Goal: Task Accomplishment & Management: Manage account settings

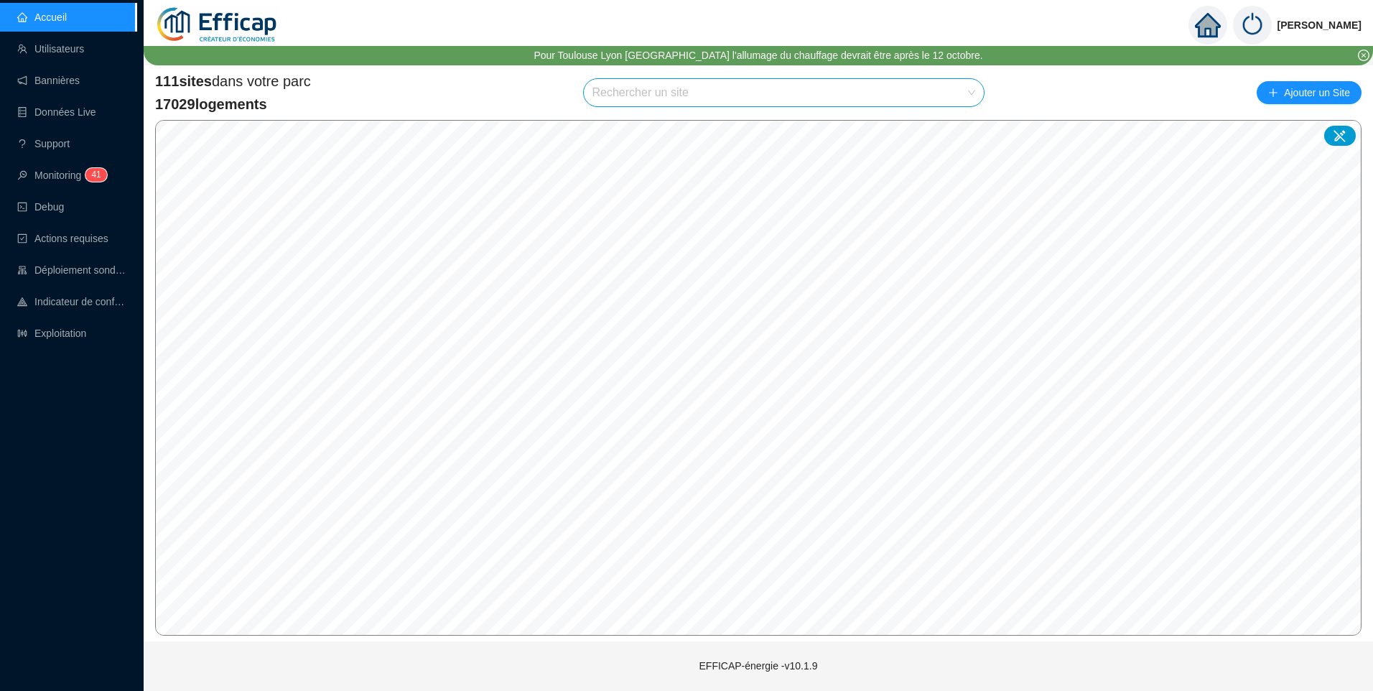
click at [754, 90] on input "search" at bounding box center [777, 92] width 371 height 27
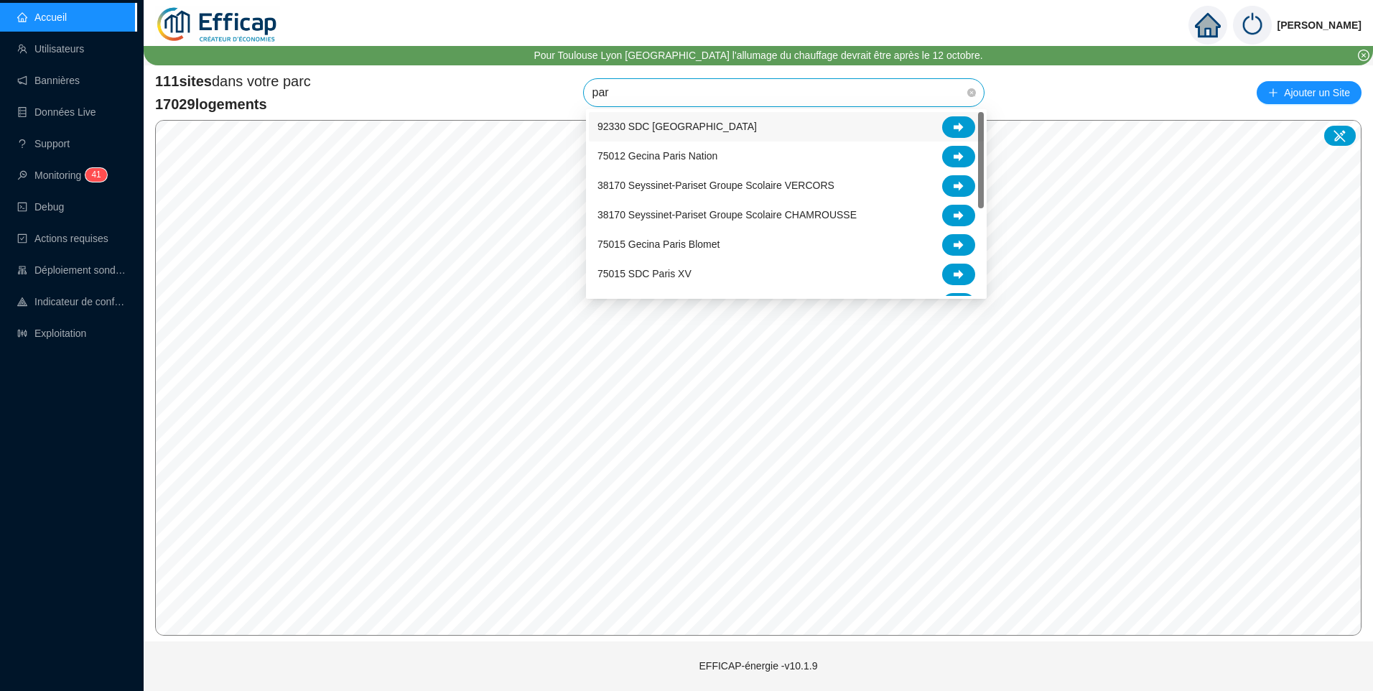
type input "pari"
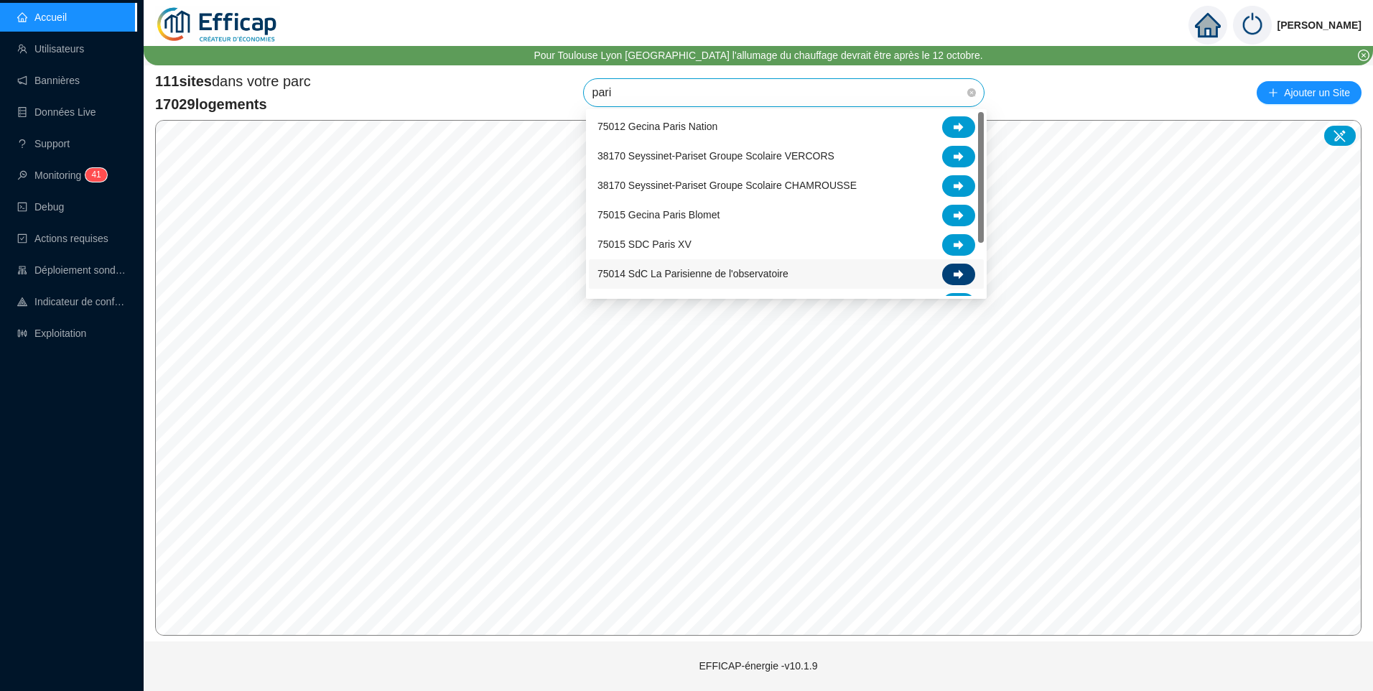
click at [963, 271] on icon at bounding box center [959, 274] width 10 height 10
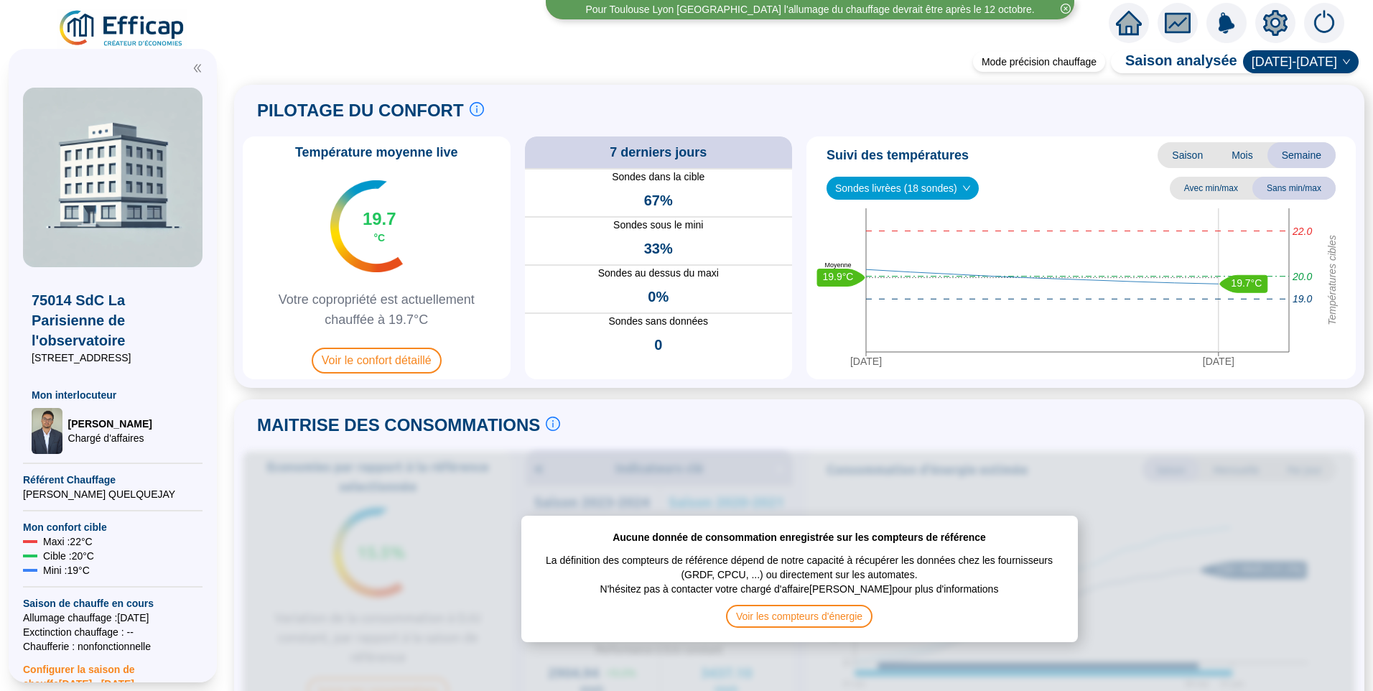
click at [1269, 34] on icon "setting" at bounding box center [1276, 23] width 26 height 26
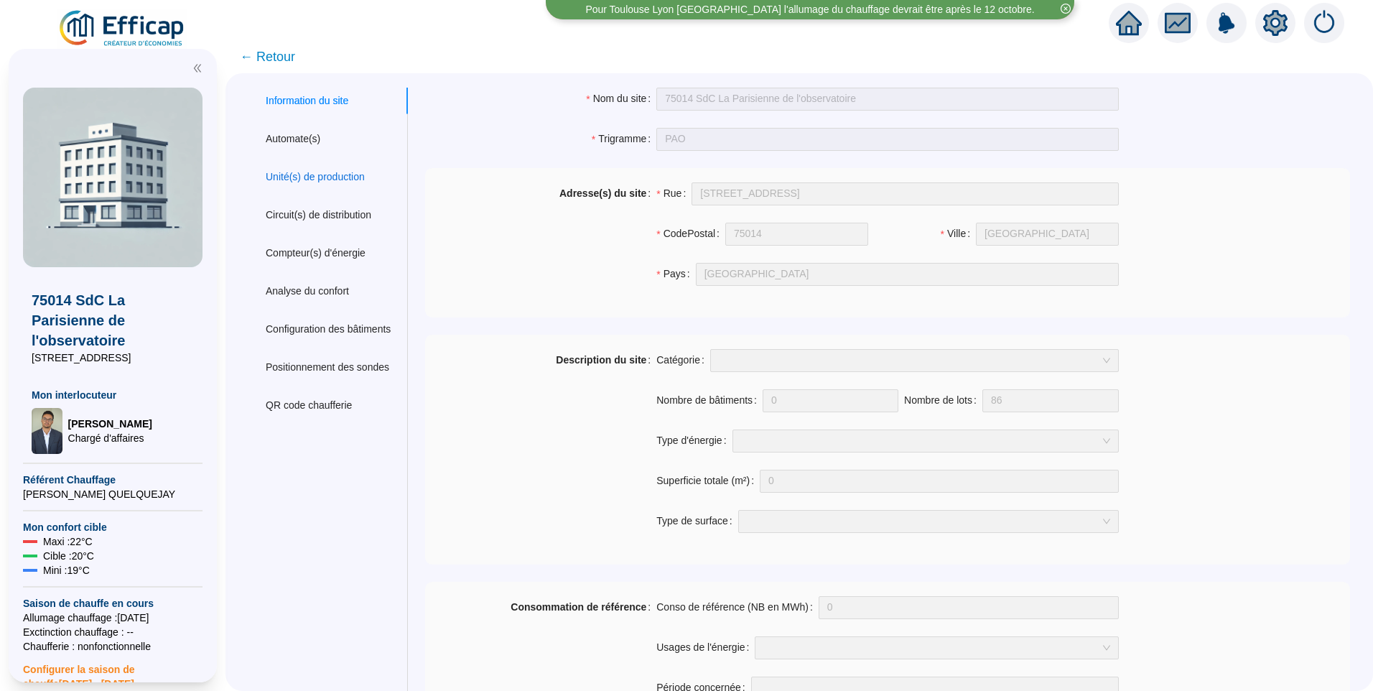
click at [330, 170] on div "Unité(s) de production" at bounding box center [315, 176] width 99 height 15
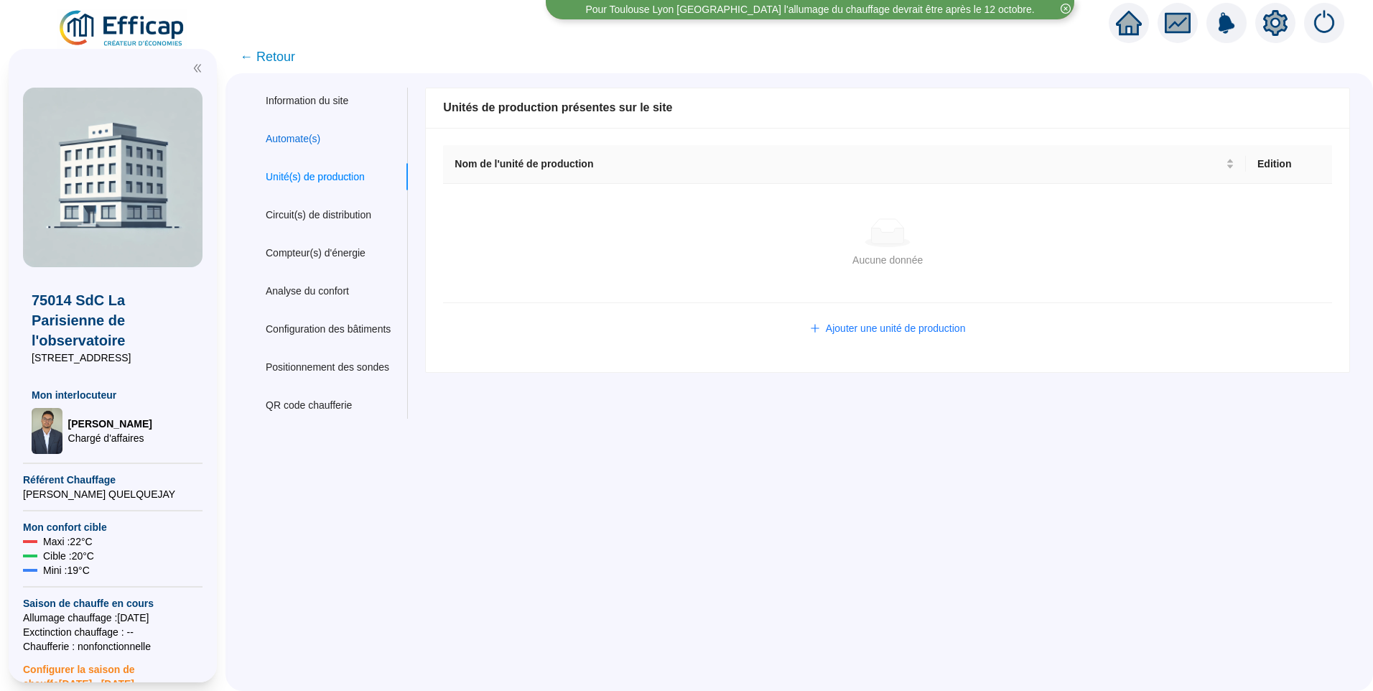
click at [312, 139] on div "Automate(s)" at bounding box center [293, 138] width 55 height 15
click at [340, 184] on div "Unité(s) de production" at bounding box center [315, 176] width 99 height 15
click at [335, 200] on div "Information du site Automate(s) Unité(s) de production Circuit(s) de distributi…" at bounding box center [327, 253] width 159 height 331
drag, startPoint x: 107, startPoint y: 293, endPoint x: 121, endPoint y: 339, distance: 48.2
click at [121, 339] on span "75014 SdC La Parisienne de l'observatoire" at bounding box center [113, 320] width 162 height 60
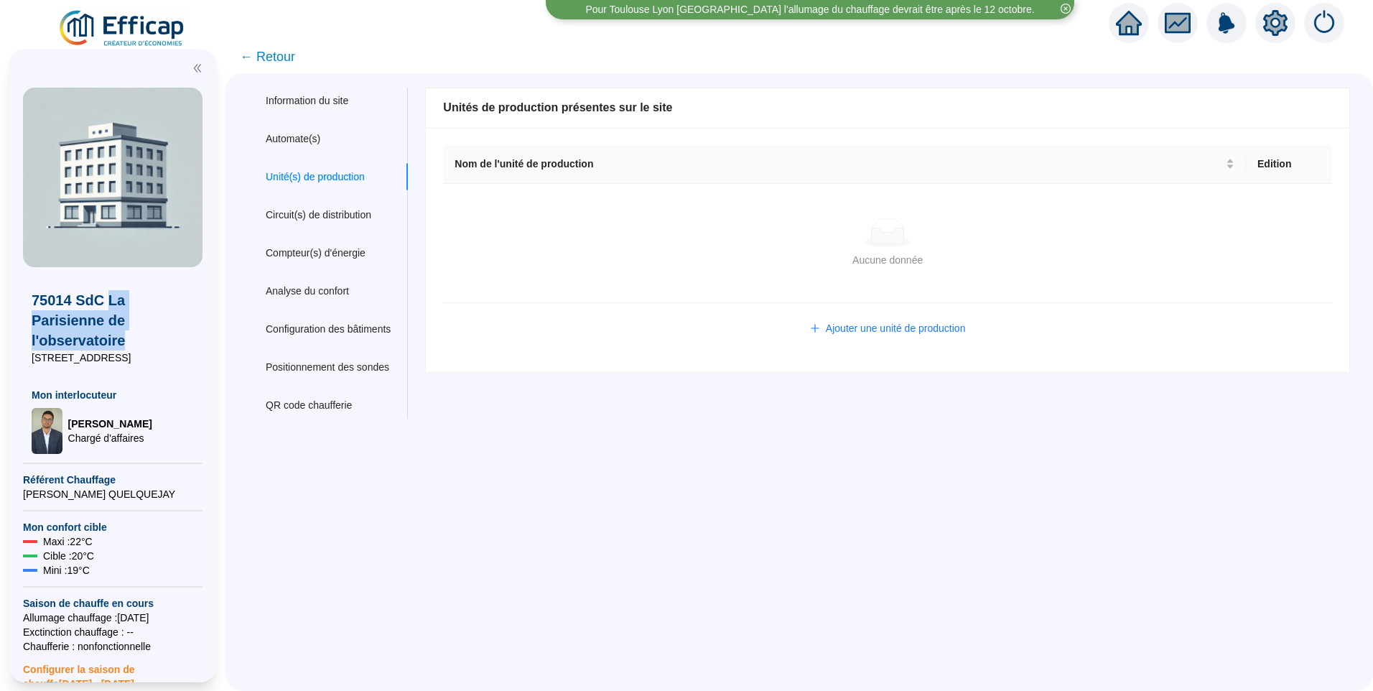
copy span "La Parisienne de l'observatoire"
click at [449, 473] on div "Information du site Automate(s) Unité(s) de production Circuit(s) de distributi…" at bounding box center [800, 382] width 1148 height 618
click at [638, 414] on div "Nom du site 75014 SdC La Parisienne de l'observatoire Trigramme PAO Adresse(s) …" at bounding box center [878, 253] width 943 height 331
click at [660, 312] on div "Nom de l'unité de production Edition Aucune donnée Aucune donnée Ajouter une un…" at bounding box center [888, 250] width 924 height 244
click at [115, 18] on img at bounding box center [122, 29] width 130 height 40
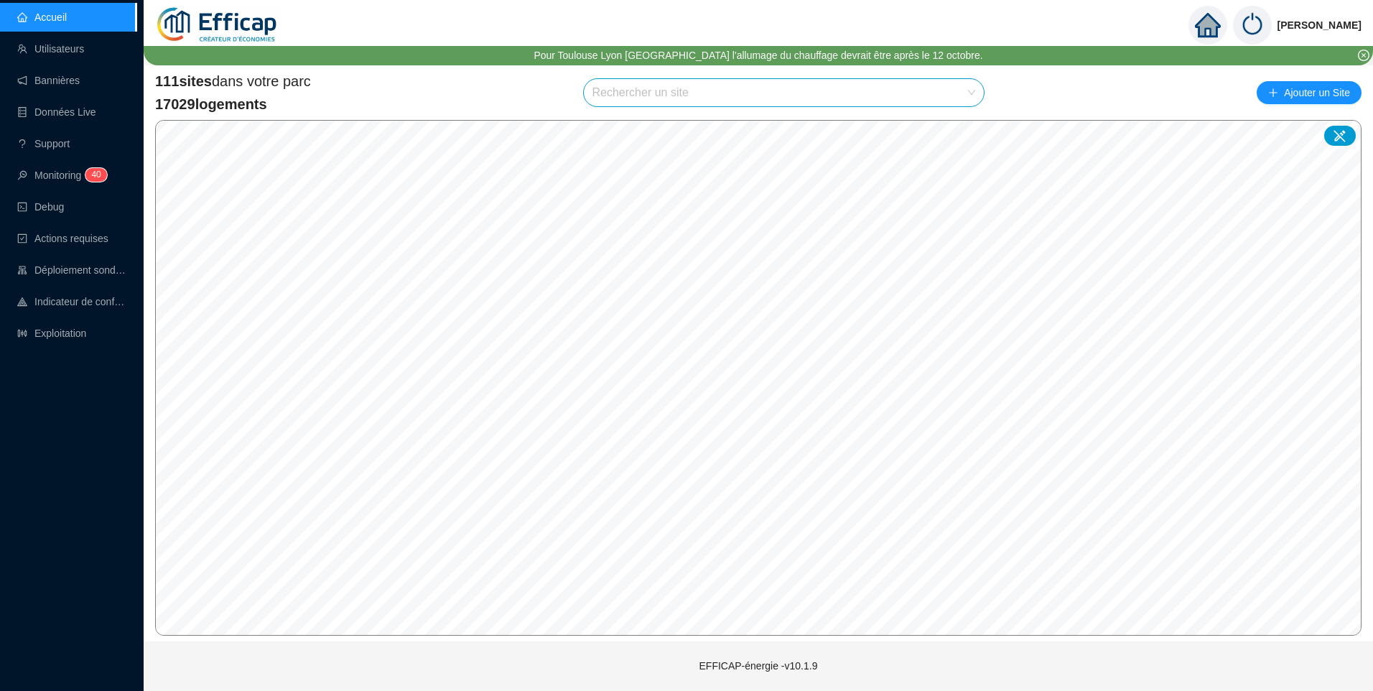
click at [634, 93] on input "search" at bounding box center [777, 92] width 371 height 27
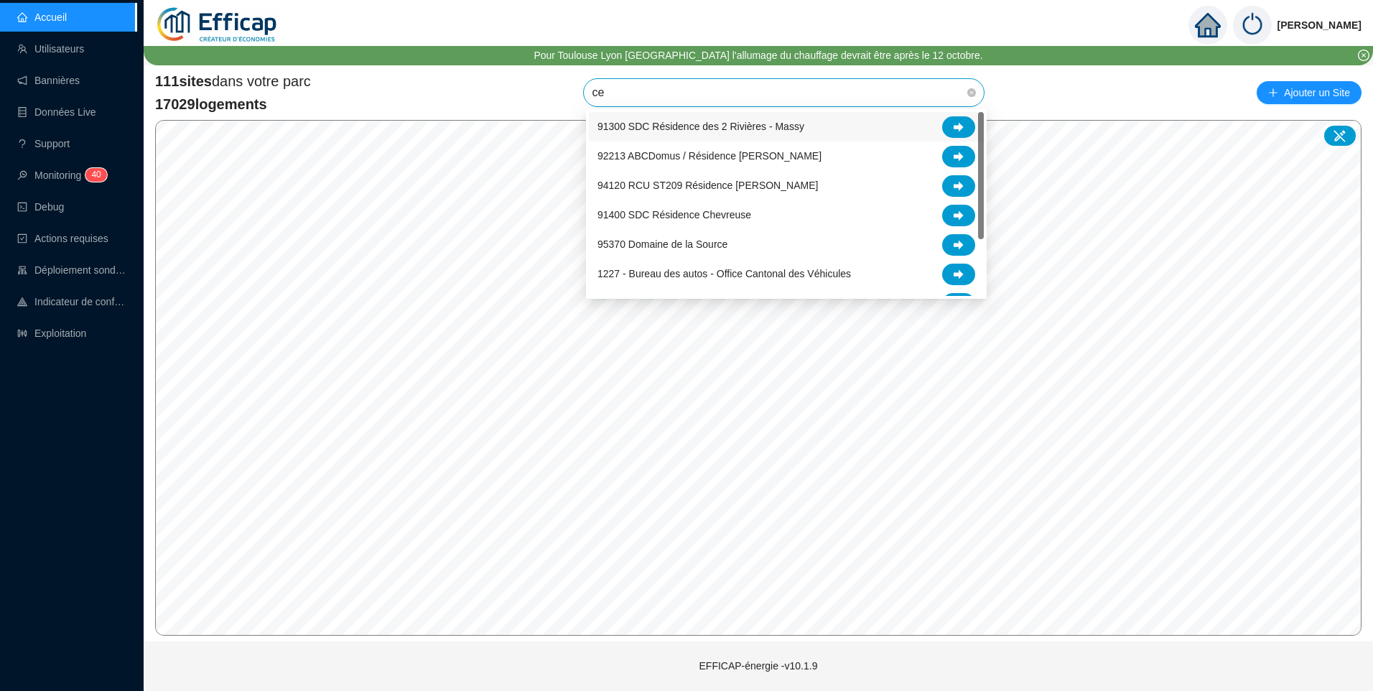
type input "ced"
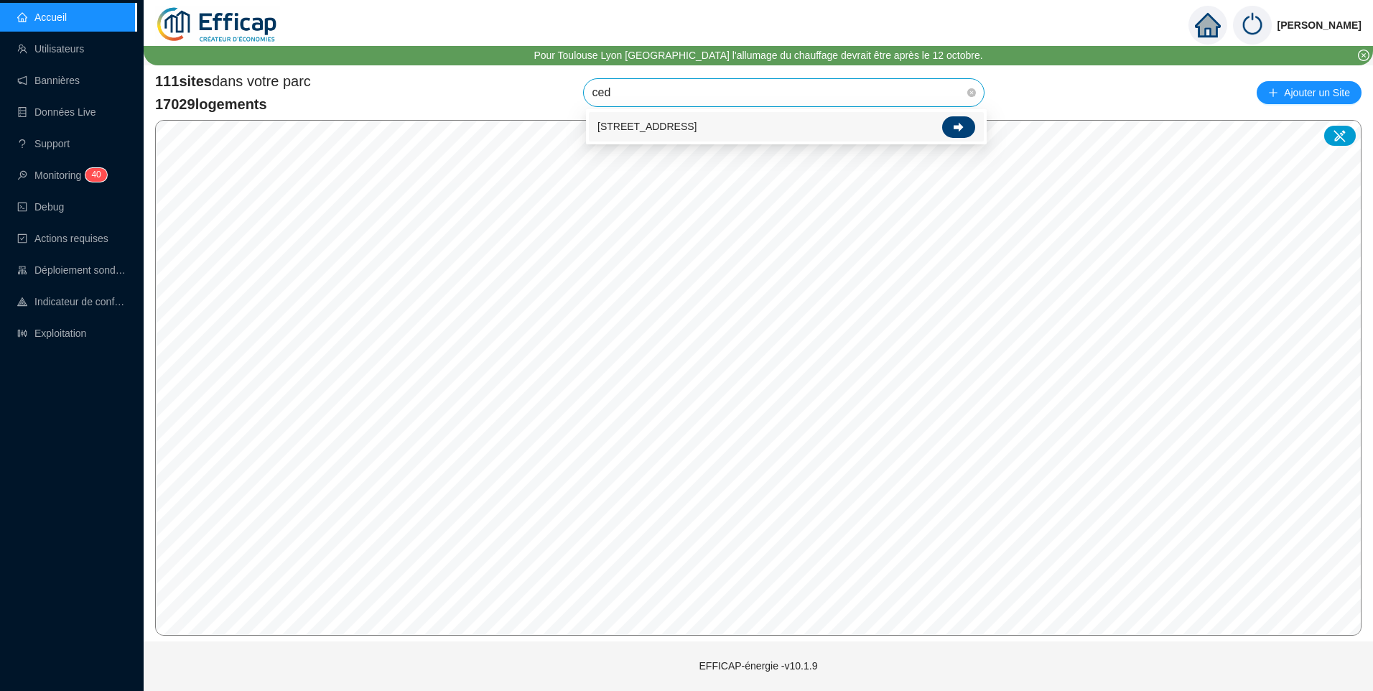
click at [947, 127] on div at bounding box center [958, 127] width 33 height 22
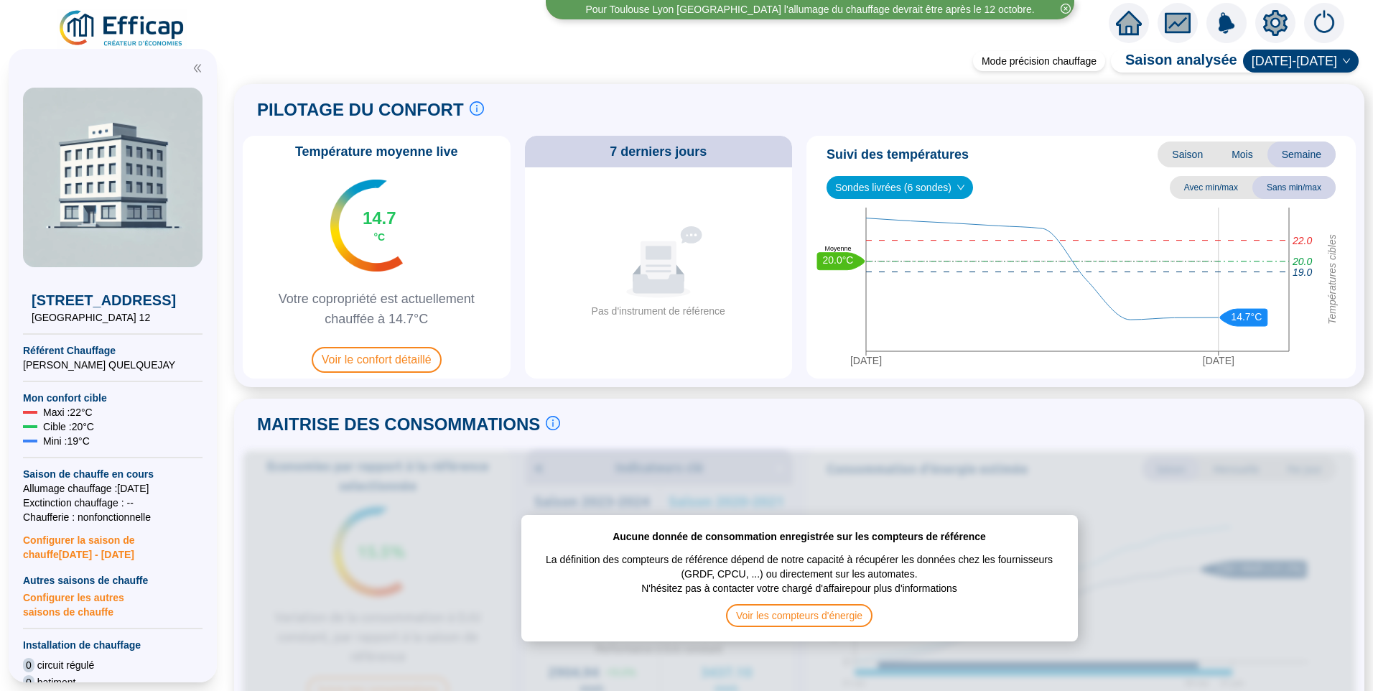
click at [1274, 28] on icon "setting" at bounding box center [1275, 22] width 24 height 23
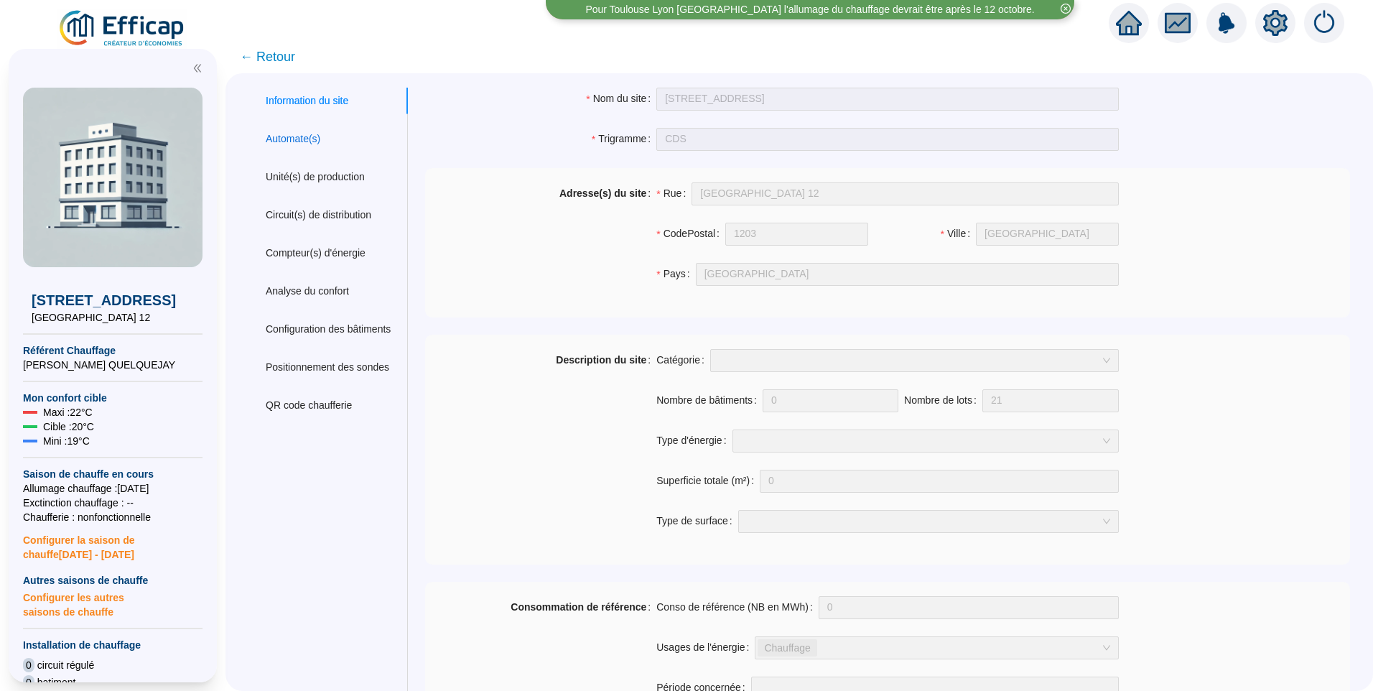
click at [304, 133] on div "Automate(s)" at bounding box center [293, 138] width 55 height 15
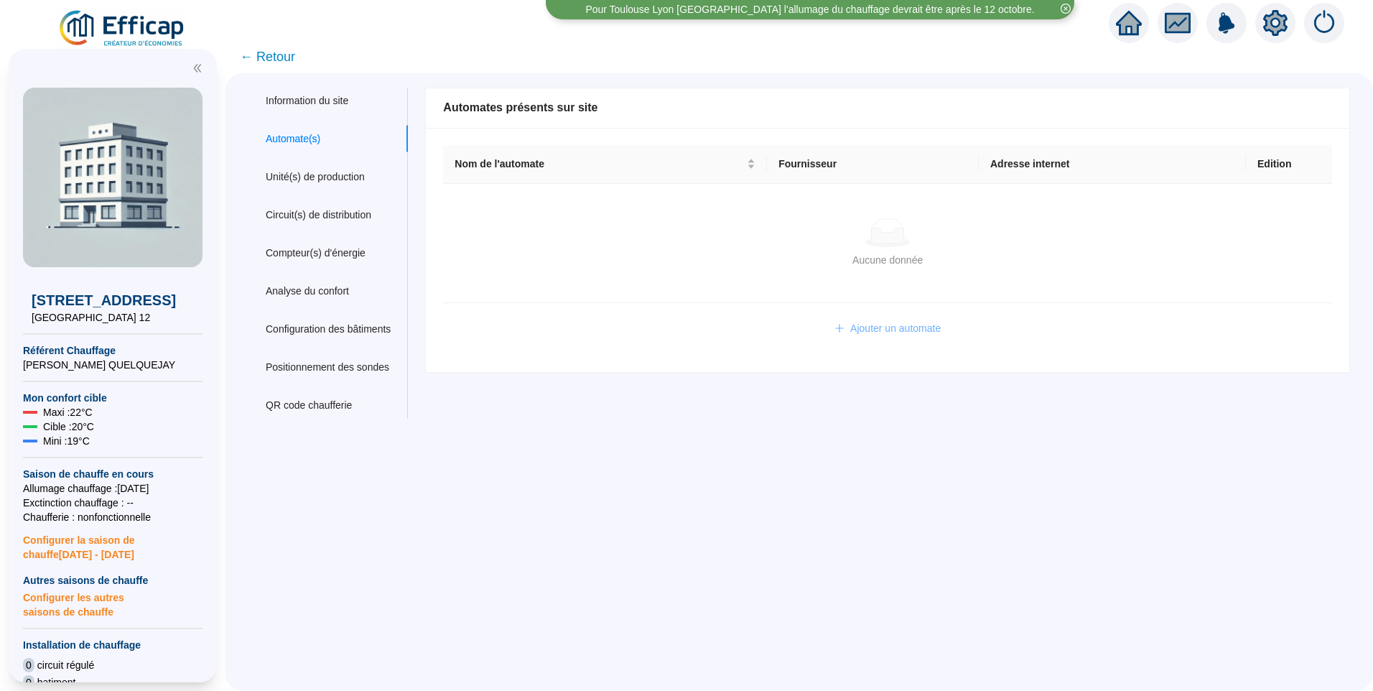
click at [860, 331] on span "Ajouter un automate" at bounding box center [895, 328] width 90 height 15
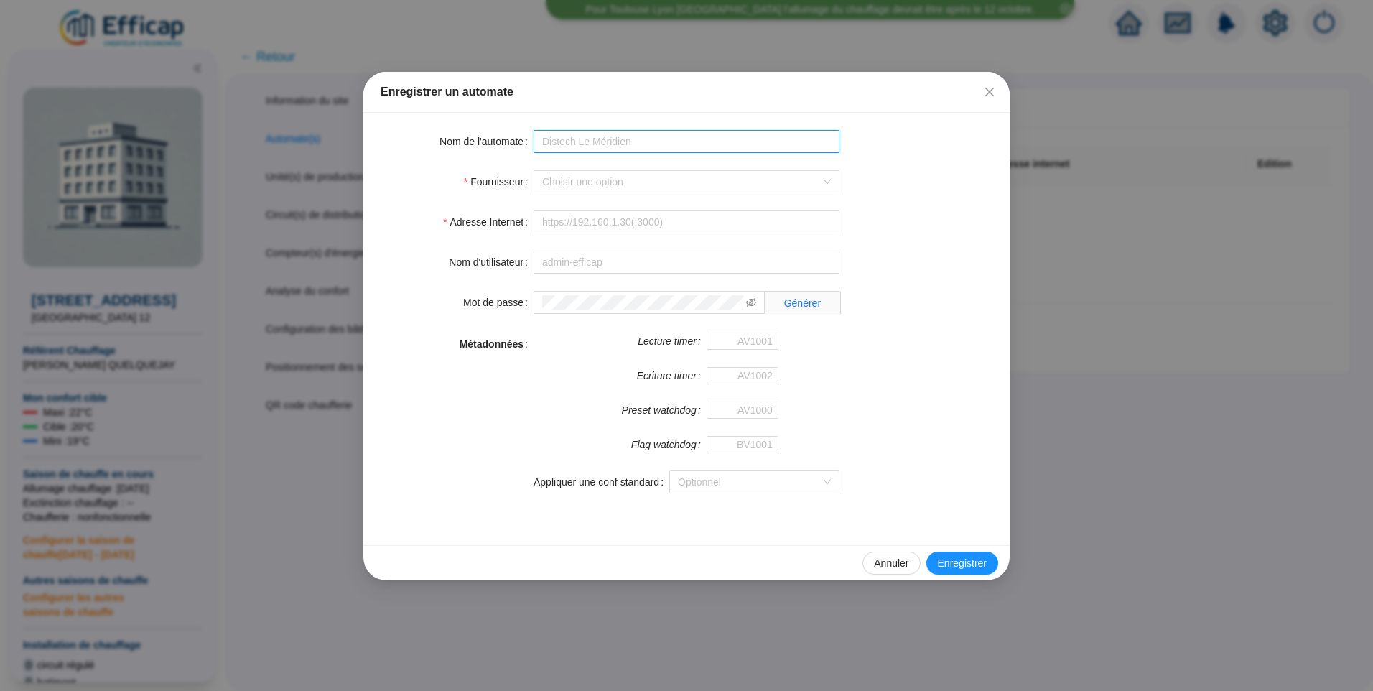
click at [592, 141] on input "Nom de l'automate" at bounding box center [687, 141] width 306 height 23
type input "CDS Distech"
click at [579, 189] on input "Fournisseur" at bounding box center [680, 182] width 276 height 22
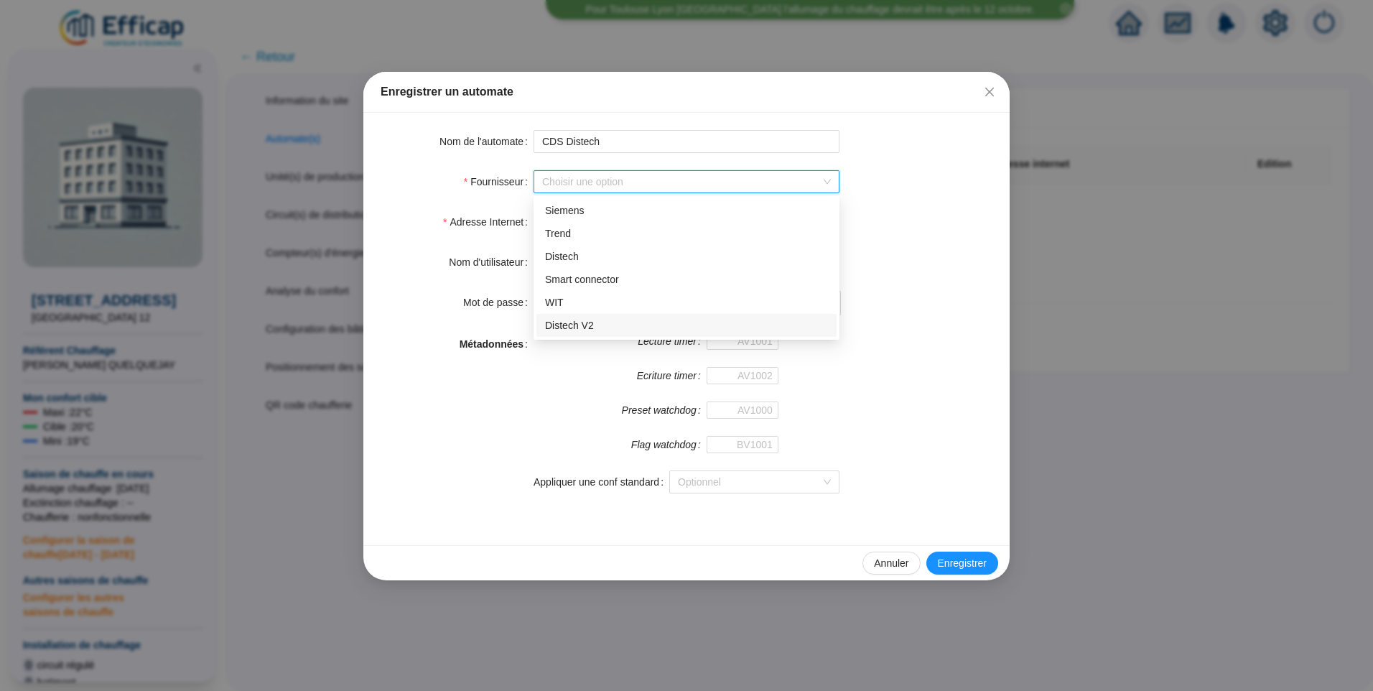
click at [583, 319] on div "Distech V2" at bounding box center [686, 325] width 283 height 15
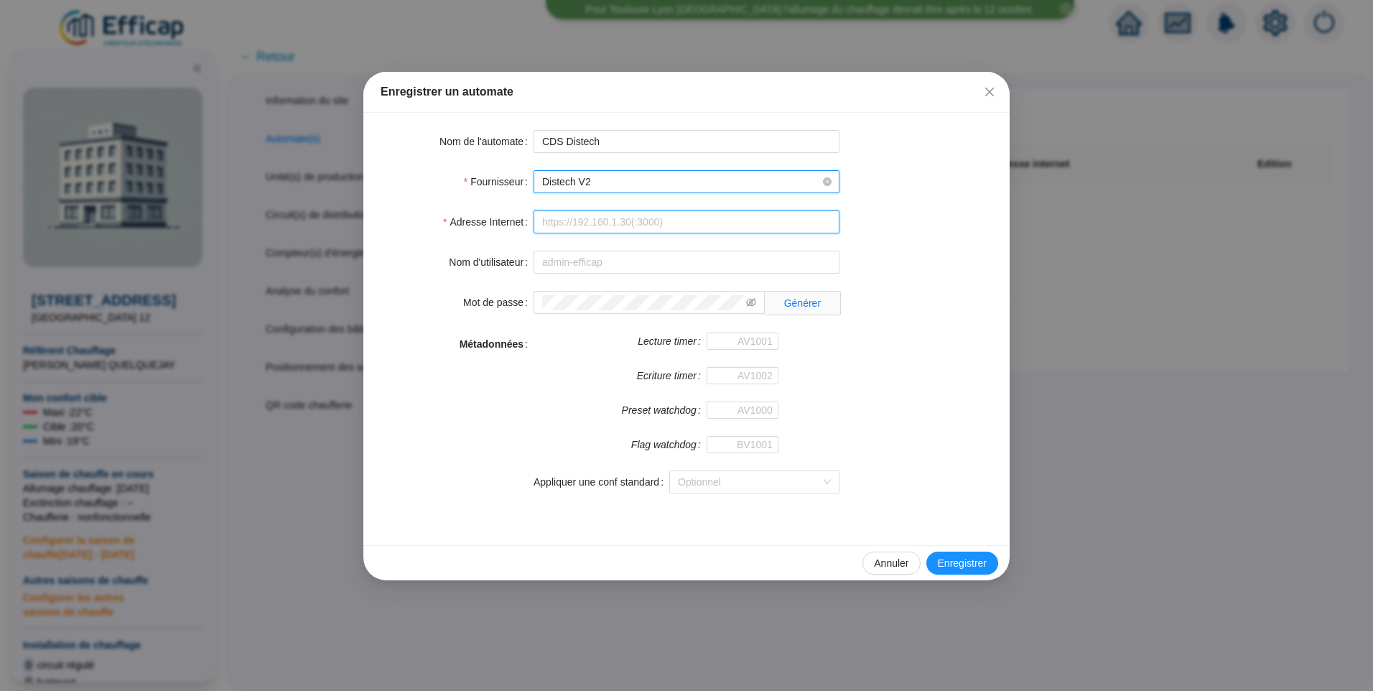
click at [580, 216] on input "Adresse Internet" at bounding box center [687, 221] width 306 height 23
type input "http://127.0.0.0"
type input "BV1000"
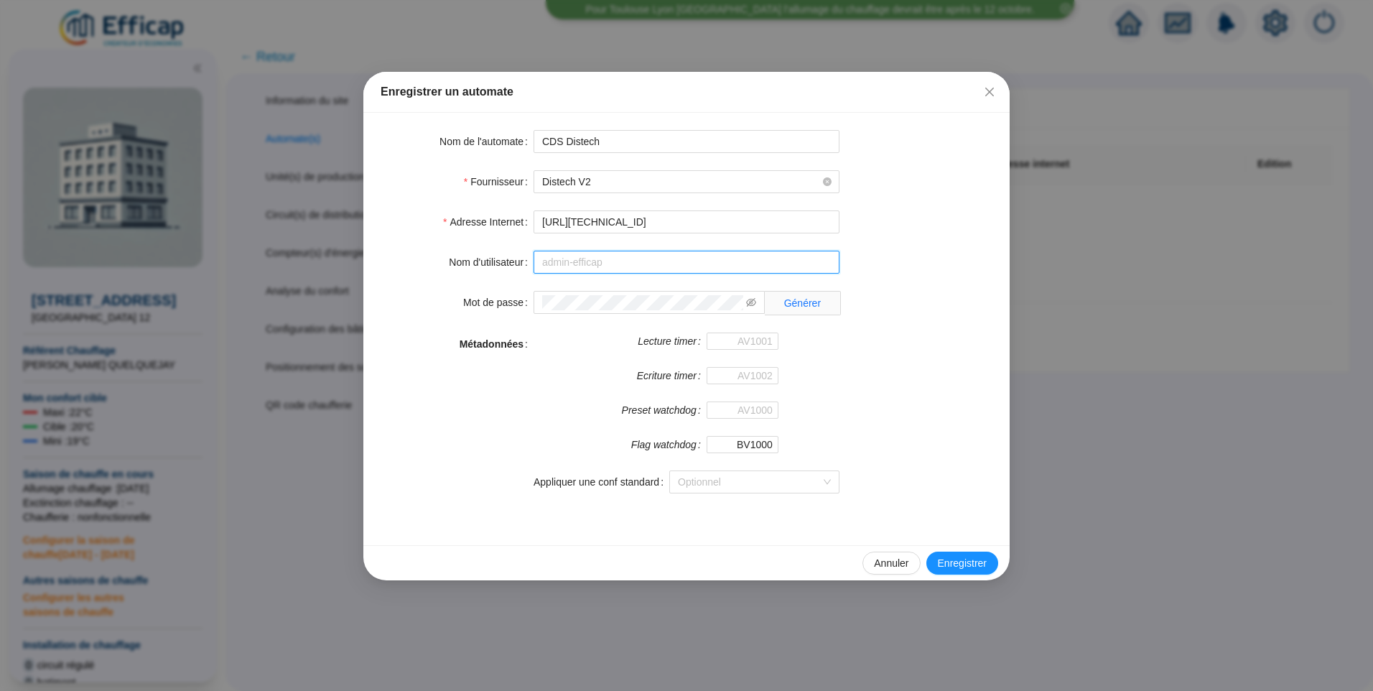
click at [593, 261] on input "Nom d'utilisateur" at bounding box center [687, 262] width 306 height 23
type input "admin-efficap"
click at [768, 337] on input "Lecture timer" at bounding box center [743, 341] width 72 height 17
type input "AV1001"
click at [761, 379] on input "Ecriture timer" at bounding box center [743, 375] width 72 height 17
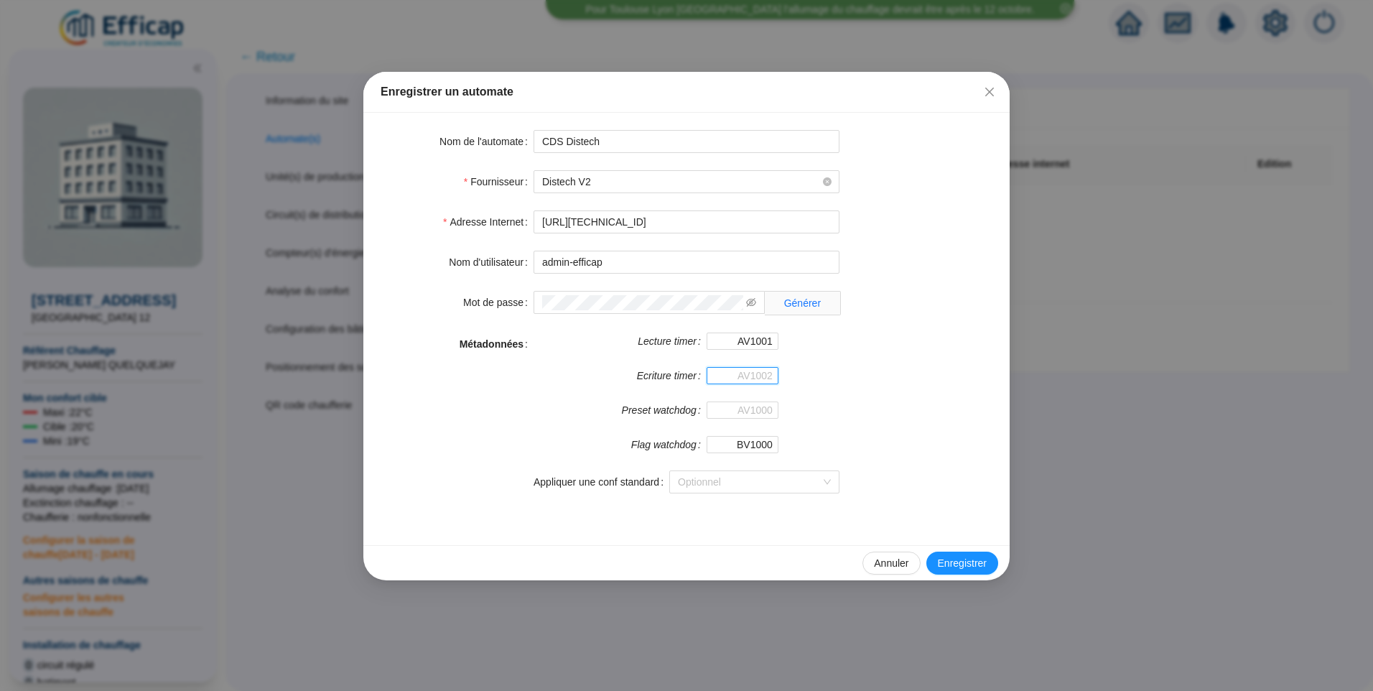
type input "AV1002"
click at [740, 412] on input "Preset watchdog" at bounding box center [743, 409] width 72 height 17
type input "AV1000"
click at [967, 554] on button "Enregistrer" at bounding box center [962, 563] width 72 height 23
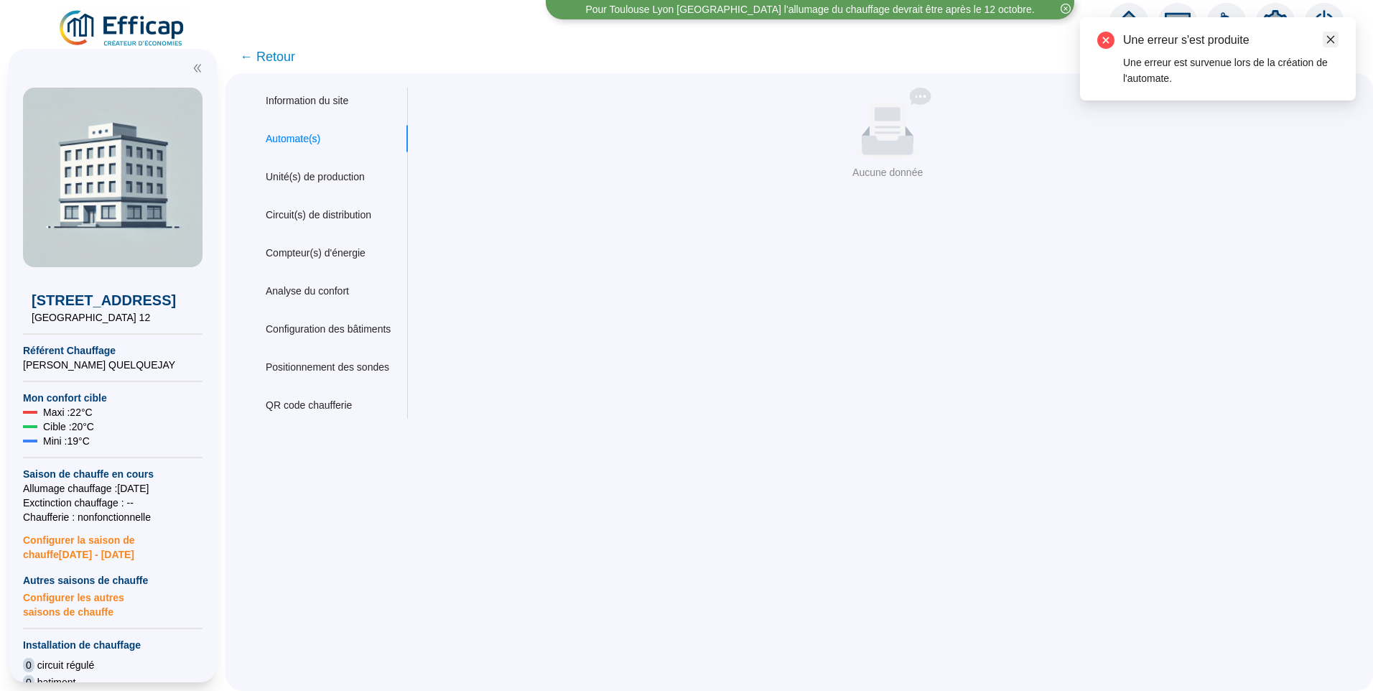
click at [1324, 40] on link "Close" at bounding box center [1331, 40] width 16 height 16
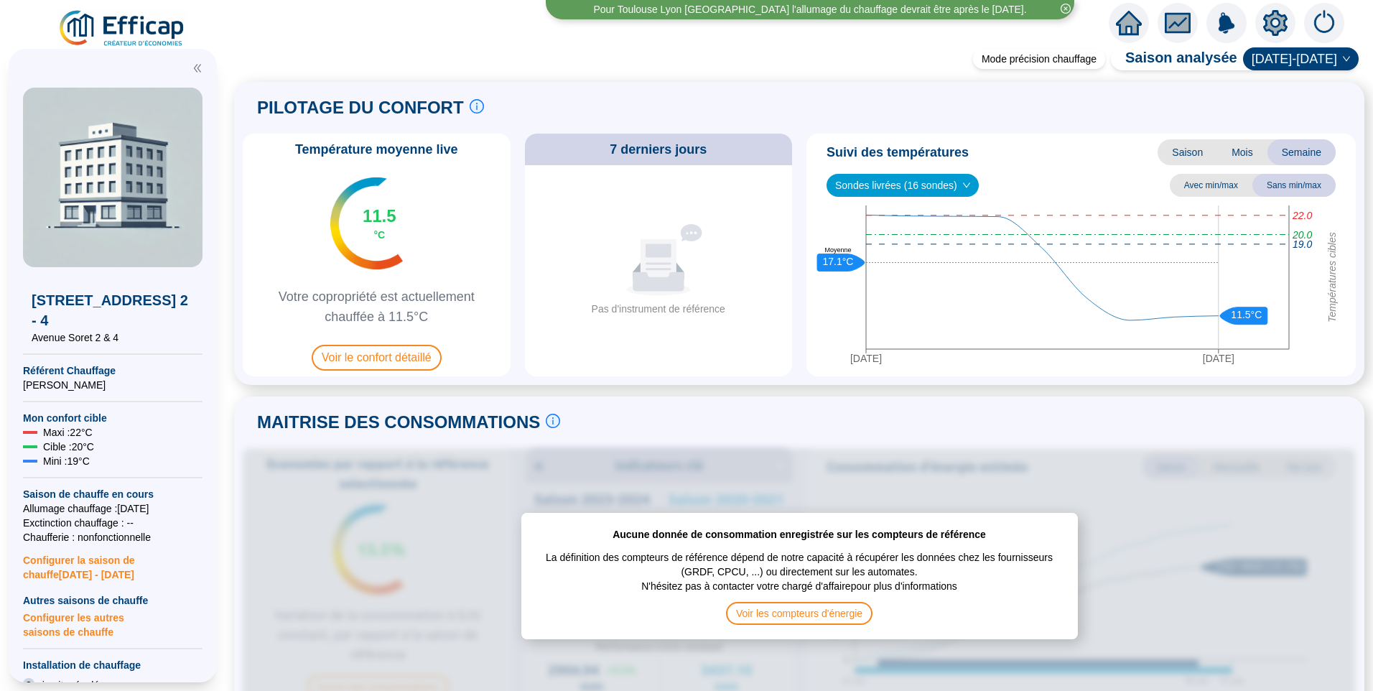
click at [1264, 19] on icon "setting" at bounding box center [1275, 23] width 24 height 26
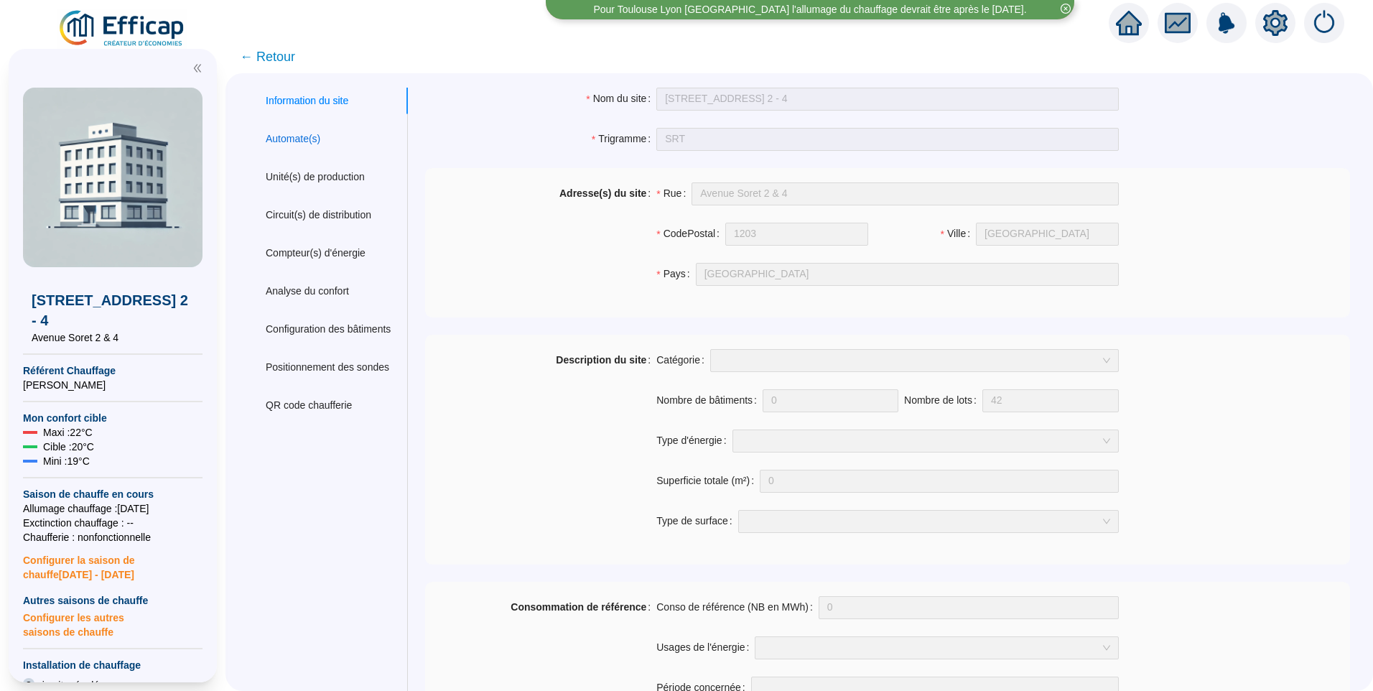
click at [308, 144] on div "Automate(s)" at bounding box center [293, 138] width 55 height 15
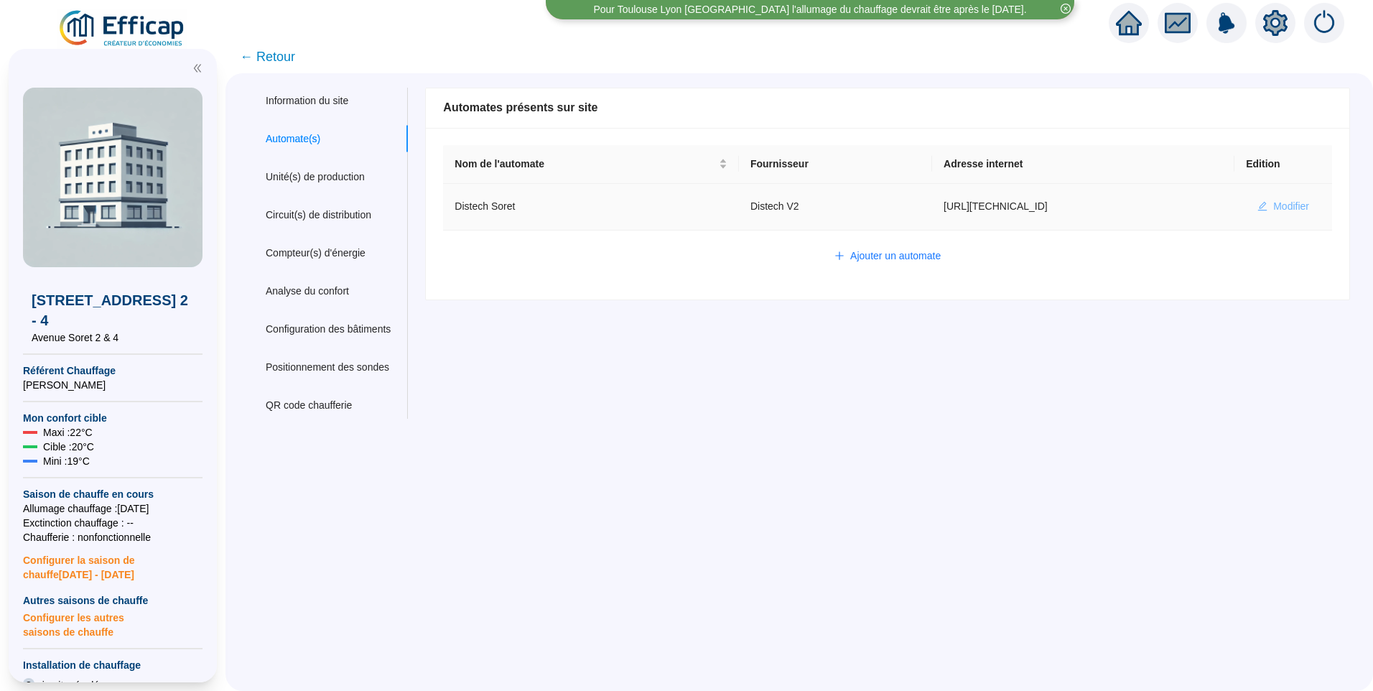
click at [1273, 205] on span "Modifier" at bounding box center [1291, 206] width 36 height 15
type input "Distech Soret"
type input "[URL][TECHNICAL_ID]"
type input "admin-efficap"
type input "AV1001"
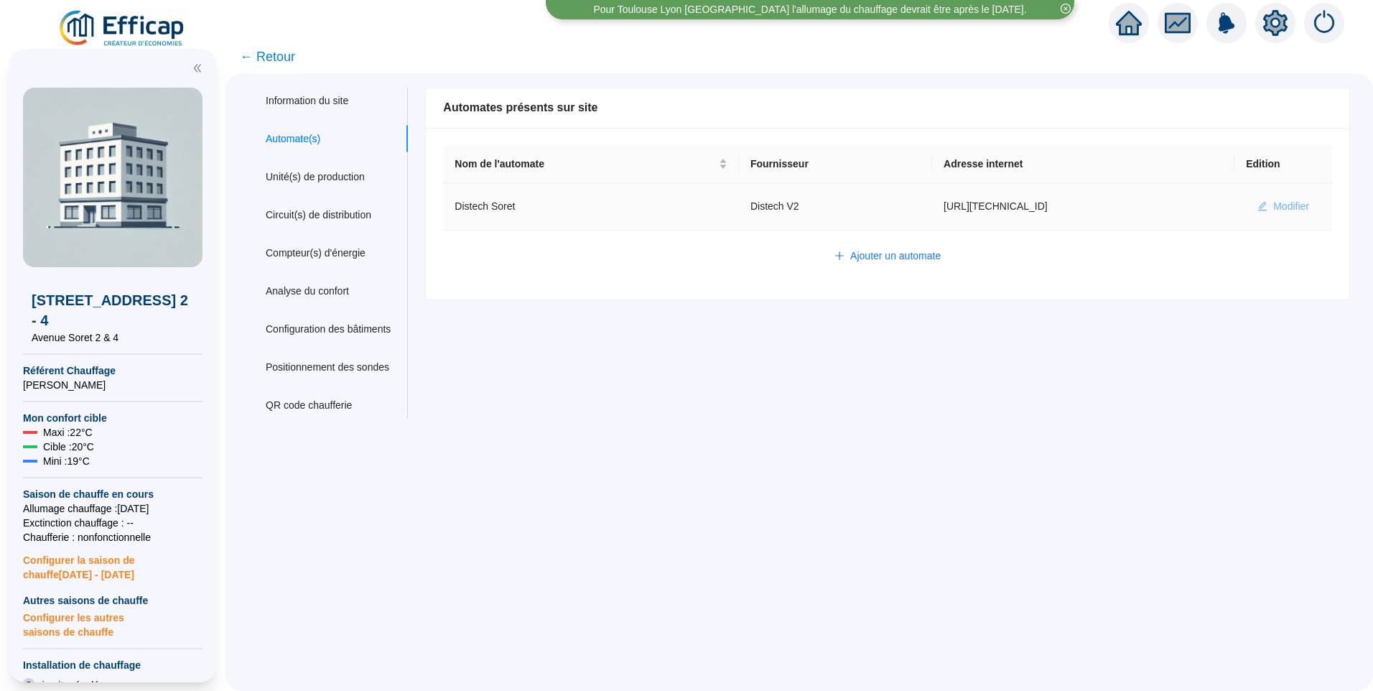
type input "AV1002"
type input "AV1000"
type input "BV1000"
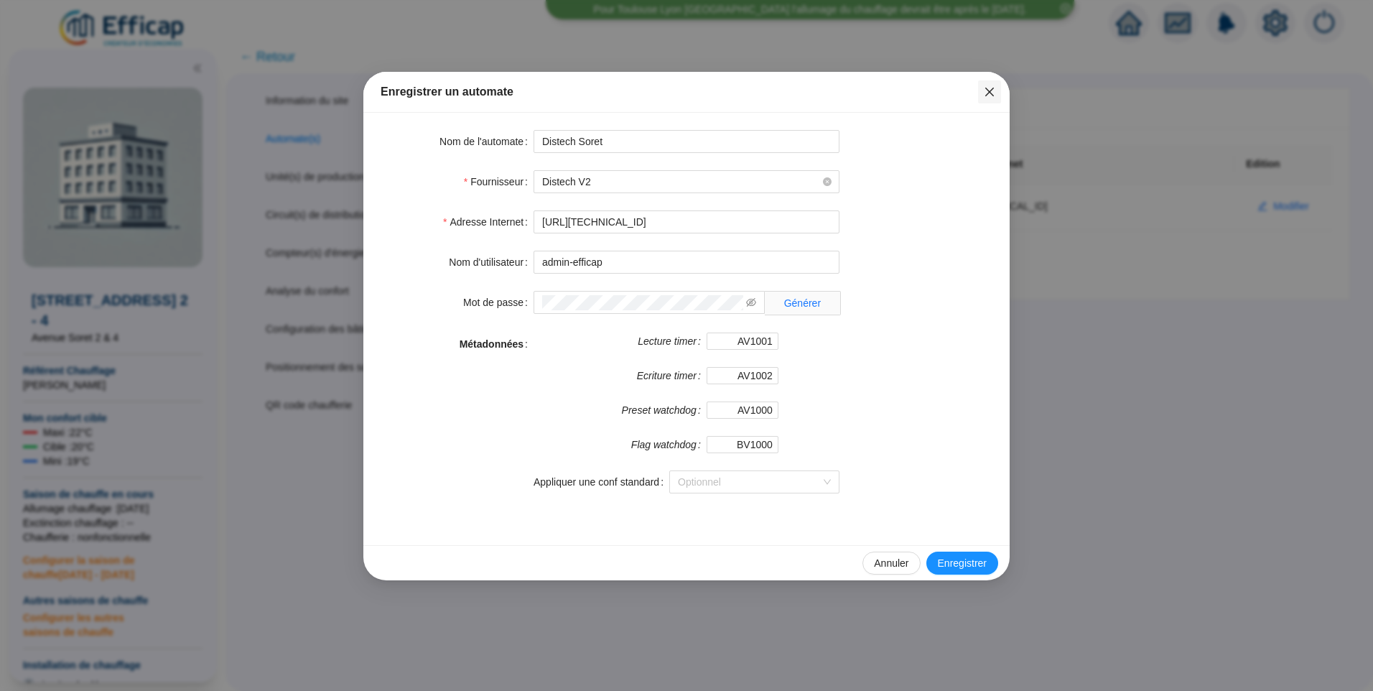
click at [995, 97] on icon "close" at bounding box center [989, 91] width 11 height 11
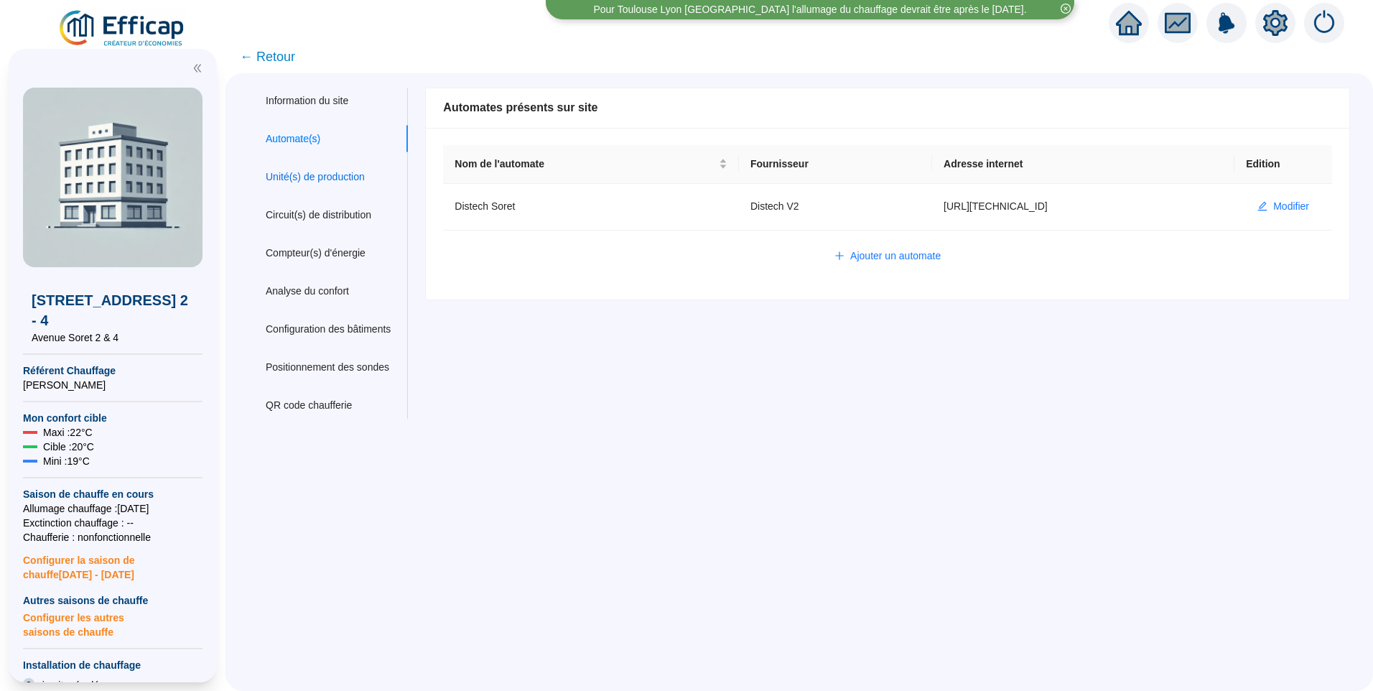
click at [308, 176] on div "Unité(s) de production" at bounding box center [315, 176] width 99 height 15
click at [1276, 205] on span "Modifier" at bounding box center [1291, 206] width 36 height 15
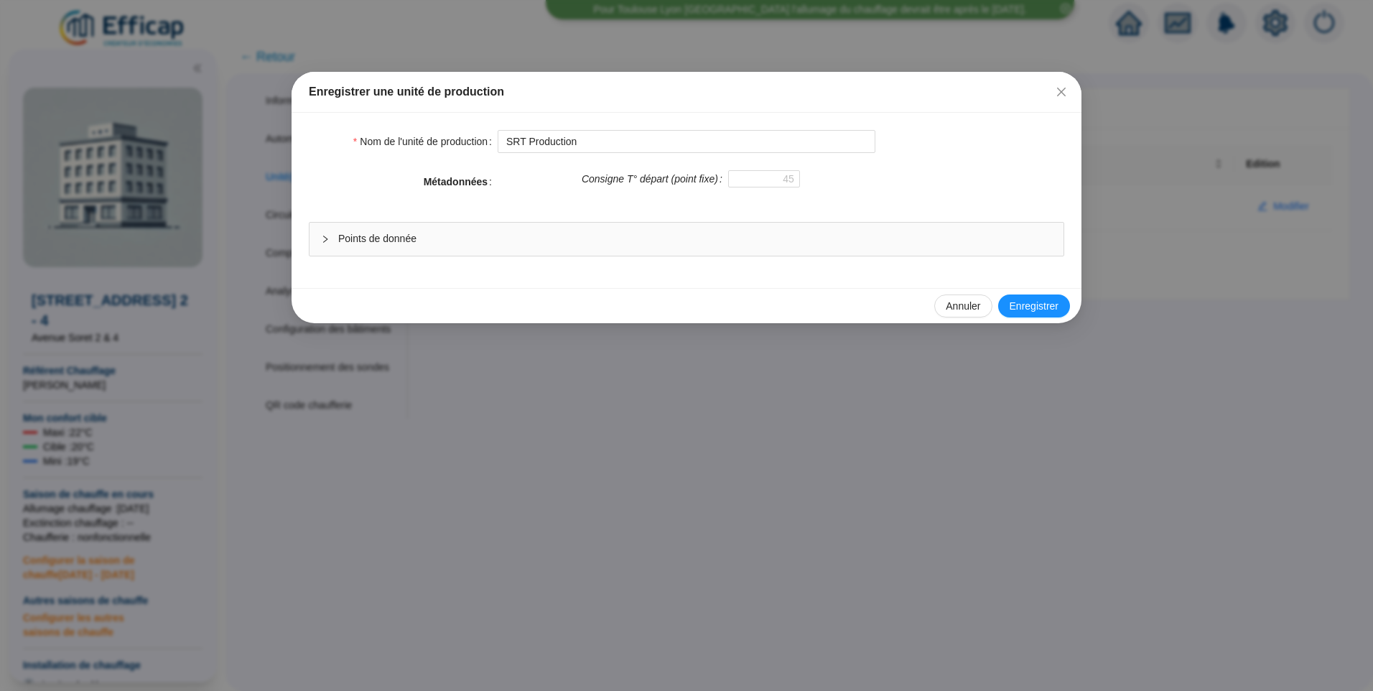
click at [508, 237] on span "Points de donnée" at bounding box center [695, 238] width 714 height 15
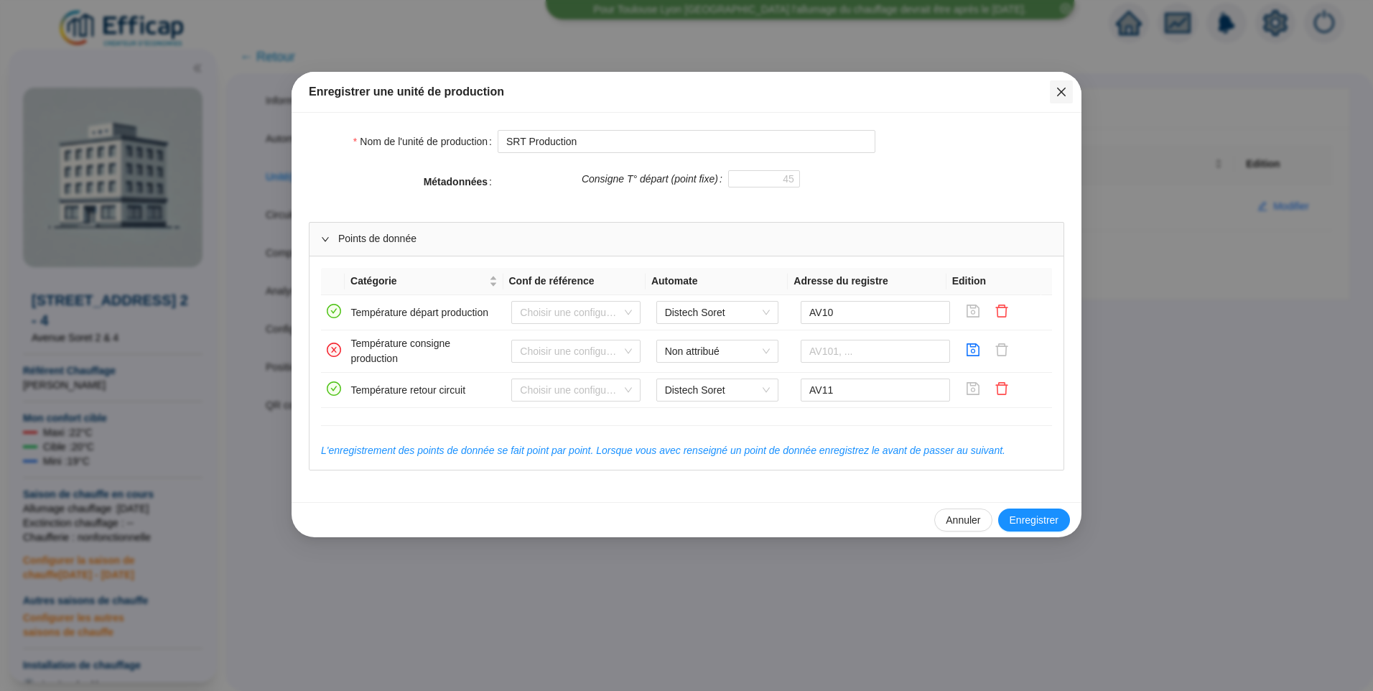
click at [1072, 86] on span "Fermer" at bounding box center [1061, 91] width 23 height 11
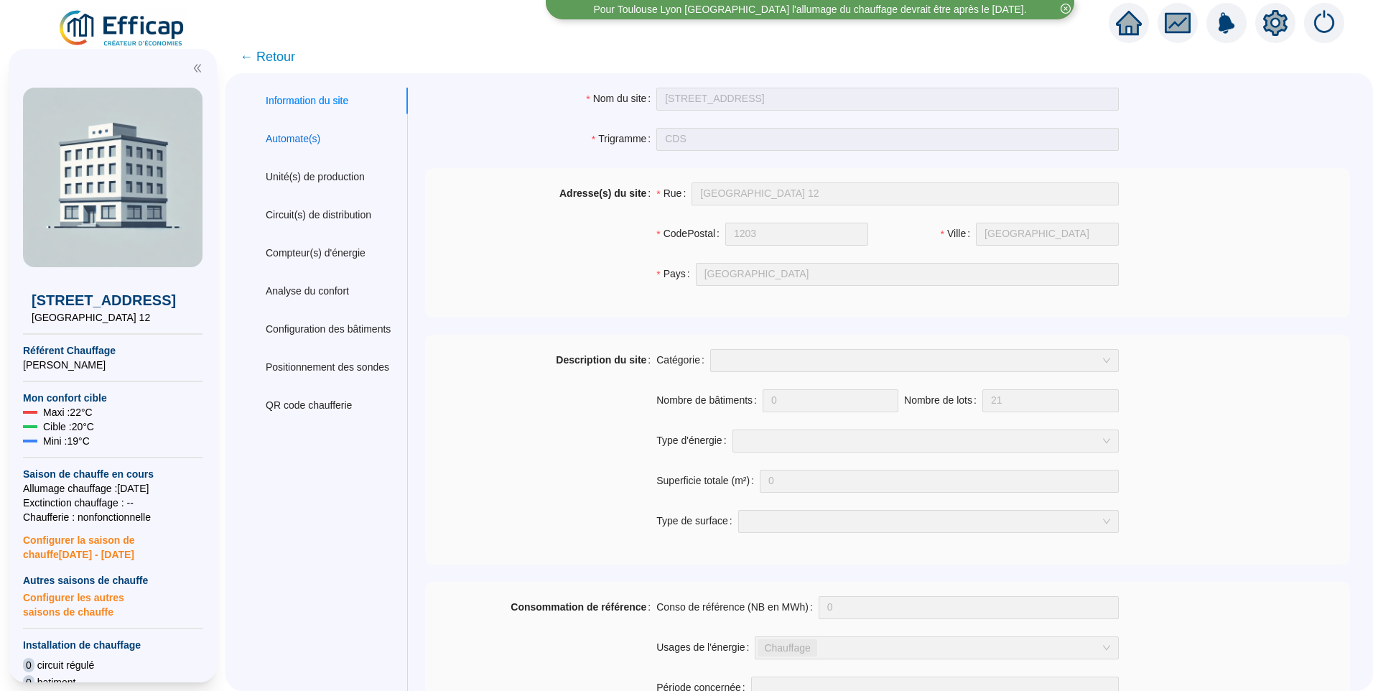
click at [306, 136] on div "Automate(s)" at bounding box center [293, 138] width 55 height 15
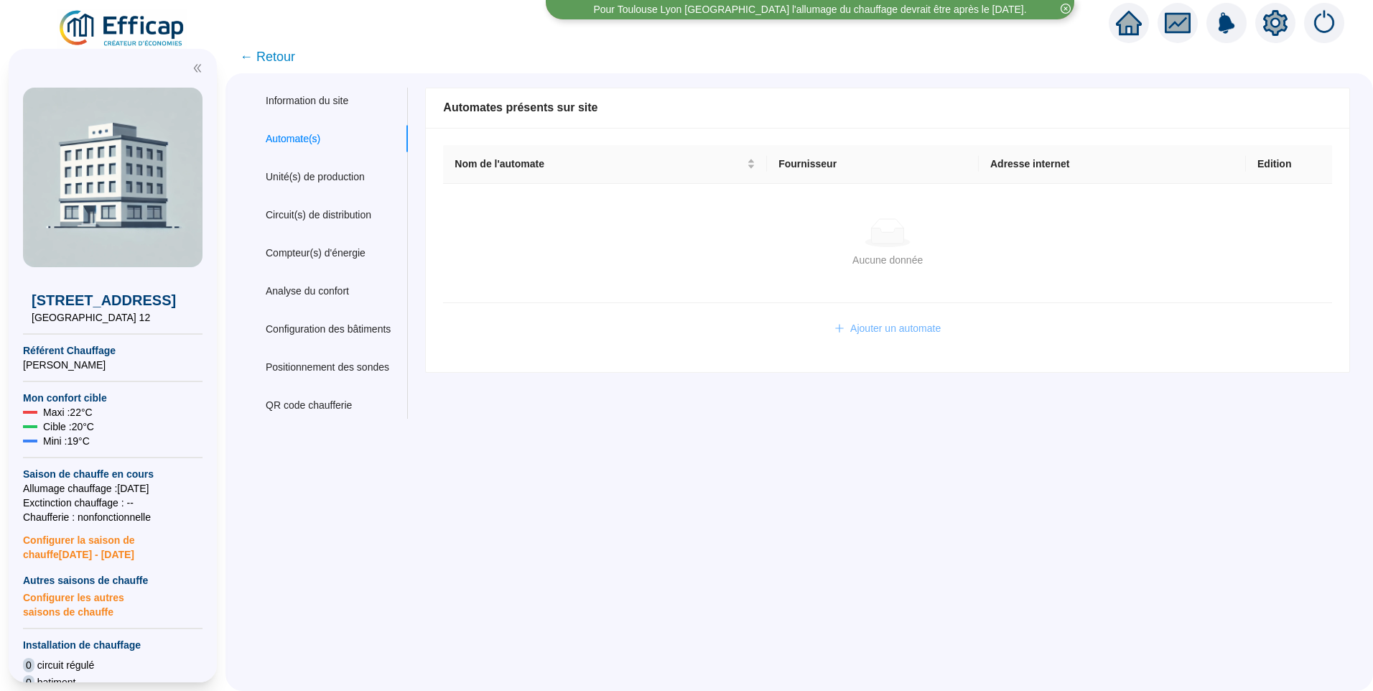
click at [931, 322] on span "Ajouter un automate" at bounding box center [895, 328] width 90 height 15
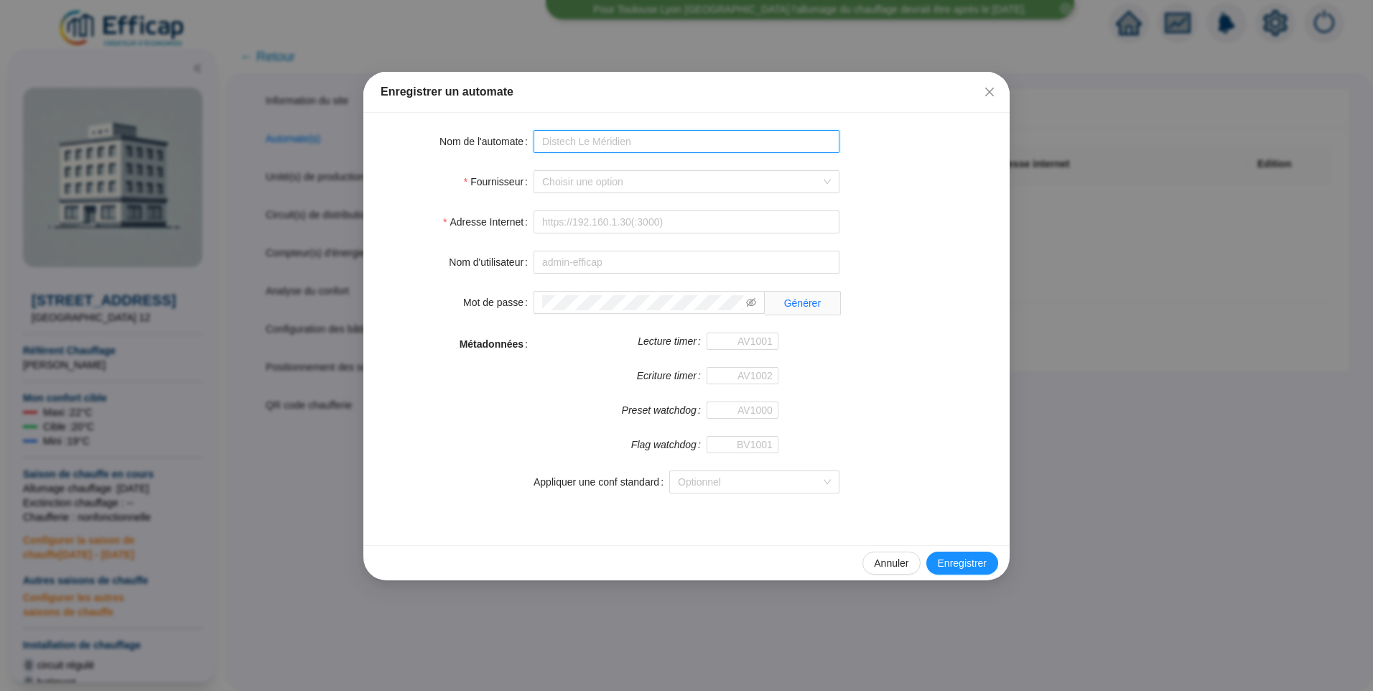
click at [626, 144] on input "Nom de l'automate" at bounding box center [687, 141] width 306 height 23
type input "CDS Distech"
type input "[URL][TECHNICAL_ID]"
type input "admin-efficap"
type input "AV1001"
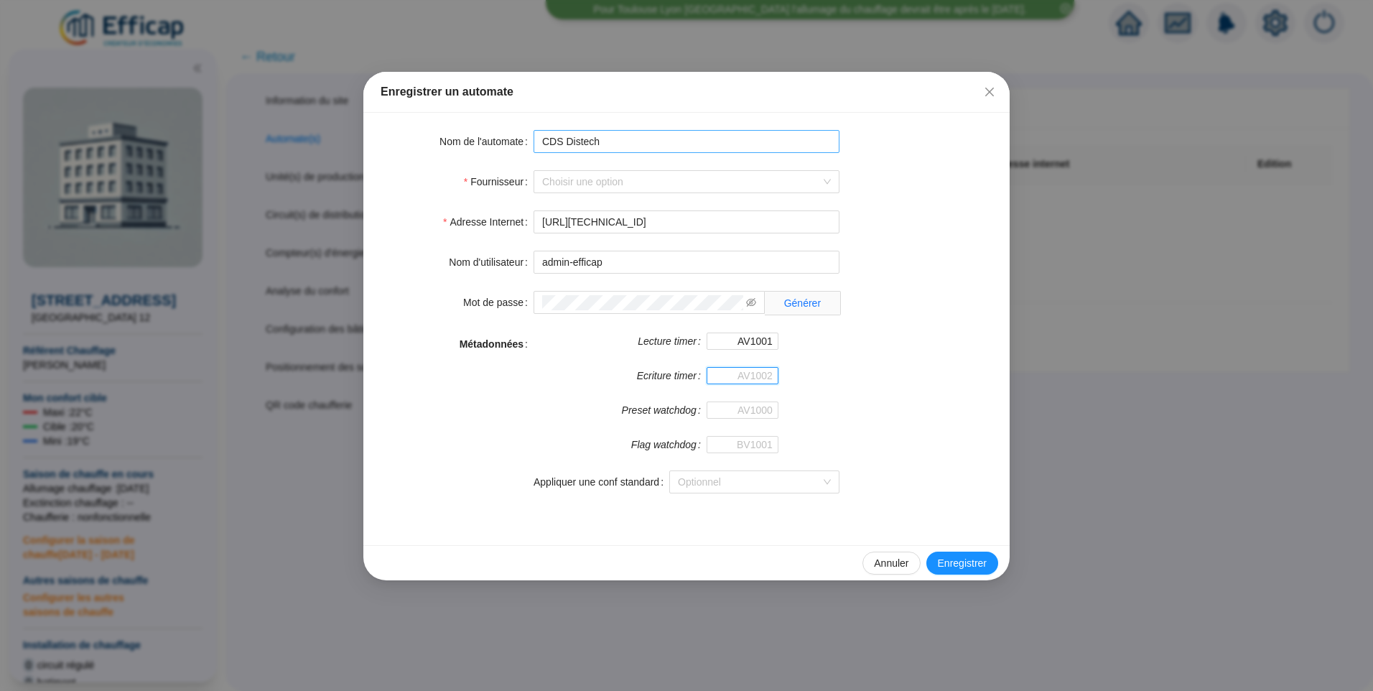
type input "AV1002"
type input "AV1000"
type input "BV1000"
click at [753, 447] on input "BV1000" at bounding box center [743, 444] width 72 height 17
click at [963, 569] on span "Enregistrer" at bounding box center [962, 563] width 49 height 15
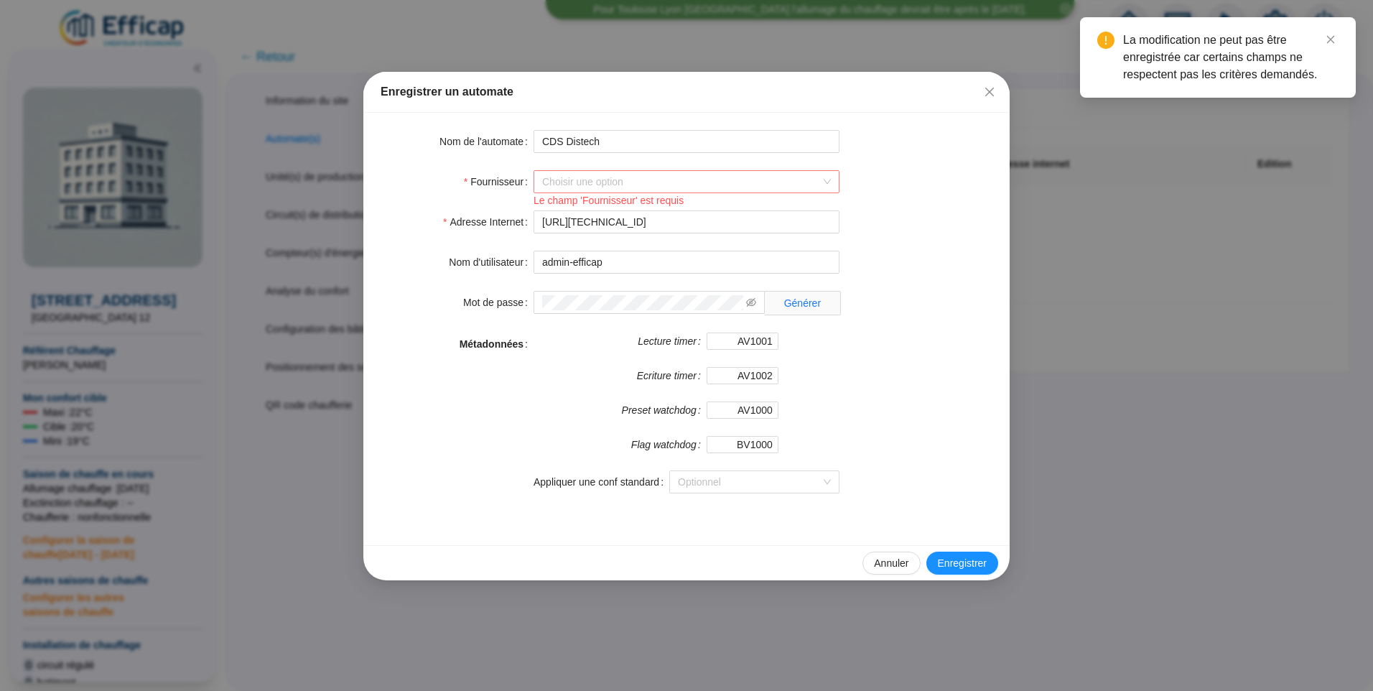
click at [602, 177] on input "Fournisseur" at bounding box center [680, 182] width 276 height 22
click at [580, 323] on div "Distech V2" at bounding box center [686, 325] width 283 height 15
click at [954, 563] on span "Enregistrer" at bounding box center [962, 563] width 49 height 15
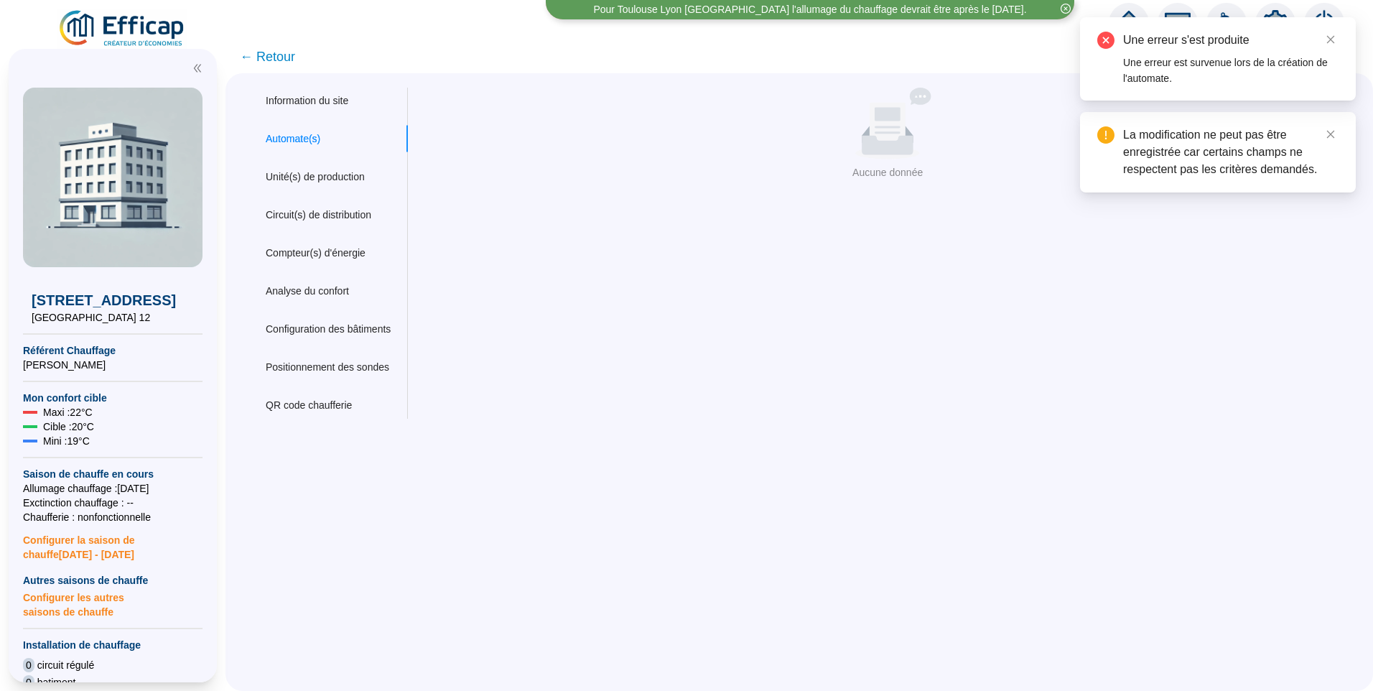
drag, startPoint x: 899, startPoint y: 508, endPoint x: 941, endPoint y: 513, distance: 42.0
click at [907, 509] on div "Information du site Automate(s) Unité(s) de production Circuit(s) de distributi…" at bounding box center [800, 382] width 1148 height 618
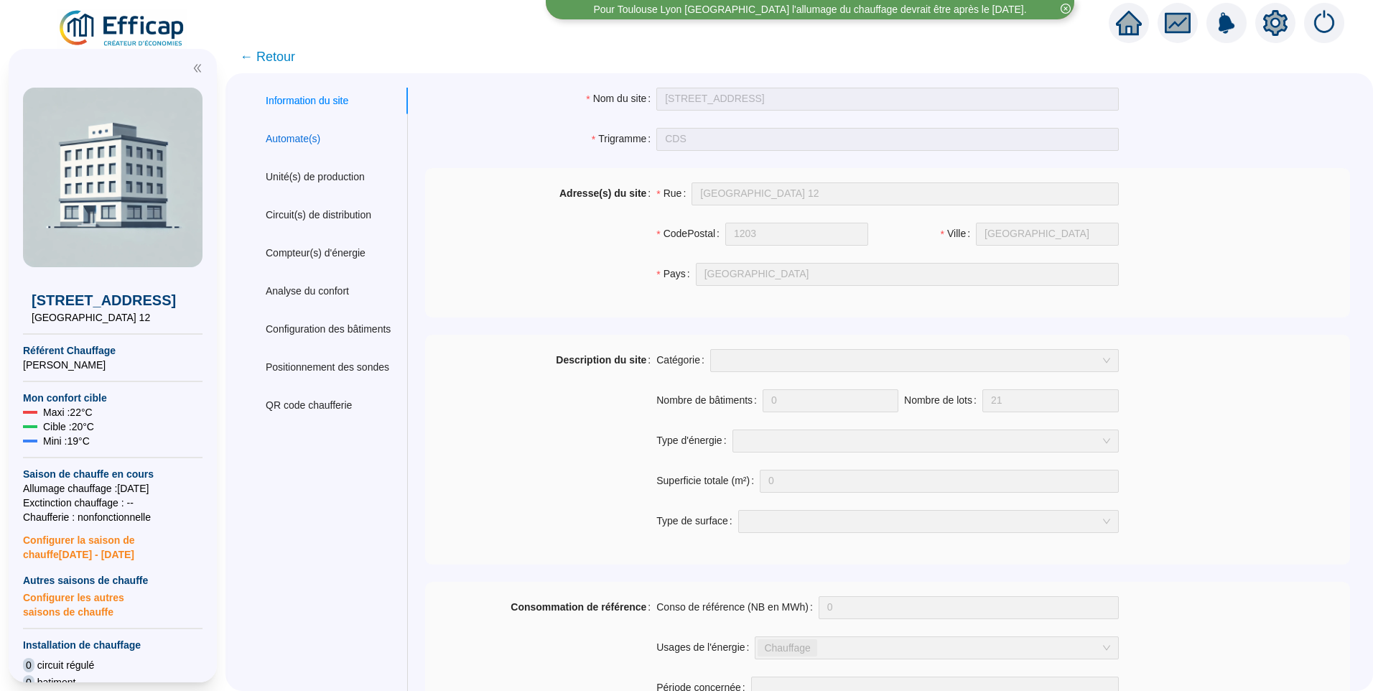
click at [286, 140] on div "Automate(s)" at bounding box center [293, 138] width 55 height 15
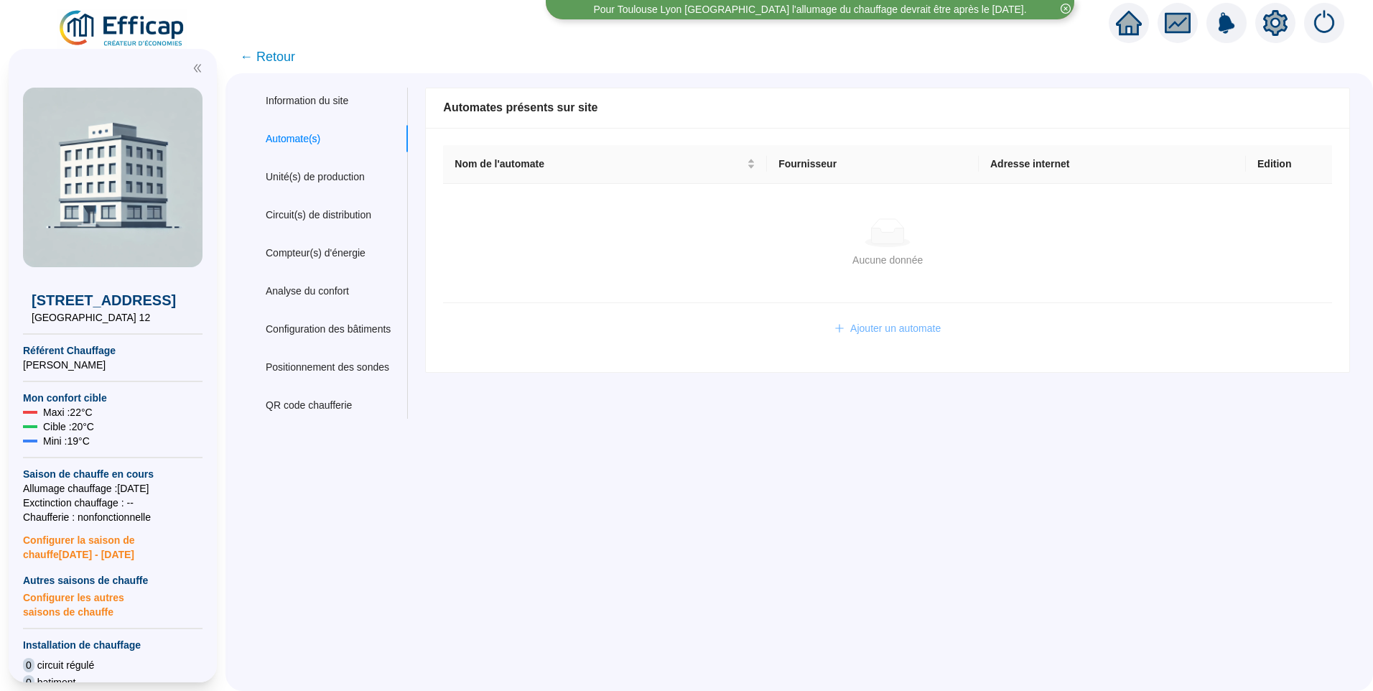
click at [903, 323] on span "Ajouter un automate" at bounding box center [895, 328] width 90 height 15
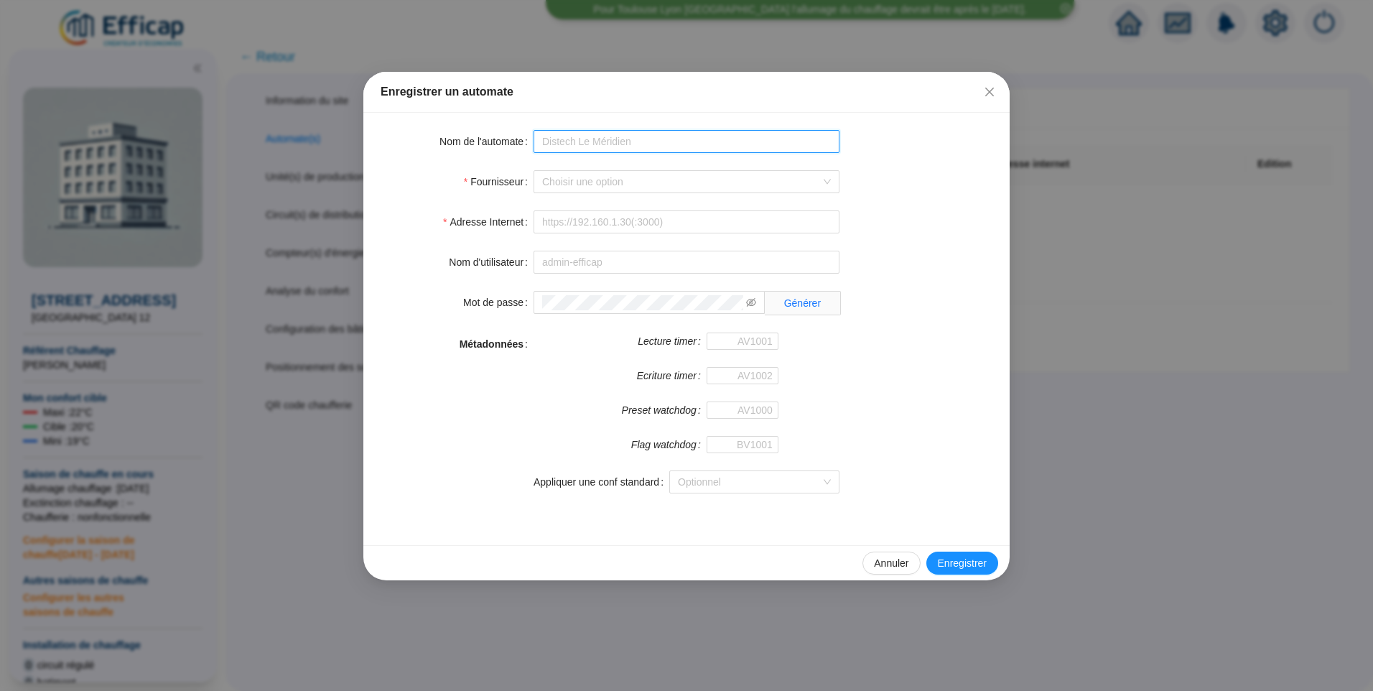
click at [561, 146] on input "Nom de l'automate" at bounding box center [687, 141] width 306 height 23
type input "CDS Distech"
type input "[URL][TECHNICAL_ID]"
type input "admin-efficap"
type input "AV1001"
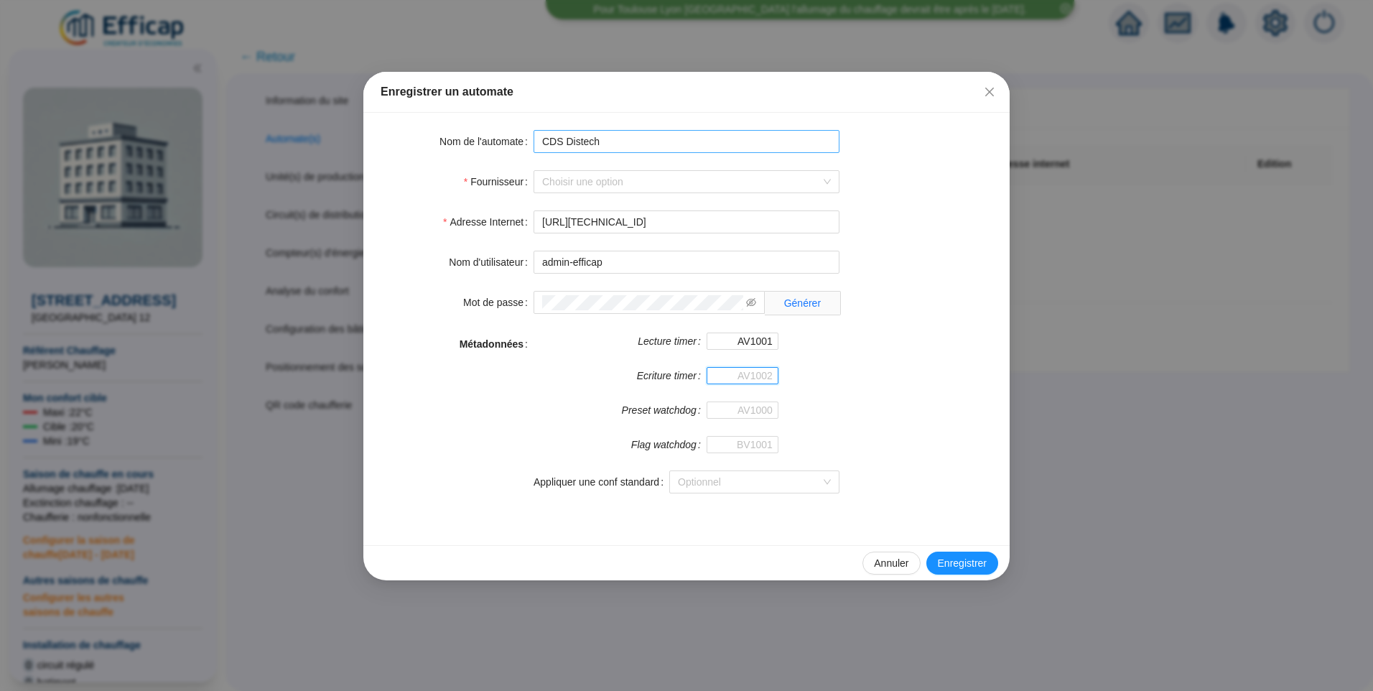
type input "AV1002"
type input "AV1000"
type input "BV1000"
click at [605, 182] on input "Fournisseur" at bounding box center [680, 182] width 276 height 22
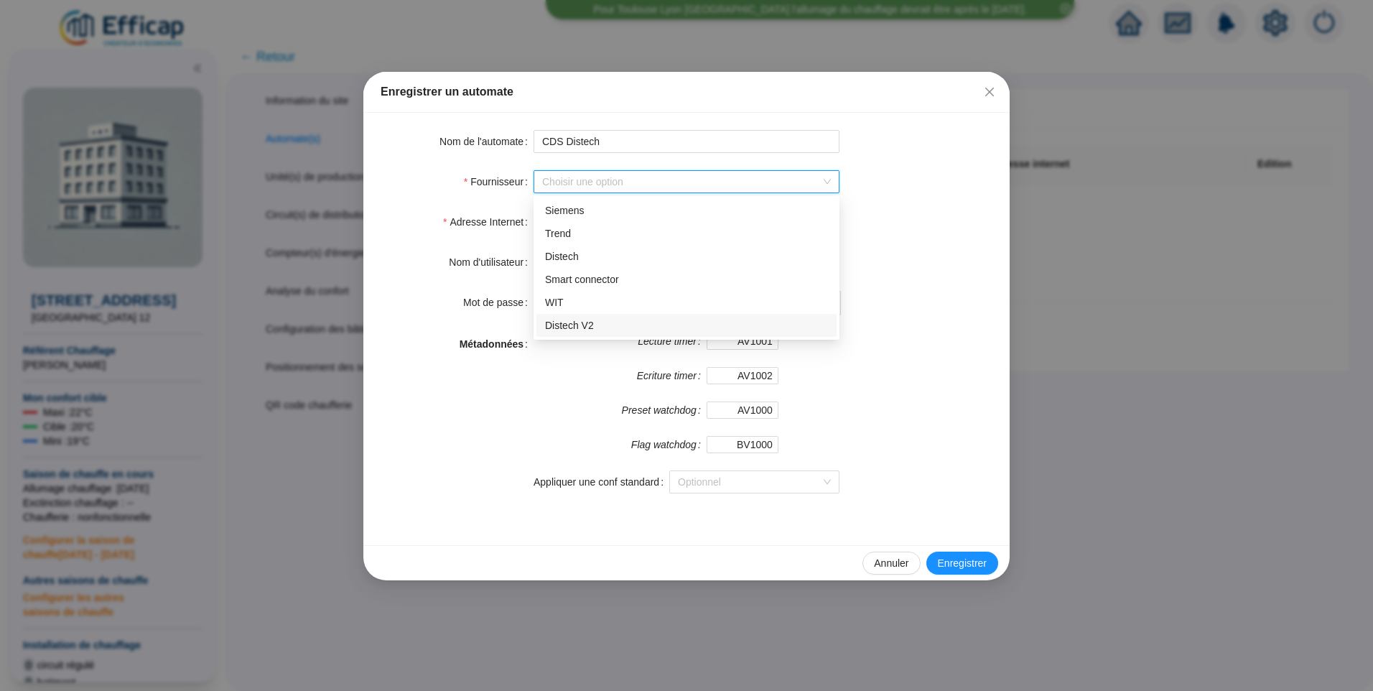
click at [572, 327] on div "Distech V2" at bounding box center [686, 325] width 283 height 15
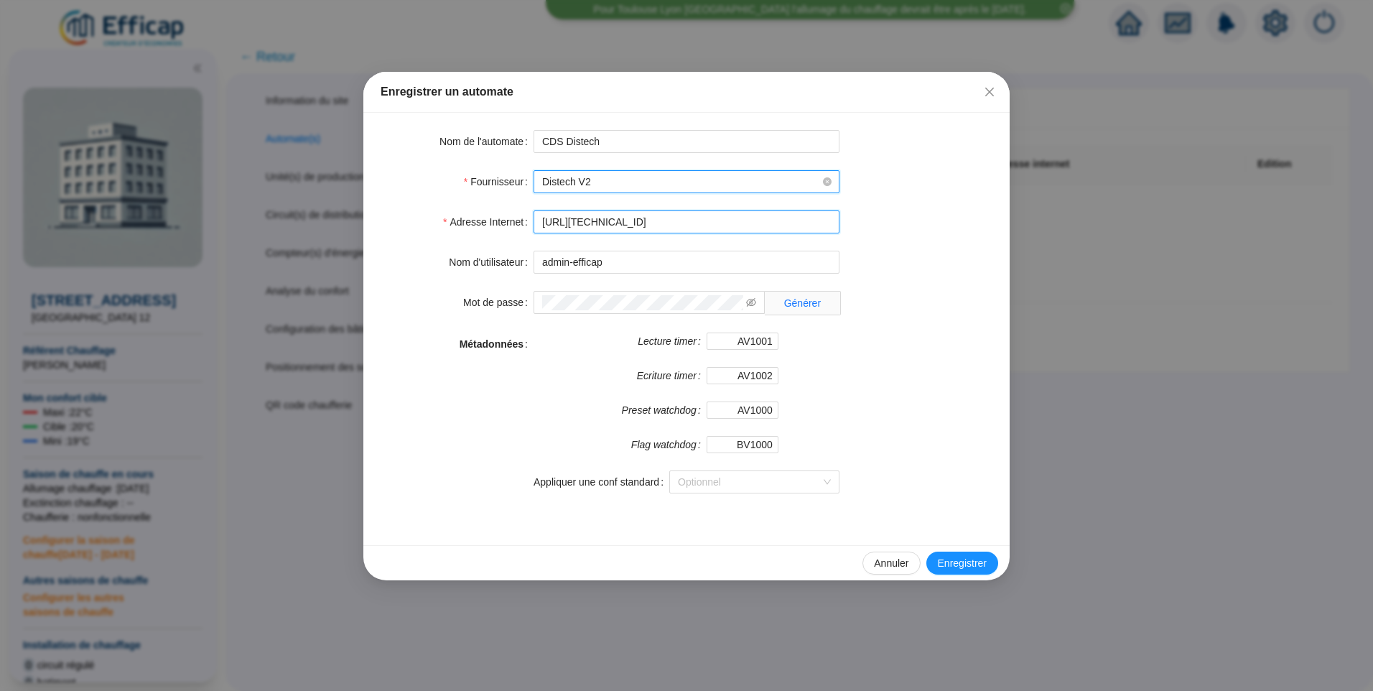
click at [621, 228] on input "http://127.0.0.0" at bounding box center [687, 221] width 306 height 23
type input "[URL][TECHNICAL_ID]"
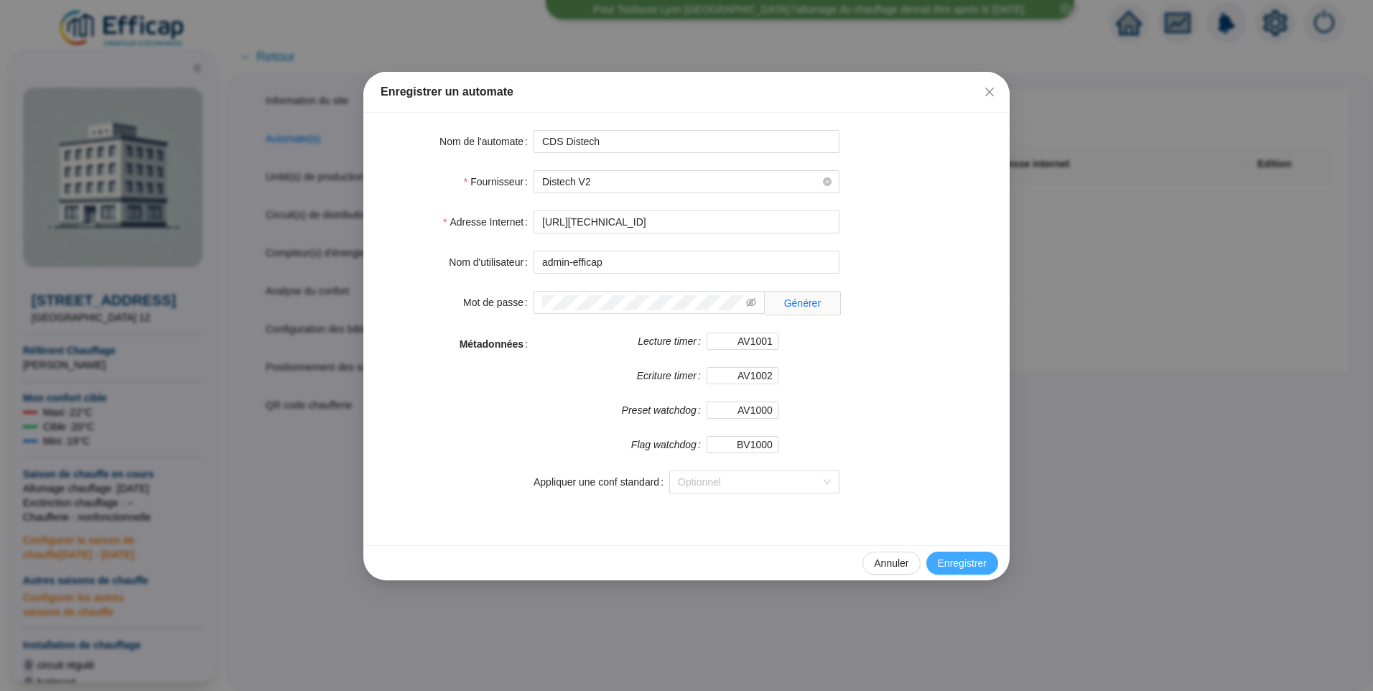
click at [968, 554] on button "Enregistrer" at bounding box center [962, 563] width 72 height 23
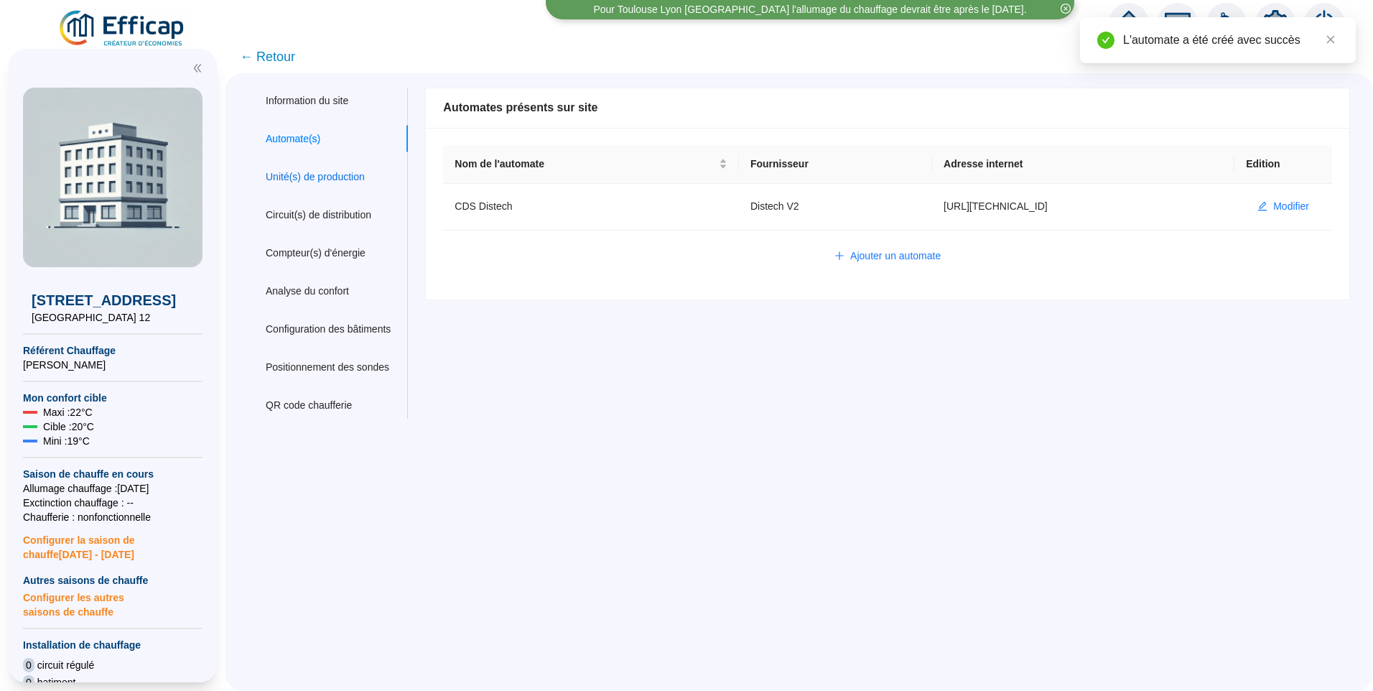
click at [338, 175] on div "Unité(s) de production" at bounding box center [315, 176] width 99 height 15
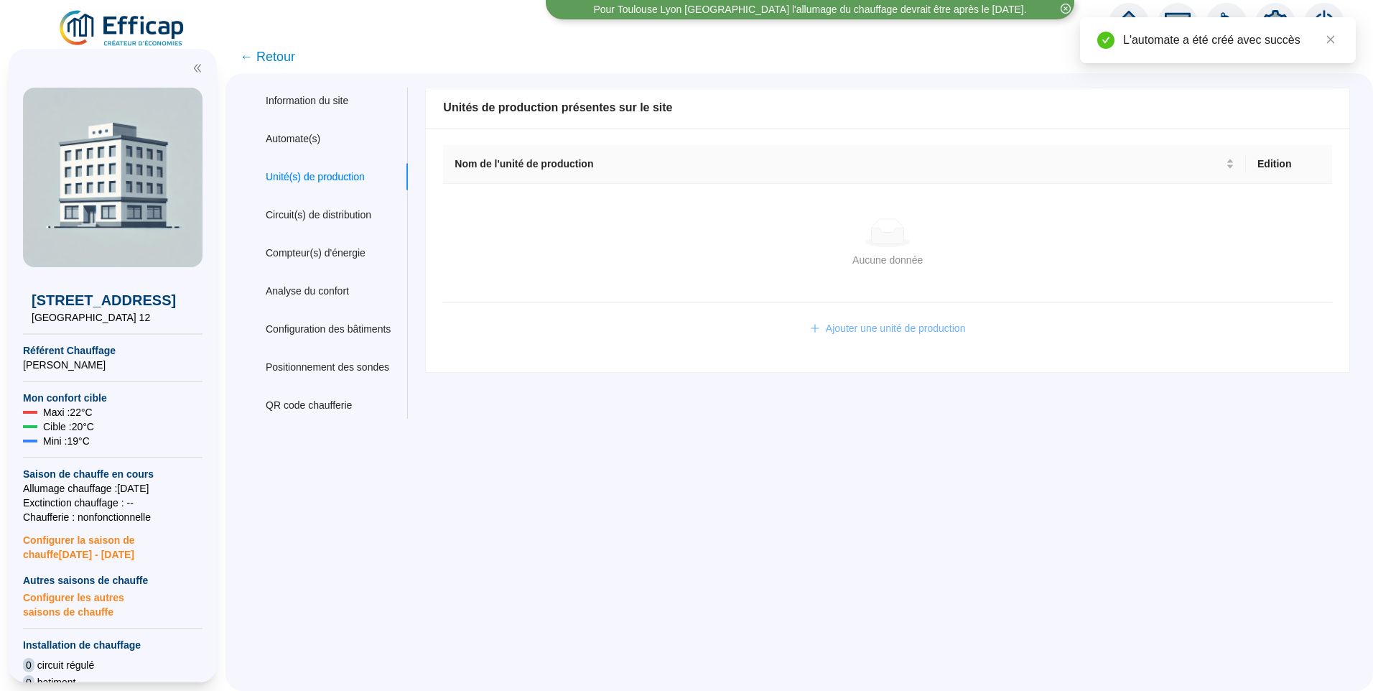
click at [837, 331] on span "Ajouter une unité de production" at bounding box center [896, 328] width 140 height 15
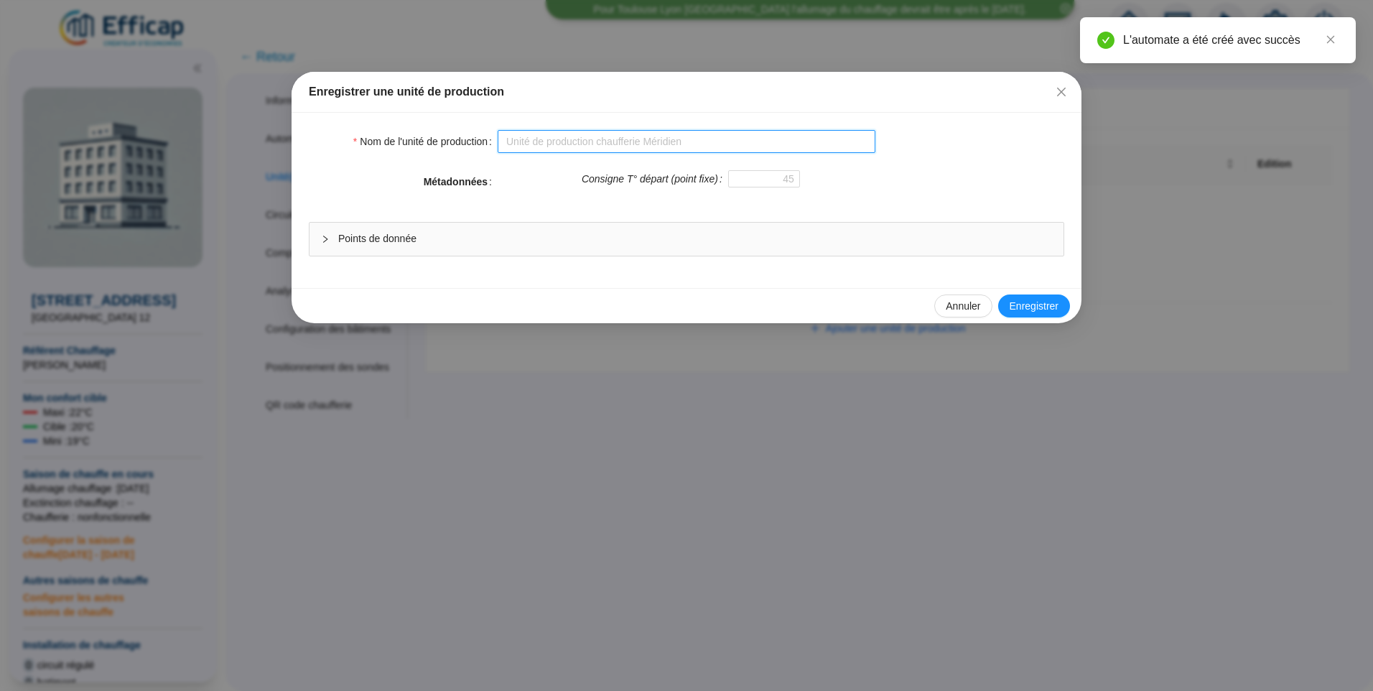
click at [592, 149] on input "Nom de l'unité de production" at bounding box center [687, 141] width 378 height 23
type input "CDS Production"
click at [530, 245] on span "Points de donnée" at bounding box center [695, 238] width 714 height 15
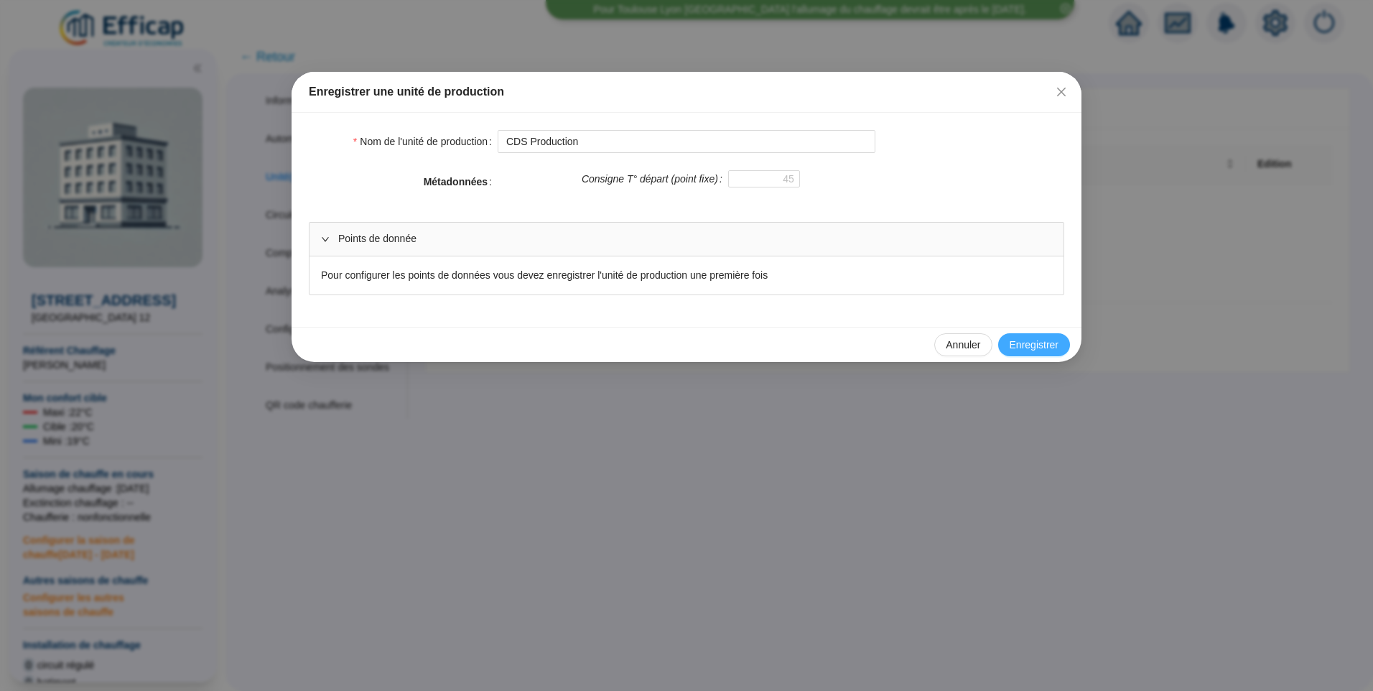
click at [1031, 345] on span "Enregistrer" at bounding box center [1034, 345] width 49 height 15
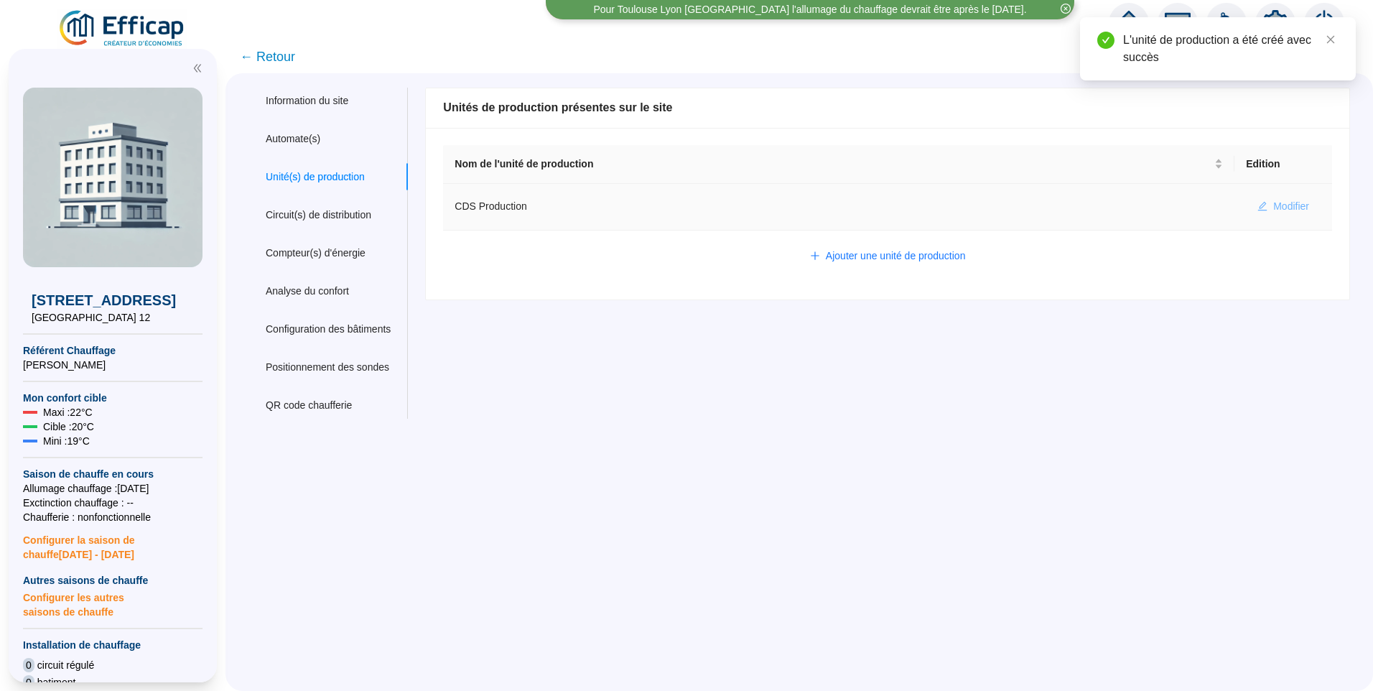
click at [1273, 205] on span "Modifier" at bounding box center [1291, 206] width 36 height 15
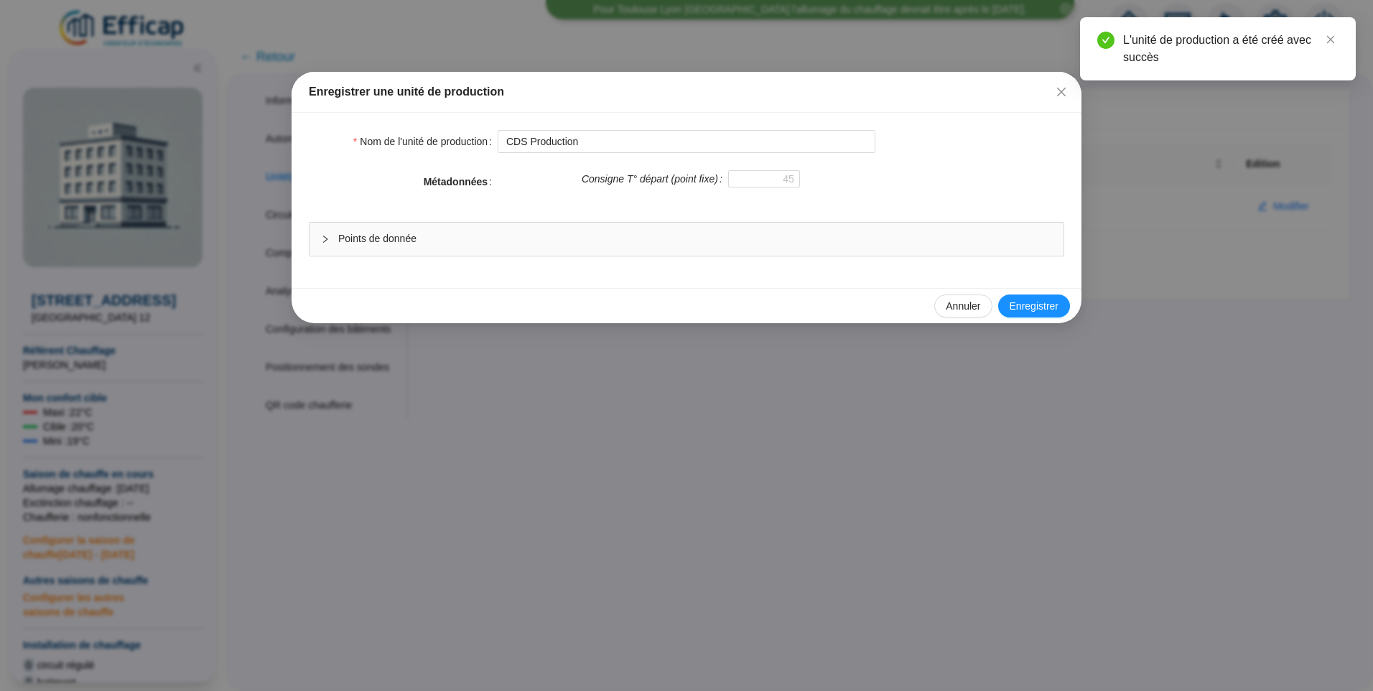
click at [381, 231] on div "Points de donnée" at bounding box center [687, 239] width 754 height 33
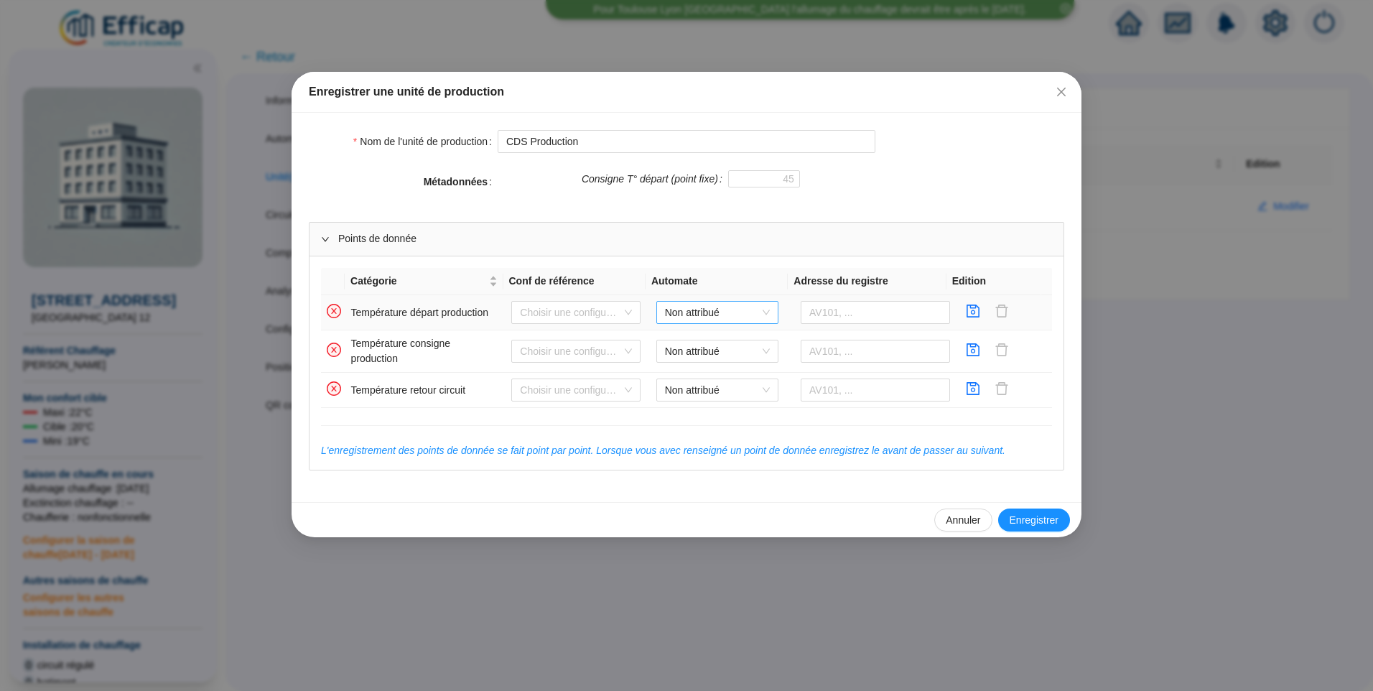
click at [678, 310] on span "Non attribué" at bounding box center [717, 313] width 105 height 22
click at [694, 345] on div "CDS Distech" at bounding box center [712, 341] width 99 height 15
click at [851, 316] on input "text" at bounding box center [875, 312] width 149 height 23
type input "AV10"
click at [967, 314] on icon "save" at bounding box center [973, 310] width 13 height 13
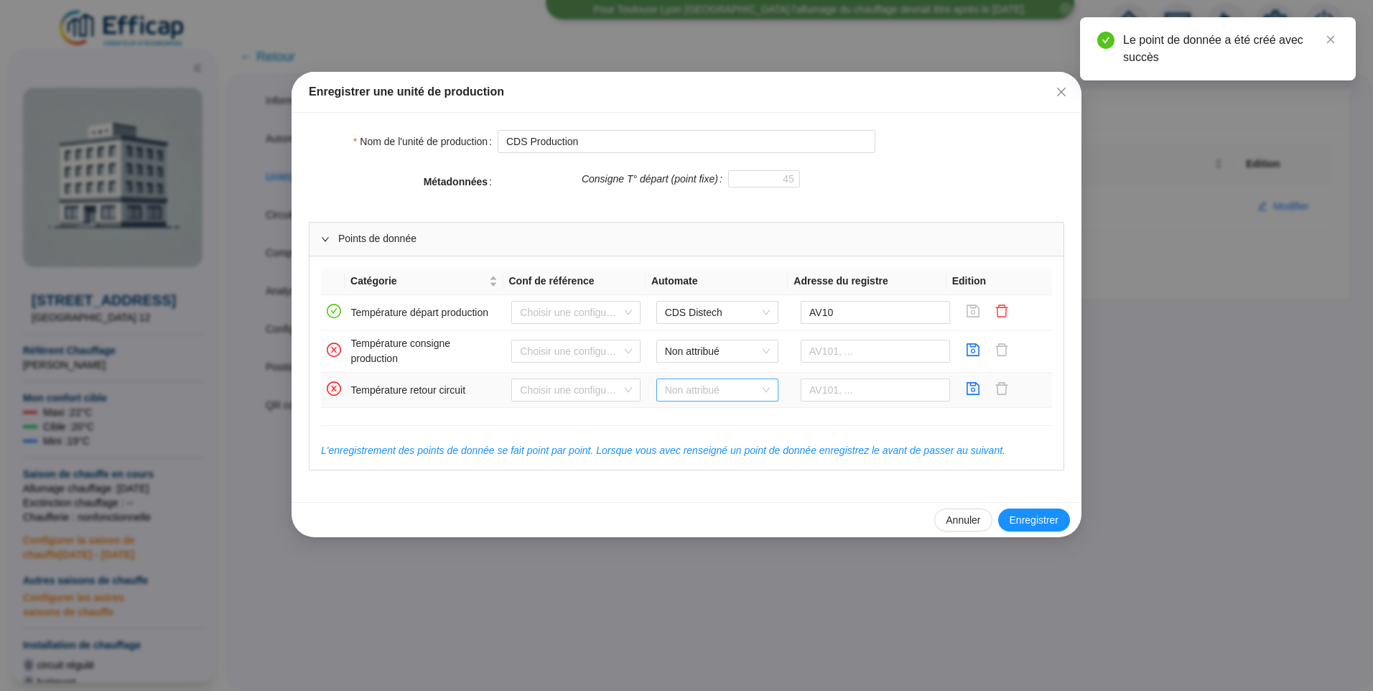
click at [720, 386] on span "Non attribué" at bounding box center [717, 390] width 105 height 22
click at [679, 417] on div "CDS Distech" at bounding box center [712, 419] width 99 height 15
click at [819, 397] on input "text" at bounding box center [875, 389] width 149 height 23
type input "AV11"
click at [966, 388] on icon "save" at bounding box center [973, 388] width 14 height 14
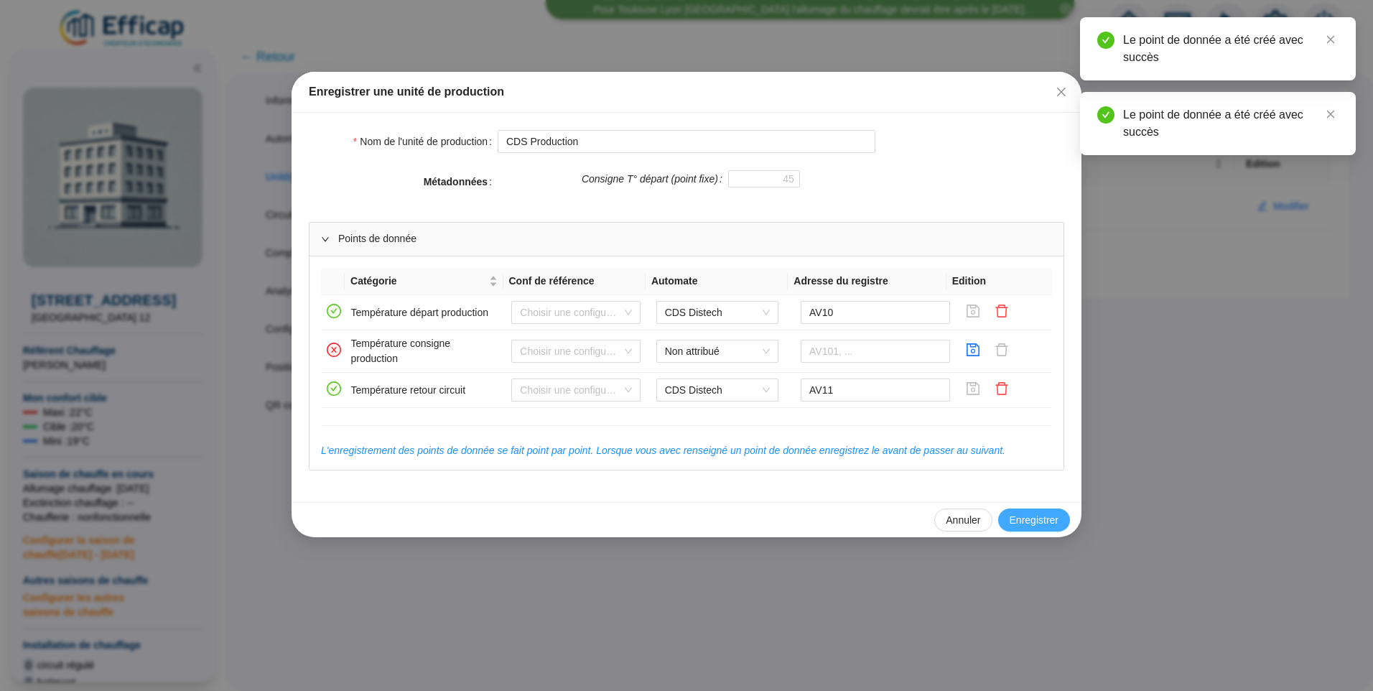
click at [1021, 511] on button "Enregistrer" at bounding box center [1034, 519] width 72 height 23
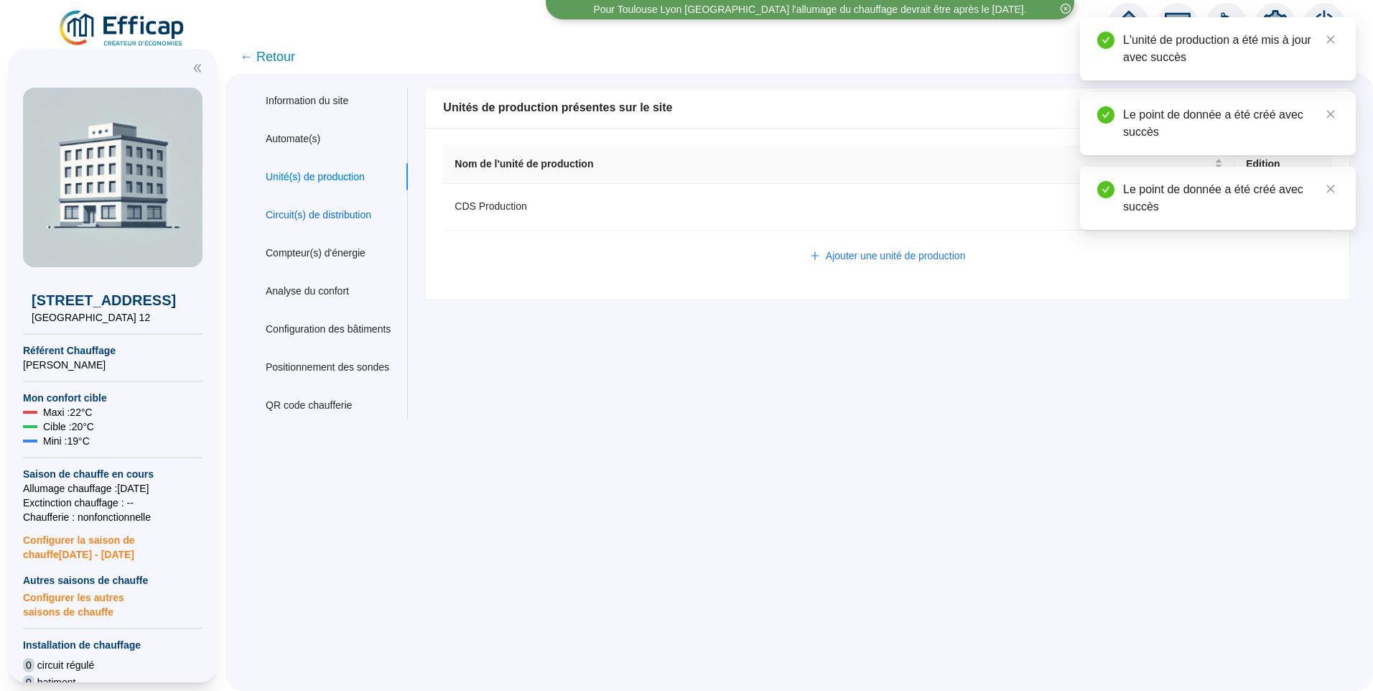
click at [295, 213] on div "Circuit(s) de distribution" at bounding box center [319, 215] width 106 height 15
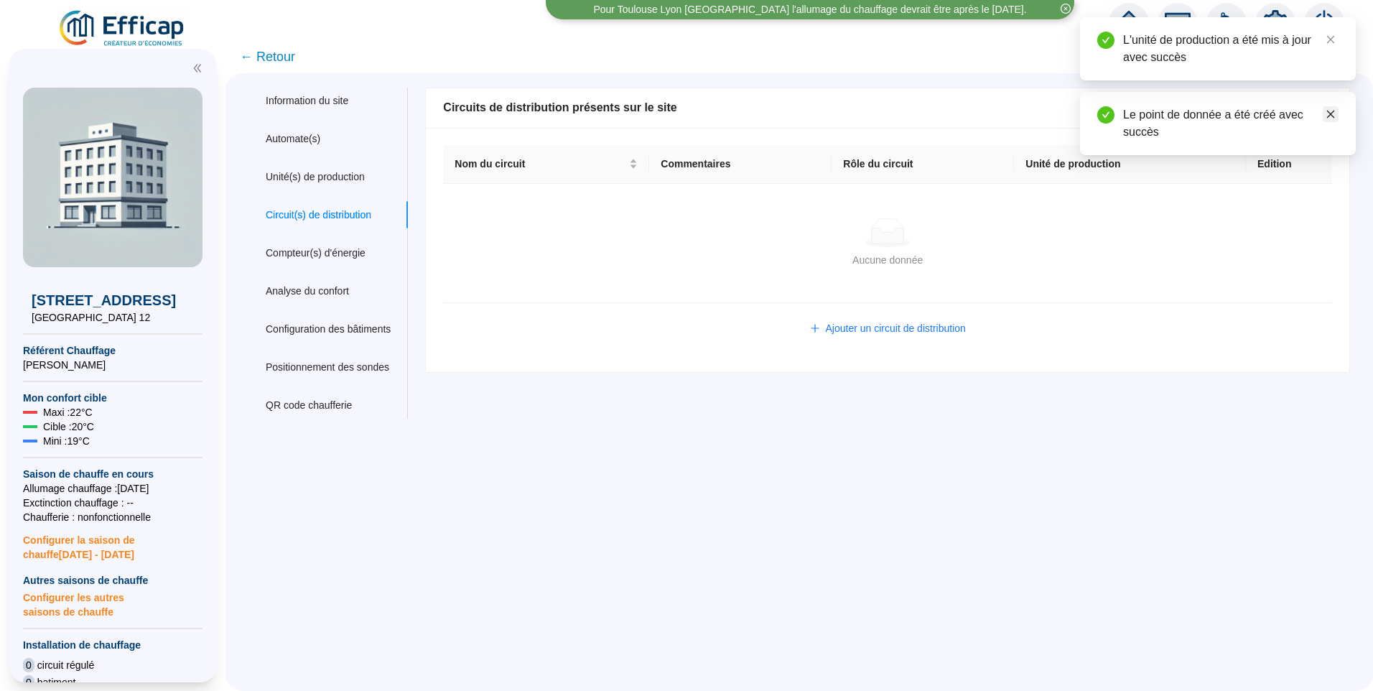
click at [1328, 111] on icon "close" at bounding box center [1331, 114] width 10 height 10
click at [1332, 42] on icon "close" at bounding box center [1331, 39] width 10 height 10
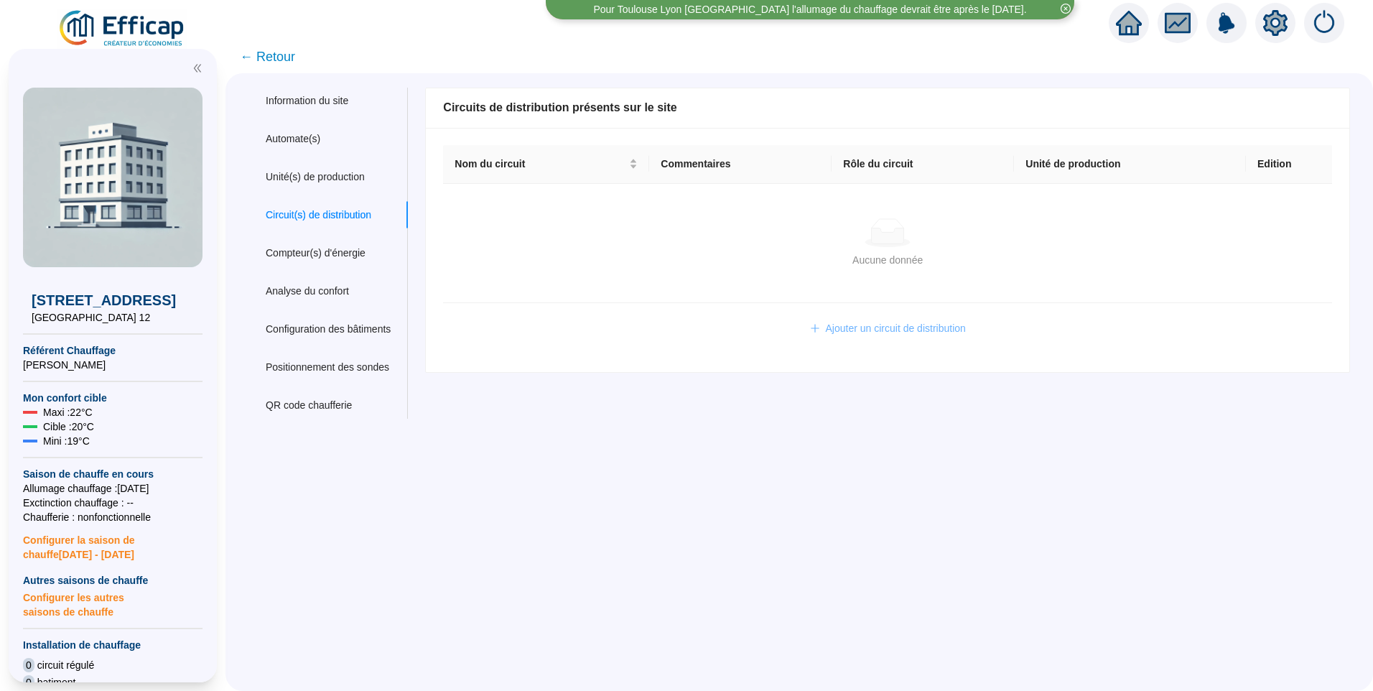
click at [874, 331] on span "Ajouter un circuit de distribution" at bounding box center [896, 328] width 140 height 15
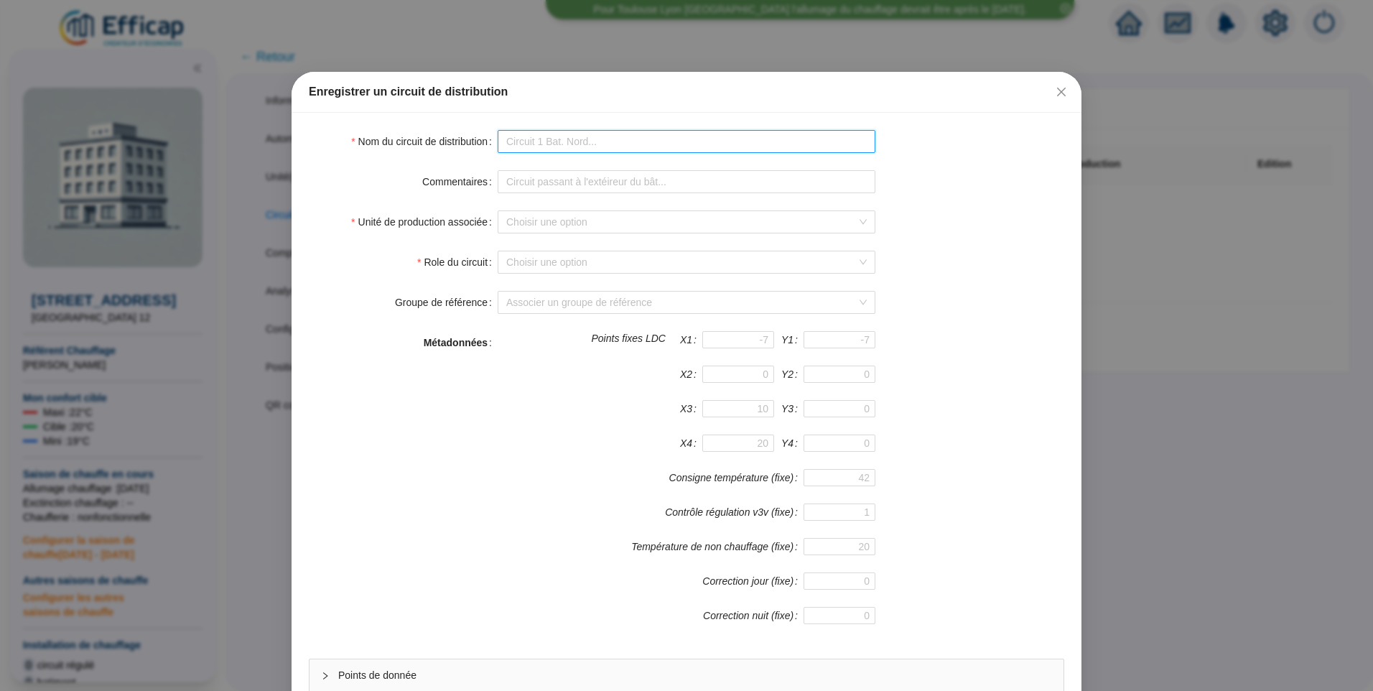
click at [599, 145] on input "Nom du circuit de distribution" at bounding box center [687, 141] width 378 height 23
click at [519, 149] on input "Nom du circuit de distribution" at bounding box center [687, 141] width 378 height 23
type input "Circuit 1"
click at [543, 226] on input "Unité de production associée" at bounding box center [680, 222] width 348 height 22
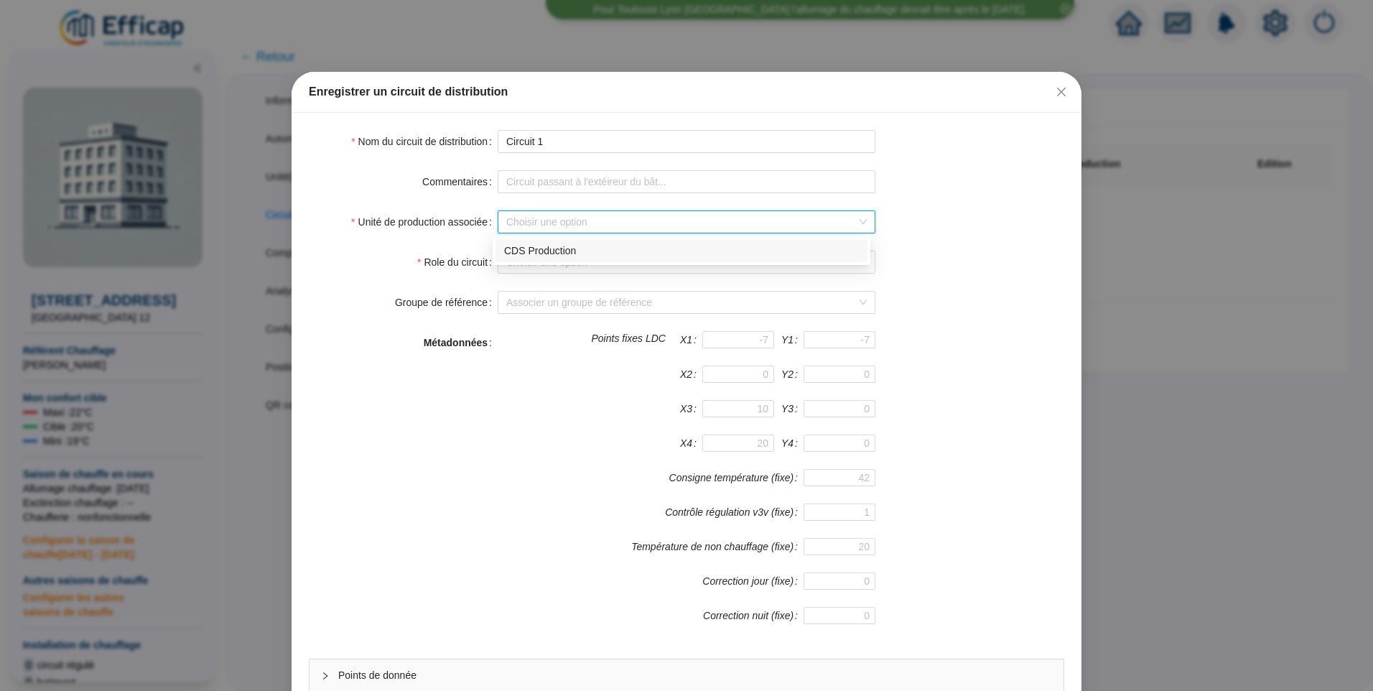
click at [541, 244] on div "CDS Production" at bounding box center [681, 250] width 355 height 15
click at [537, 261] on input "Role du circuit" at bounding box center [680, 262] width 348 height 22
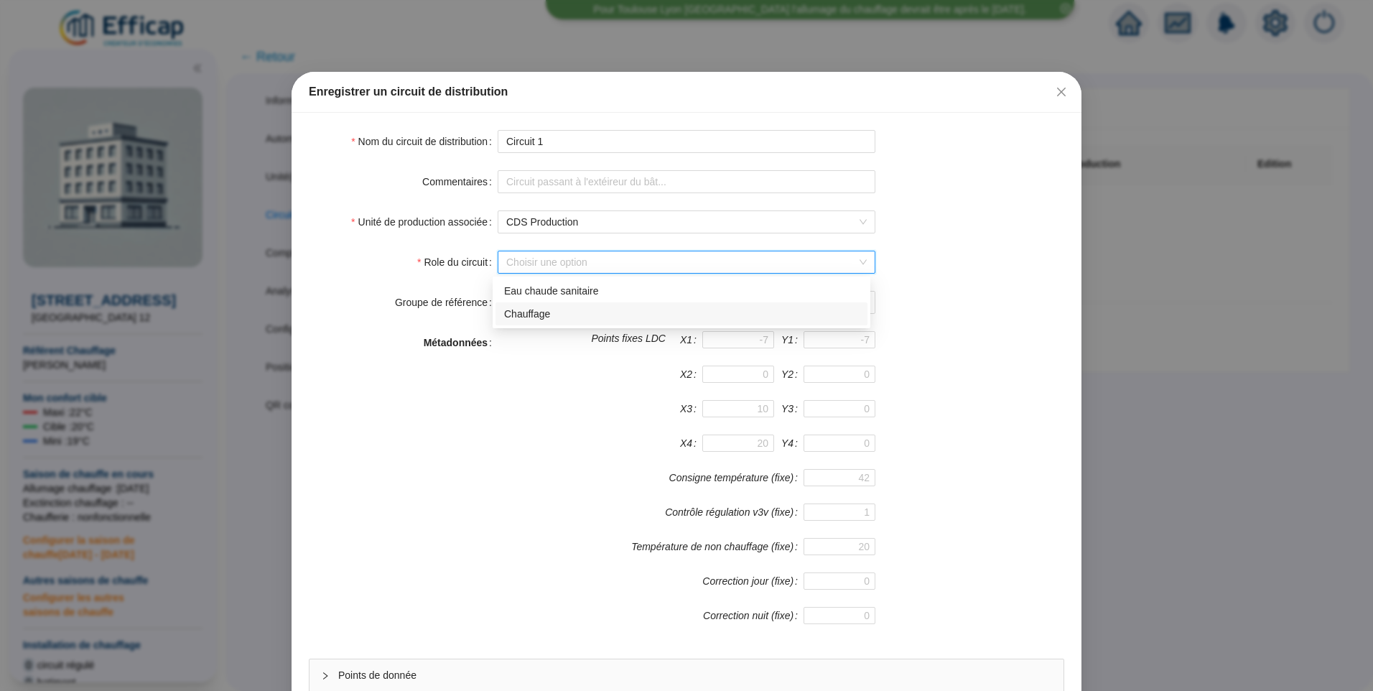
click at [547, 313] on div "Chauffage" at bounding box center [681, 314] width 355 height 15
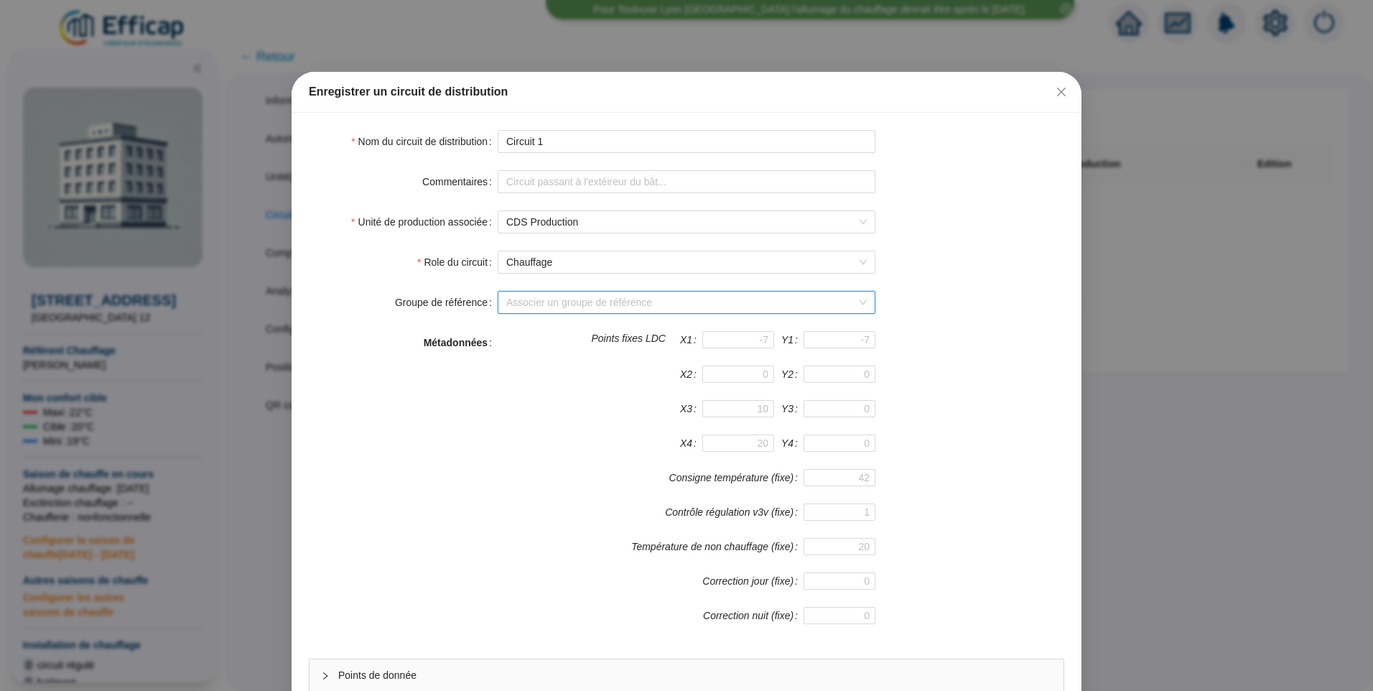
click at [588, 299] on input "Groupe de référence" at bounding box center [680, 303] width 348 height 22
click at [565, 338] on div "Sondes livrées (6 sondes)" at bounding box center [681, 331] width 355 height 15
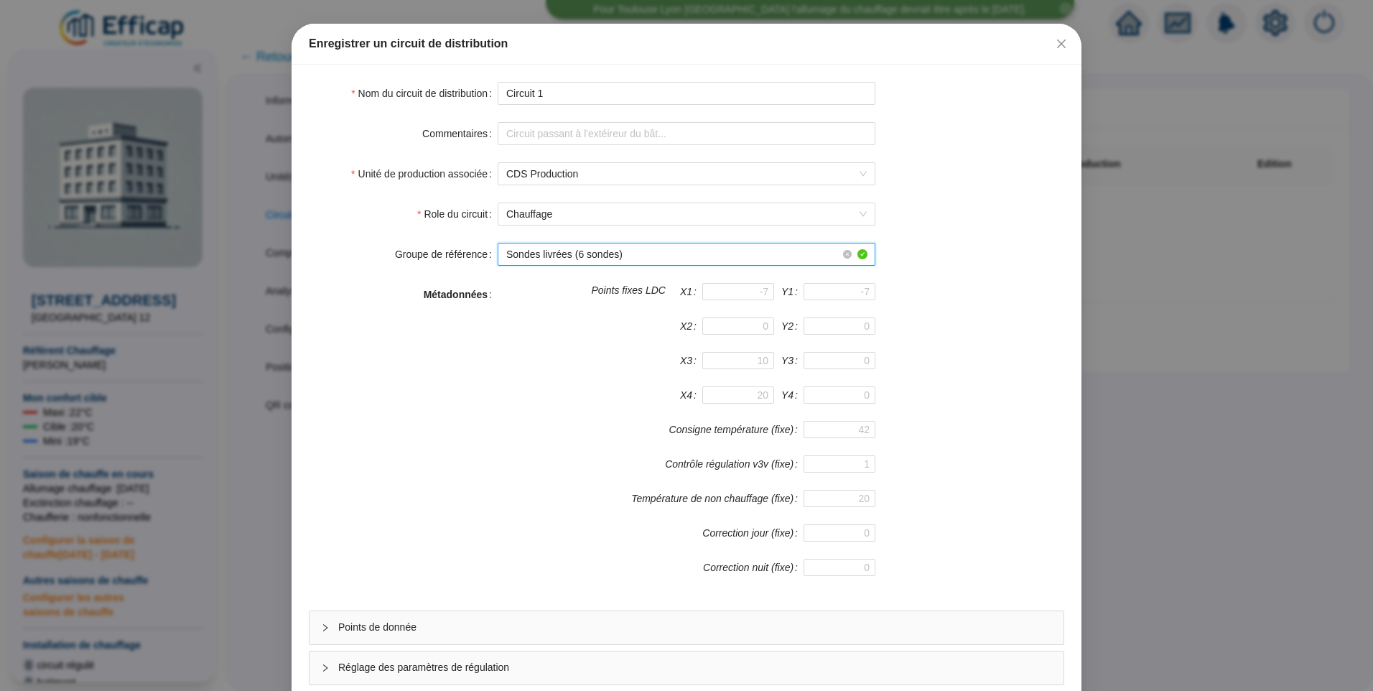
scroll to position [126, 0]
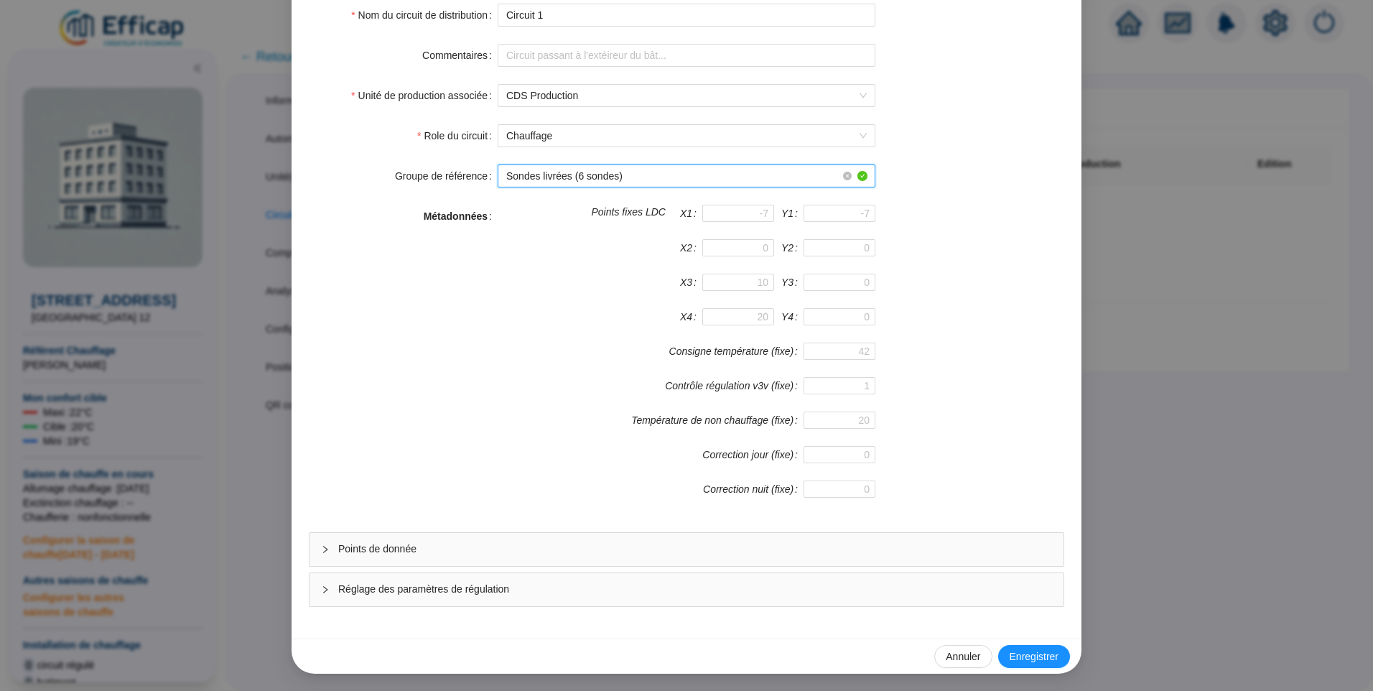
click at [465, 548] on span "Points de donnée" at bounding box center [695, 548] width 714 height 15
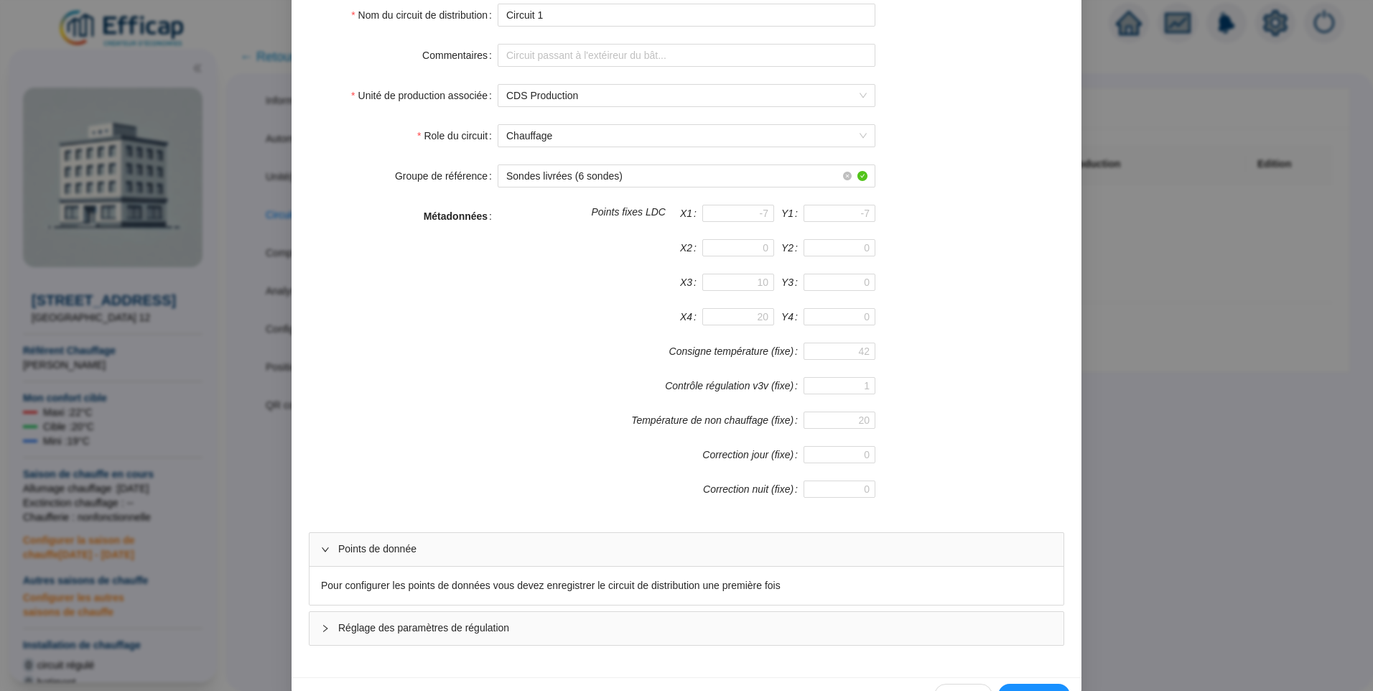
scroll to position [165, 0]
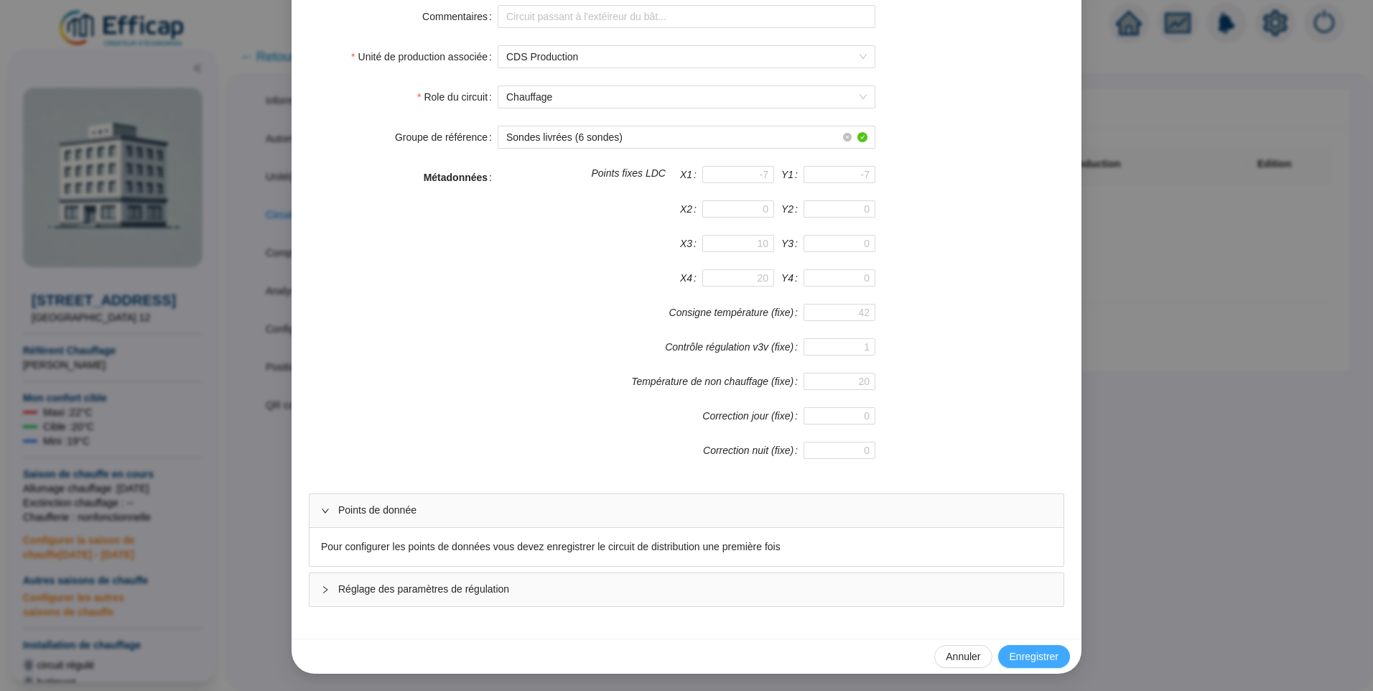
click at [1027, 655] on span "Enregistrer" at bounding box center [1034, 656] width 49 height 15
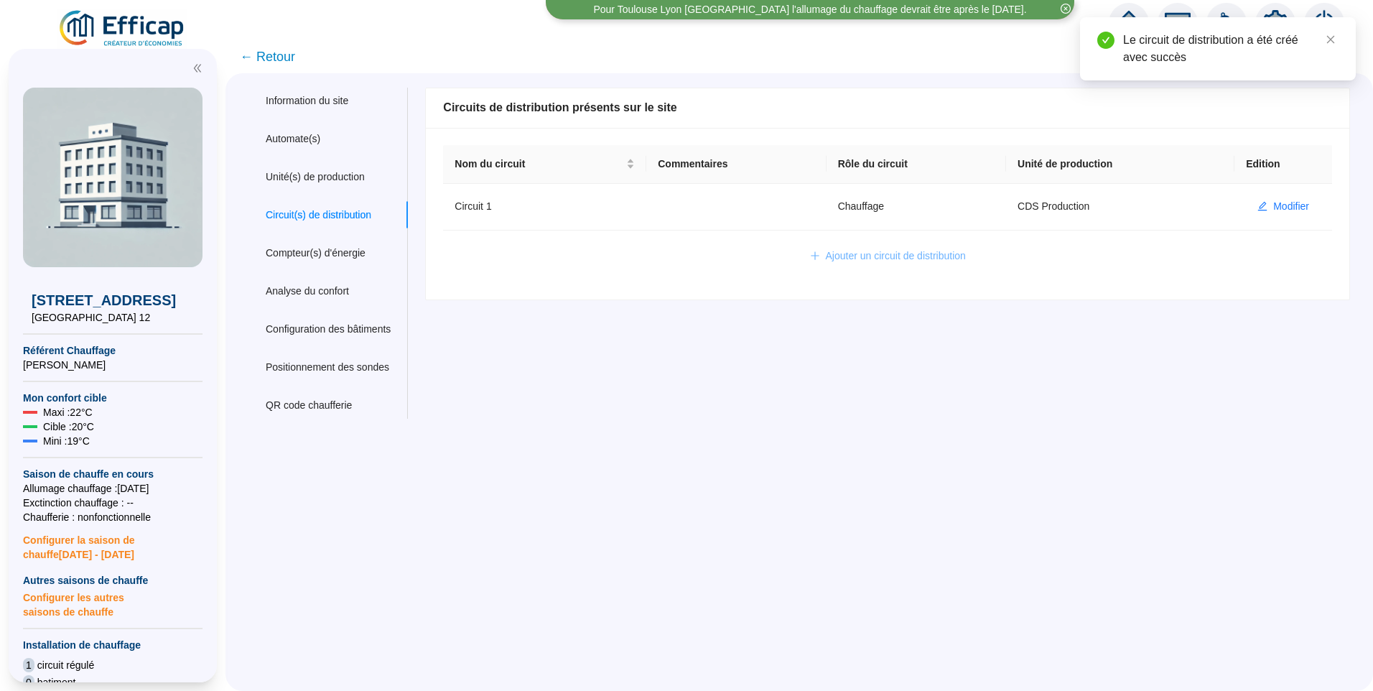
click at [878, 261] on span "Ajouter un circuit de distribution" at bounding box center [896, 255] width 140 height 15
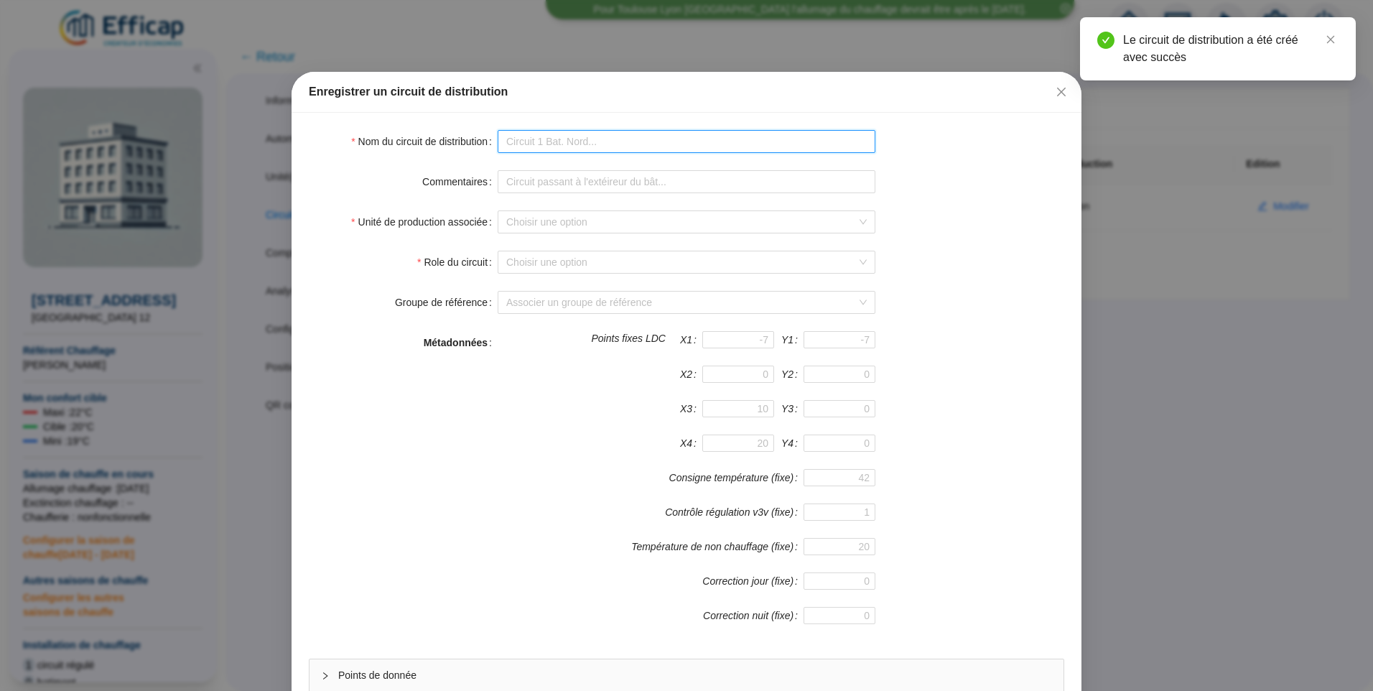
click at [550, 146] on input "Nom du circuit de distribution" at bounding box center [687, 141] width 378 height 23
type input "Circuit 2"
click at [538, 223] on input "Unité de production associée" at bounding box center [680, 222] width 348 height 22
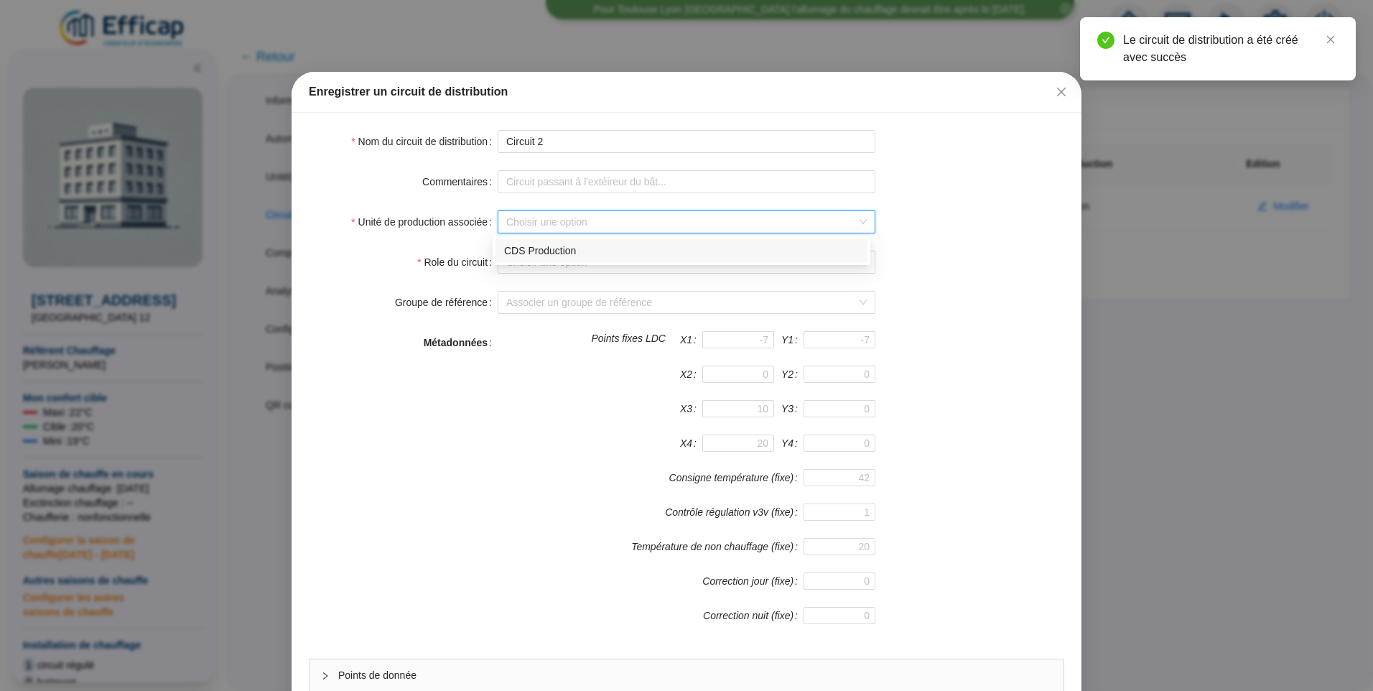
click at [547, 251] on div "CDS Production" at bounding box center [681, 250] width 355 height 15
click at [546, 259] on input "Role du circuit" at bounding box center [680, 262] width 348 height 22
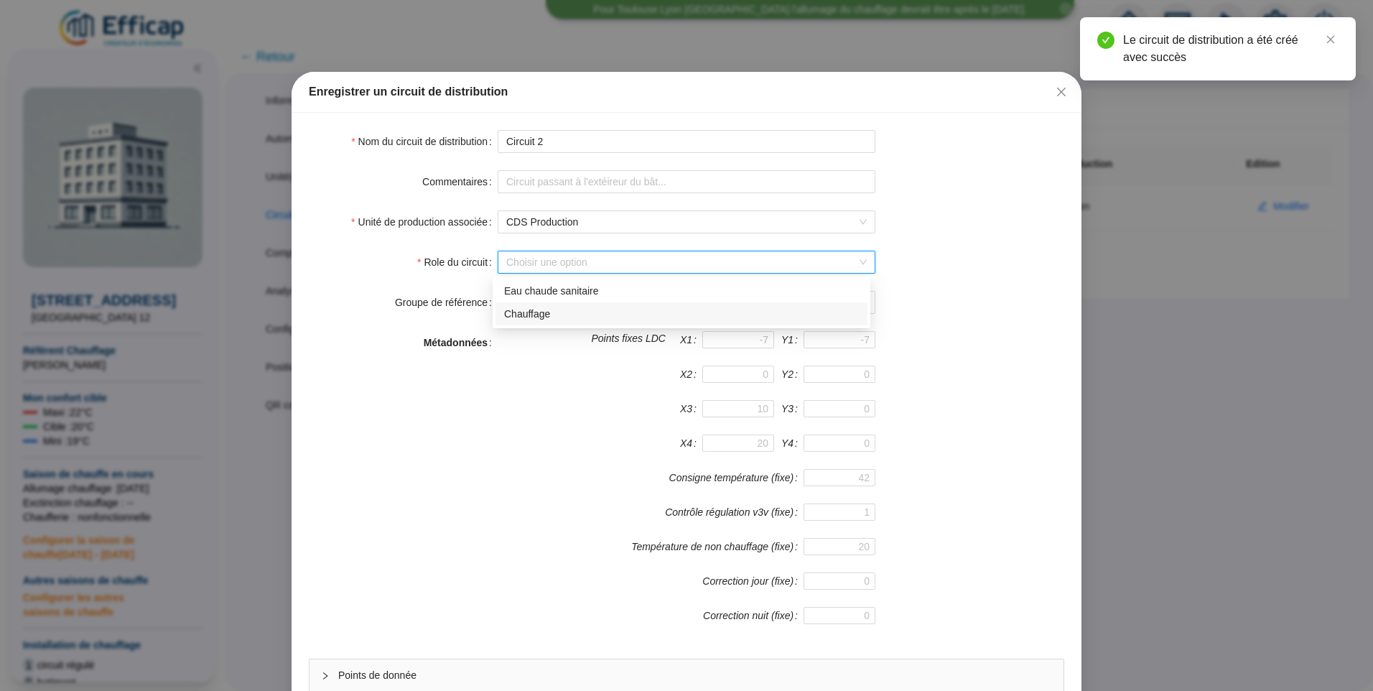
click at [563, 312] on div "Chauffage" at bounding box center [681, 314] width 355 height 15
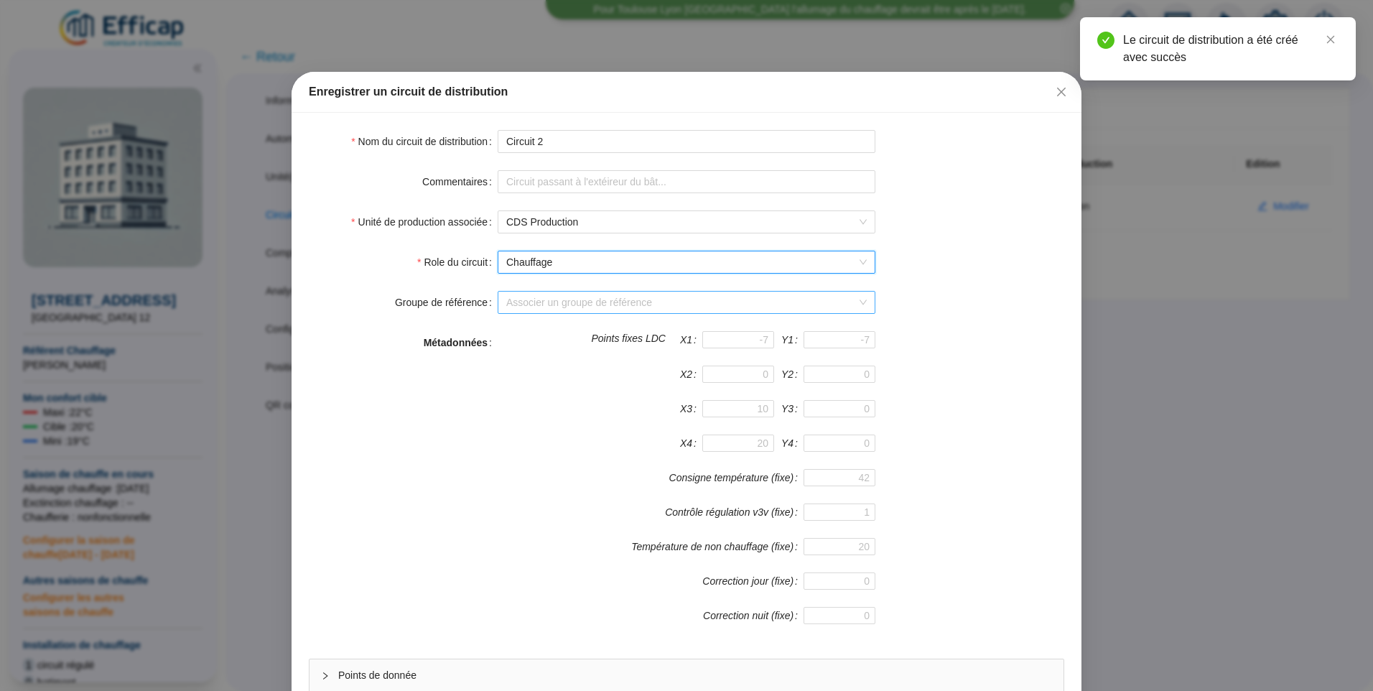
click at [547, 307] on input "Groupe de référence" at bounding box center [680, 303] width 348 height 22
click at [539, 333] on div "Sondes livrées (6 sondes)" at bounding box center [681, 331] width 355 height 15
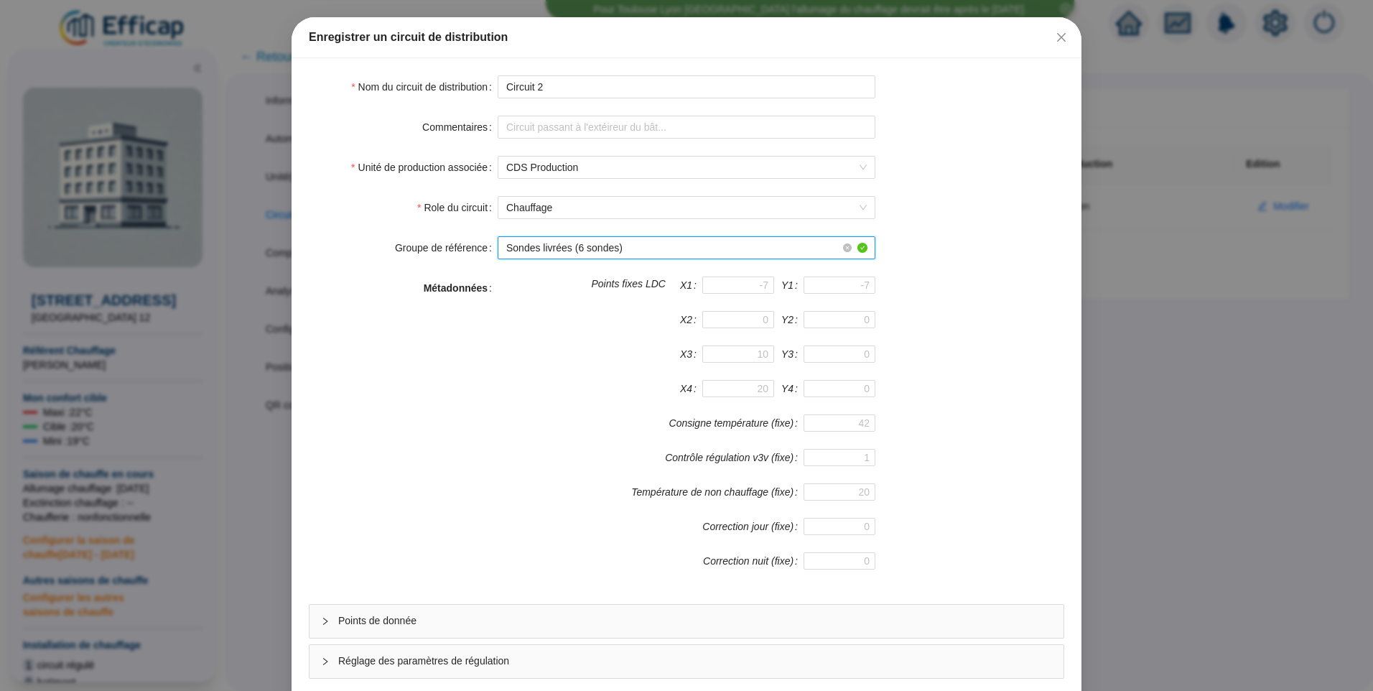
scroll to position [126, 0]
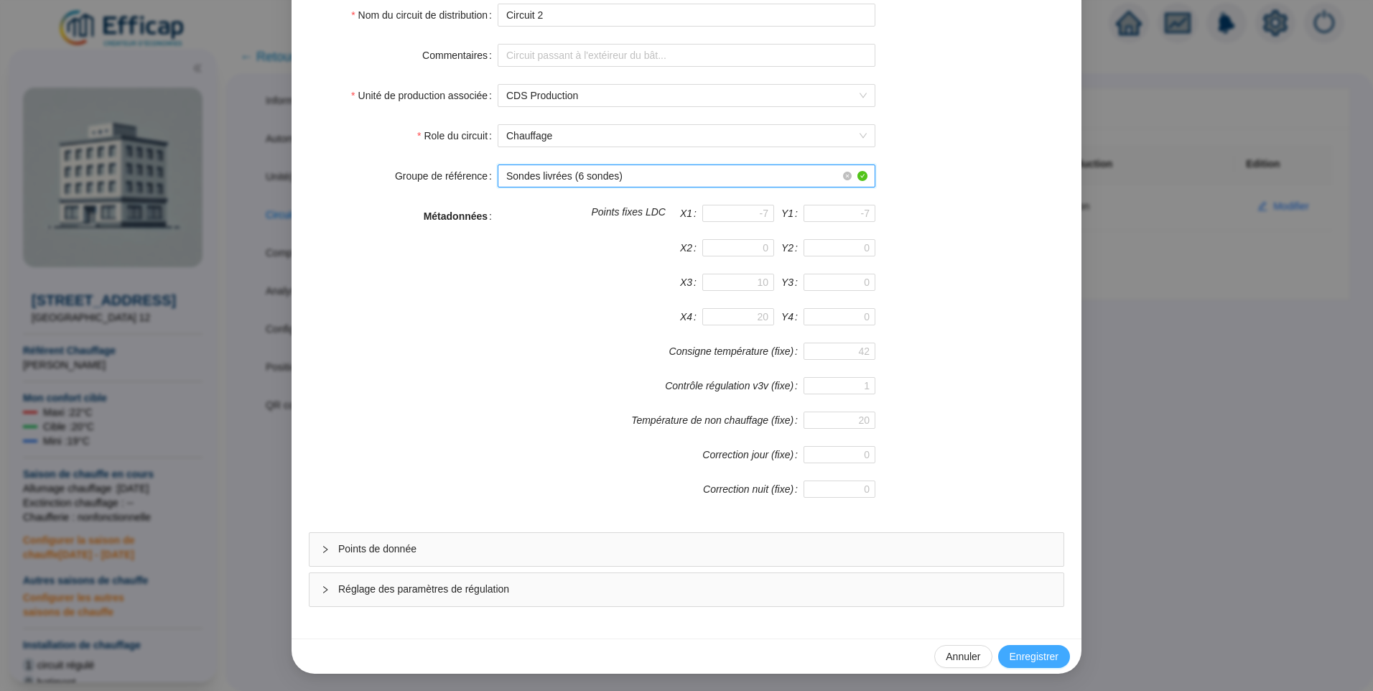
click at [1019, 652] on span "Enregistrer" at bounding box center [1034, 656] width 49 height 15
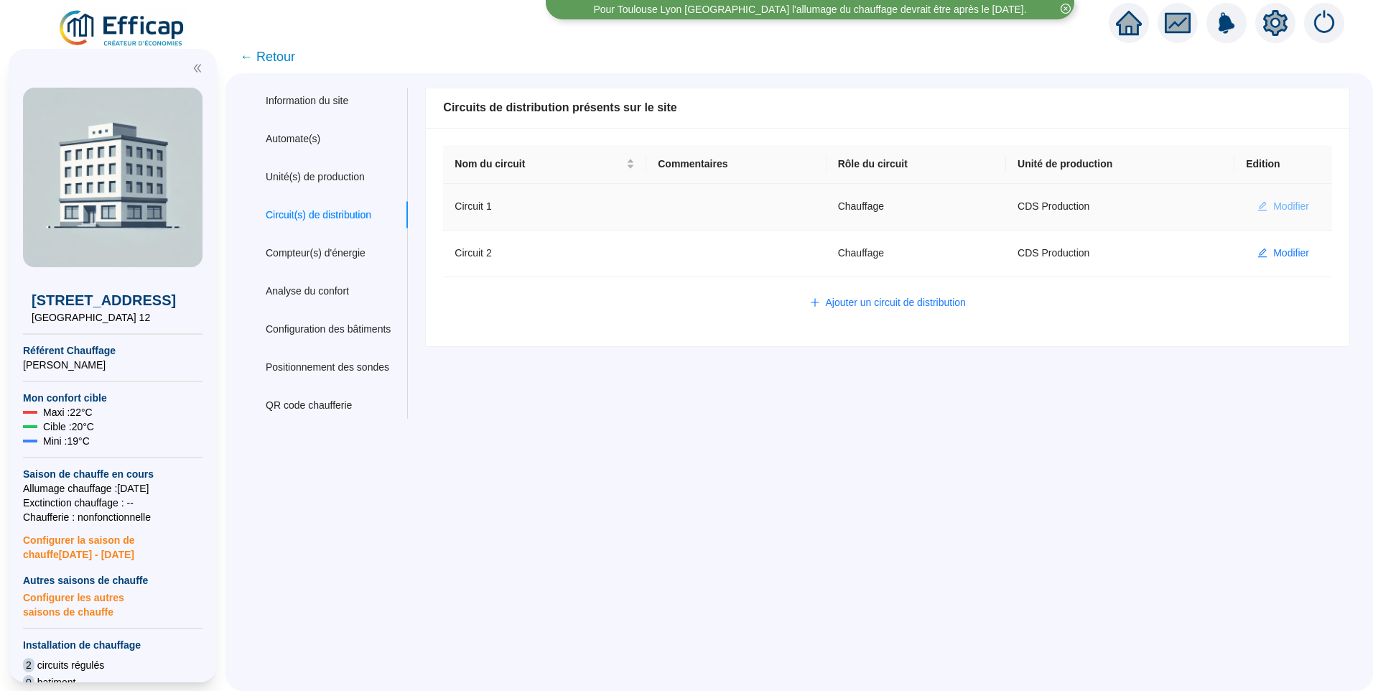
click at [1273, 202] on span "Modifier" at bounding box center [1291, 206] width 36 height 15
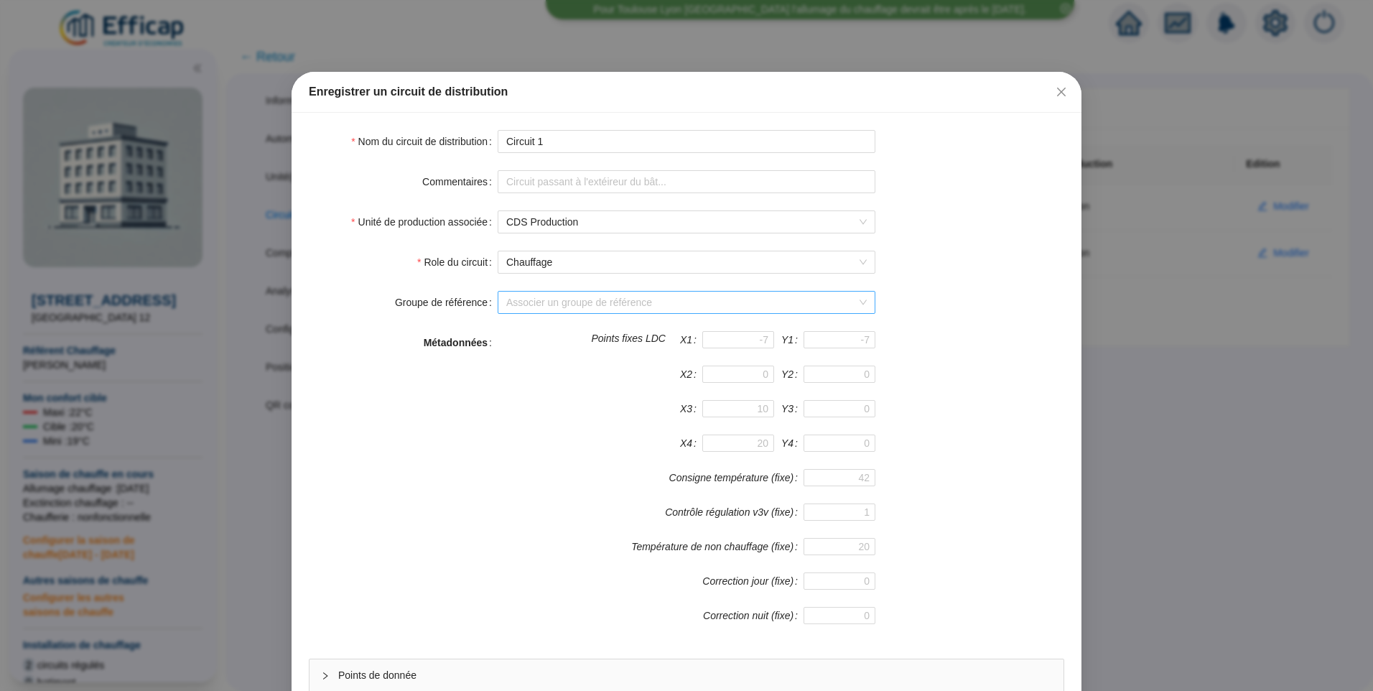
click at [524, 299] on input "Groupe de référence" at bounding box center [680, 303] width 348 height 22
click at [537, 335] on div "Sondes livrées (6 sondes)" at bounding box center [681, 331] width 355 height 15
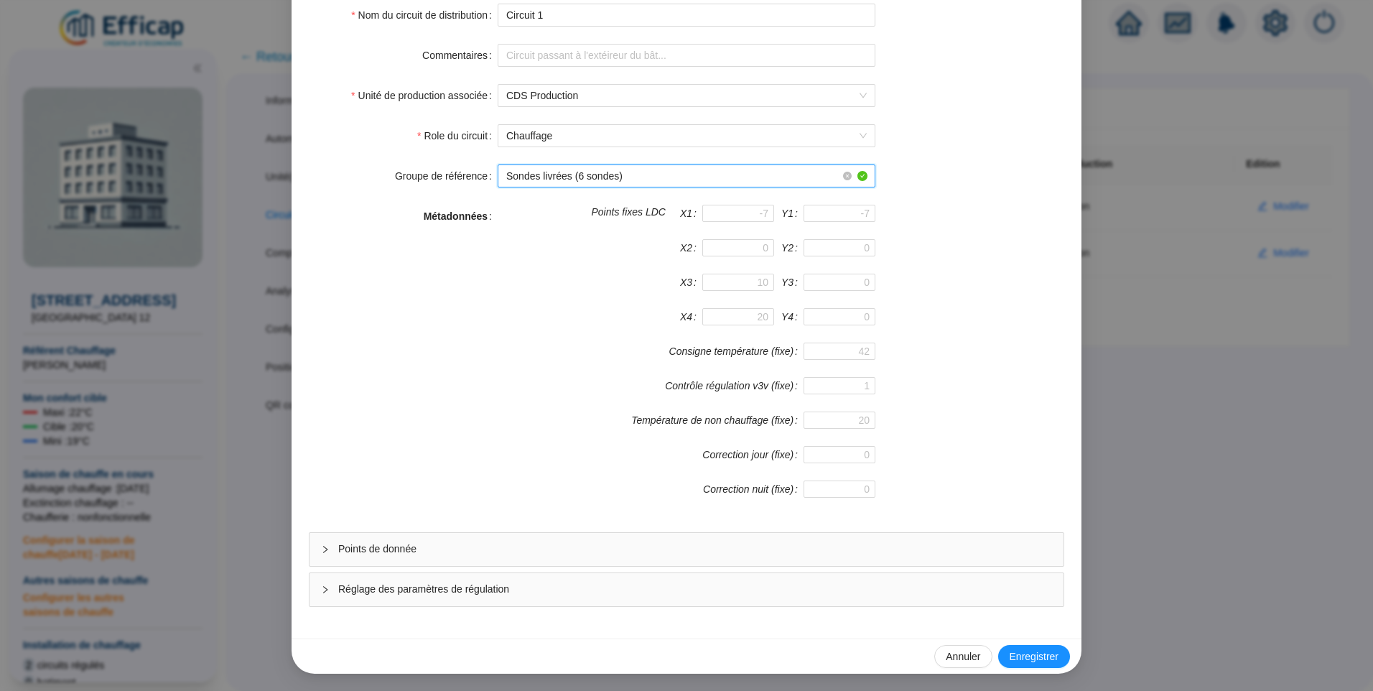
click at [470, 575] on div "Réglage des paramètres de régulation" at bounding box center [687, 589] width 754 height 33
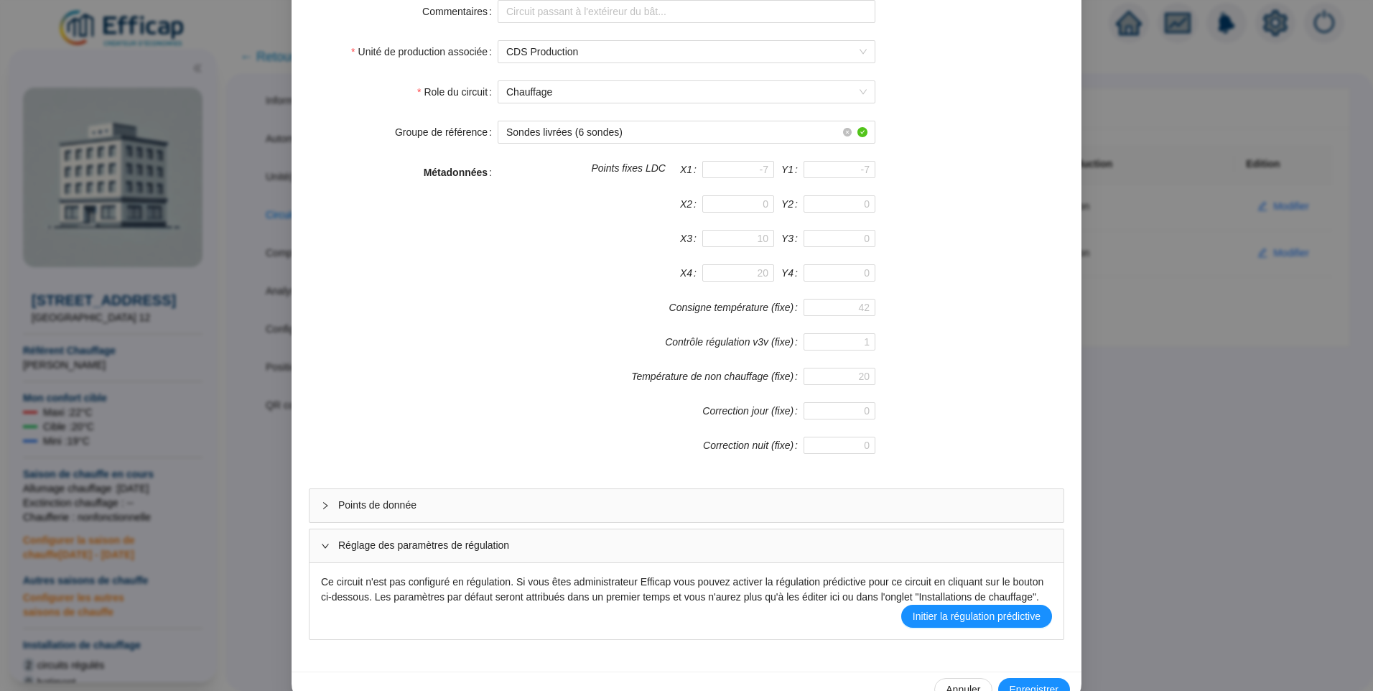
scroll to position [203, 0]
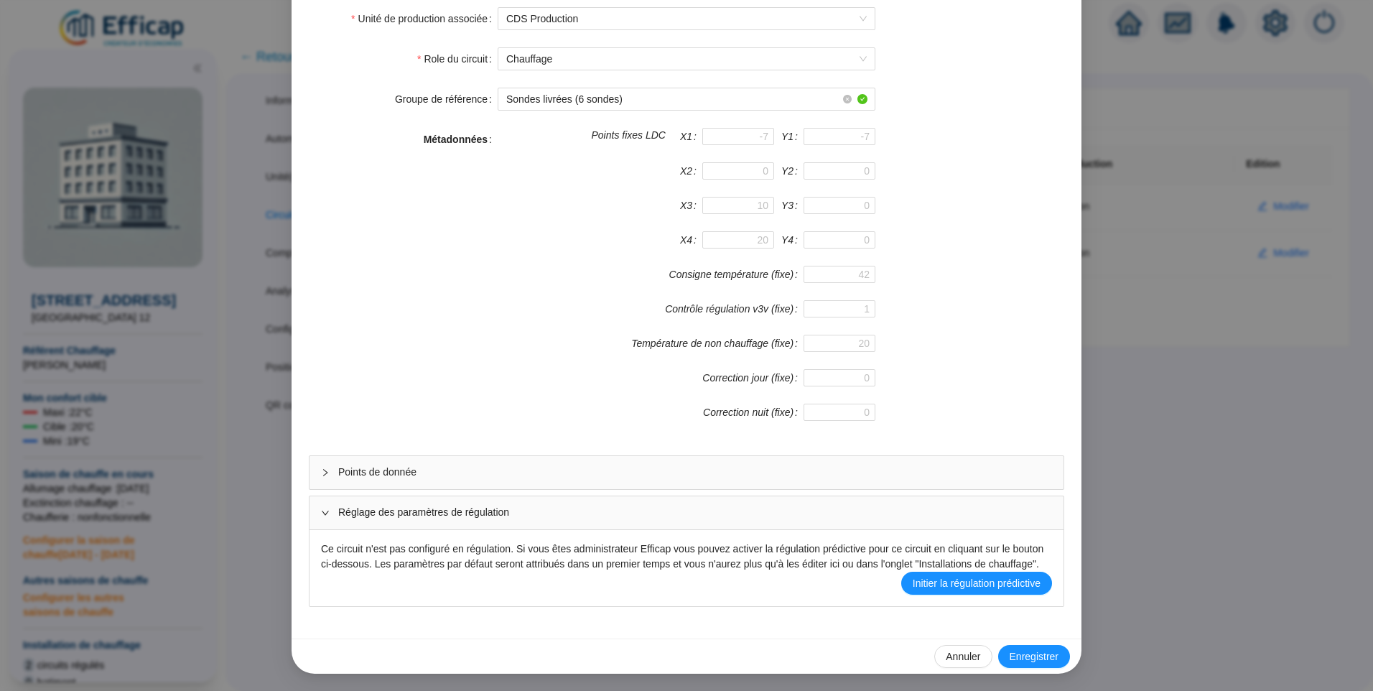
click at [407, 512] on span "Réglage des paramètres de régulation" at bounding box center [695, 512] width 714 height 15
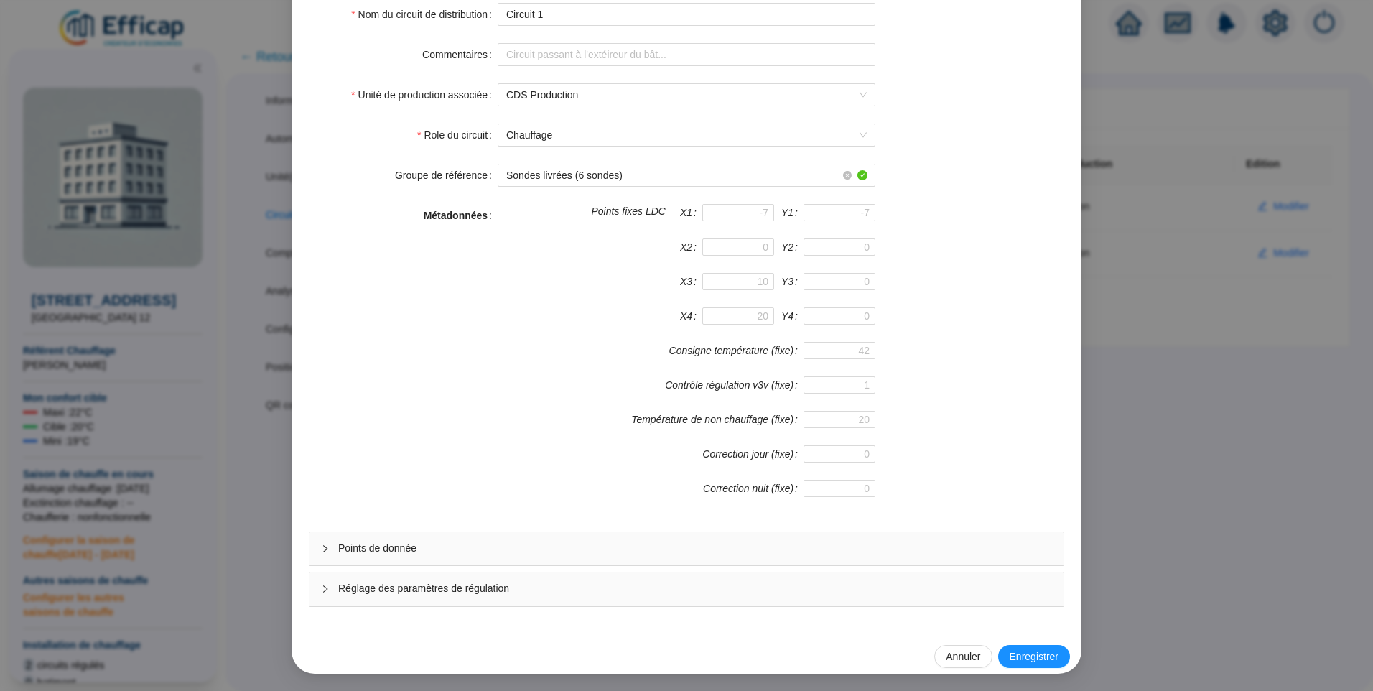
scroll to position [126, 0]
click at [393, 476] on div "Métadonnées" at bounding box center [403, 360] width 189 height 310
click at [406, 554] on span "Points de donnée" at bounding box center [695, 548] width 714 height 15
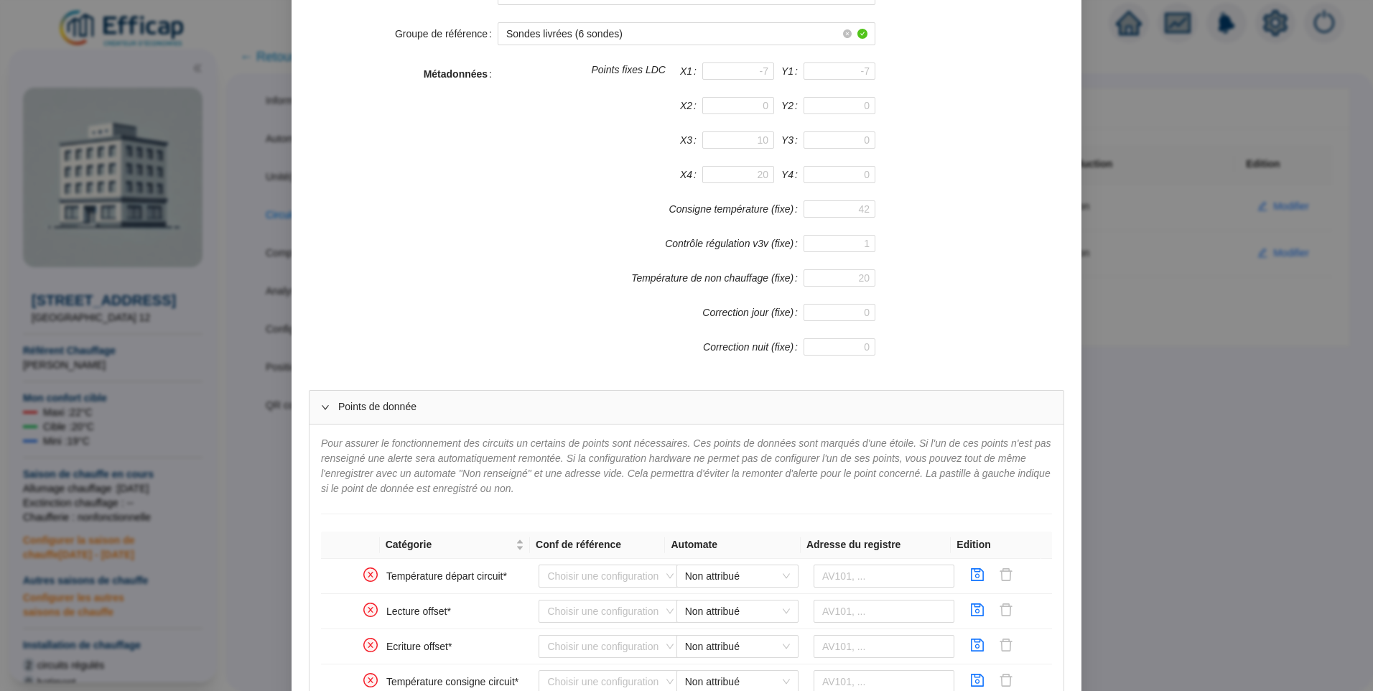
scroll to position [485, 0]
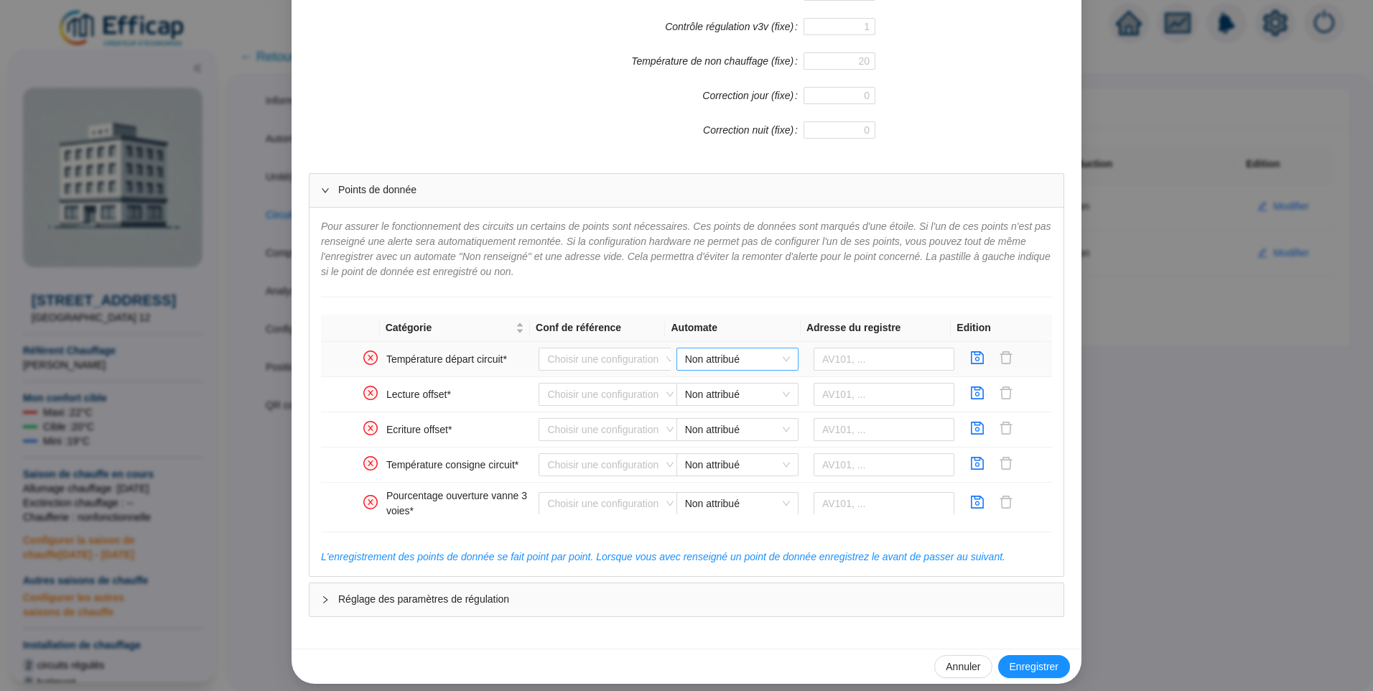
click at [685, 354] on span "Non attribué" at bounding box center [737, 359] width 105 height 22
click at [709, 383] on div "CDS Distech" at bounding box center [726, 388] width 99 height 15
click at [848, 362] on input "text" at bounding box center [884, 359] width 141 height 23
type input "AV101"
click at [970, 358] on icon "save" at bounding box center [977, 357] width 14 height 14
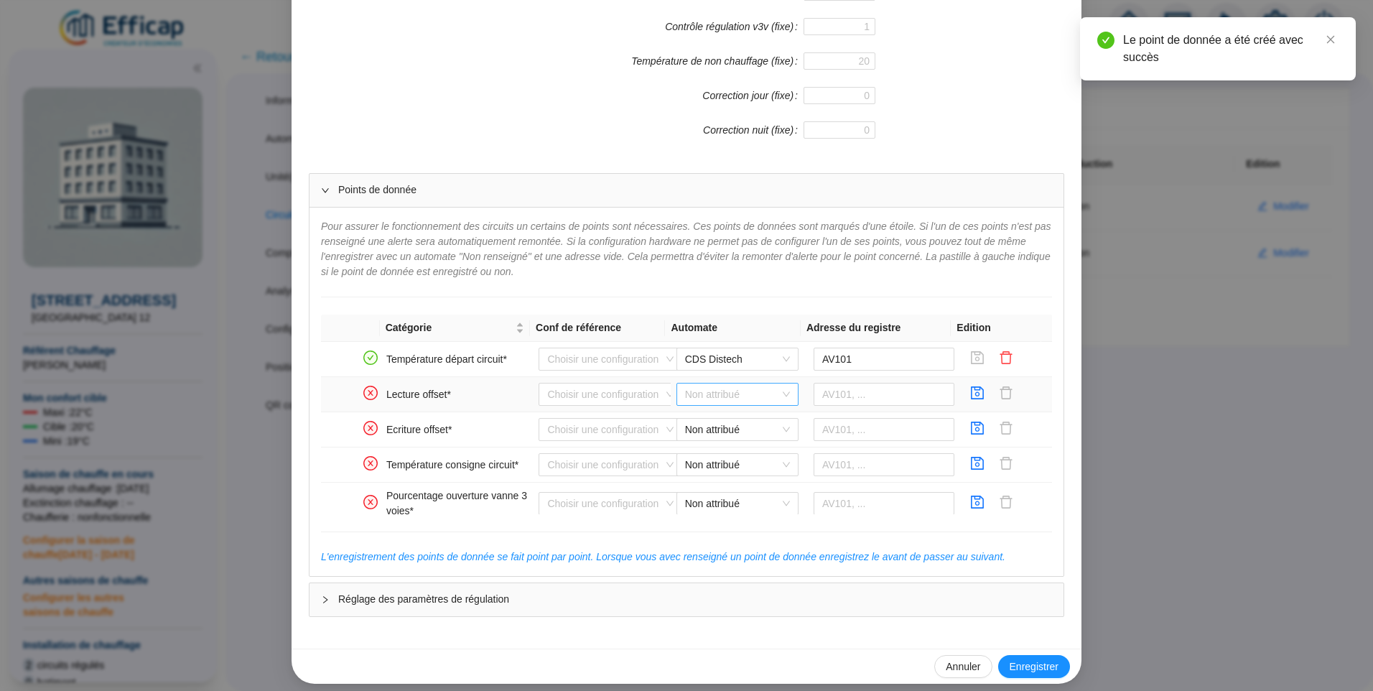
click at [750, 396] on span "Non attribué" at bounding box center [737, 394] width 105 height 22
click at [728, 426] on div "CDS Distech" at bounding box center [726, 423] width 99 height 15
click at [729, 424] on span "Non attribué" at bounding box center [737, 430] width 105 height 22
drag, startPoint x: 732, startPoint y: 456, endPoint x: 876, endPoint y: 386, distance: 160.6
click at [733, 456] on div "CDS Distech" at bounding box center [726, 458] width 99 height 15
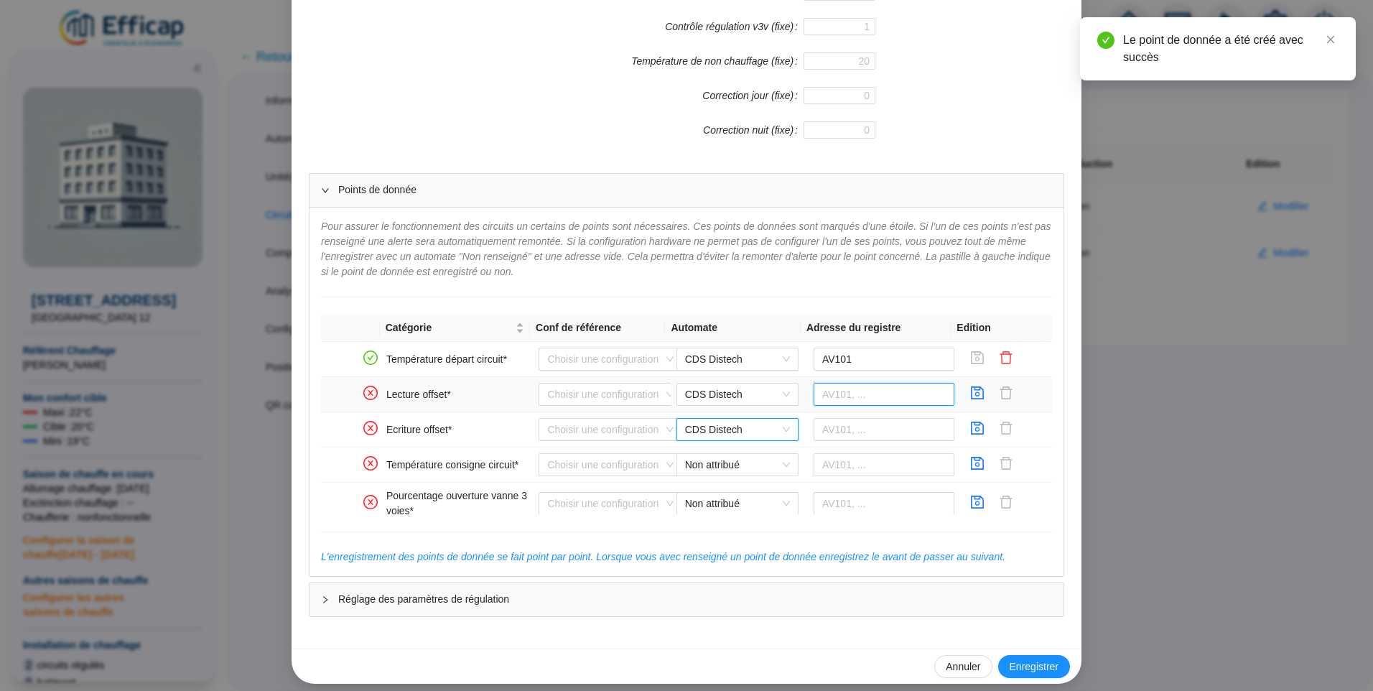
click at [855, 396] on input "text" at bounding box center [884, 394] width 141 height 23
type input "AV103"
click at [970, 399] on icon "save" at bounding box center [977, 393] width 14 height 14
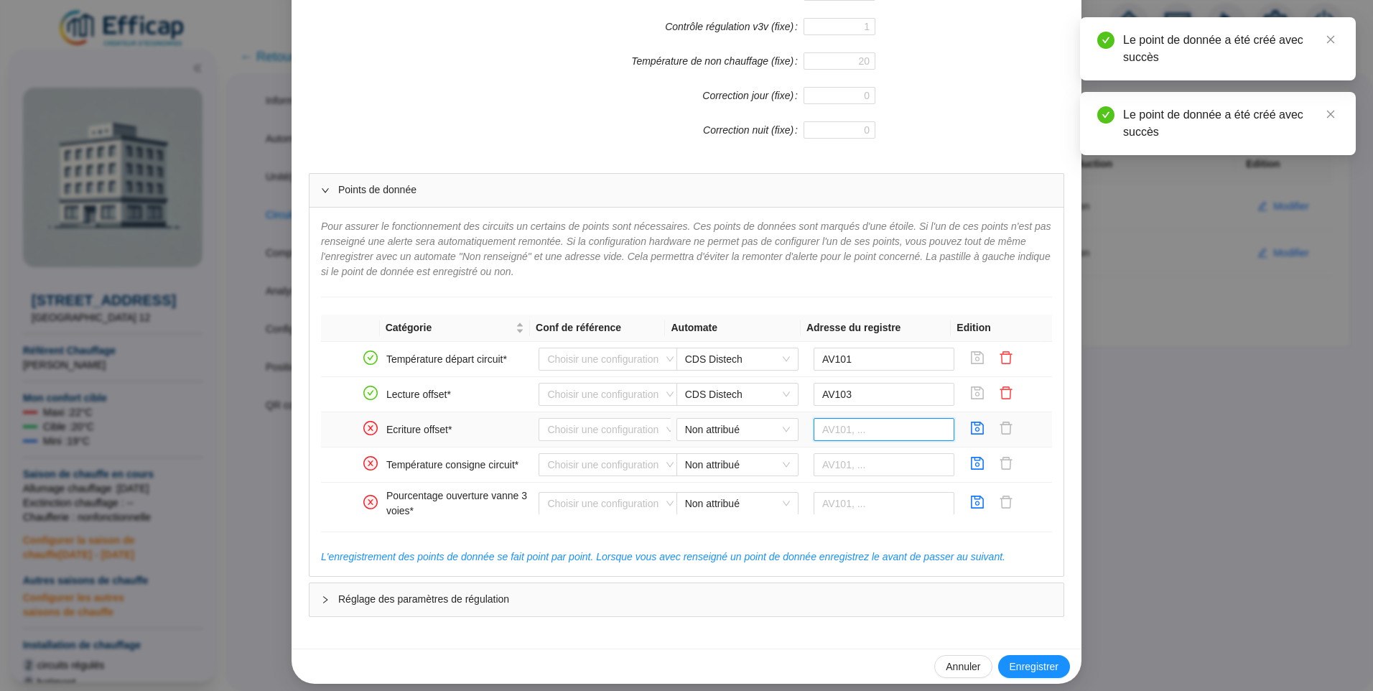
click at [868, 427] on input "text" at bounding box center [884, 429] width 141 height 23
click at [749, 429] on span "Non attribué" at bounding box center [737, 430] width 105 height 22
click at [704, 462] on div "CDS Distech" at bounding box center [726, 458] width 99 height 15
drag, startPoint x: 805, startPoint y: 432, endPoint x: 852, endPoint y: 432, distance: 47.4
click at [814, 432] on input "text" at bounding box center [884, 429] width 141 height 23
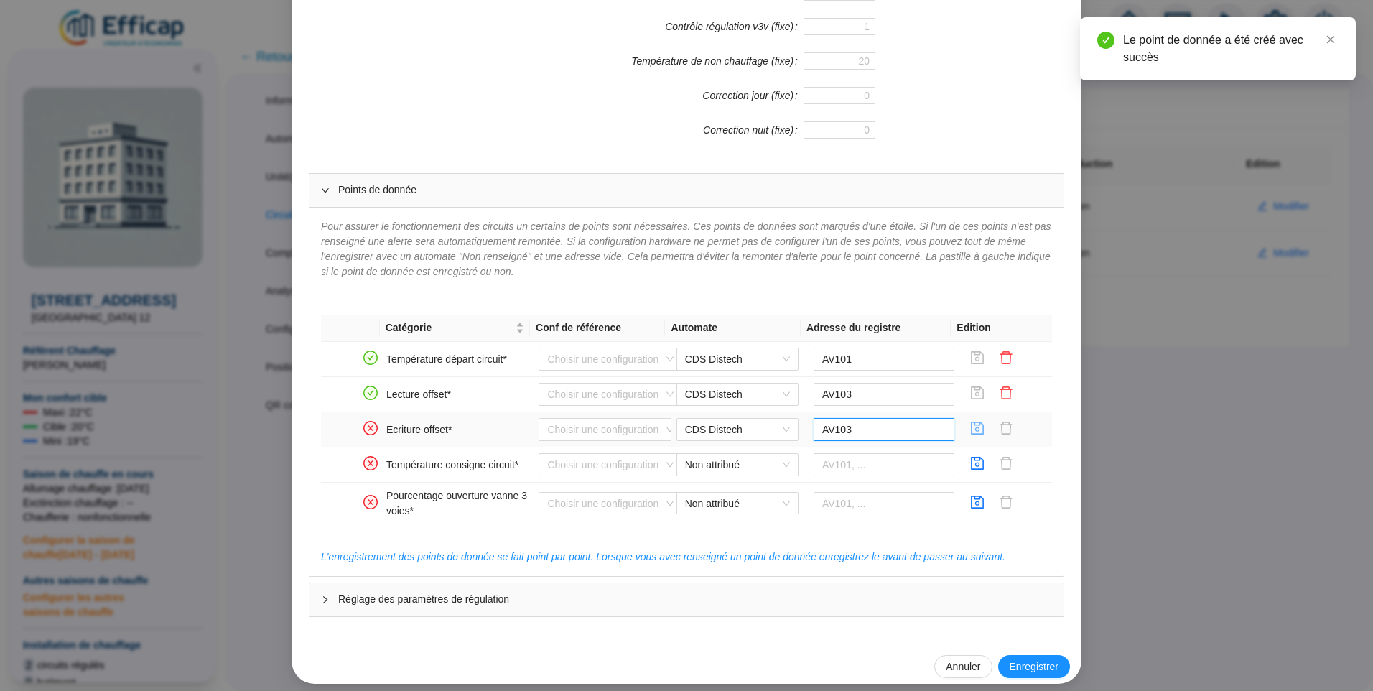
type input "AV103"
click at [970, 433] on icon "save" at bounding box center [977, 428] width 14 height 14
click at [689, 462] on span "Non attribué" at bounding box center [737, 465] width 105 height 22
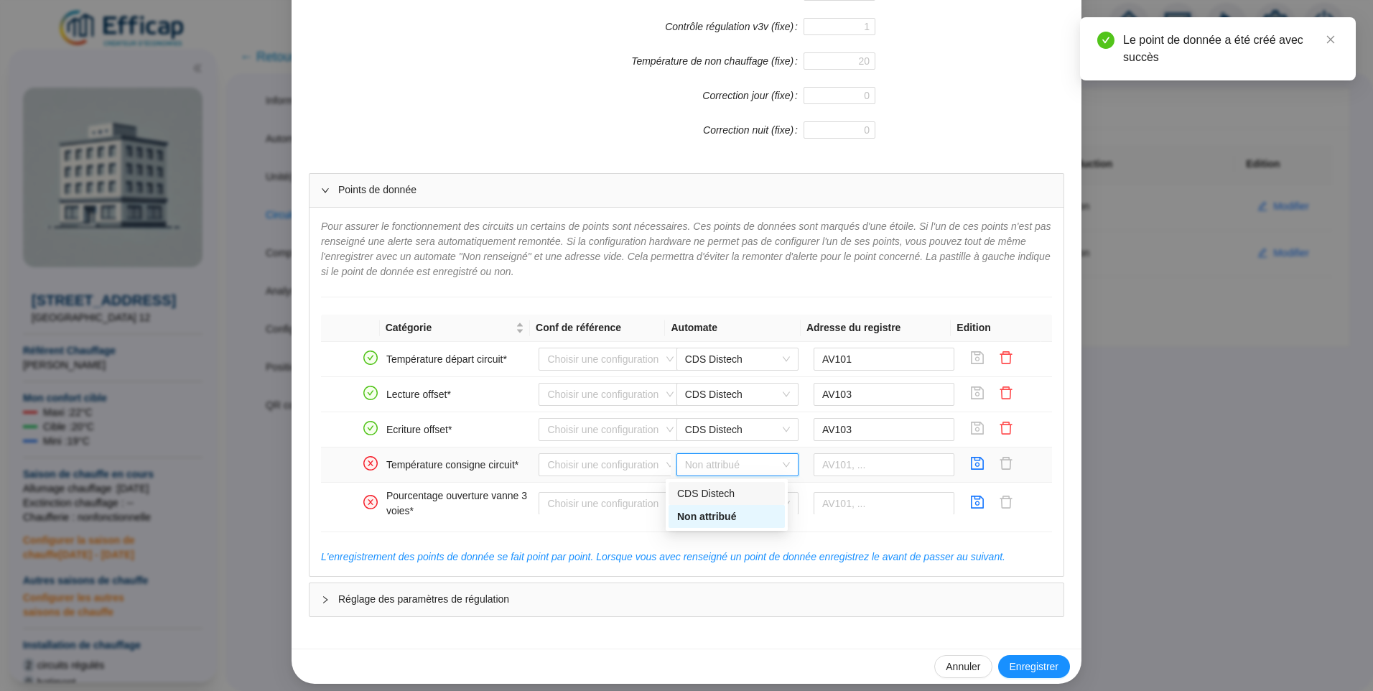
drag, startPoint x: 698, startPoint y: 492, endPoint x: 783, endPoint y: 468, distance: 88.2
click at [697, 492] on div "CDS Distech" at bounding box center [726, 493] width 99 height 15
click at [837, 455] on input "text" at bounding box center [884, 464] width 141 height 23
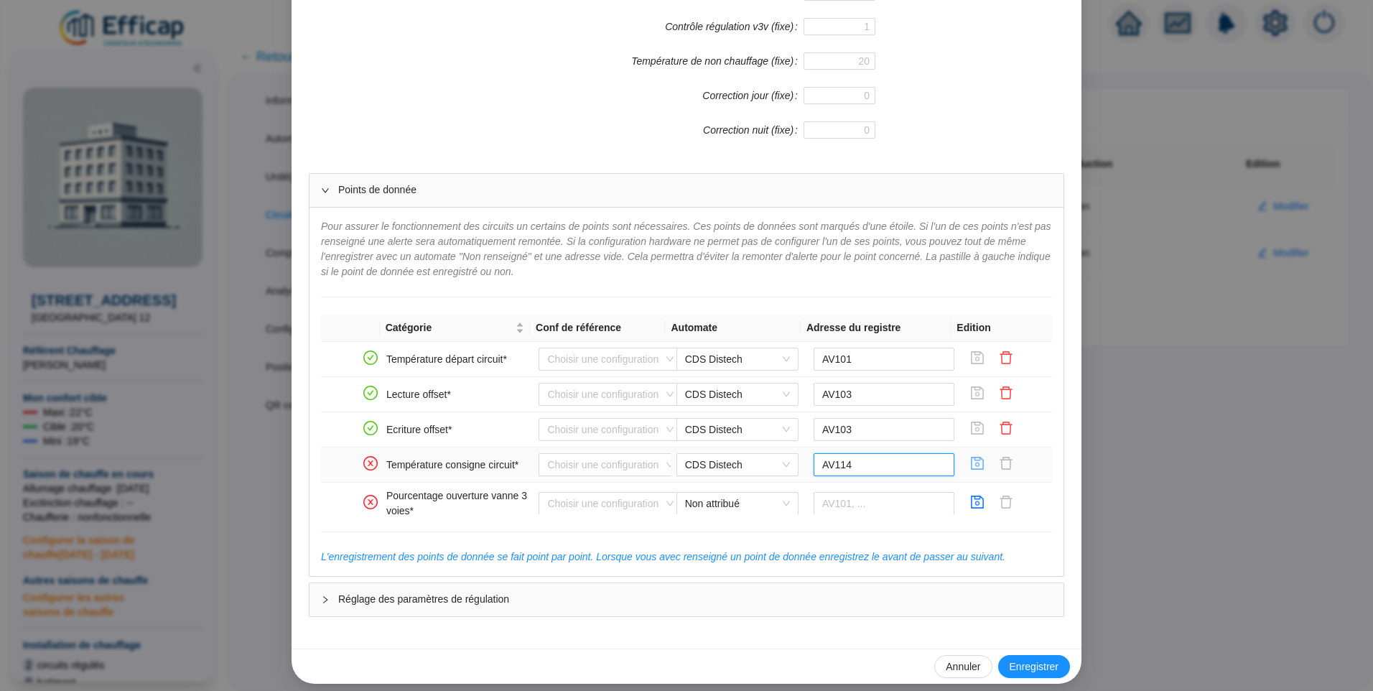
type input "AV114"
click at [970, 462] on icon "save" at bounding box center [977, 463] width 14 height 14
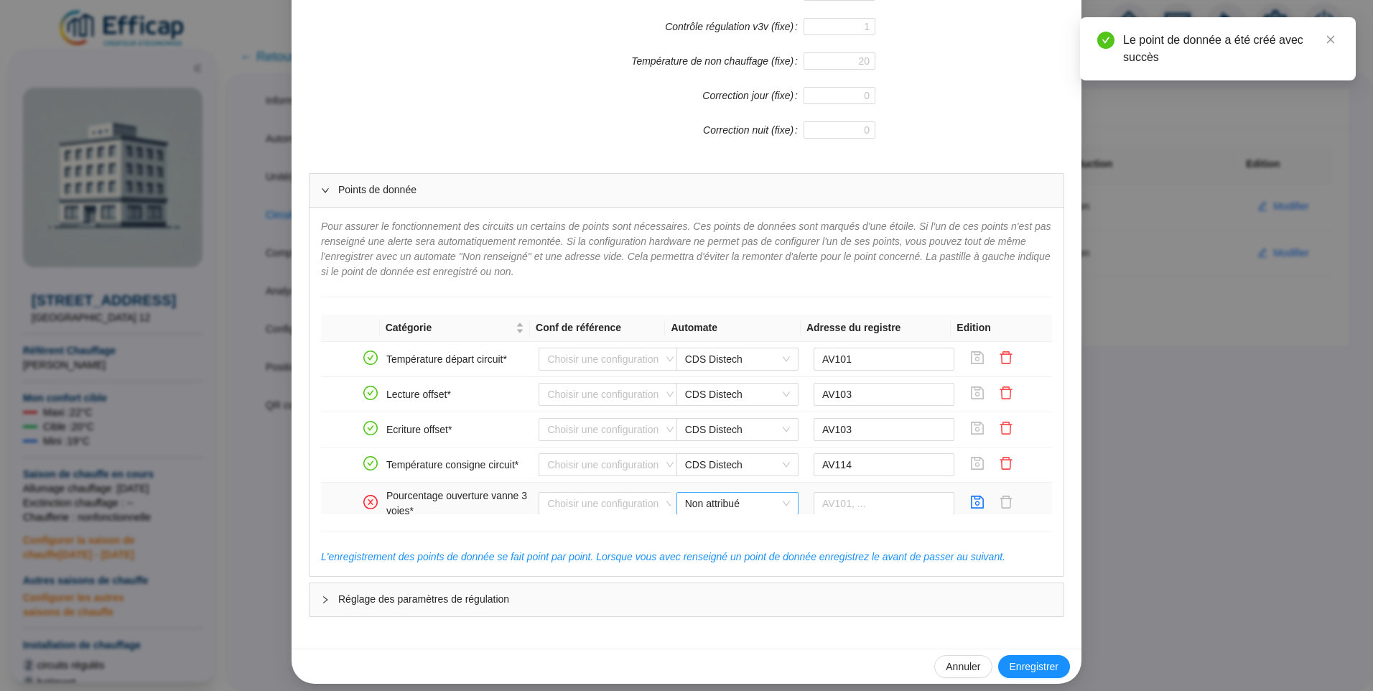
click at [685, 500] on span "Non attribué" at bounding box center [737, 504] width 105 height 22
click at [693, 531] on div "CDS Distech" at bounding box center [726, 532] width 99 height 15
click at [842, 508] on input "text" at bounding box center [884, 503] width 141 height 23
type input "AV115"
click at [972, 503] on icon "save" at bounding box center [978, 502] width 13 height 13
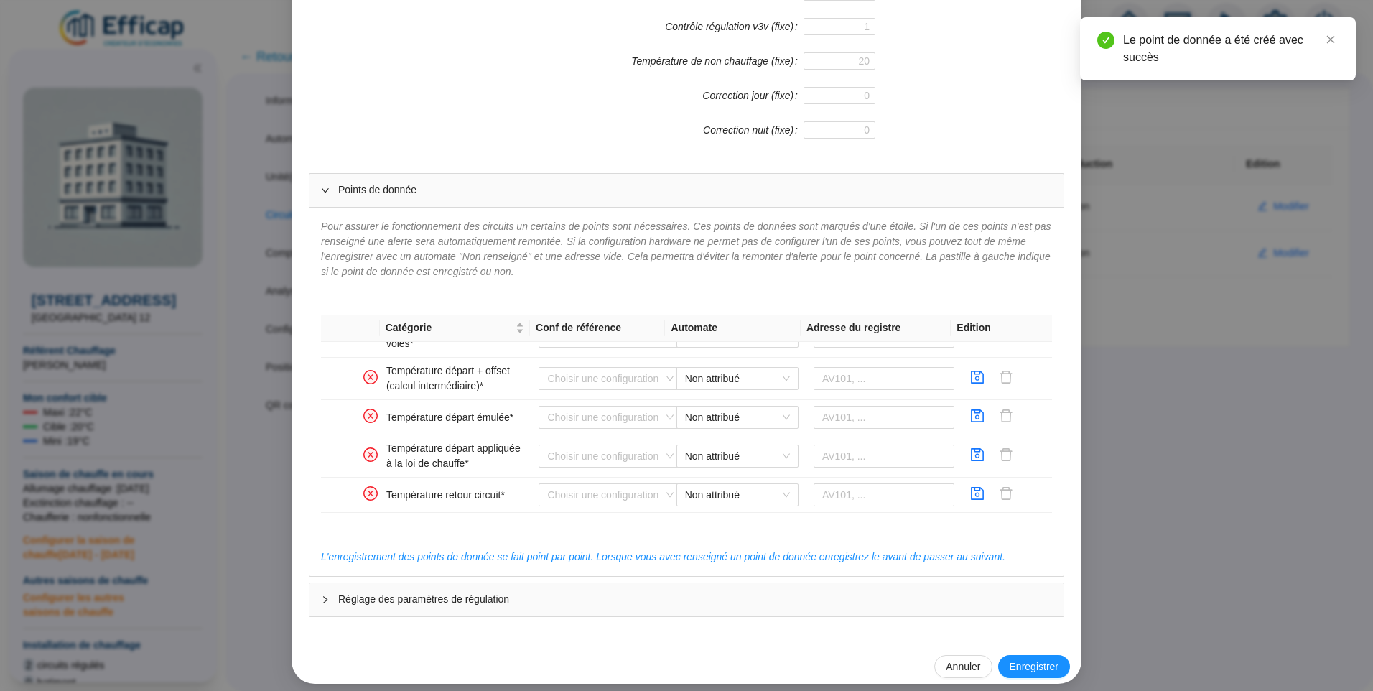
scroll to position [172, 0]
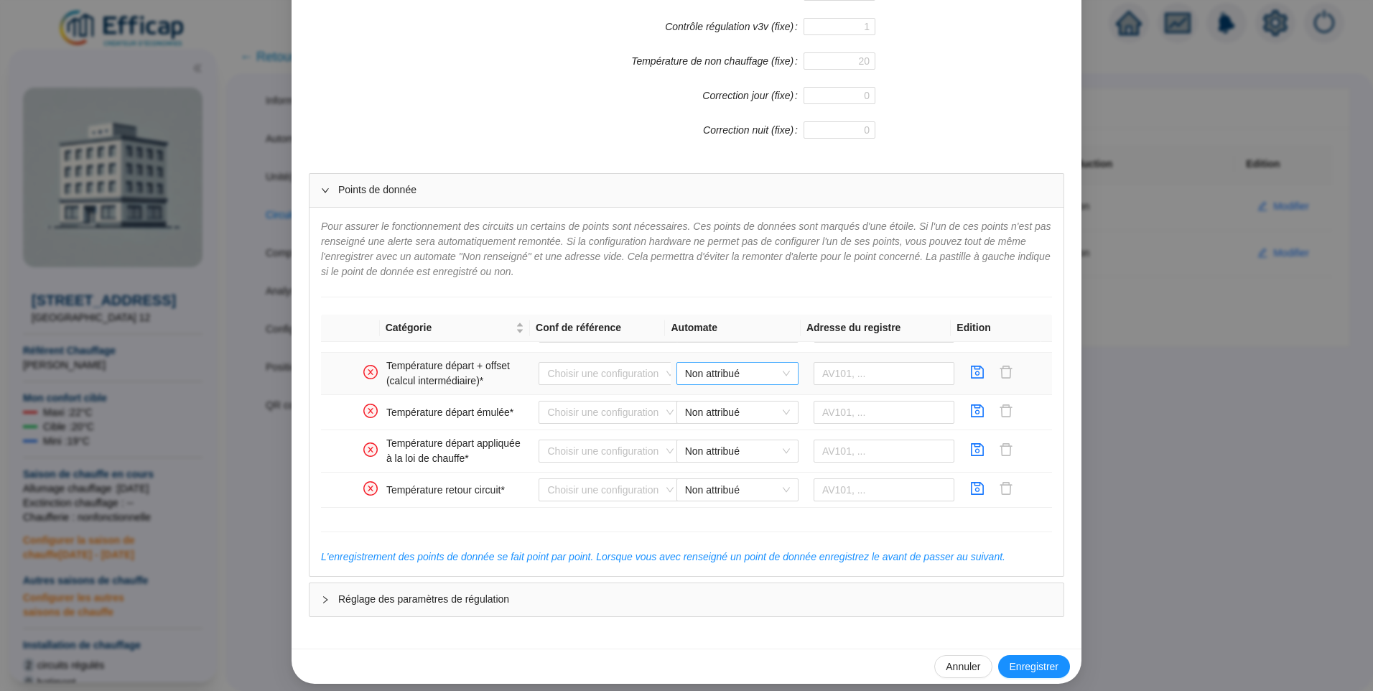
click at [687, 374] on span "Non attribué" at bounding box center [737, 374] width 105 height 22
click at [712, 401] on div "CDS Distech" at bounding box center [726, 402] width 99 height 15
click at [853, 364] on input "text" at bounding box center [884, 373] width 141 height 23
type input "AV104"
click at [970, 376] on icon "save" at bounding box center [977, 372] width 14 height 14
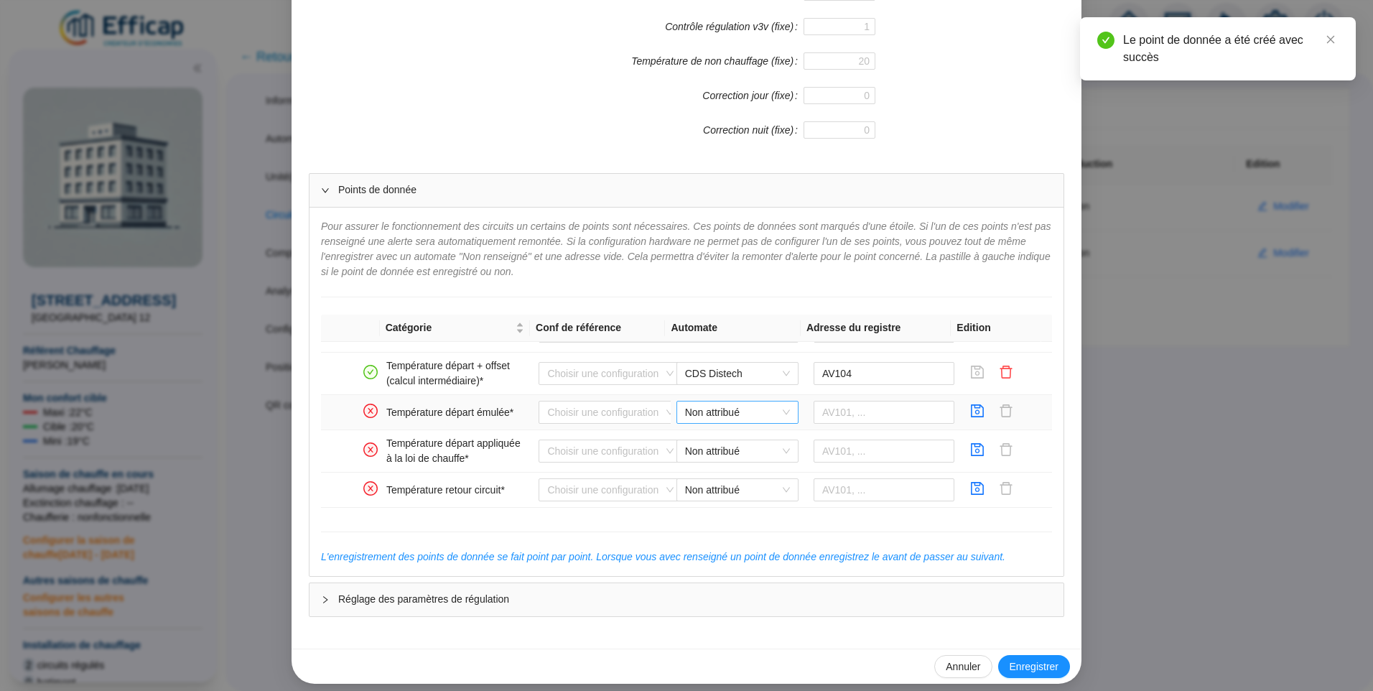
click at [767, 417] on span "Non attribué" at bounding box center [737, 412] width 105 height 22
click at [724, 446] on div "CDS Distech" at bounding box center [726, 441] width 99 height 15
click at [827, 417] on input "text" at bounding box center [884, 412] width 141 height 23
type input "AV105"
click at [970, 410] on icon "save" at bounding box center [977, 411] width 14 height 14
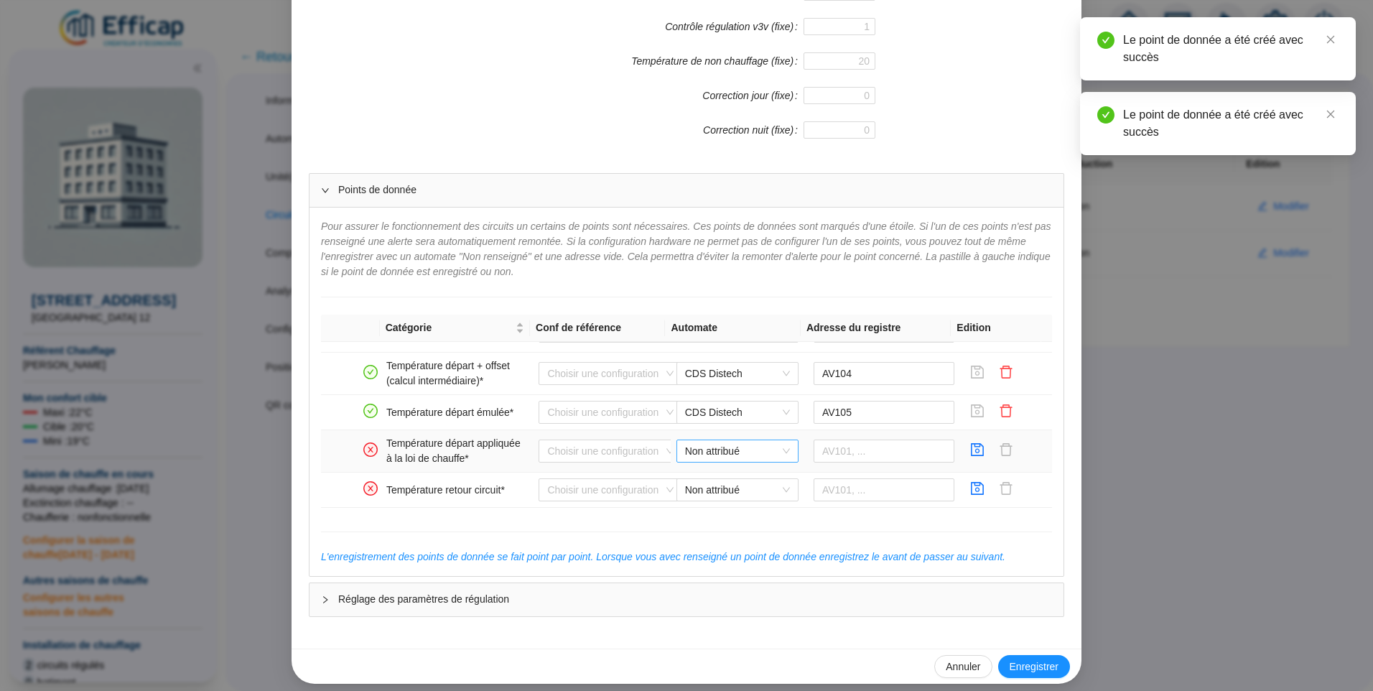
click at [728, 446] on span "Non attribué" at bounding box center [737, 451] width 105 height 22
click at [728, 475] on div "CDS Distech" at bounding box center [726, 480] width 99 height 15
click at [845, 449] on input "text" at bounding box center [884, 451] width 141 height 23
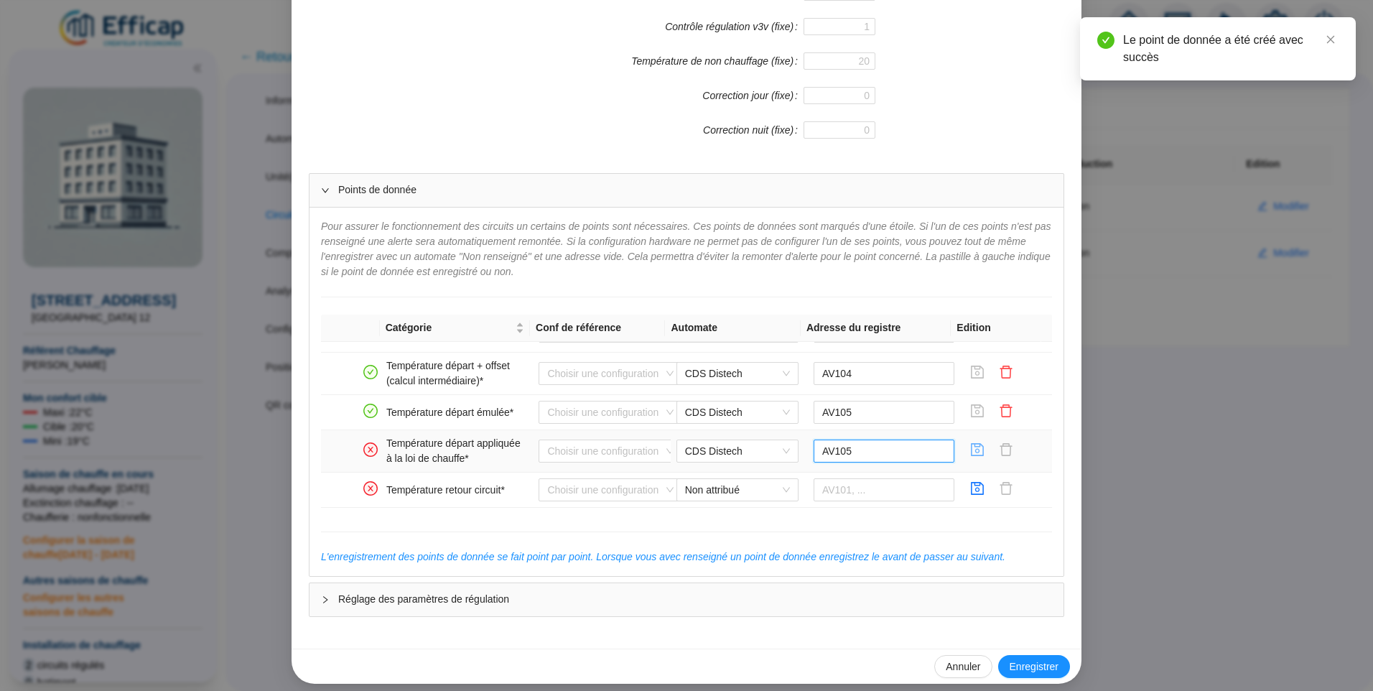
type input "AV105"
click at [970, 455] on icon "save" at bounding box center [977, 449] width 14 height 14
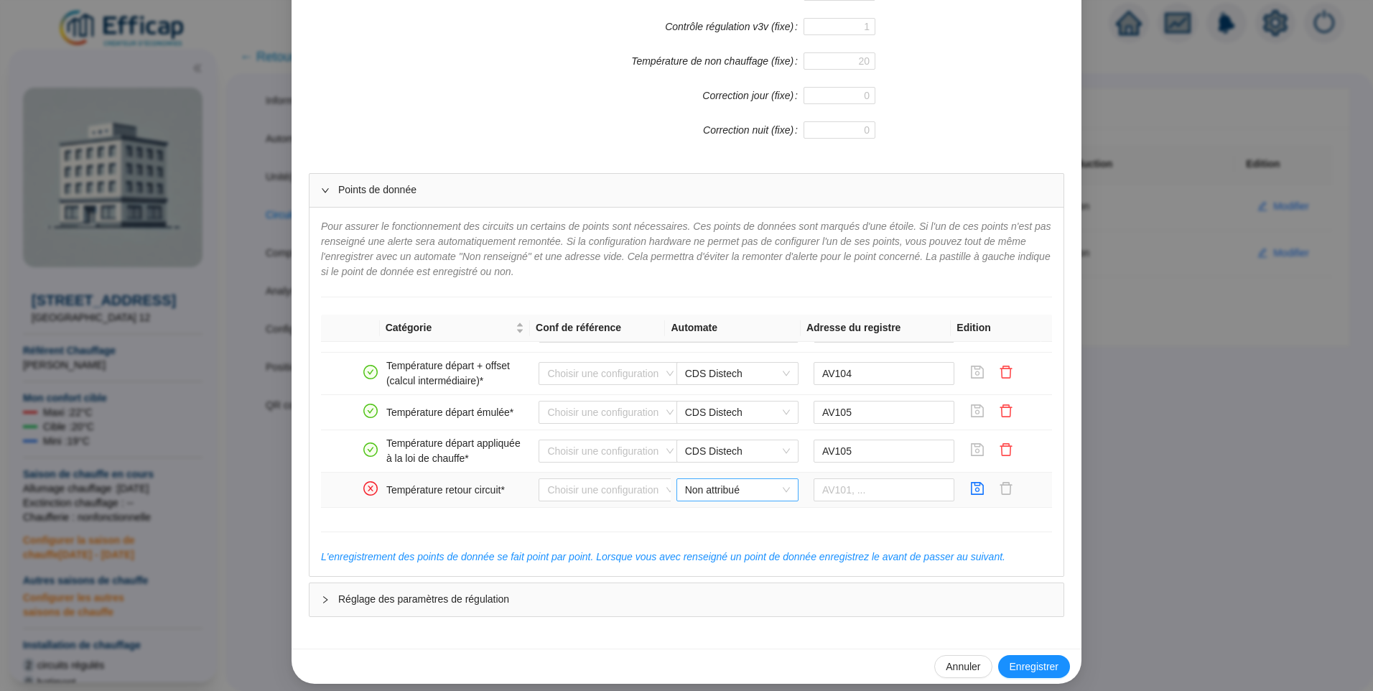
click at [715, 487] on span "Non attribué" at bounding box center [737, 490] width 105 height 22
click at [720, 516] on div "CDS Distech" at bounding box center [726, 518] width 99 height 15
click at [832, 493] on input "text" at bounding box center [884, 489] width 141 height 23
type input "AV102"
click at [972, 485] on icon "save" at bounding box center [978, 488] width 13 height 13
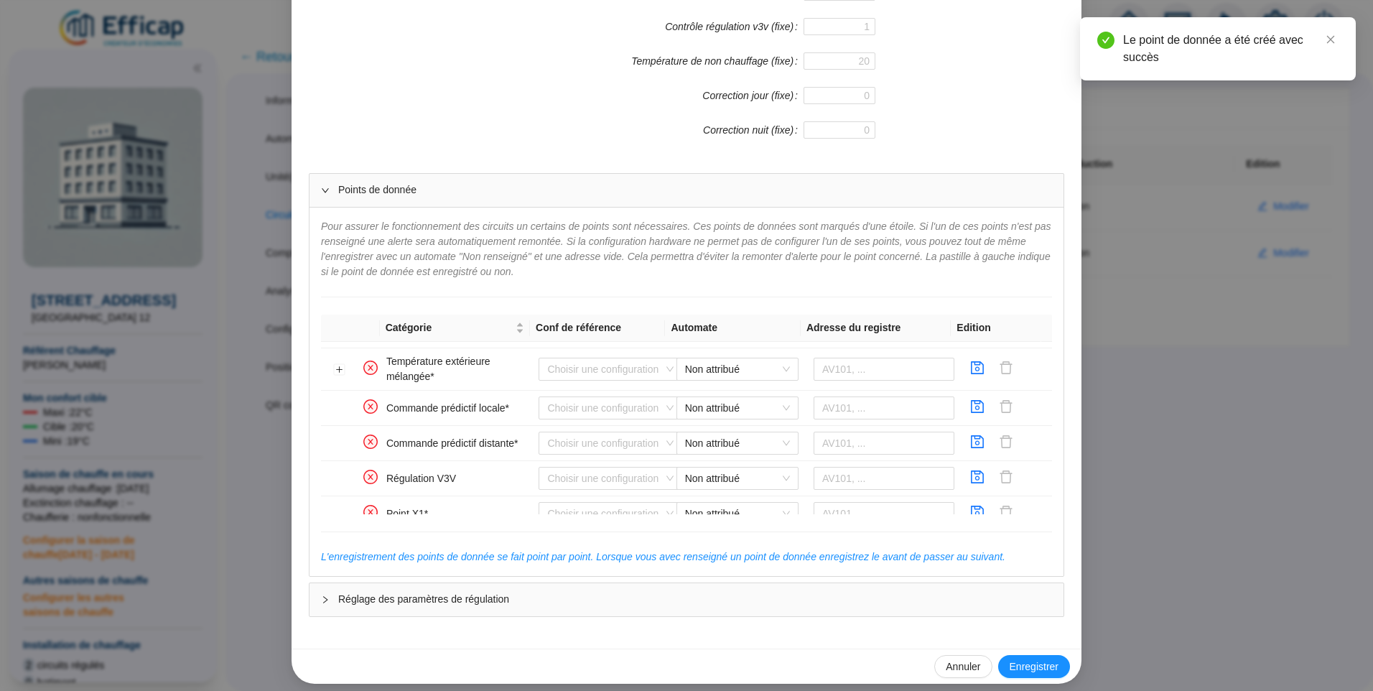
scroll to position [345, 0]
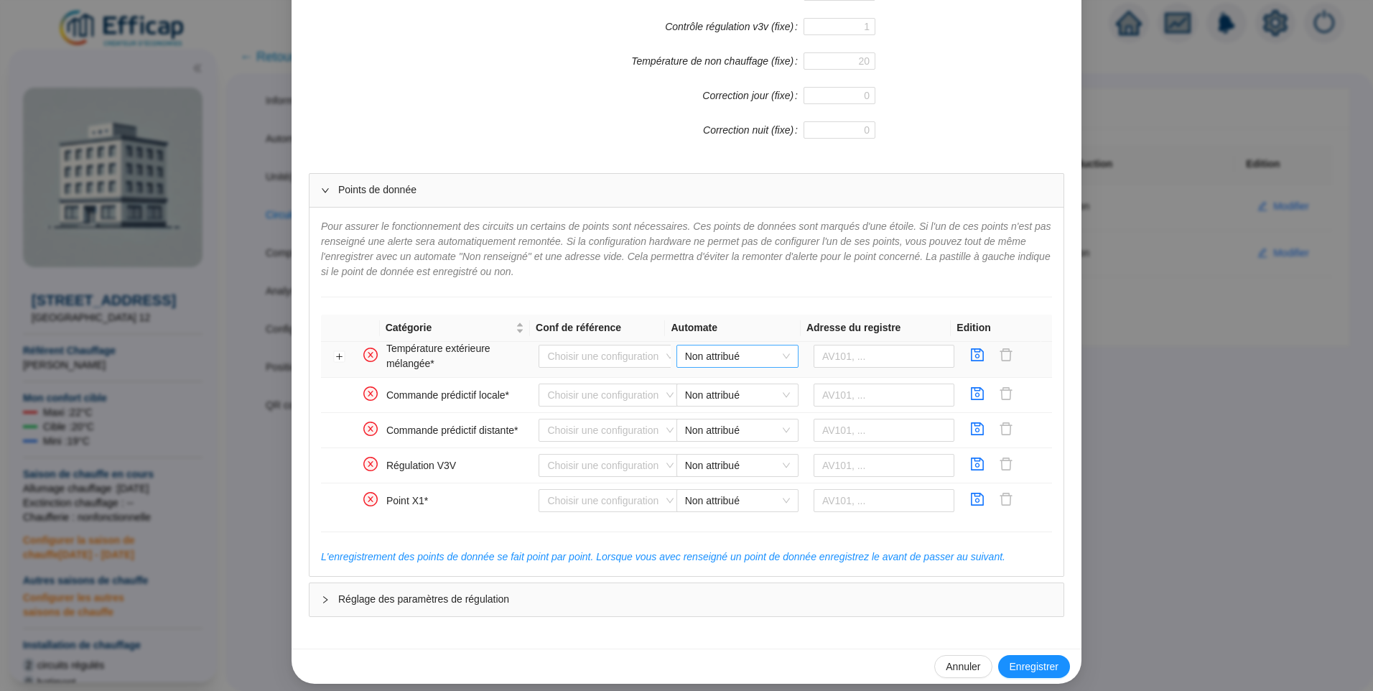
click at [740, 358] on span "Non attribué" at bounding box center [737, 356] width 105 height 22
click at [714, 384] on div "CDS Distech" at bounding box center [726, 385] width 99 height 15
click at [822, 355] on input "text" at bounding box center [884, 356] width 141 height 23
type input "AV1"
click at [970, 356] on icon "save" at bounding box center [977, 355] width 14 height 14
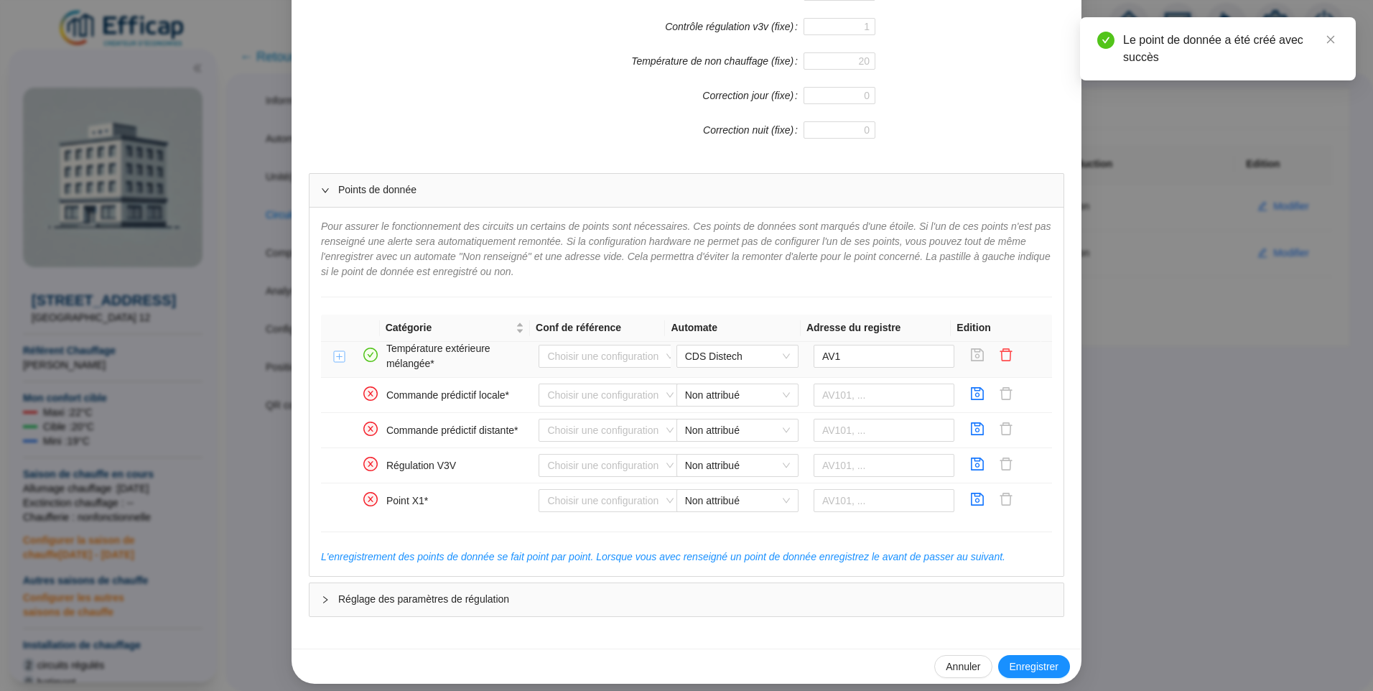
click at [337, 355] on button "Développer la ligne" at bounding box center [339, 356] width 11 height 11
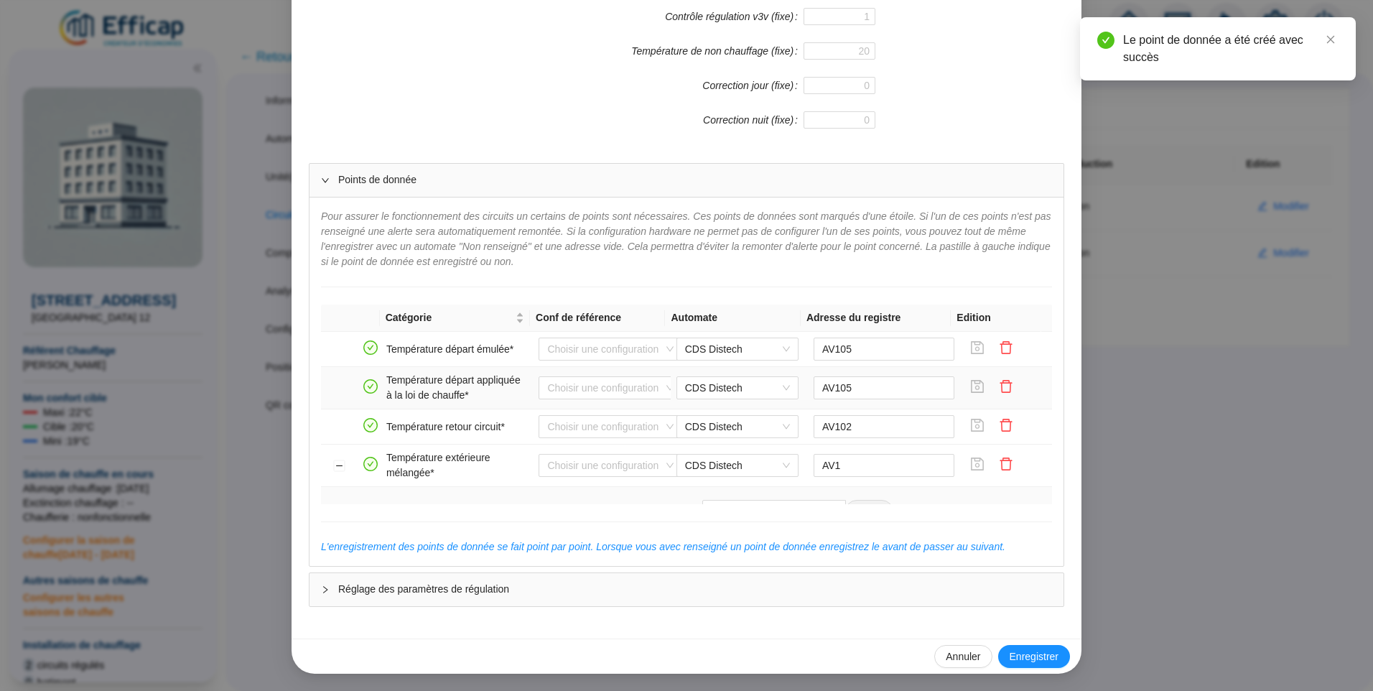
scroll to position [287, 0]
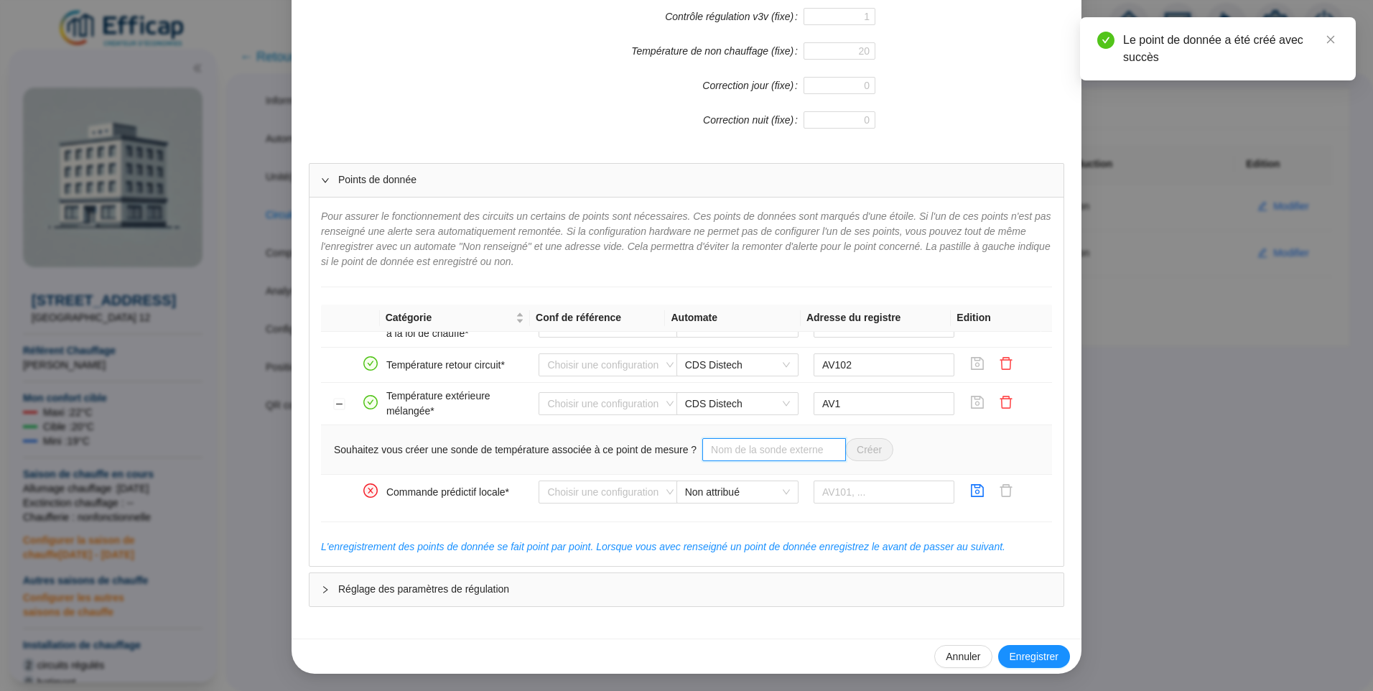
click at [760, 449] on input "text" at bounding box center [774, 449] width 144 height 23
type input "Sonde ext"
click at [857, 447] on span "Créer" at bounding box center [869, 449] width 25 height 15
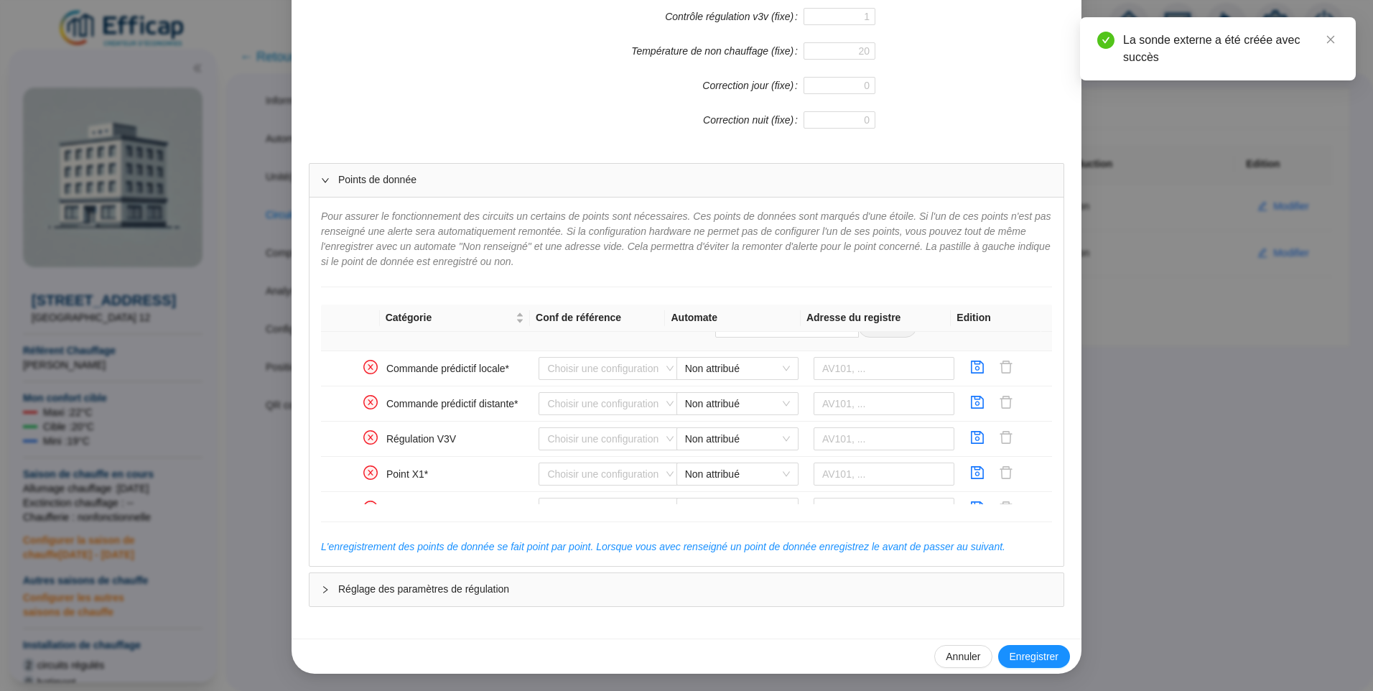
scroll to position [417, 0]
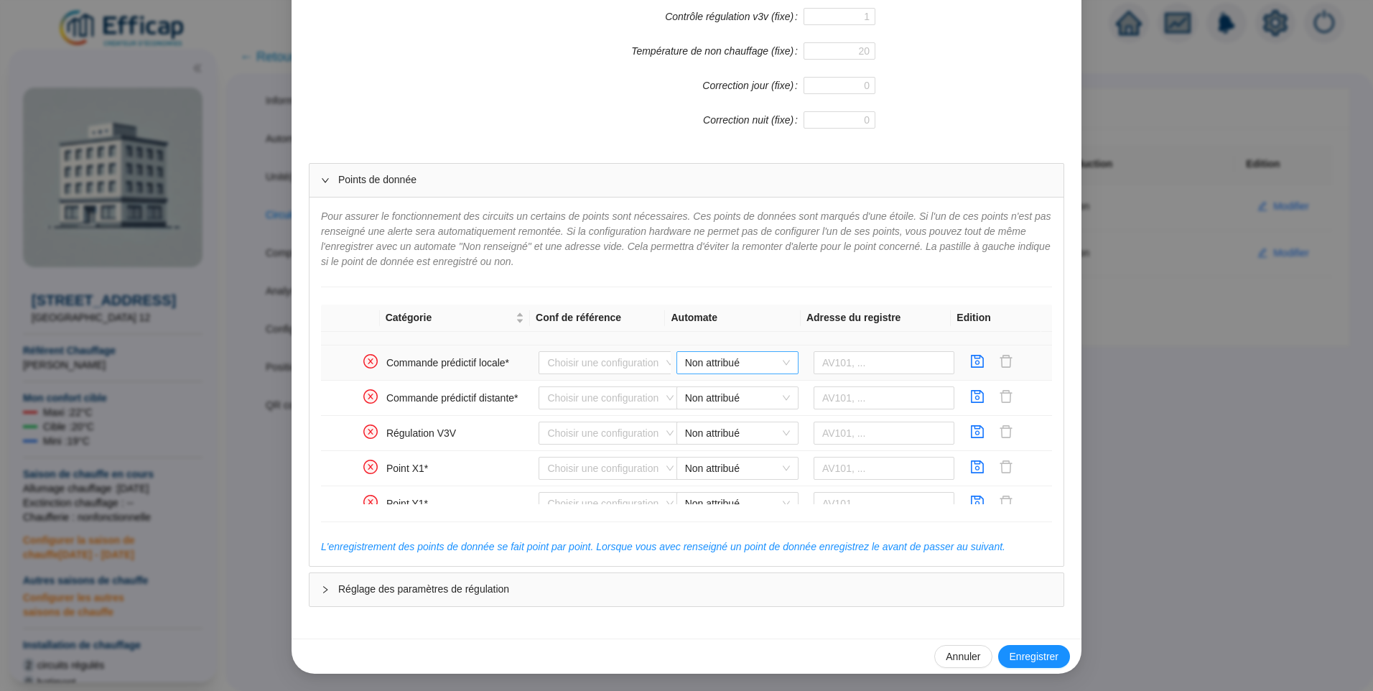
click at [694, 361] on span "Non attribué" at bounding box center [737, 363] width 105 height 22
click at [697, 388] on div "CDS Distech" at bounding box center [726, 391] width 99 height 15
click at [873, 355] on input "text" at bounding box center [884, 362] width 141 height 23
type input "BV104"
click at [970, 363] on icon "save" at bounding box center [977, 361] width 14 height 14
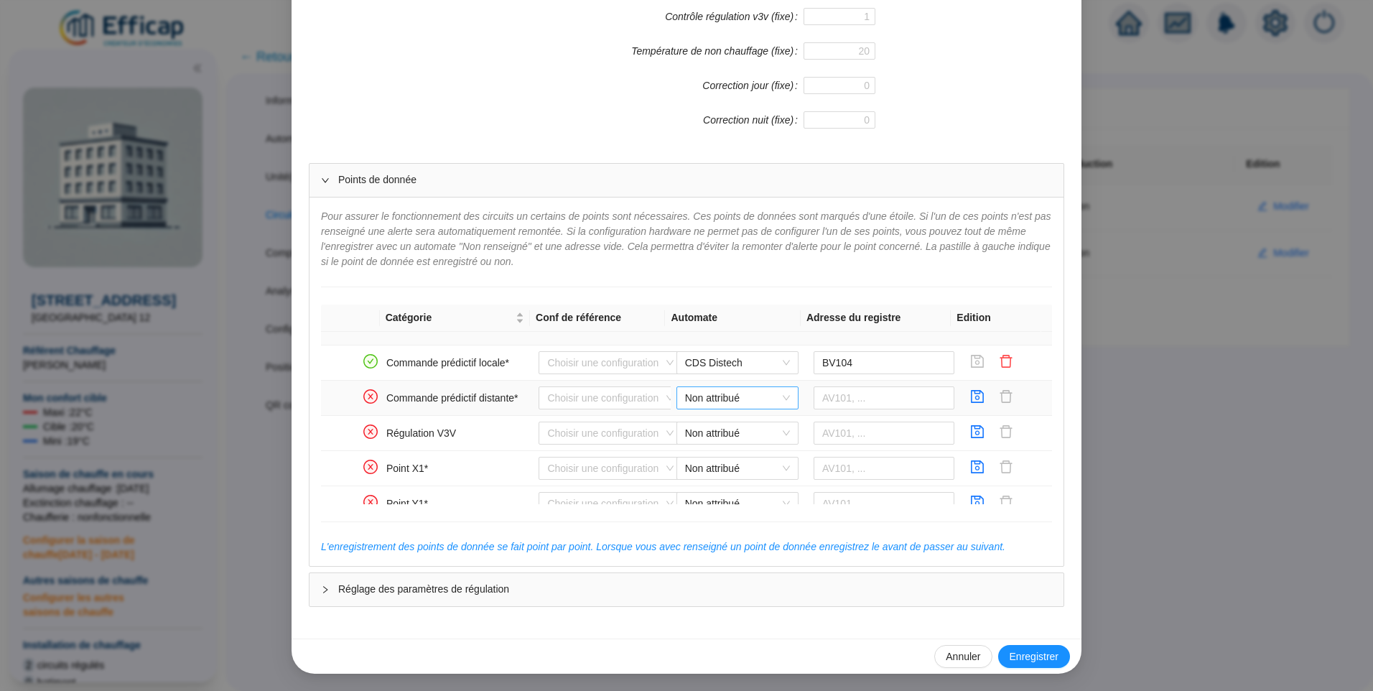
click at [707, 398] on span "Non attribué" at bounding box center [737, 398] width 105 height 22
click at [711, 425] on div "CDS Distech" at bounding box center [726, 426] width 99 height 15
click at [886, 403] on input "text" at bounding box center [884, 397] width 141 height 23
type input "BV103"
click at [970, 399] on icon "save" at bounding box center [977, 396] width 14 height 14
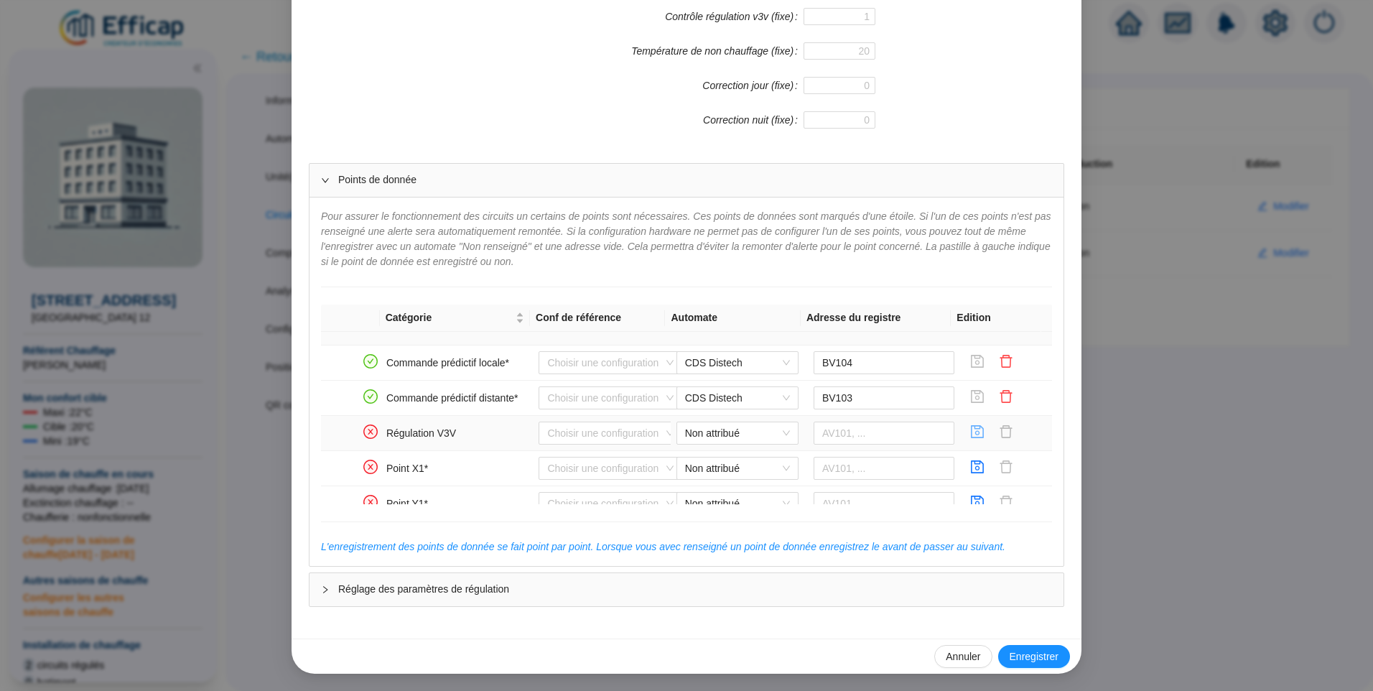
click at [970, 432] on icon "save" at bounding box center [977, 431] width 14 height 14
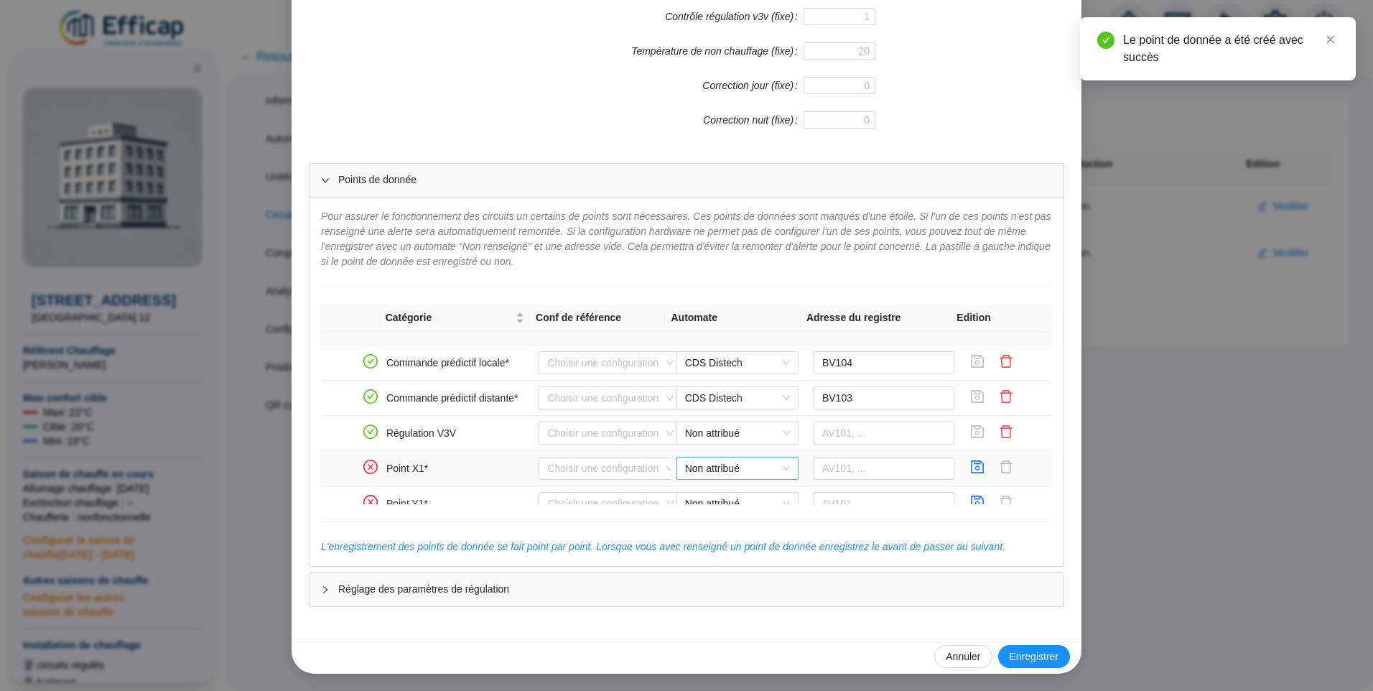
click at [706, 472] on span "Non attribué" at bounding box center [737, 468] width 105 height 22
click at [707, 496] on div "CDS Distech" at bounding box center [726, 497] width 99 height 15
click at [819, 470] on input "text" at bounding box center [884, 468] width 141 height 23
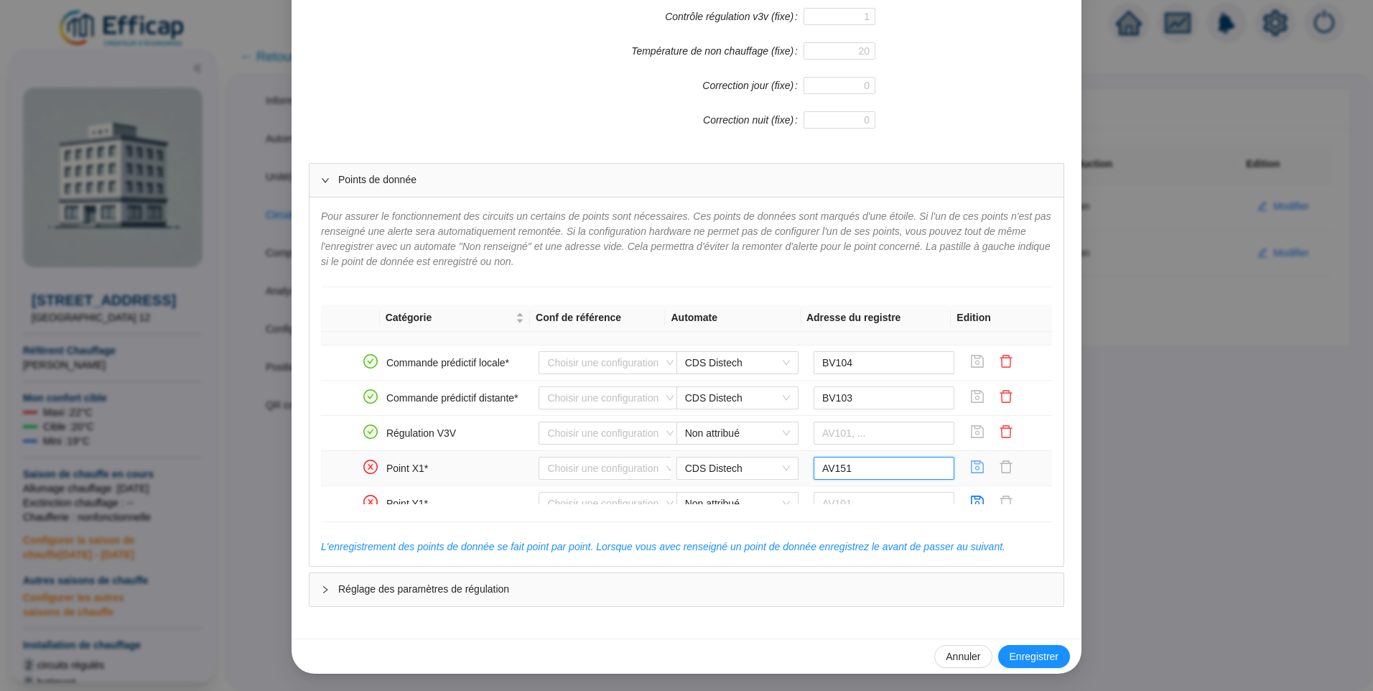
type input "AV151"
click at [970, 467] on icon "save" at bounding box center [977, 467] width 14 height 14
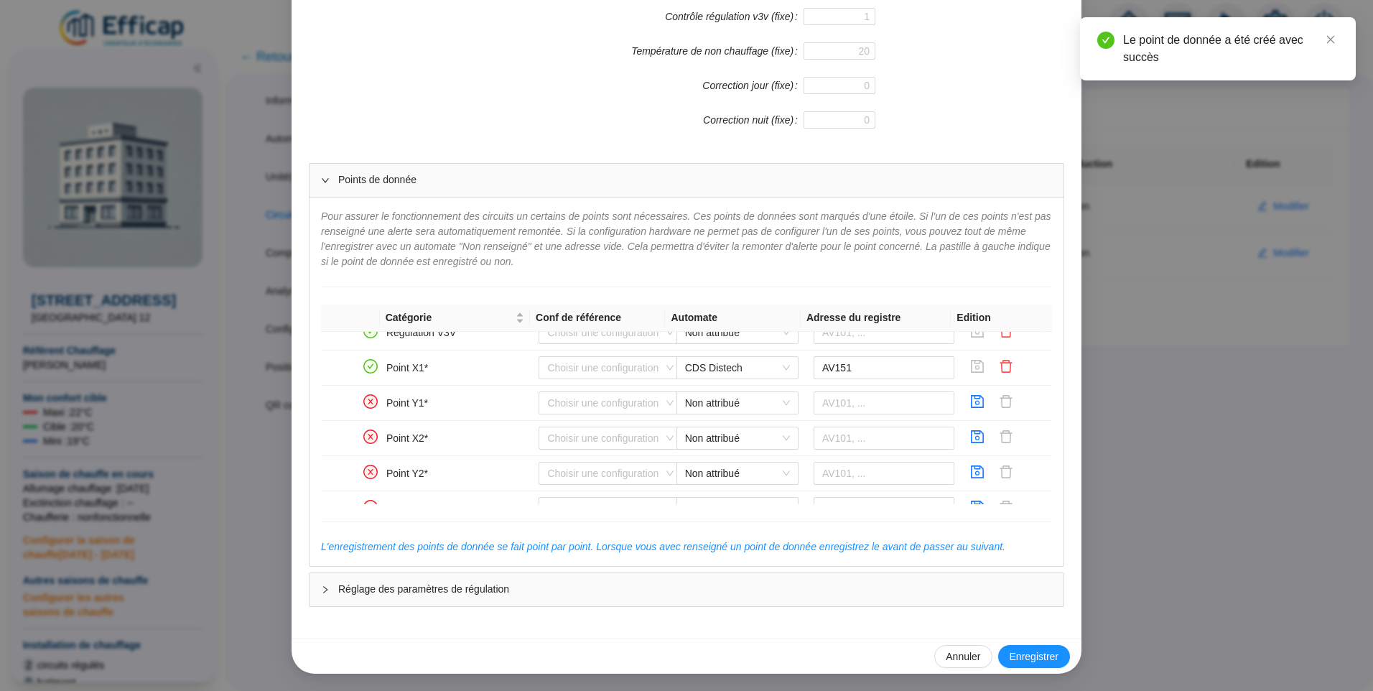
scroll to position [546, 0]
click at [745, 366] on span "Non attribué" at bounding box center [737, 374] width 105 height 22
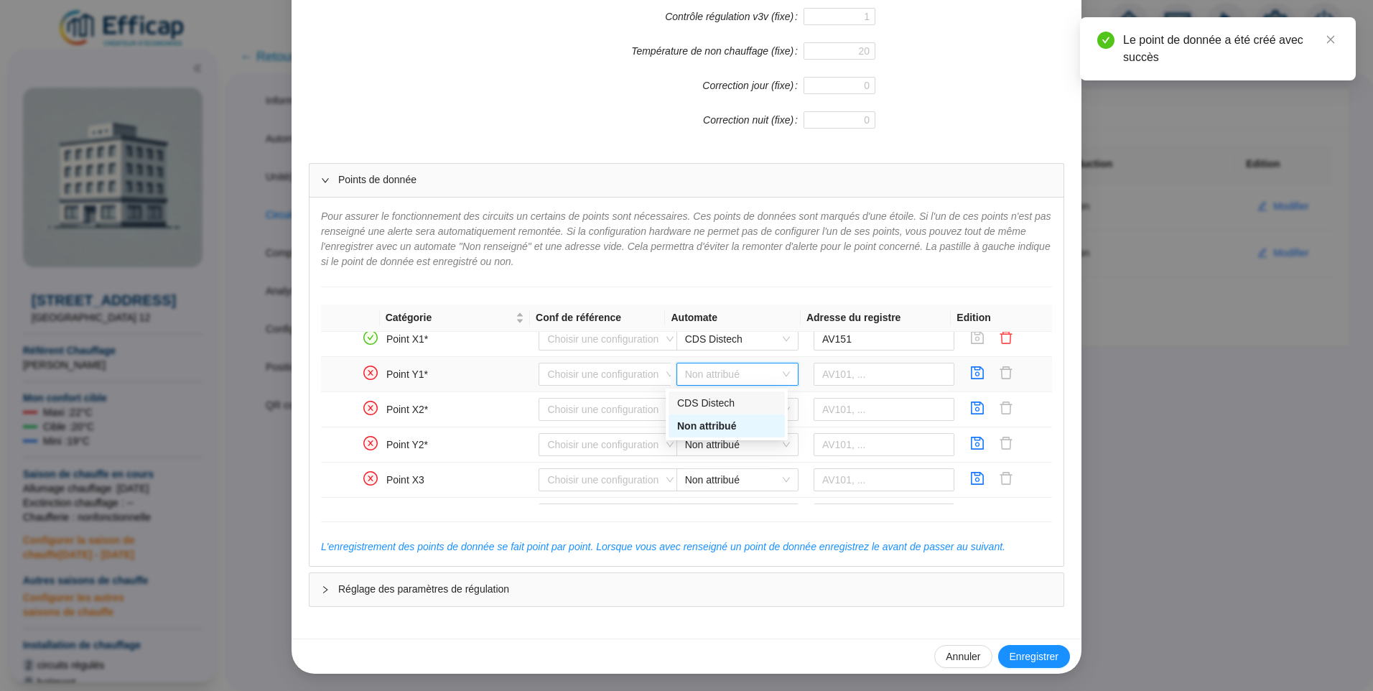
click at [708, 404] on div "CDS Distech" at bounding box center [726, 403] width 99 height 15
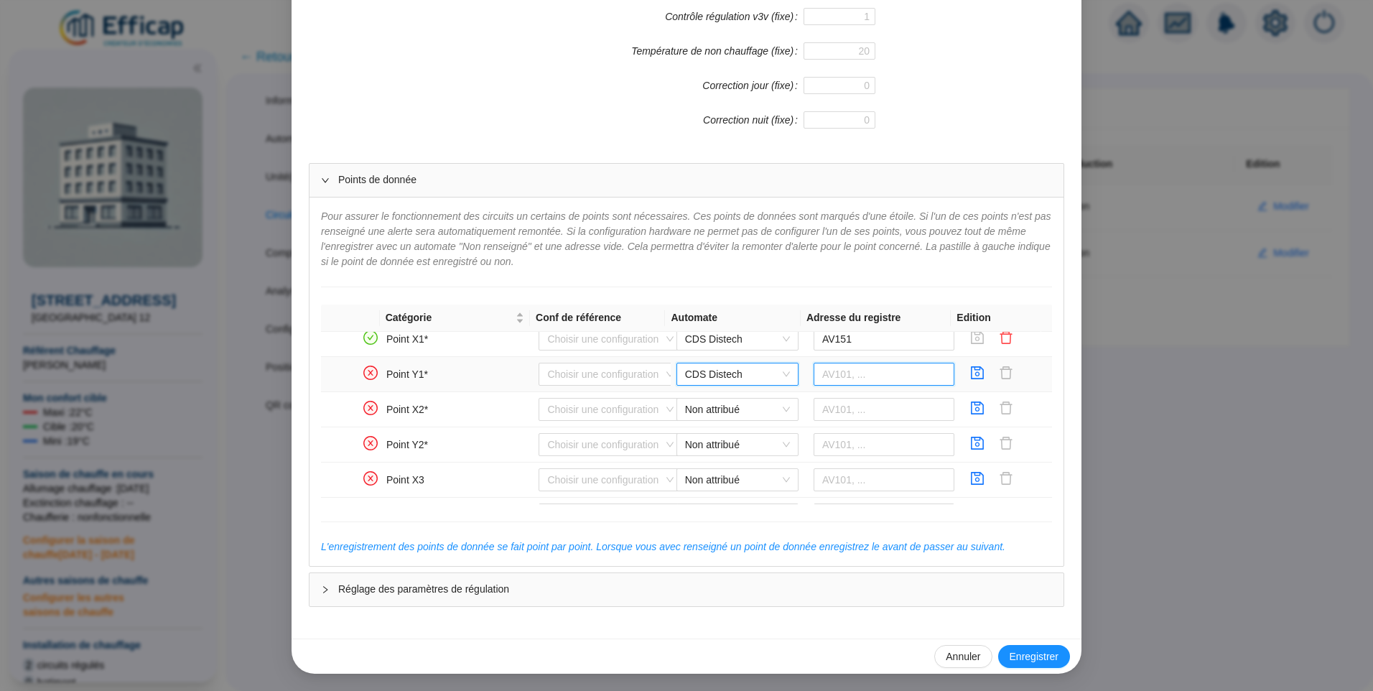
click at [827, 378] on input "text" at bounding box center [884, 374] width 141 height 23
type input "AV150"
click at [823, 410] on input "text" at bounding box center [884, 409] width 141 height 23
type input "AV153"
click at [827, 448] on input "text" at bounding box center [884, 444] width 141 height 23
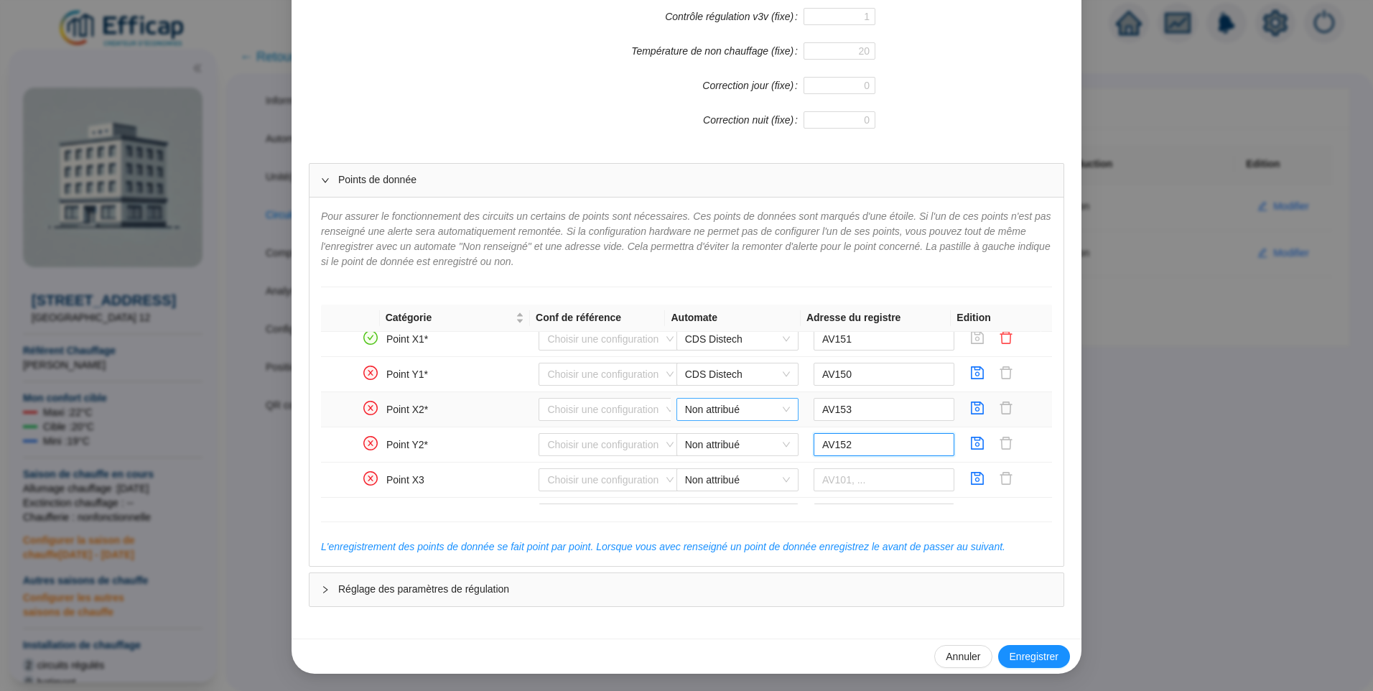
click at [737, 406] on span "Non attribué" at bounding box center [737, 410] width 105 height 22
type input "AV152"
click at [694, 435] on div "CDS Distech" at bounding box center [726, 438] width 99 height 15
click at [970, 413] on icon "save" at bounding box center [977, 408] width 14 height 14
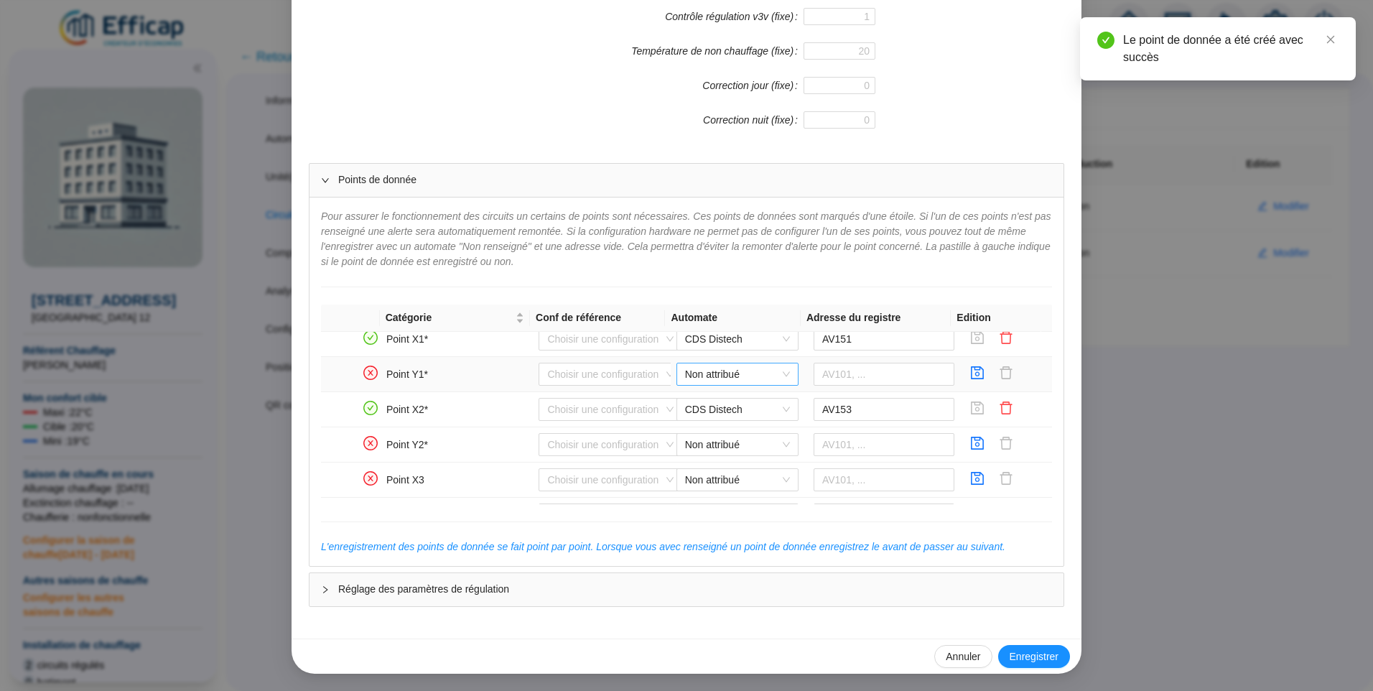
drag, startPoint x: 737, startPoint y: 371, endPoint x: 743, endPoint y: 382, distance: 12.6
click at [737, 371] on span "Non attribué" at bounding box center [737, 374] width 105 height 22
click at [733, 402] on div "CDS Distech" at bounding box center [726, 403] width 99 height 15
click at [819, 381] on input "text" at bounding box center [884, 374] width 141 height 23
type input "AV150"
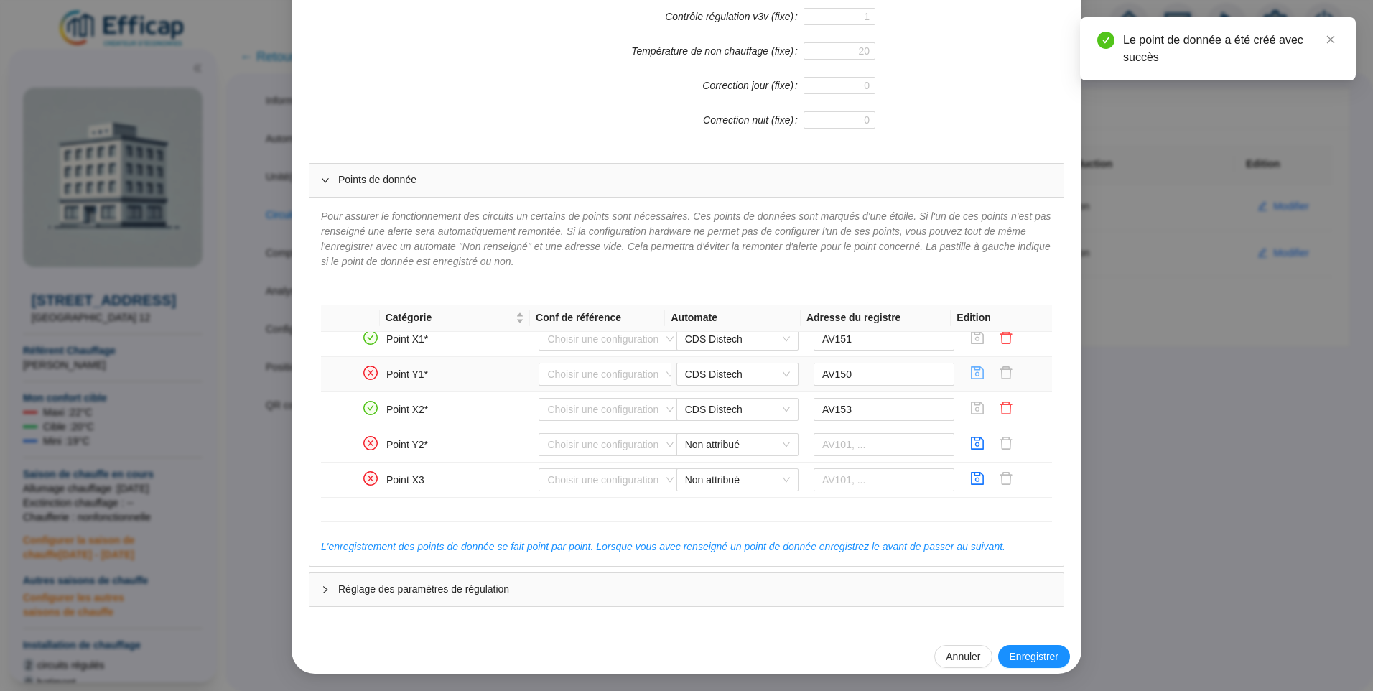
click at [970, 376] on icon "save" at bounding box center [977, 373] width 14 height 14
click at [709, 442] on span "Non attribué" at bounding box center [737, 445] width 105 height 22
click at [709, 475] on div "CDS Distech" at bounding box center [726, 473] width 99 height 15
click at [832, 450] on input "text" at bounding box center [884, 444] width 141 height 23
type input "AV152"
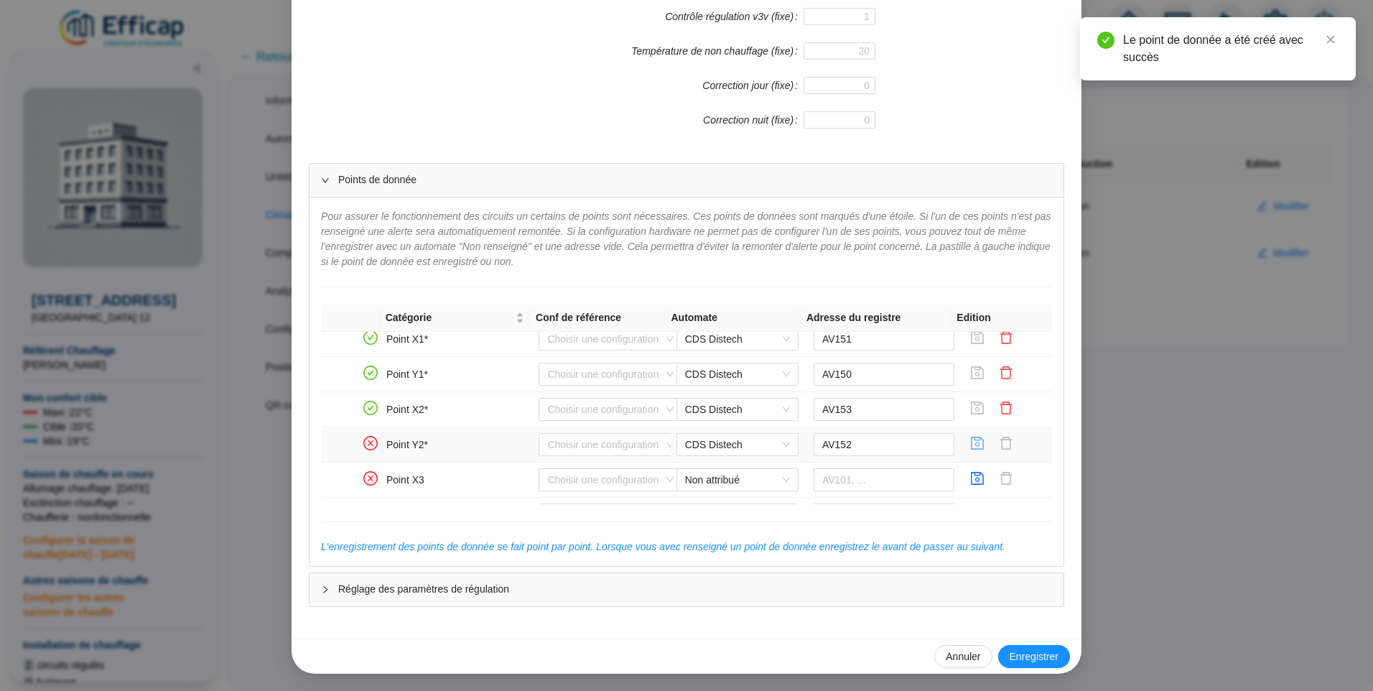
click at [970, 442] on icon "save" at bounding box center [977, 443] width 14 height 14
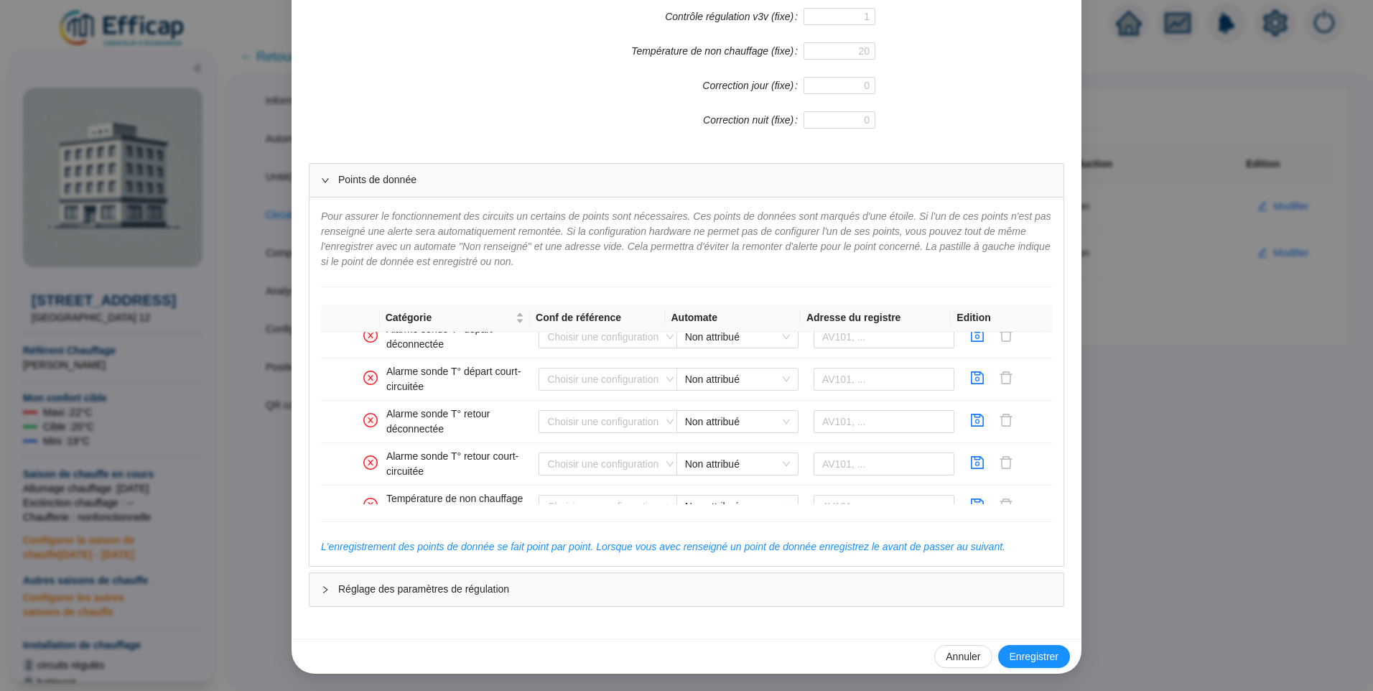
scroll to position [804, 0]
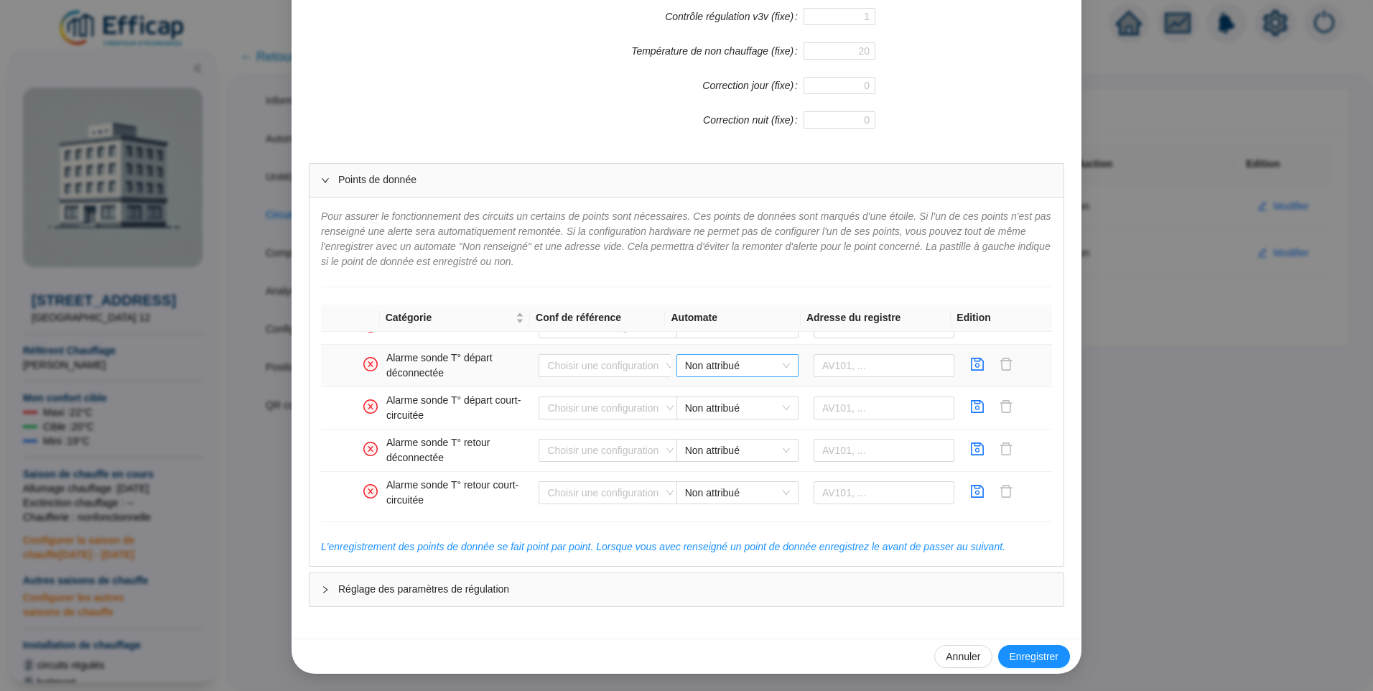
click at [729, 362] on span "Non attribué" at bounding box center [737, 366] width 105 height 22
click at [723, 393] on div "CDS Distech" at bounding box center [726, 394] width 99 height 15
click at [844, 371] on input "text" at bounding box center [884, 365] width 141 height 23
type input "BV100"
drag, startPoint x: 963, startPoint y: 367, endPoint x: 956, endPoint y: 365, distance: 7.5
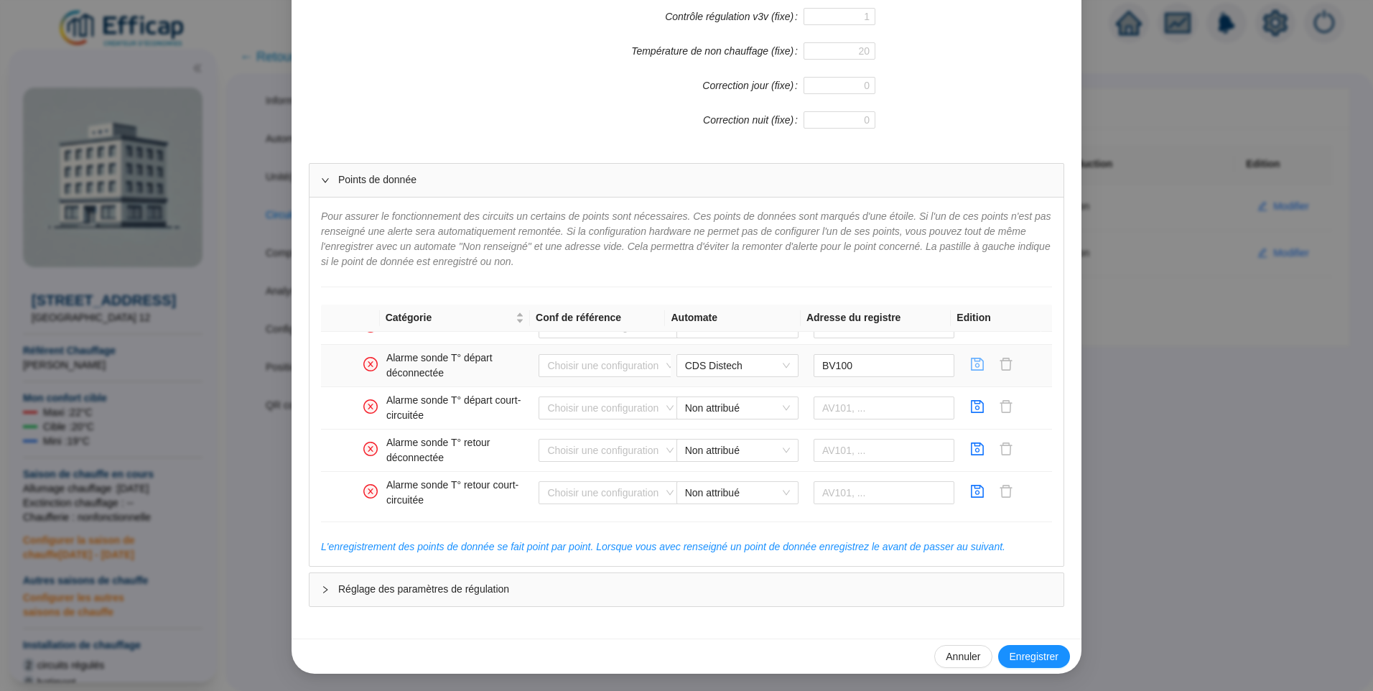
click at [970, 367] on icon "save" at bounding box center [977, 364] width 14 height 14
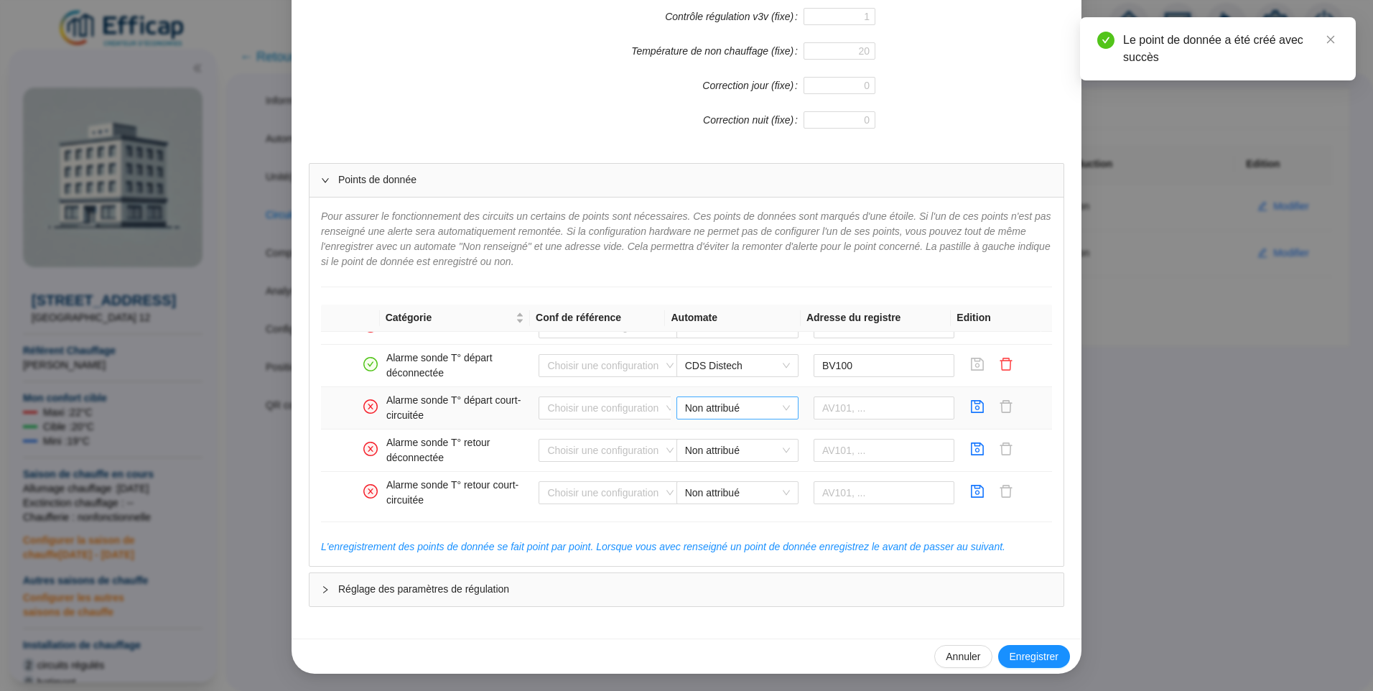
click at [713, 409] on span "Non attribué" at bounding box center [737, 408] width 105 height 22
click at [734, 432] on div "CDS Distech" at bounding box center [726, 436] width 99 height 15
click at [832, 412] on input "text" at bounding box center [884, 407] width 141 height 23
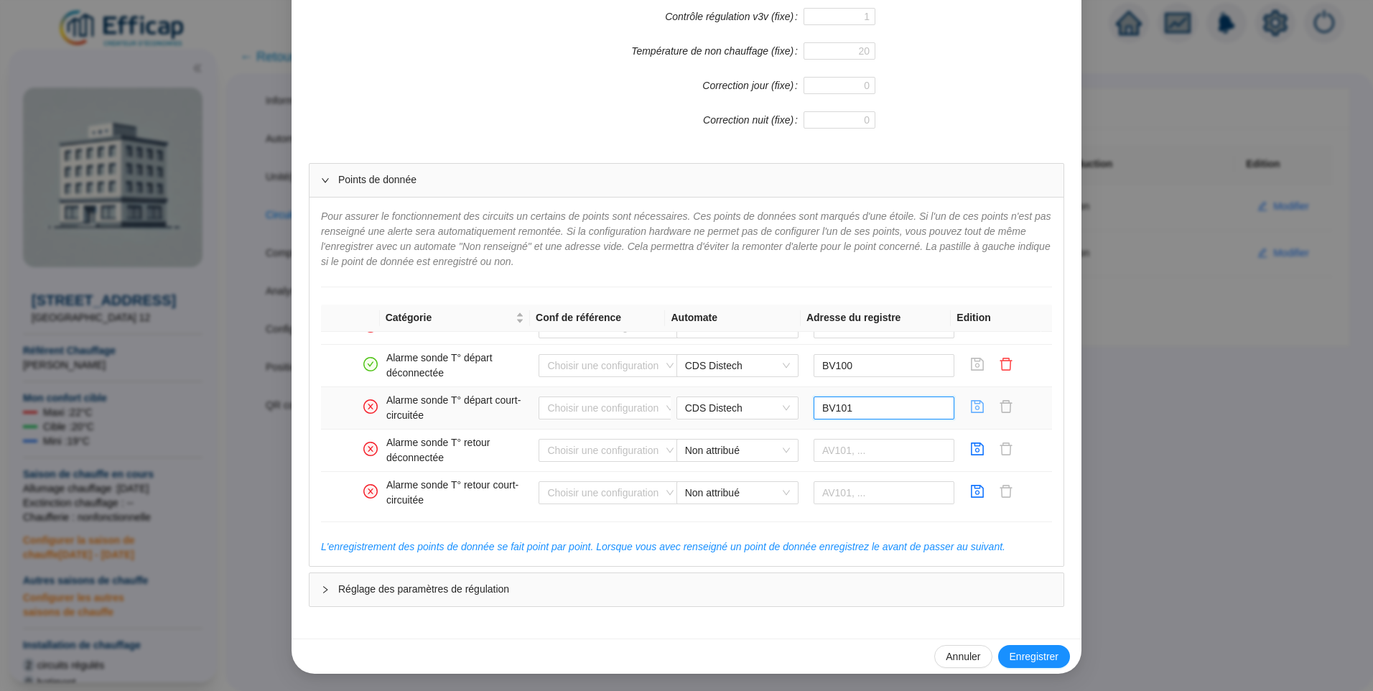
type input "BV101"
click at [970, 415] on span "button" at bounding box center [977, 407] width 14 height 17
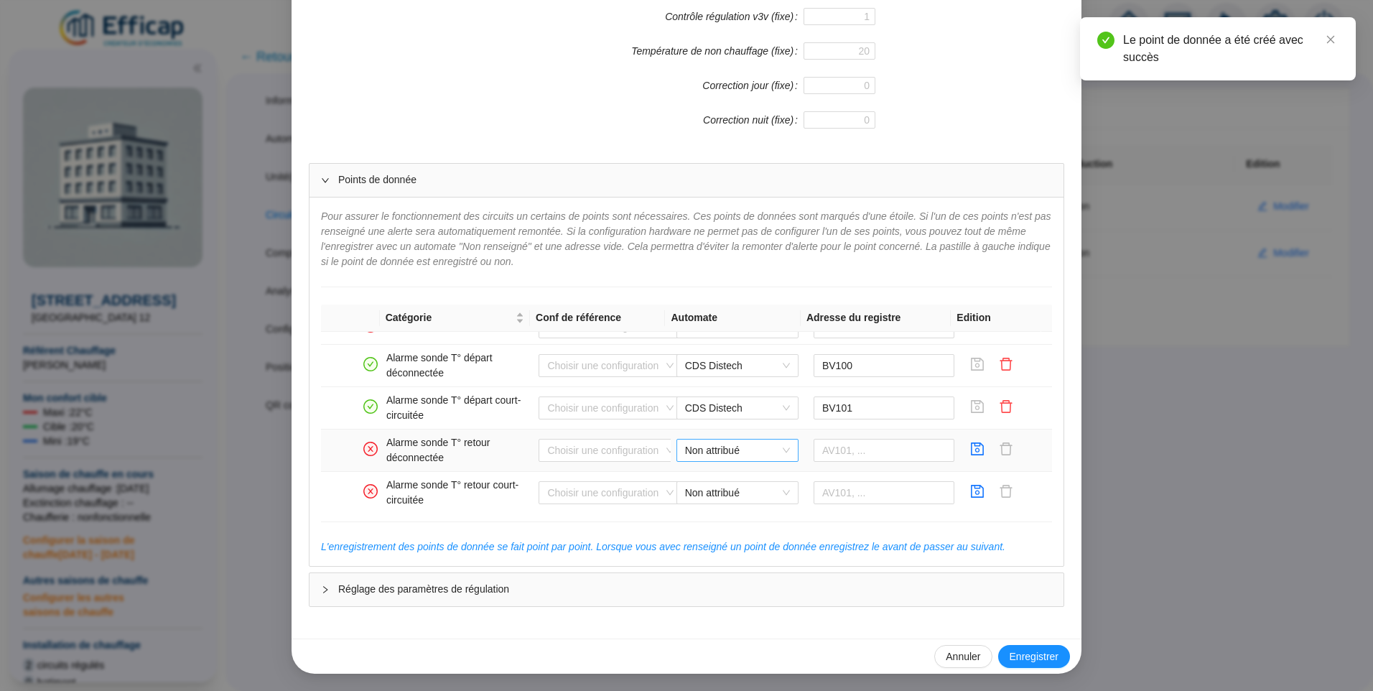
click at [731, 453] on span "Non attribué" at bounding box center [737, 451] width 105 height 22
click at [725, 483] on div "CDS Distech" at bounding box center [726, 479] width 99 height 15
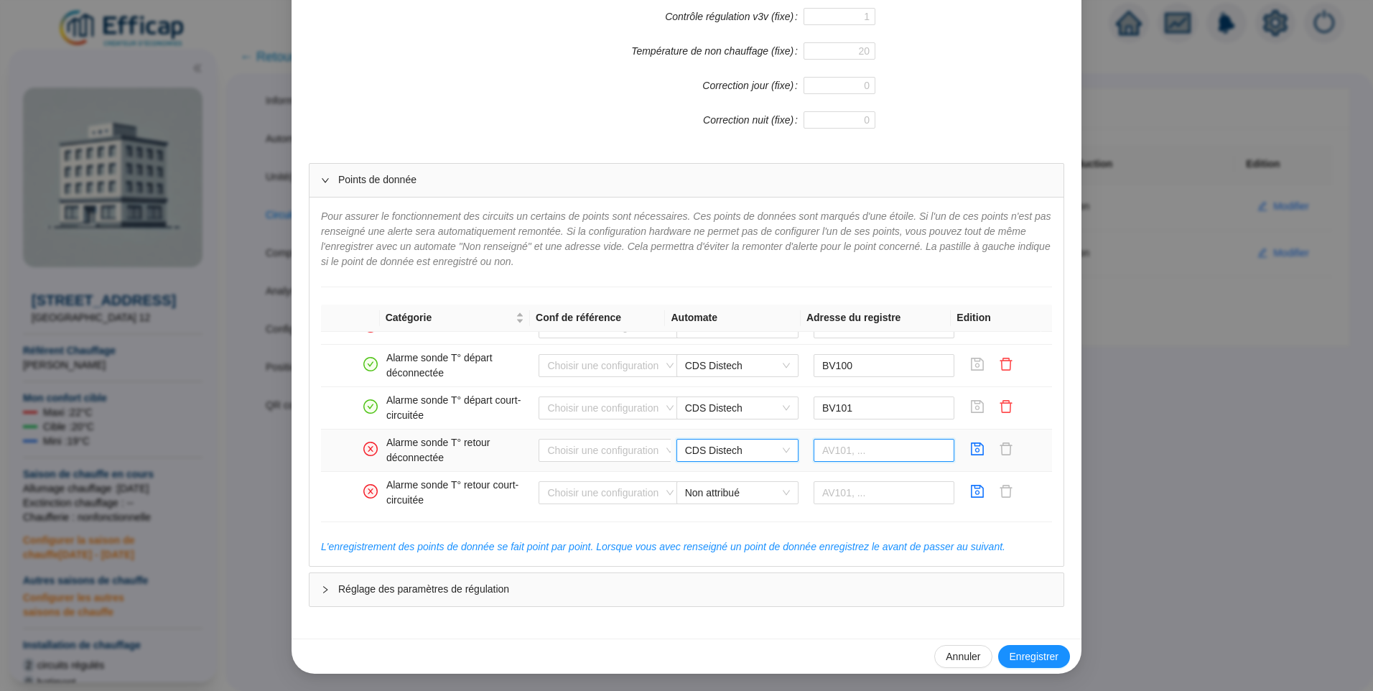
click at [847, 449] on input "text" at bounding box center [884, 450] width 141 height 23
type input "BV102"
drag, startPoint x: 961, startPoint y: 453, endPoint x: 836, endPoint y: 372, distance: 149.0
click at [970, 453] on icon "save" at bounding box center [977, 449] width 14 height 14
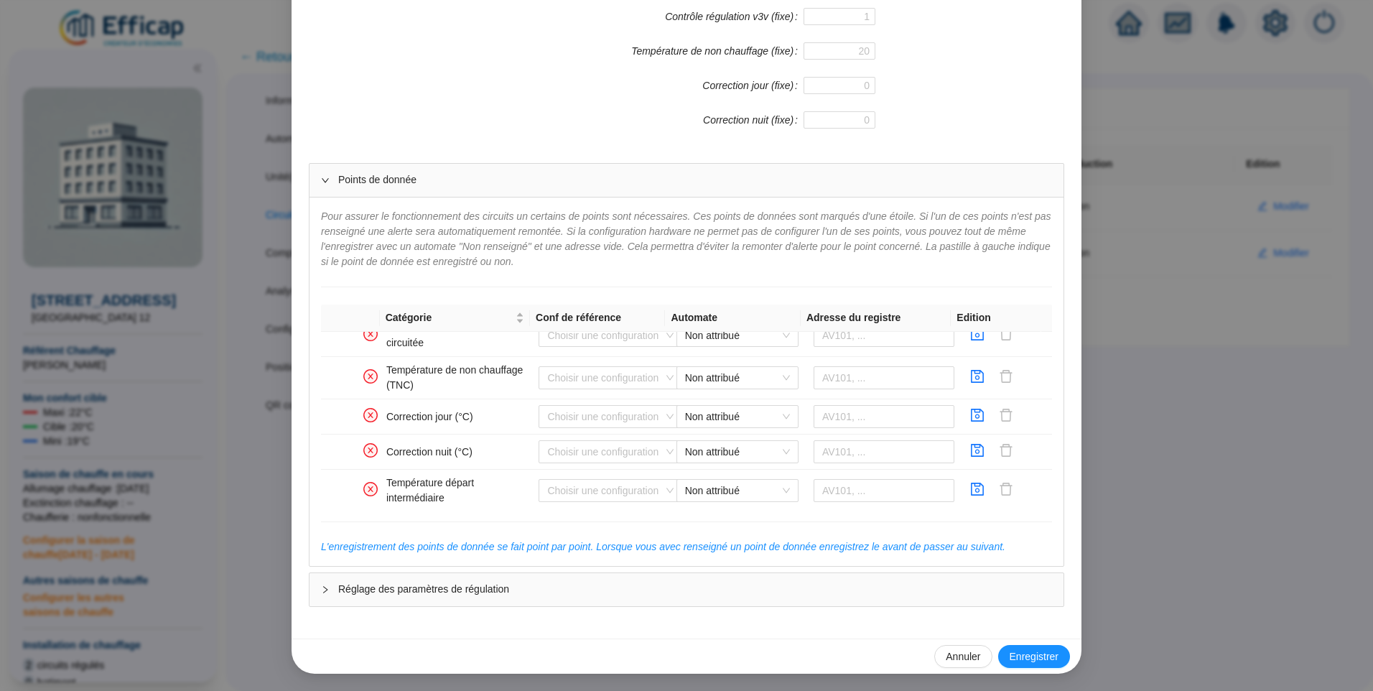
scroll to position [980, 0]
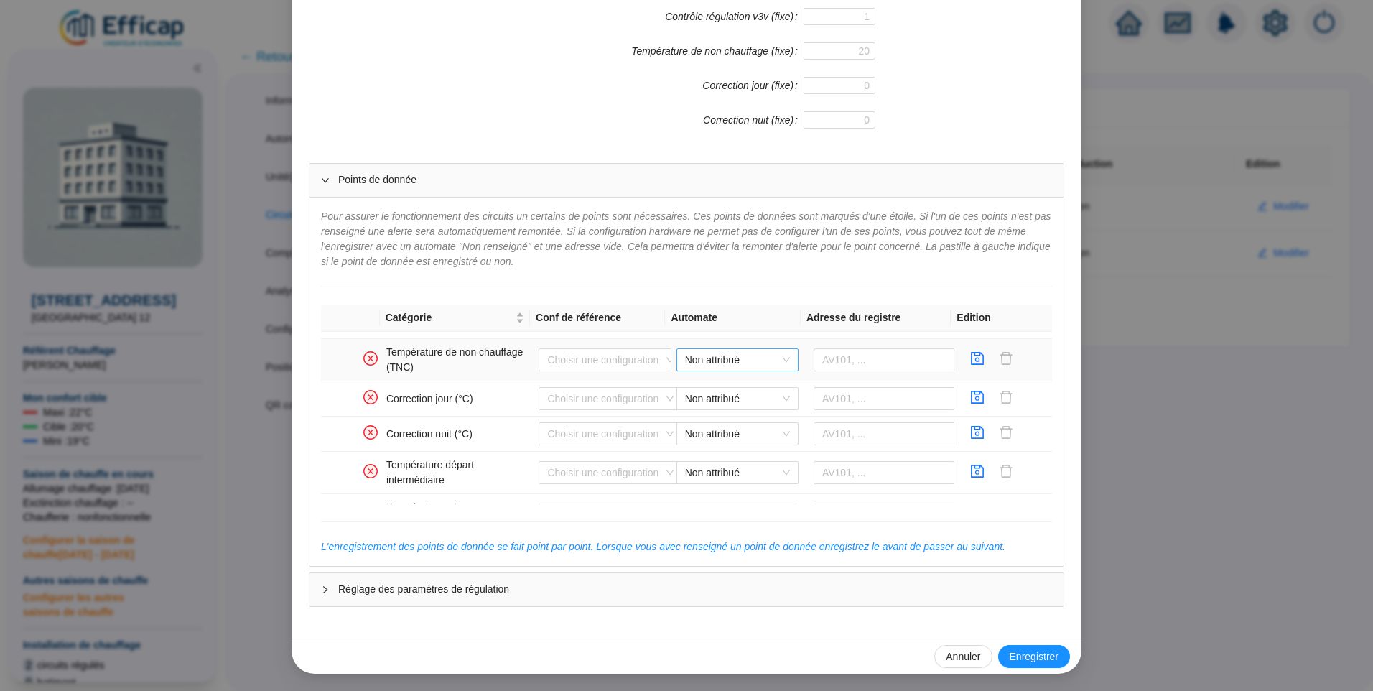
click at [707, 353] on span "Non attribué" at bounding box center [737, 360] width 105 height 22
click at [715, 382] on div "CDS Distech" at bounding box center [726, 388] width 99 height 15
click at [865, 363] on input "text" at bounding box center [884, 359] width 141 height 23
type input "AV112"
click at [970, 361] on icon "save" at bounding box center [977, 358] width 14 height 14
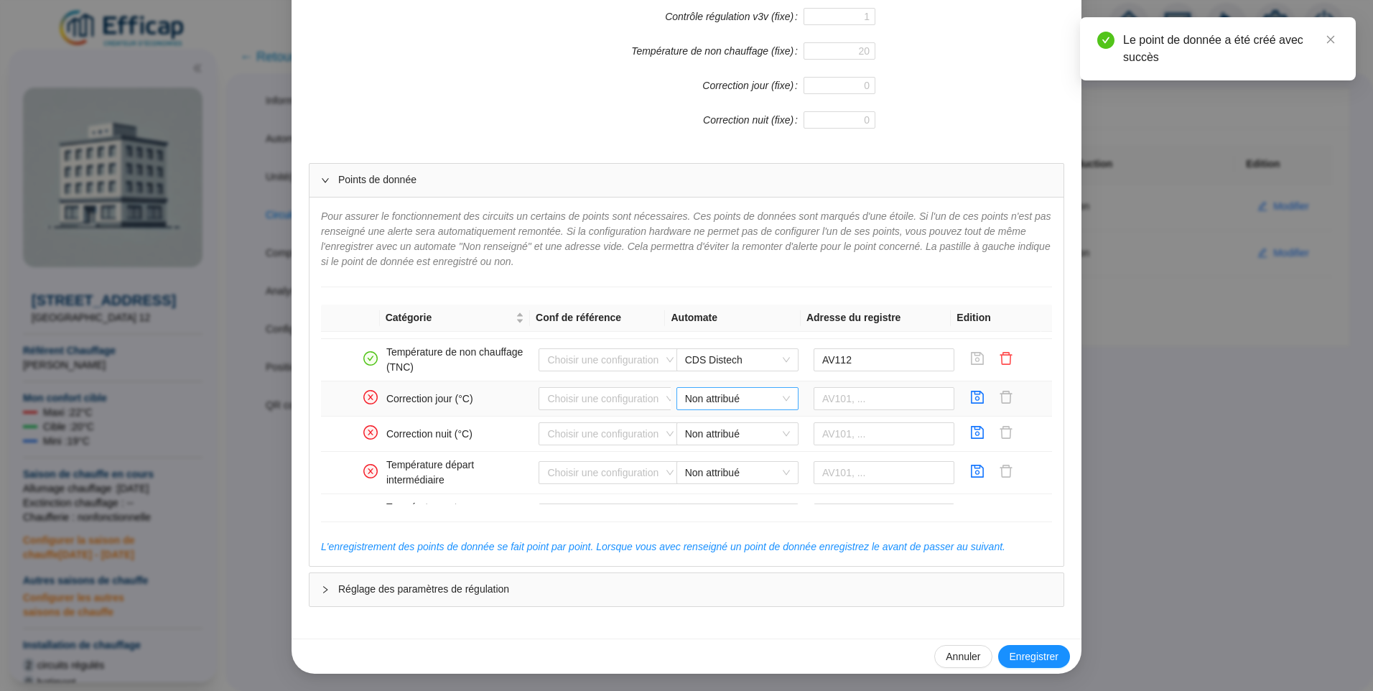
click at [735, 396] on span "Non attribué" at bounding box center [737, 399] width 105 height 22
click at [702, 431] on div "CDS Distech" at bounding box center [726, 427] width 99 height 15
click at [828, 403] on input "text" at bounding box center [884, 398] width 141 height 23
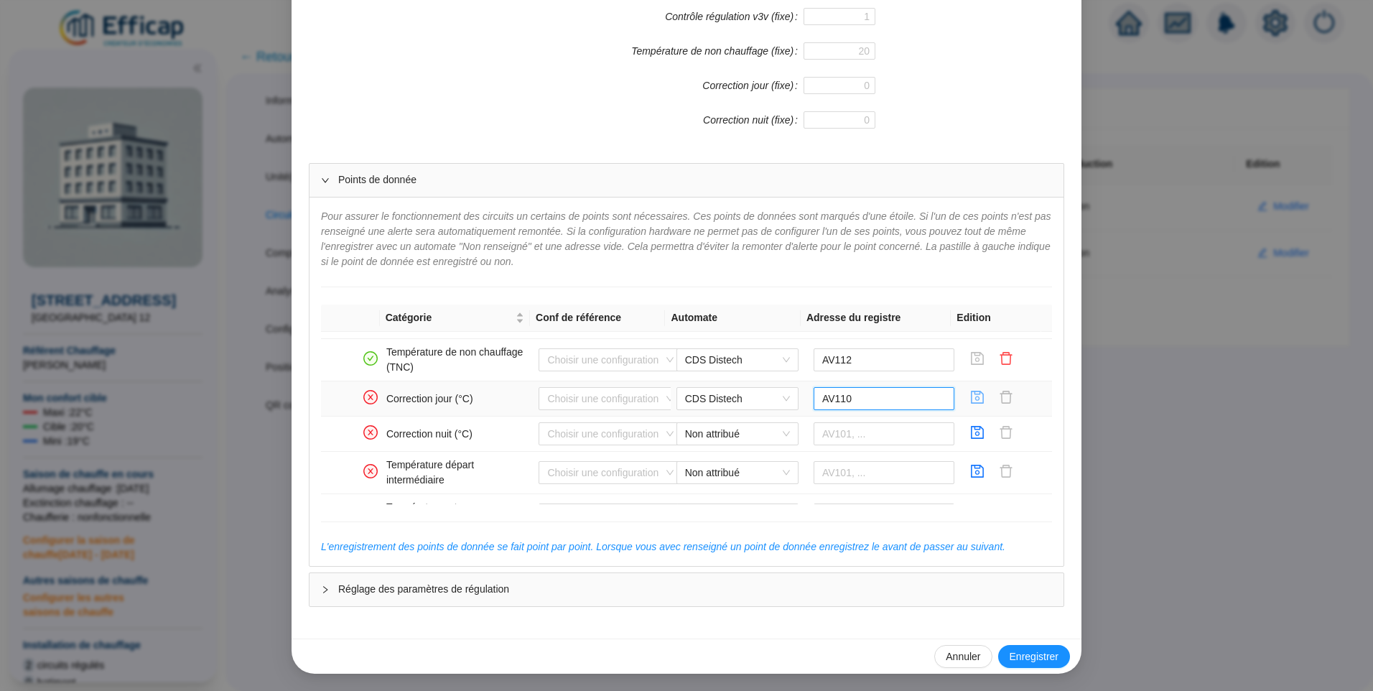
type input "AV110"
click at [972, 398] on icon "save" at bounding box center [978, 397] width 13 height 13
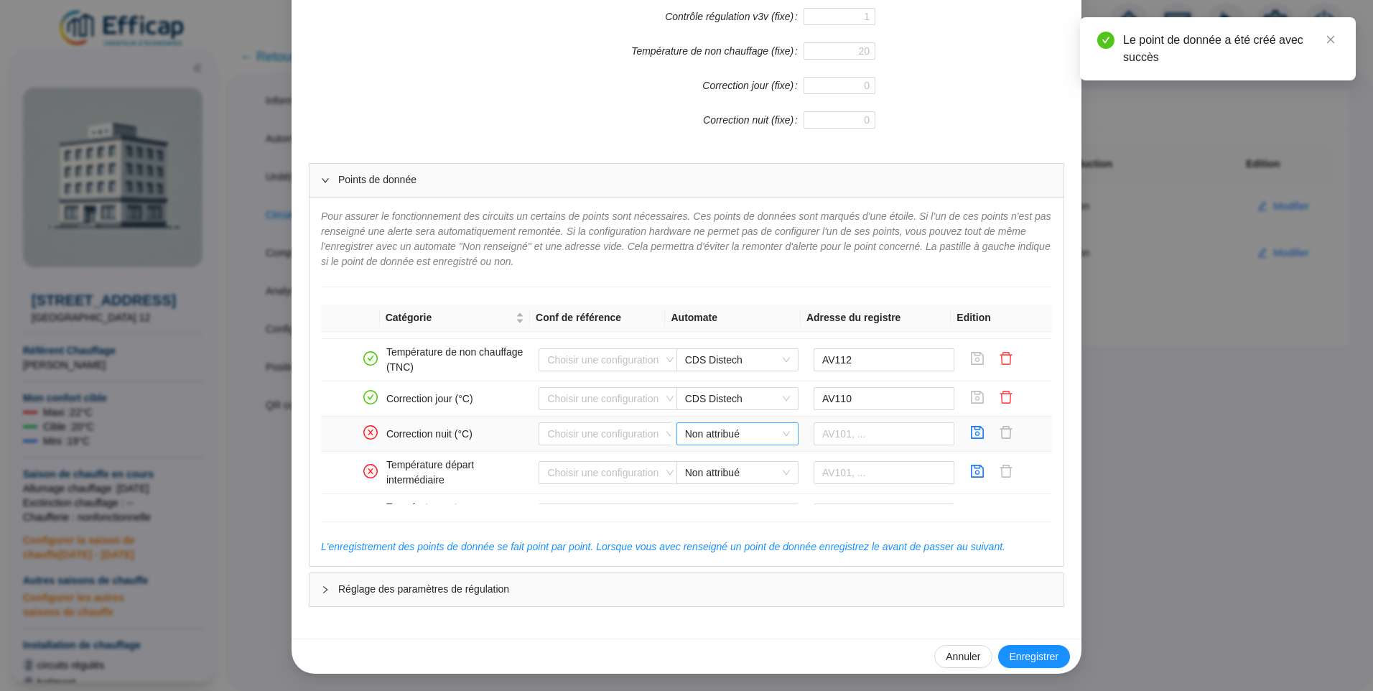
click at [747, 428] on span "Non attribué" at bounding box center [737, 434] width 105 height 22
click at [722, 459] on div "CDS Distech" at bounding box center [726, 462] width 99 height 15
click at [837, 432] on input "text" at bounding box center [884, 433] width 141 height 23
type input "AV111"
click at [970, 434] on icon "save" at bounding box center [977, 432] width 14 height 14
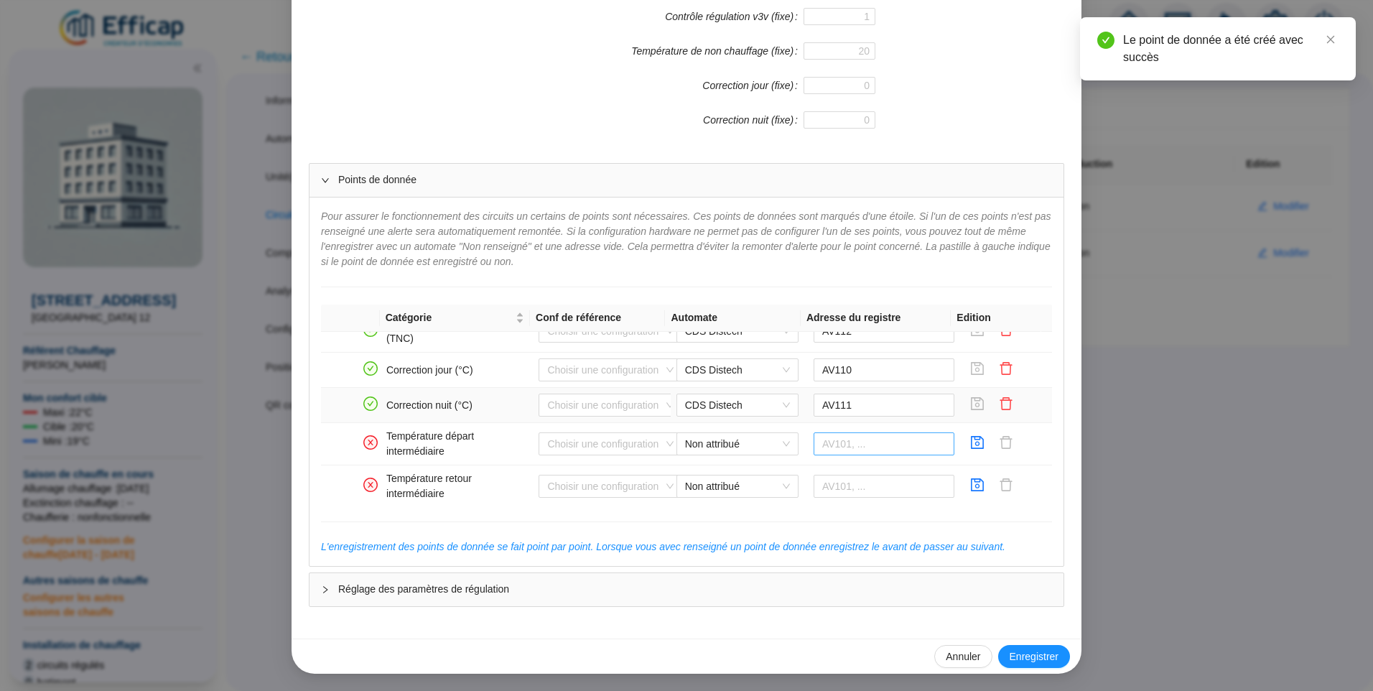
scroll to position [1012, 0]
click at [970, 441] on icon "save" at bounding box center [977, 439] width 14 height 14
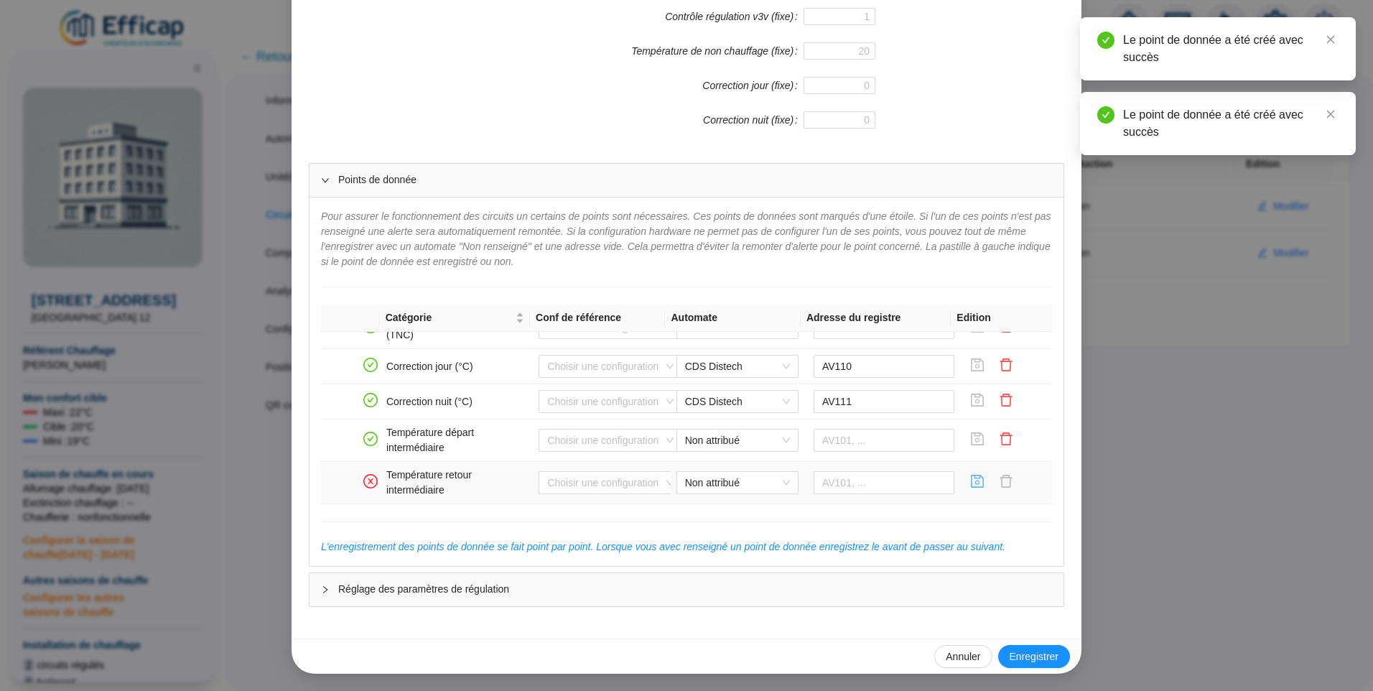
click at [972, 475] on icon "save" at bounding box center [978, 481] width 13 height 13
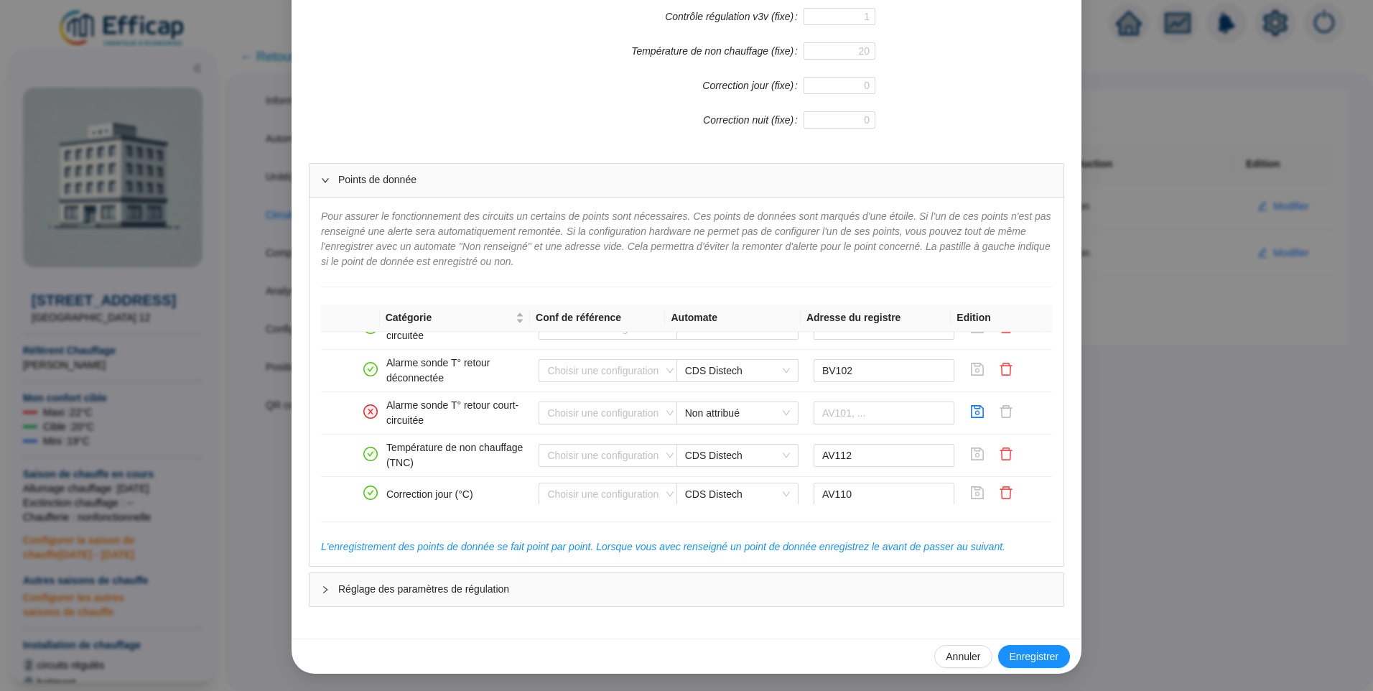
scroll to position [921, 0]
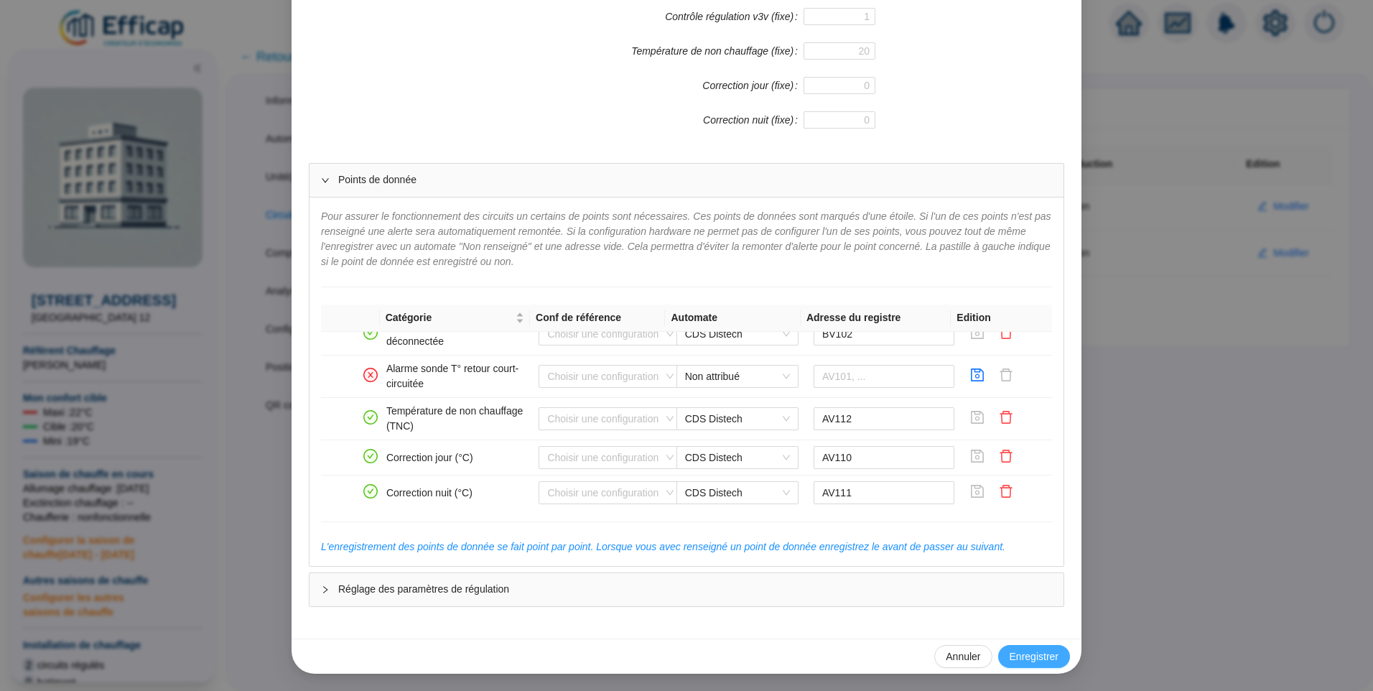
click at [1041, 664] on button "Enregistrer" at bounding box center [1034, 656] width 72 height 23
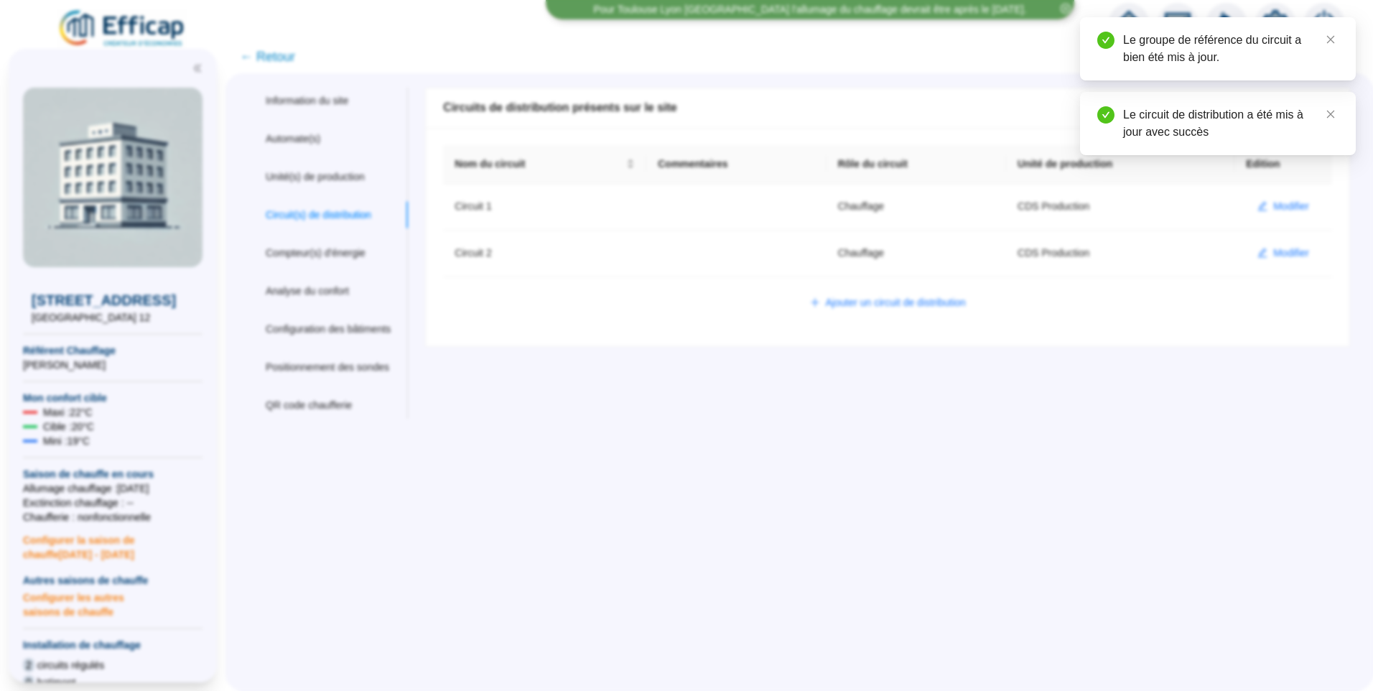
scroll to position [0, 0]
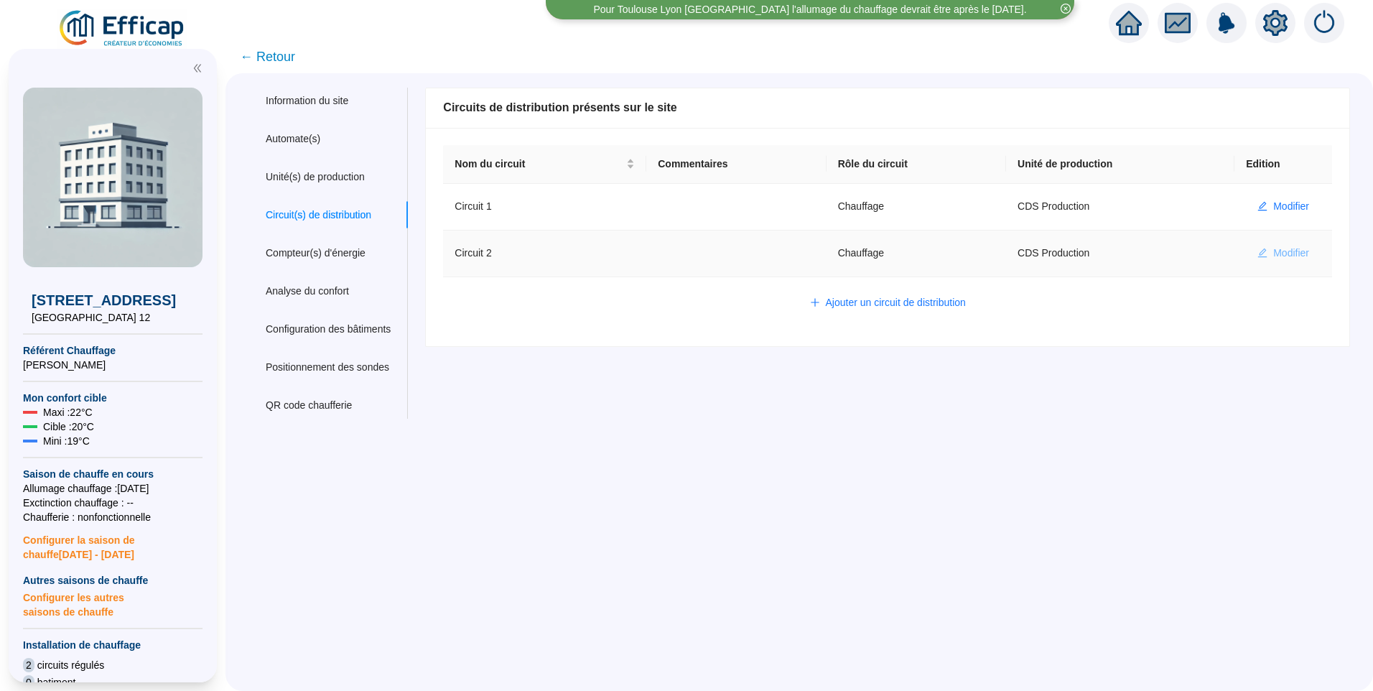
click at [1289, 253] on span "Modifier" at bounding box center [1291, 253] width 36 height 15
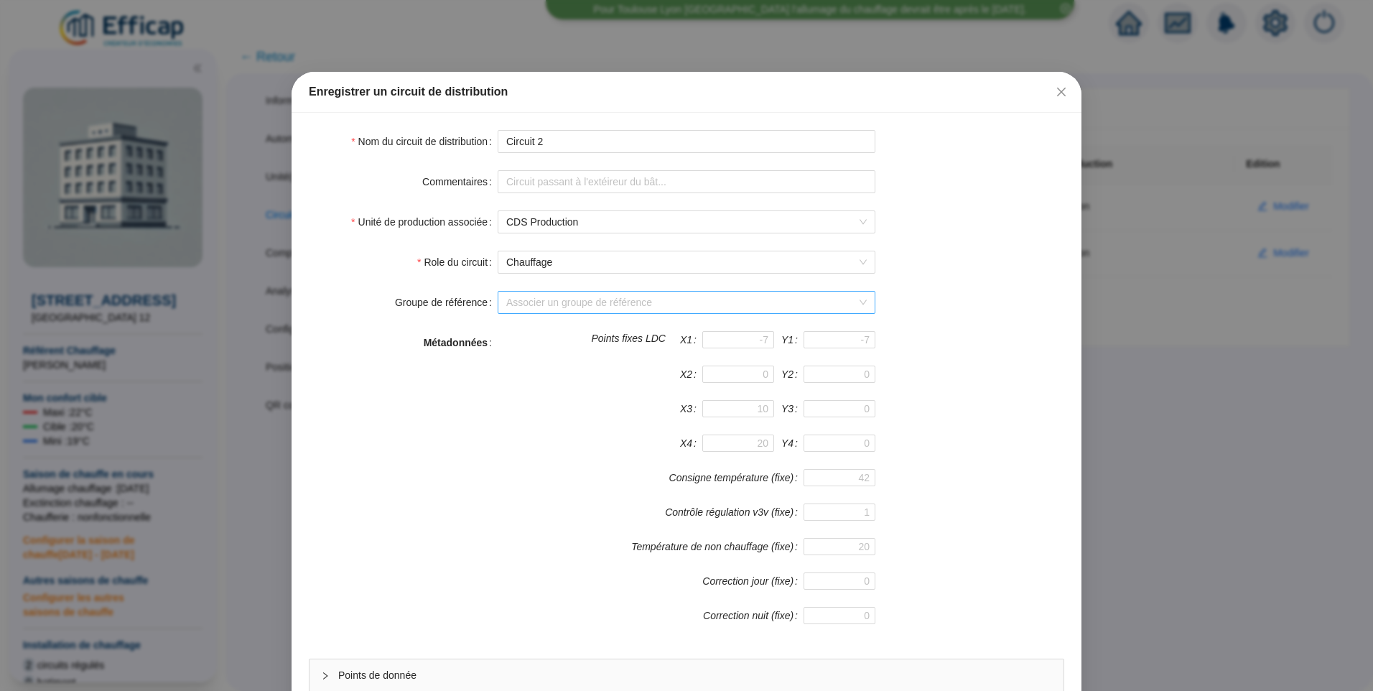
click at [545, 298] on input "Groupe de référence" at bounding box center [680, 303] width 348 height 22
click at [544, 327] on div "Sondes livrées (6 sondes)" at bounding box center [681, 331] width 355 height 15
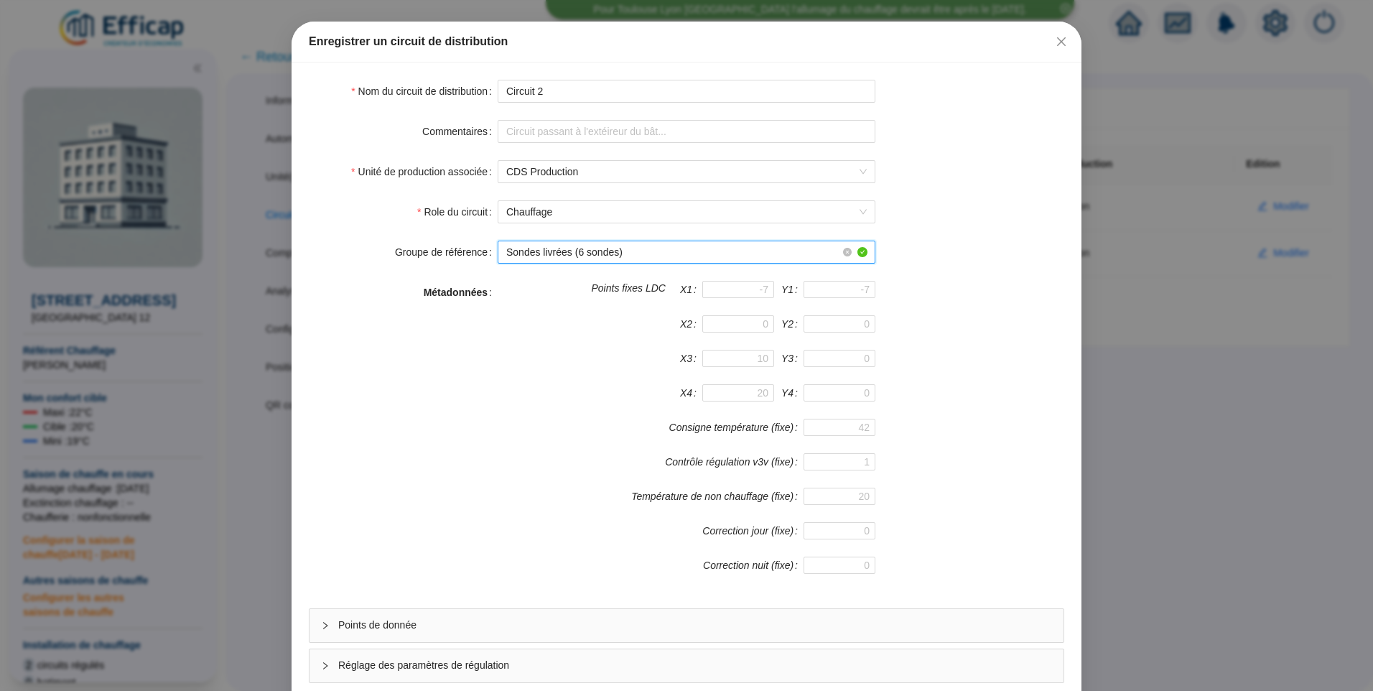
scroll to position [126, 0]
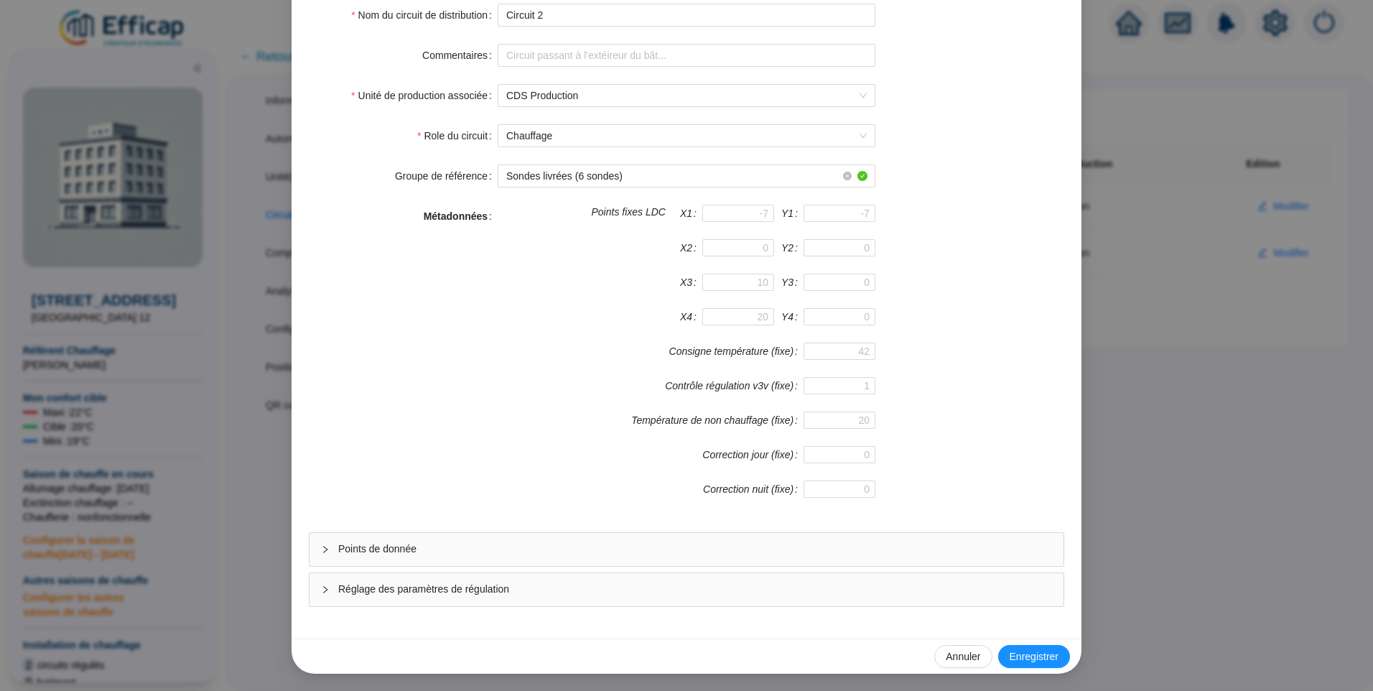
click at [429, 558] on div "Points de donnée" at bounding box center [687, 549] width 754 height 33
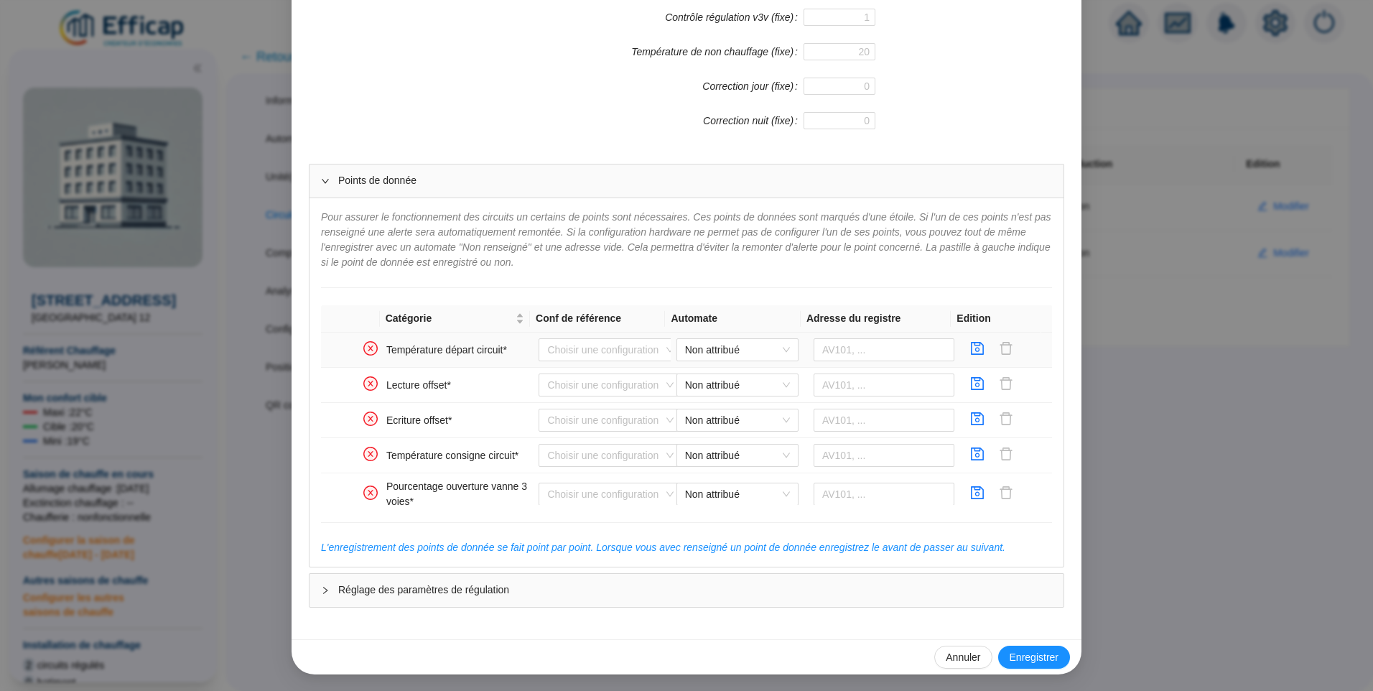
scroll to position [496, 0]
click at [731, 344] on span "Non attribué" at bounding box center [737, 349] width 105 height 22
click at [734, 373] on div "CDS Distech" at bounding box center [726, 378] width 99 height 15
click at [842, 353] on input "text" at bounding box center [884, 349] width 141 height 23
type input "AV201"
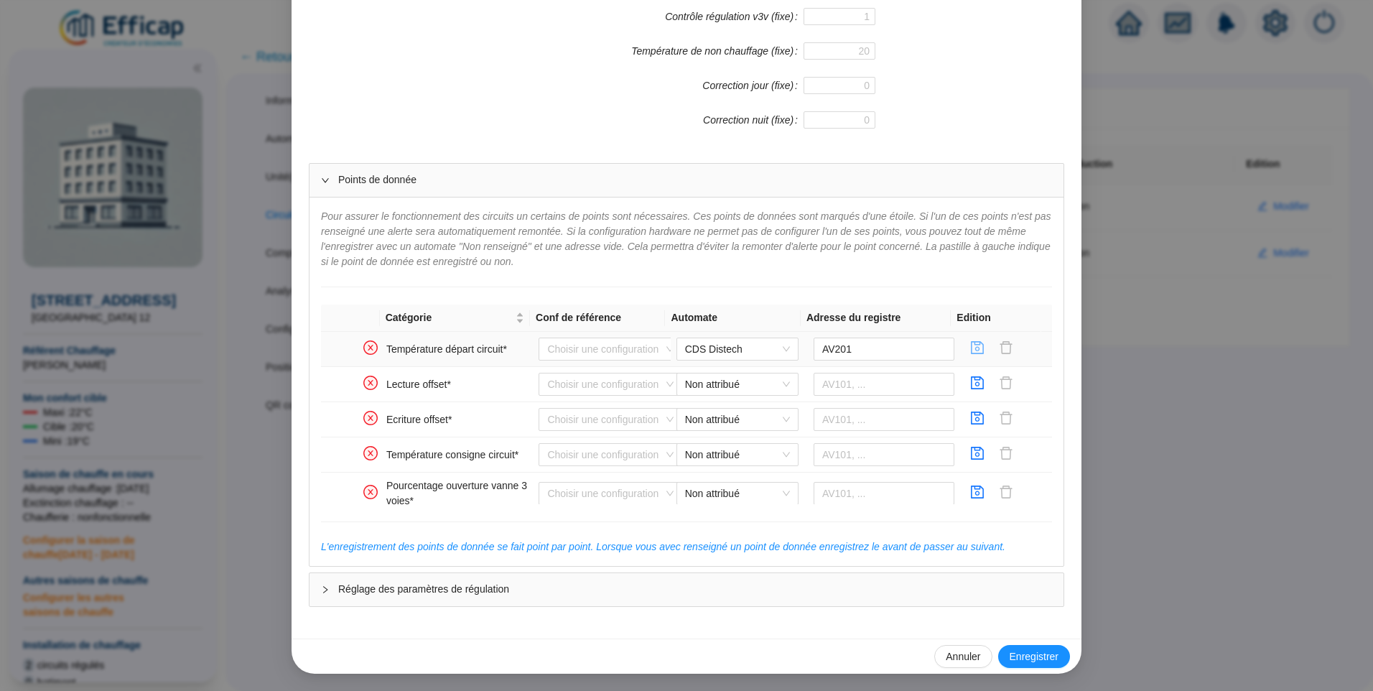
click at [972, 348] on icon "save" at bounding box center [978, 347] width 13 height 13
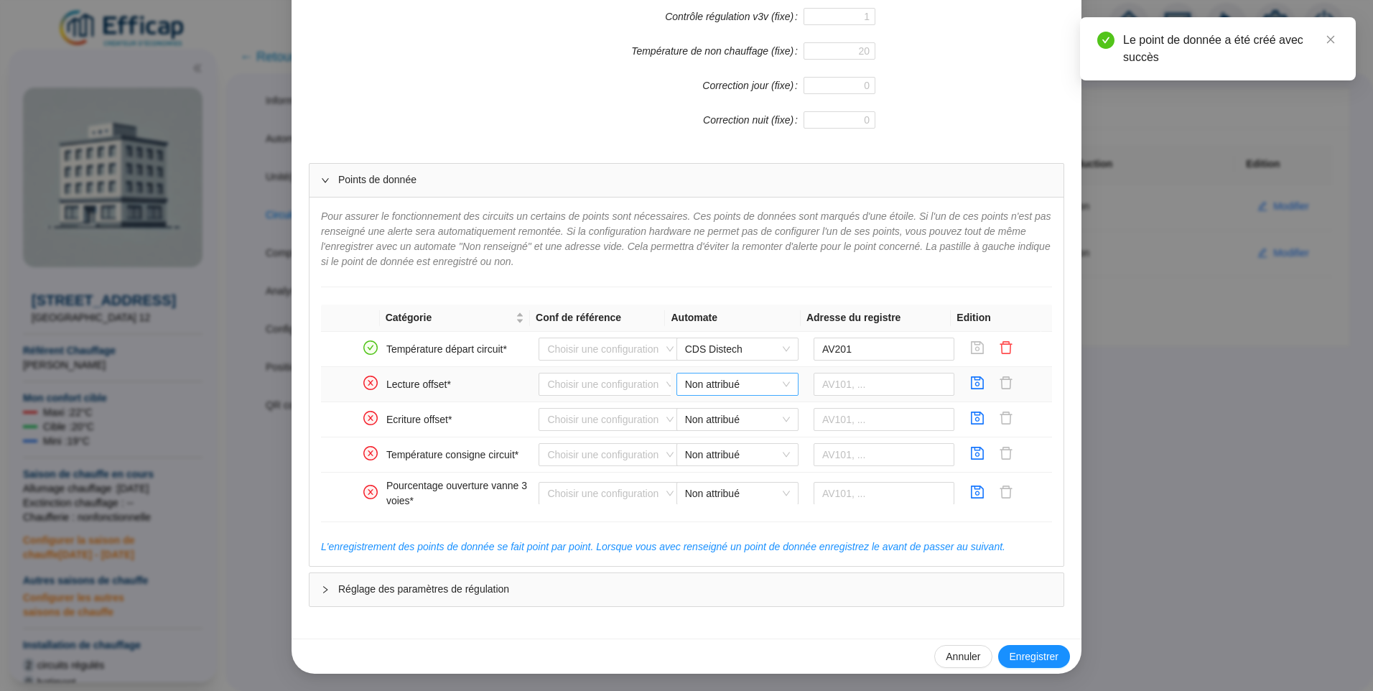
click at [733, 385] on span "Non attribué" at bounding box center [737, 384] width 105 height 22
click at [719, 414] on div "CDS Distech" at bounding box center [726, 413] width 99 height 15
click at [859, 381] on input "text" at bounding box center [884, 384] width 141 height 23
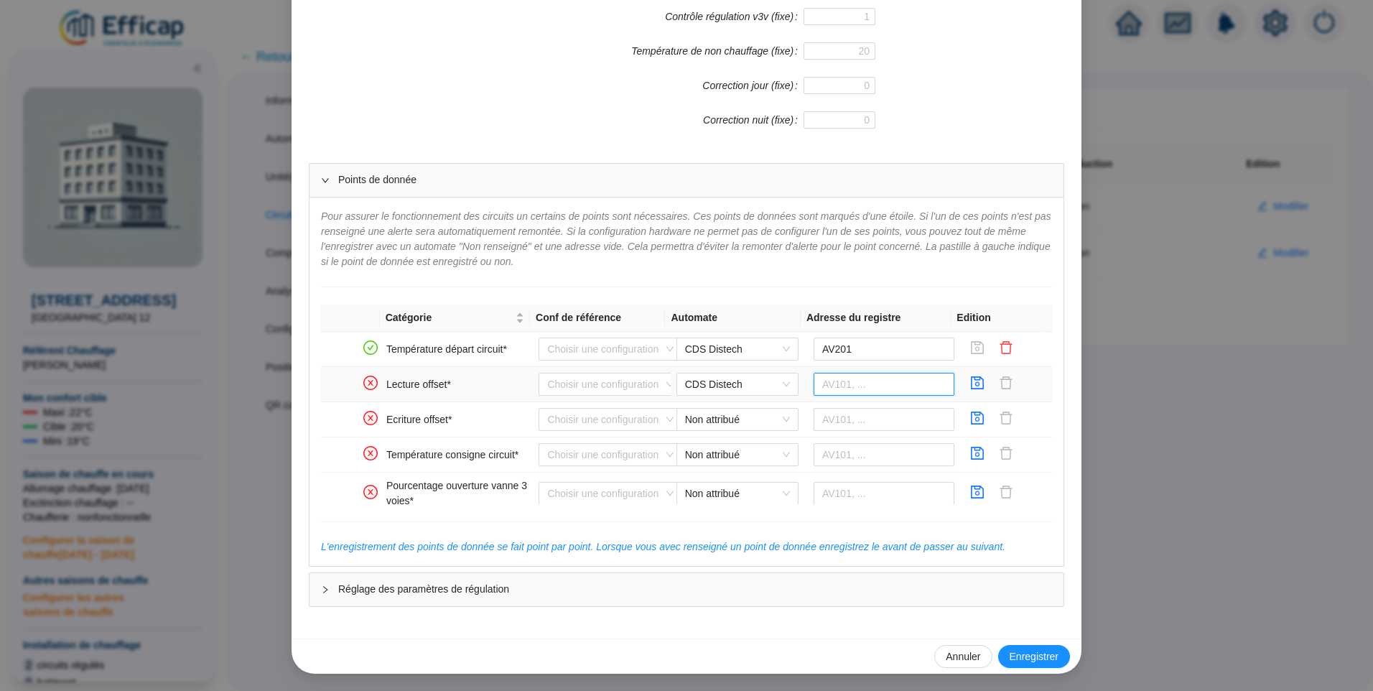
click at [837, 382] on input "text" at bounding box center [884, 384] width 141 height 23
type input "AV203"
click at [970, 382] on icon "save" at bounding box center [977, 383] width 14 height 14
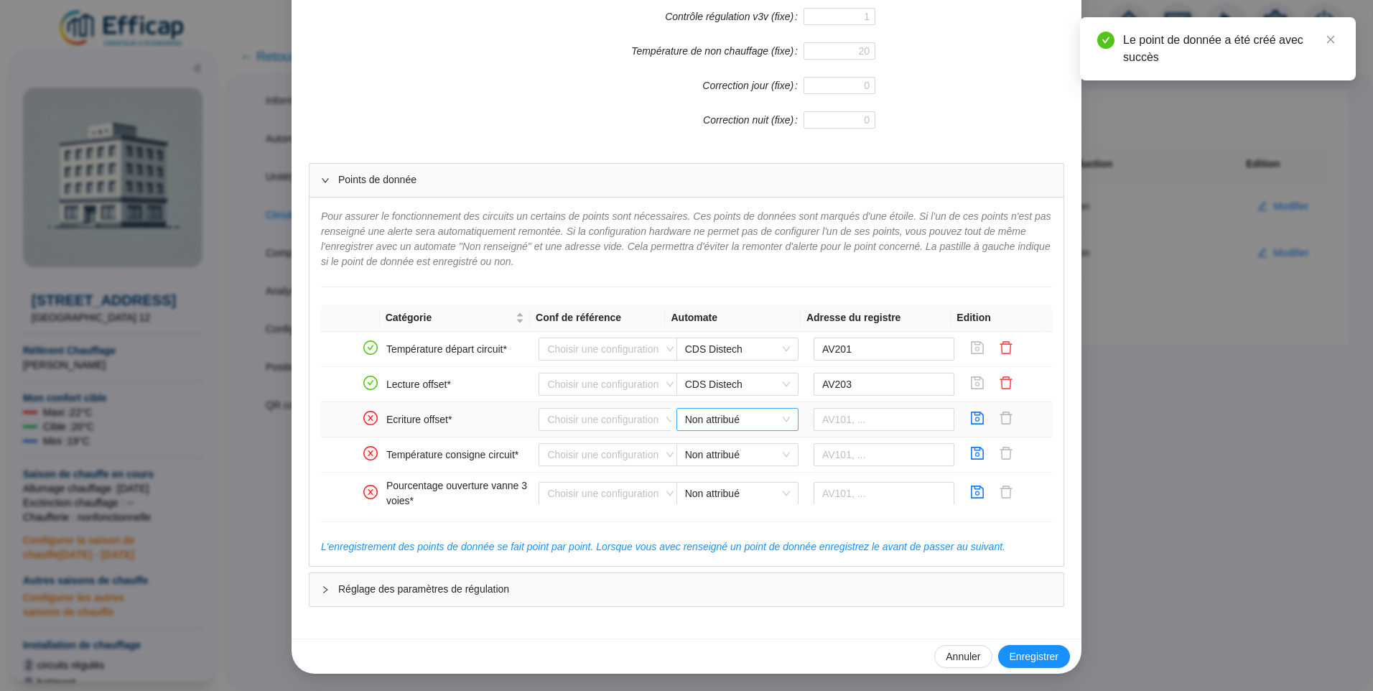
click at [710, 419] on span "Non attribué" at bounding box center [737, 420] width 105 height 22
click at [714, 448] on div "CDS Distech" at bounding box center [726, 448] width 99 height 15
click at [827, 419] on input "text" at bounding box center [884, 419] width 141 height 23
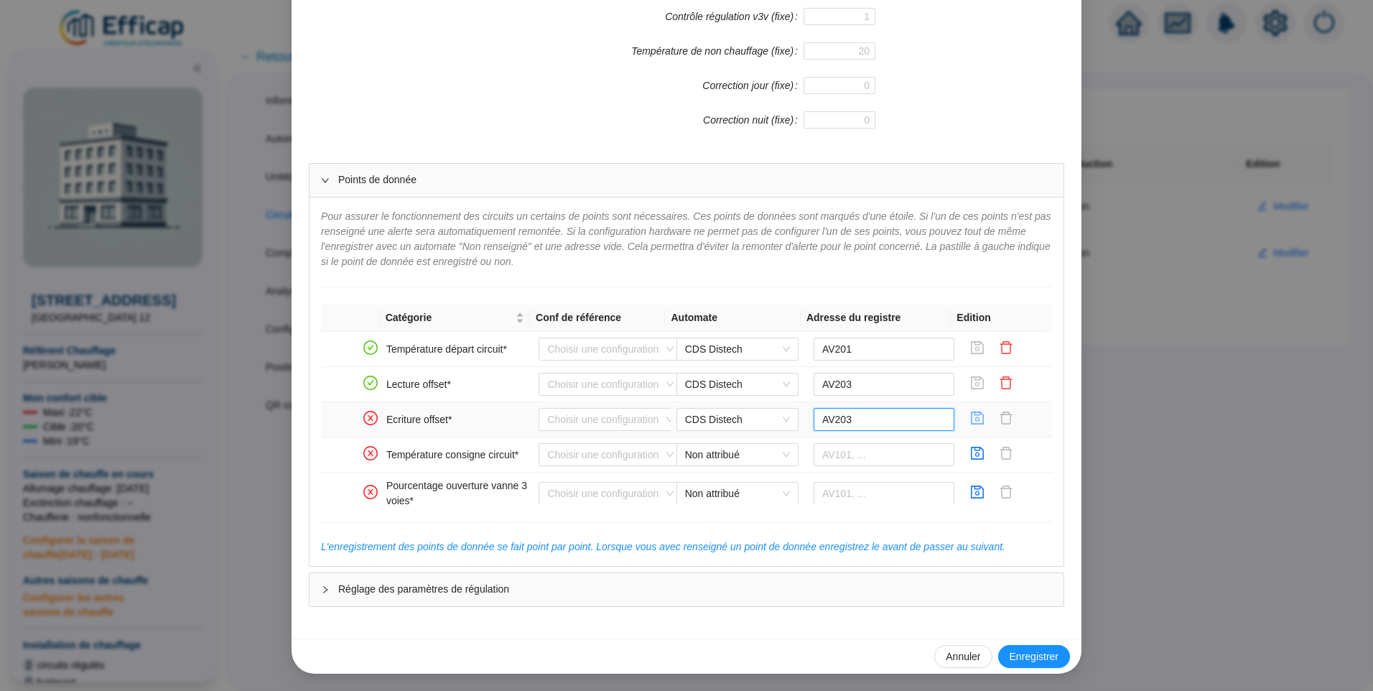
type input "AV203"
click at [970, 419] on icon "save" at bounding box center [977, 418] width 14 height 14
click at [1020, 659] on span "Enregistrer" at bounding box center [1034, 656] width 49 height 15
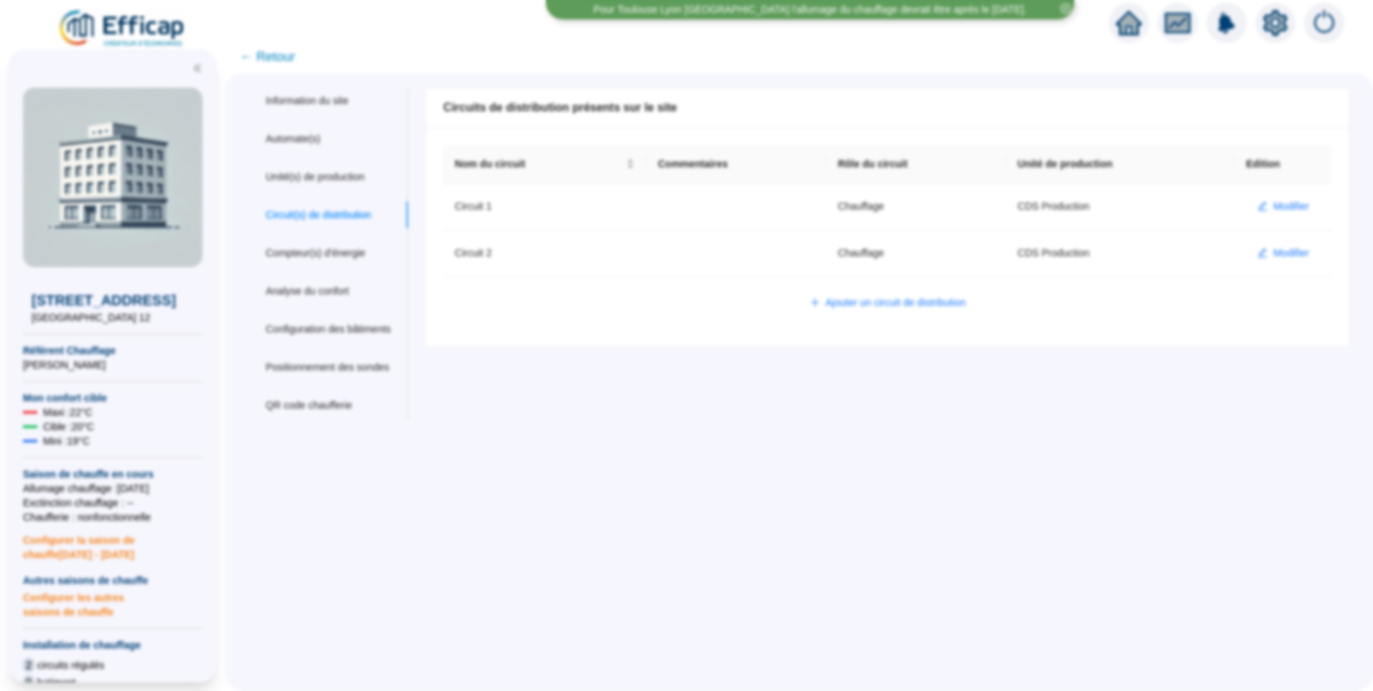
scroll to position [424, 0]
click at [1260, 251] on button "Modifier" at bounding box center [1283, 253] width 75 height 23
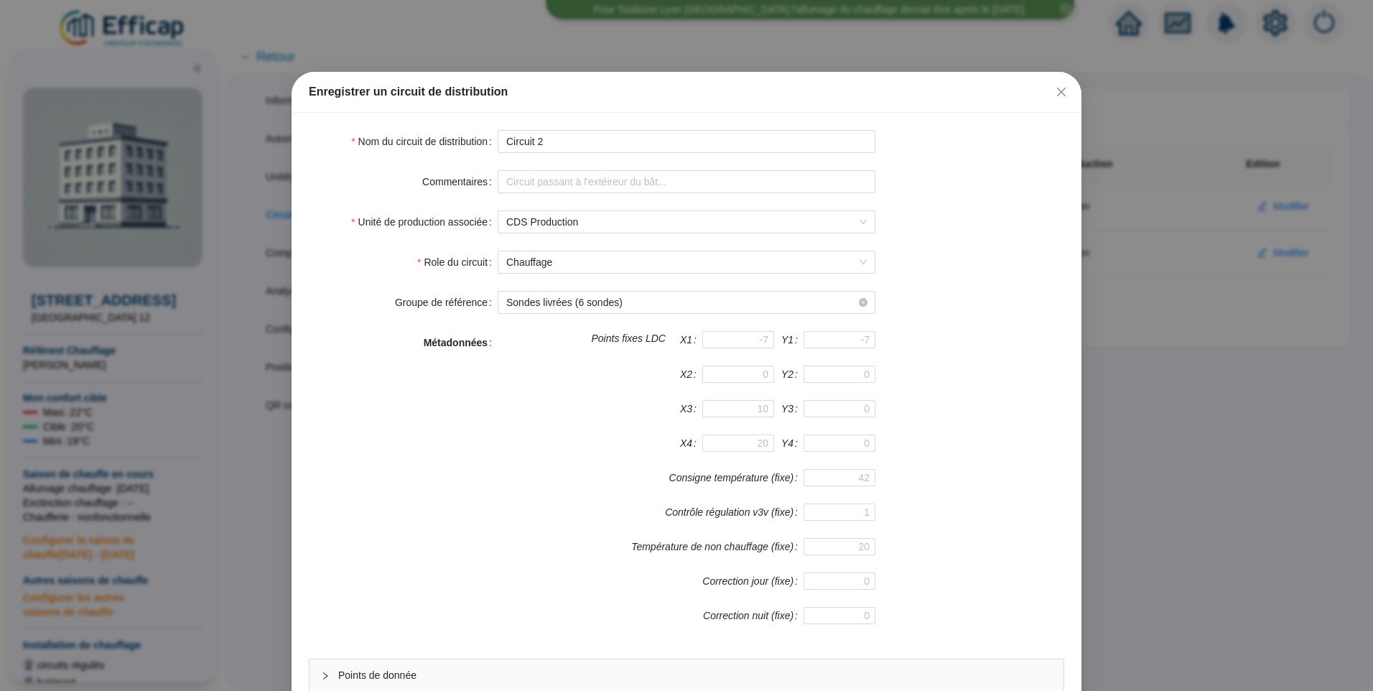
scroll to position [126, 0]
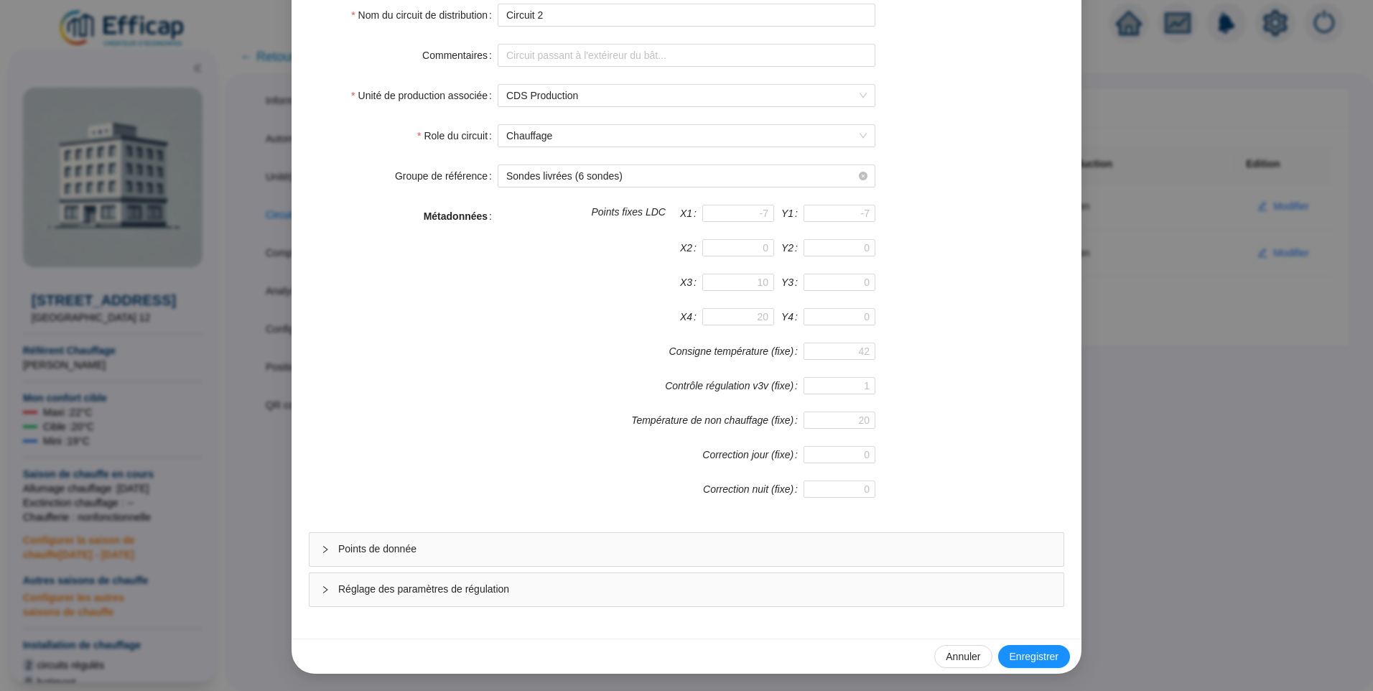
click at [413, 541] on span "Points de donnée" at bounding box center [695, 548] width 714 height 15
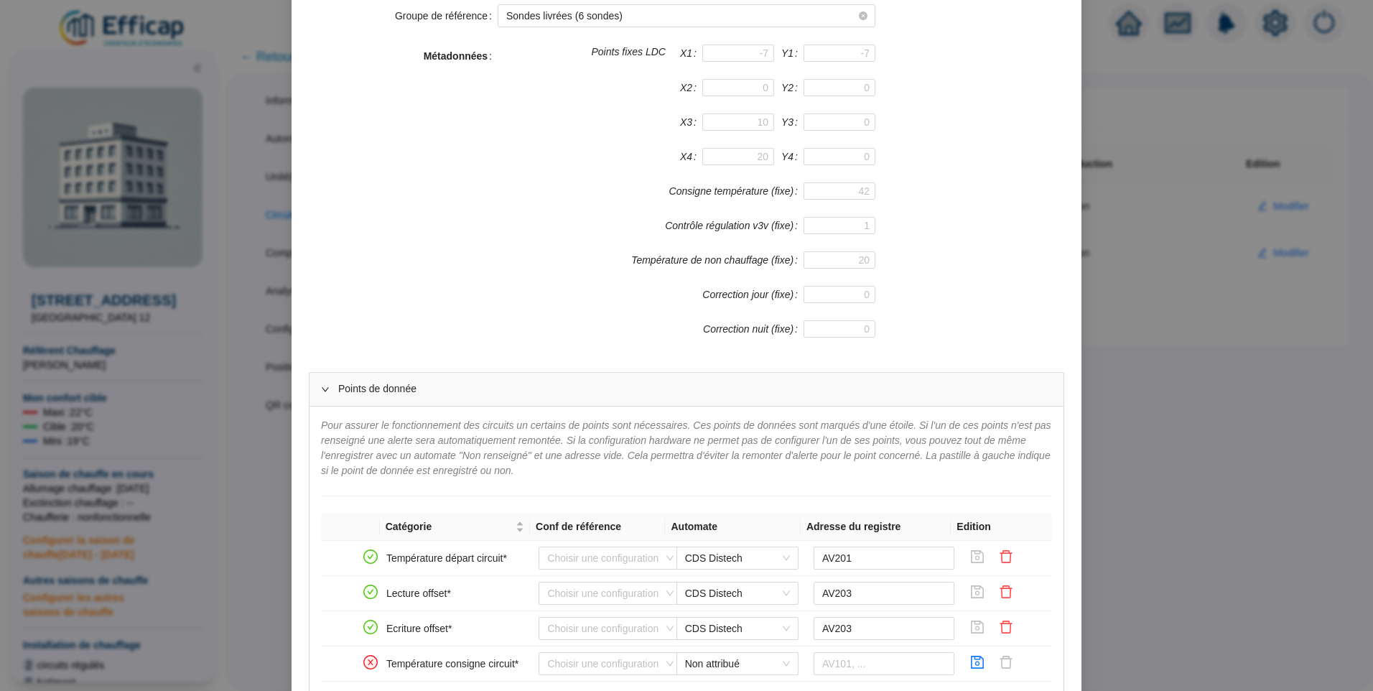
scroll to position [486, 0]
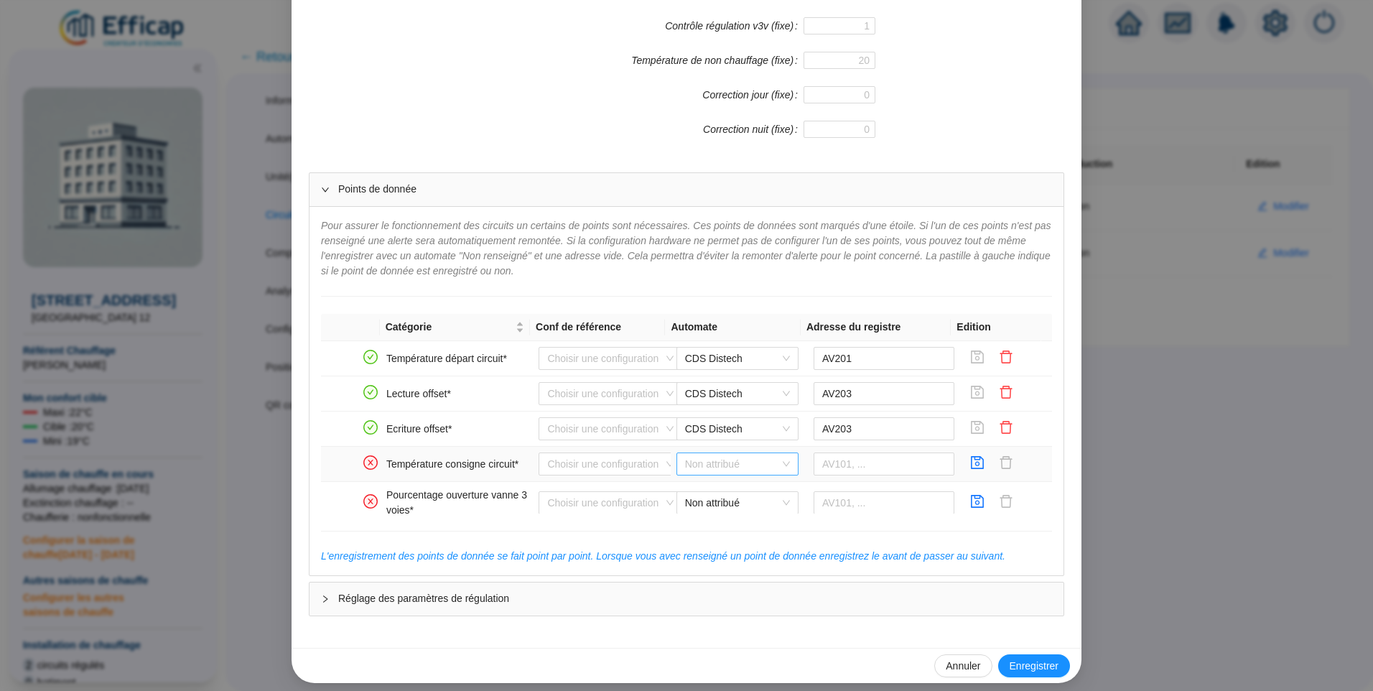
click at [699, 461] on span "Non attribué" at bounding box center [737, 464] width 105 height 22
click at [705, 496] on div "CDS Distech" at bounding box center [726, 492] width 99 height 15
click at [836, 461] on input "text" at bounding box center [884, 463] width 141 height 23
type input "AV214"
click at [972, 462] on icon "save" at bounding box center [978, 462] width 13 height 13
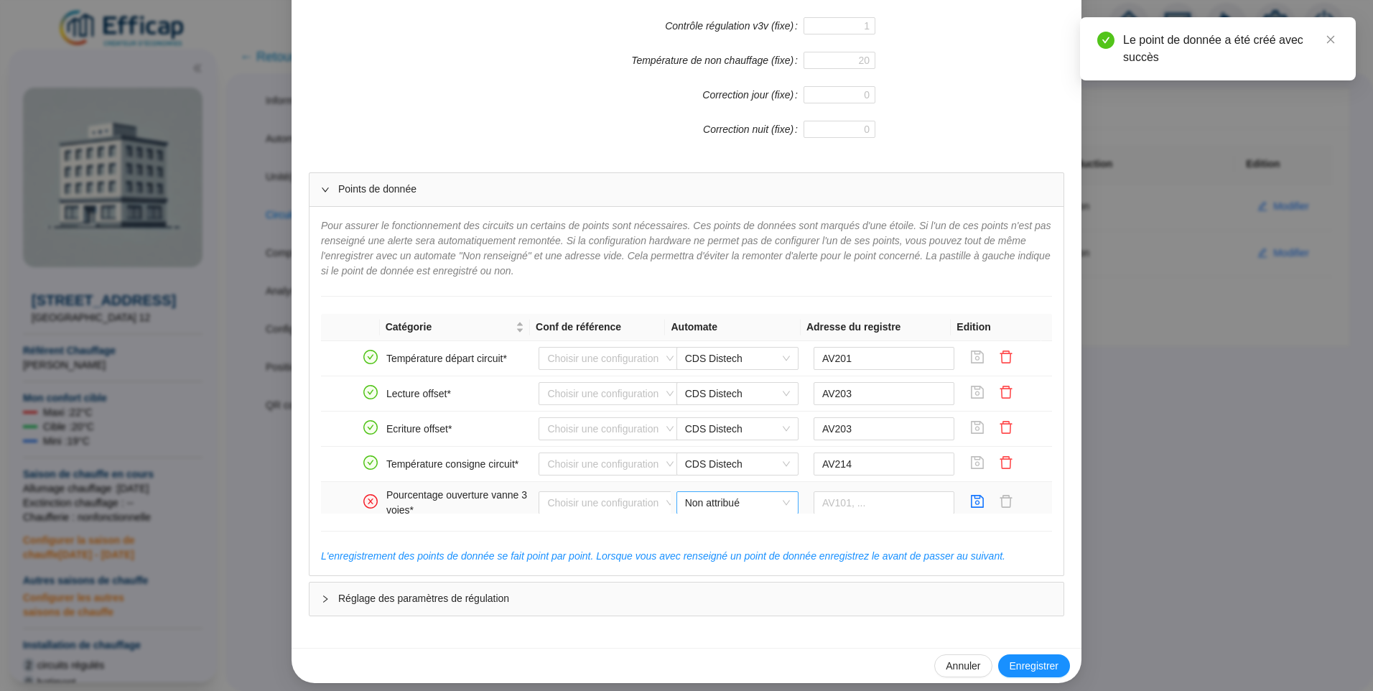
click at [728, 497] on span "Non attribué" at bounding box center [737, 503] width 105 height 22
click at [730, 526] on div "CDS Distech" at bounding box center [726, 531] width 99 height 15
click at [852, 506] on input "text" at bounding box center [884, 502] width 141 height 23
type input "AV215"
click at [970, 501] on icon "save" at bounding box center [977, 501] width 14 height 14
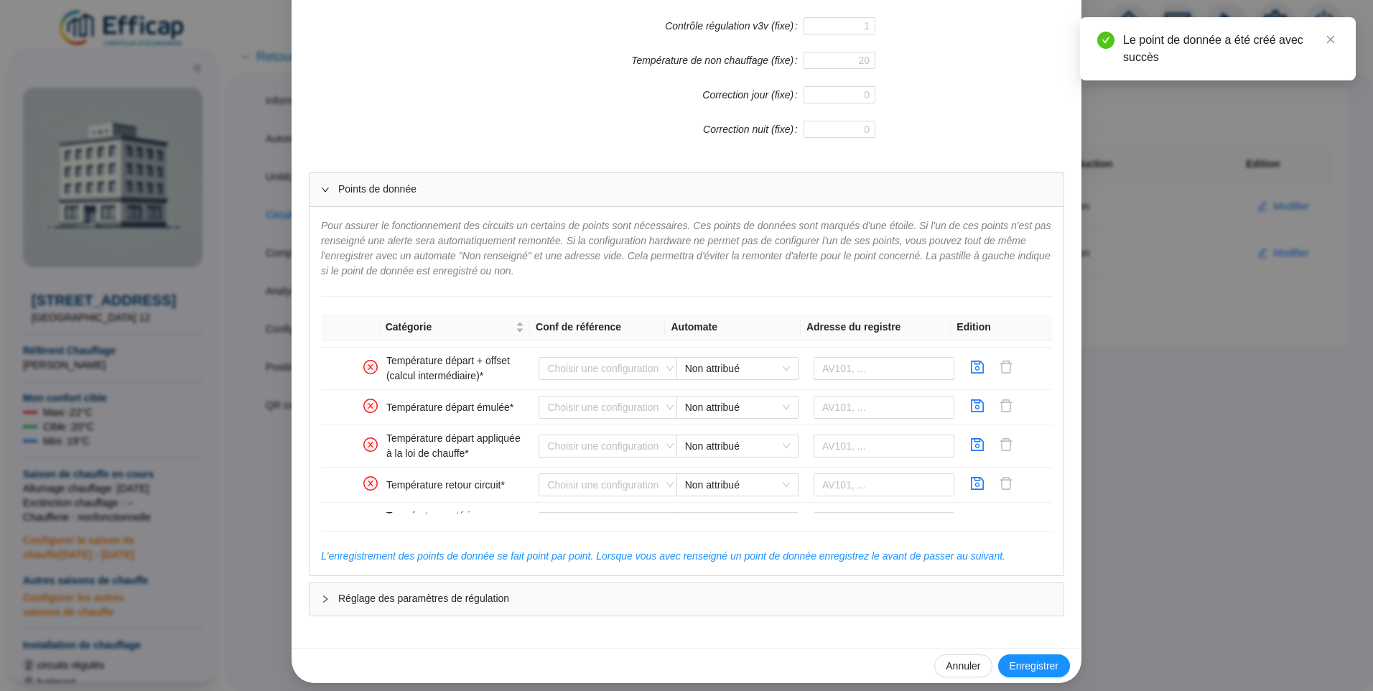
scroll to position [182, 0]
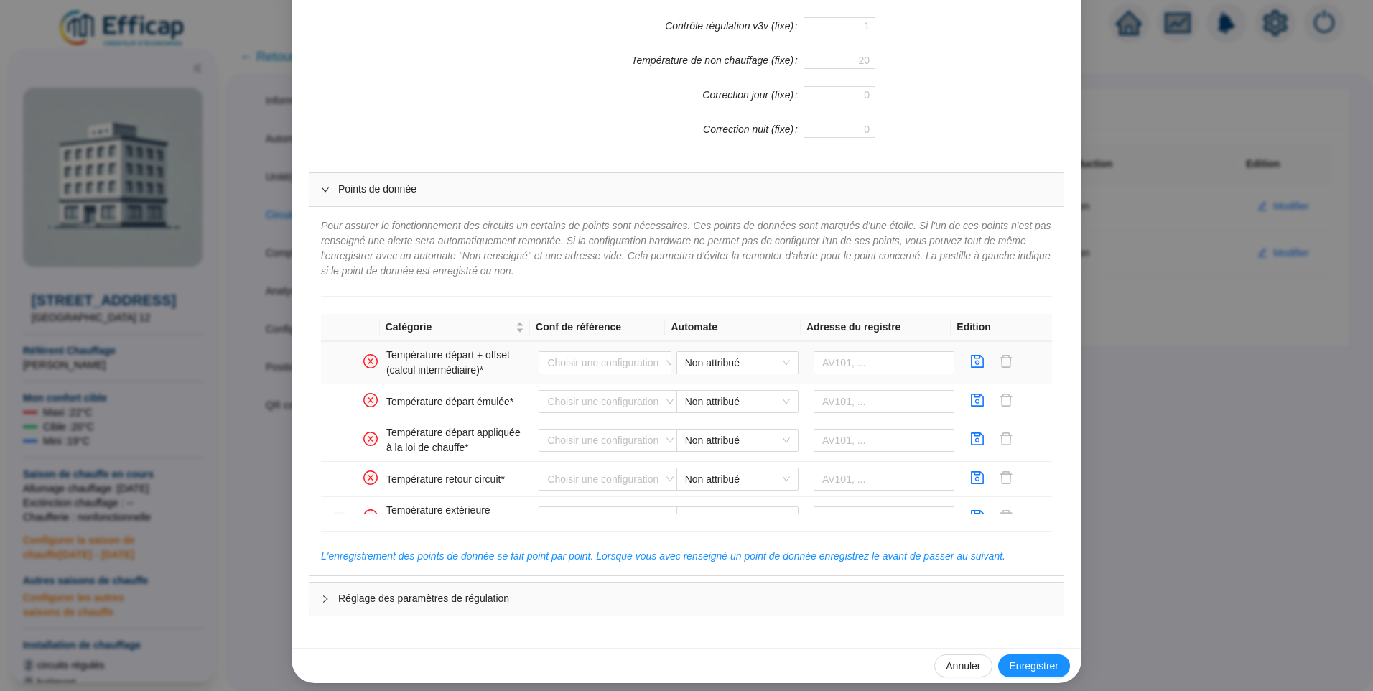
click at [671, 364] on td "Non attribué" at bounding box center [739, 363] width 137 height 42
click at [720, 363] on span "Non attribué" at bounding box center [737, 363] width 105 height 22
click at [719, 394] on div "CDS Distech" at bounding box center [726, 391] width 99 height 15
click at [840, 368] on input "text" at bounding box center [884, 362] width 141 height 23
type input "AV204"
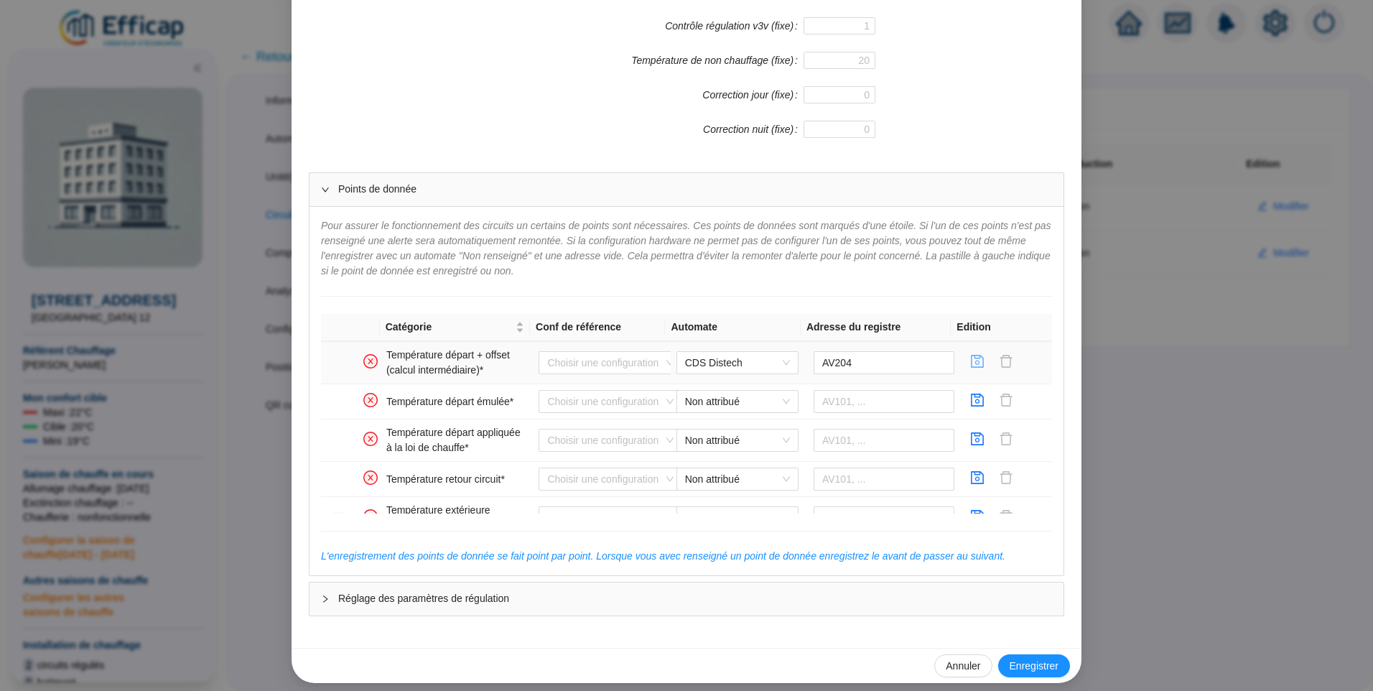
click at [970, 363] on icon "save" at bounding box center [977, 361] width 14 height 14
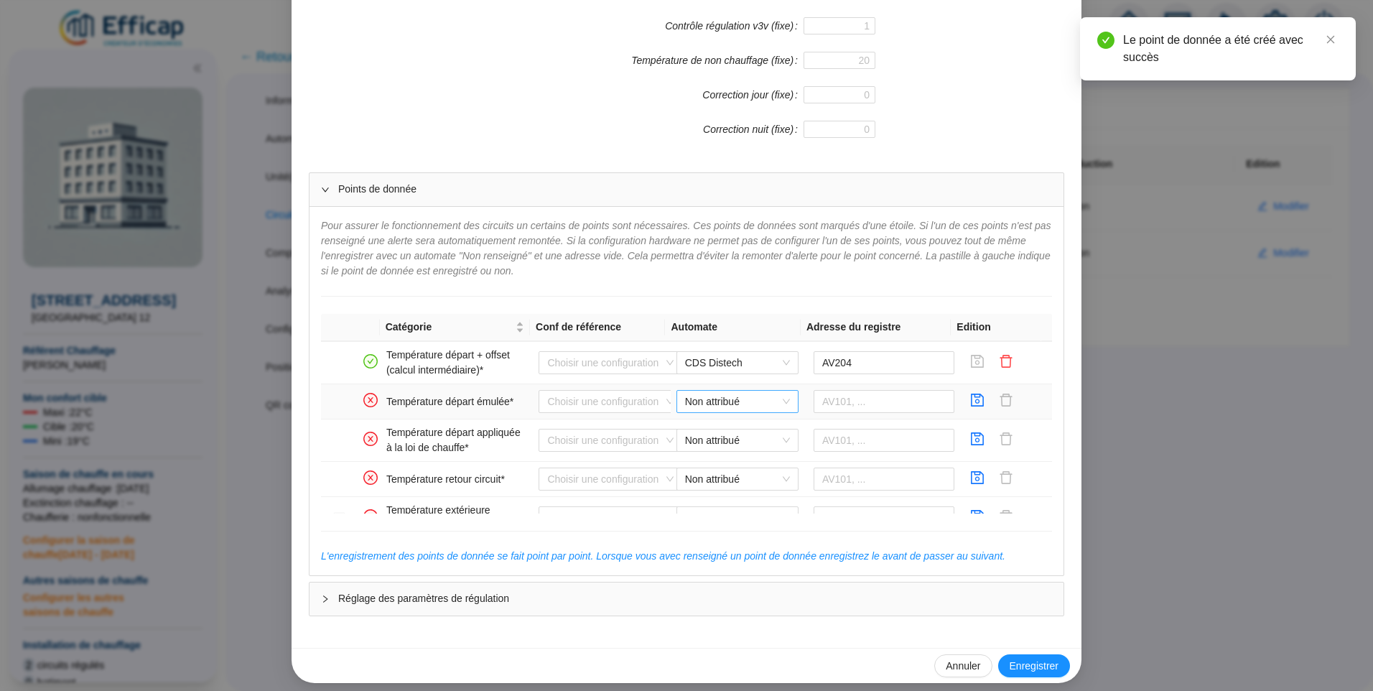
click at [730, 397] on span "Non attribué" at bounding box center [737, 402] width 105 height 22
click at [715, 420] on div "CDS Distech" at bounding box center [727, 430] width 116 height 23
click at [845, 404] on input "text" at bounding box center [884, 401] width 141 height 23
type input "AV205"
click at [970, 401] on icon "save" at bounding box center [977, 400] width 14 height 14
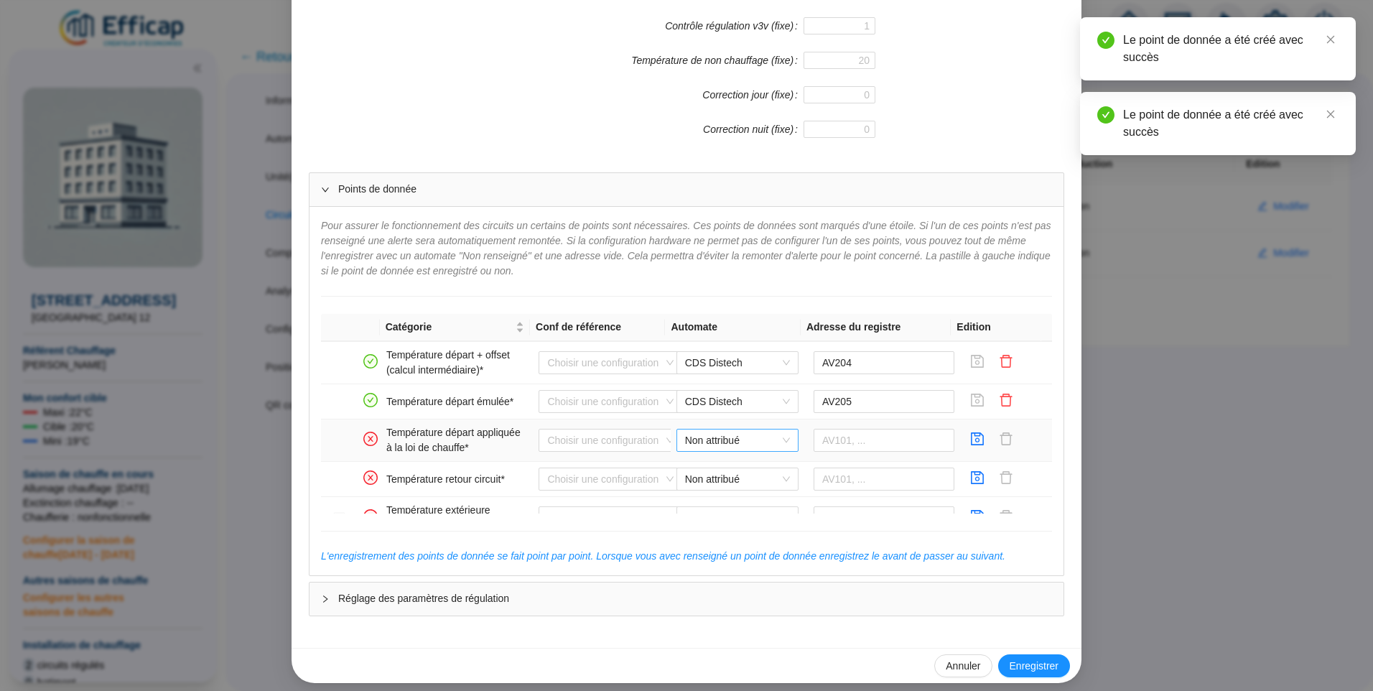
click at [732, 436] on span "Non attribué" at bounding box center [737, 440] width 105 height 22
click at [729, 472] on div "CDS Distech" at bounding box center [726, 469] width 99 height 15
click at [842, 442] on input "text" at bounding box center [884, 440] width 141 height 23
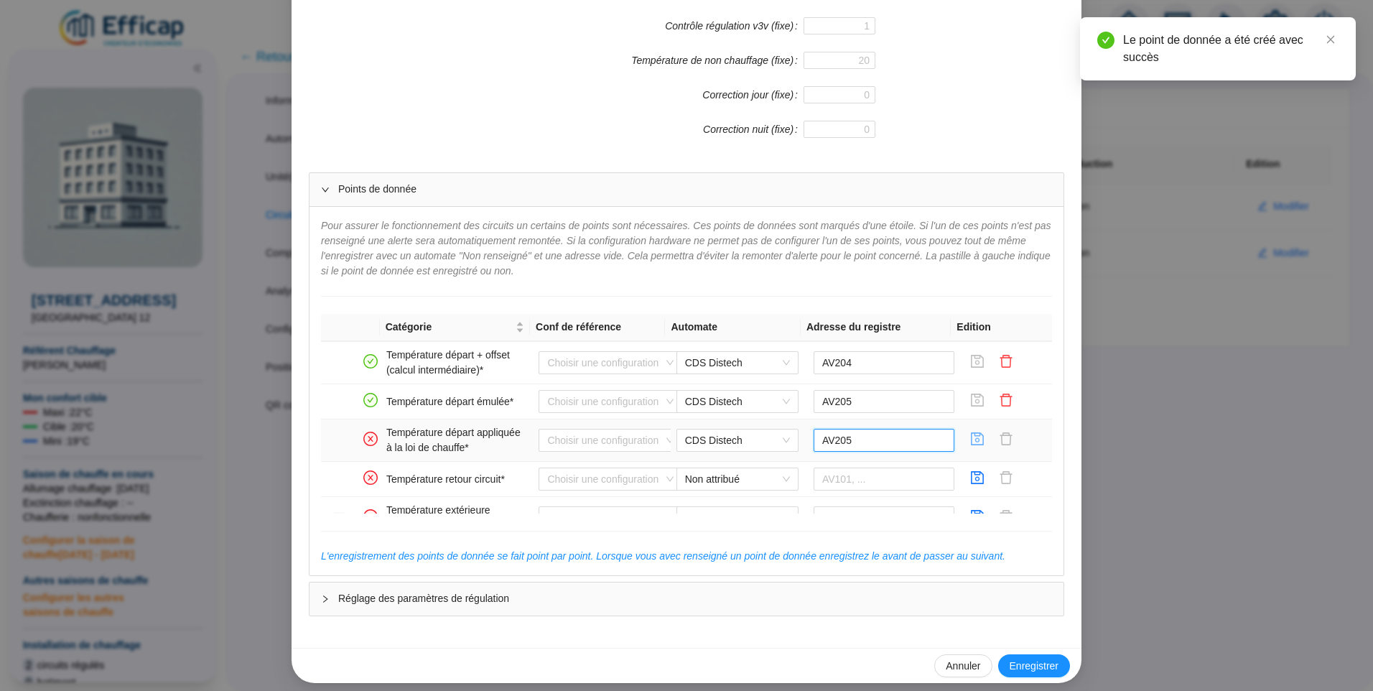
type input "AV205"
click at [970, 446] on icon "save" at bounding box center [977, 439] width 14 height 14
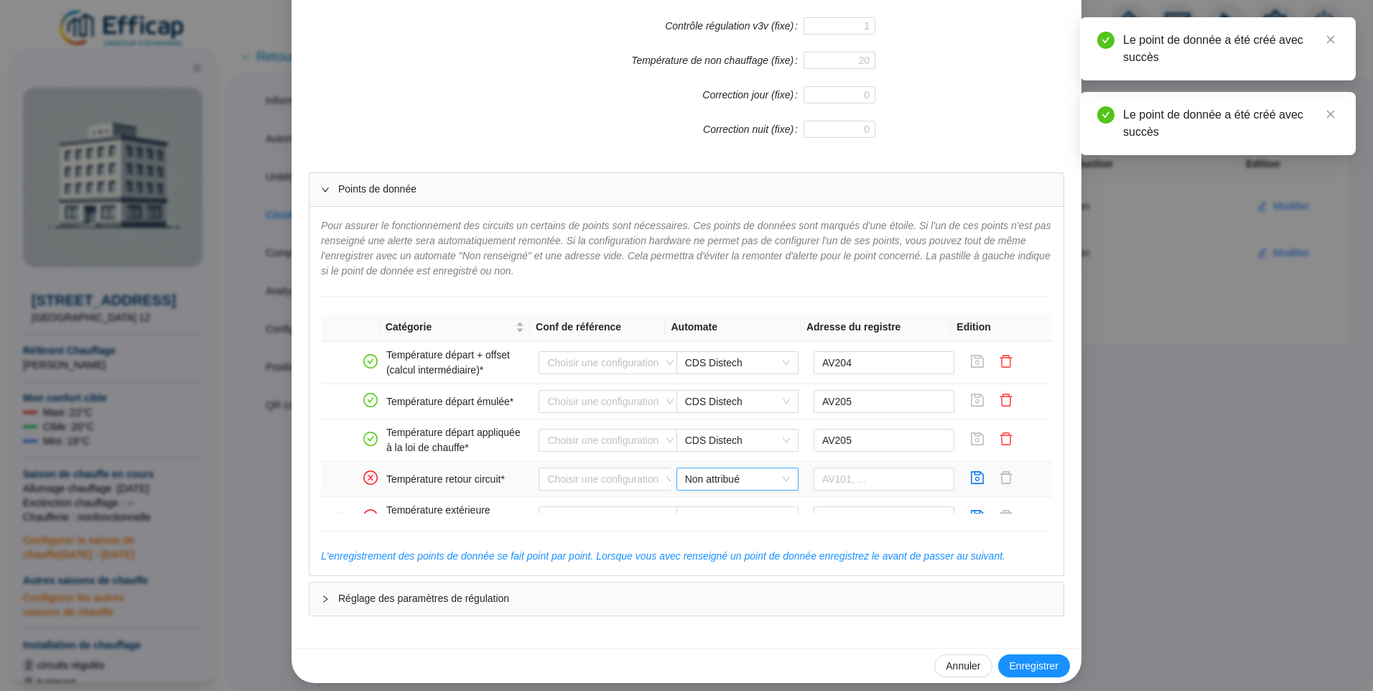
click at [740, 489] on span "Non attribué" at bounding box center [737, 479] width 105 height 22
click at [723, 508] on div "CDS Distech" at bounding box center [726, 508] width 99 height 15
click at [883, 480] on input "text" at bounding box center [884, 479] width 141 height 23
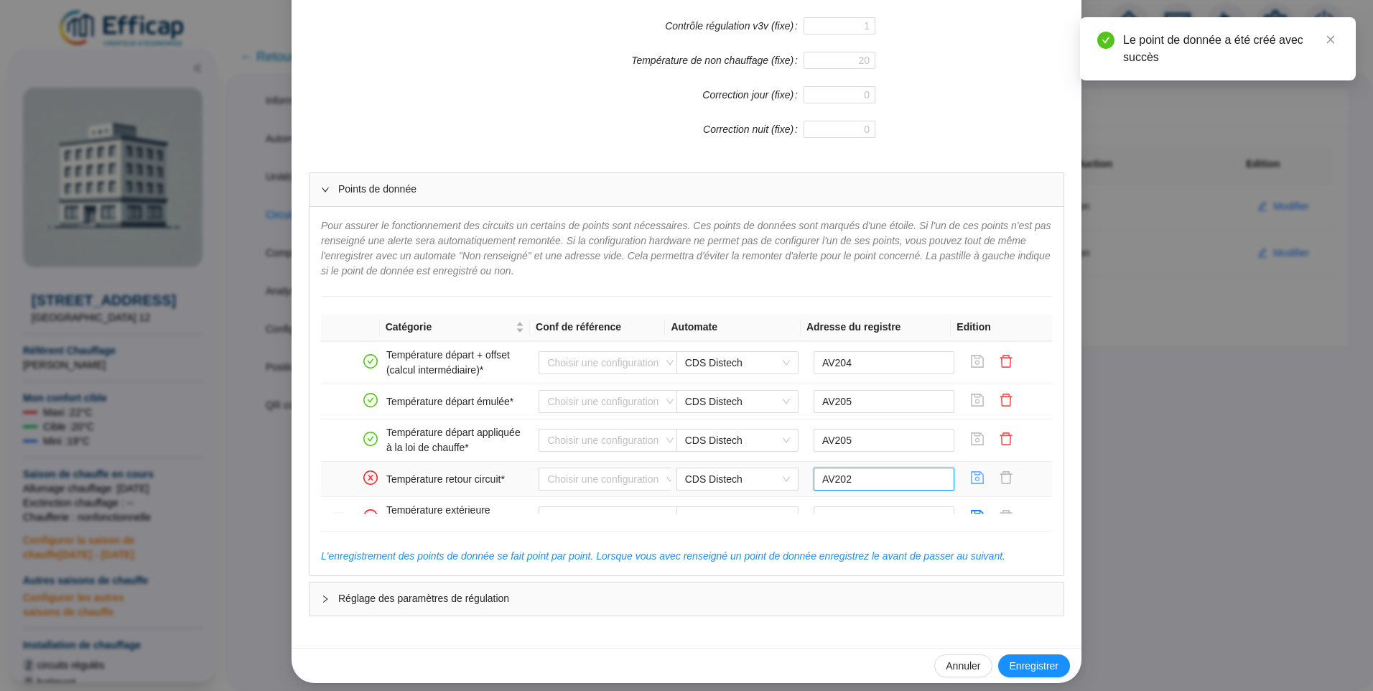
type input "AV202"
click at [970, 474] on icon "save" at bounding box center [977, 477] width 14 height 14
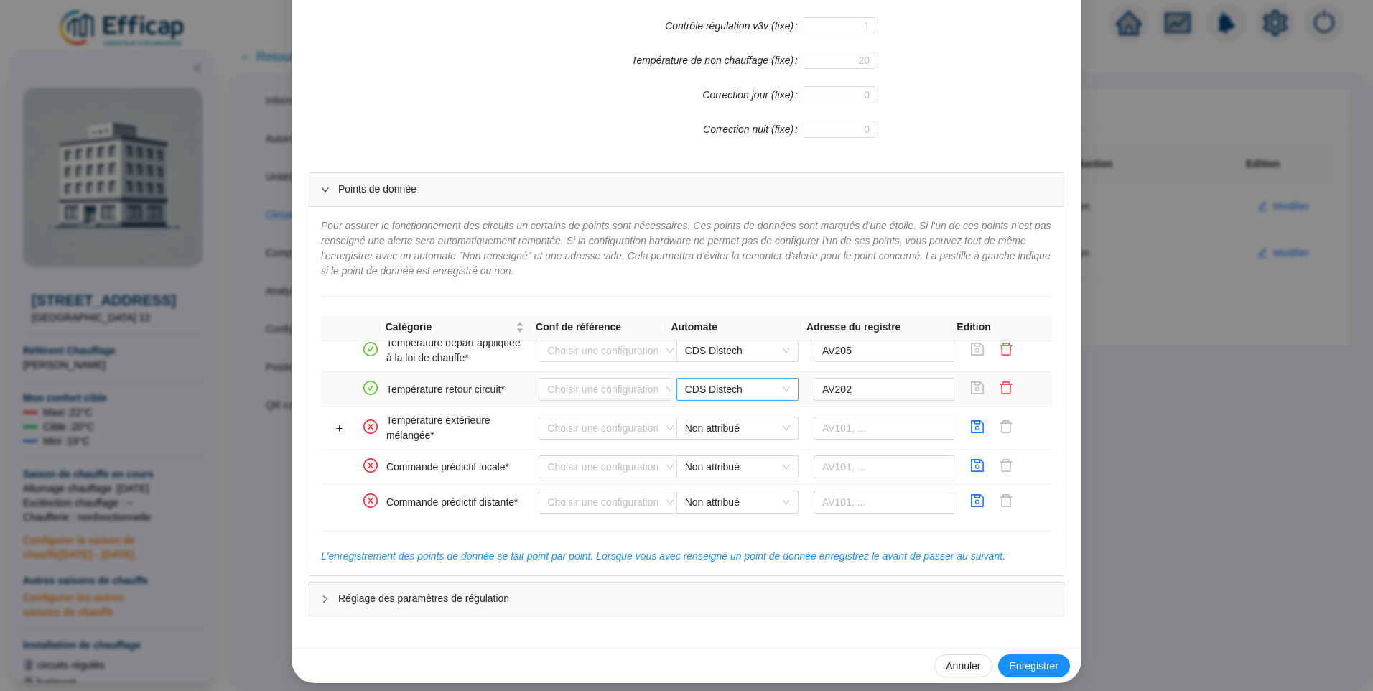
scroll to position [269, 0]
click at [713, 434] on span "Non attribué" at bounding box center [737, 431] width 105 height 22
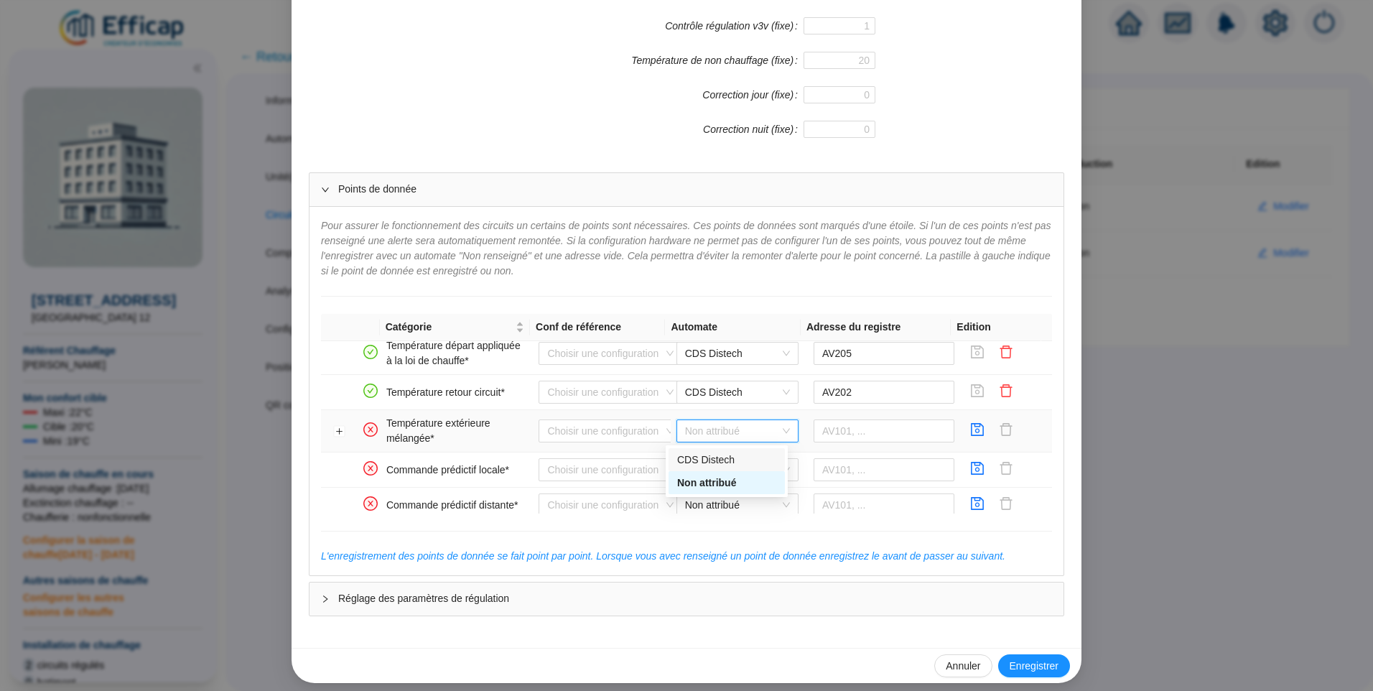
click at [715, 459] on div "CDS Distech" at bounding box center [726, 459] width 99 height 15
click at [831, 433] on input "text" at bounding box center [884, 430] width 141 height 23
type input "AV1"
click at [970, 425] on icon "save" at bounding box center [977, 429] width 14 height 14
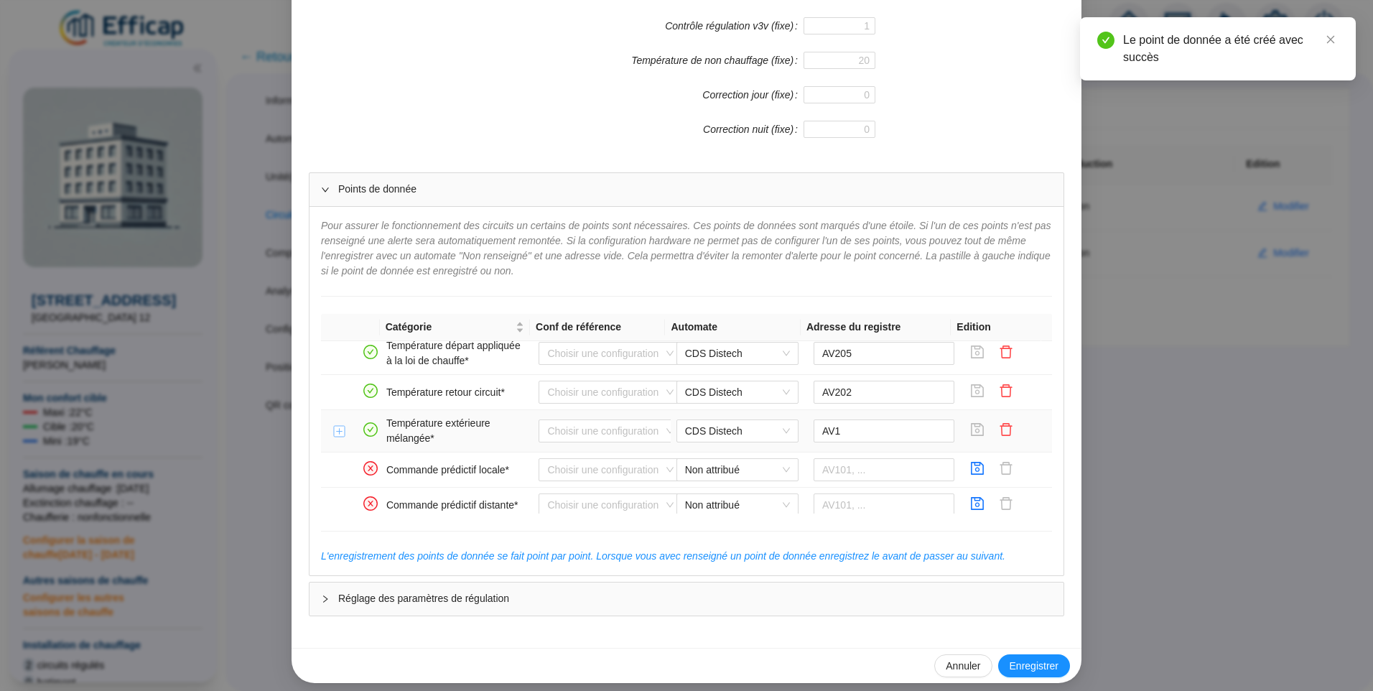
click at [334, 437] on button "Développer la ligne" at bounding box center [339, 431] width 11 height 11
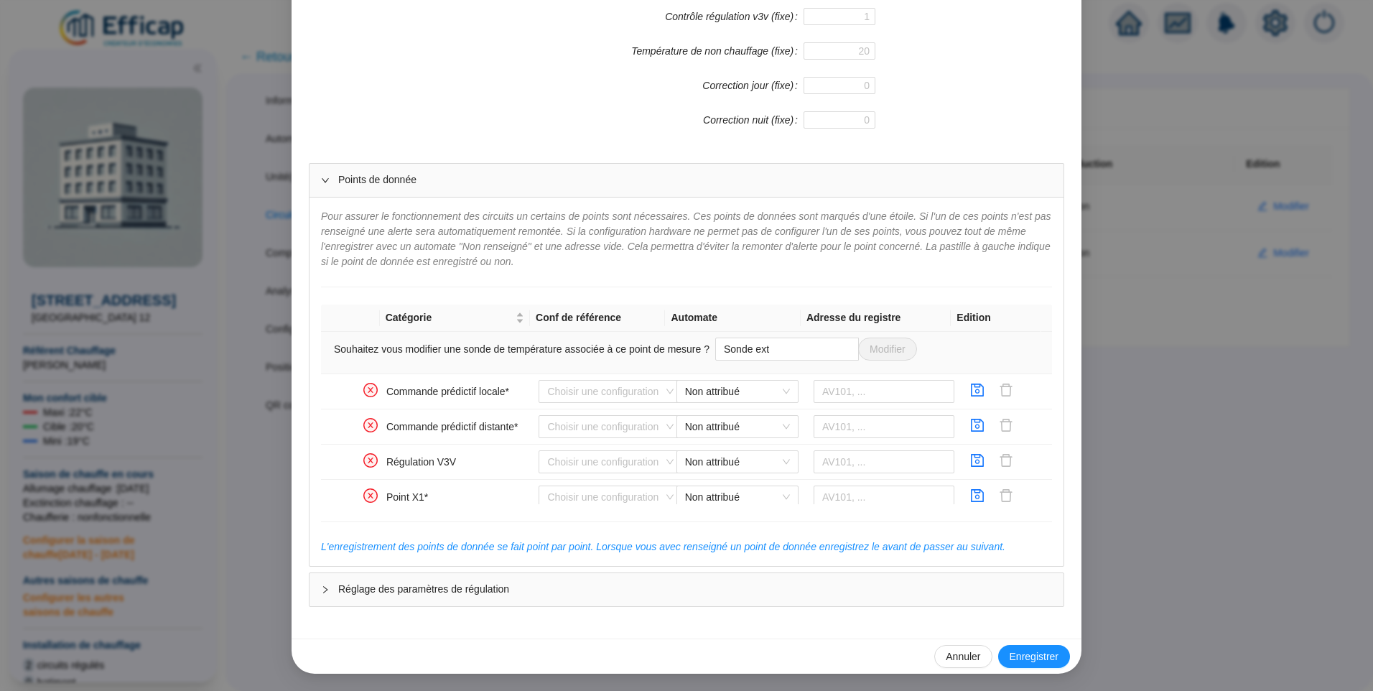
scroll to position [417, 0]
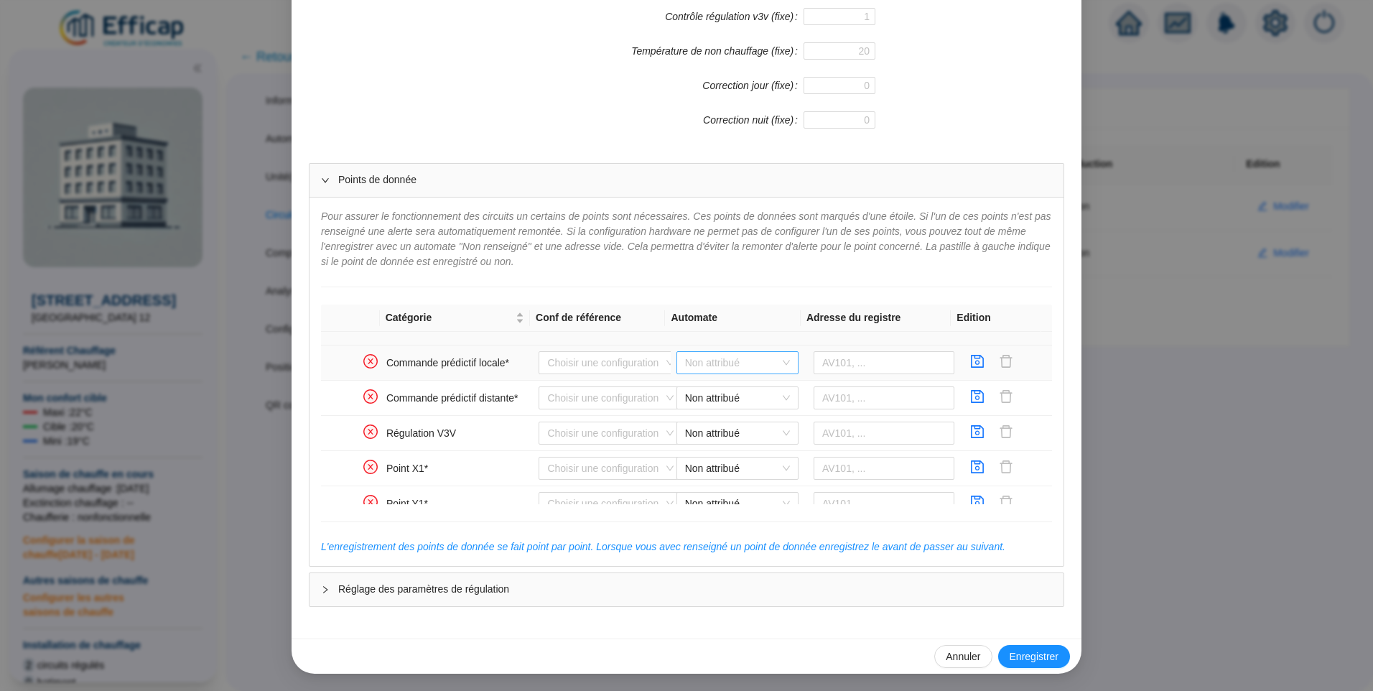
click at [697, 363] on span "Non attribué" at bounding box center [737, 363] width 105 height 22
click at [705, 389] on div "CDS Distech" at bounding box center [726, 391] width 99 height 15
click at [823, 362] on input "text" at bounding box center [884, 362] width 141 height 23
type input "BV204"
click at [970, 359] on icon "save" at bounding box center [977, 361] width 14 height 14
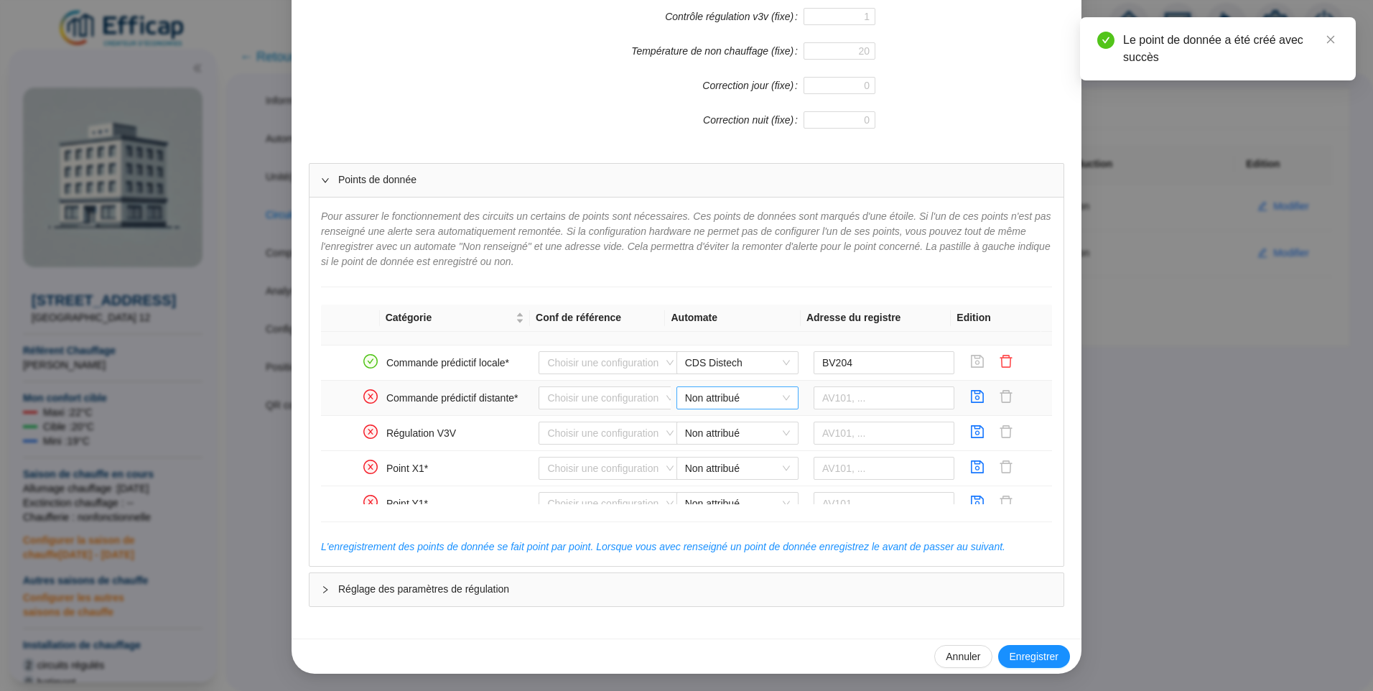
click at [708, 404] on span "Non attribué" at bounding box center [737, 398] width 105 height 22
click at [710, 424] on div "CDS Distech" at bounding box center [726, 426] width 99 height 15
click at [860, 402] on input "text" at bounding box center [884, 397] width 141 height 23
type input "BV203"
click at [972, 398] on icon "save" at bounding box center [978, 396] width 13 height 13
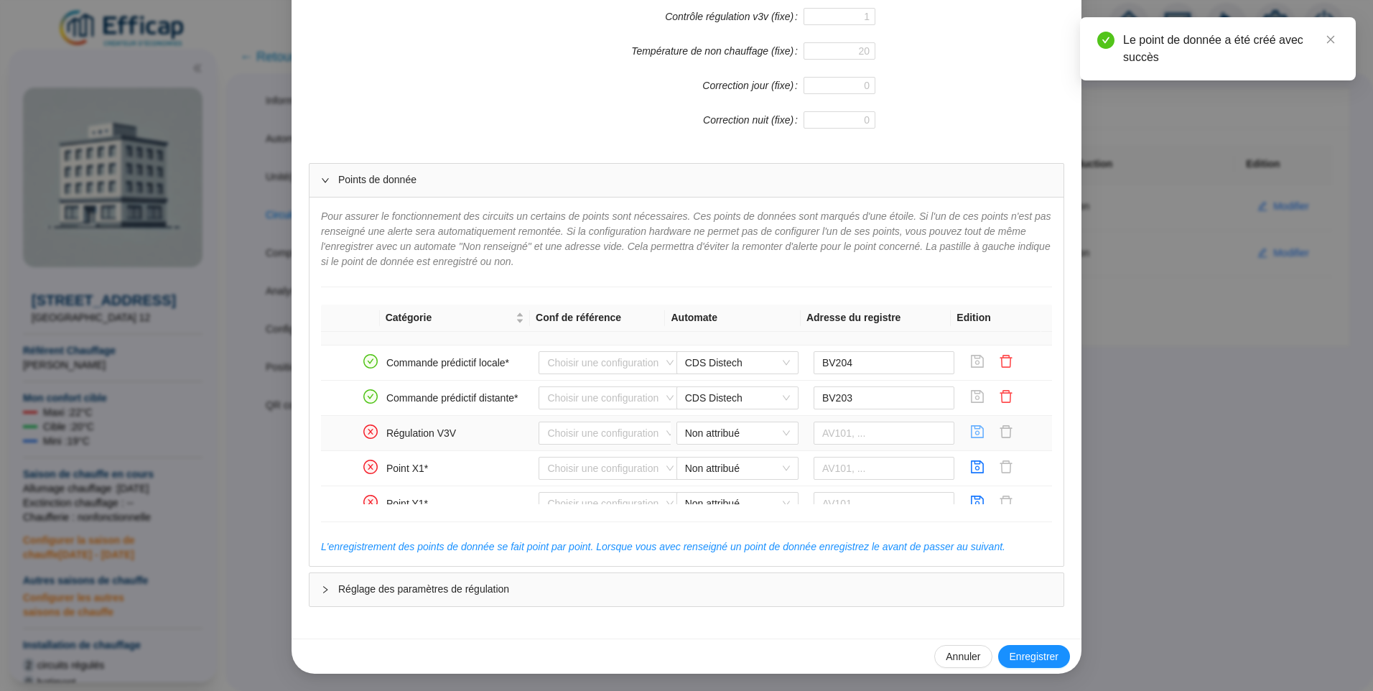
click at [970, 433] on icon "save" at bounding box center [977, 431] width 14 height 14
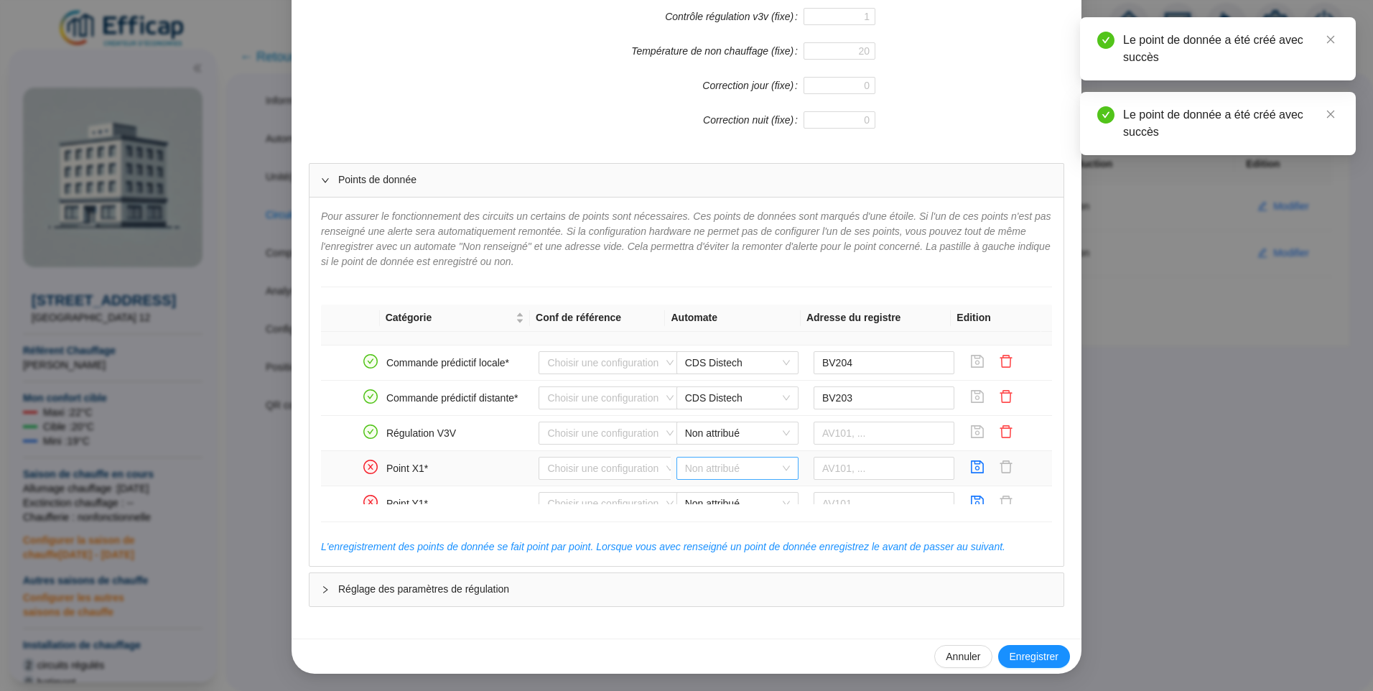
click at [709, 462] on span "Non attribué" at bounding box center [737, 468] width 105 height 22
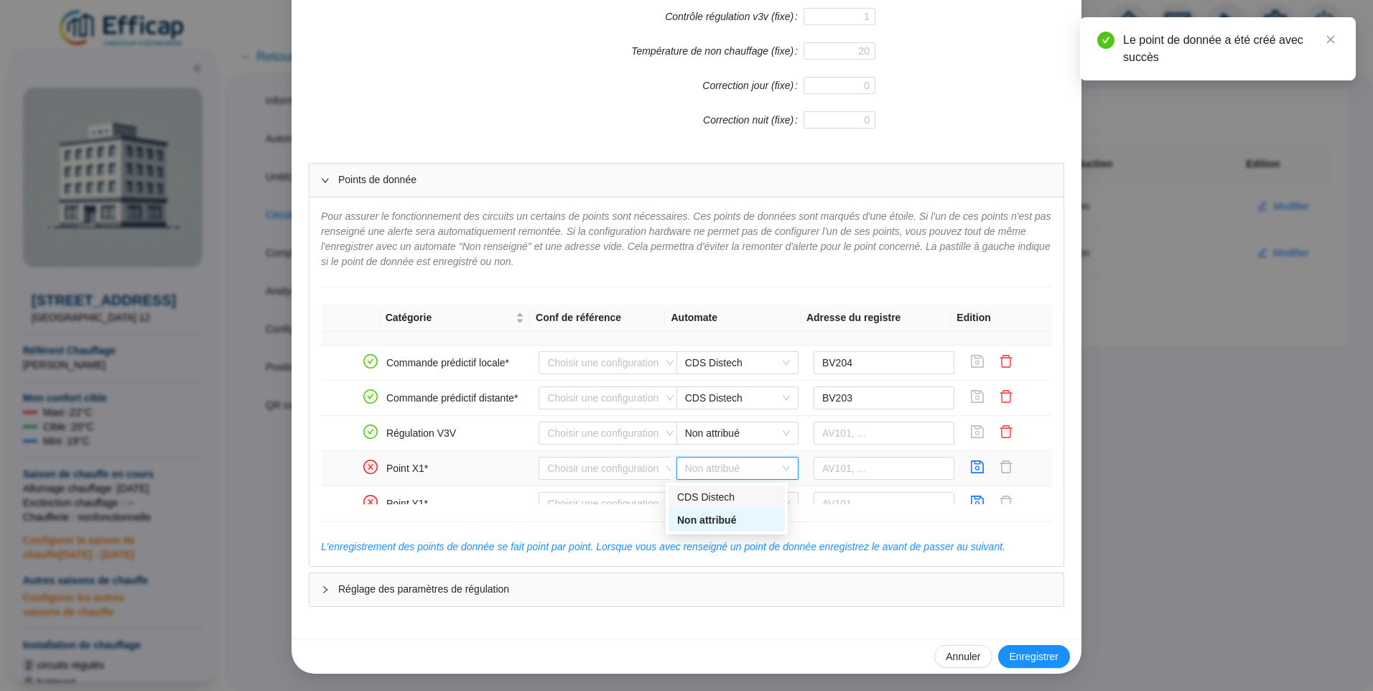
drag, startPoint x: 717, startPoint y: 496, endPoint x: 794, endPoint y: 475, distance: 79.1
click at [718, 496] on div "CDS Distech" at bounding box center [726, 497] width 99 height 15
click at [834, 468] on input "text" at bounding box center [884, 468] width 141 height 23
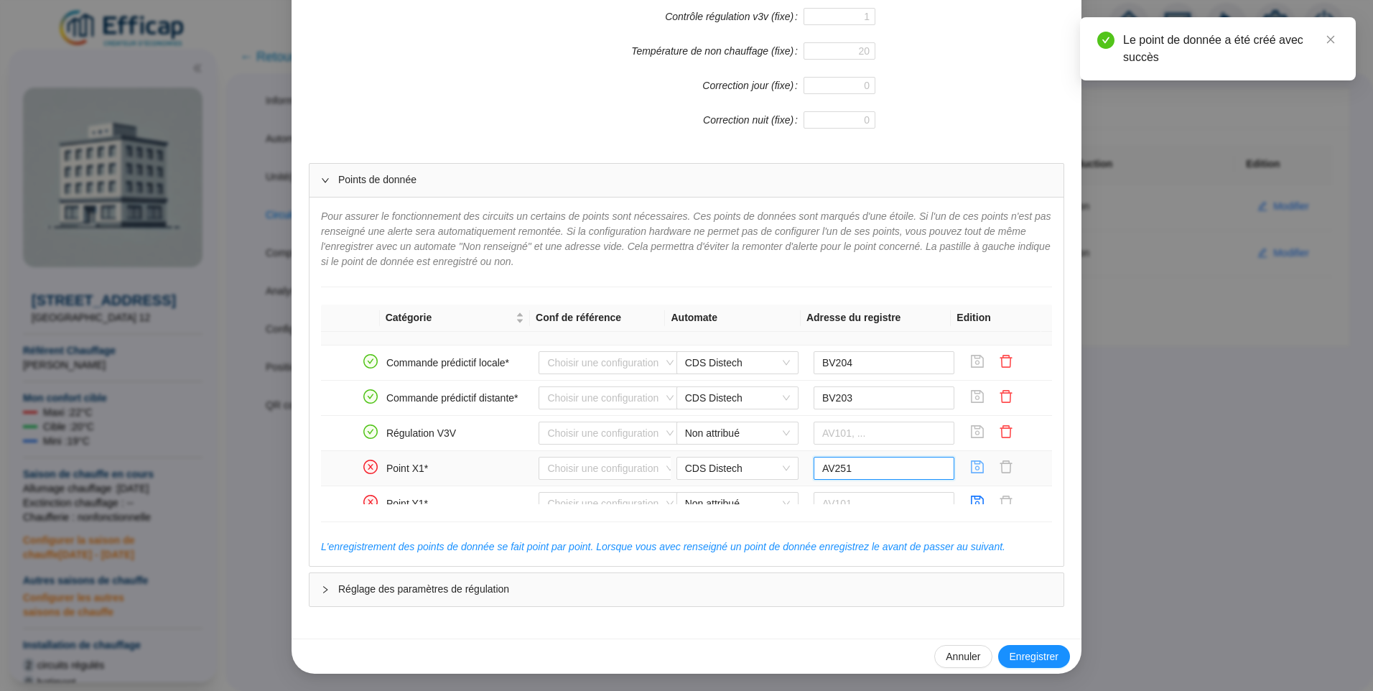
type input "AV251"
click at [972, 470] on icon "save" at bounding box center [978, 466] width 13 height 13
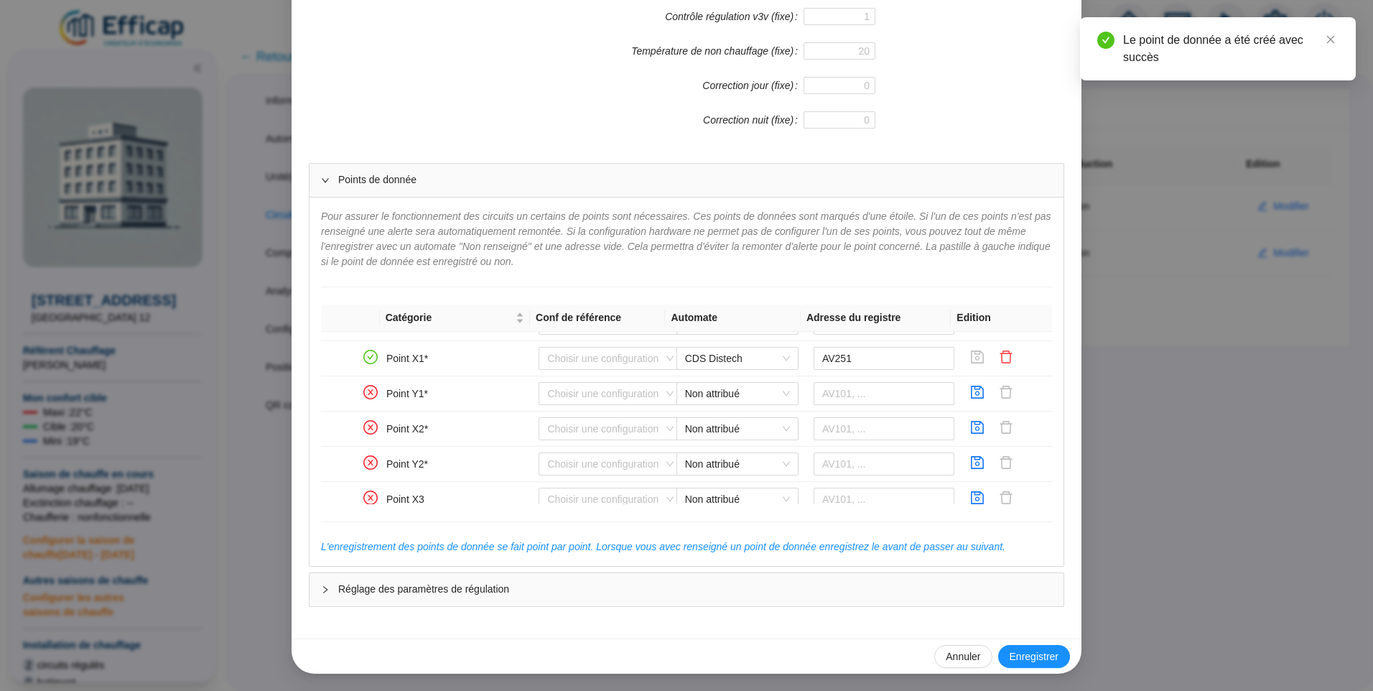
scroll to position [532, 0]
click at [721, 385] on span "Non attribué" at bounding box center [737, 388] width 105 height 22
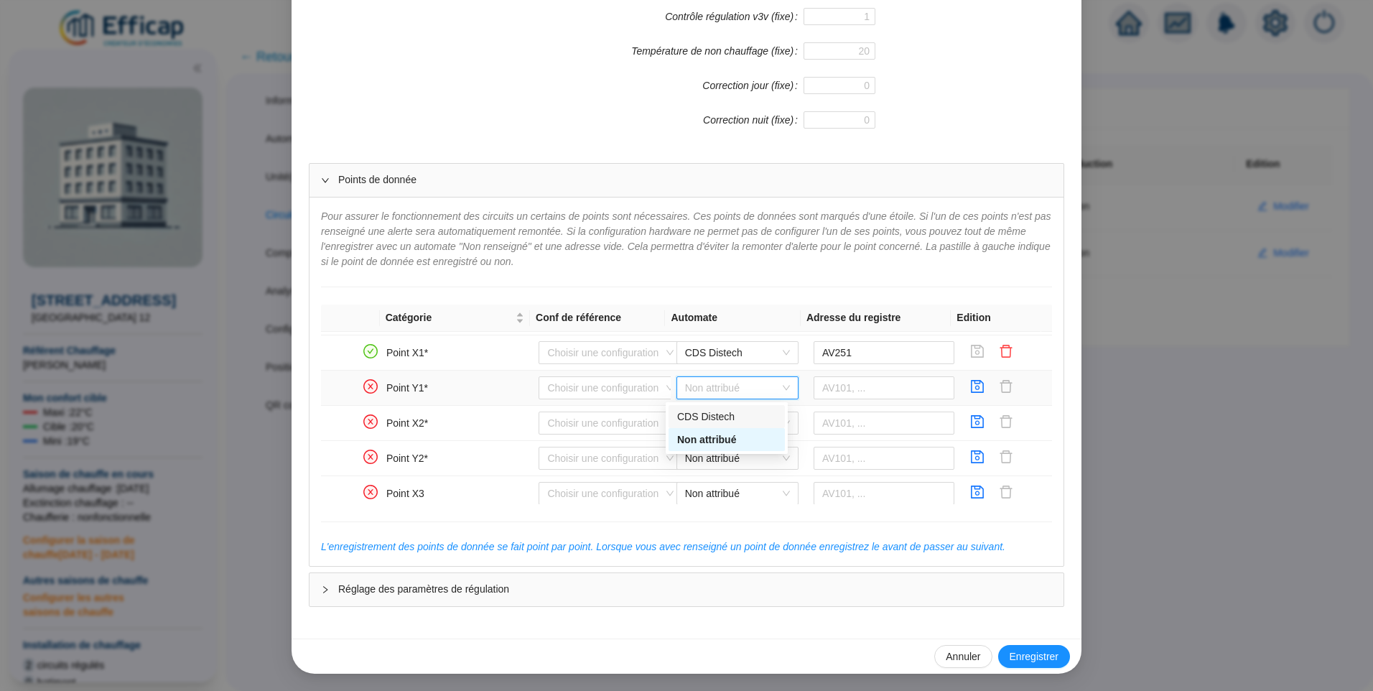
drag, startPoint x: 719, startPoint y: 415, endPoint x: 816, endPoint y: 402, distance: 97.8
click at [720, 416] on div "CDS Distech" at bounding box center [726, 416] width 99 height 15
click at [841, 392] on input "text" at bounding box center [884, 387] width 141 height 23
type input "AV250"
click at [970, 395] on span "button" at bounding box center [977, 387] width 14 height 17
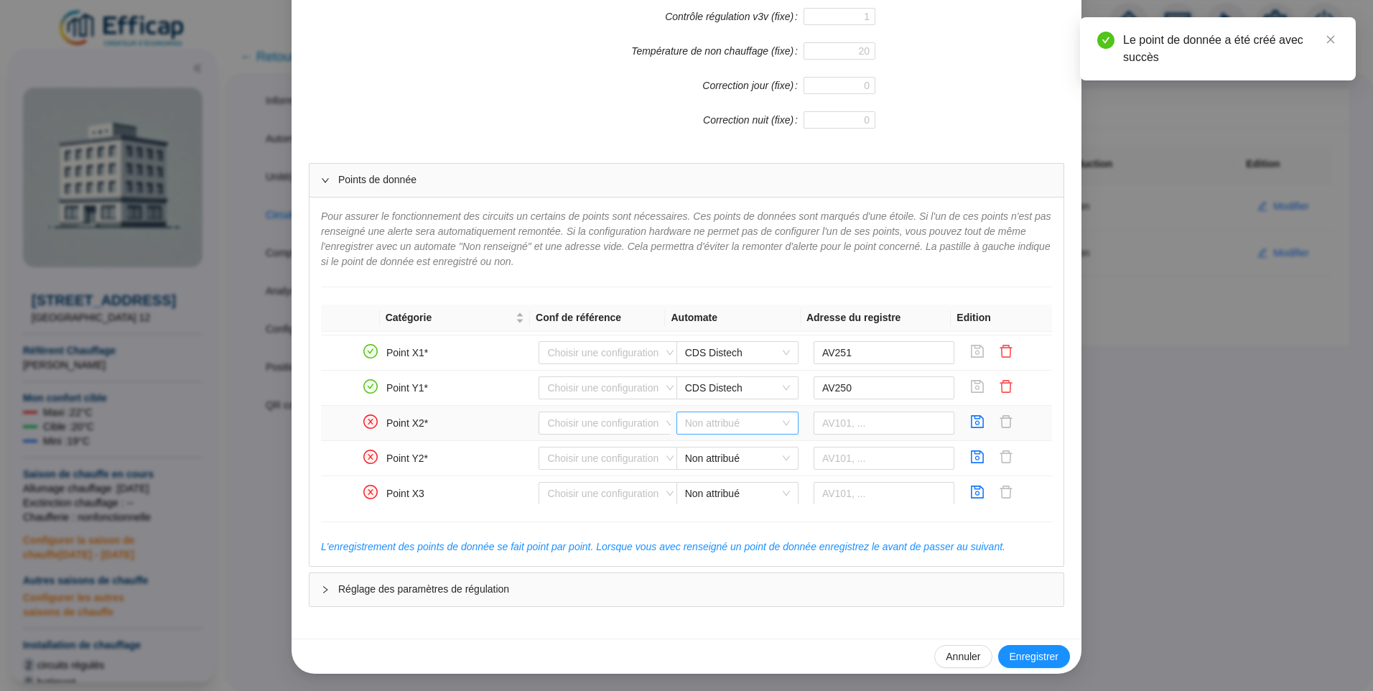
click at [702, 420] on span "Non attribué" at bounding box center [737, 423] width 105 height 22
click at [718, 446] on div "CDS Distech" at bounding box center [726, 452] width 99 height 15
click at [822, 432] on input "text" at bounding box center [884, 423] width 141 height 23
type input "AV253"
click at [971, 419] on button "button" at bounding box center [977, 423] width 23 height 23
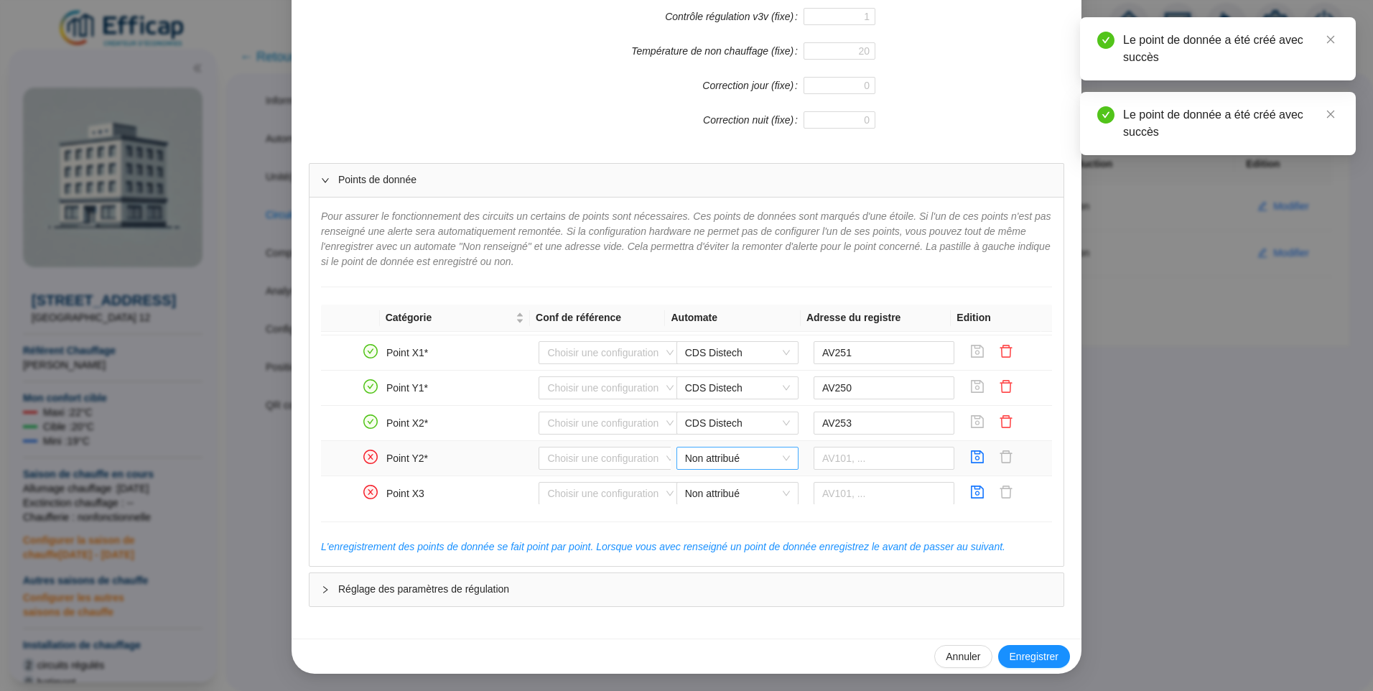
click at [733, 461] on span "Non attribué" at bounding box center [737, 458] width 105 height 22
click at [715, 490] on div "CDS Distech" at bounding box center [726, 487] width 99 height 15
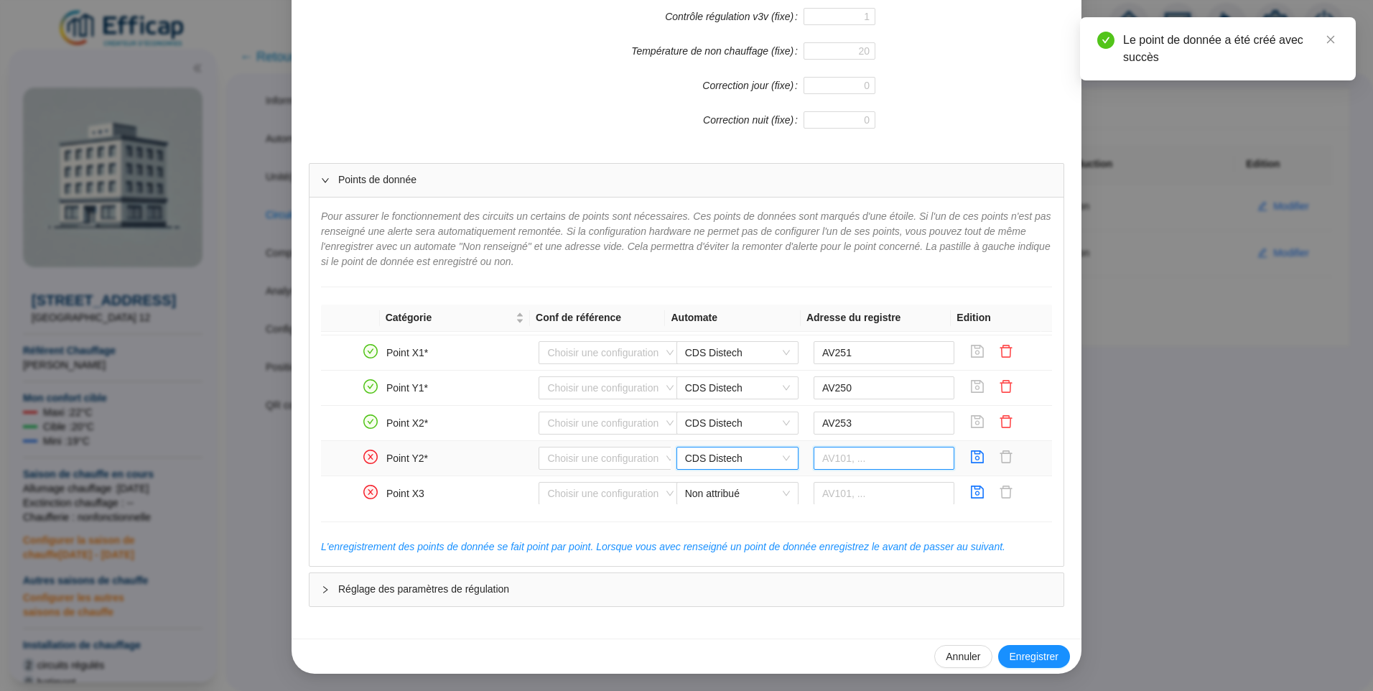
click at [860, 463] on input "text" at bounding box center [884, 458] width 141 height 23
type input "AV252"
click at [972, 455] on icon "save" at bounding box center [978, 456] width 13 height 13
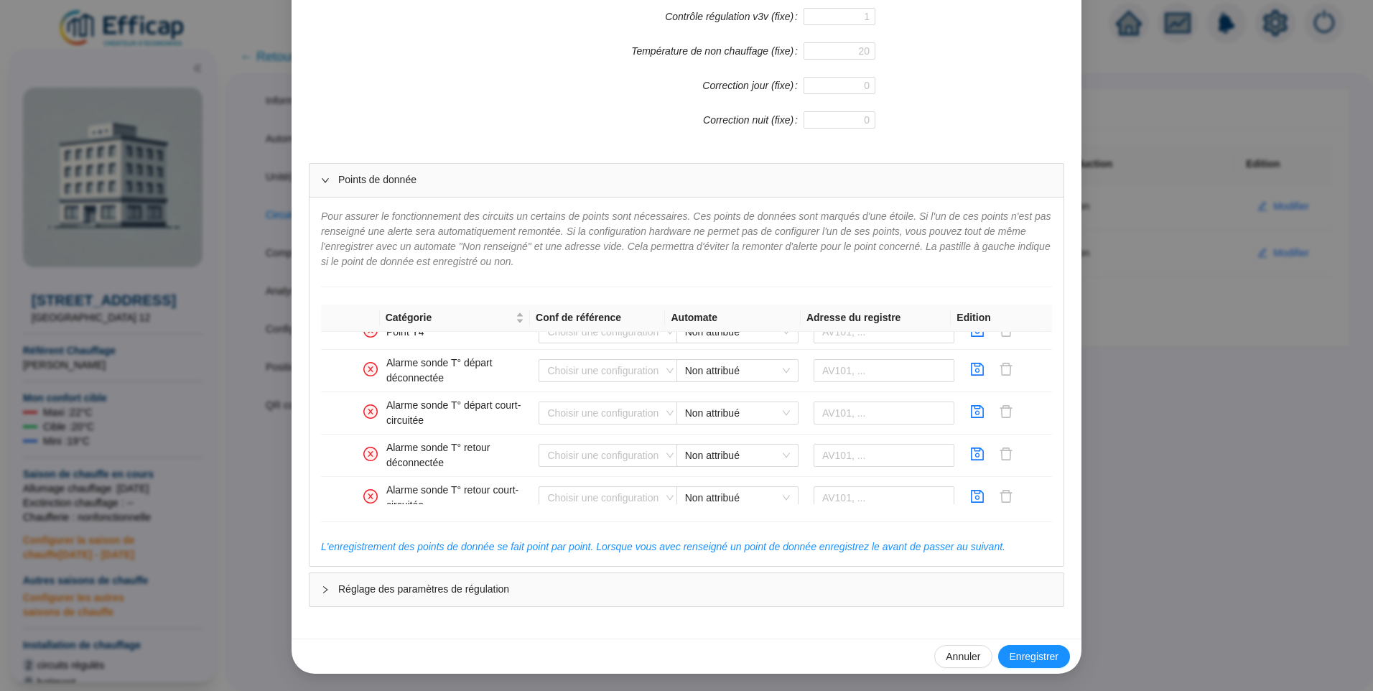
scroll to position [812, 0]
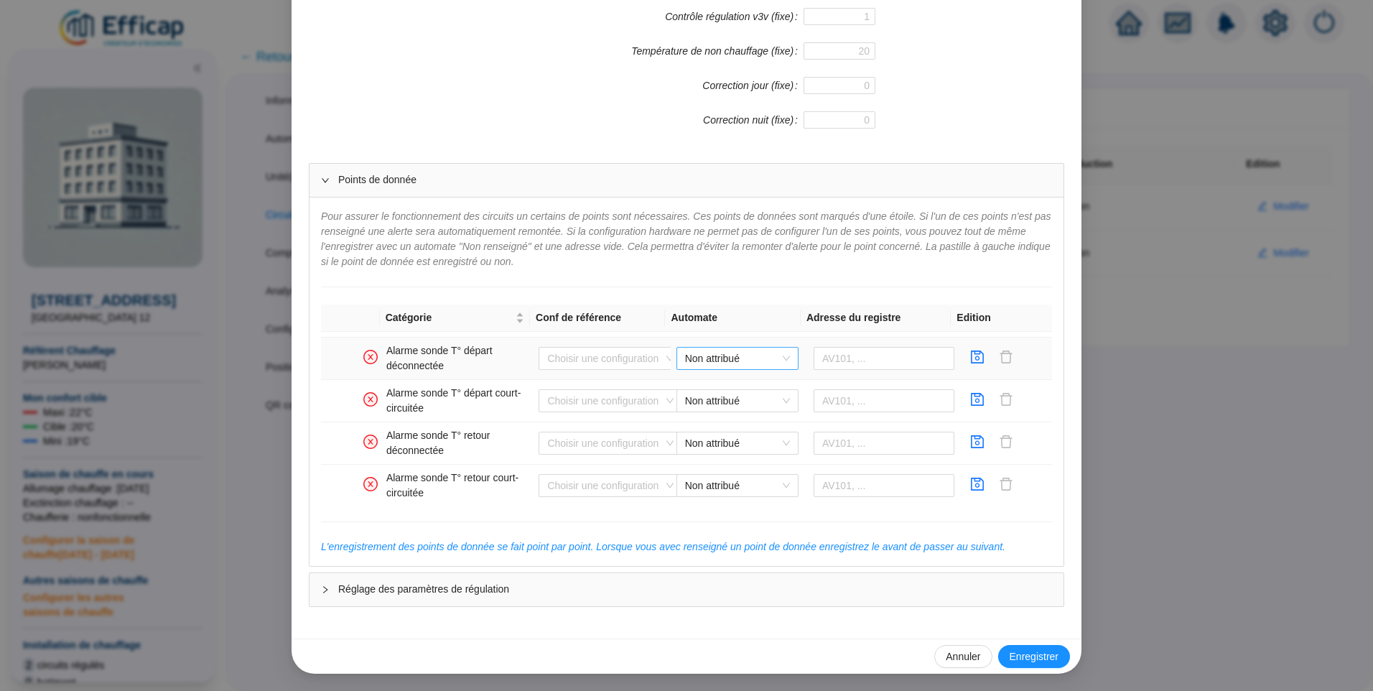
click at [698, 360] on span "Non attribué" at bounding box center [737, 359] width 105 height 22
click at [702, 390] on div "CDS Distech" at bounding box center [726, 387] width 99 height 15
click at [854, 349] on input "text" at bounding box center [884, 358] width 141 height 23
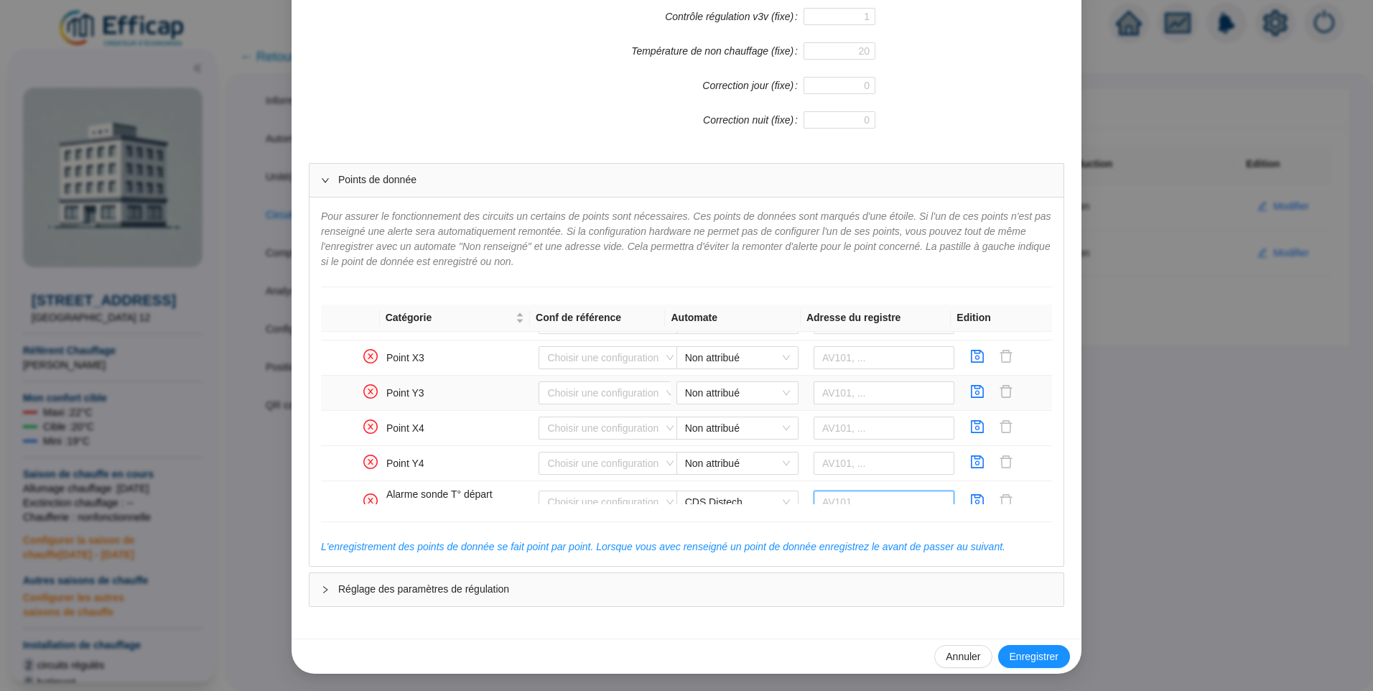
scroll to position [740, 0]
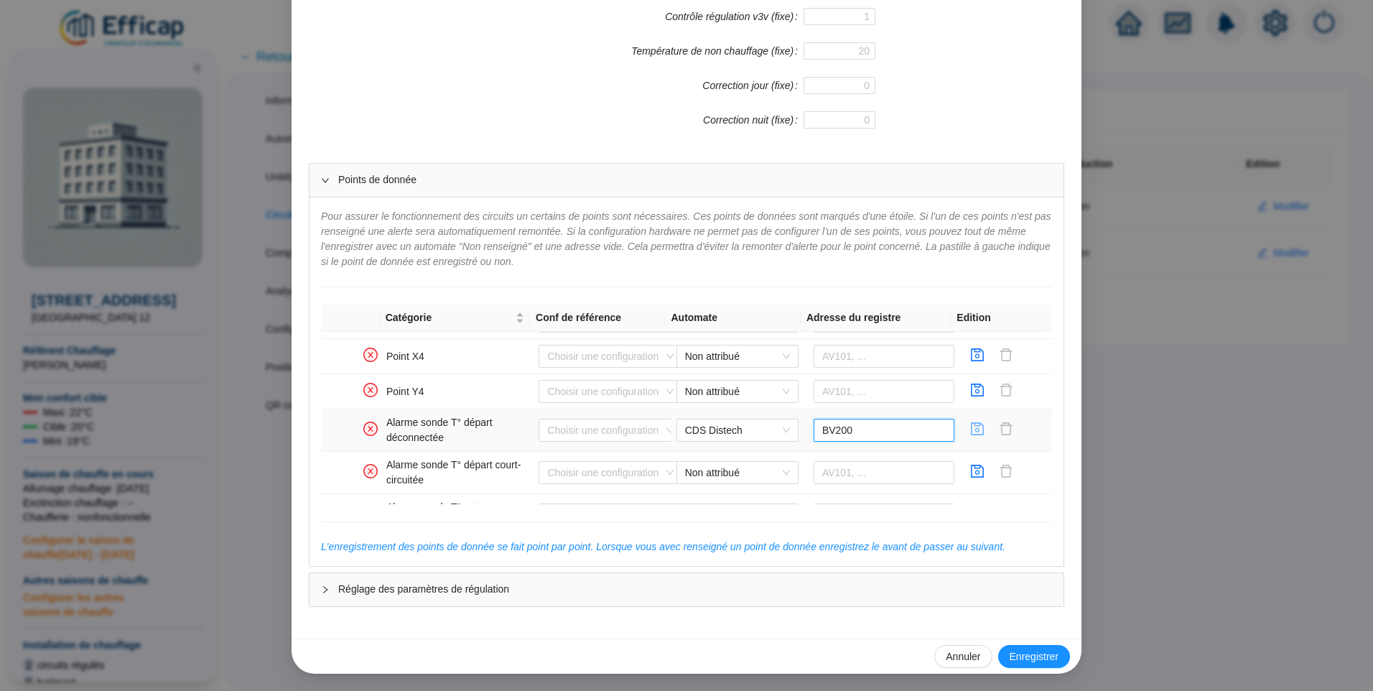
type input "BV200"
click at [970, 429] on icon "save" at bounding box center [977, 429] width 14 height 14
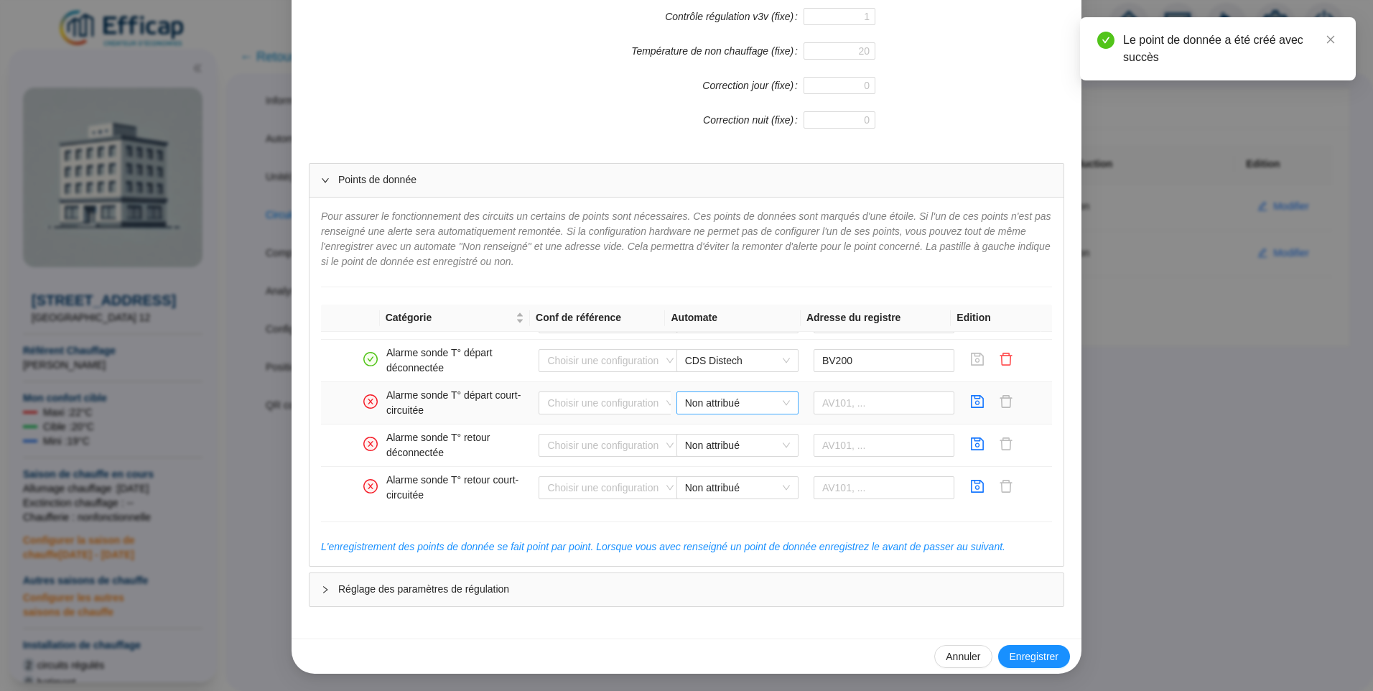
scroll to position [812, 0]
click at [739, 404] on span "Non attribué" at bounding box center [737, 401] width 105 height 22
click at [728, 430] on div "CDS Distech" at bounding box center [726, 429] width 99 height 15
click at [852, 400] on input "text" at bounding box center [884, 400] width 141 height 23
type input "BV201"
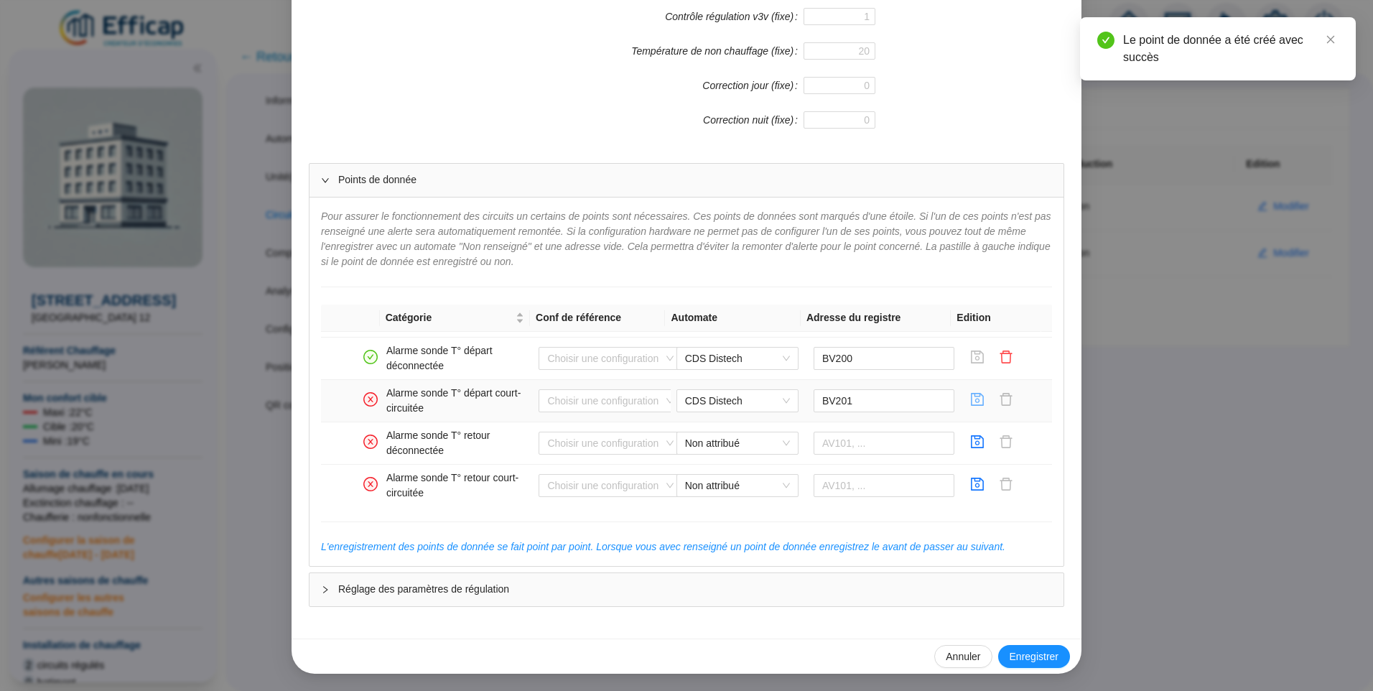
click at [970, 399] on icon "save" at bounding box center [977, 399] width 14 height 14
click at [685, 450] on span "Non attribué" at bounding box center [737, 443] width 105 height 22
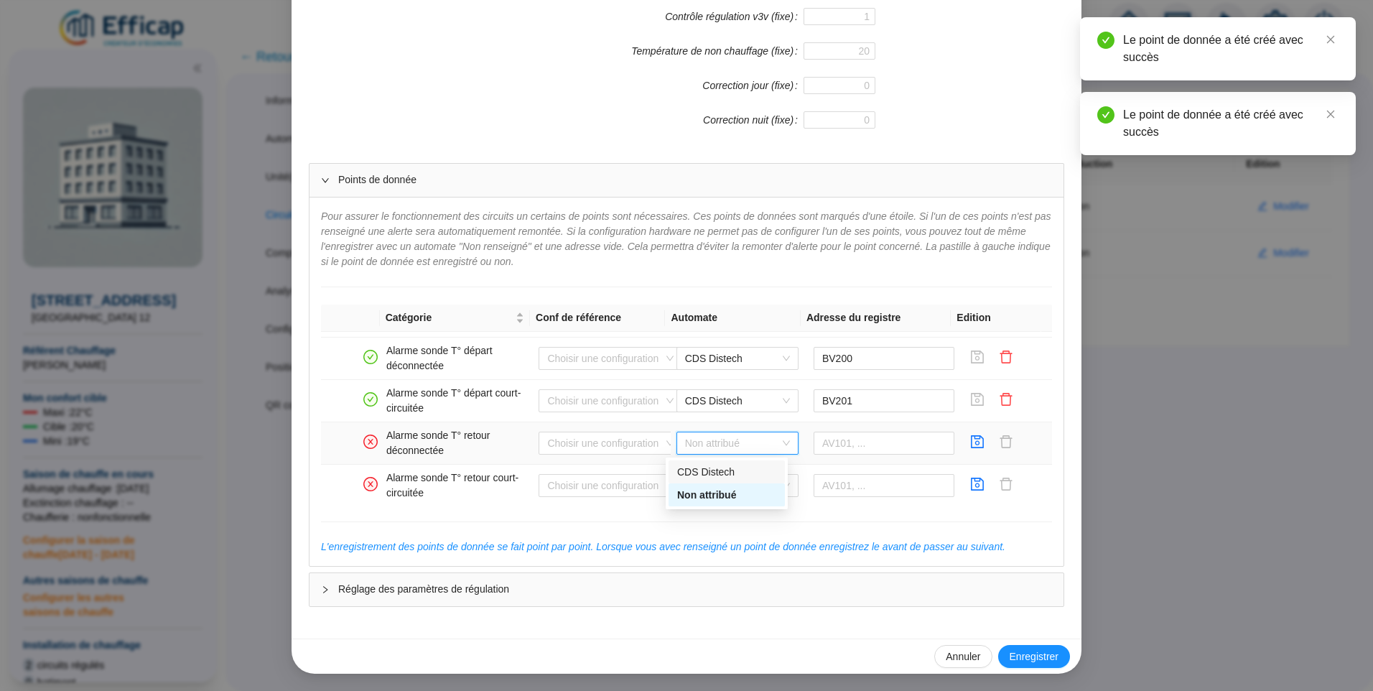
click at [697, 472] on div "CDS Distech" at bounding box center [726, 472] width 99 height 15
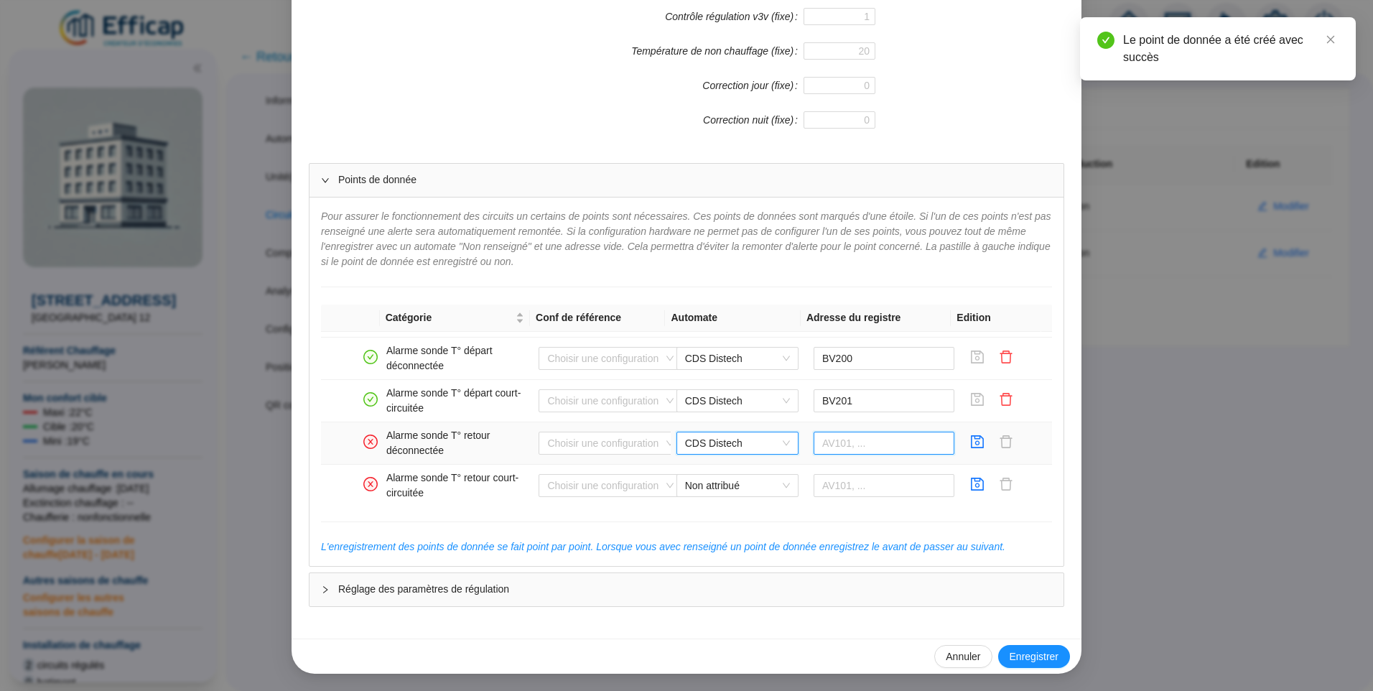
click at [845, 438] on input "text" at bounding box center [884, 443] width 141 height 23
type input "BV202"
click at [972, 445] on icon "save" at bounding box center [978, 441] width 13 height 13
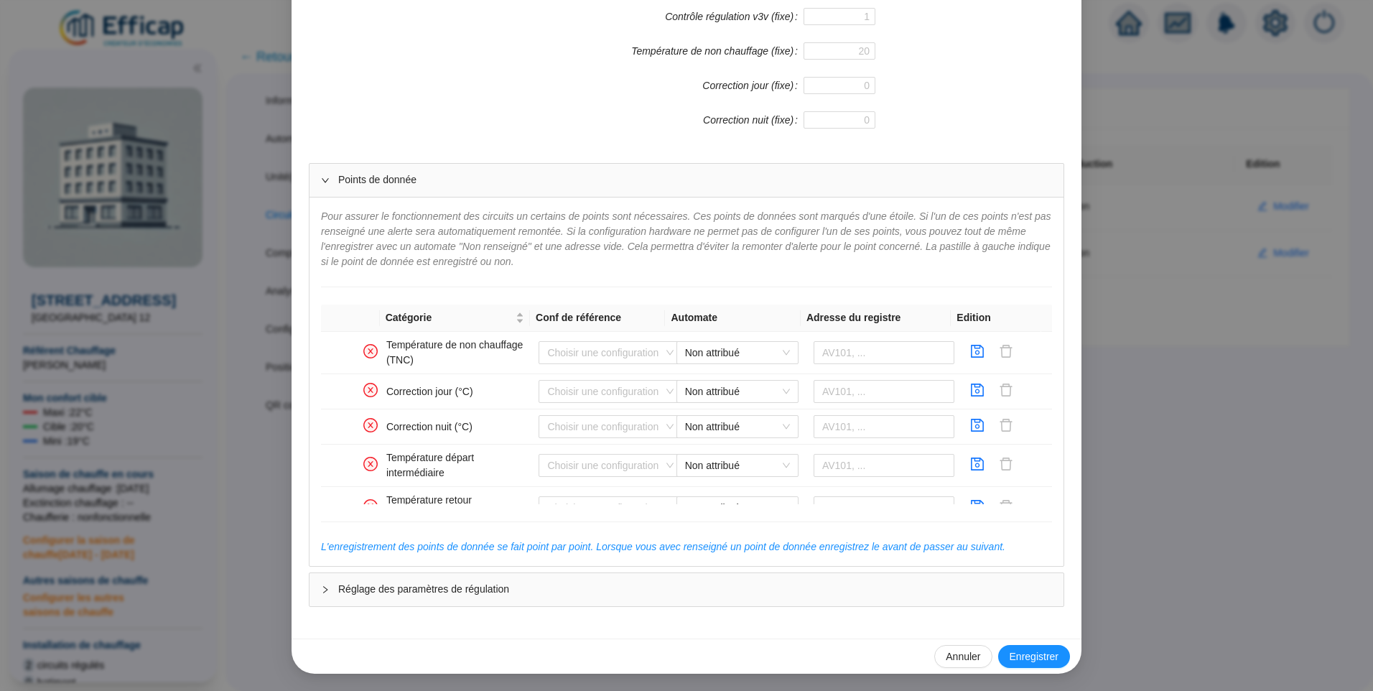
scroll to position [993, 0]
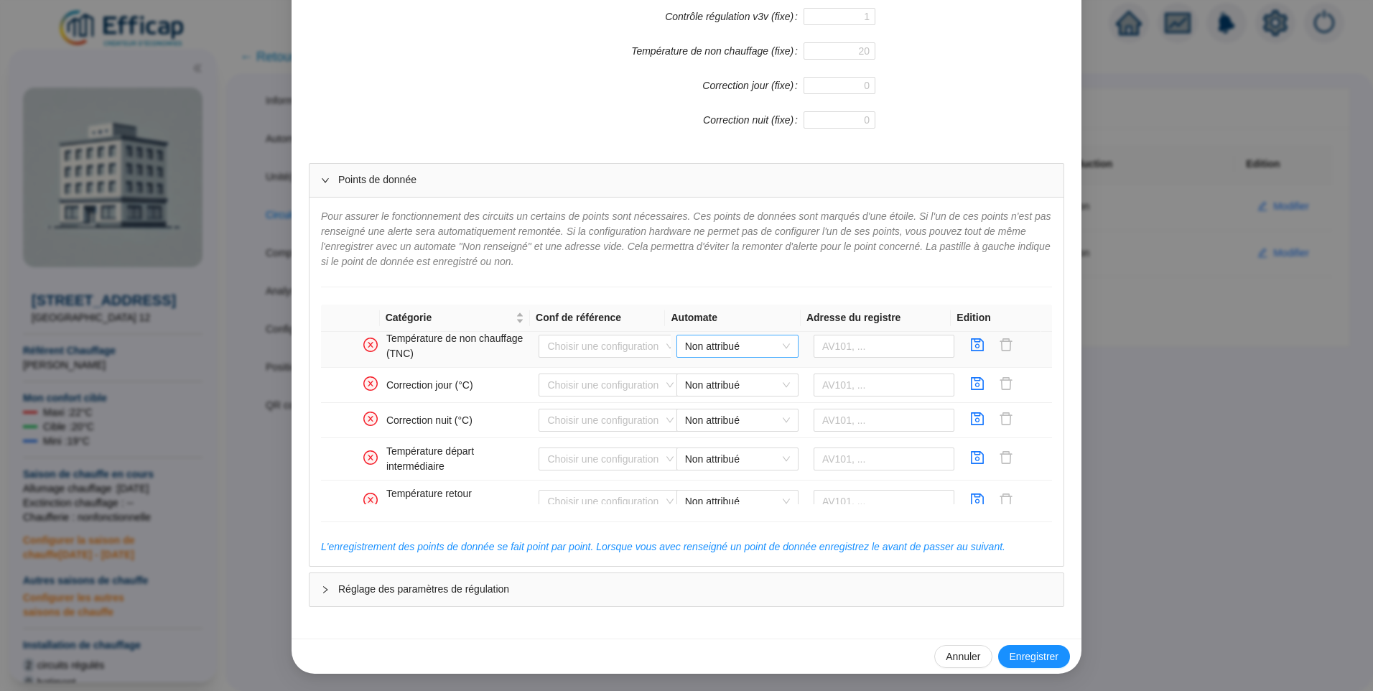
click at [716, 347] on span "Non attribué" at bounding box center [737, 346] width 105 height 22
click at [715, 369] on div "CDS Distech" at bounding box center [726, 375] width 99 height 15
click at [840, 346] on input "text" at bounding box center [884, 346] width 141 height 23
type input "AV212"
click at [970, 343] on icon "save" at bounding box center [977, 345] width 14 height 14
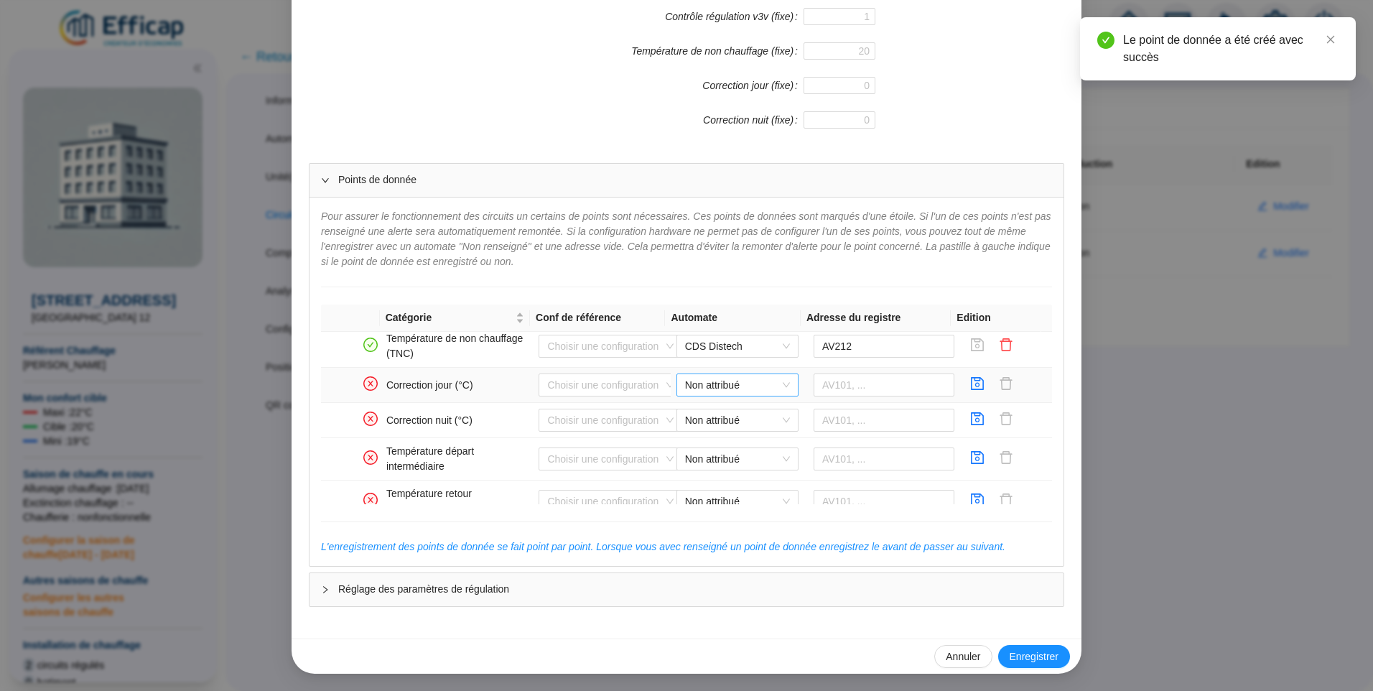
click at [685, 389] on span "Non attribué" at bounding box center [737, 385] width 105 height 22
click at [691, 414] on div "CDS Distech" at bounding box center [726, 413] width 99 height 15
click at [826, 381] on input "text" at bounding box center [884, 384] width 141 height 23
type input "AV210"
click at [972, 383] on icon "save" at bounding box center [978, 383] width 13 height 13
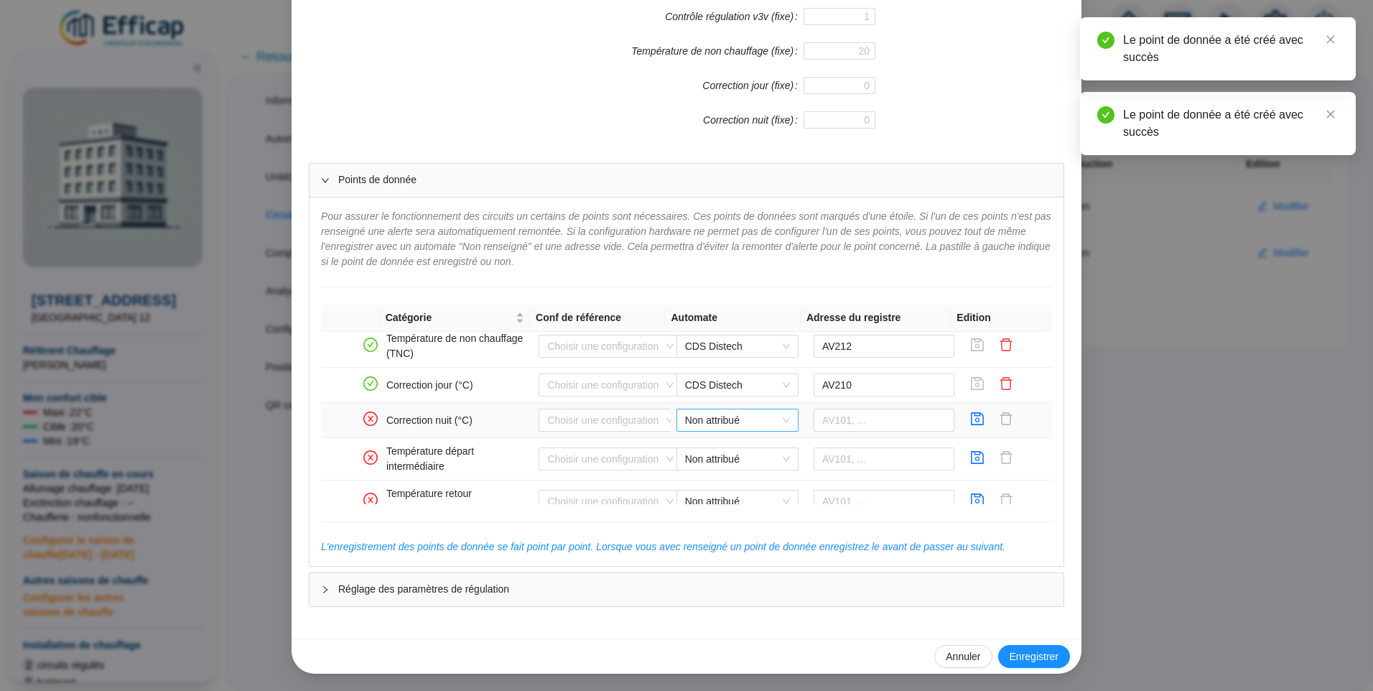
click at [711, 422] on span "Non attribué" at bounding box center [737, 420] width 105 height 22
click at [707, 450] on div "CDS Distech" at bounding box center [726, 449] width 99 height 15
click at [863, 417] on input "text" at bounding box center [884, 420] width 141 height 23
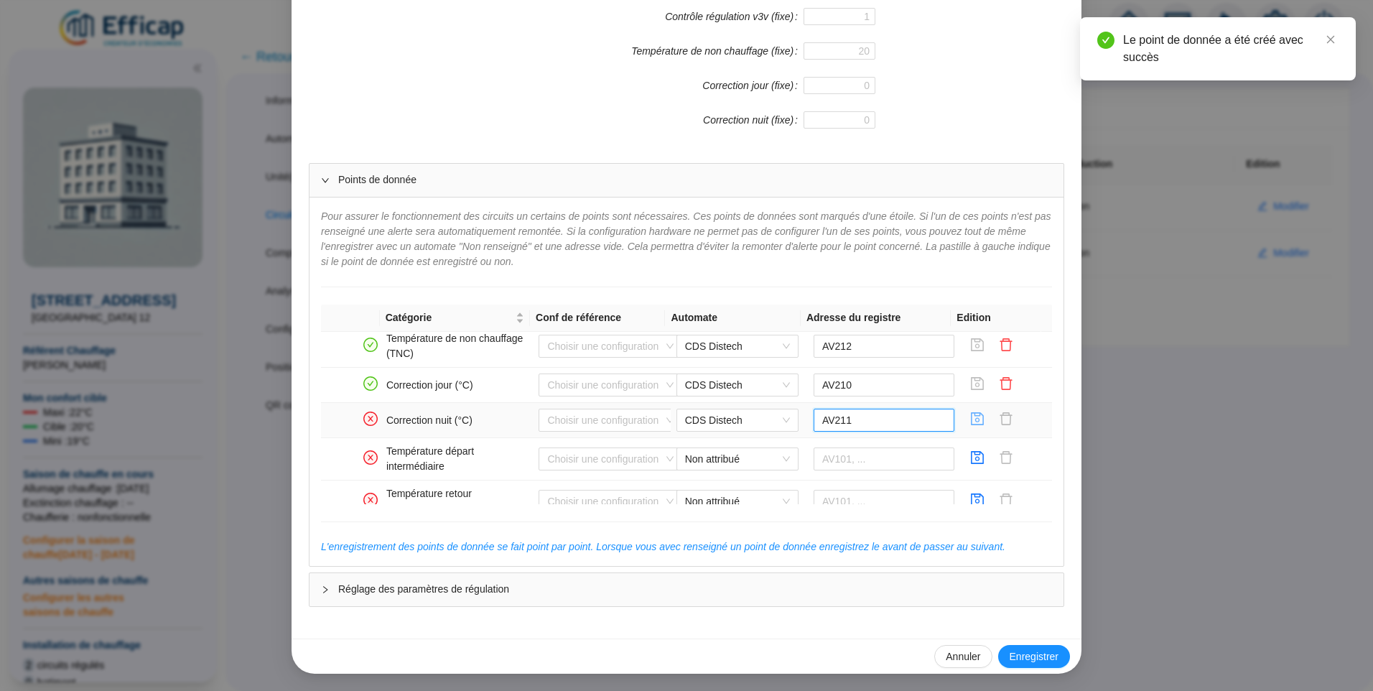
type input "AV211"
click at [970, 427] on span "button" at bounding box center [977, 420] width 14 height 17
click at [970, 456] on icon "save" at bounding box center [977, 457] width 14 height 14
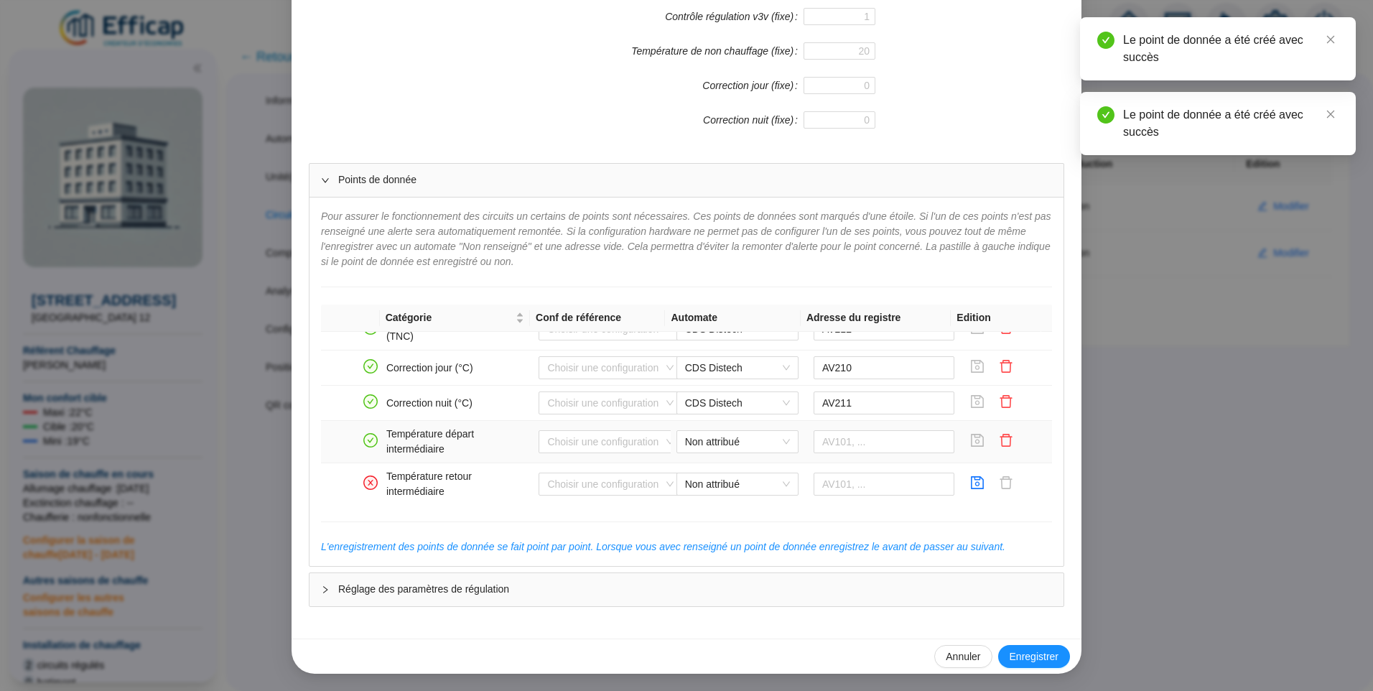
scroll to position [1012, 0]
click at [970, 480] on icon "save" at bounding box center [977, 481] width 14 height 14
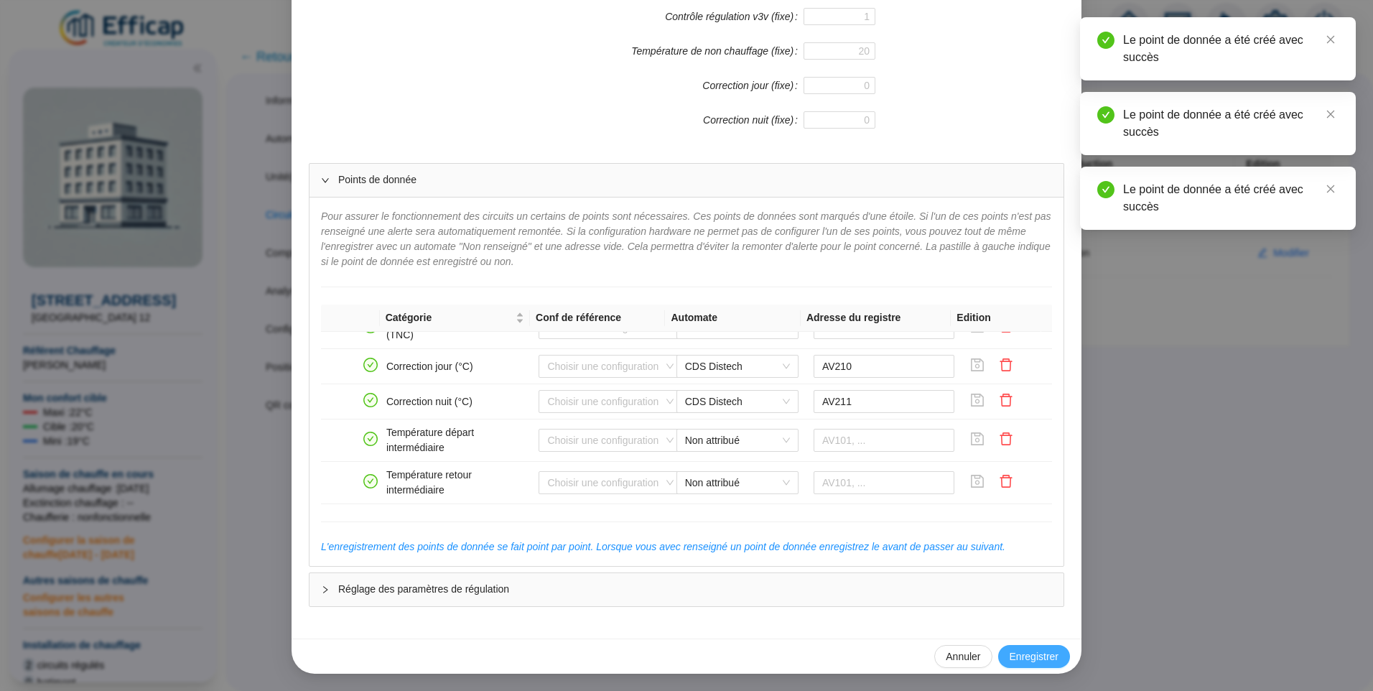
click at [1038, 653] on span "Enregistrer" at bounding box center [1034, 656] width 49 height 15
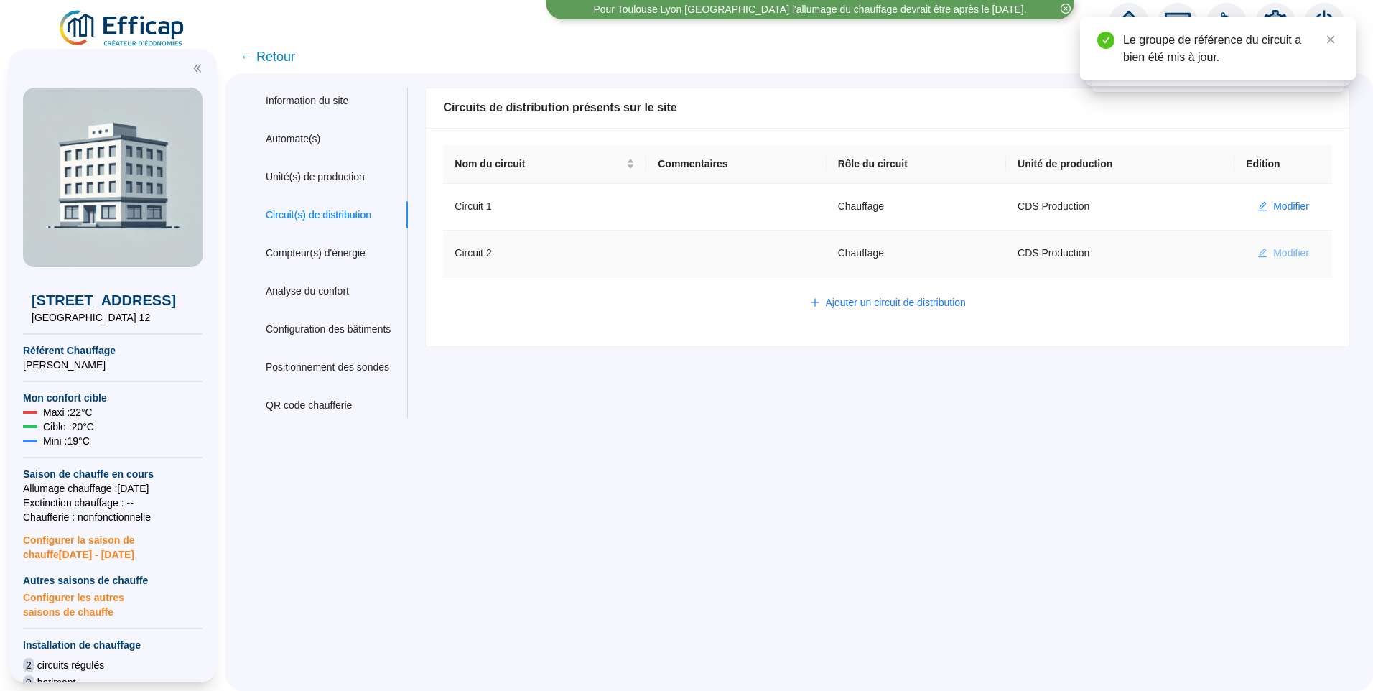
click at [1286, 250] on span "Modifier" at bounding box center [1291, 253] width 36 height 15
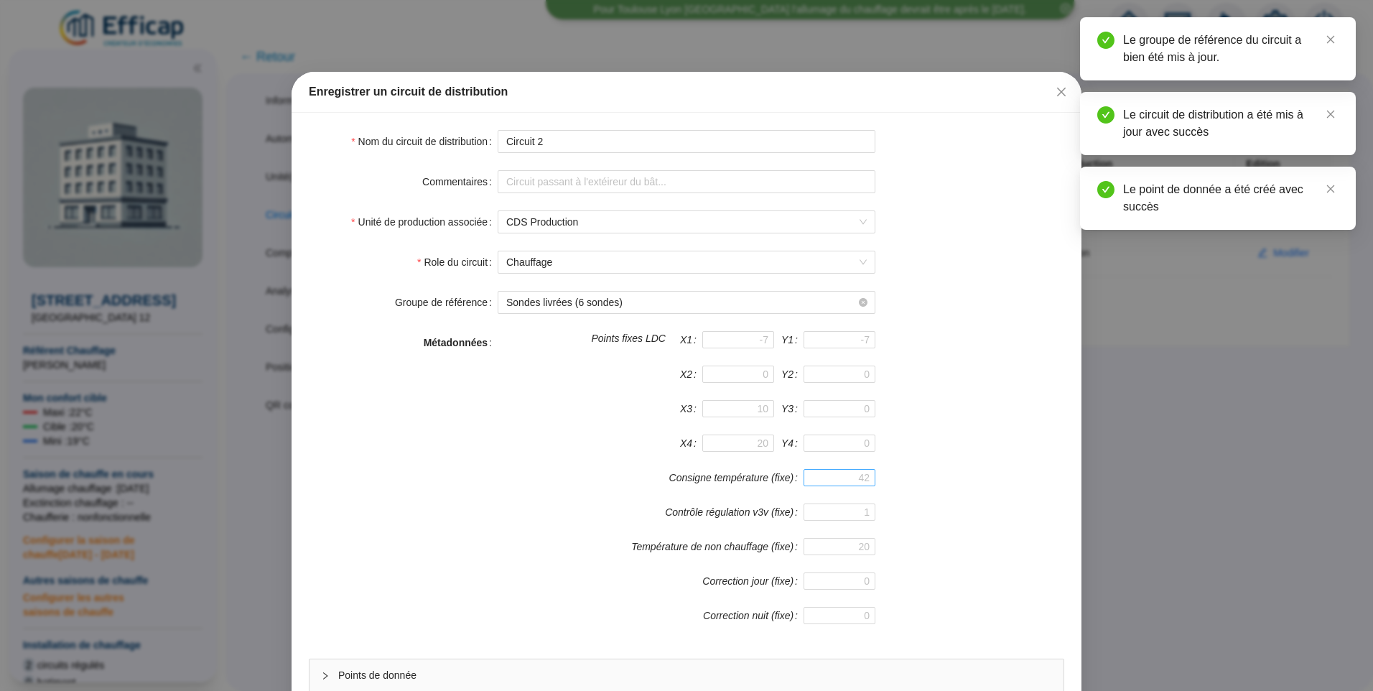
scroll to position [126, 0]
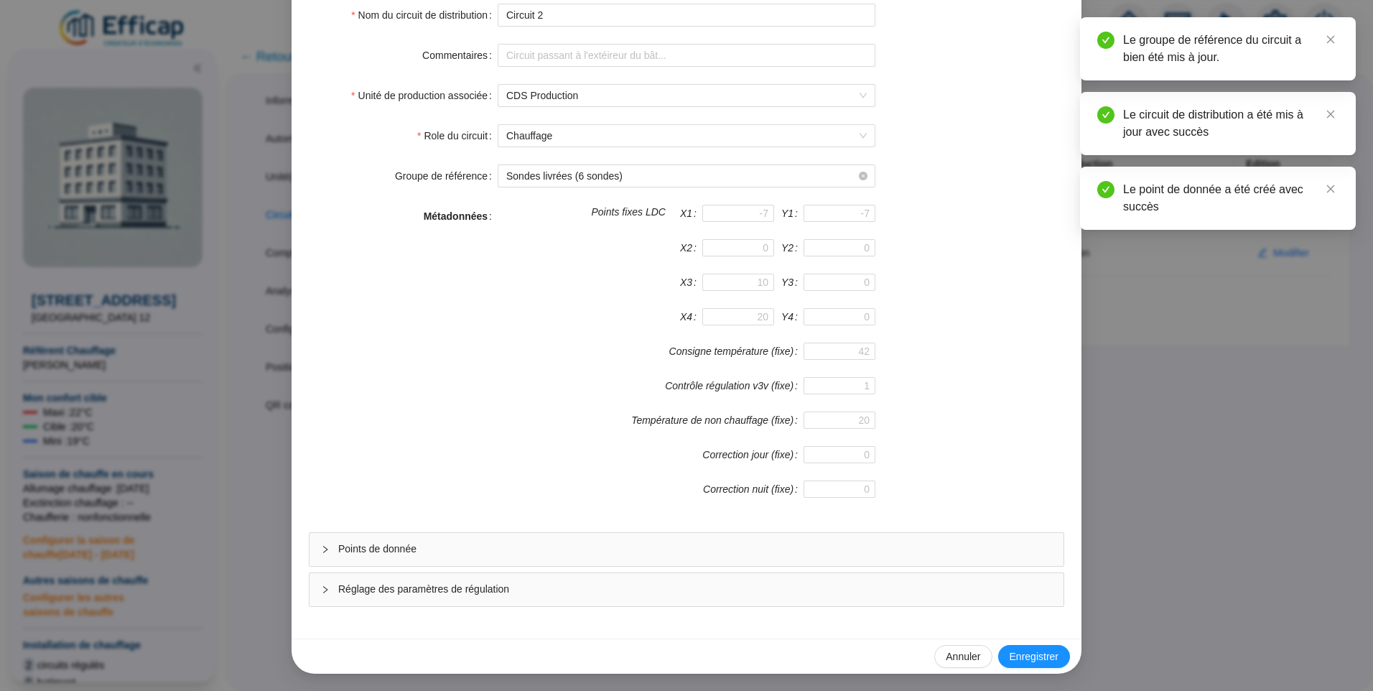
click at [376, 549] on span "Points de donnée" at bounding box center [695, 548] width 714 height 15
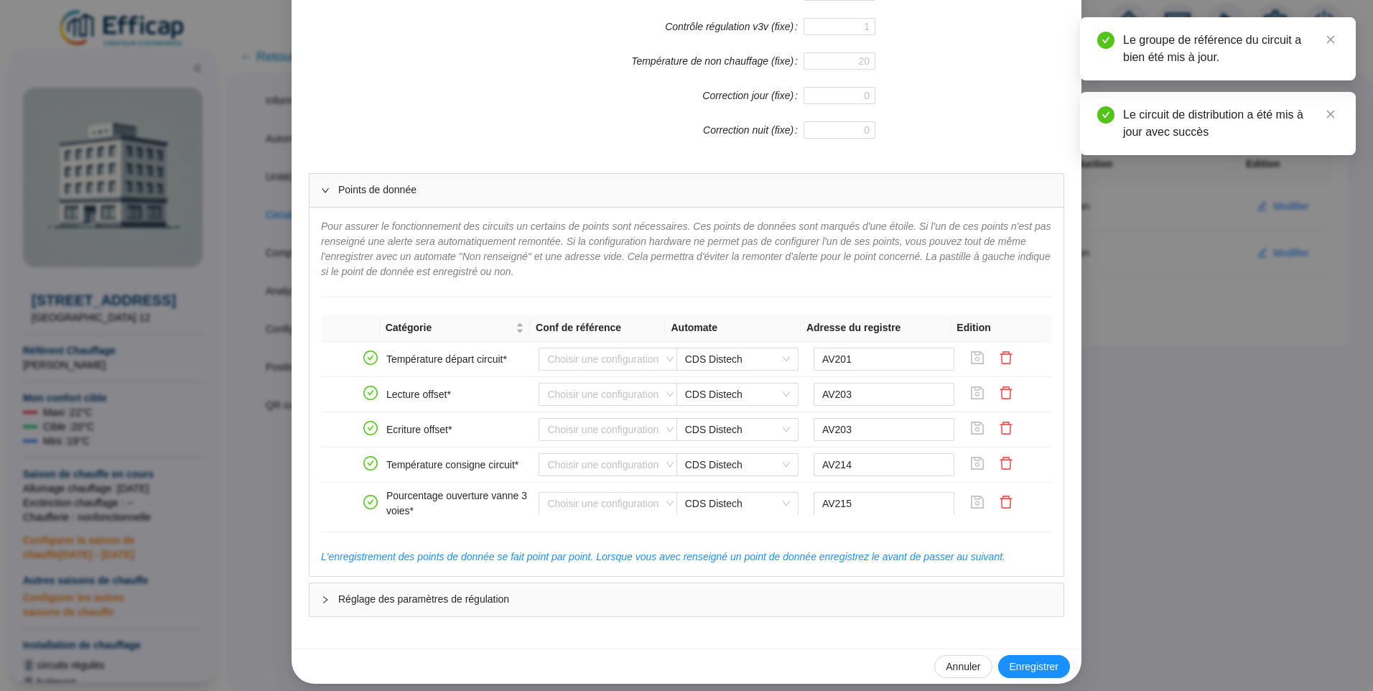
scroll to position [0, 0]
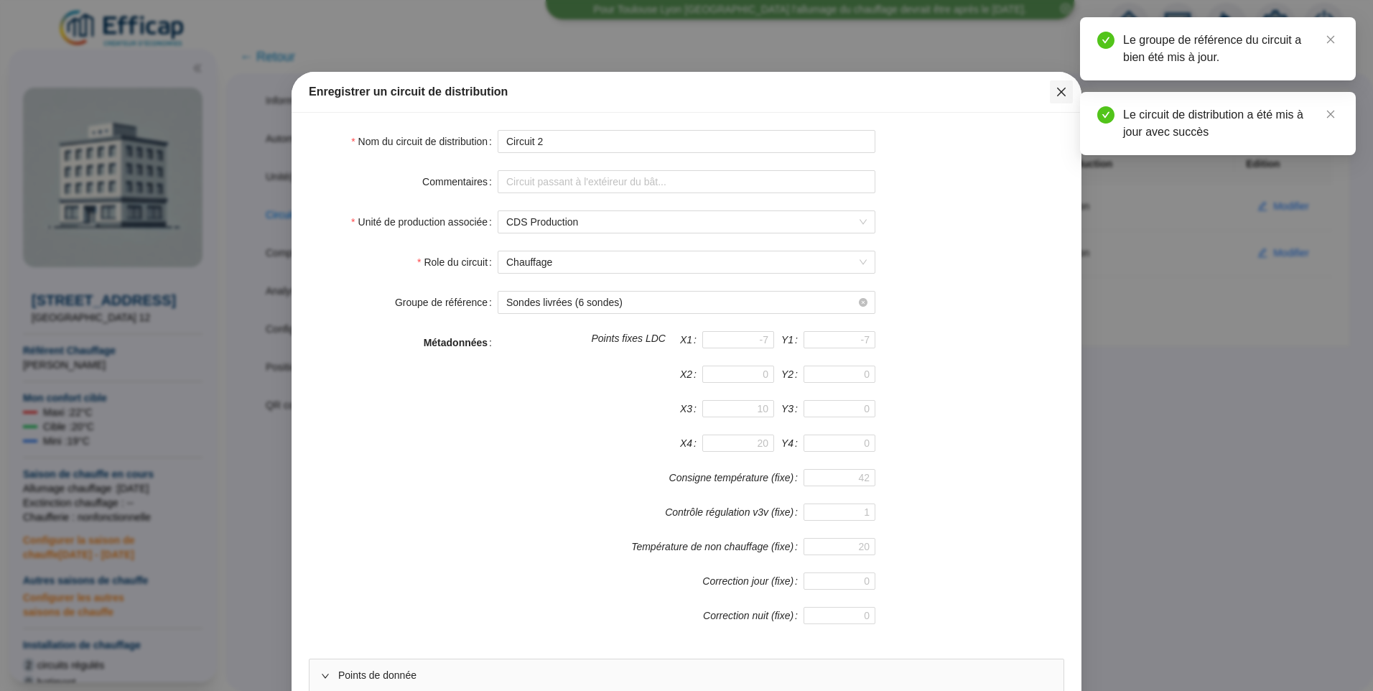
click at [1056, 96] on icon "close" at bounding box center [1061, 91] width 11 height 11
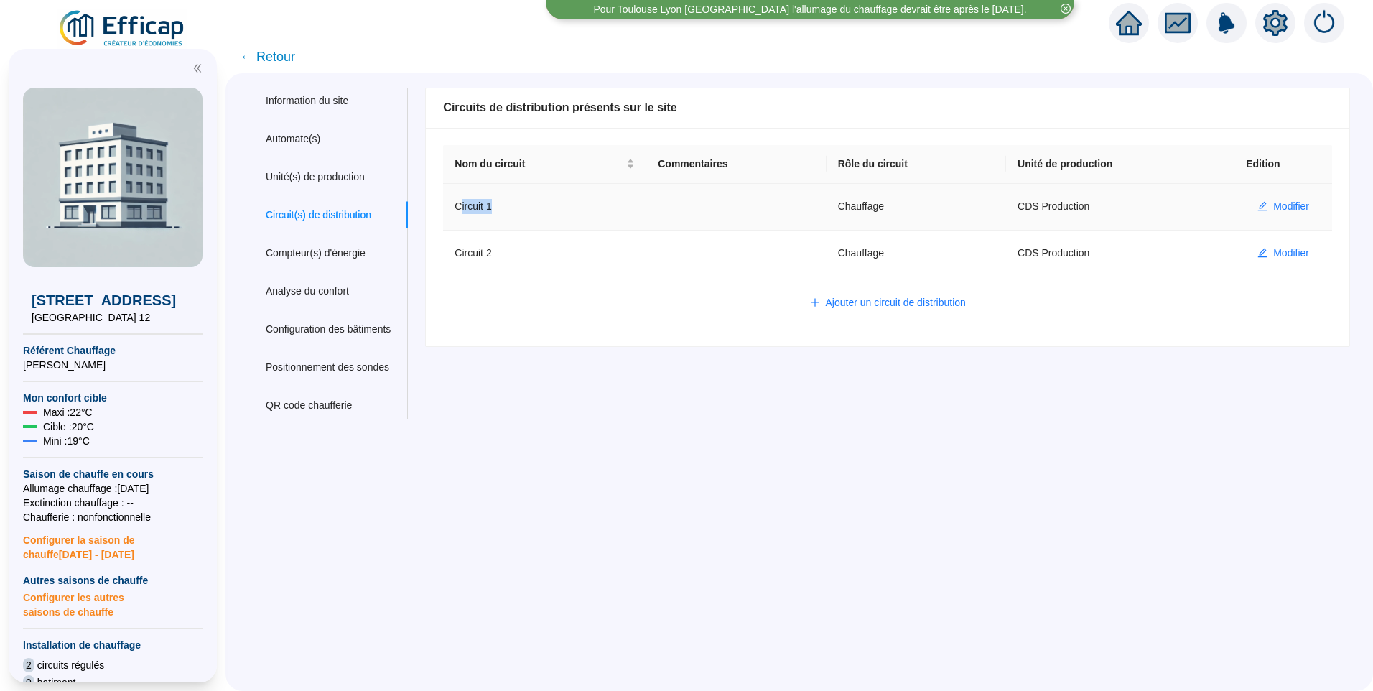
drag, startPoint x: 474, startPoint y: 205, endPoint x: 504, endPoint y: 205, distance: 30.2
click at [504, 205] on td "Circuit 1" at bounding box center [544, 207] width 203 height 47
drag, startPoint x: 485, startPoint y: 256, endPoint x: 531, endPoint y: 335, distance: 91.7
click at [496, 257] on td "Circuit 2" at bounding box center [544, 254] width 203 height 47
click at [564, 381] on div "Nom du site 1203 Rue des Cèdres 12 Trigramme CDS Adresse(s) du site Rue Rue des…" at bounding box center [878, 253] width 943 height 331
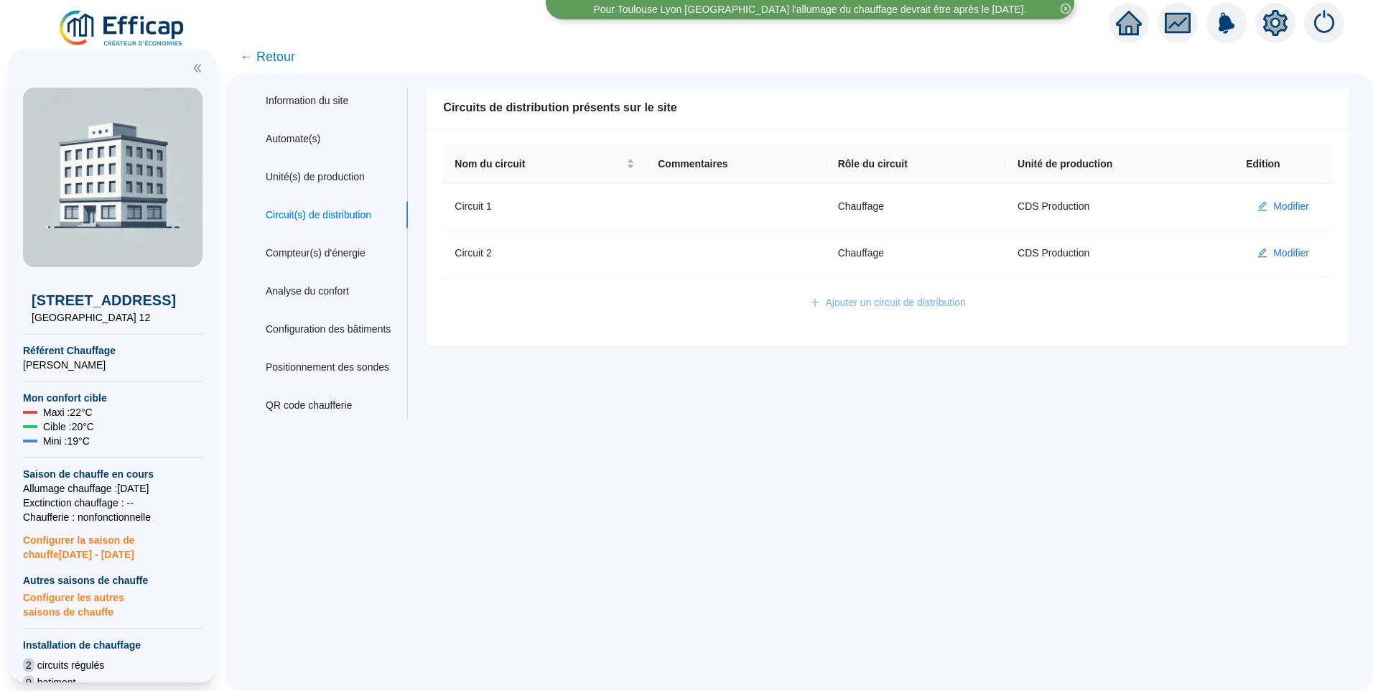
click at [888, 307] on span "Ajouter un circuit de distribution" at bounding box center [896, 302] width 140 height 15
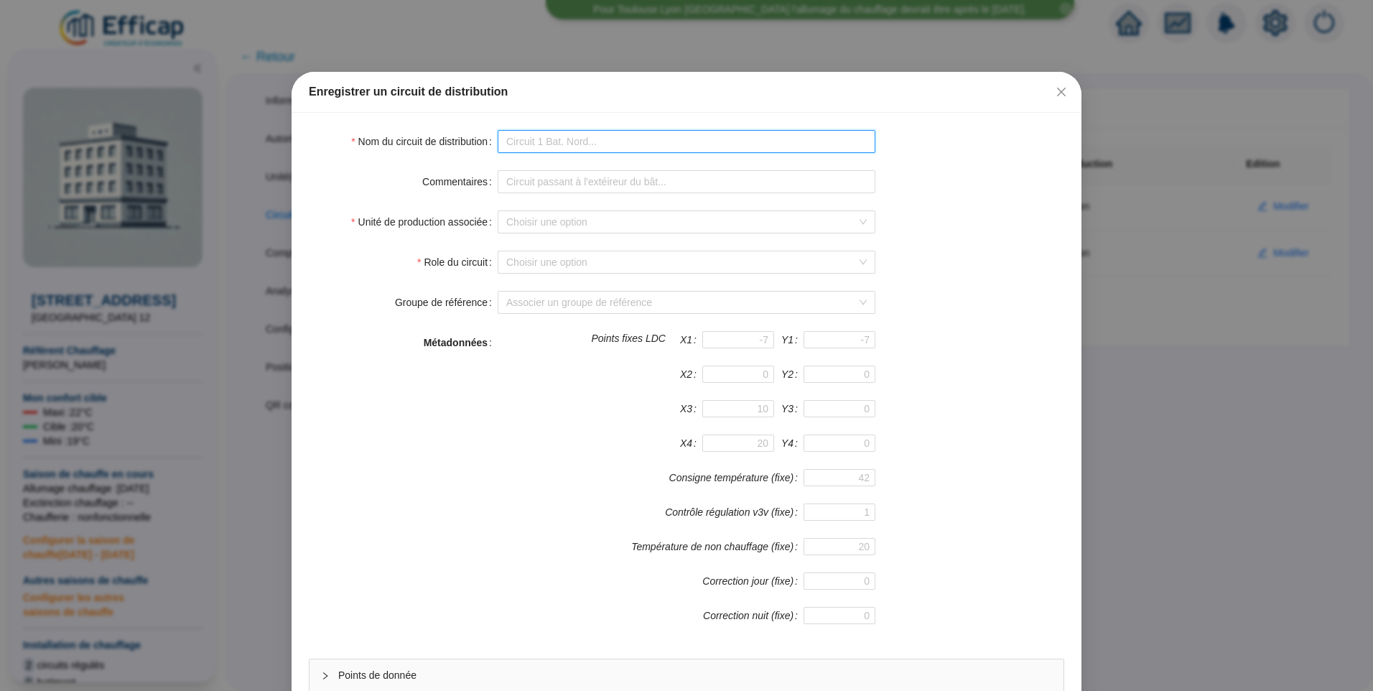
click at [560, 144] on input "Nom du circuit de distribution" at bounding box center [687, 141] width 378 height 23
type input "ECS"
click at [519, 262] on input "Role du circuit" at bounding box center [680, 262] width 348 height 22
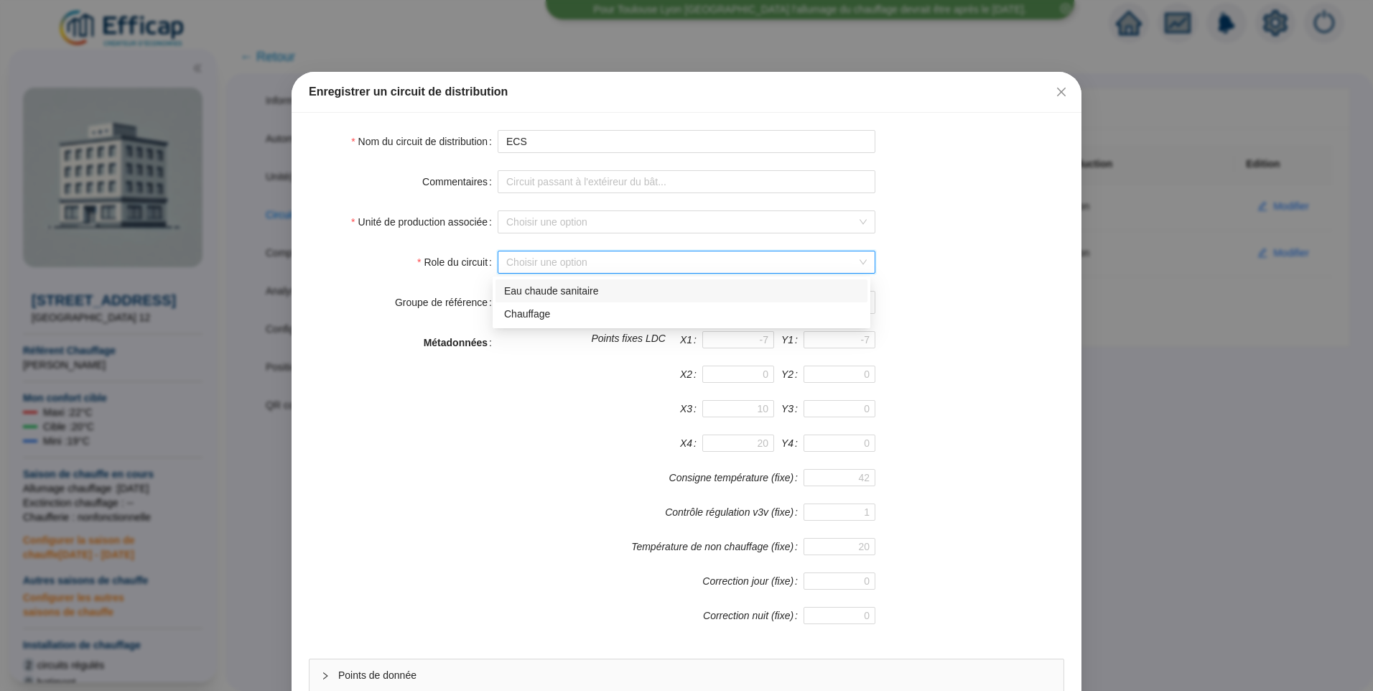
click at [564, 288] on div "Eau chaude sanitaire" at bounding box center [681, 291] width 355 height 15
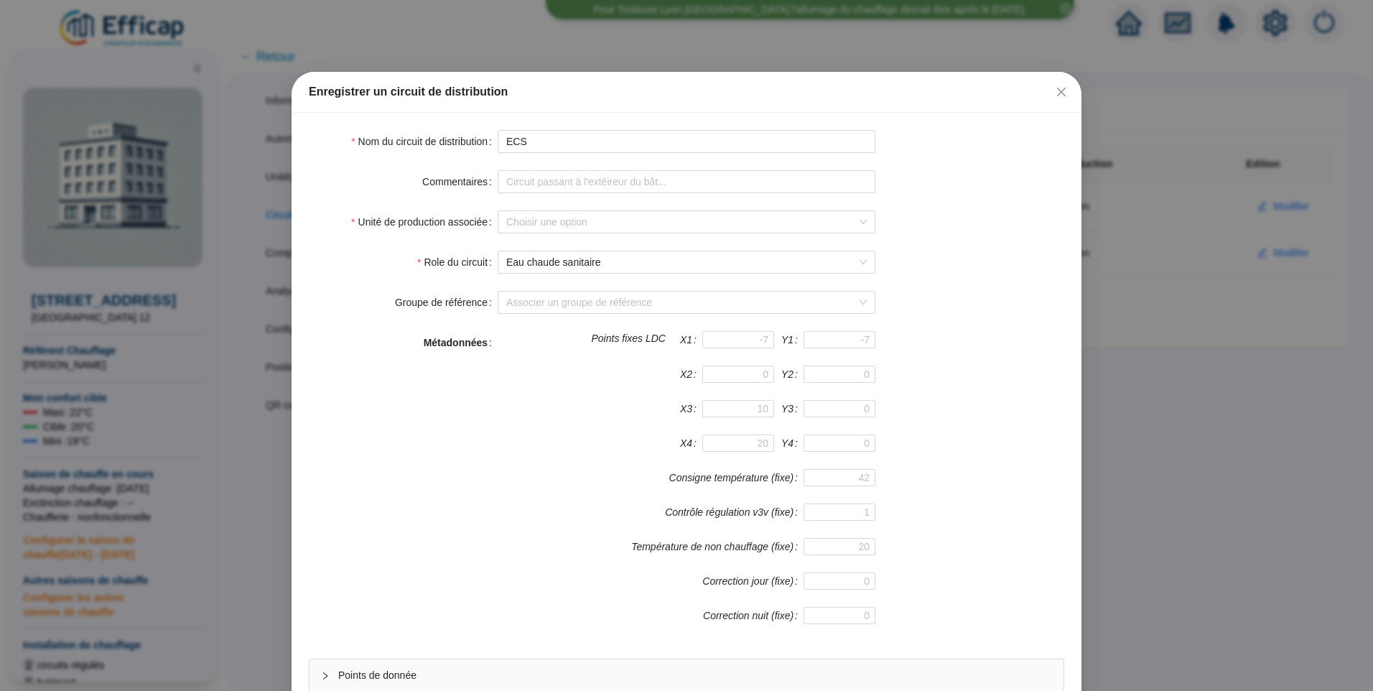
scroll to position [126, 0]
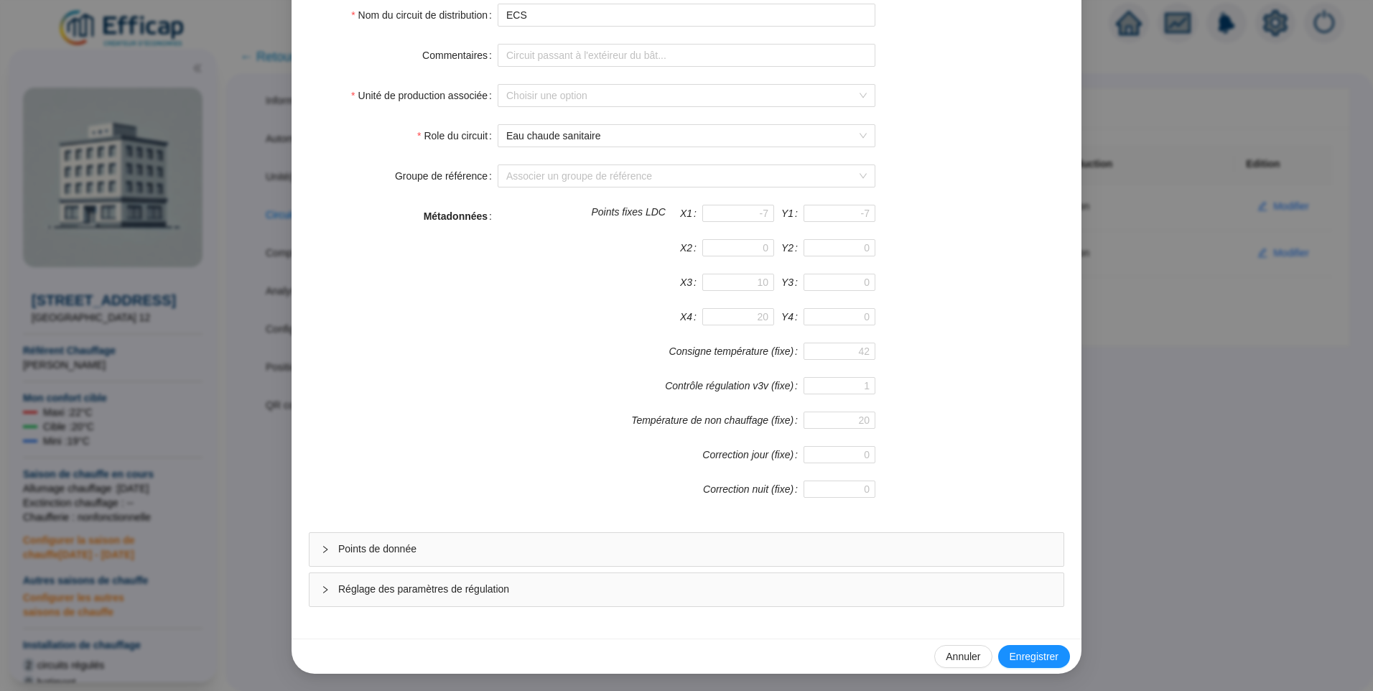
click at [466, 554] on span "Points de donnée" at bounding box center [695, 548] width 714 height 15
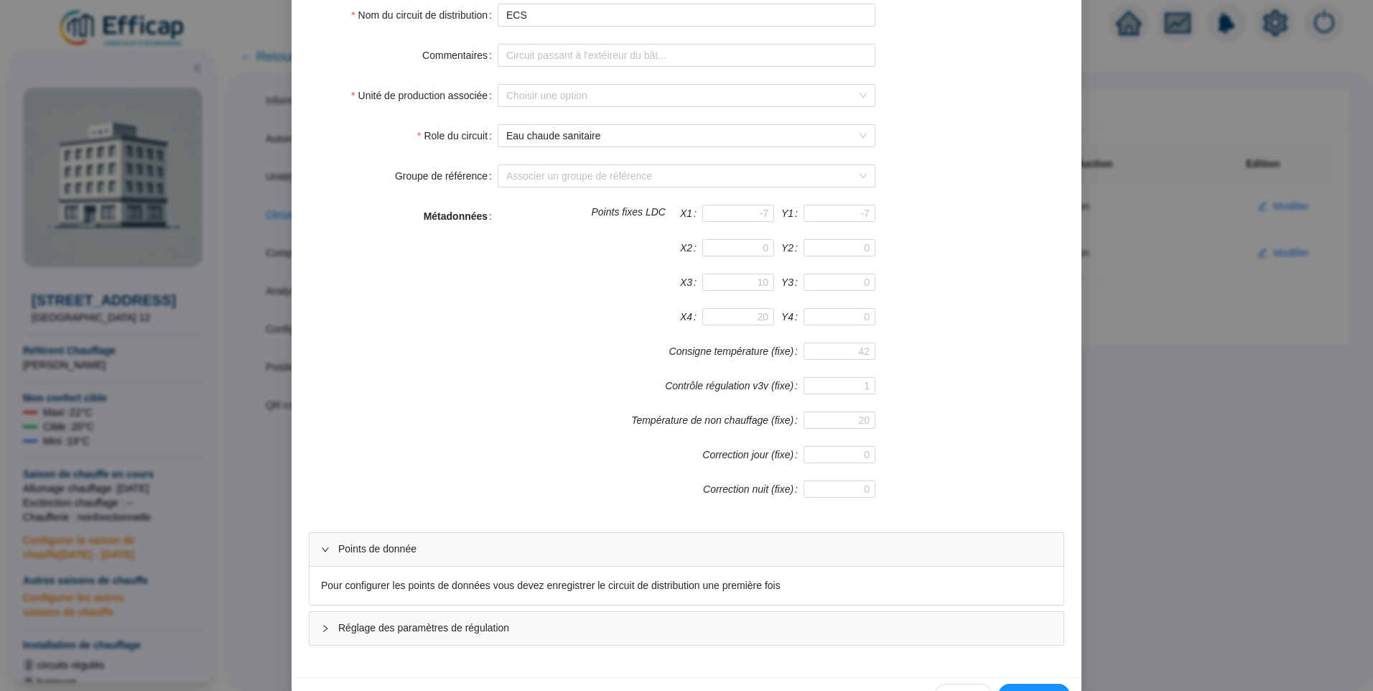
scroll to position [165, 0]
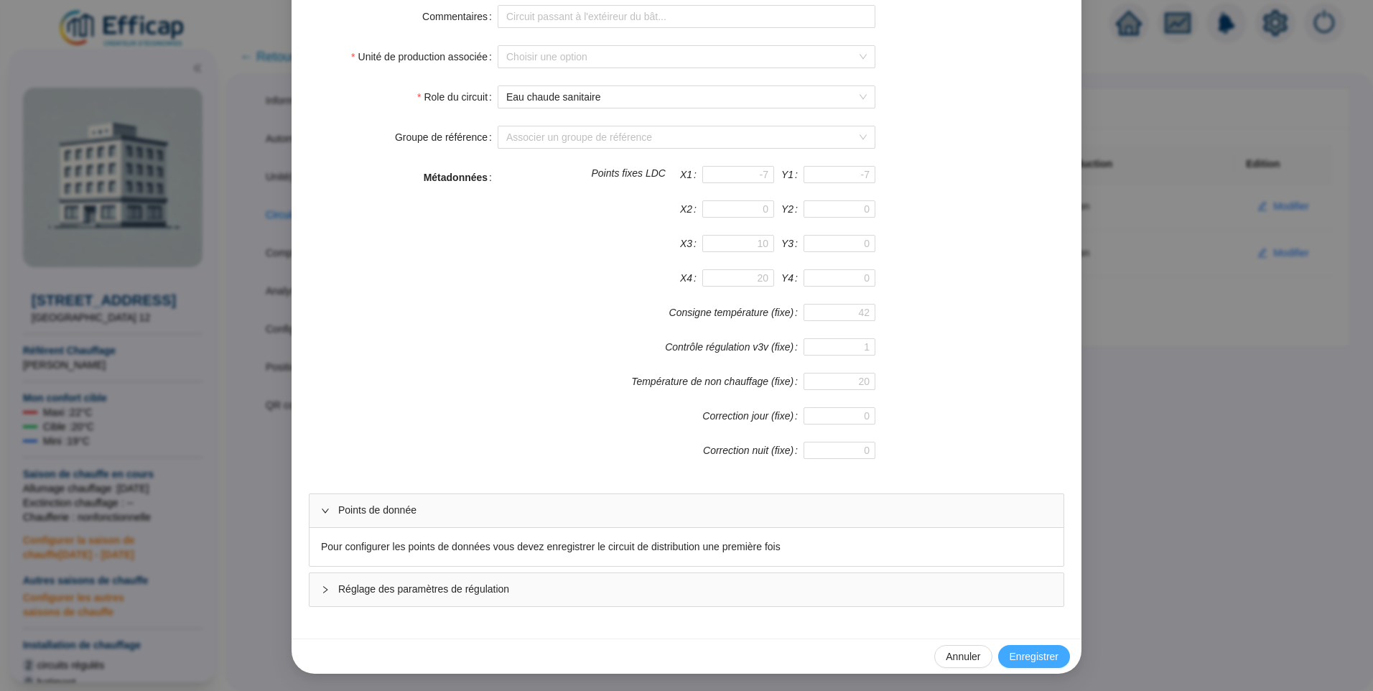
click at [1026, 652] on span "Enregistrer" at bounding box center [1034, 656] width 49 height 15
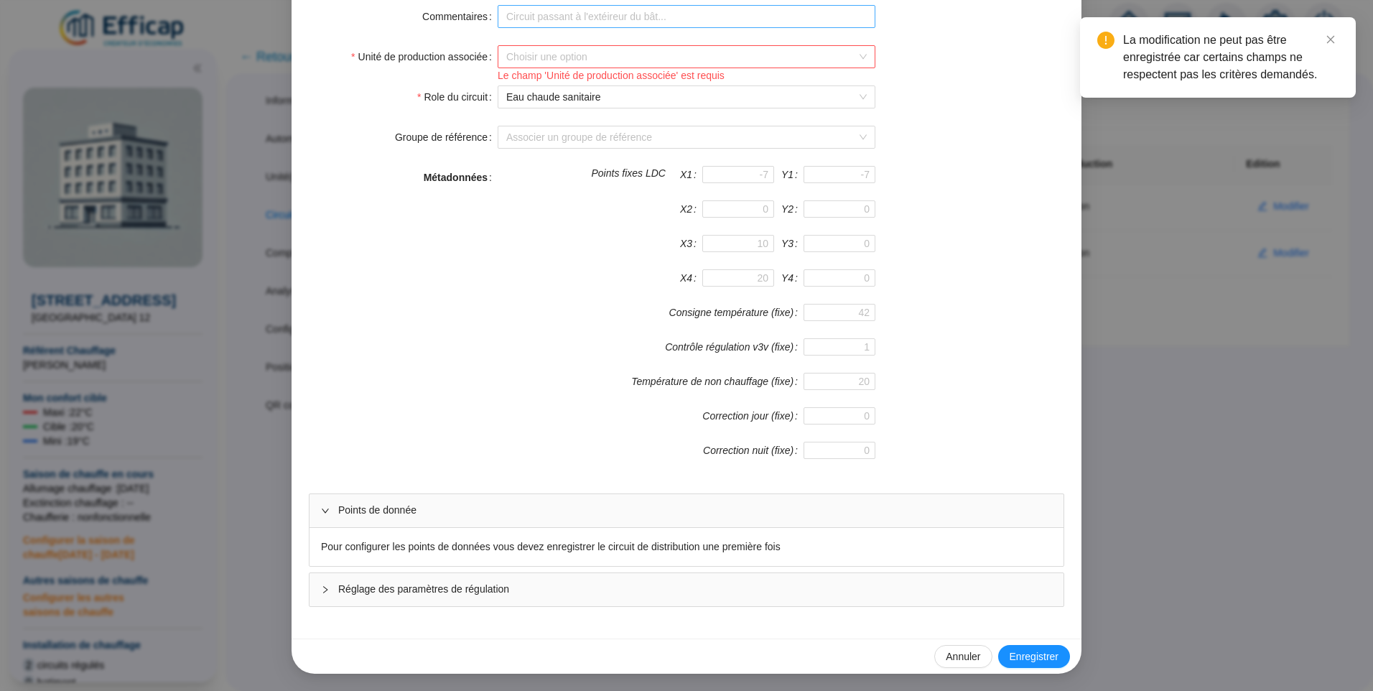
scroll to position [22, 0]
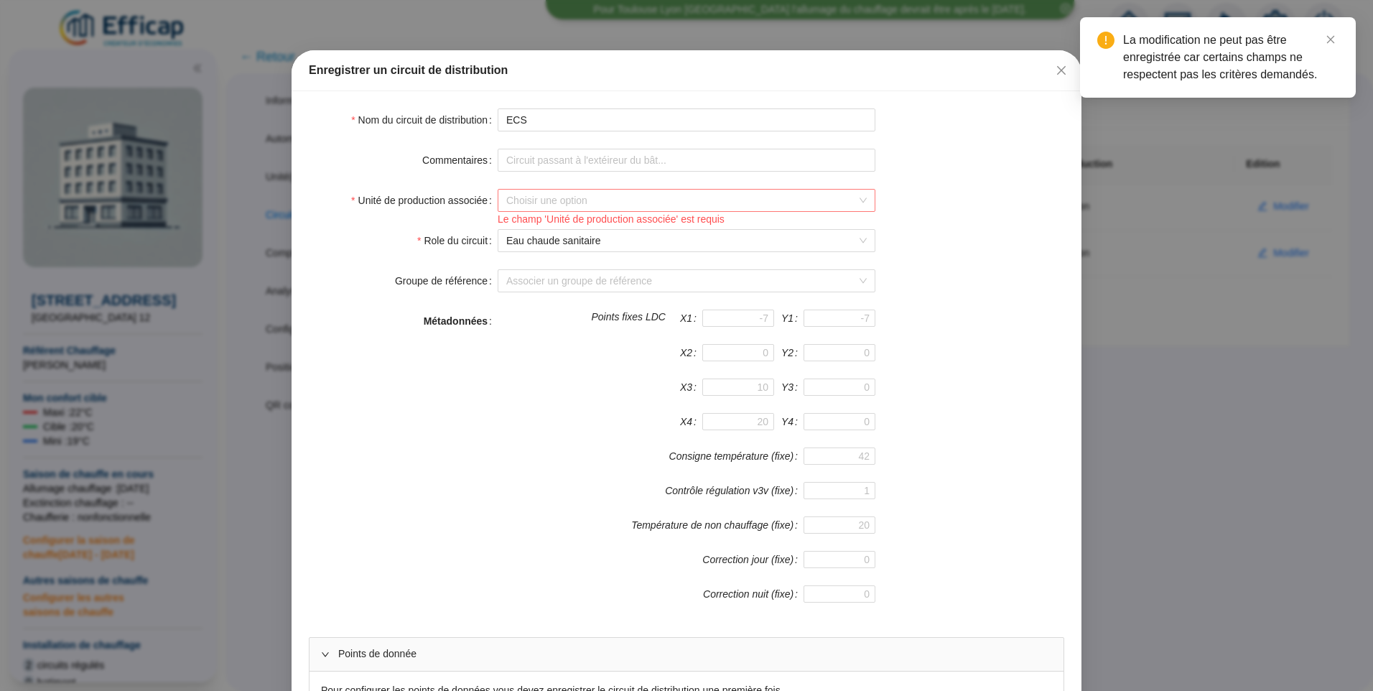
click at [536, 192] on input "Unité de production associée" at bounding box center [680, 201] width 348 height 22
click at [539, 226] on div "CDS Production" at bounding box center [681, 229] width 355 height 15
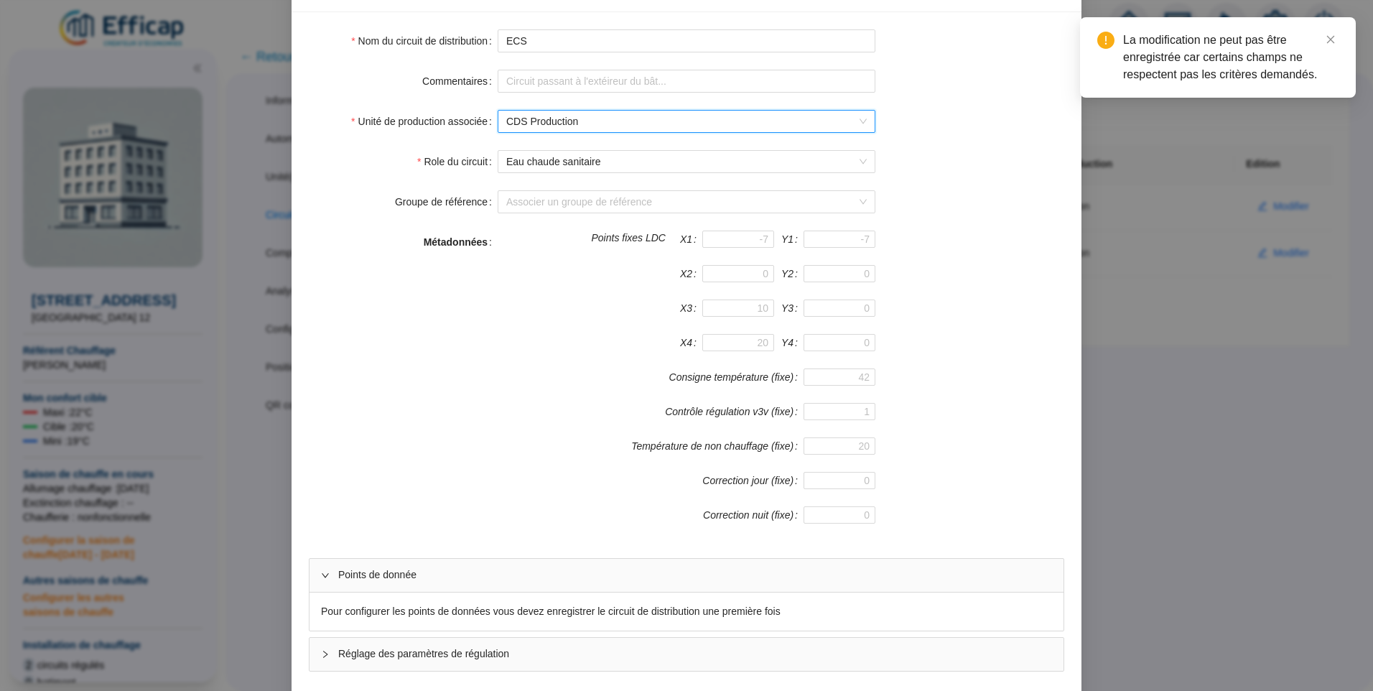
scroll to position [165, 0]
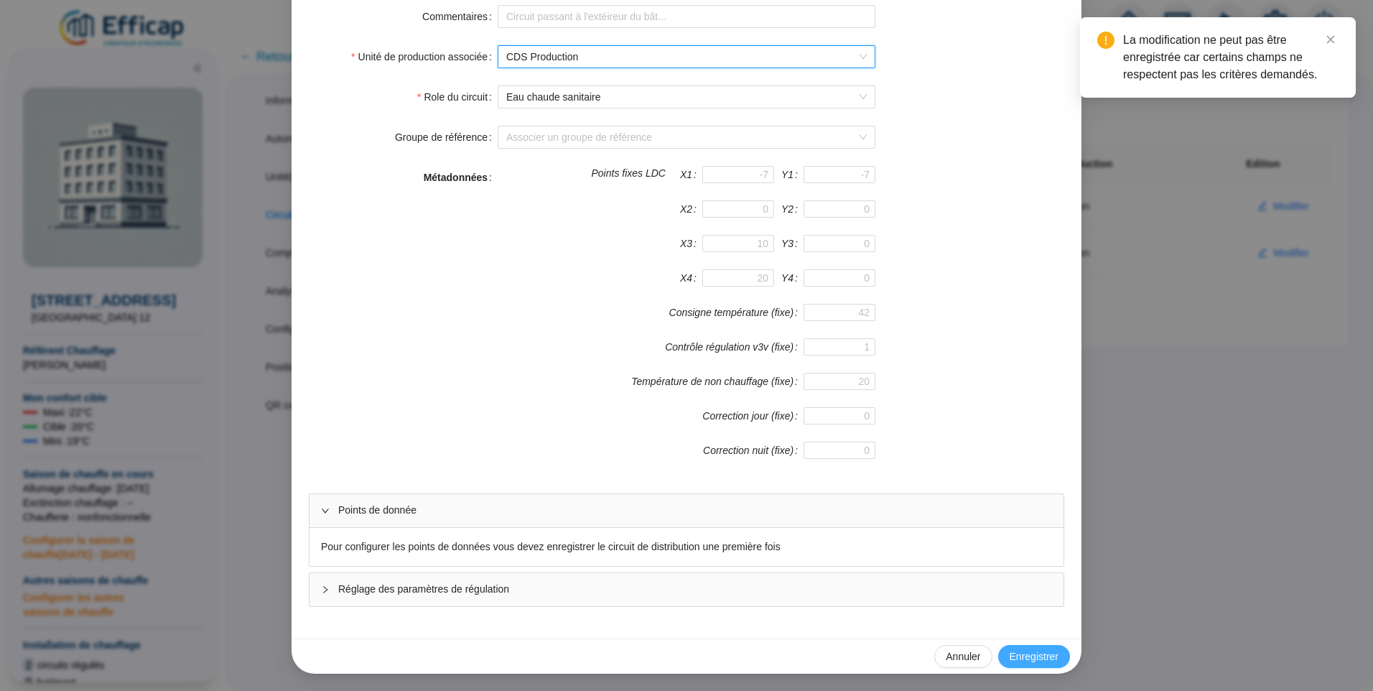
click at [1023, 660] on span "Enregistrer" at bounding box center [1034, 656] width 49 height 15
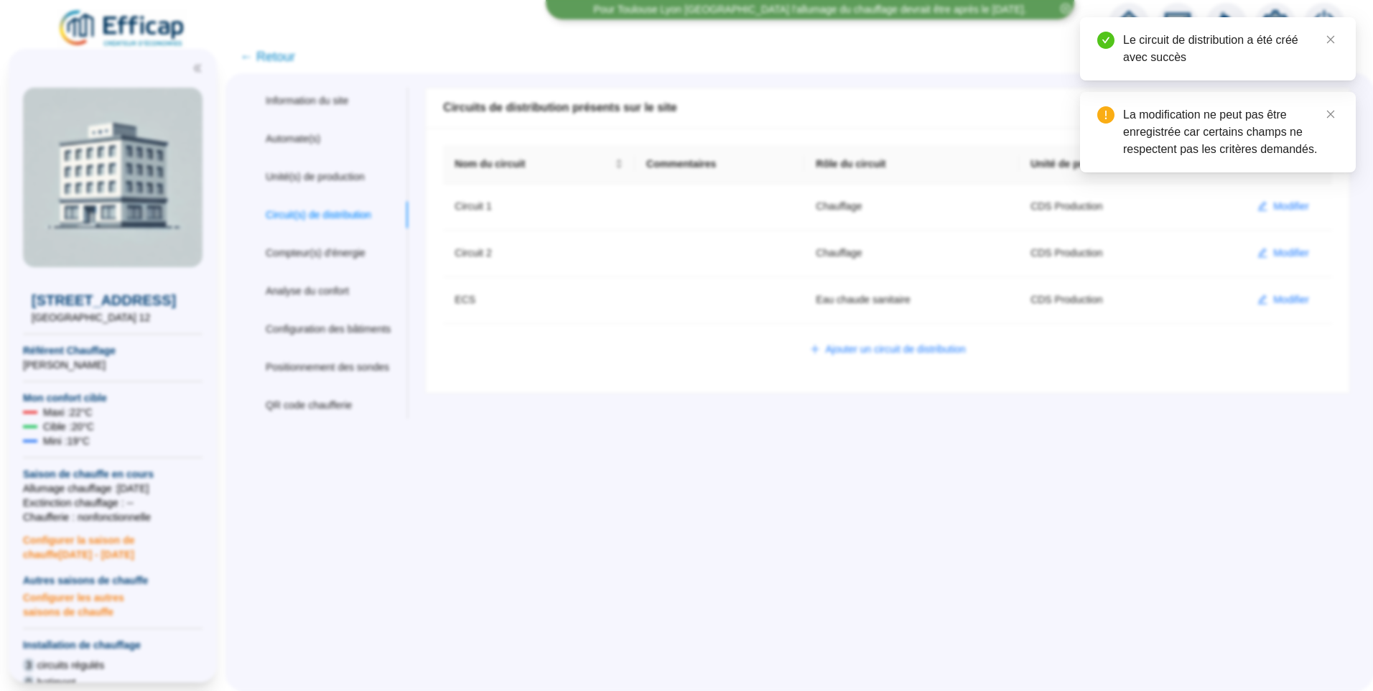
scroll to position [0, 0]
click at [1293, 301] on span "Modifier" at bounding box center [1291, 299] width 36 height 15
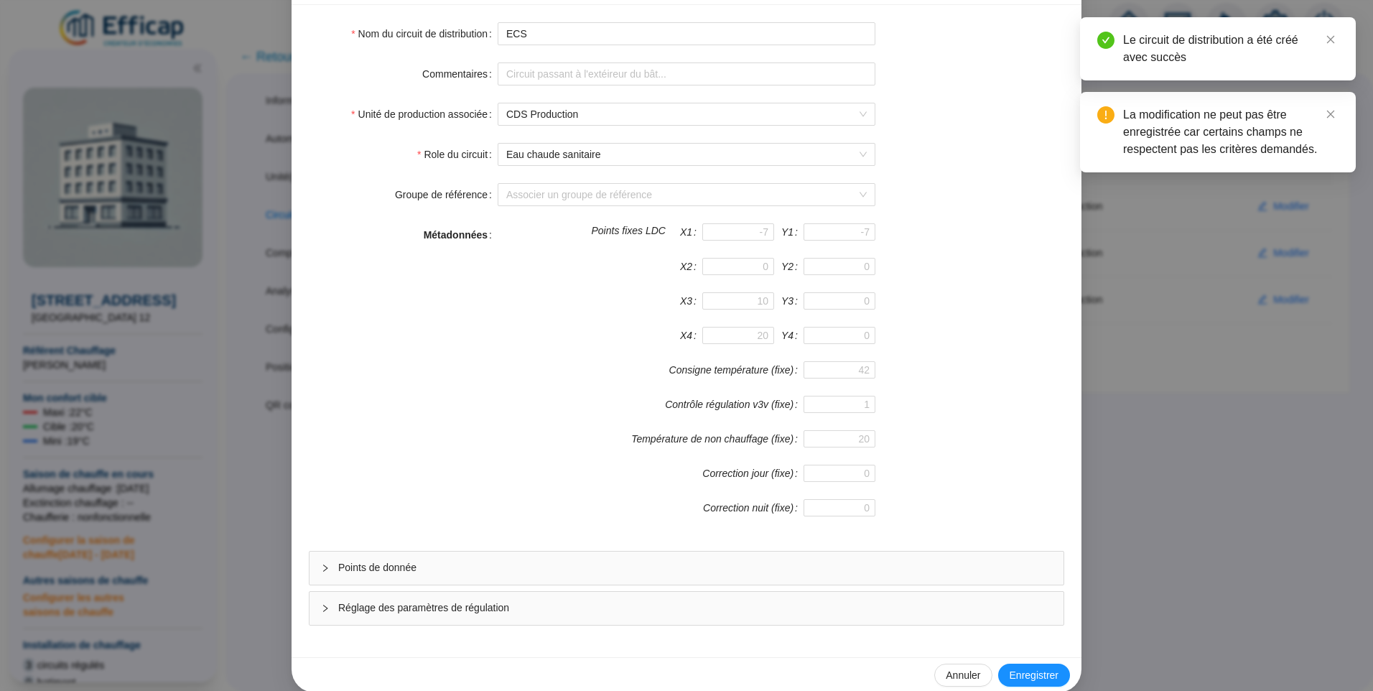
scroll to position [126, 0]
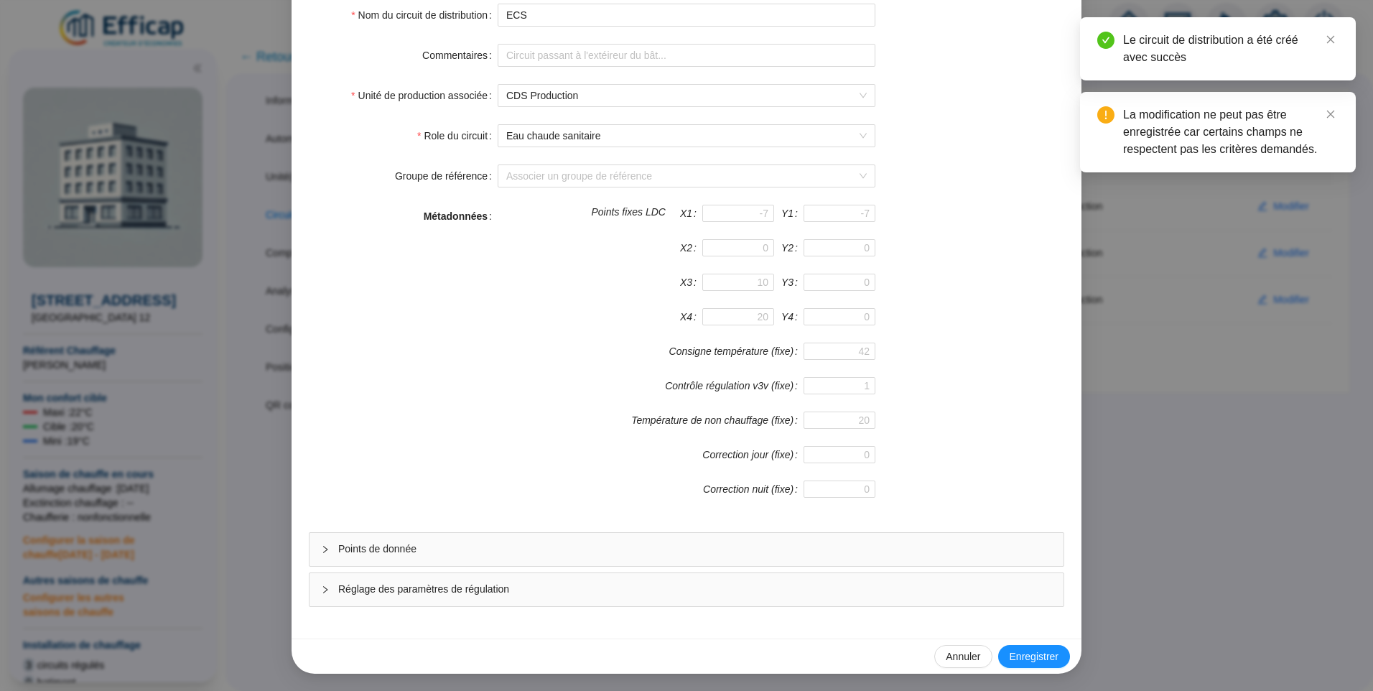
click at [400, 541] on div "Points de donnée" at bounding box center [687, 549] width 754 height 33
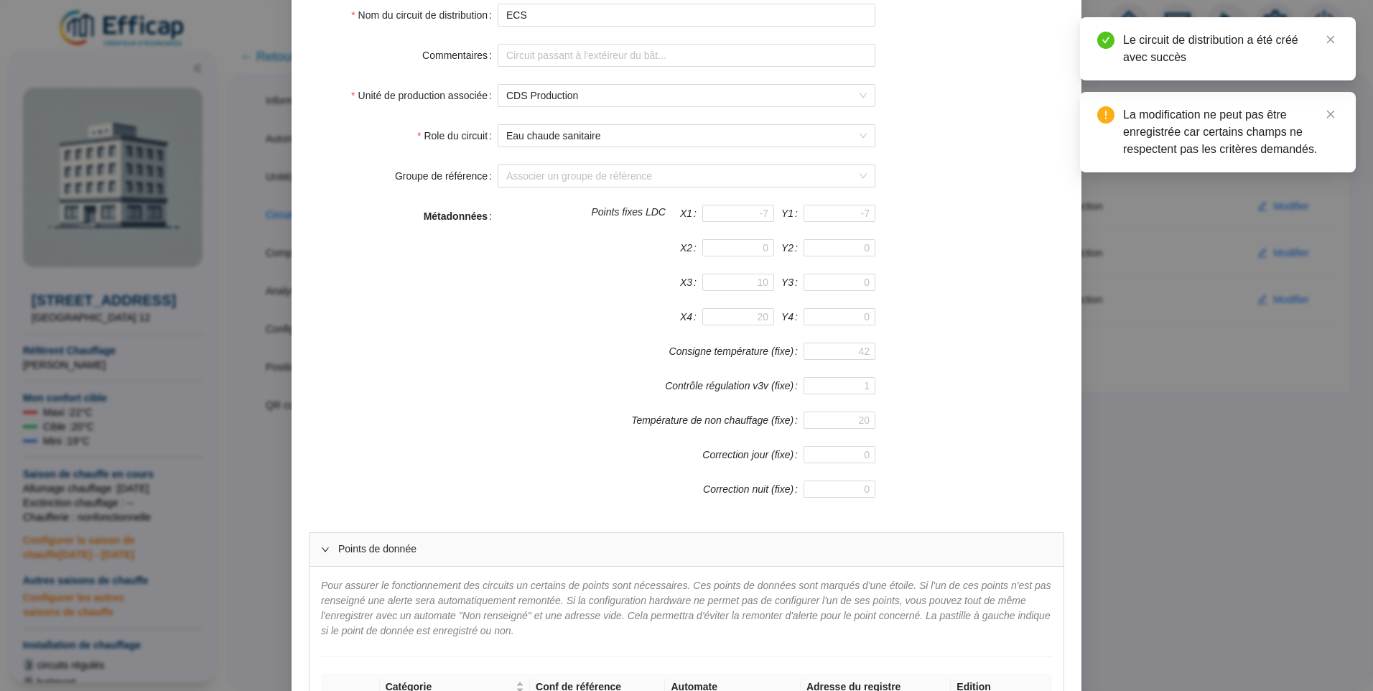
scroll to position [414, 0]
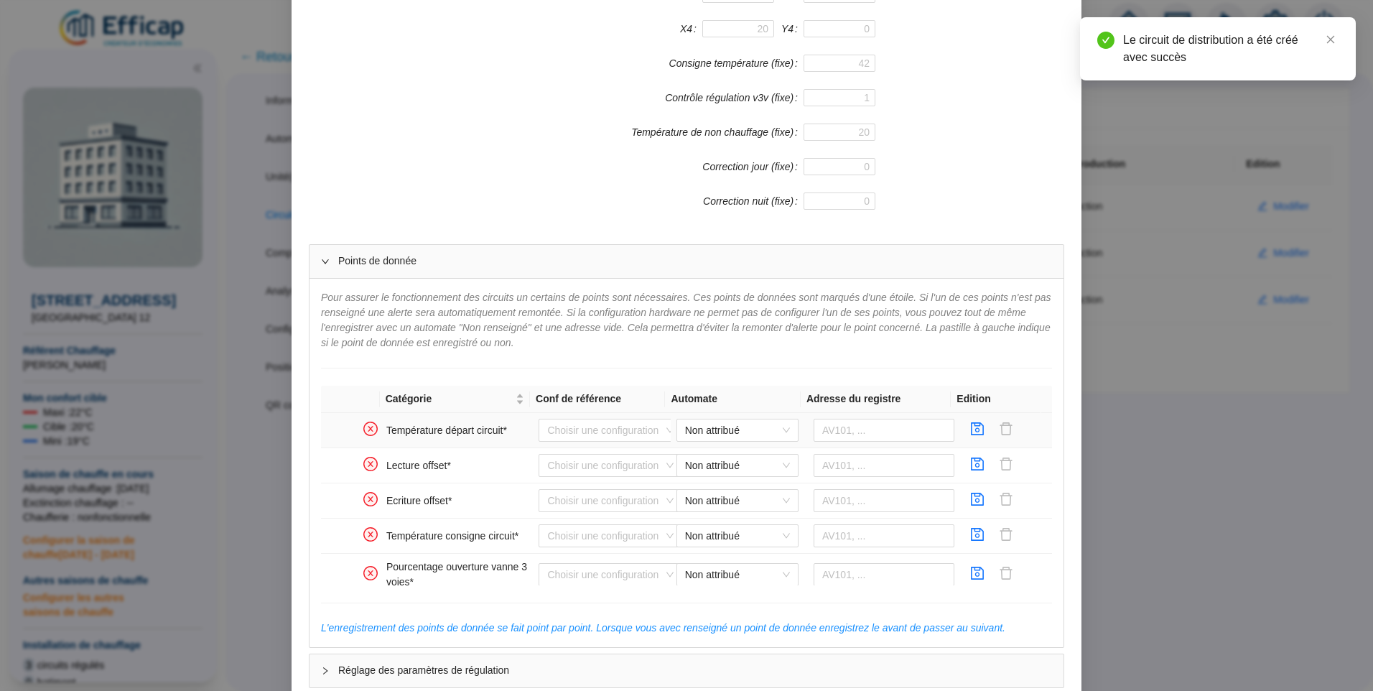
click at [706, 418] on td "Non attribué" at bounding box center [739, 430] width 137 height 35
click at [706, 427] on span "Non attribué" at bounding box center [737, 430] width 105 height 22
click at [694, 455] on div "CDS Distech" at bounding box center [726, 459] width 99 height 15
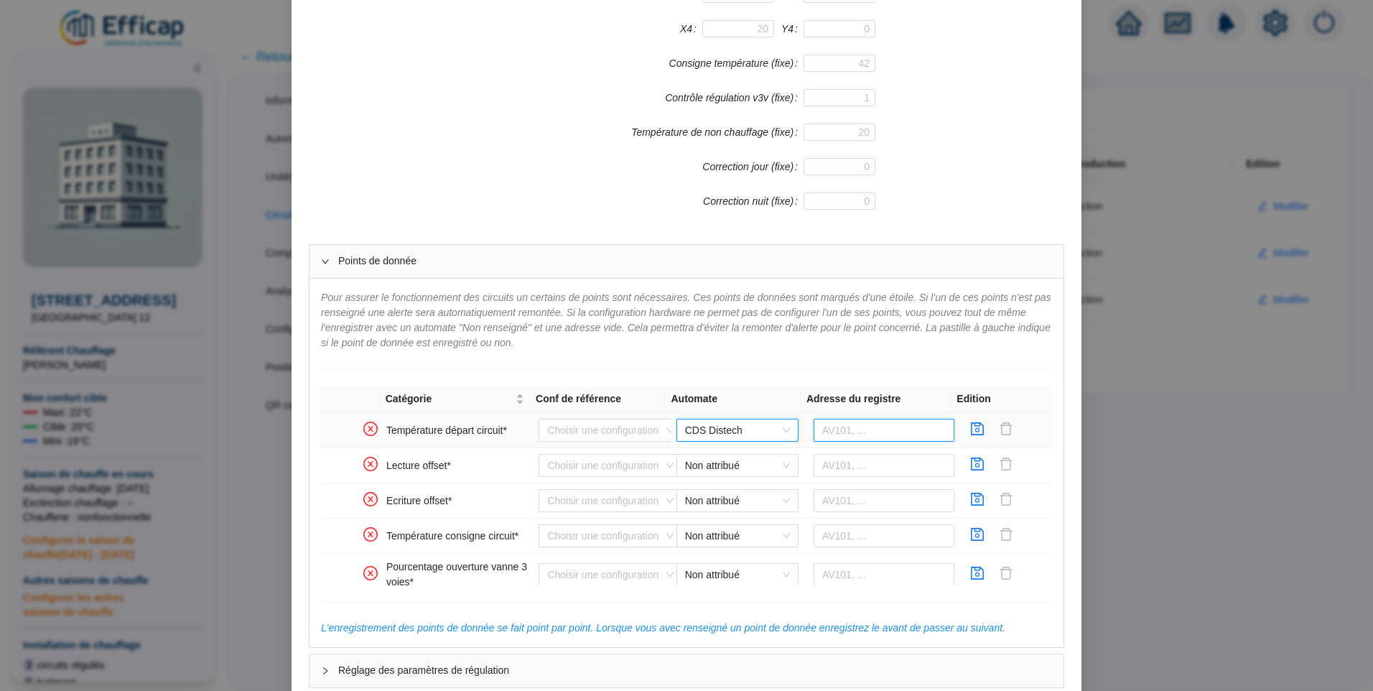
click at [861, 427] on input "text" at bounding box center [884, 430] width 141 height 23
type input "AV910"
click at [970, 433] on icon "save" at bounding box center [977, 429] width 14 height 14
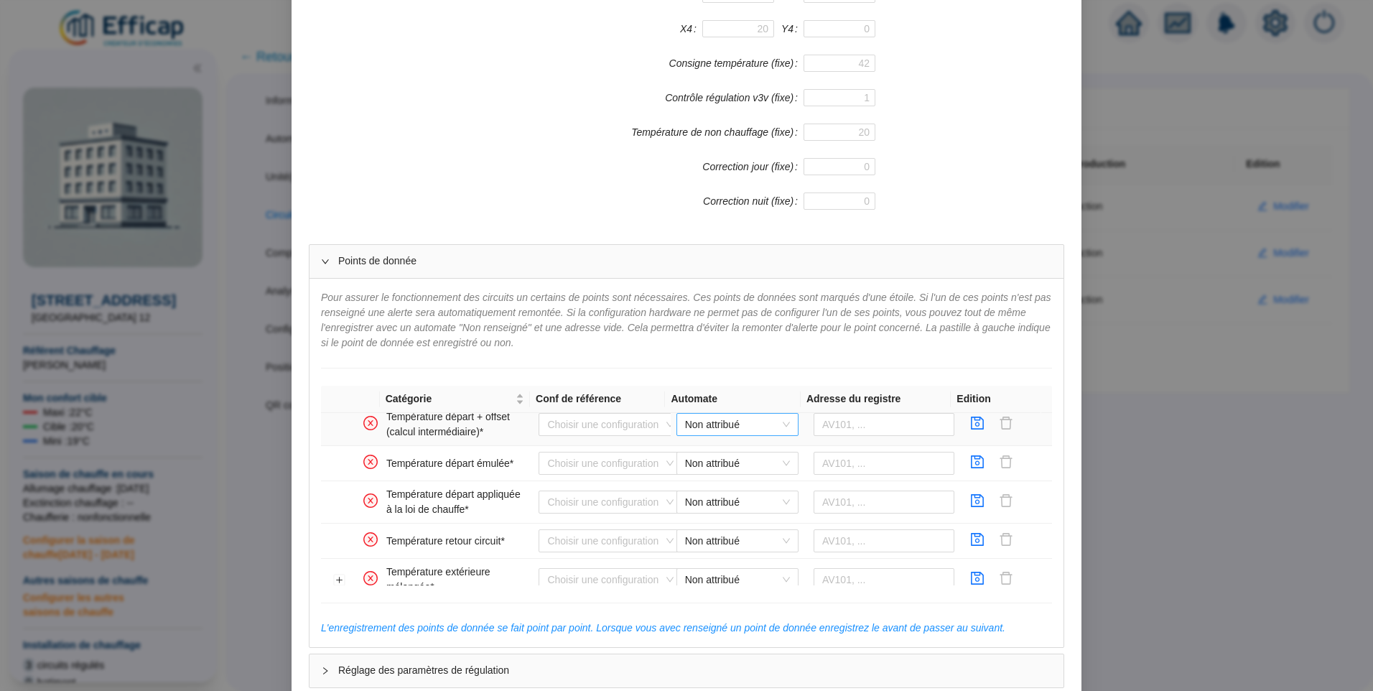
scroll to position [215, 0]
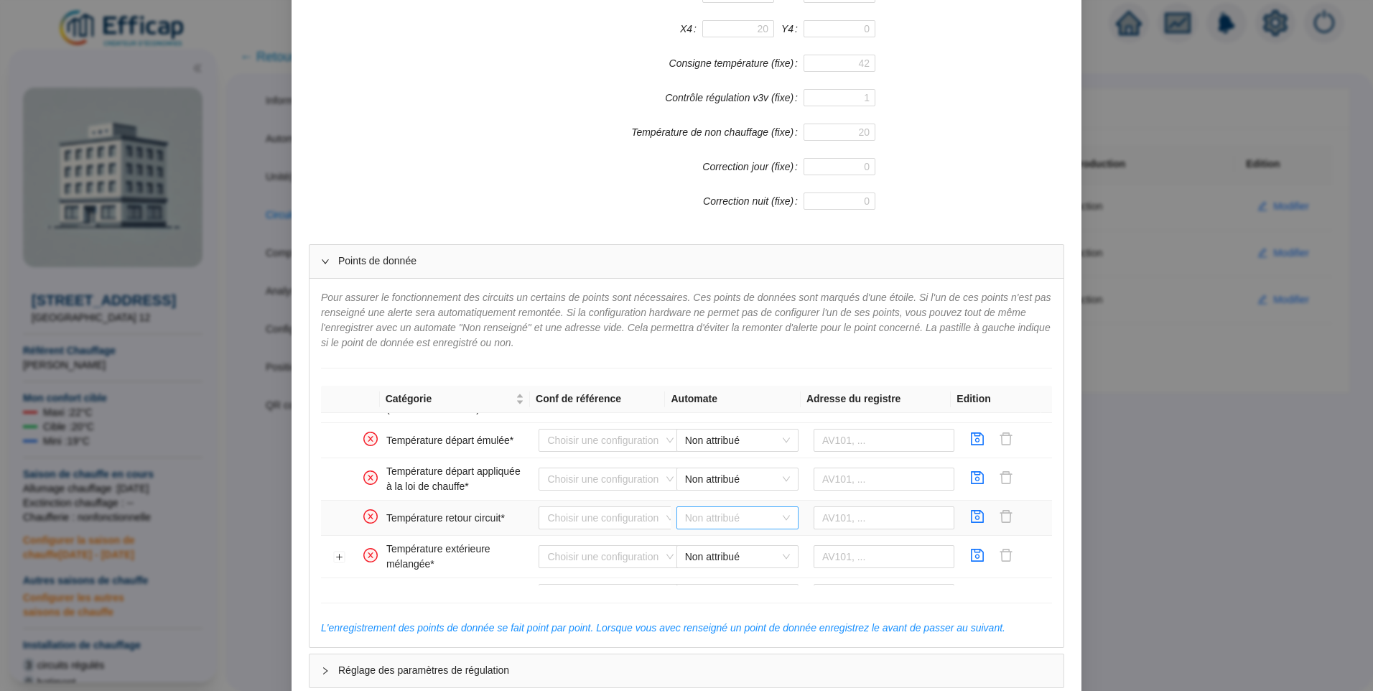
click at [717, 516] on span "Non attribué" at bounding box center [737, 518] width 105 height 22
click at [712, 541] on div "CDS Distech" at bounding box center [726, 546] width 99 height 15
click at [822, 513] on input "text" at bounding box center [884, 517] width 141 height 23
type input "AV911"
click at [970, 520] on icon "save" at bounding box center [977, 516] width 14 height 14
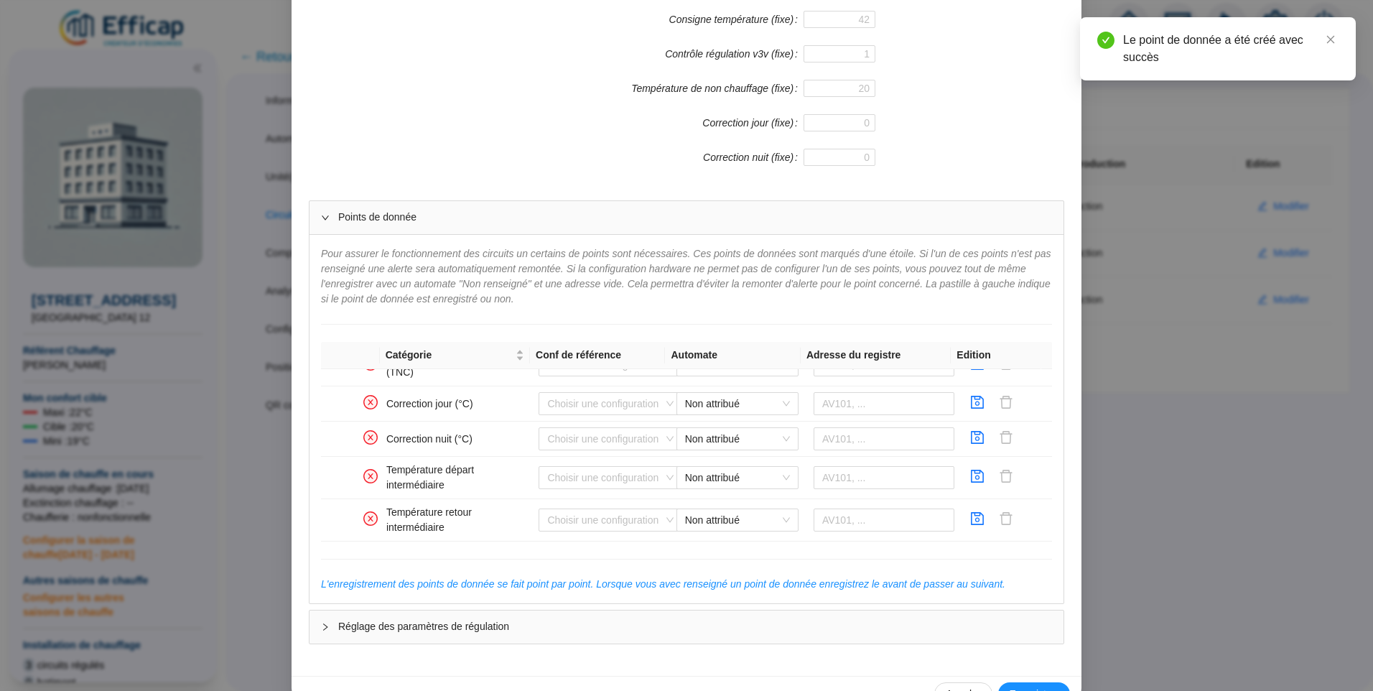
scroll to position [496, 0]
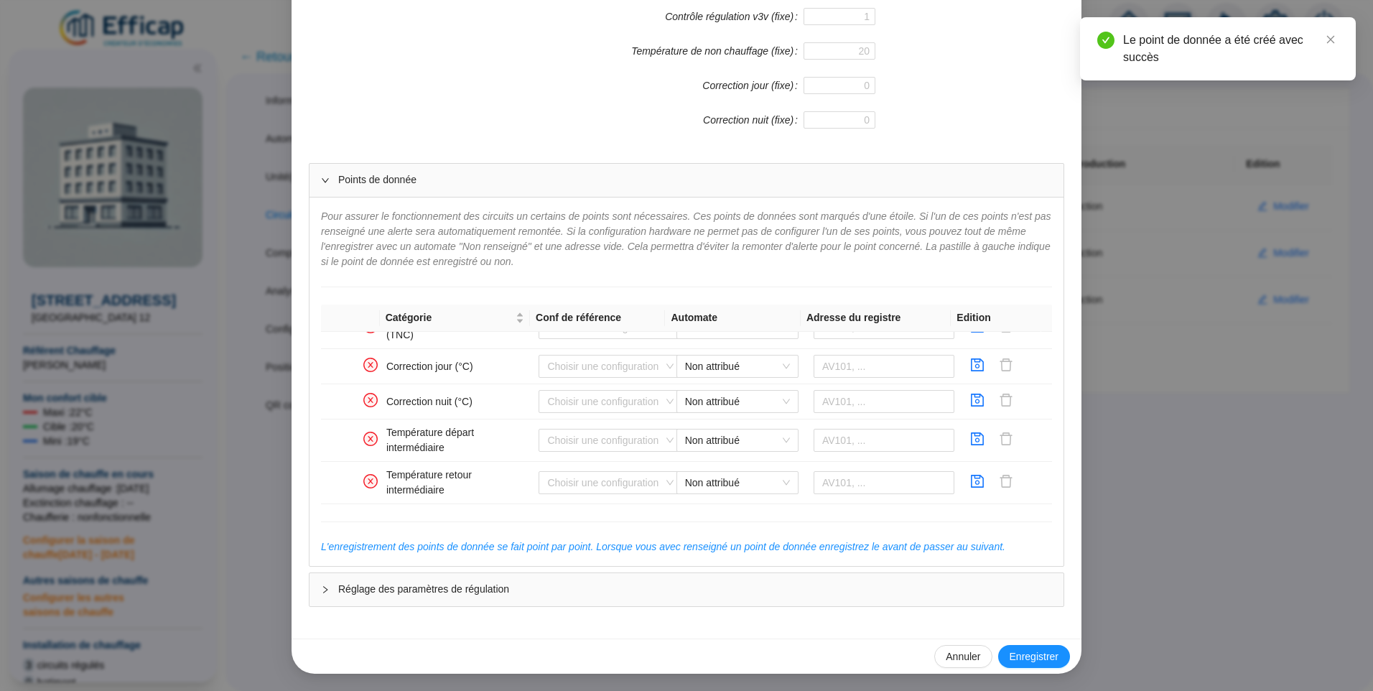
click at [1019, 654] on span "Enregistrer" at bounding box center [1034, 656] width 49 height 15
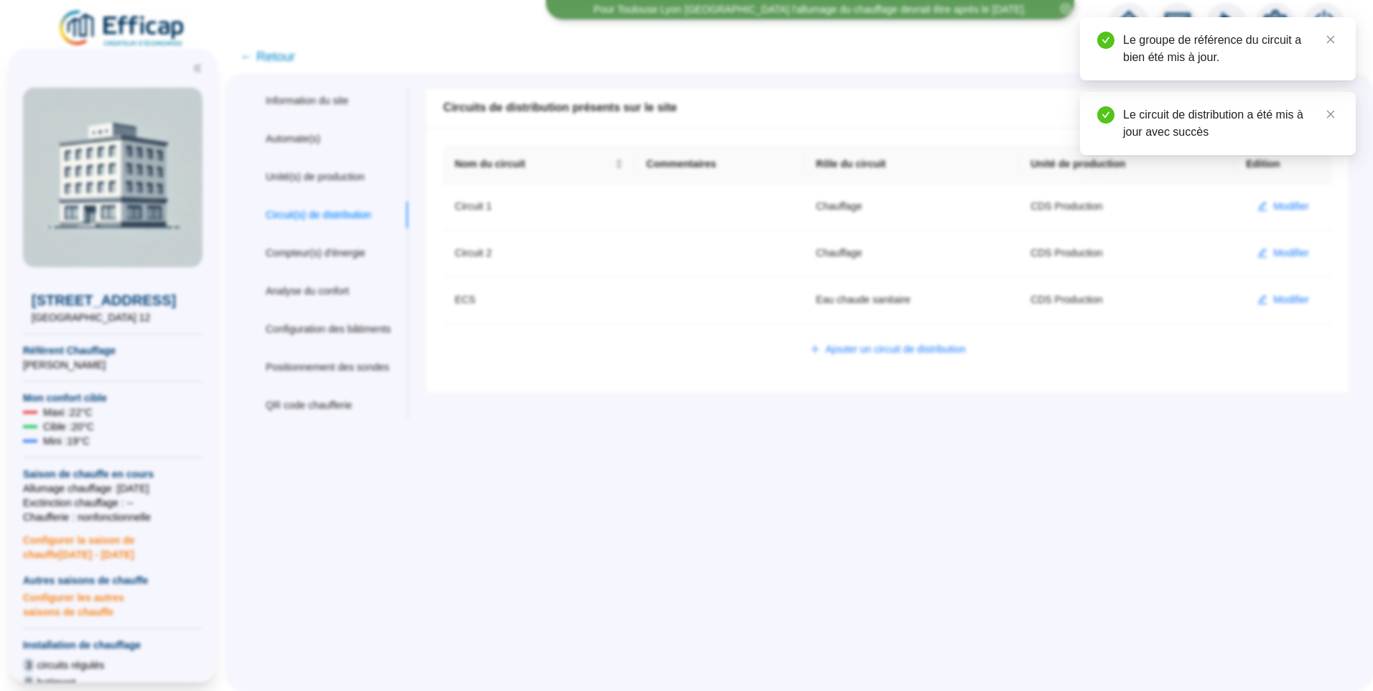
scroll to position [0, 0]
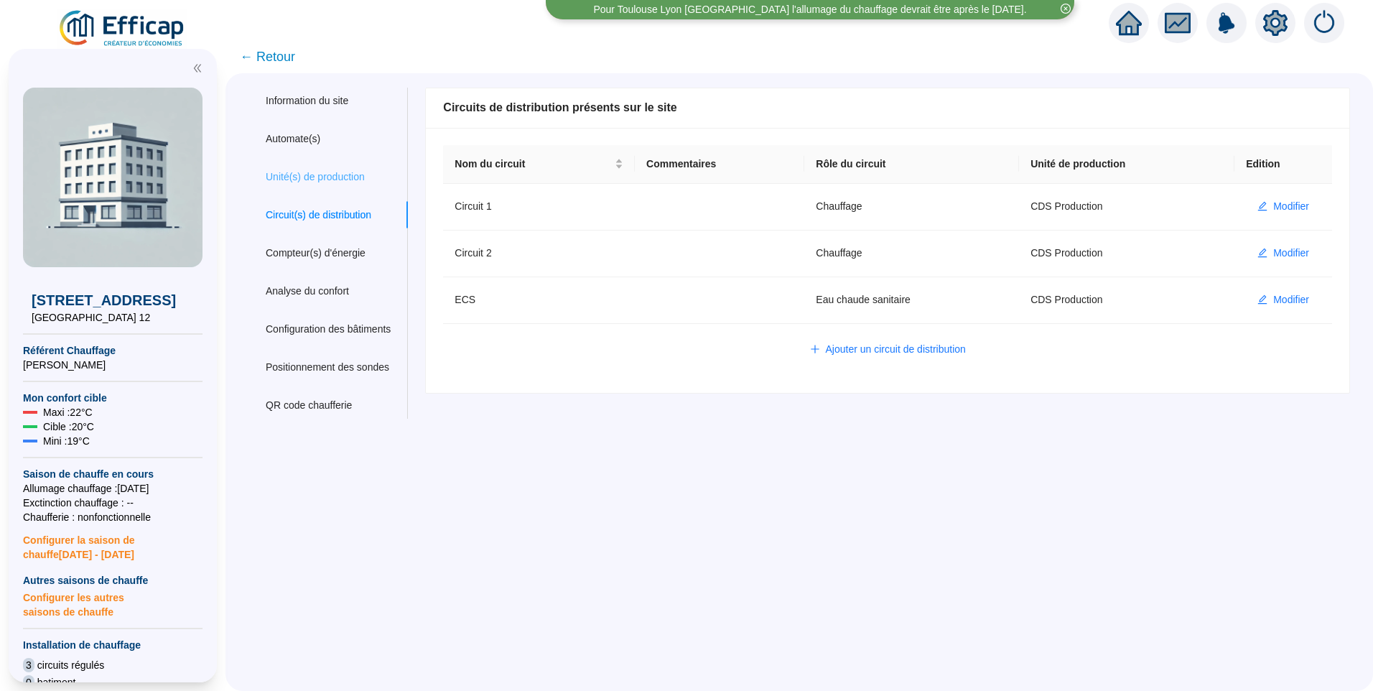
click at [339, 185] on div "Unité(s) de production" at bounding box center [327, 177] width 159 height 27
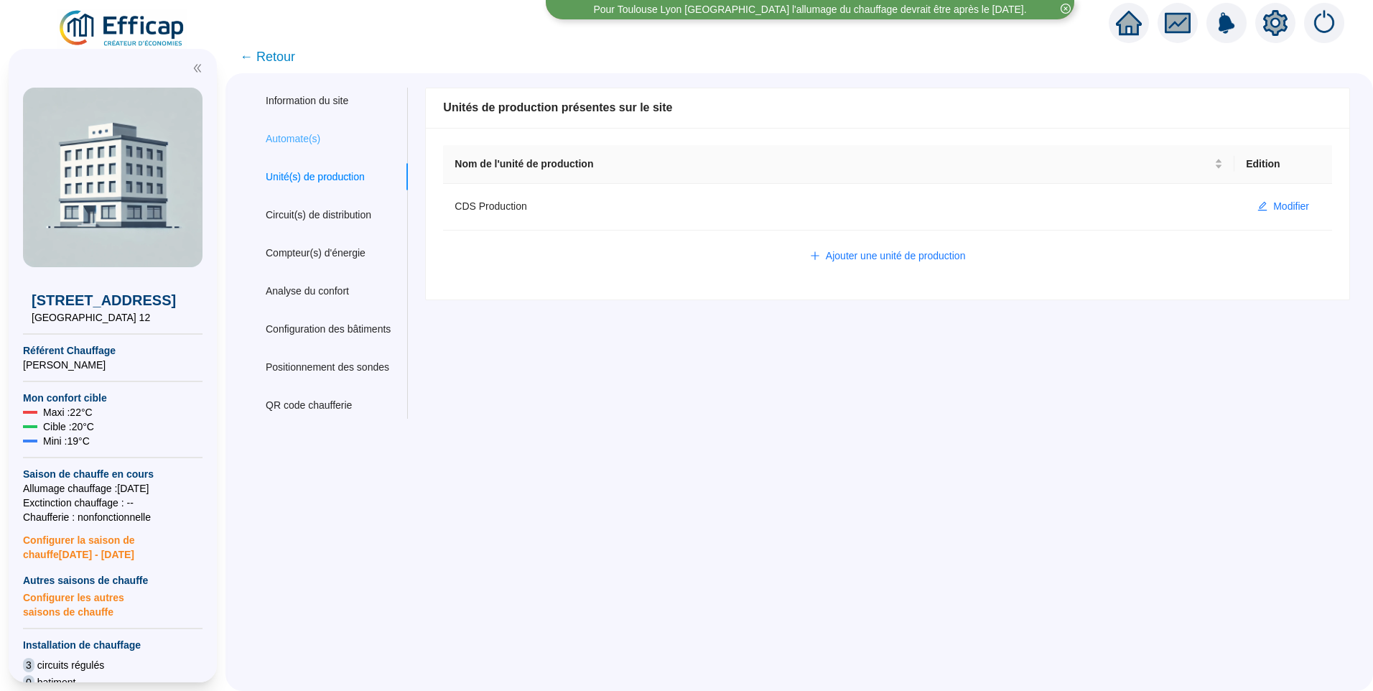
click at [318, 127] on div "Automate(s)" at bounding box center [327, 139] width 159 height 27
click at [671, 518] on div "Information du site Automate(s) Unité(s) de production Circuit(s) de distributi…" at bounding box center [800, 382] width 1148 height 618
click at [340, 172] on div "Unité(s) de production" at bounding box center [315, 176] width 99 height 15
click at [1273, 213] on span "Modifier" at bounding box center [1291, 206] width 36 height 15
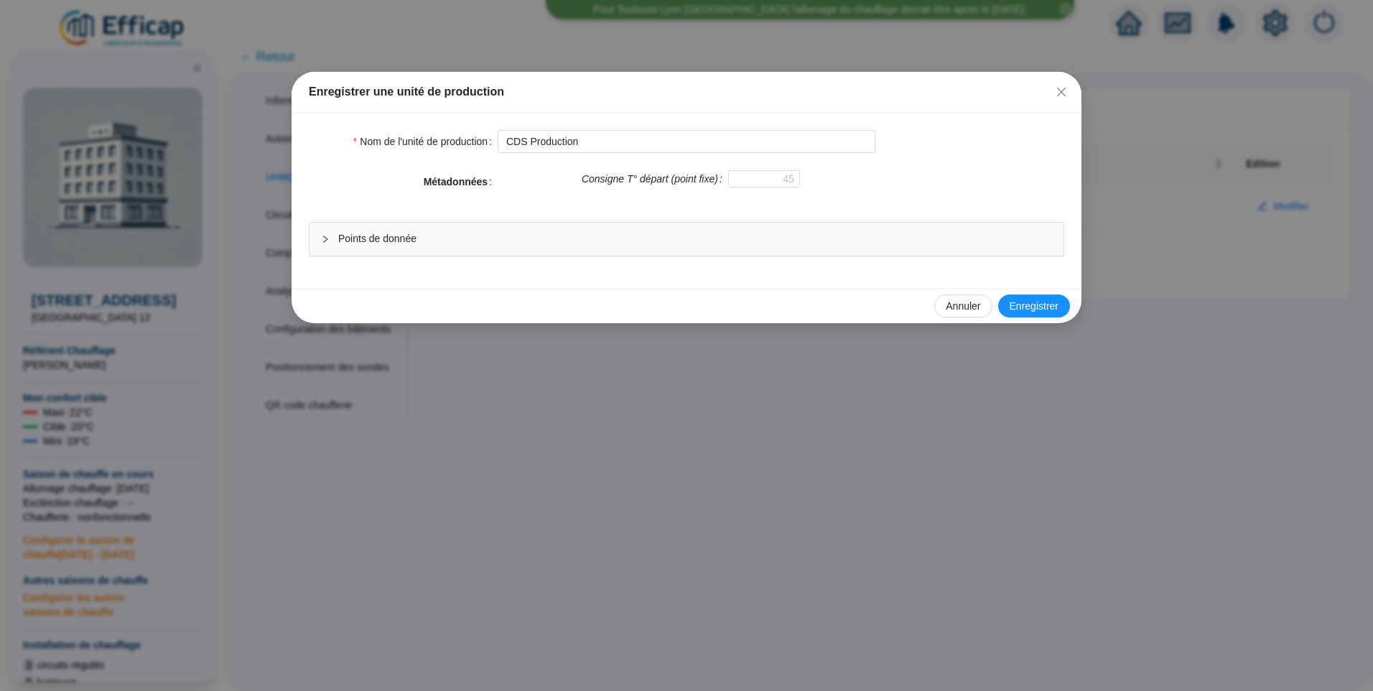
click at [434, 233] on span "Points de donnée" at bounding box center [695, 238] width 714 height 15
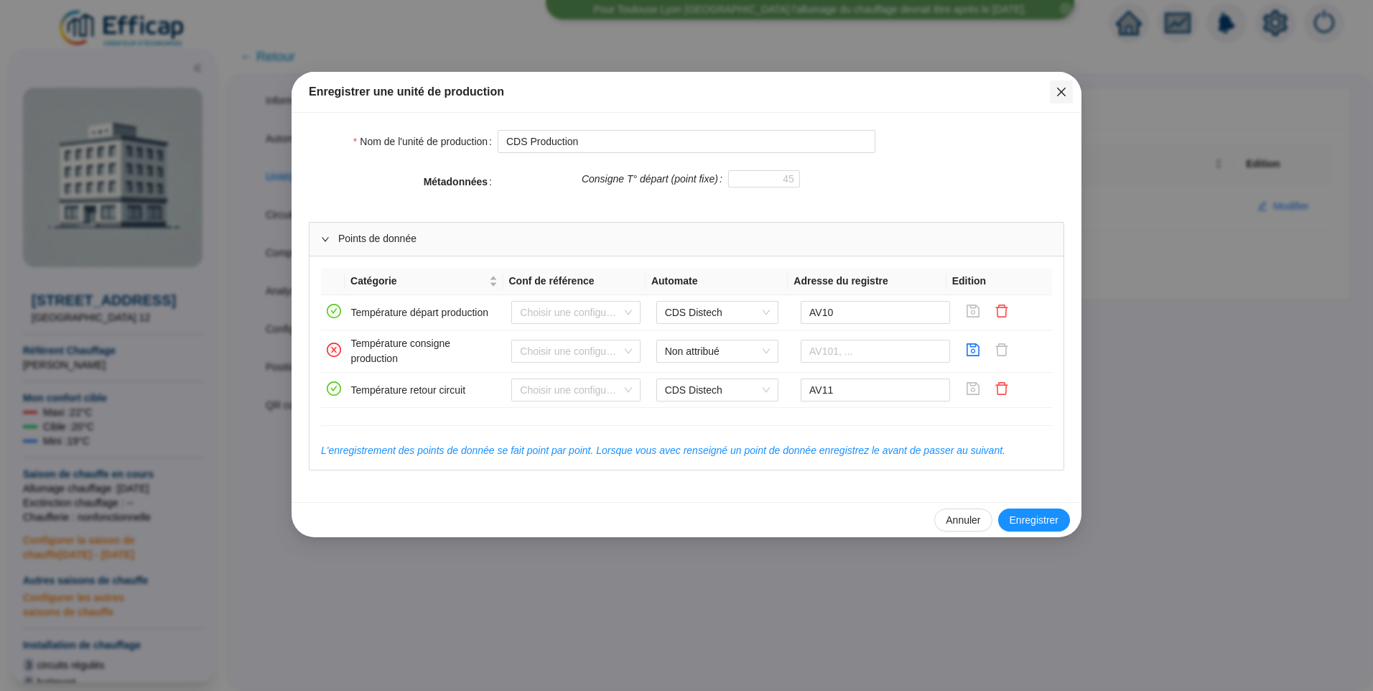
click at [1056, 91] on icon "close" at bounding box center [1061, 91] width 11 height 11
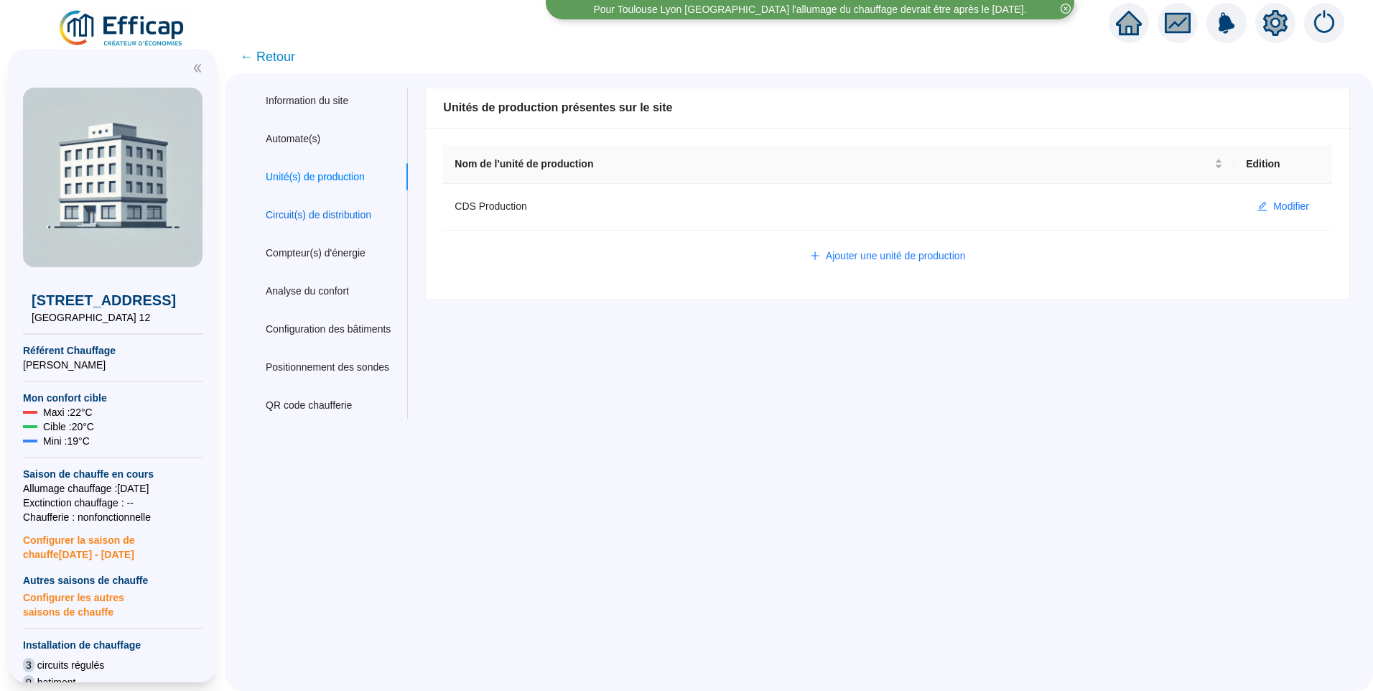
click at [340, 213] on div "Circuit(s) de distribution" at bounding box center [319, 215] width 106 height 15
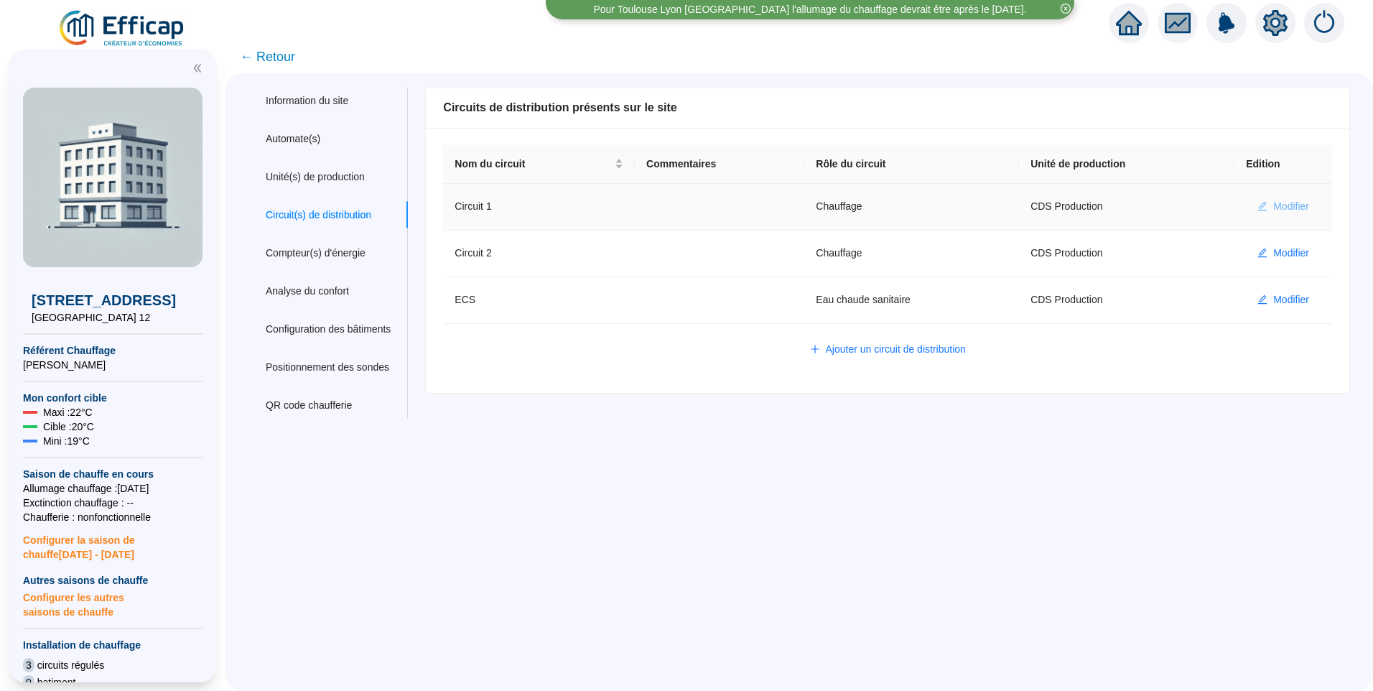
click at [1280, 208] on span "Modifier" at bounding box center [1291, 206] width 36 height 15
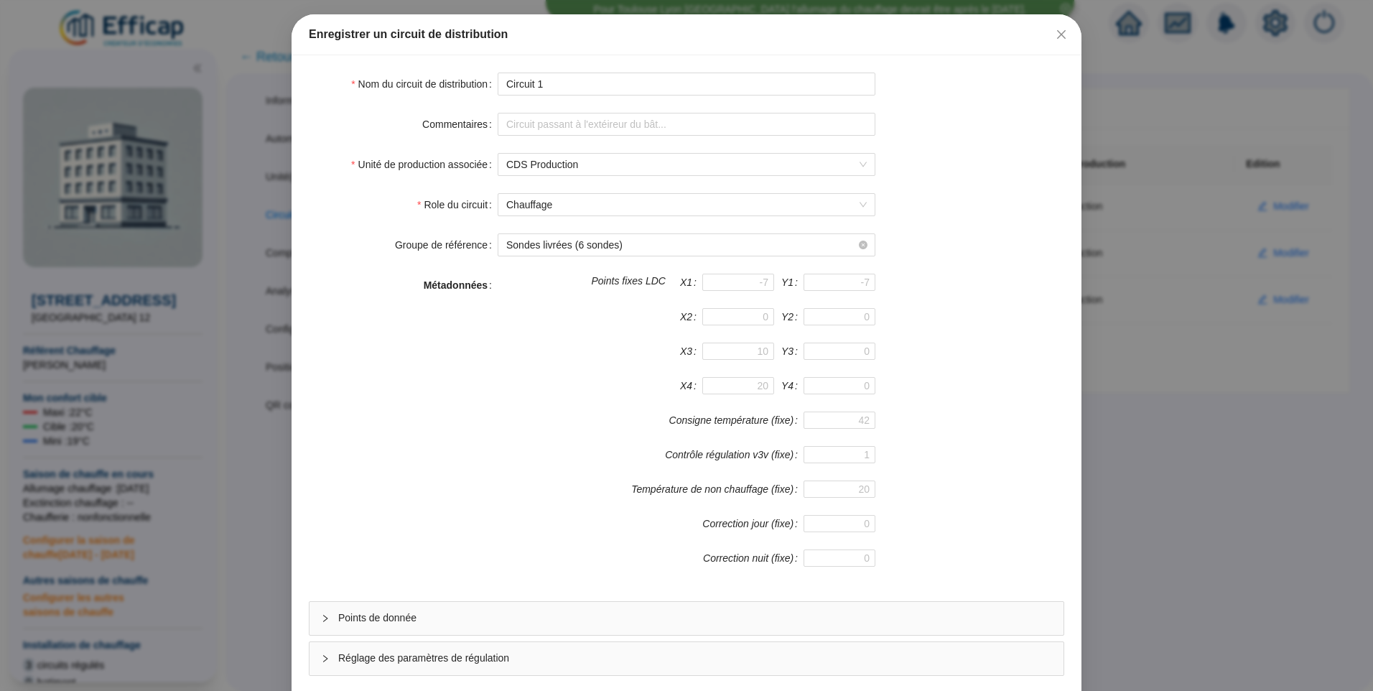
scroll to position [126, 0]
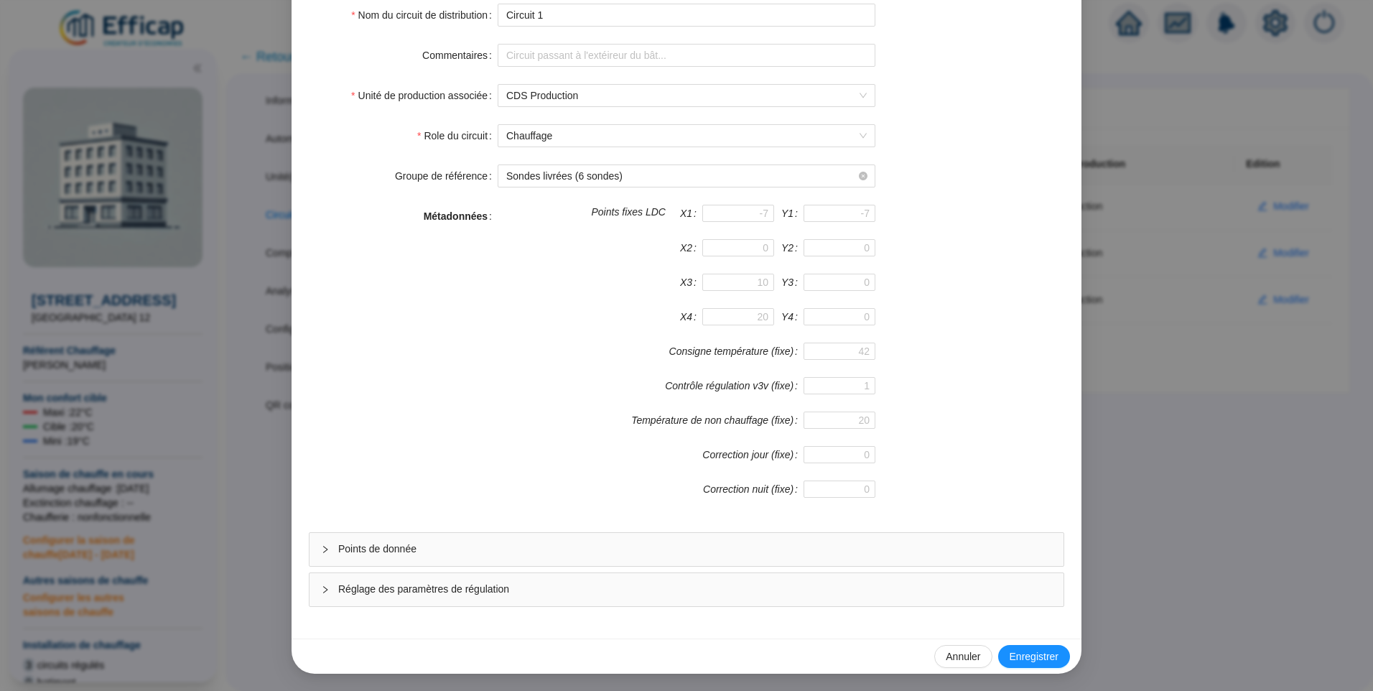
drag, startPoint x: 382, startPoint y: 544, endPoint x: 501, endPoint y: 425, distance: 168.1
click at [382, 543] on span "Points de donnée" at bounding box center [695, 548] width 714 height 15
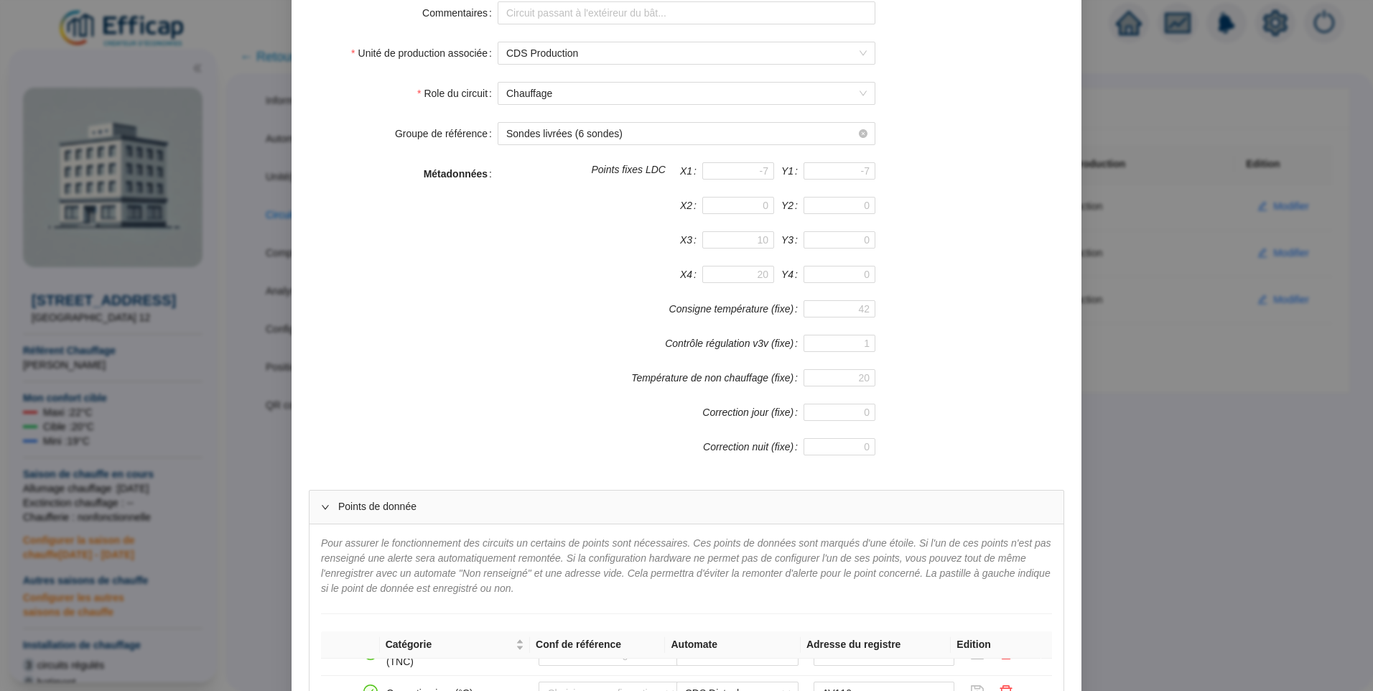
scroll to position [0, 0]
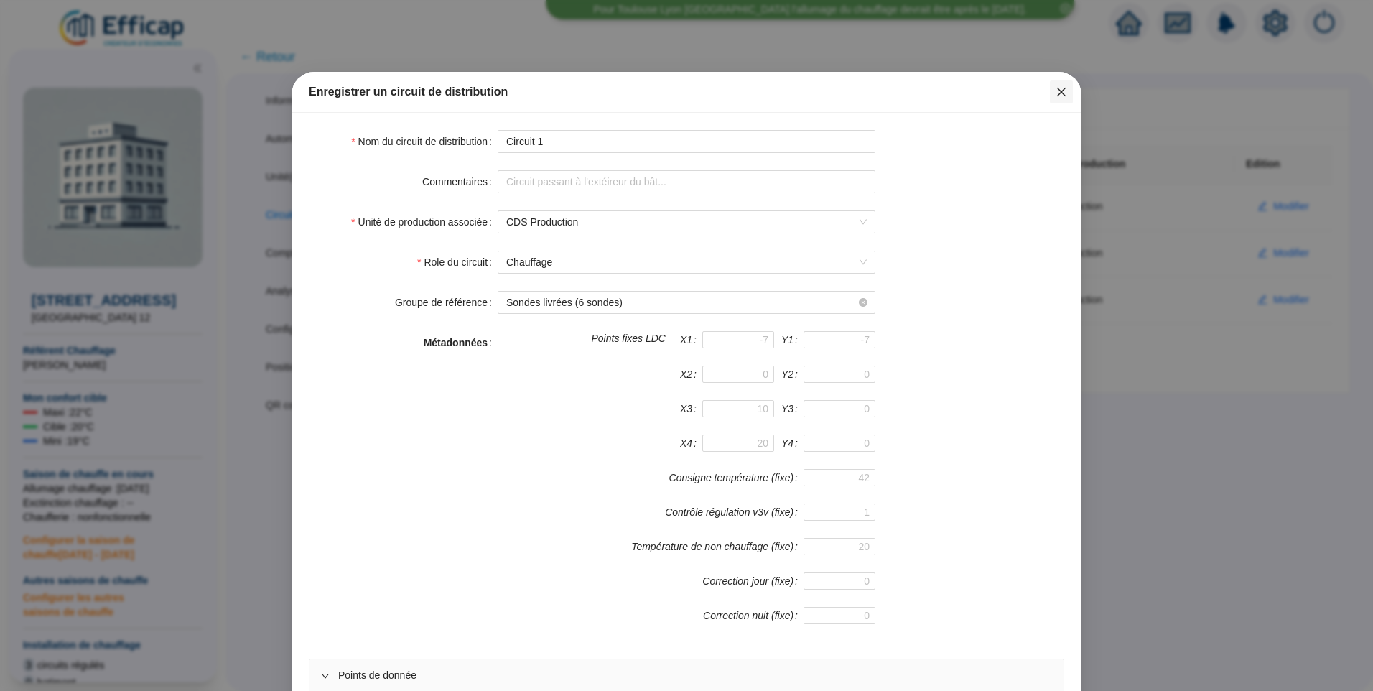
click at [1064, 92] on span "Fermer" at bounding box center [1061, 91] width 23 height 11
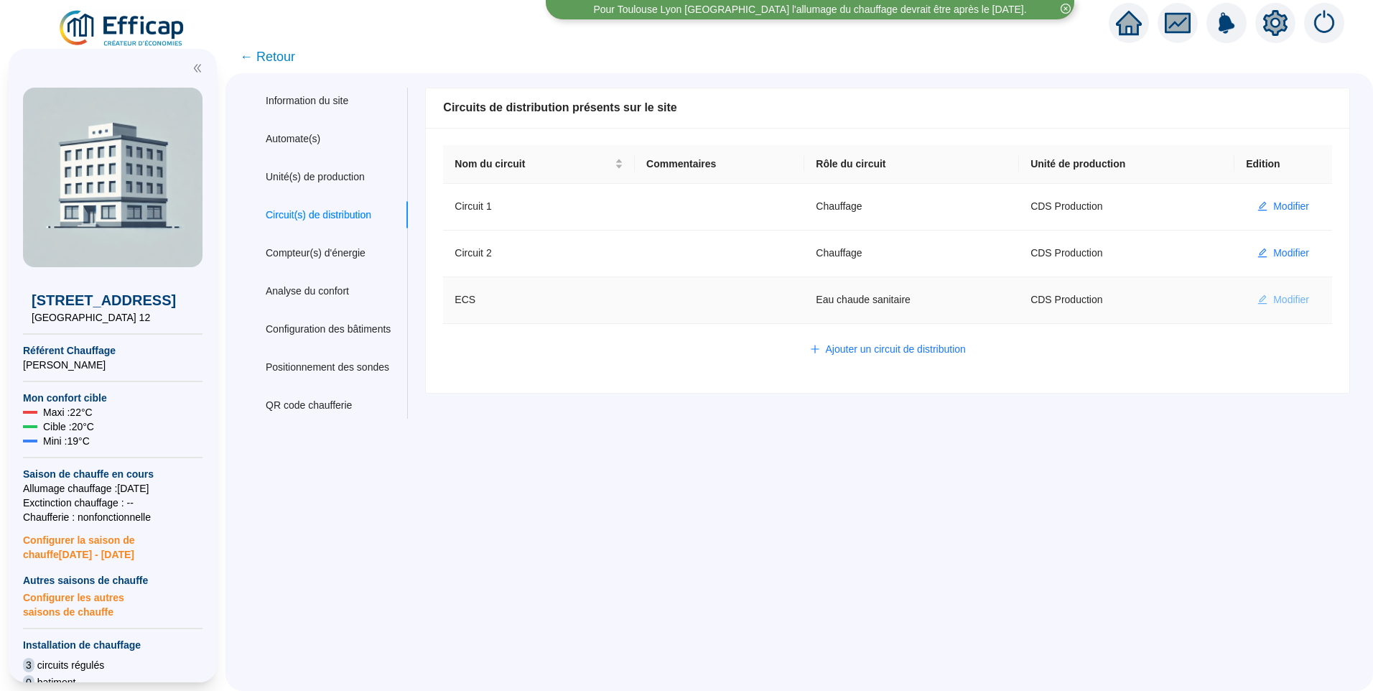
click at [1280, 299] on span "Modifier" at bounding box center [1291, 299] width 36 height 15
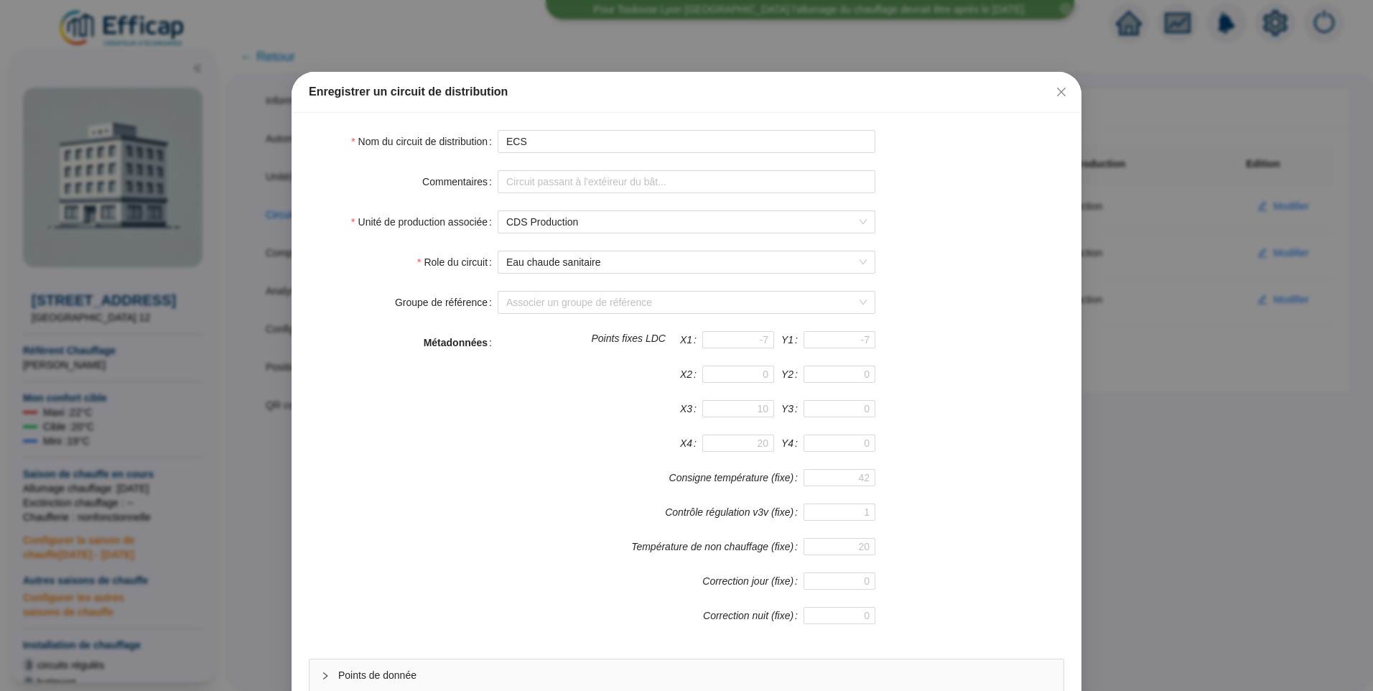
scroll to position [126, 0]
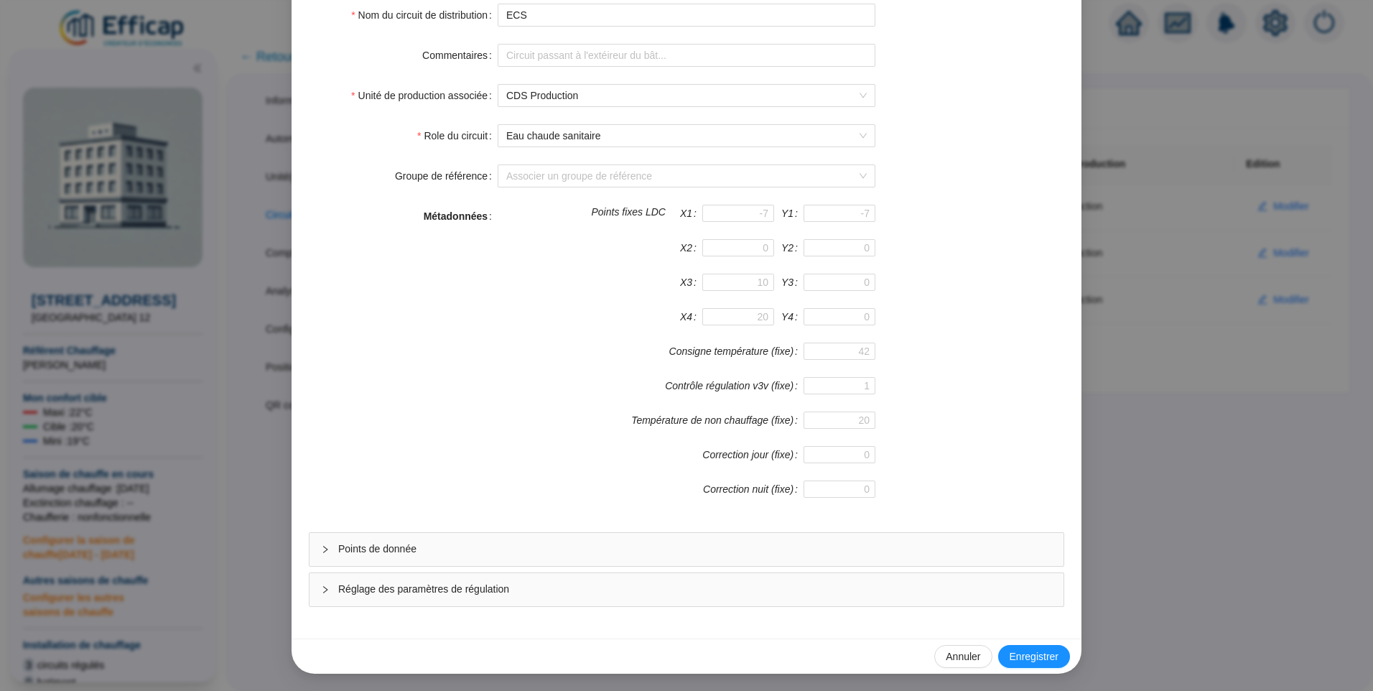
click at [442, 548] on span "Points de donnée" at bounding box center [695, 548] width 714 height 15
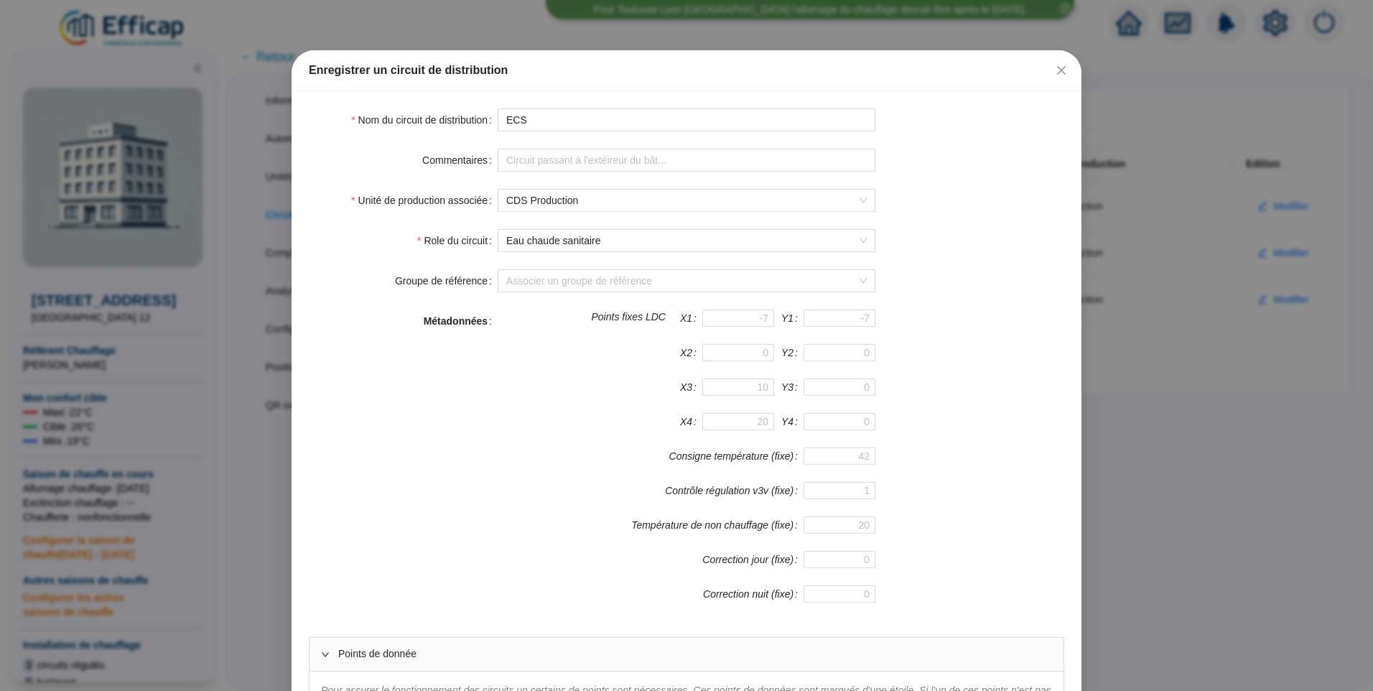
scroll to position [0, 0]
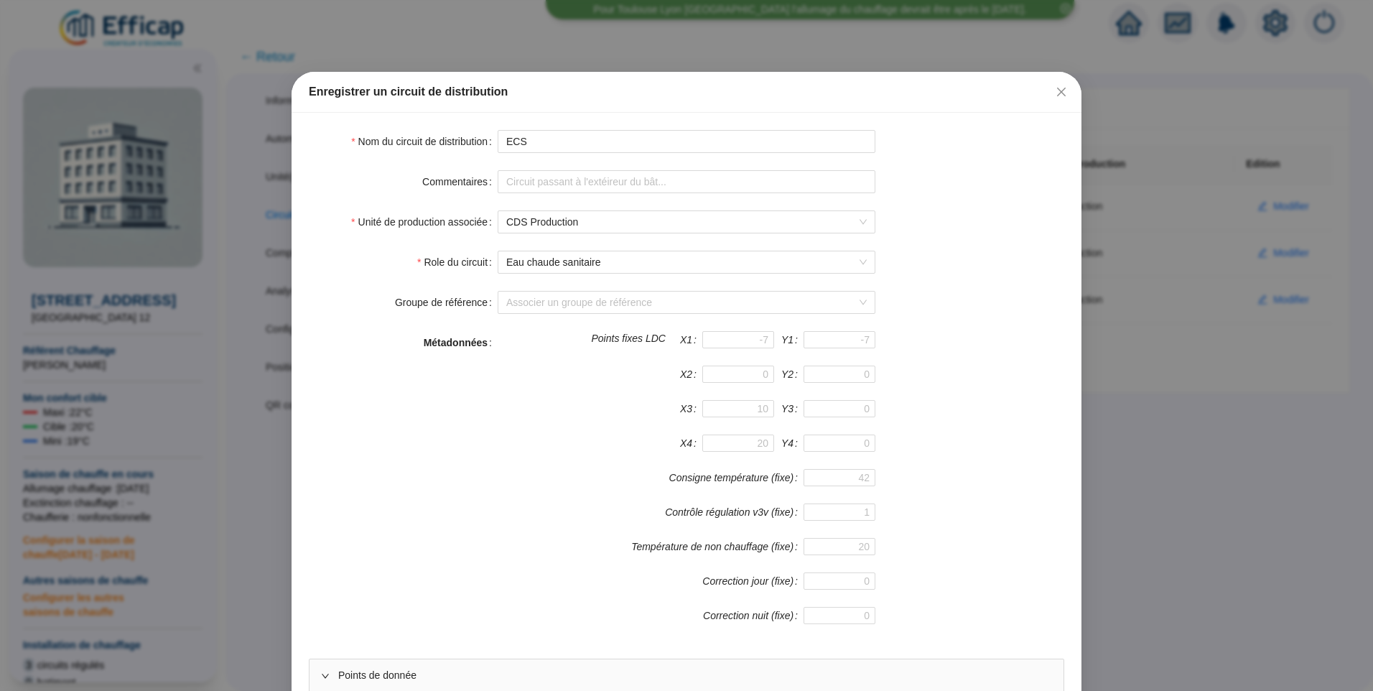
click at [1057, 91] on icon "close" at bounding box center [1061, 92] width 9 height 9
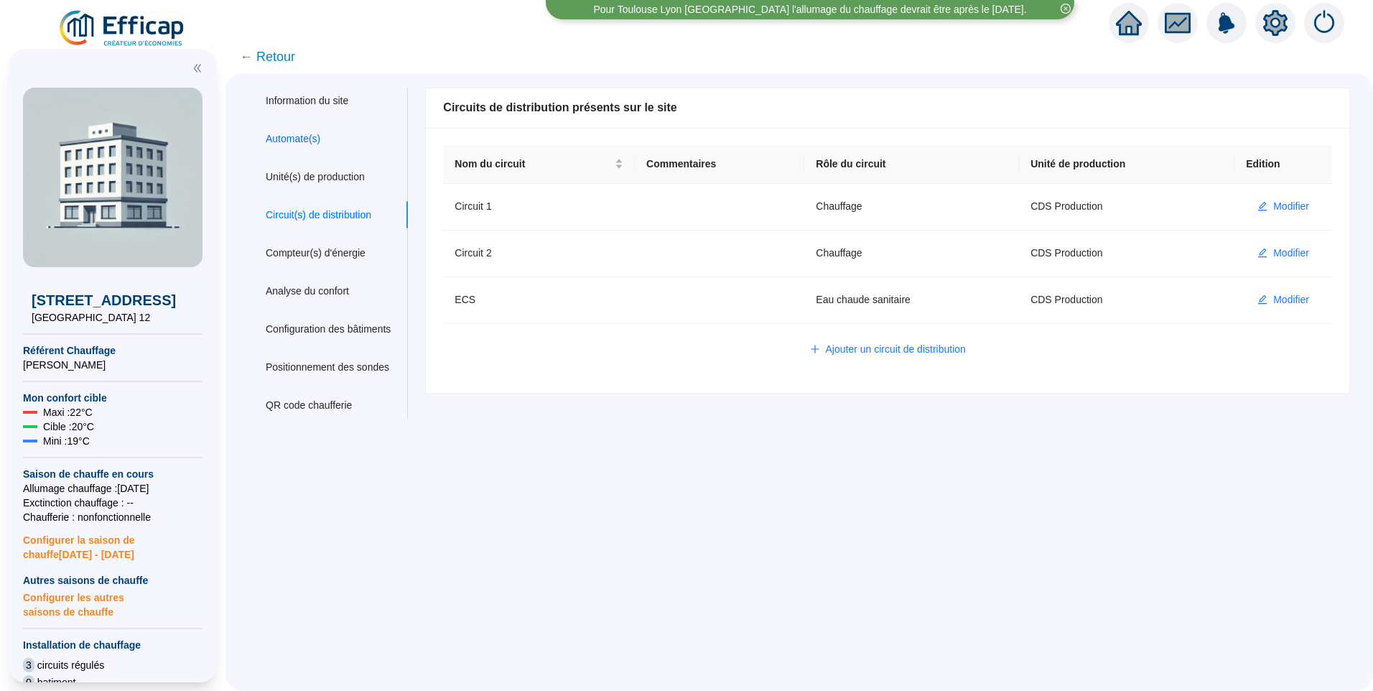
click at [320, 143] on div "Automate(s)" at bounding box center [293, 138] width 55 height 15
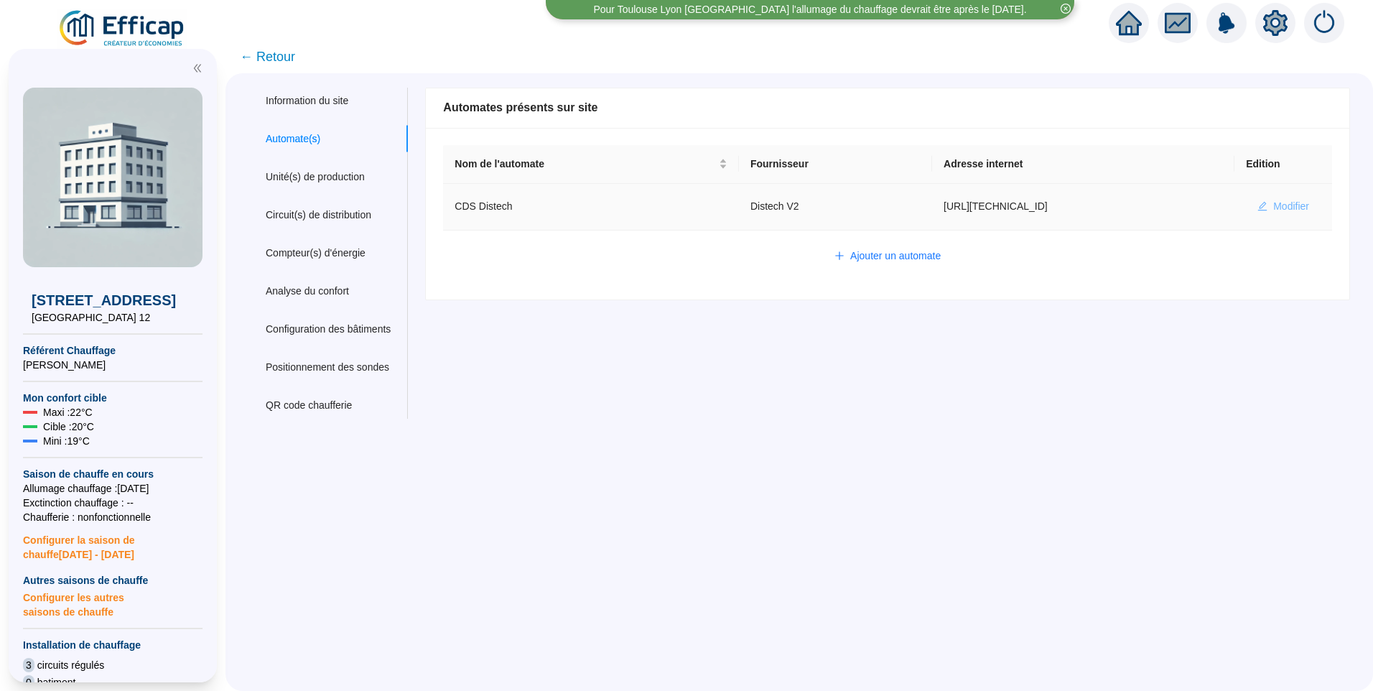
click at [1288, 202] on span "Modifier" at bounding box center [1291, 206] width 36 height 15
type input "CDS Distech"
type input "[URL][TECHNICAL_ID]"
type input "admin-efficap"
type input "AV1001"
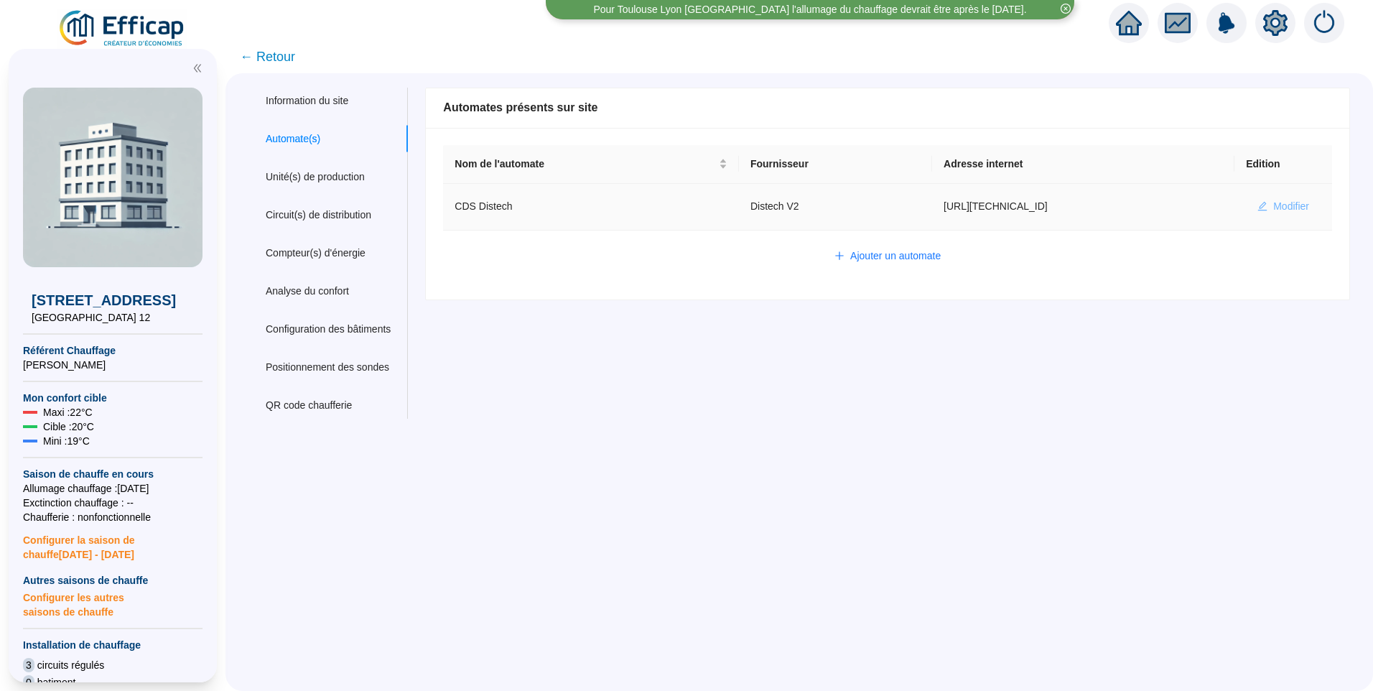
type input "AV1002"
type input "AV1000"
type input "BV1000"
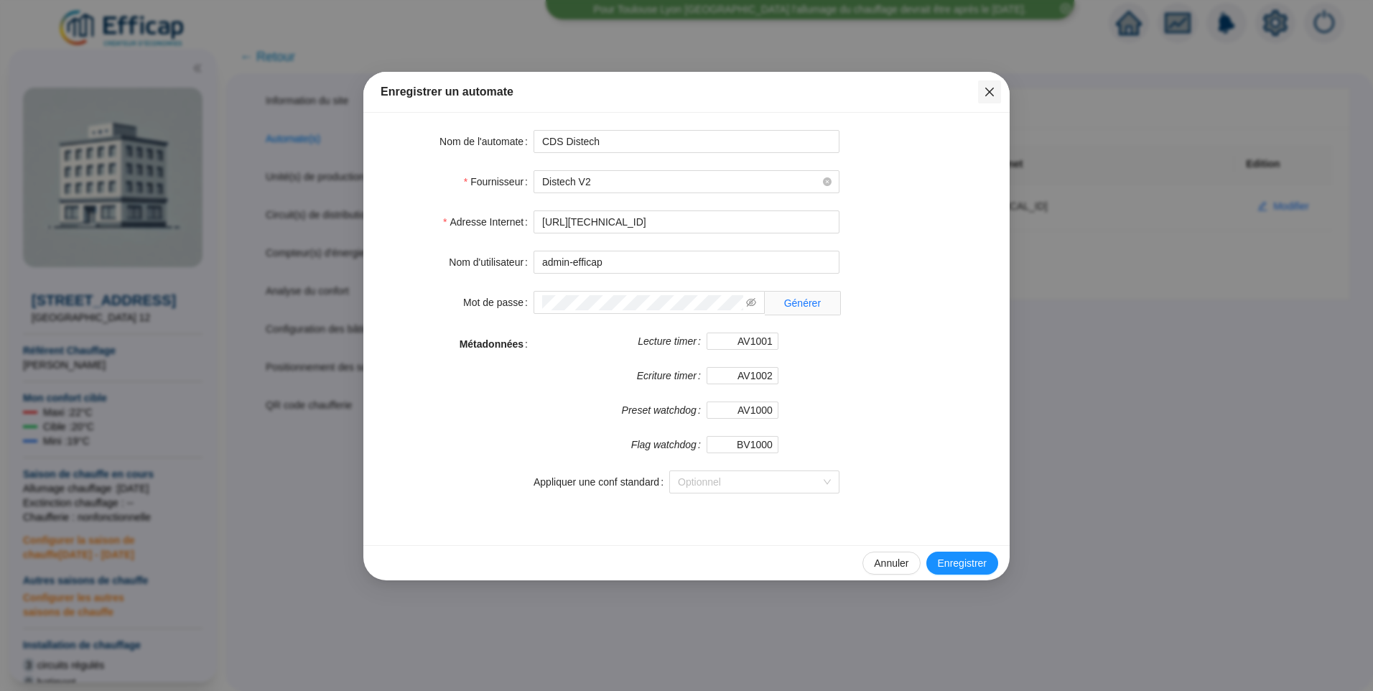
click at [993, 95] on icon "close" at bounding box center [989, 92] width 9 height 9
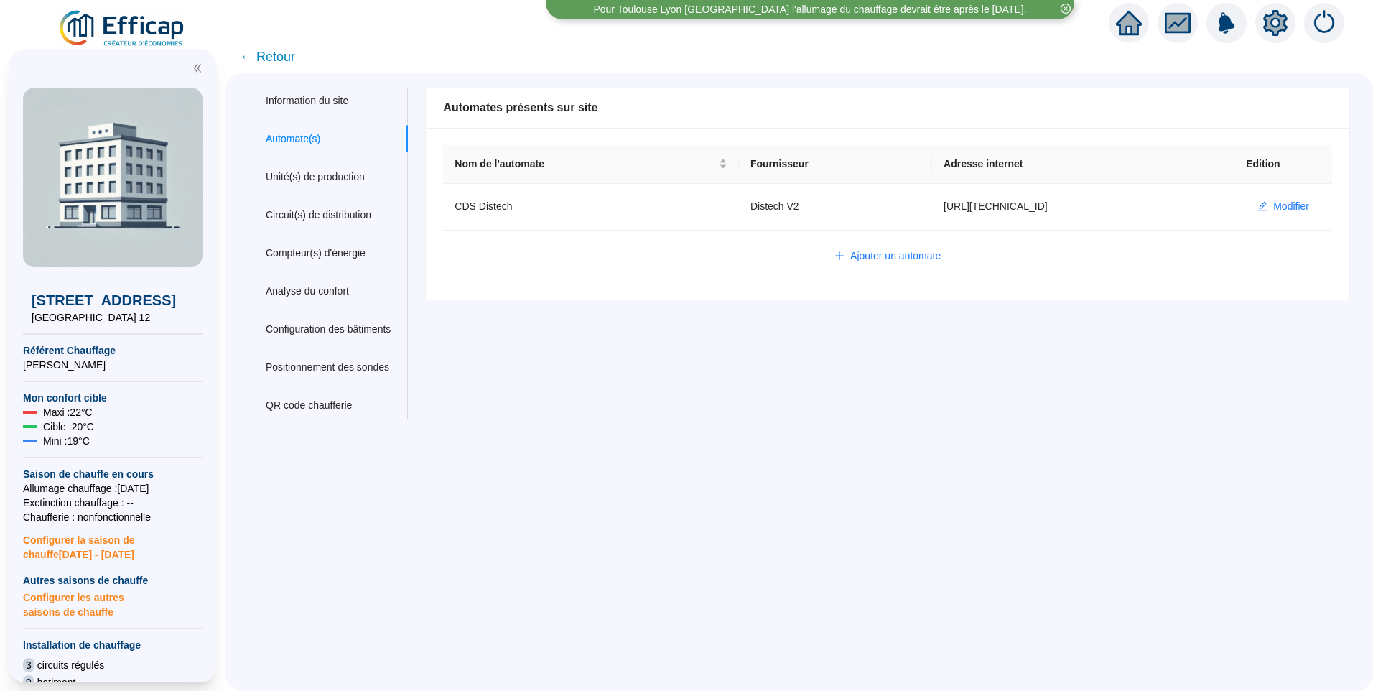
click at [290, 55] on span "← Retour" at bounding box center [267, 57] width 55 height 20
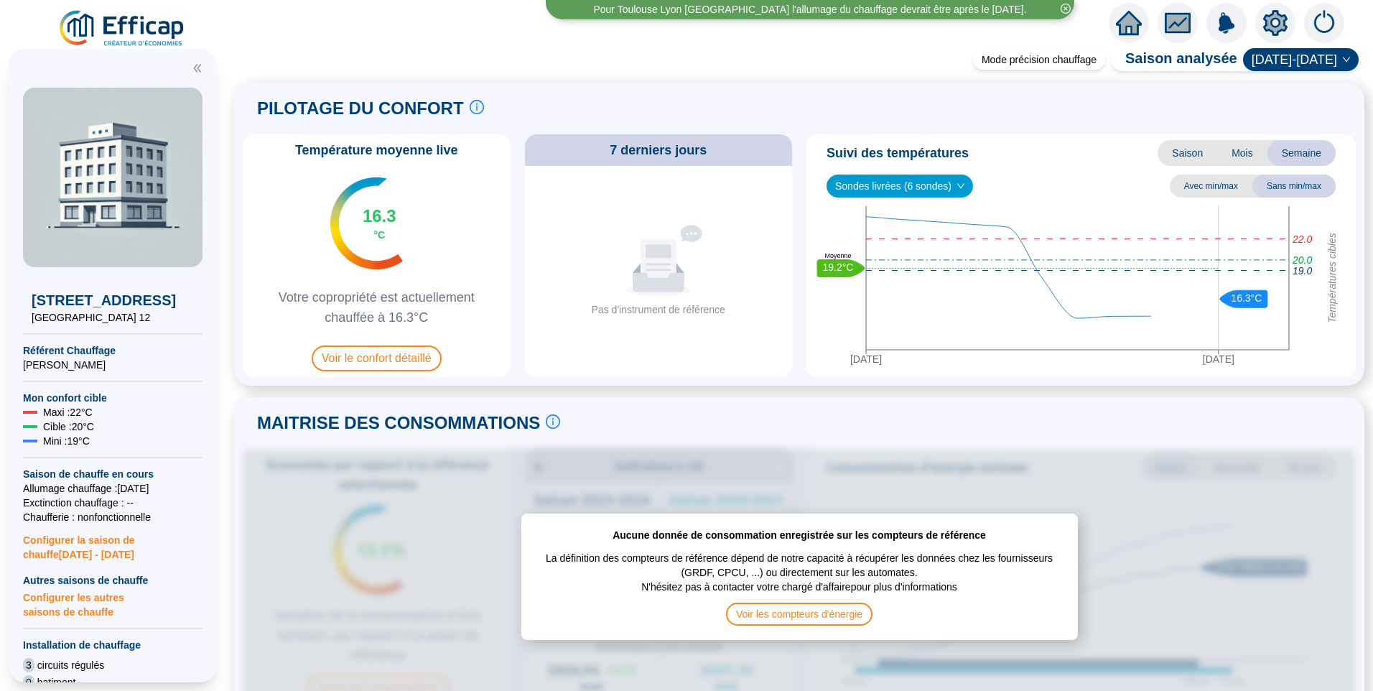
click at [126, 27] on img at bounding box center [122, 29] width 130 height 40
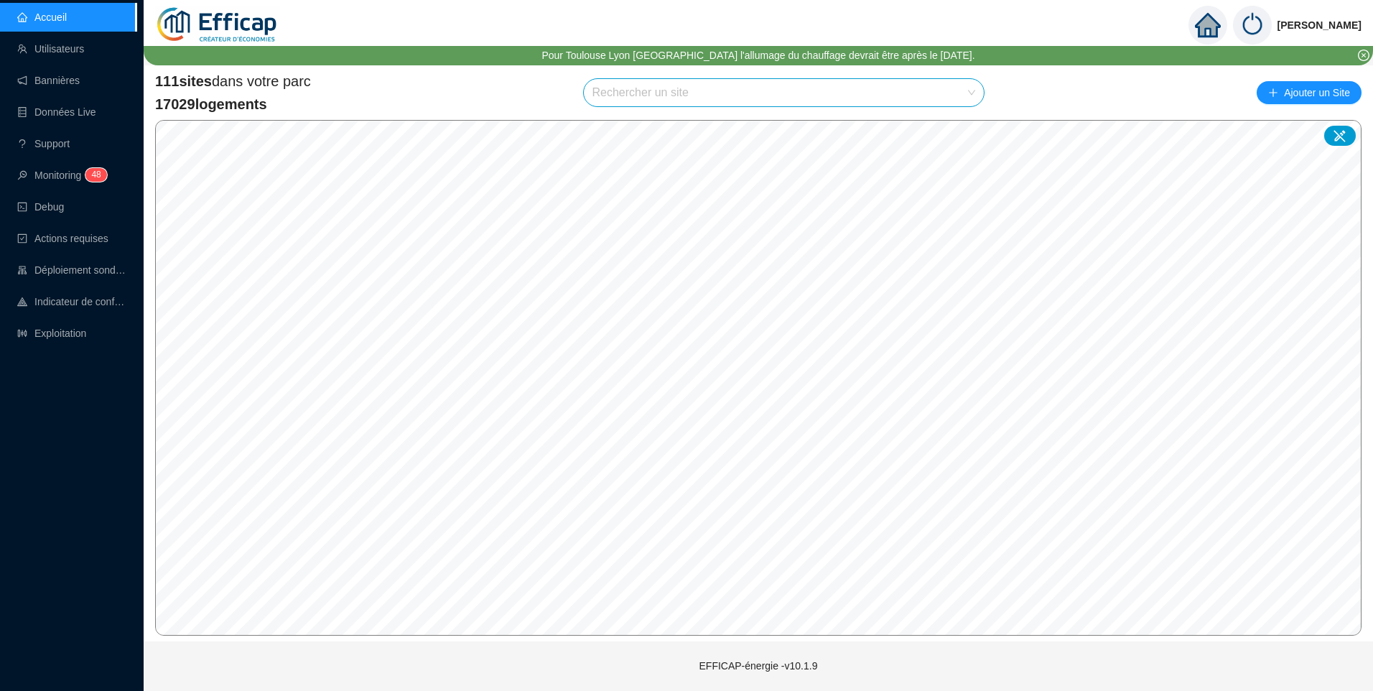
click at [701, 88] on input "search" at bounding box center [777, 92] width 371 height 27
type input "gir"
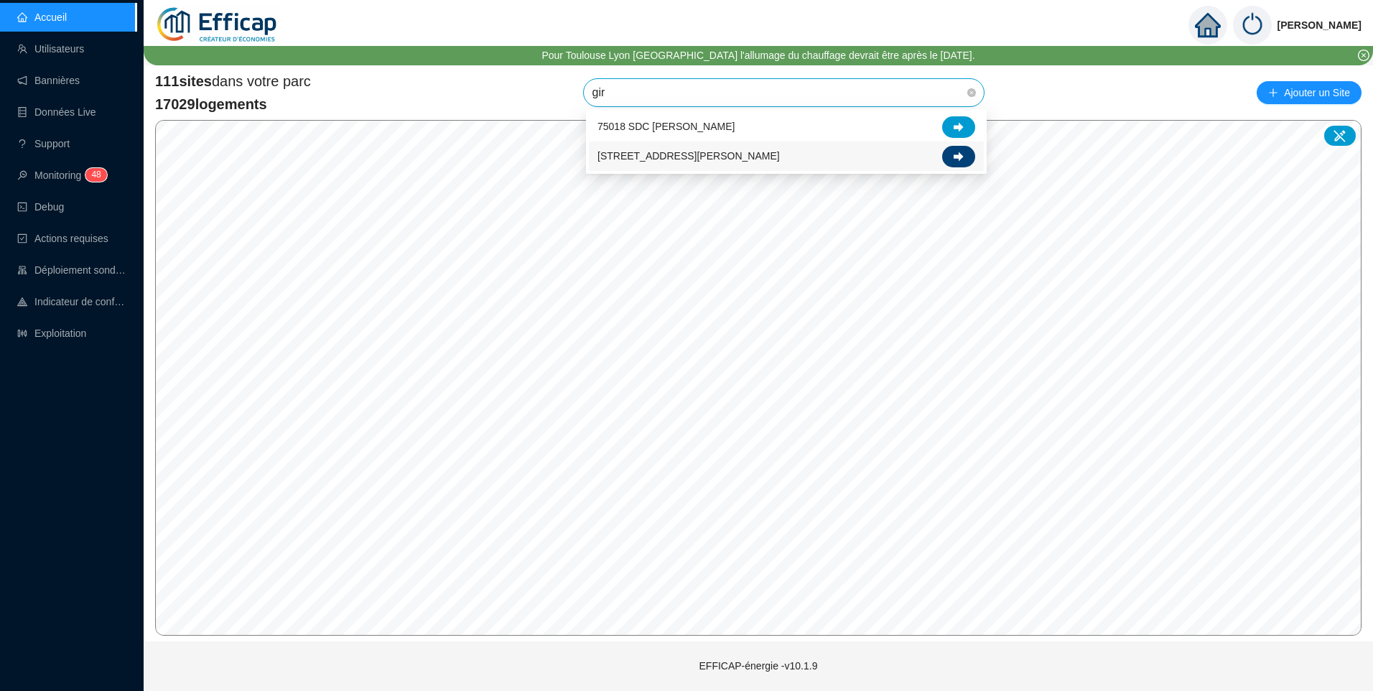
click at [962, 157] on icon at bounding box center [959, 156] width 10 height 9
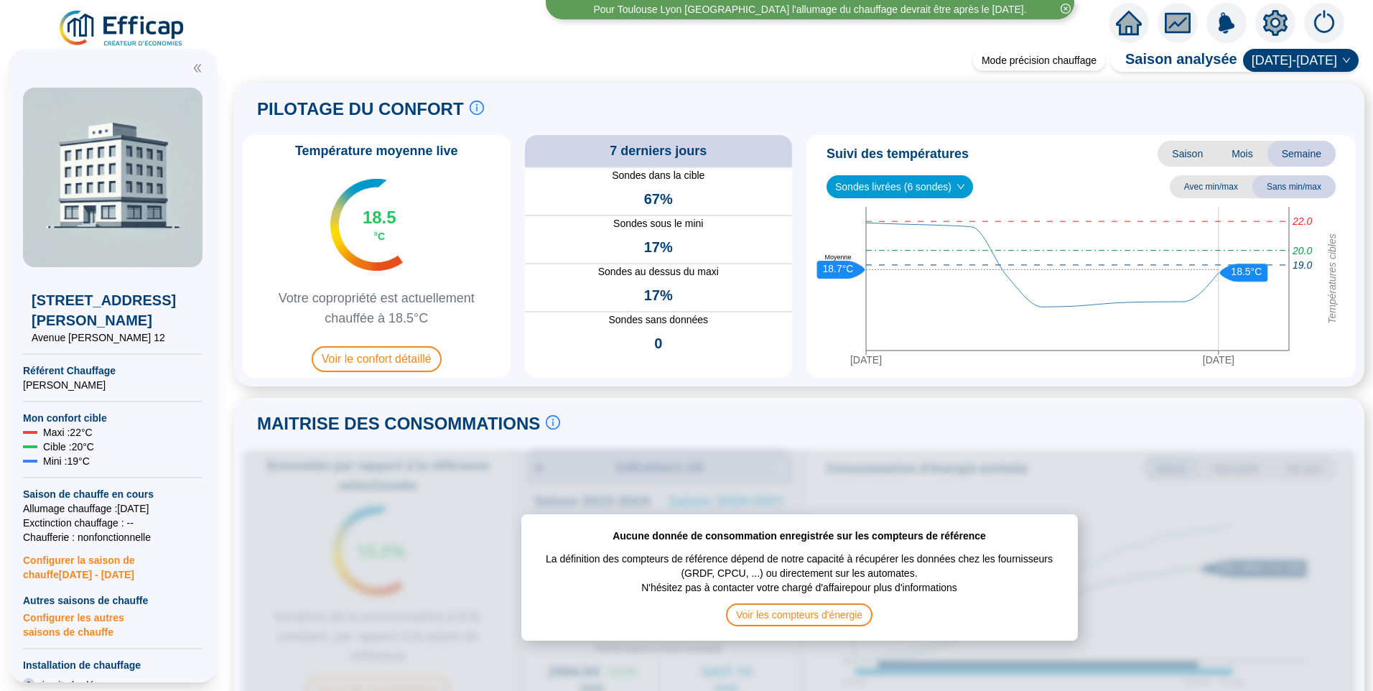
click at [1269, 22] on icon "setting" at bounding box center [1275, 22] width 24 height 23
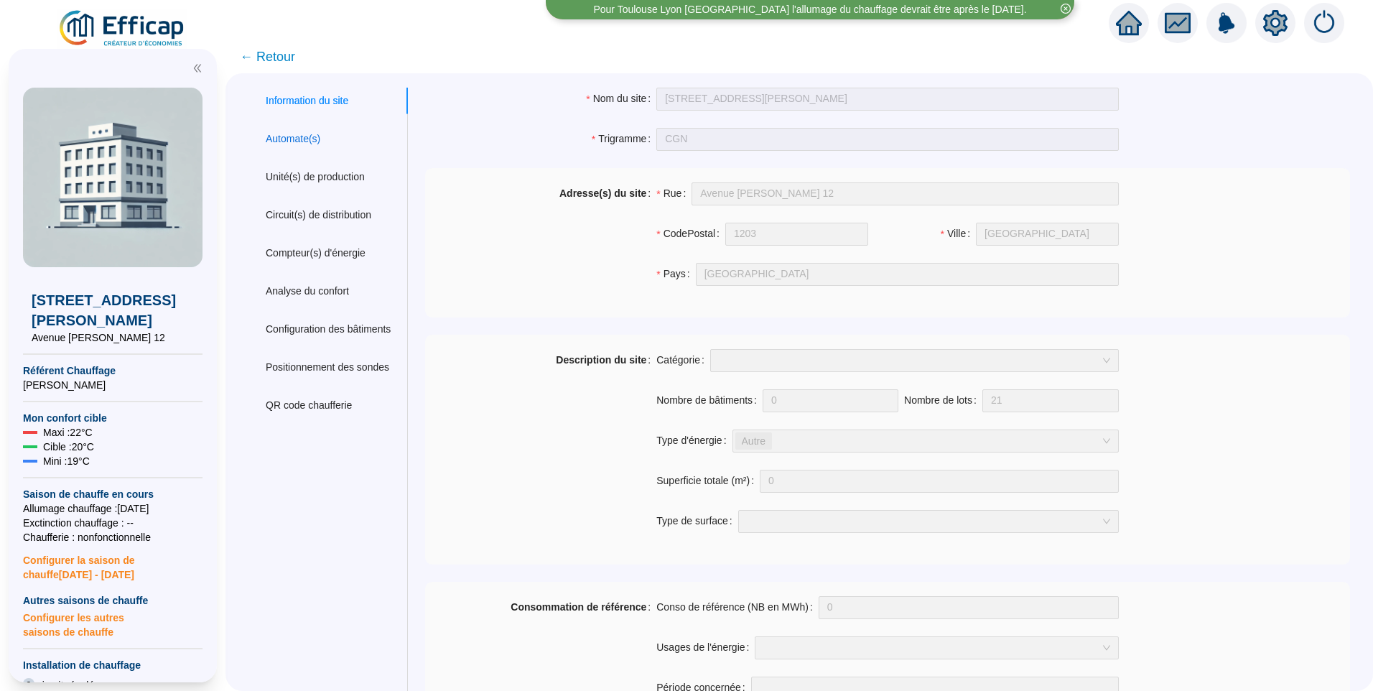
click at [301, 136] on div "Automate(s)" at bounding box center [293, 138] width 55 height 15
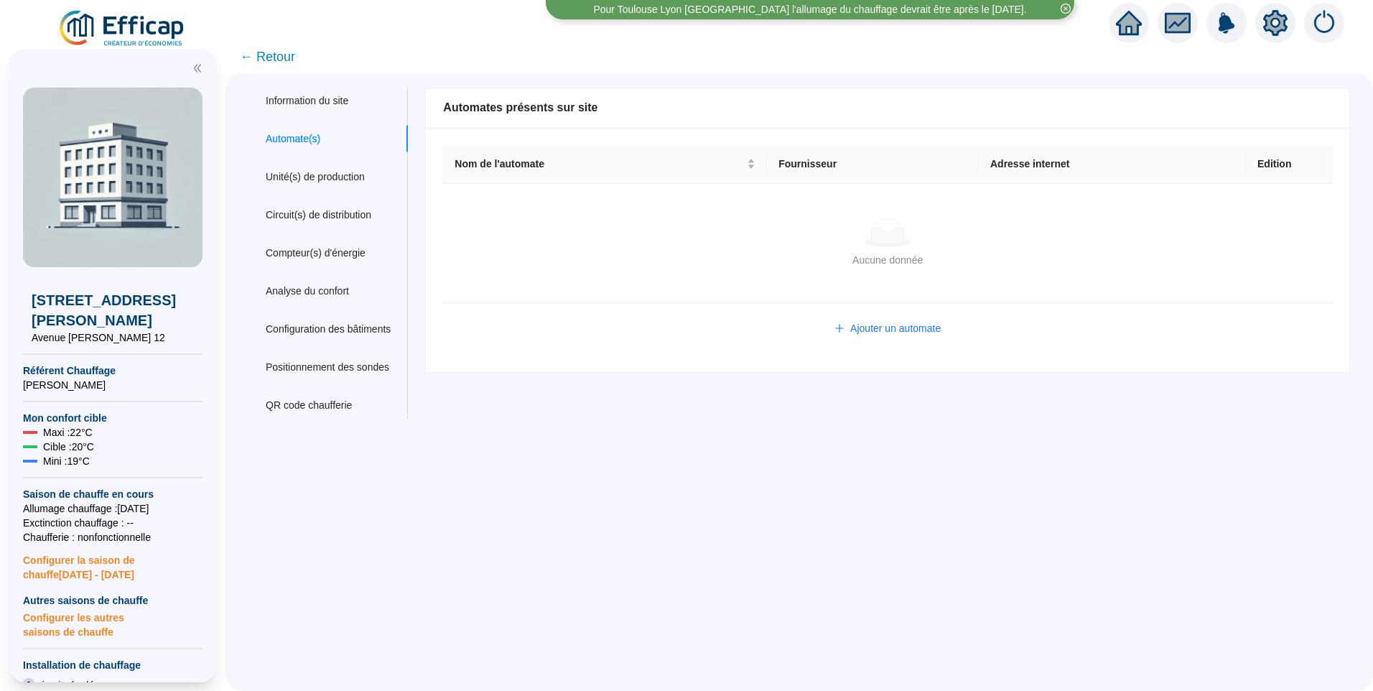
click at [913, 269] on td "Aucune donnée Aucune donnée" at bounding box center [887, 243] width 889 height 119
click at [886, 334] on span "Ajouter un automate" at bounding box center [895, 328] width 90 height 15
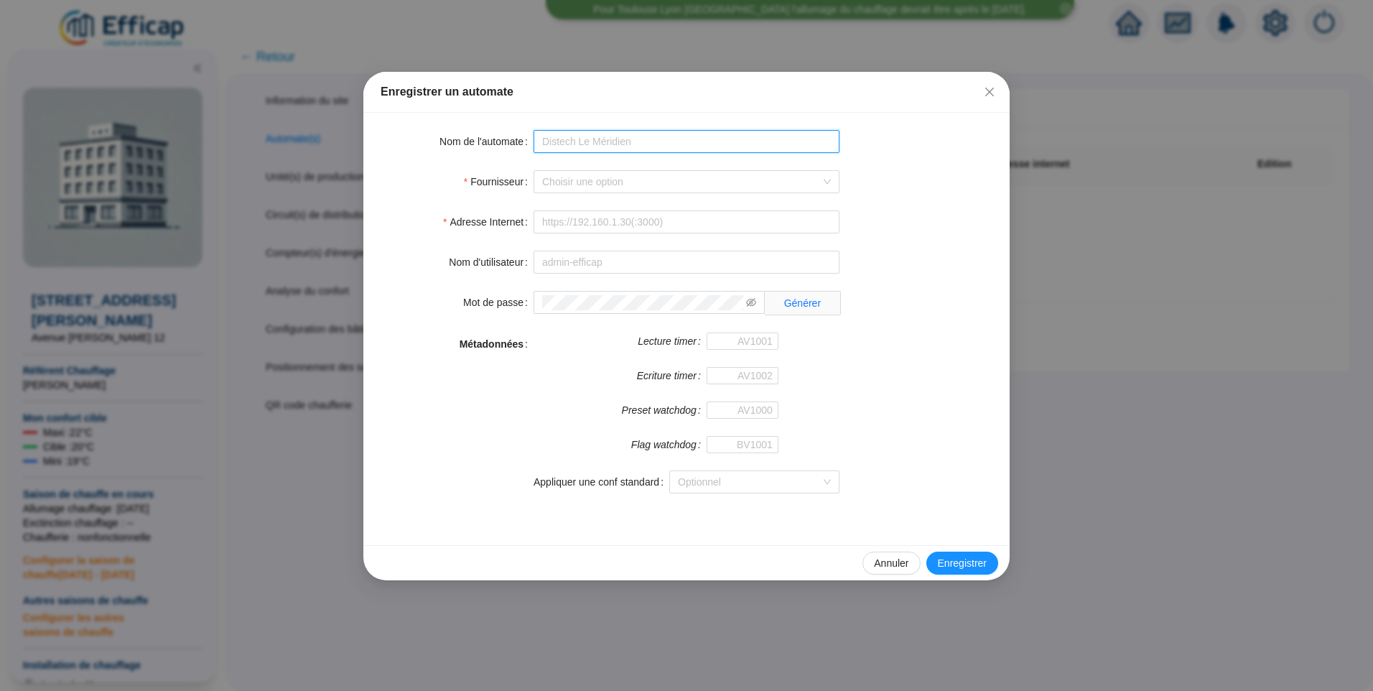
click at [663, 149] on input "Nom de l'automate" at bounding box center [687, 141] width 306 height 23
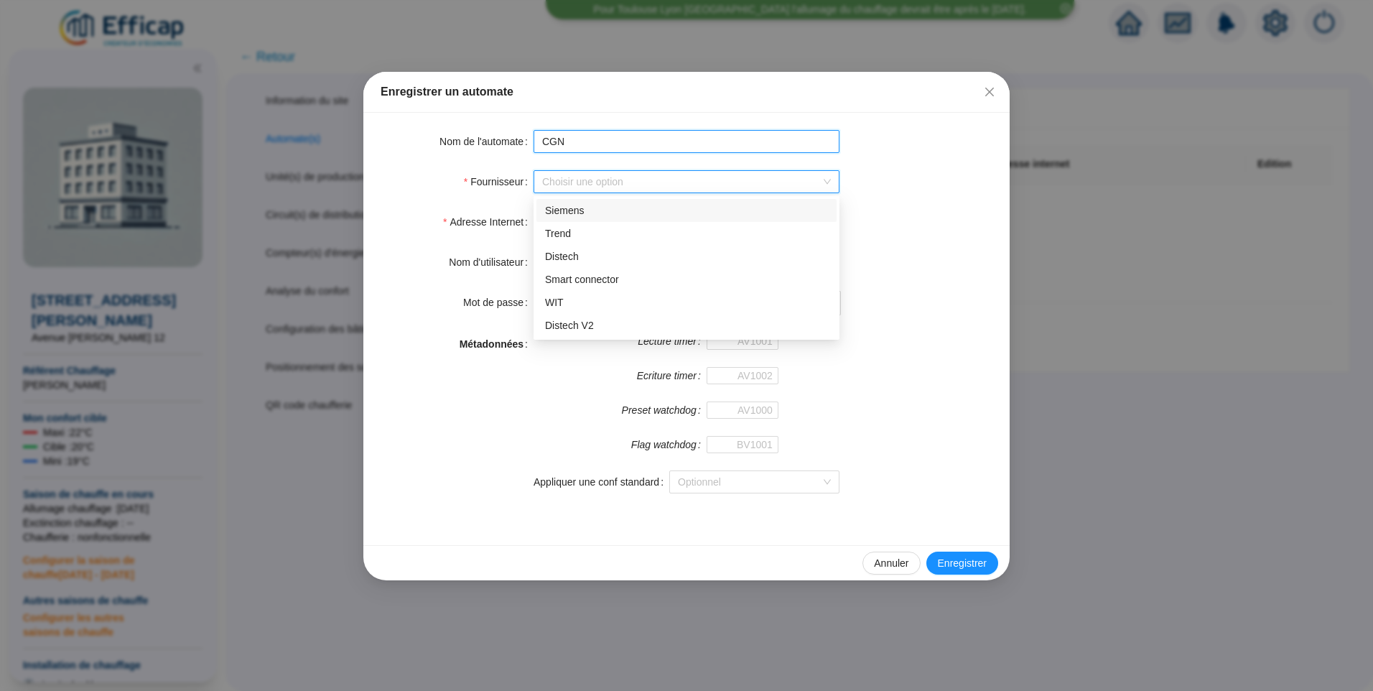
click at [667, 147] on input "CGN" at bounding box center [687, 141] width 306 height 23
type input "CGN Distech"
click at [636, 179] on input "Fournisseur" at bounding box center [680, 182] width 276 height 22
click at [575, 320] on div "Distech V2" at bounding box center [686, 325] width 283 height 15
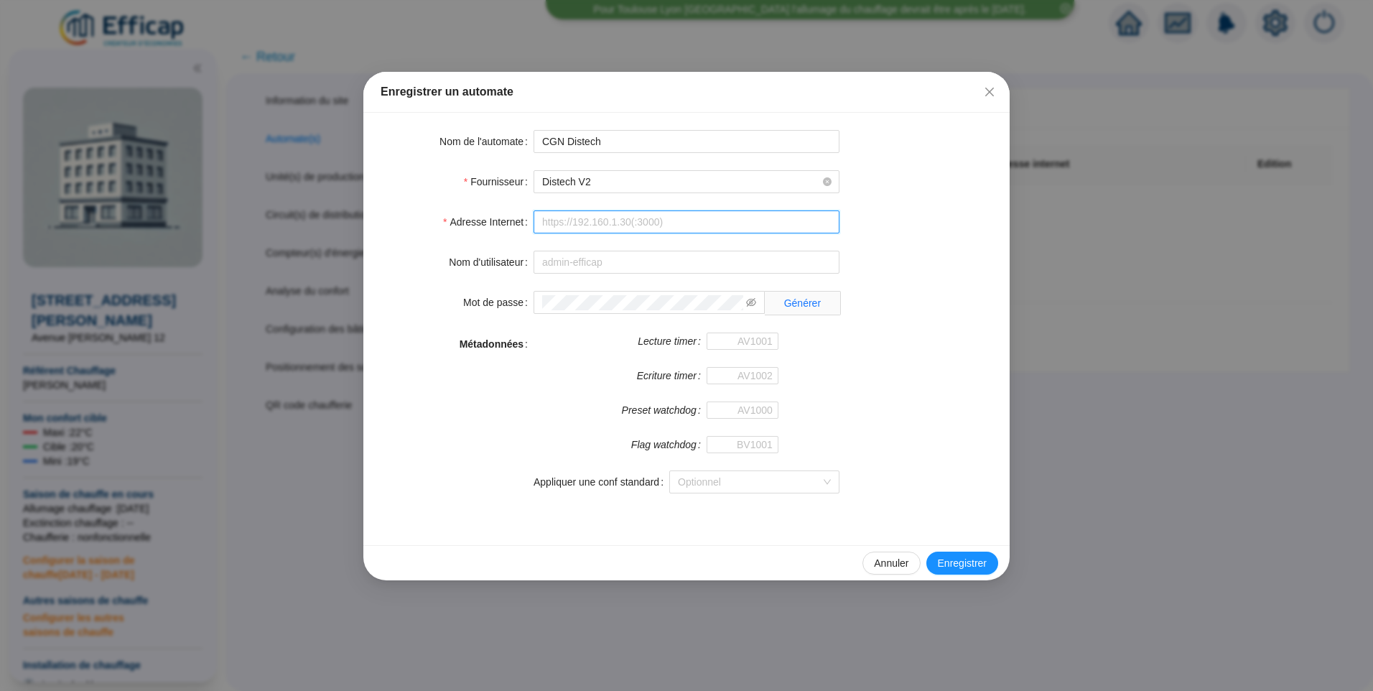
click at [603, 226] on input "Adresse Internet" at bounding box center [687, 221] width 306 height 23
type input "[URL][TECHNICAL_ID]"
type input "admin-efficap"
type input "AV1001"
type input "AV1002"
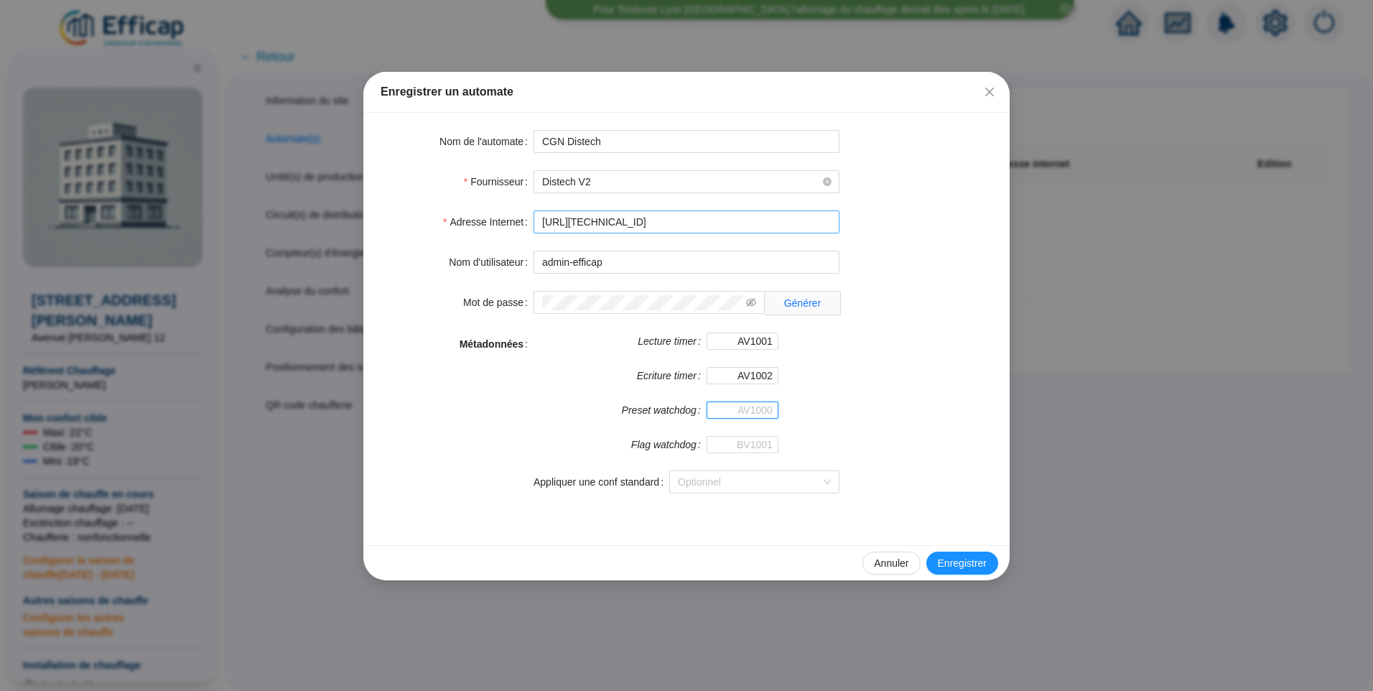
type input "AV1000"
type input "BV1000"
type input "http://127.0.0.4"
click at [875, 370] on div "Métadonnées Lecture timer AV1001 Ecriture timer AV1002 Preset watchdog AV1000 F…" at bounding box center [687, 422] width 612 height 178
click at [959, 559] on span "Enregistrer" at bounding box center [962, 563] width 49 height 15
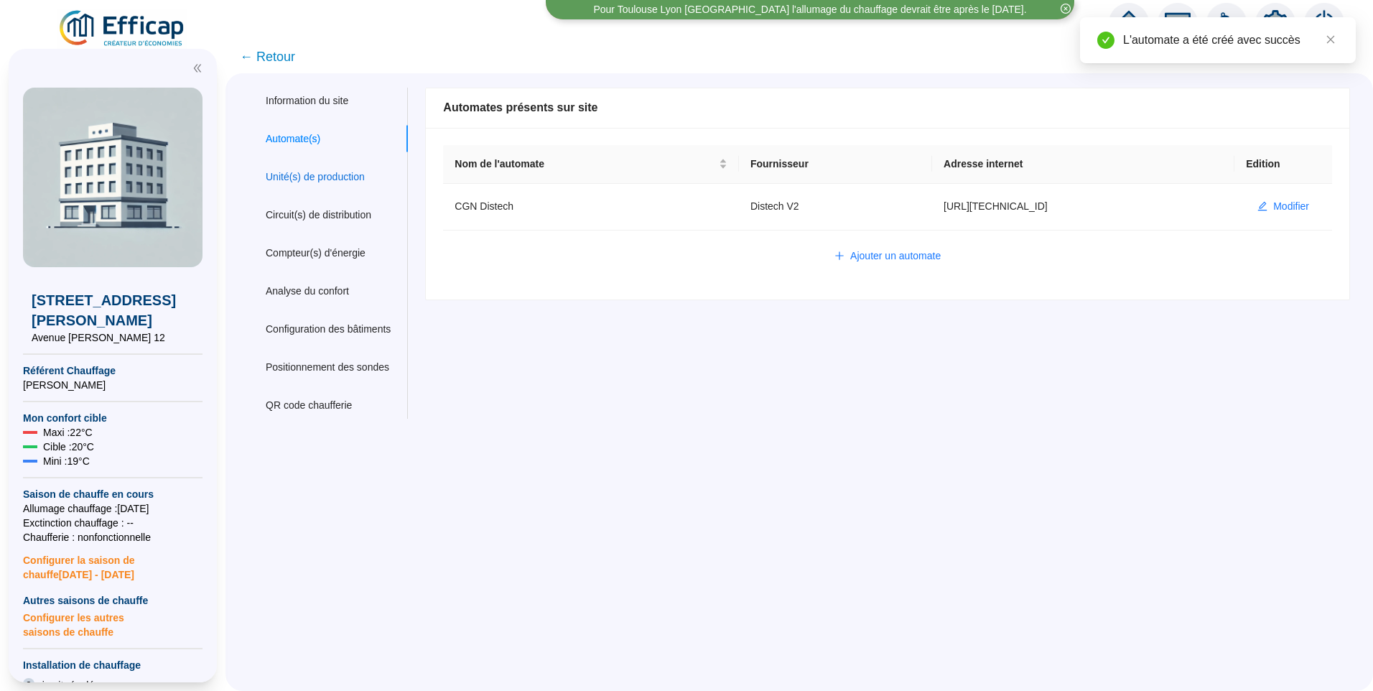
click at [317, 171] on div "Unité(s) de production" at bounding box center [315, 176] width 99 height 15
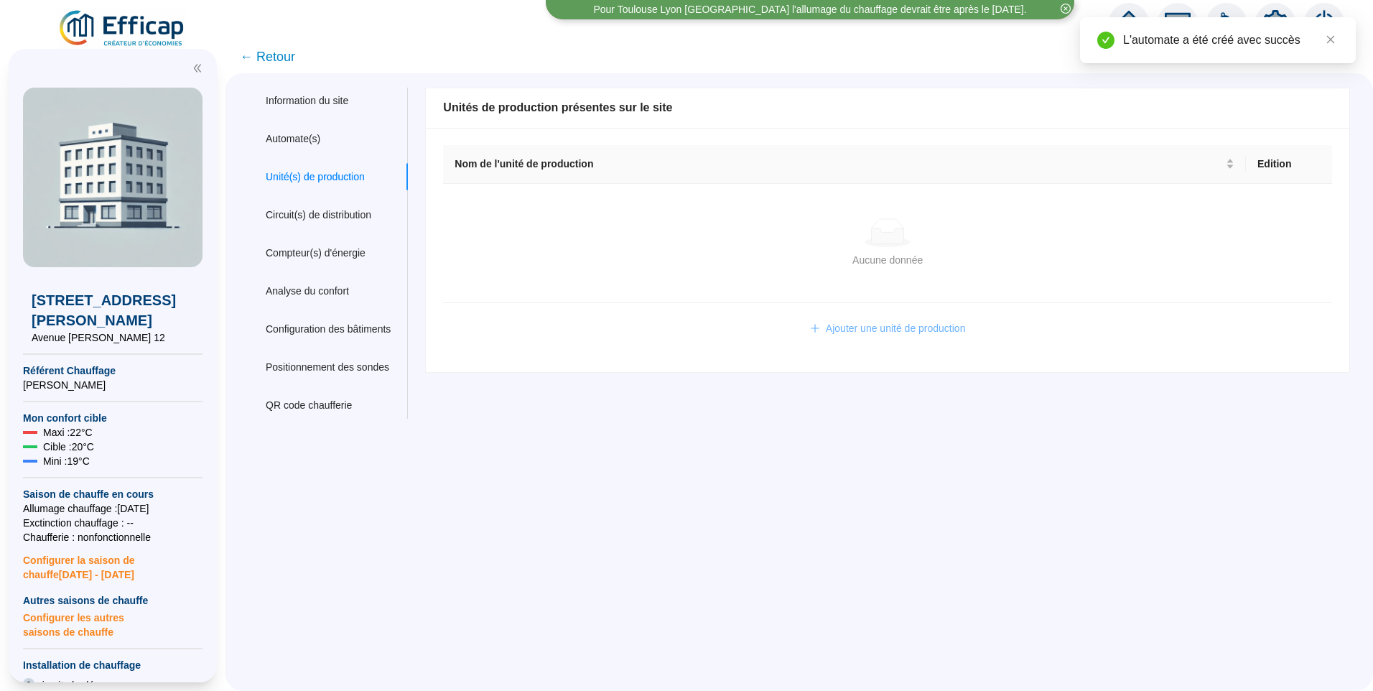
click at [822, 330] on button "Ajouter une unité de production" at bounding box center [888, 328] width 179 height 23
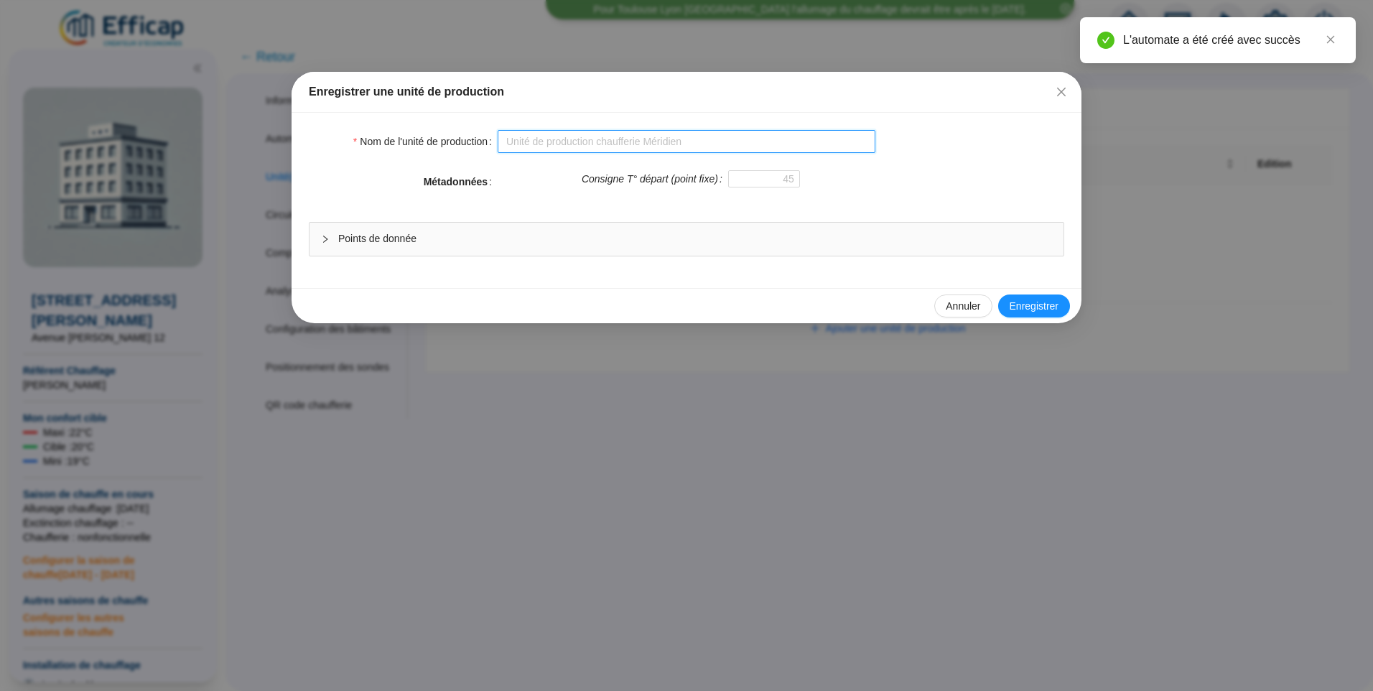
click at [632, 140] on input "Nom de l'unité de production" at bounding box center [687, 141] width 378 height 23
type input "CGN"
type input "P"
click at [618, 138] on input "CGN" at bounding box center [687, 141] width 378 height 23
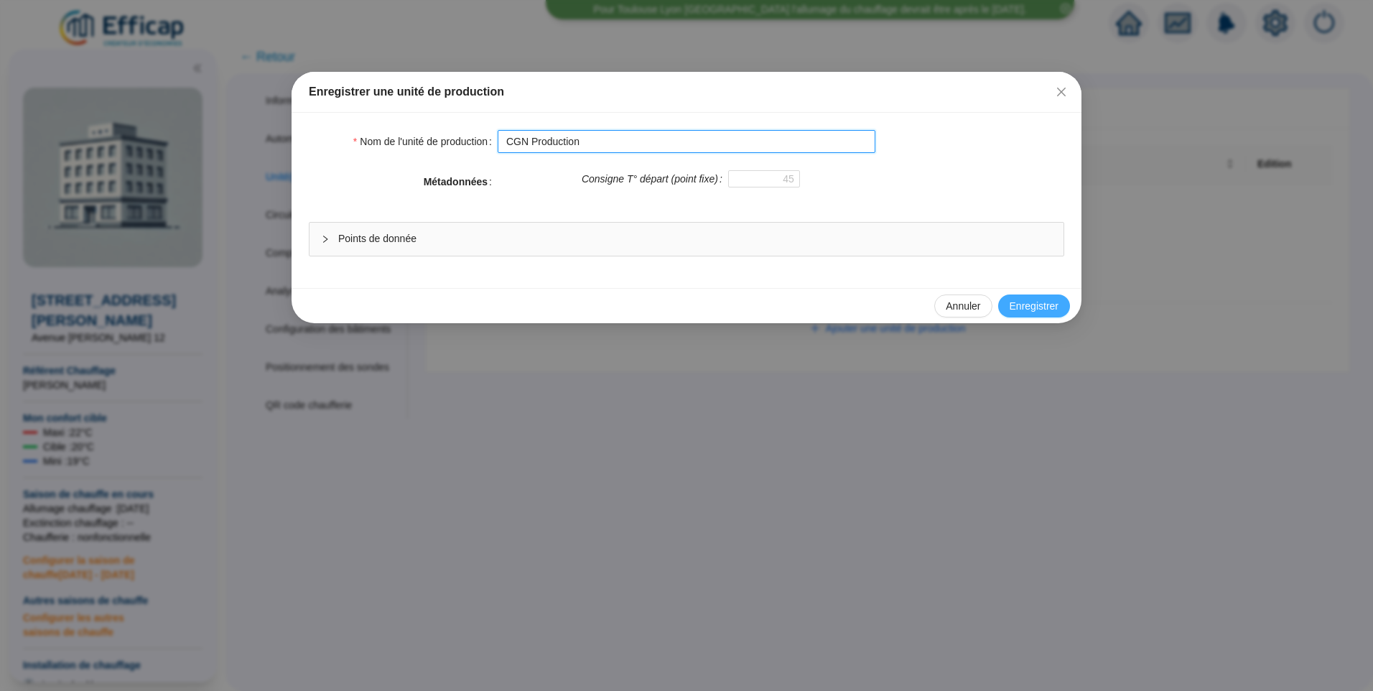
type input "CGN Production"
click at [1046, 304] on span "Enregistrer" at bounding box center [1034, 306] width 49 height 15
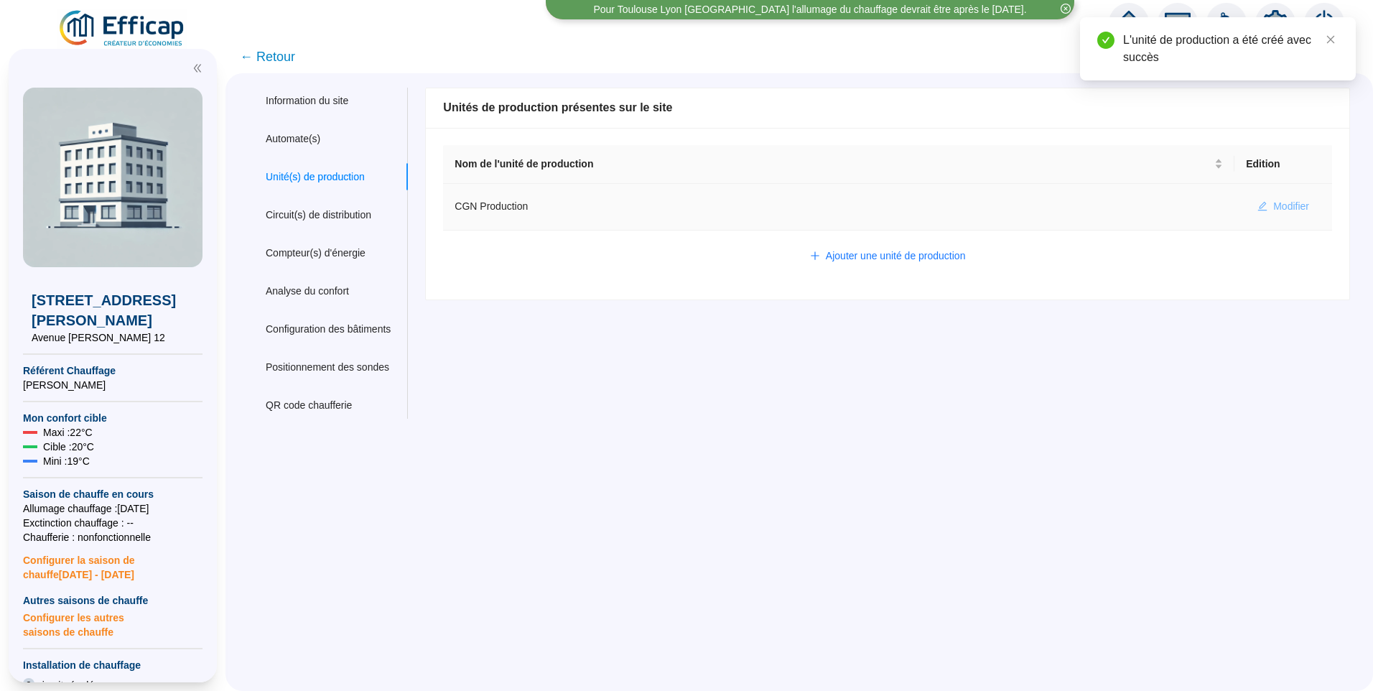
click at [1273, 204] on span "Modifier" at bounding box center [1291, 206] width 36 height 15
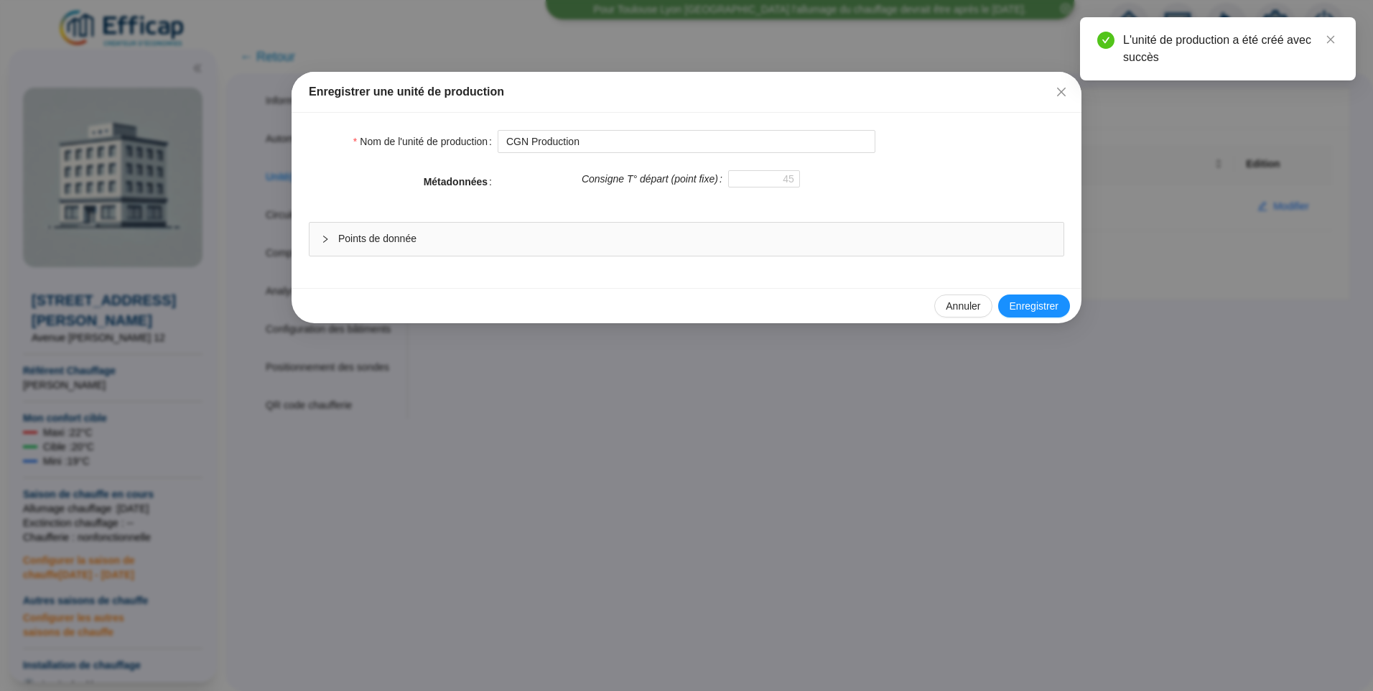
click at [421, 237] on span "Points de donnée" at bounding box center [695, 238] width 714 height 15
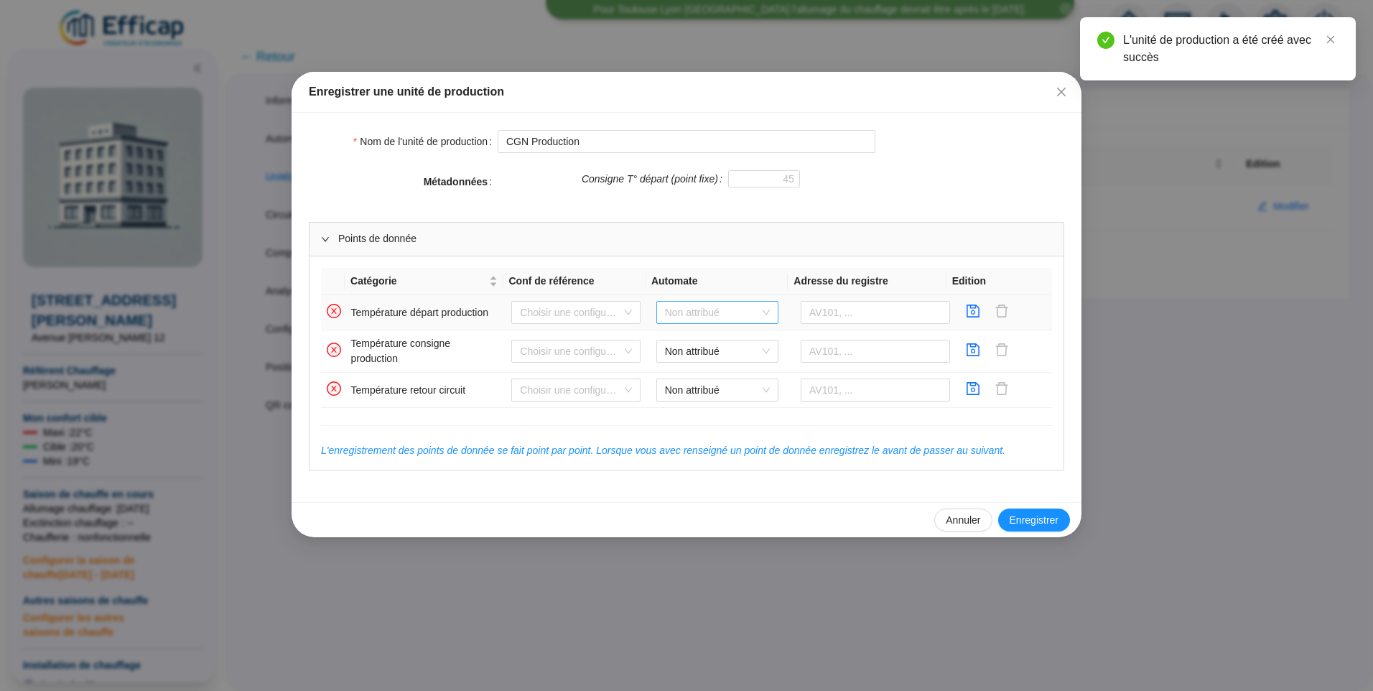
click at [724, 312] on span "Non attribué" at bounding box center [717, 313] width 105 height 22
click at [711, 340] on div "CGN Distech" at bounding box center [712, 341] width 99 height 15
click at [909, 296] on td at bounding box center [875, 312] width 161 height 35
click at [906, 298] on td at bounding box center [875, 312] width 161 height 35
click at [900, 310] on input "text" at bounding box center [875, 312] width 149 height 23
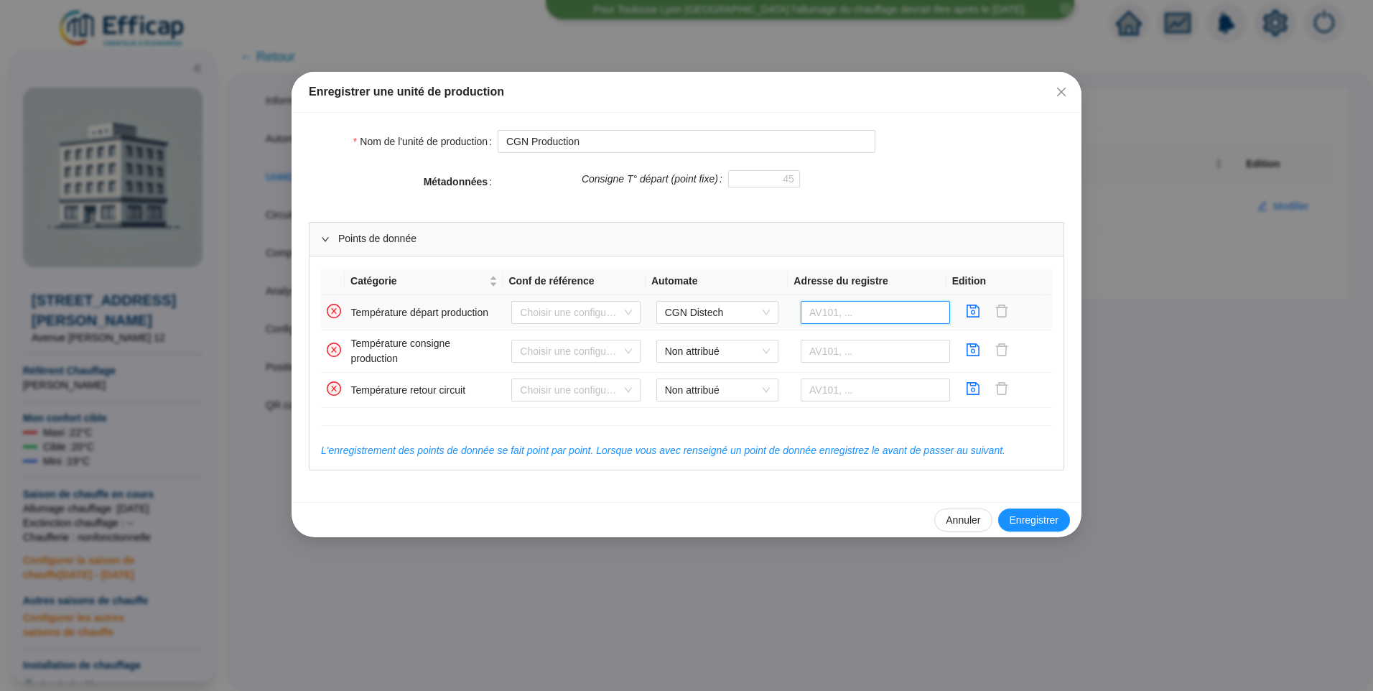
click at [831, 317] on input "text" at bounding box center [875, 312] width 149 height 23
type input "AV10"
click at [966, 312] on icon "save" at bounding box center [973, 311] width 14 height 14
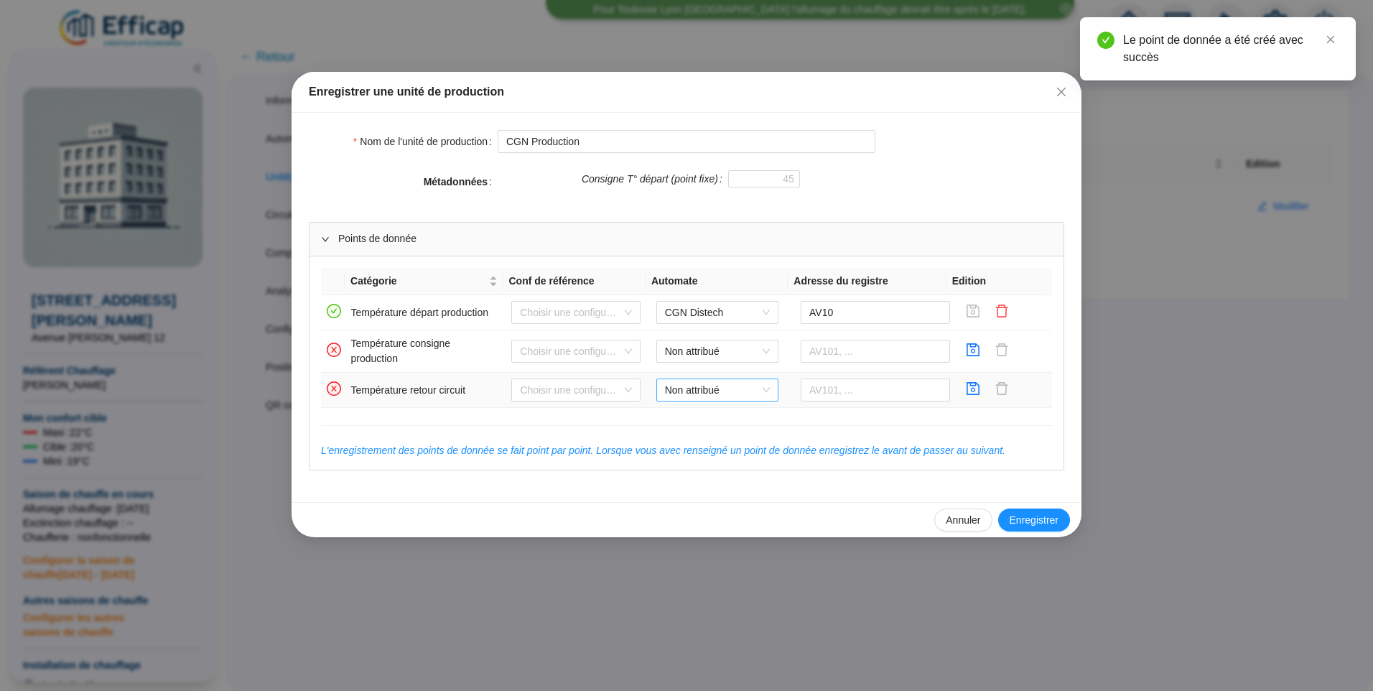
click at [718, 391] on span "Non attribué" at bounding box center [717, 390] width 105 height 22
click at [715, 422] on div "CGN Distech" at bounding box center [712, 419] width 99 height 15
click at [833, 392] on input "text" at bounding box center [875, 389] width 149 height 23
type input "AV11"
click at [967, 391] on icon "save" at bounding box center [973, 388] width 13 height 13
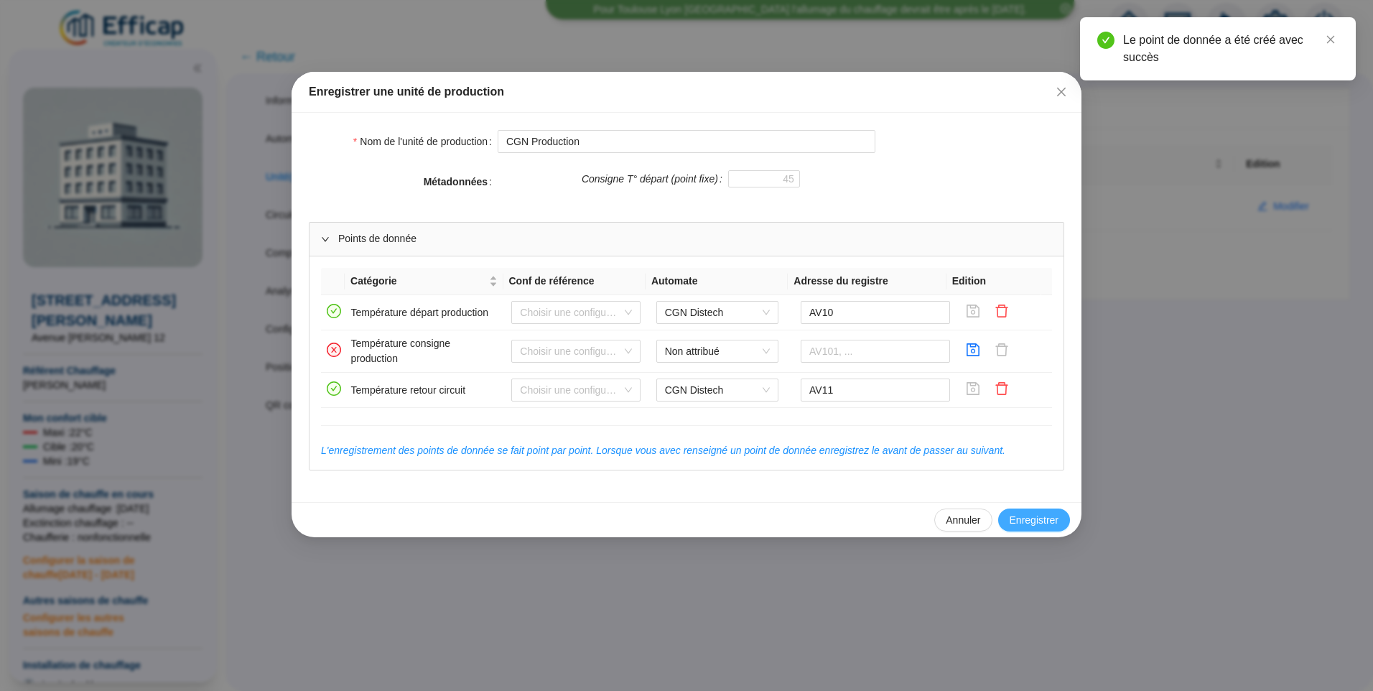
click at [1047, 513] on span "Enregistrer" at bounding box center [1034, 520] width 49 height 15
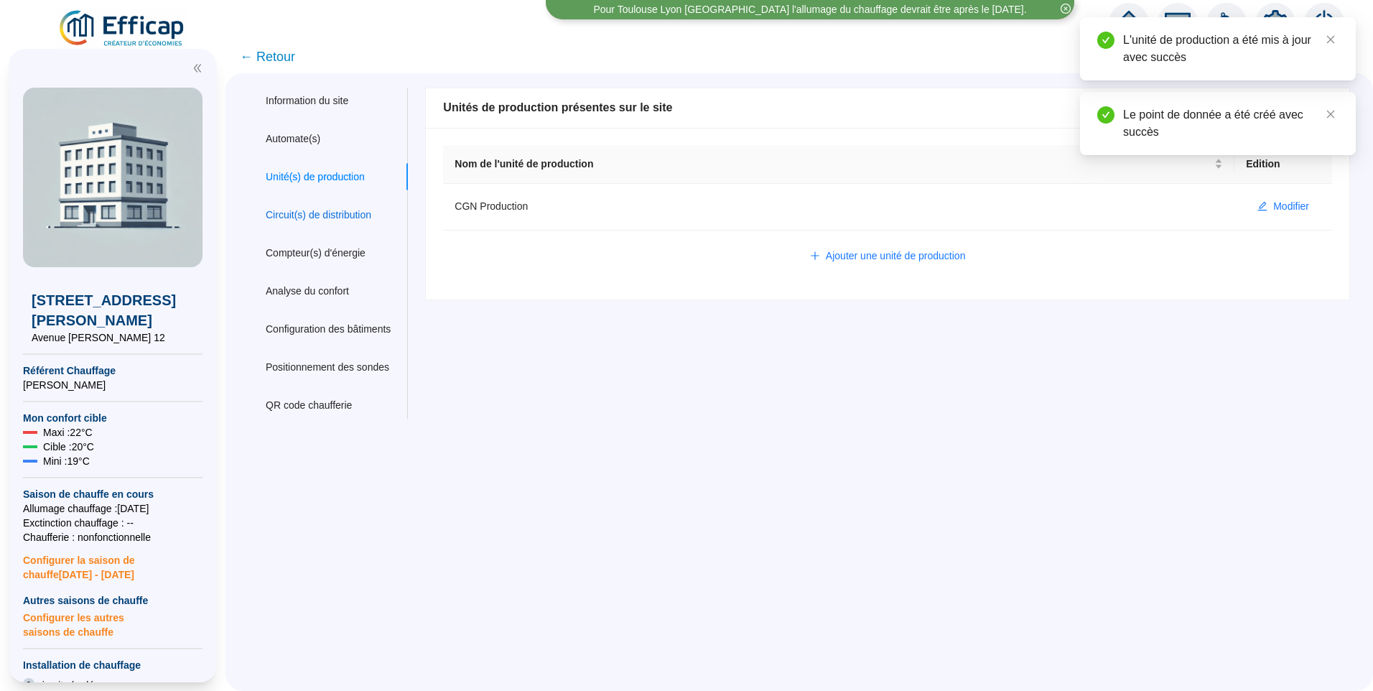
click at [305, 210] on div "Circuit(s) de distribution" at bounding box center [319, 215] width 106 height 15
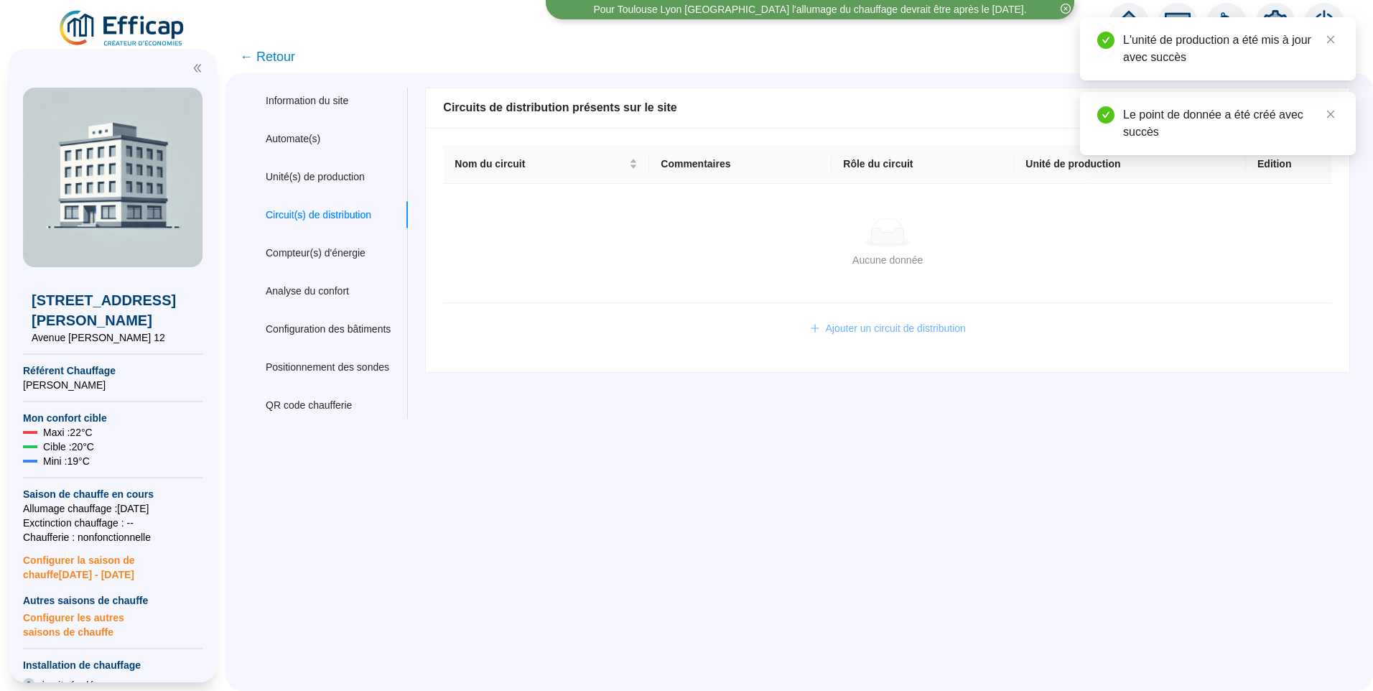
click at [880, 326] on span "Ajouter un circuit de distribution" at bounding box center [896, 328] width 140 height 15
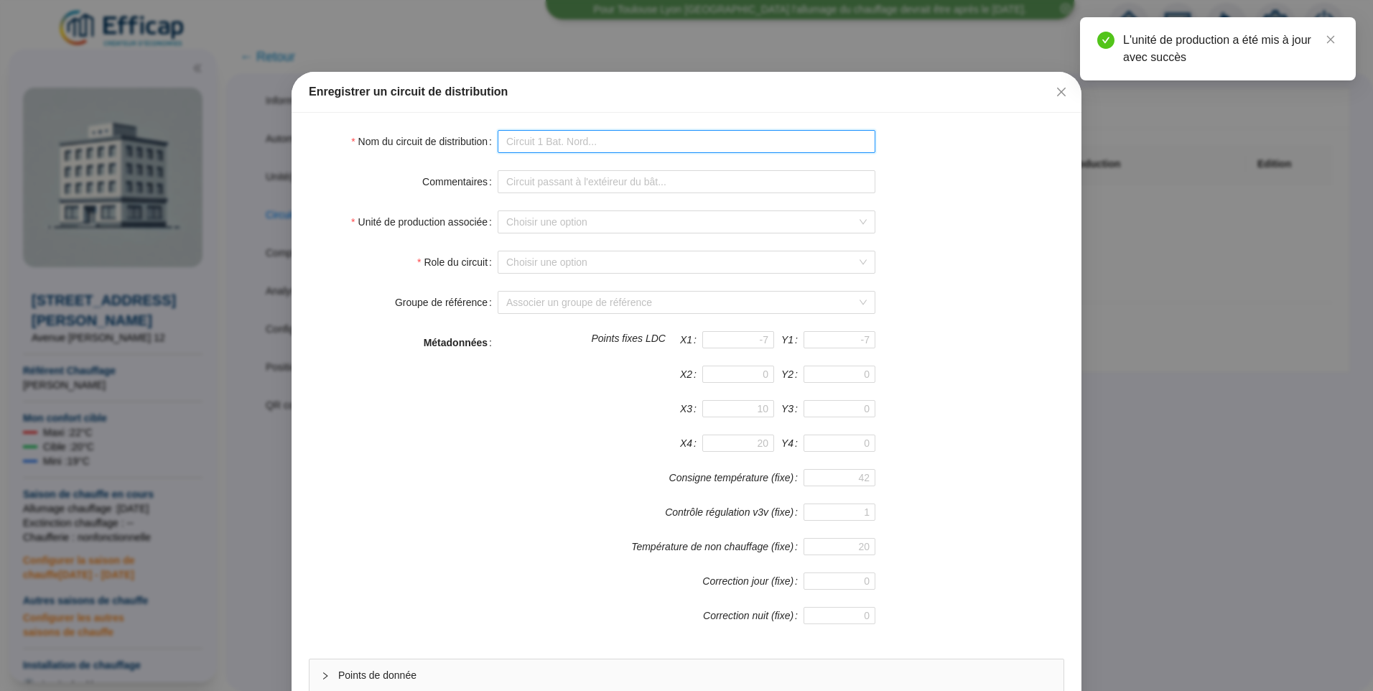
click at [556, 144] on input "Nom du circuit de distribution" at bounding box center [687, 141] width 378 height 23
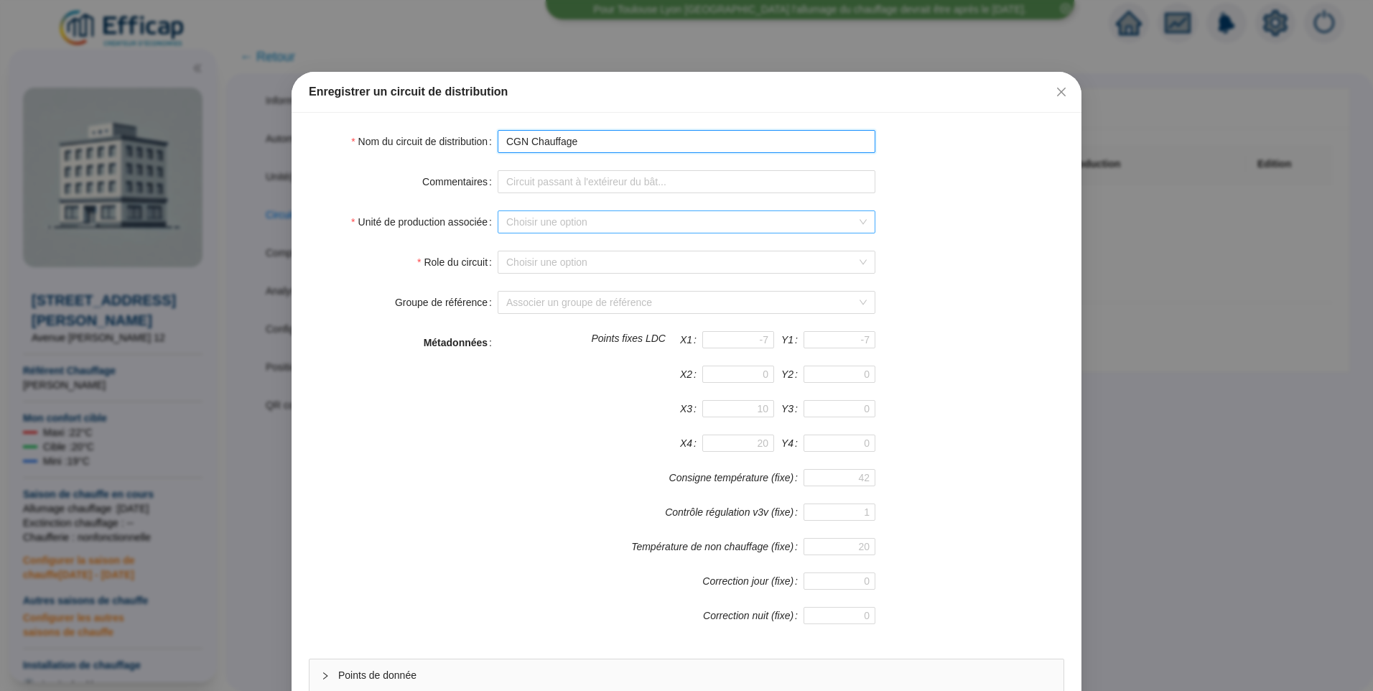
type input "CGN Chauffage"
click at [553, 217] on input "Unité de production associée" at bounding box center [680, 222] width 348 height 22
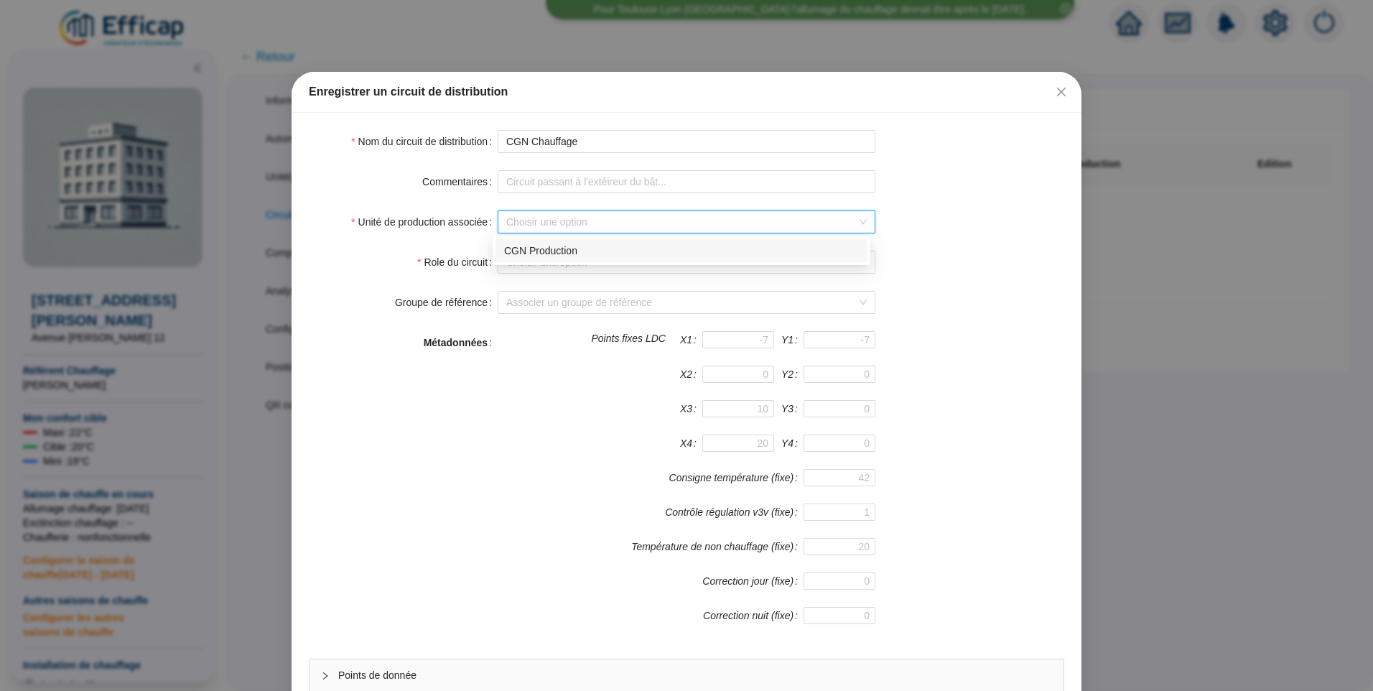
click at [553, 250] on div "CGN Production" at bounding box center [681, 250] width 355 height 15
click at [546, 258] on input "Role du circuit" at bounding box center [680, 262] width 348 height 22
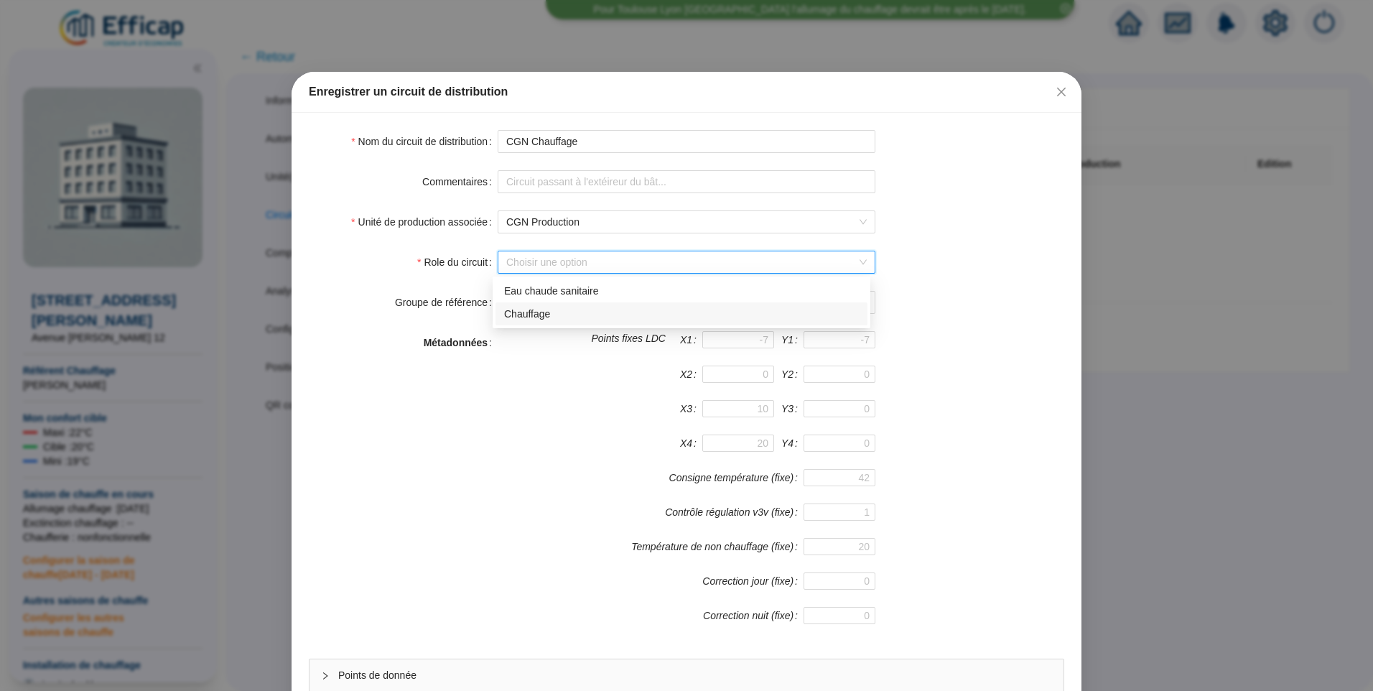
click at [539, 313] on div "Chauffage" at bounding box center [681, 314] width 355 height 15
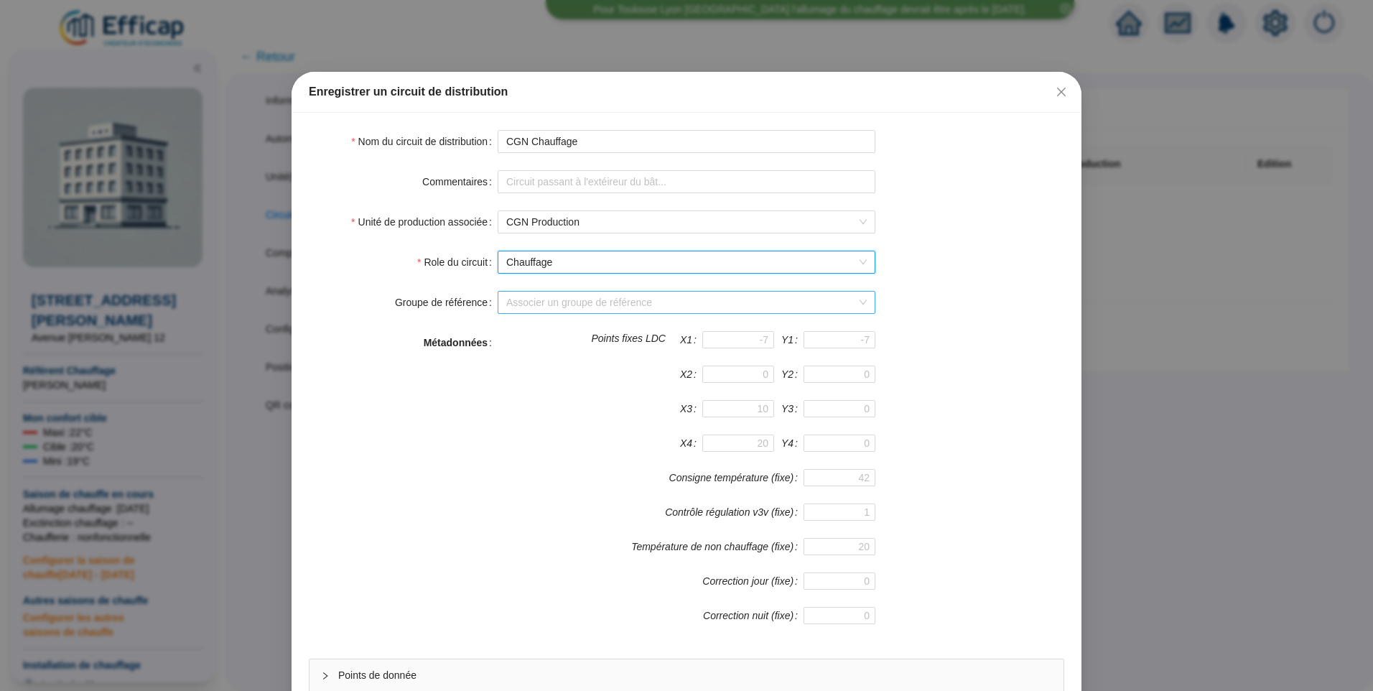
click at [532, 302] on input "Groupe de référence" at bounding box center [680, 303] width 348 height 22
click at [527, 325] on div "Sondes livrées (6 sondes)" at bounding box center [681, 331] width 355 height 15
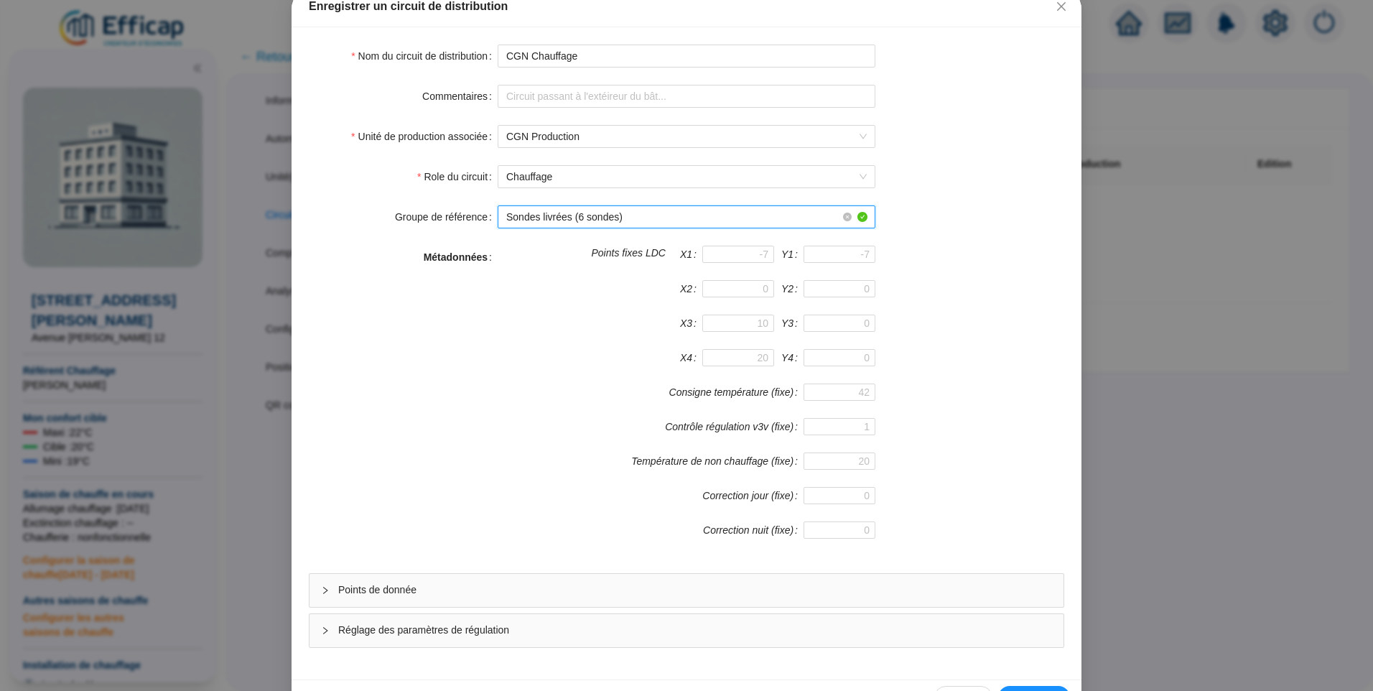
scroll to position [126, 0]
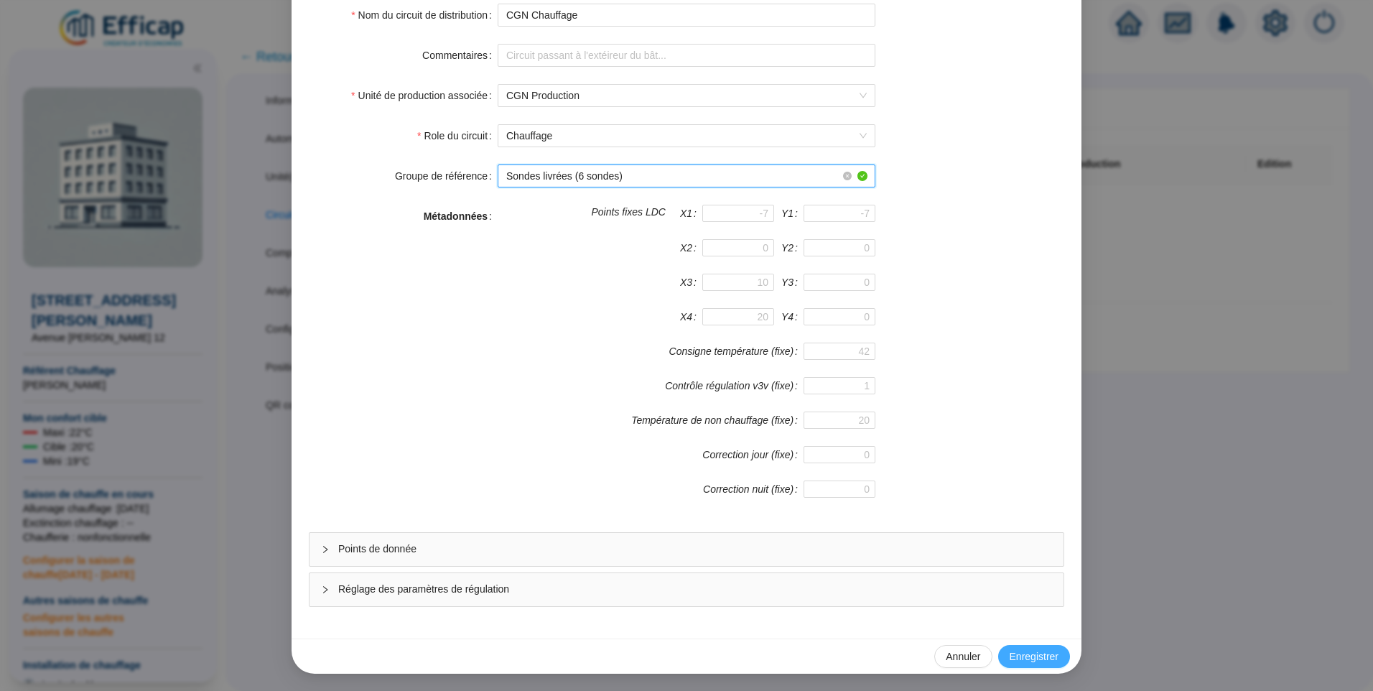
click at [1031, 653] on span "Enregistrer" at bounding box center [1034, 656] width 49 height 15
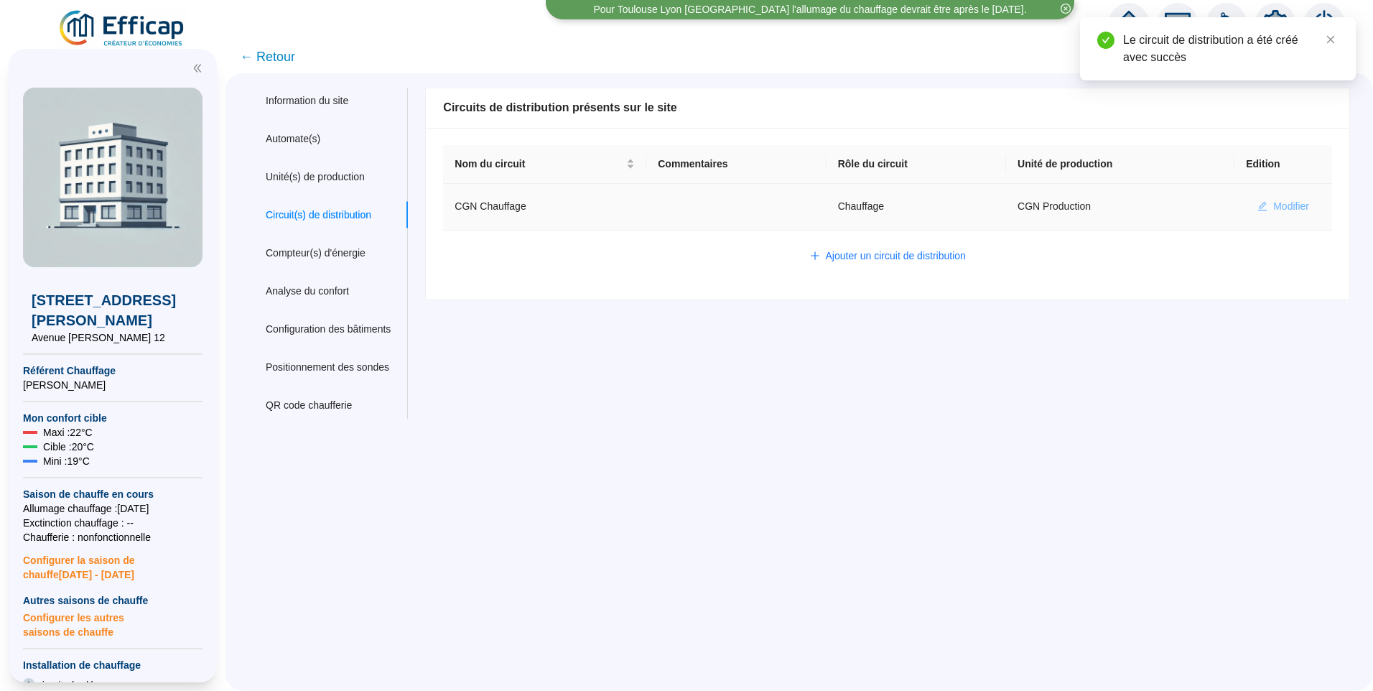
click at [1283, 200] on span "Modifier" at bounding box center [1291, 206] width 36 height 15
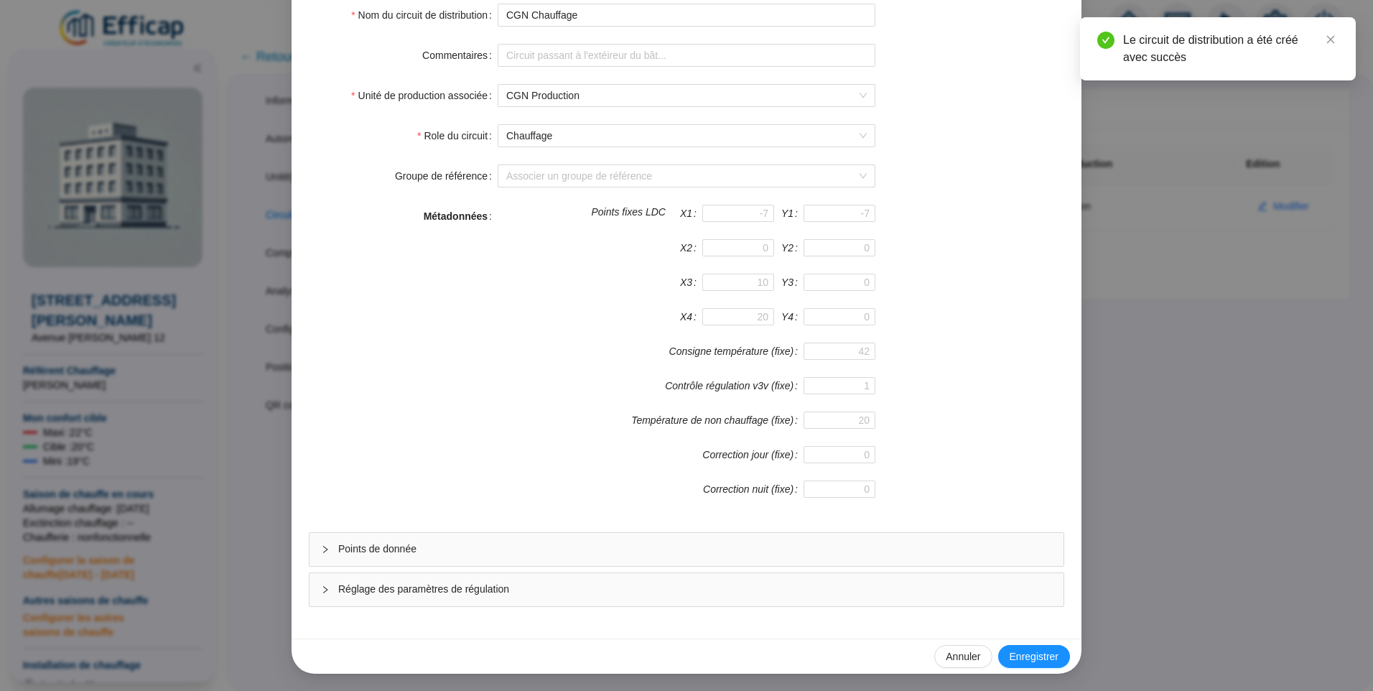
drag, startPoint x: 413, startPoint y: 541, endPoint x: 690, endPoint y: 313, distance: 358.7
click at [414, 541] on div "Points de donnée" at bounding box center [687, 549] width 754 height 33
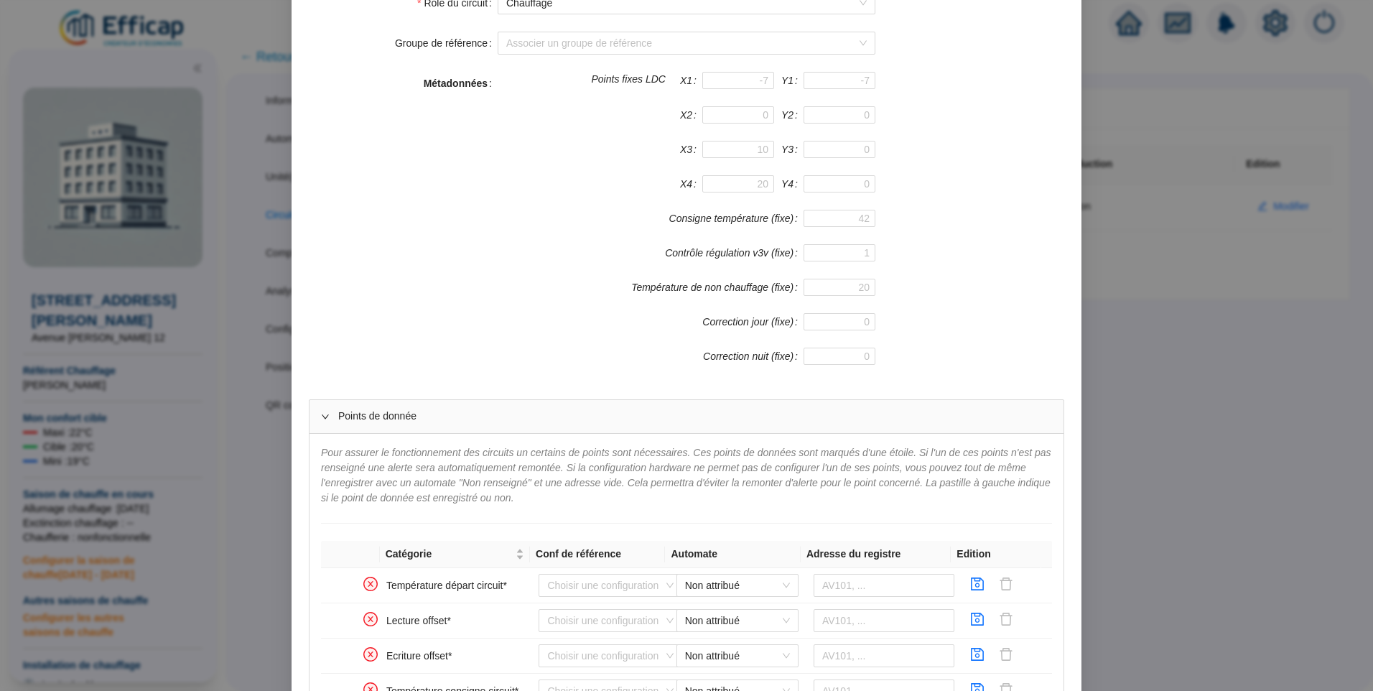
scroll to position [414, 0]
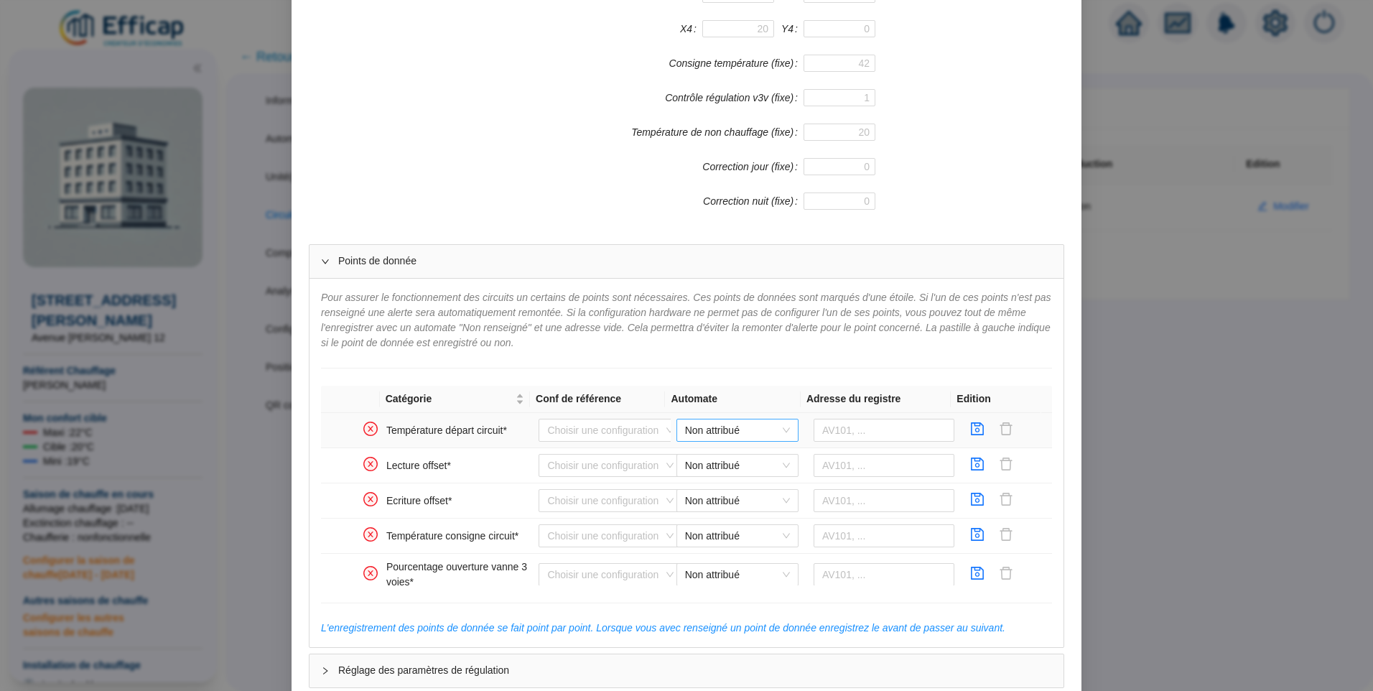
click at [735, 426] on span "Non attribué" at bounding box center [737, 430] width 105 height 22
click at [730, 457] on div "CGN Distech" at bounding box center [726, 459] width 99 height 15
click at [829, 424] on input "text" at bounding box center [884, 430] width 141 height 23
type input "AV101"
click at [970, 434] on icon "save" at bounding box center [977, 429] width 14 height 14
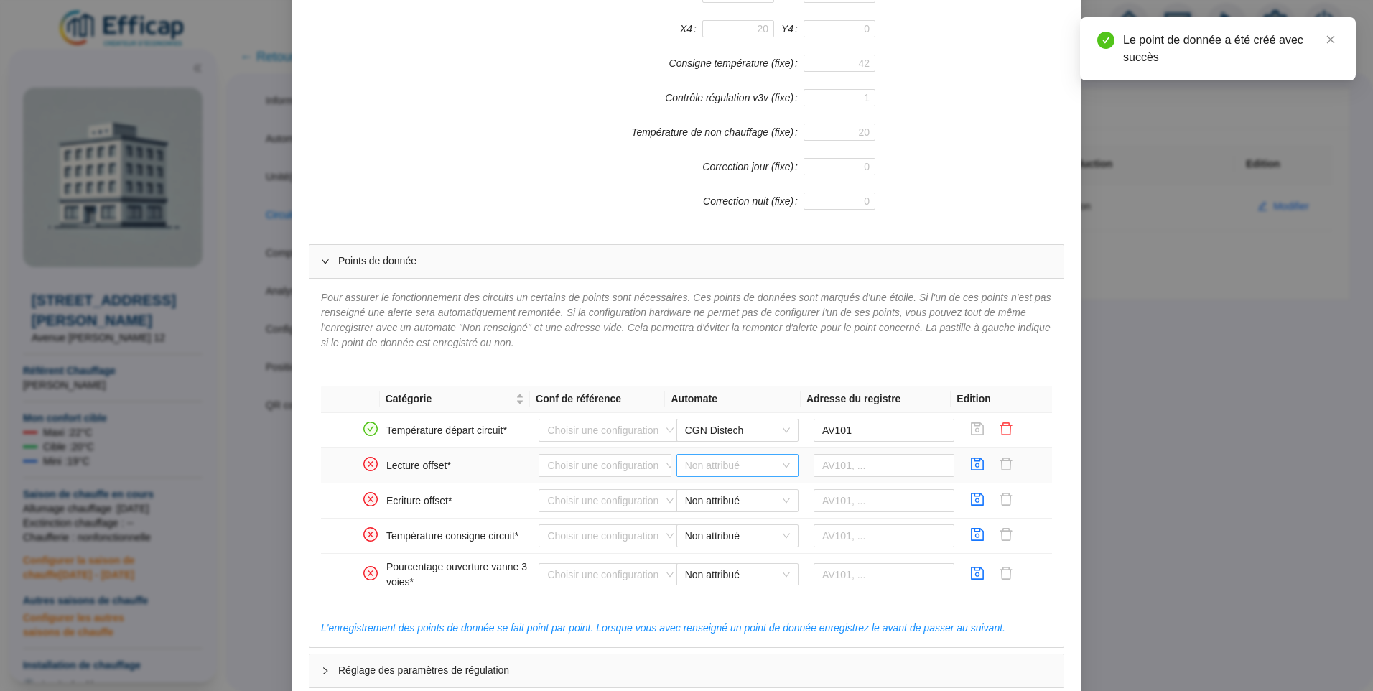
click at [713, 461] on span "Non attribué" at bounding box center [737, 466] width 105 height 22
click at [712, 496] on div "CGN Distech" at bounding box center [726, 494] width 99 height 15
click at [855, 465] on input "text" at bounding box center [884, 465] width 141 height 23
drag, startPoint x: 855, startPoint y: 465, endPoint x: 810, endPoint y: 464, distance: 44.5
click at [814, 464] on input "AV103" at bounding box center [884, 465] width 141 height 23
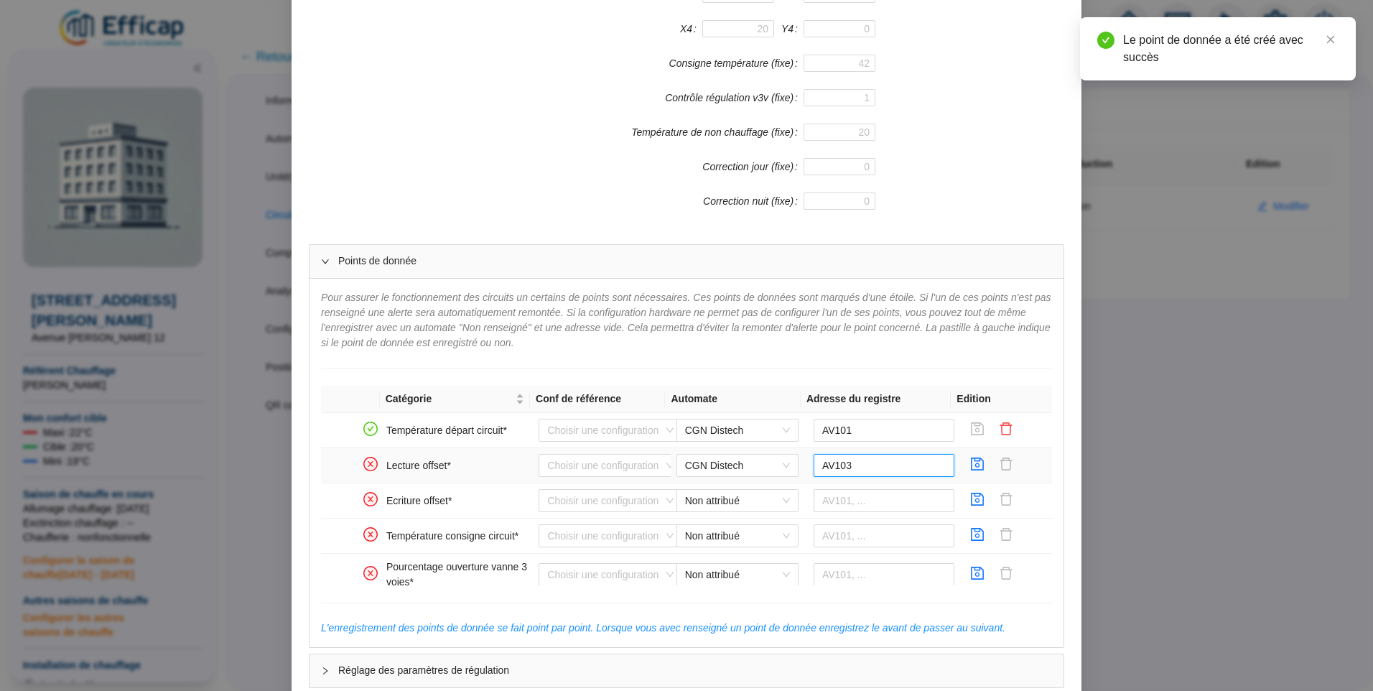
type input "AV103"
click at [970, 465] on icon "save" at bounding box center [977, 464] width 14 height 14
click at [752, 497] on span "Non attribué" at bounding box center [737, 501] width 105 height 22
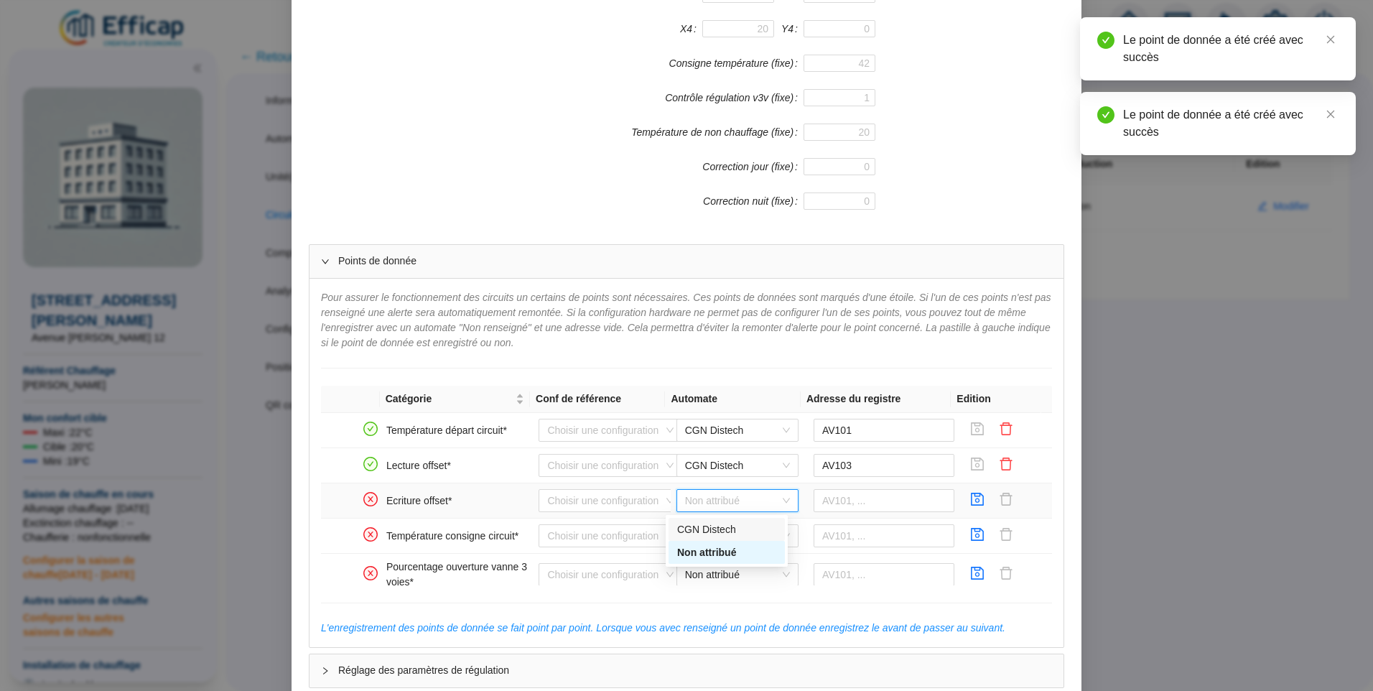
click at [727, 530] on div "CGN Distech" at bounding box center [726, 529] width 99 height 15
click at [868, 503] on input "text" at bounding box center [884, 500] width 141 height 23
paste input "AV103"
type input "AV103"
click at [972, 503] on icon "save" at bounding box center [978, 499] width 13 height 13
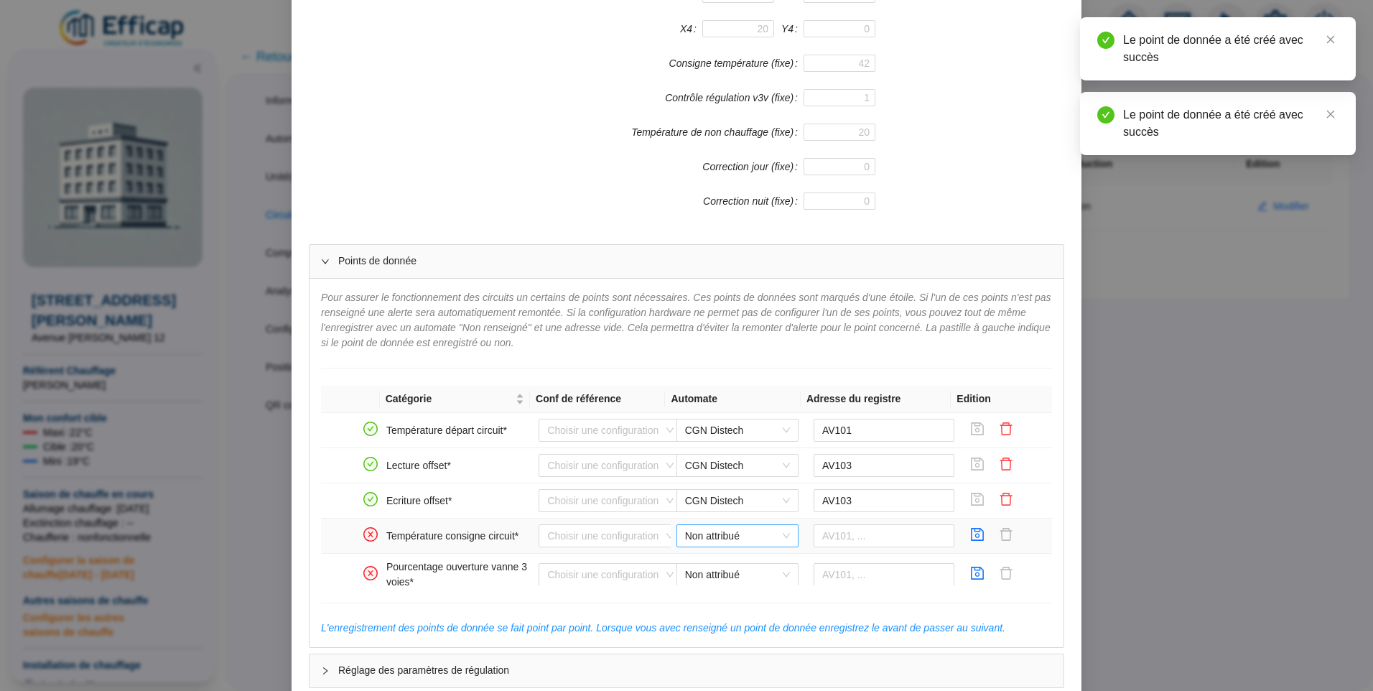
click at [716, 531] on span "Non attribué" at bounding box center [737, 536] width 105 height 22
click at [723, 567] on div "CGN Distech" at bounding box center [726, 564] width 99 height 15
click at [836, 541] on input "text" at bounding box center [884, 535] width 141 height 23
paste input "AV103"
type input "AV114"
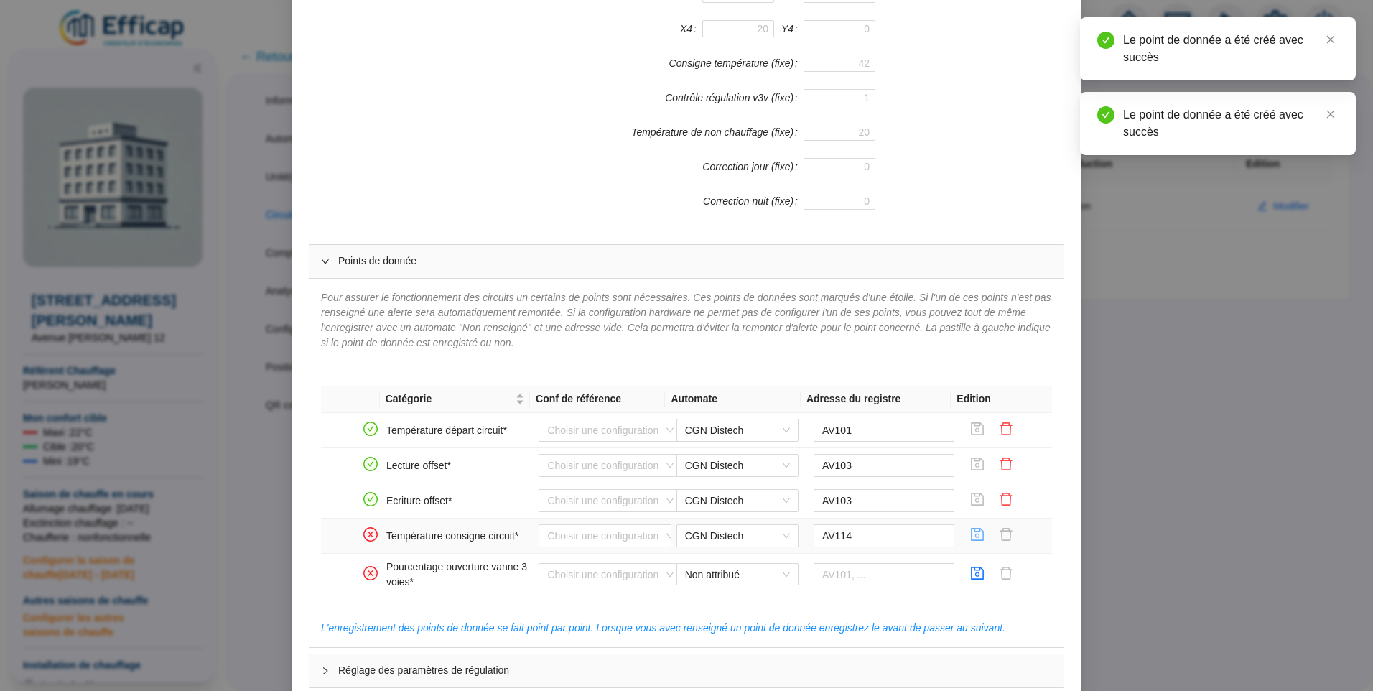
click at [970, 534] on icon "save" at bounding box center [977, 534] width 14 height 14
click at [736, 572] on span "Non attribué" at bounding box center [737, 575] width 105 height 22
click at [725, 605] on div "CGN Distech" at bounding box center [726, 603] width 99 height 15
click at [834, 571] on input "text" at bounding box center [884, 574] width 141 height 23
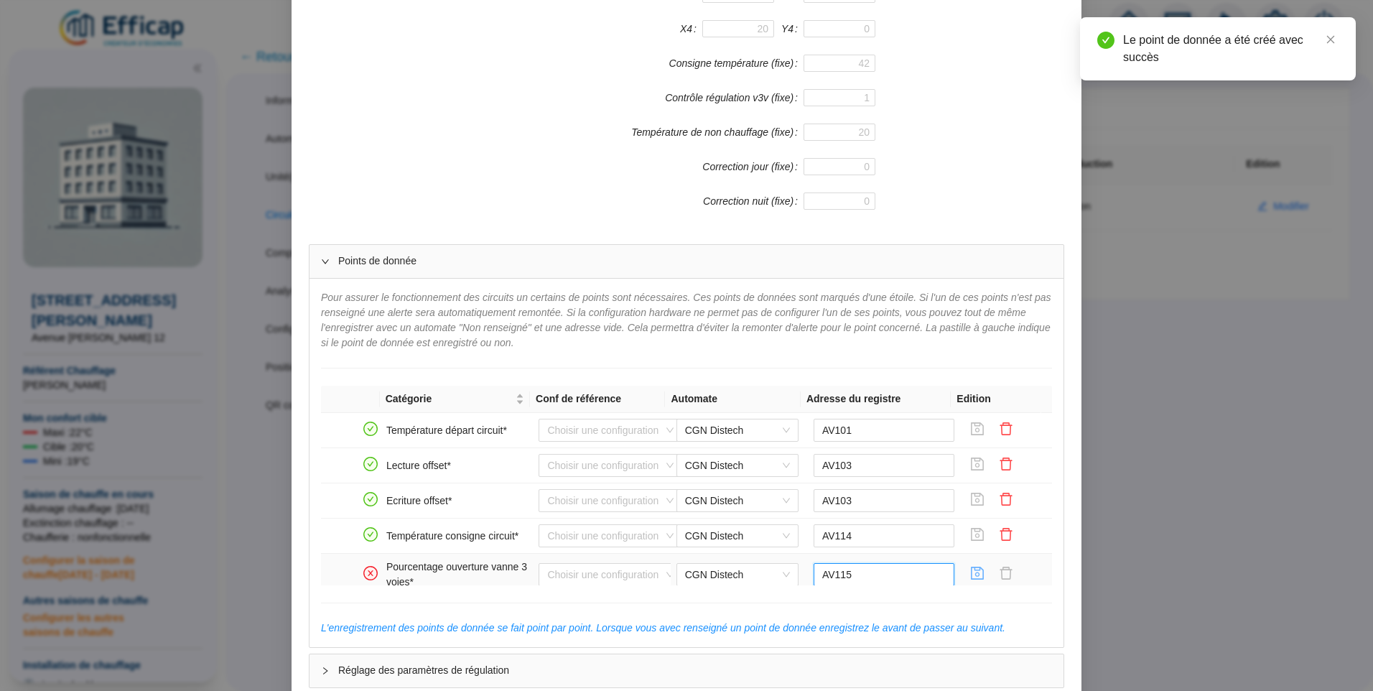
type input "AV115"
click at [970, 573] on icon "save" at bounding box center [977, 573] width 14 height 14
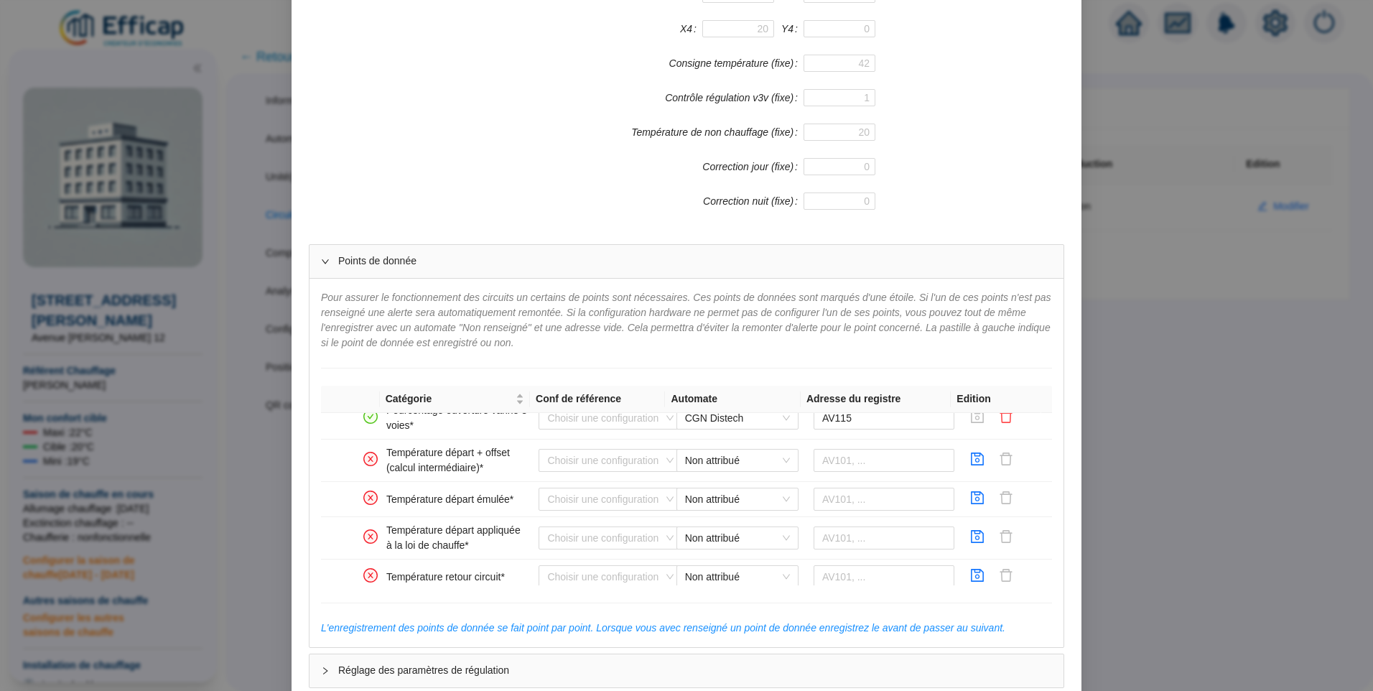
scroll to position [163, 0]
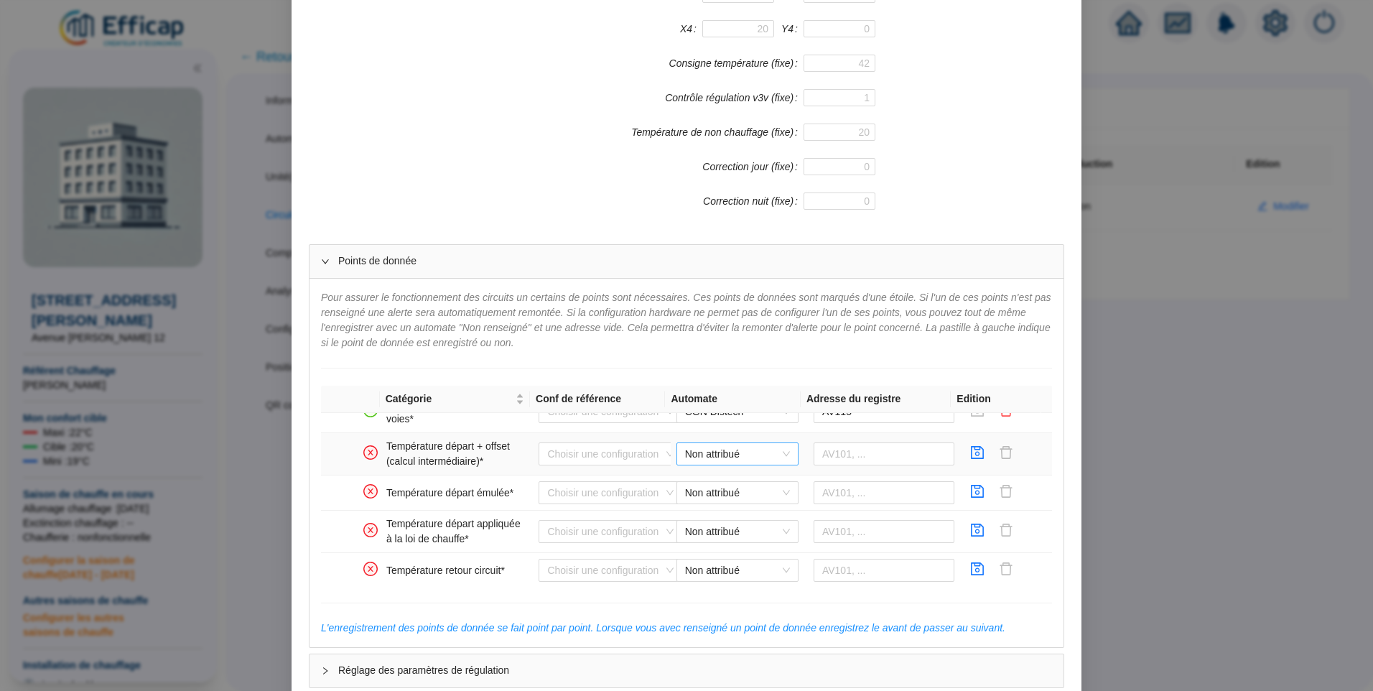
drag, startPoint x: 702, startPoint y: 452, endPoint x: 703, endPoint y: 462, distance: 10.2
click at [702, 452] on span "Non attribué" at bounding box center [737, 454] width 105 height 22
drag, startPoint x: 704, startPoint y: 478, endPoint x: 841, endPoint y: 483, distance: 137.3
click at [705, 478] on div "CGN Distech" at bounding box center [726, 482] width 99 height 15
click at [857, 460] on input "text" at bounding box center [884, 453] width 141 height 23
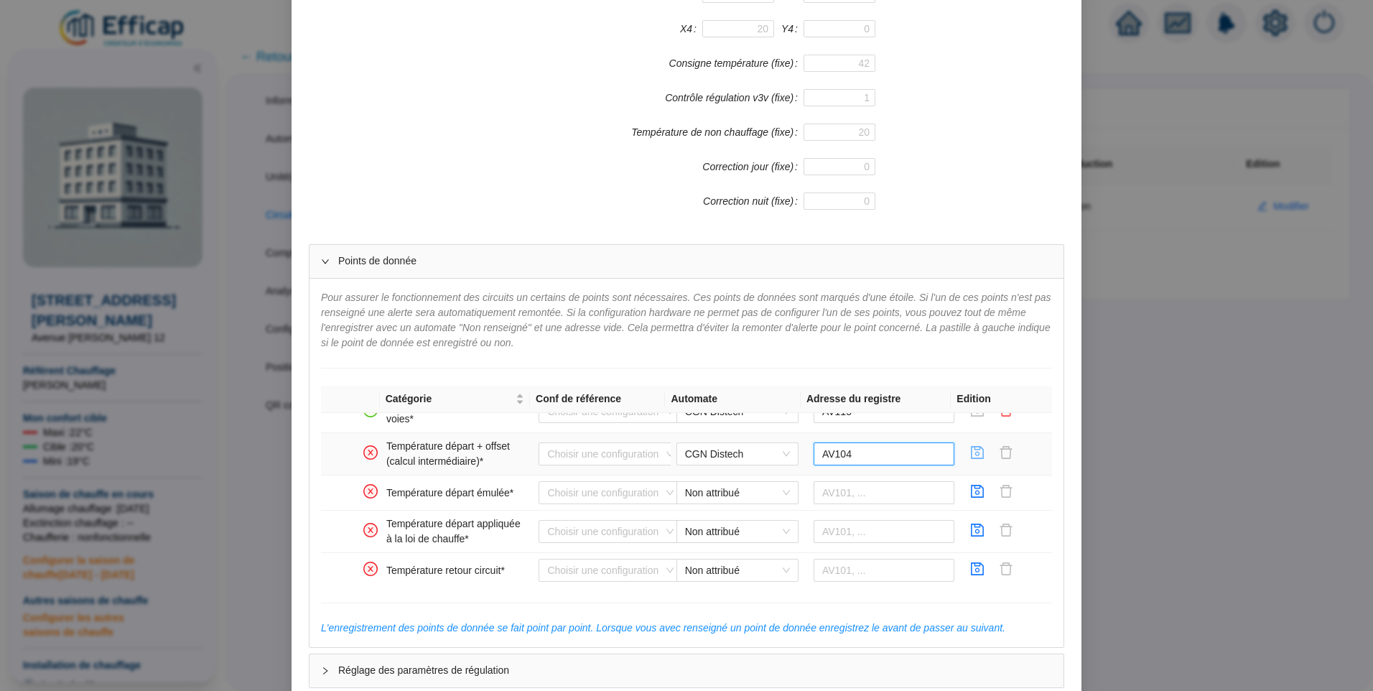
type input "AV104"
click at [970, 455] on icon "save" at bounding box center [977, 452] width 14 height 14
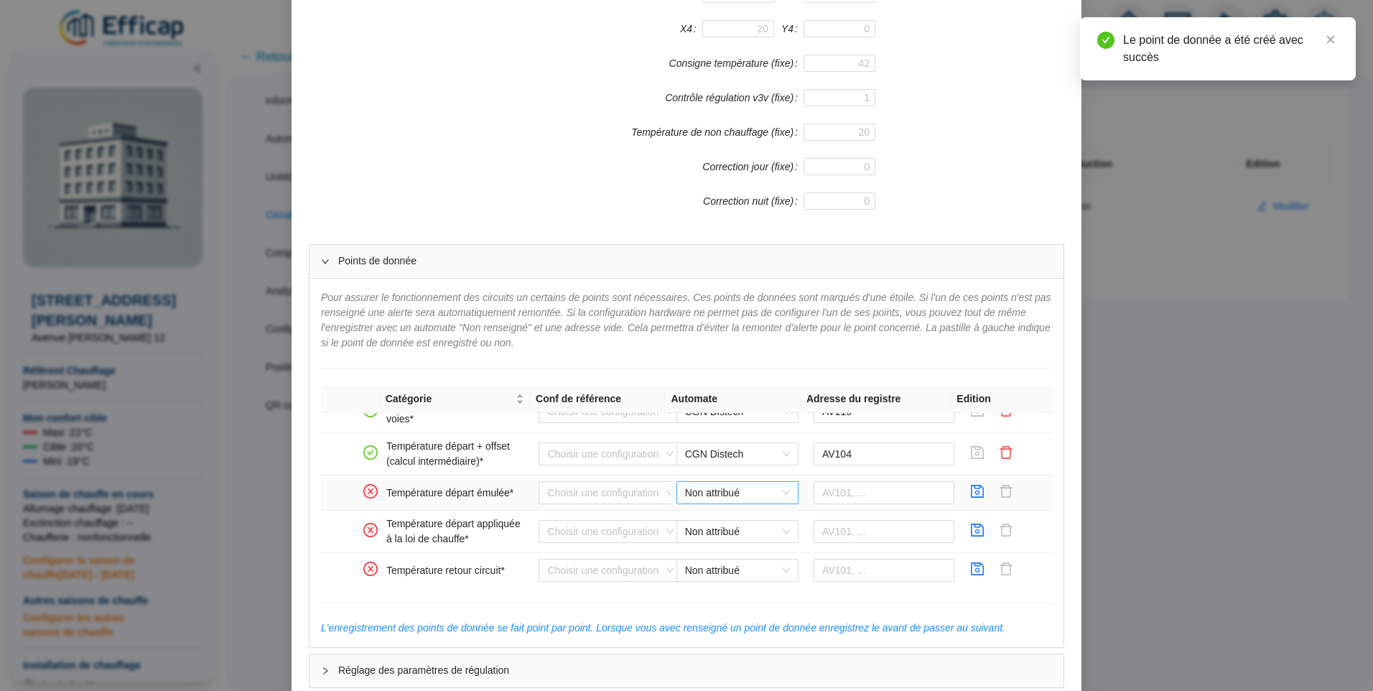
click at [685, 491] on span "Non attribué" at bounding box center [737, 493] width 105 height 22
click at [700, 520] on div "CGN Distech" at bounding box center [726, 521] width 99 height 15
click at [837, 491] on input "text" at bounding box center [884, 492] width 141 height 23
type input "AV105"
click at [970, 496] on button "button" at bounding box center [977, 492] width 23 height 23
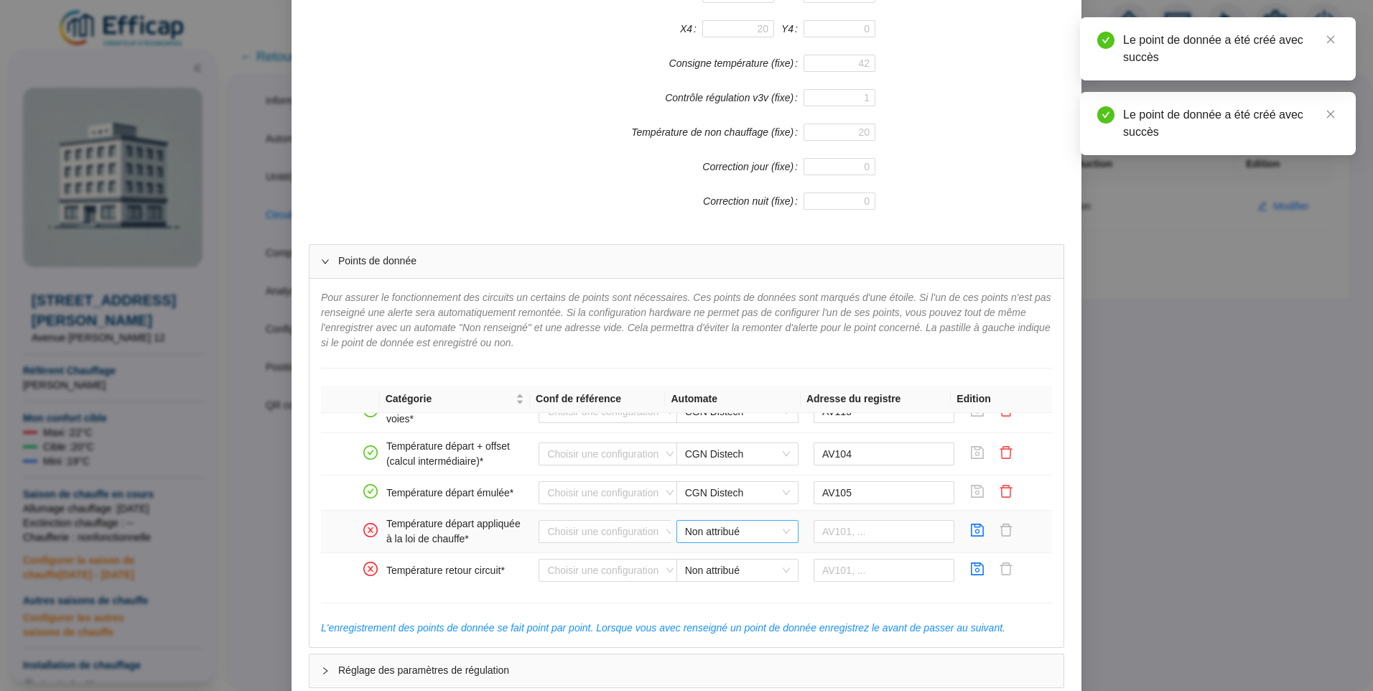
click at [720, 523] on span "Non attribué" at bounding box center [737, 532] width 105 height 22
drag, startPoint x: 719, startPoint y: 558, endPoint x: 873, endPoint y: 544, distance: 154.4
click at [720, 558] on div "CGN Distech" at bounding box center [726, 560] width 99 height 15
click at [878, 527] on input "text" at bounding box center [884, 531] width 141 height 23
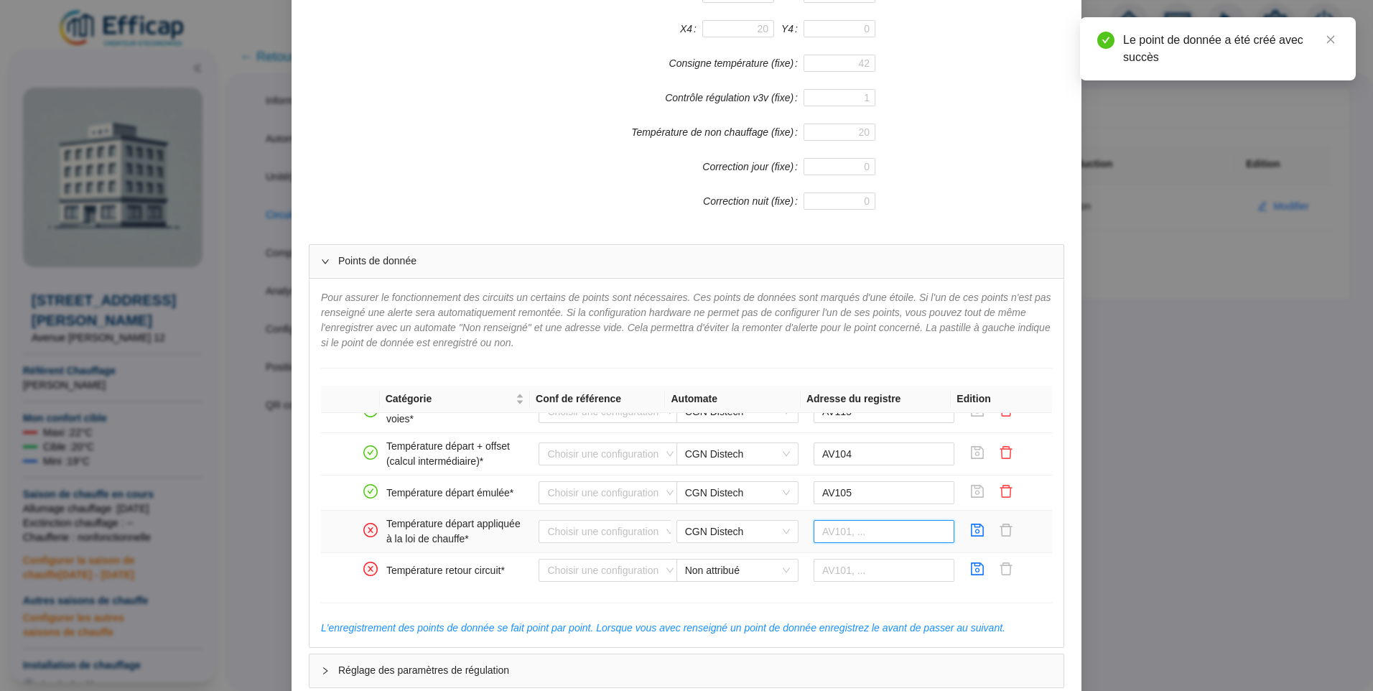
click at [860, 534] on input "text" at bounding box center [884, 531] width 141 height 23
type input "AV105"
click at [970, 533] on icon "save" at bounding box center [977, 530] width 14 height 14
click at [735, 573] on span "Non attribué" at bounding box center [737, 570] width 105 height 22
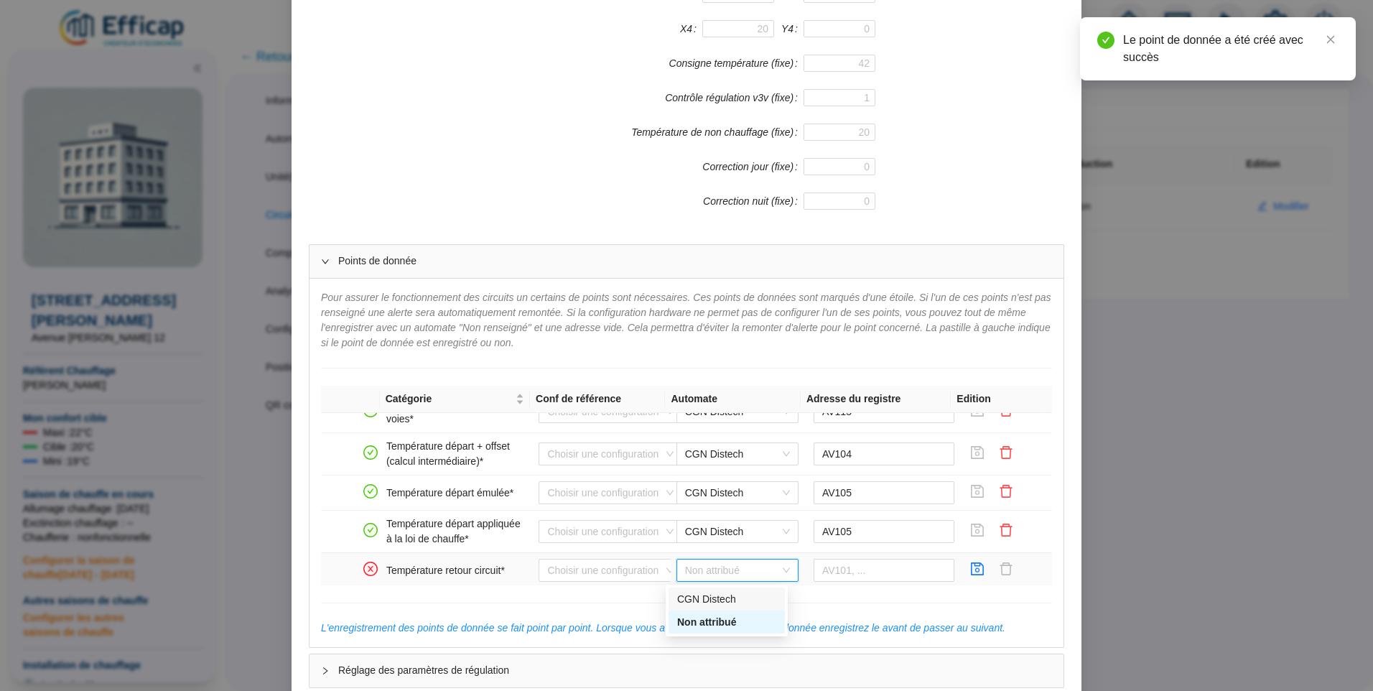
click at [709, 603] on div "CGN Distech" at bounding box center [726, 599] width 99 height 15
click at [879, 571] on input "text" at bounding box center [884, 570] width 141 height 23
type input "AV102"
click at [972, 567] on icon "save" at bounding box center [978, 568] width 13 height 13
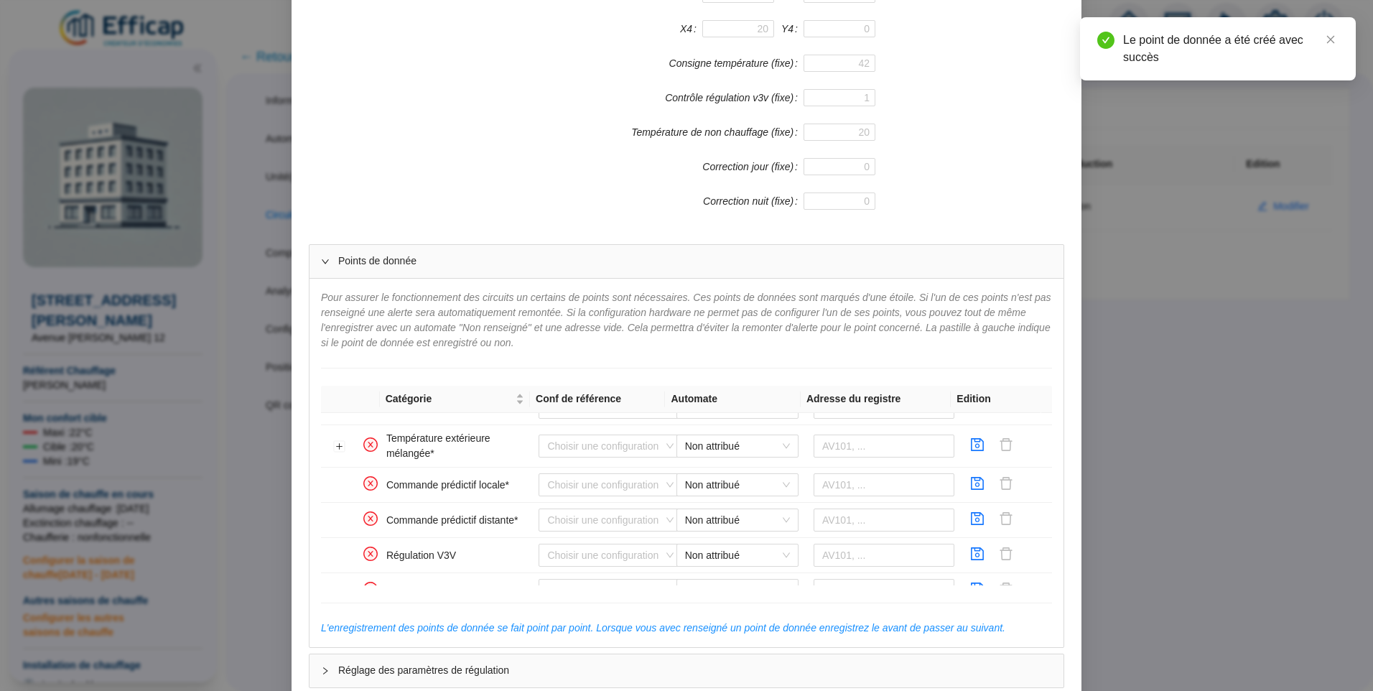
scroll to position [332, 0]
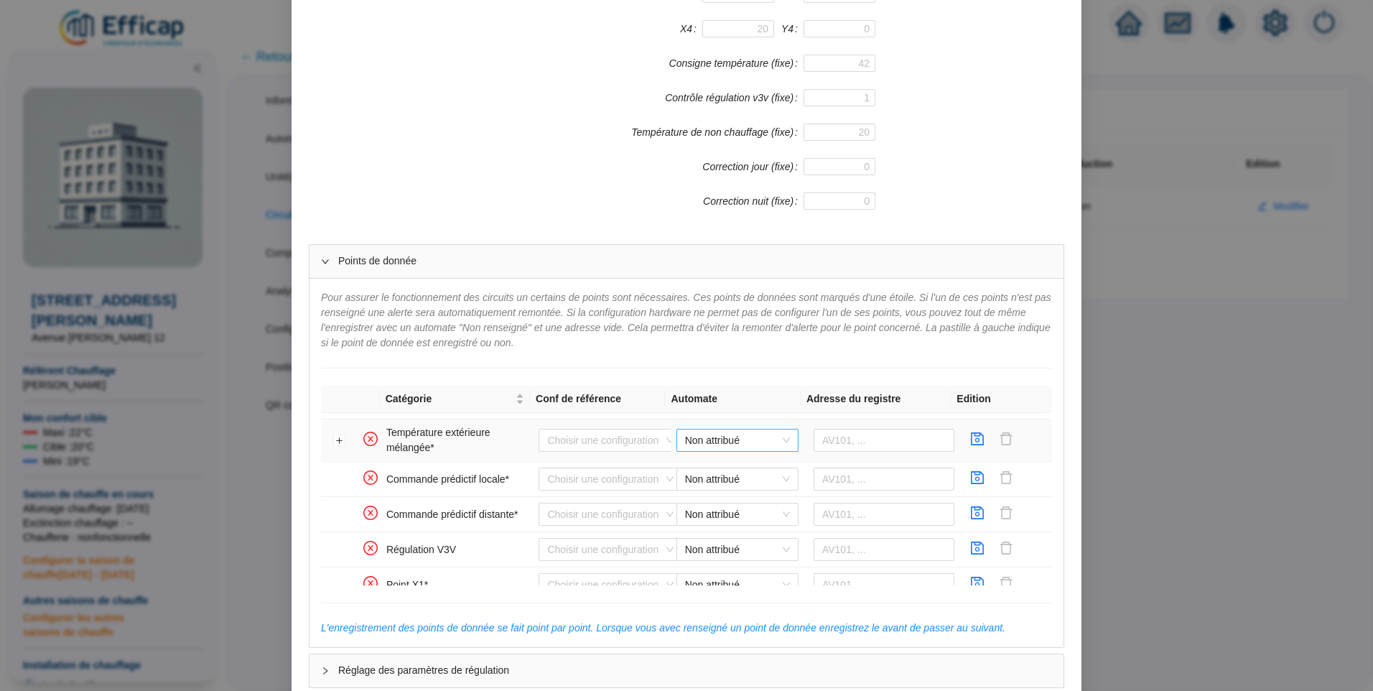
click at [728, 437] on span "Non attribué" at bounding box center [737, 440] width 105 height 22
click at [716, 470] on div "CGN Distech" at bounding box center [726, 469] width 99 height 15
click at [845, 440] on input "text" at bounding box center [884, 440] width 141 height 23
type input "AV1"
click at [970, 442] on icon "save" at bounding box center [977, 439] width 14 height 14
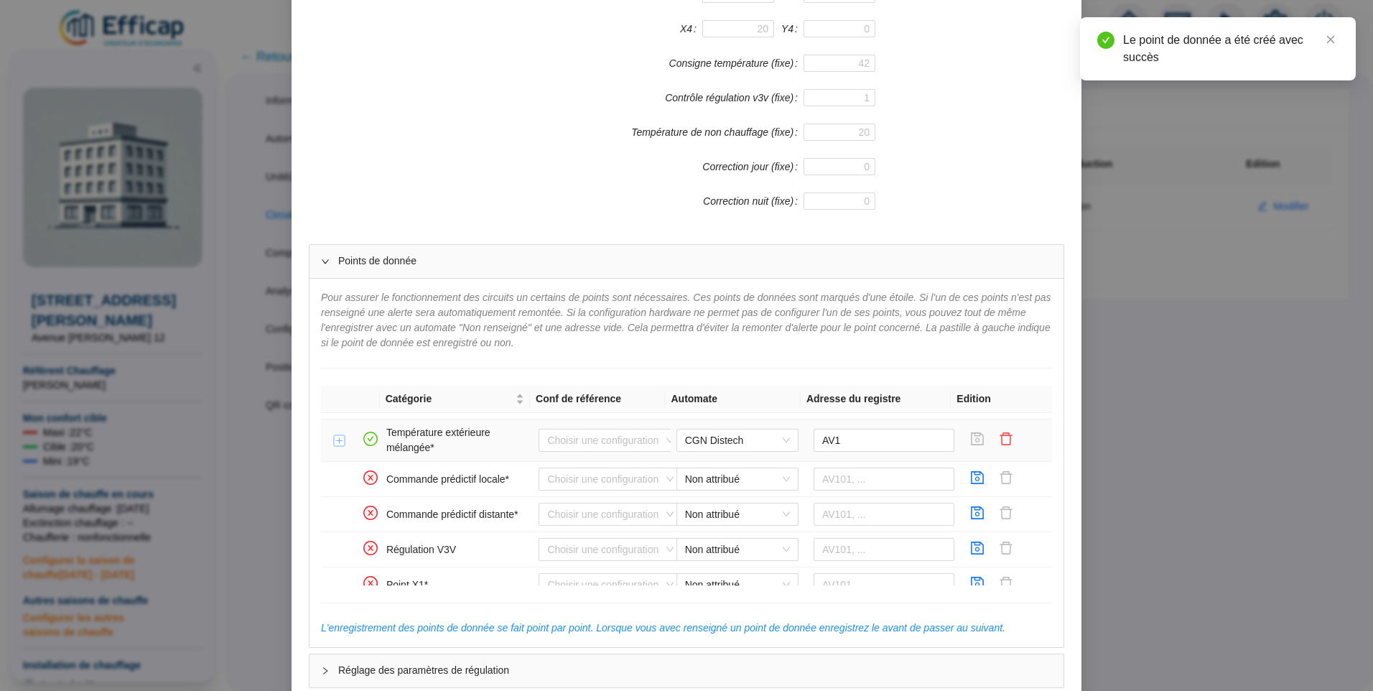
click at [334, 445] on button "Développer la ligne" at bounding box center [339, 440] width 11 height 11
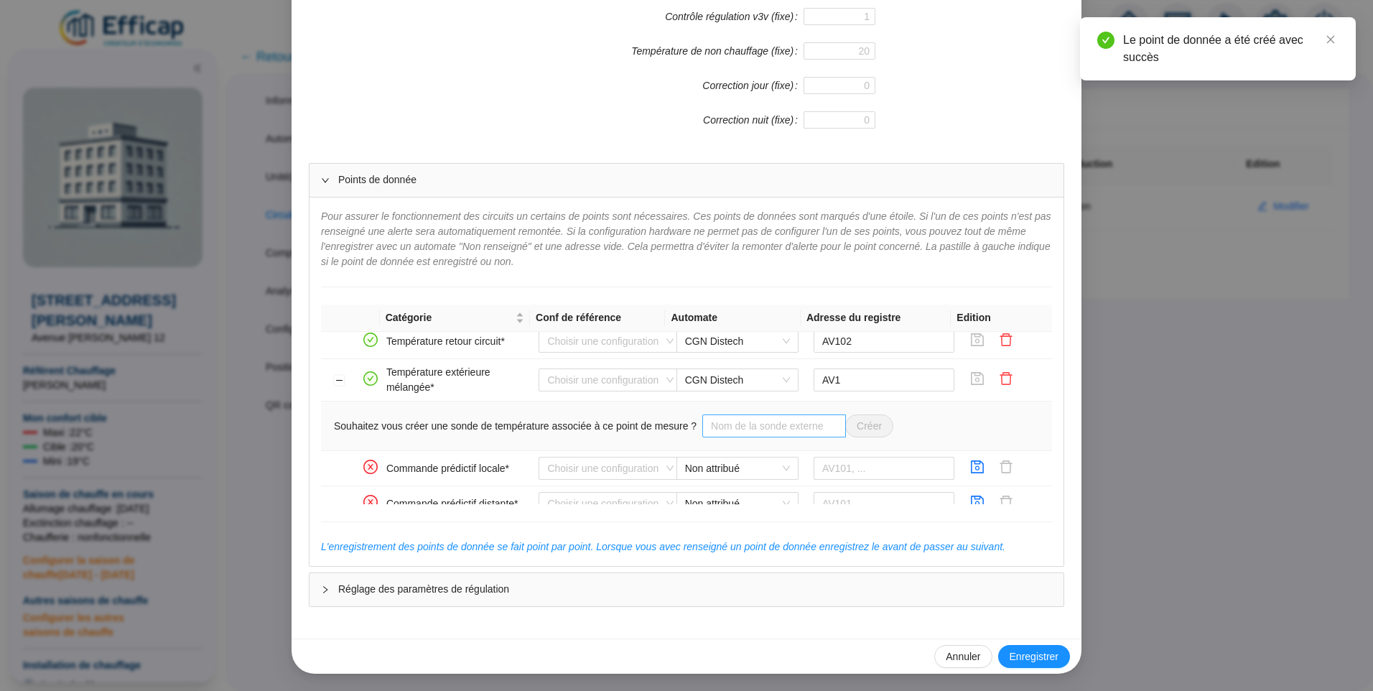
scroll to position [287, 0]
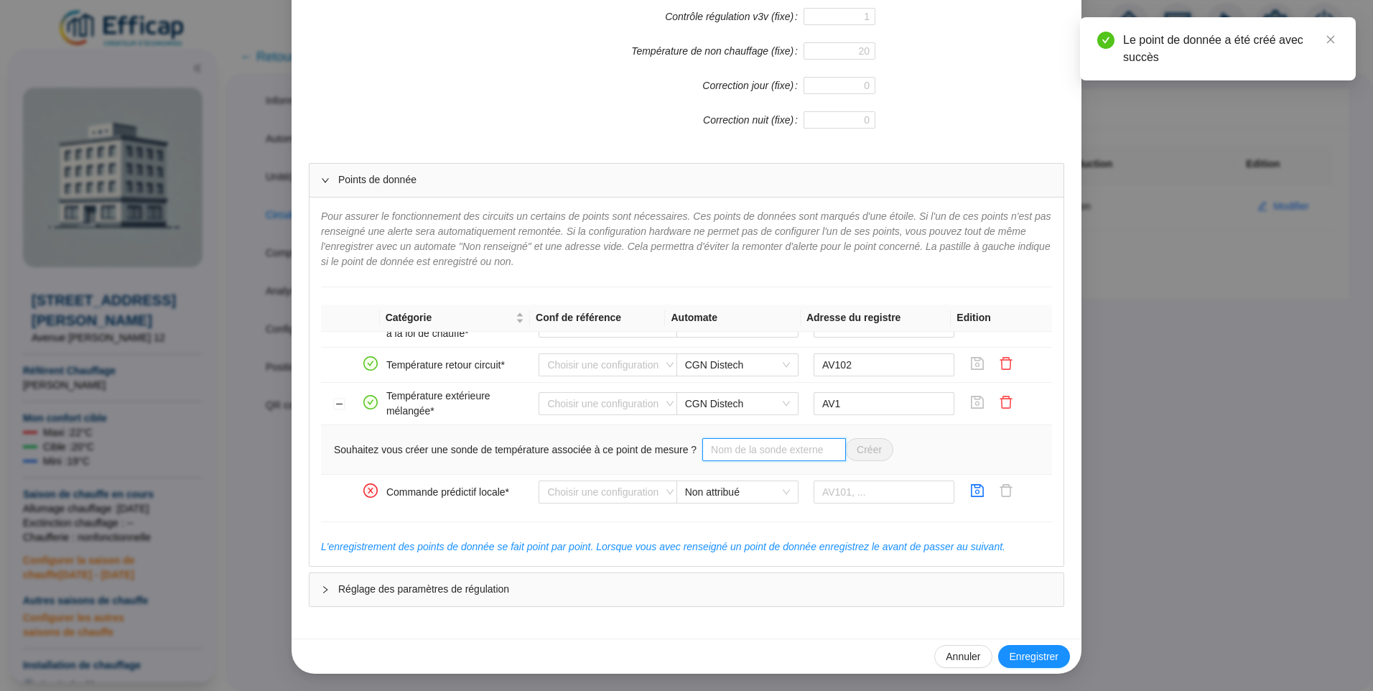
click at [735, 455] on input "text" at bounding box center [774, 449] width 144 height 23
type input "Sonde extérieure"
click at [869, 452] on button "Créer" at bounding box center [869, 449] width 48 height 23
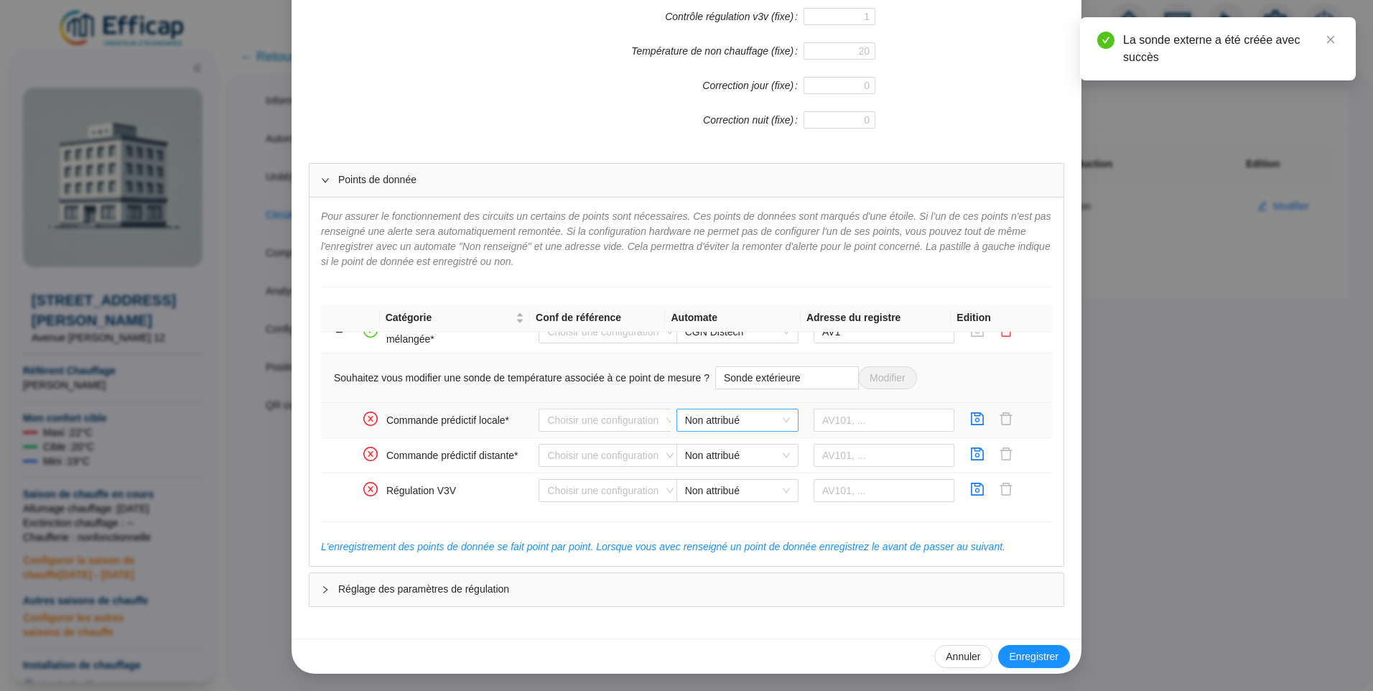
click at [721, 417] on span "Non attribué" at bounding box center [737, 420] width 105 height 22
click at [720, 445] on div "CGN Distech" at bounding box center [726, 449] width 99 height 15
click at [884, 425] on input "text" at bounding box center [884, 420] width 141 height 23
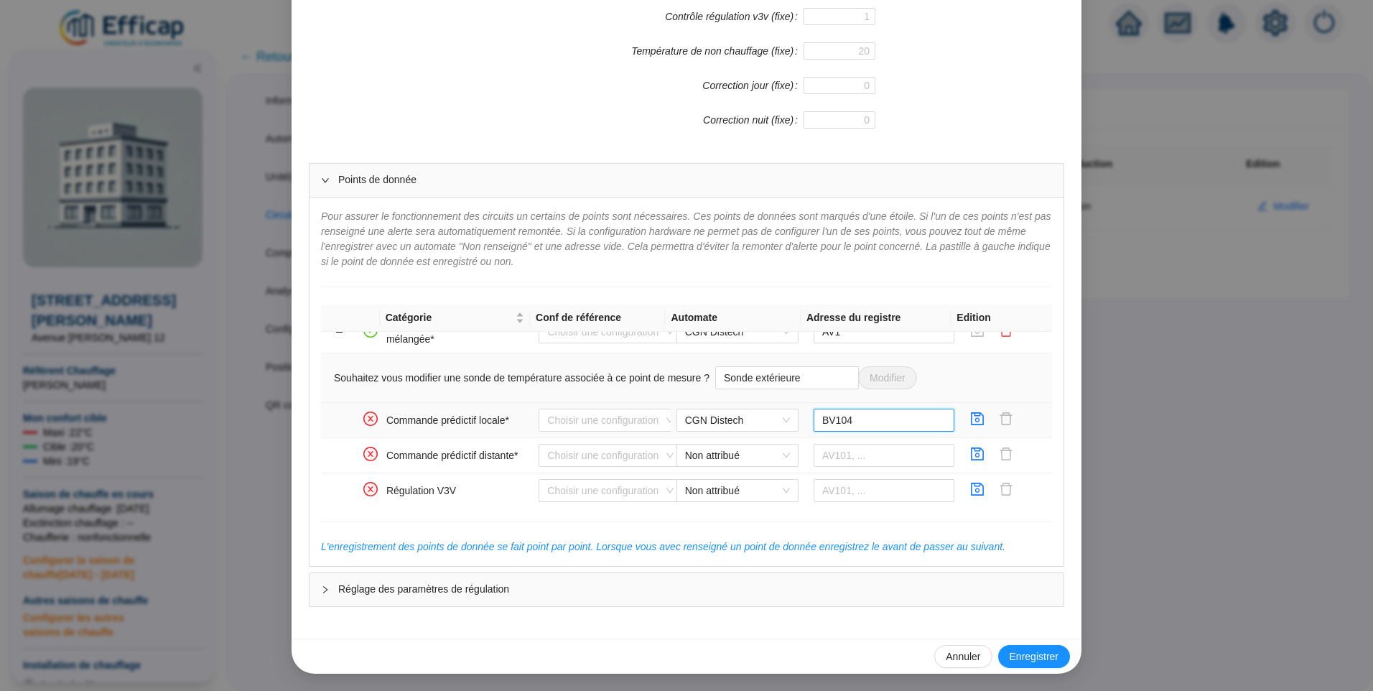
type input "BV104"
click at [970, 420] on icon "save" at bounding box center [977, 419] width 14 height 14
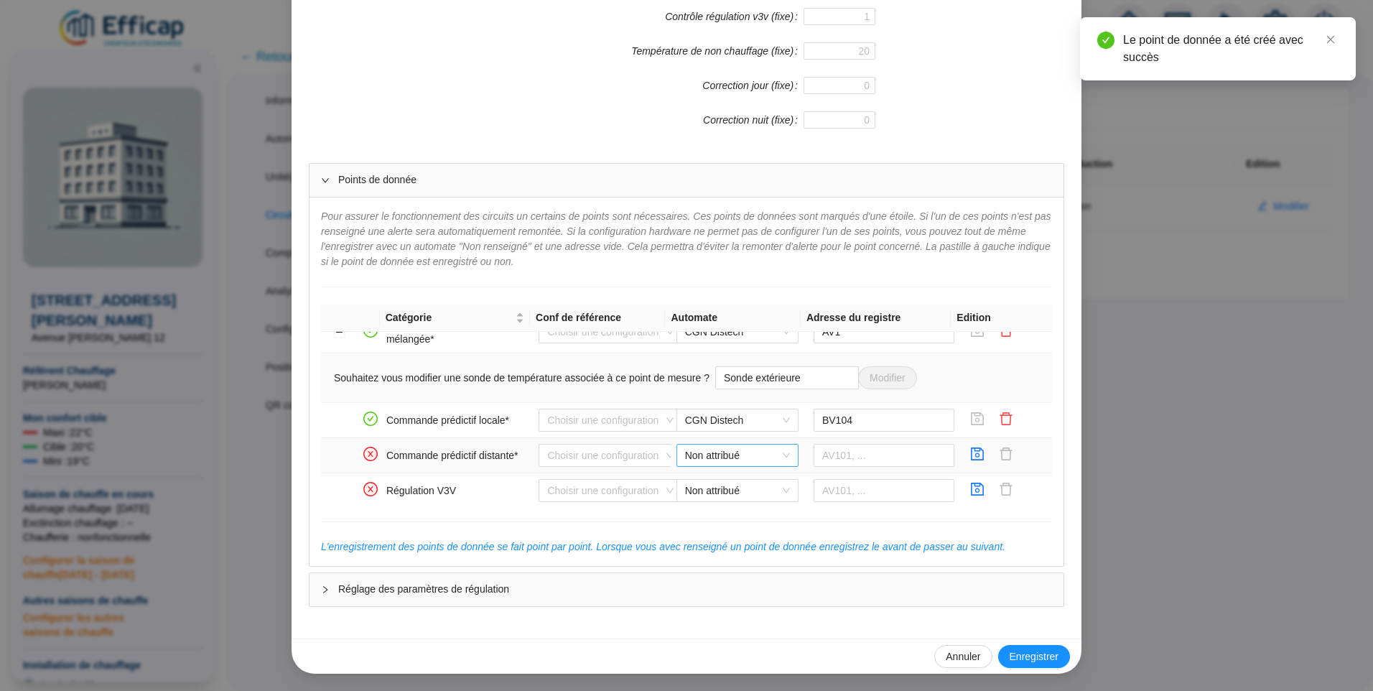
click at [685, 458] on span "Non attribué" at bounding box center [737, 456] width 105 height 22
click at [700, 485] on div "CGN Distech" at bounding box center [726, 484] width 99 height 15
click at [860, 457] on input "text" at bounding box center [884, 455] width 141 height 23
type input "BV103"
click at [970, 458] on icon "save" at bounding box center [977, 454] width 14 height 14
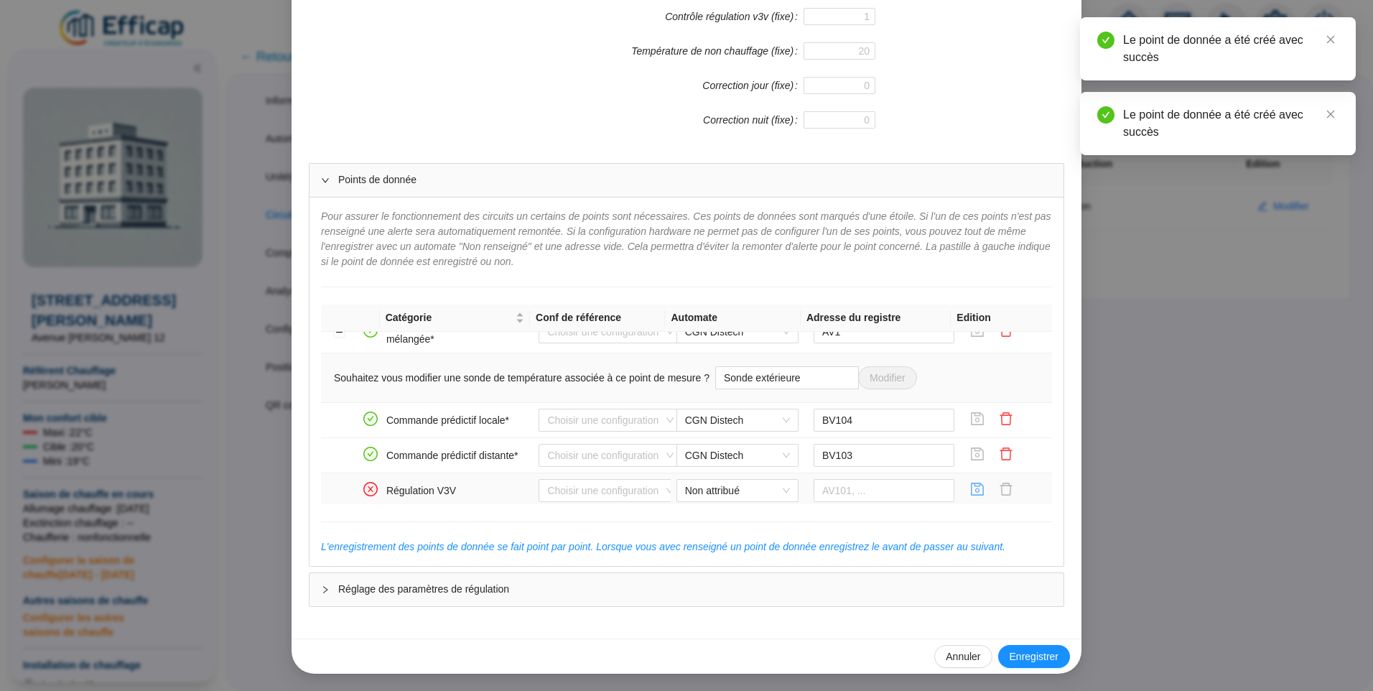
click at [970, 494] on icon "save" at bounding box center [977, 489] width 14 height 14
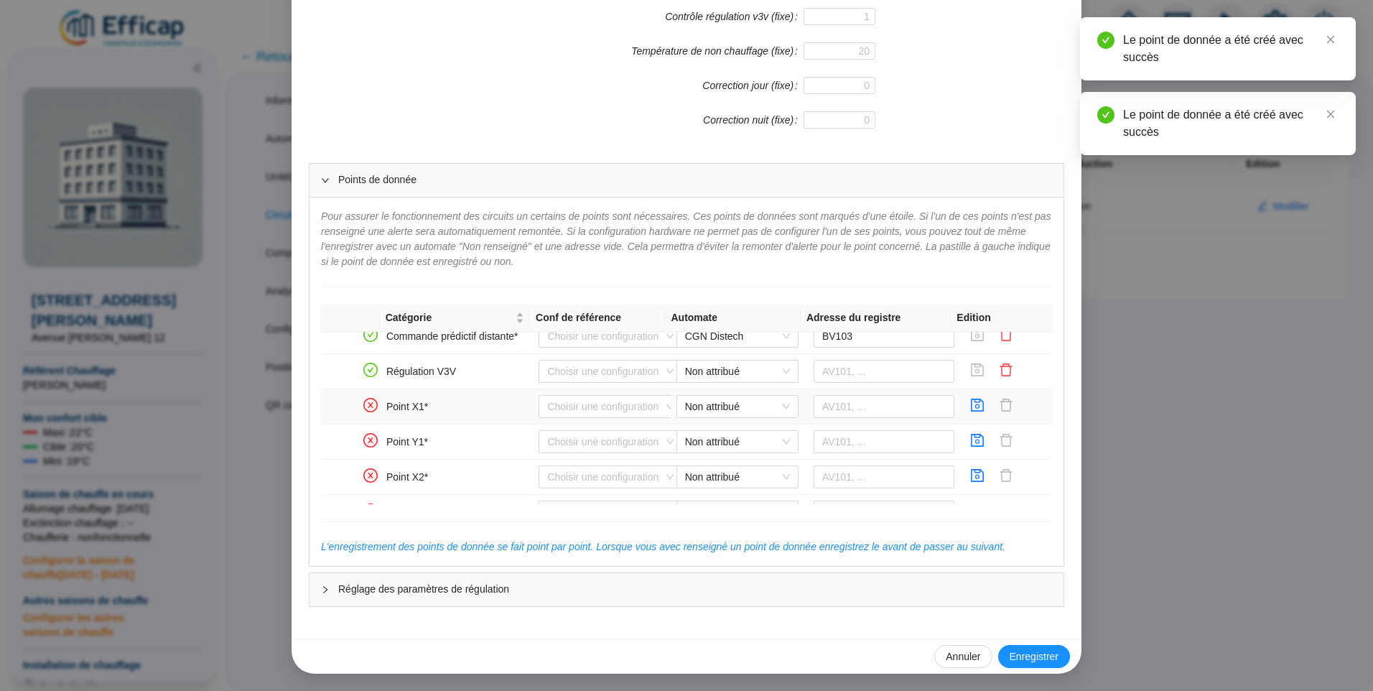
scroll to position [503, 0]
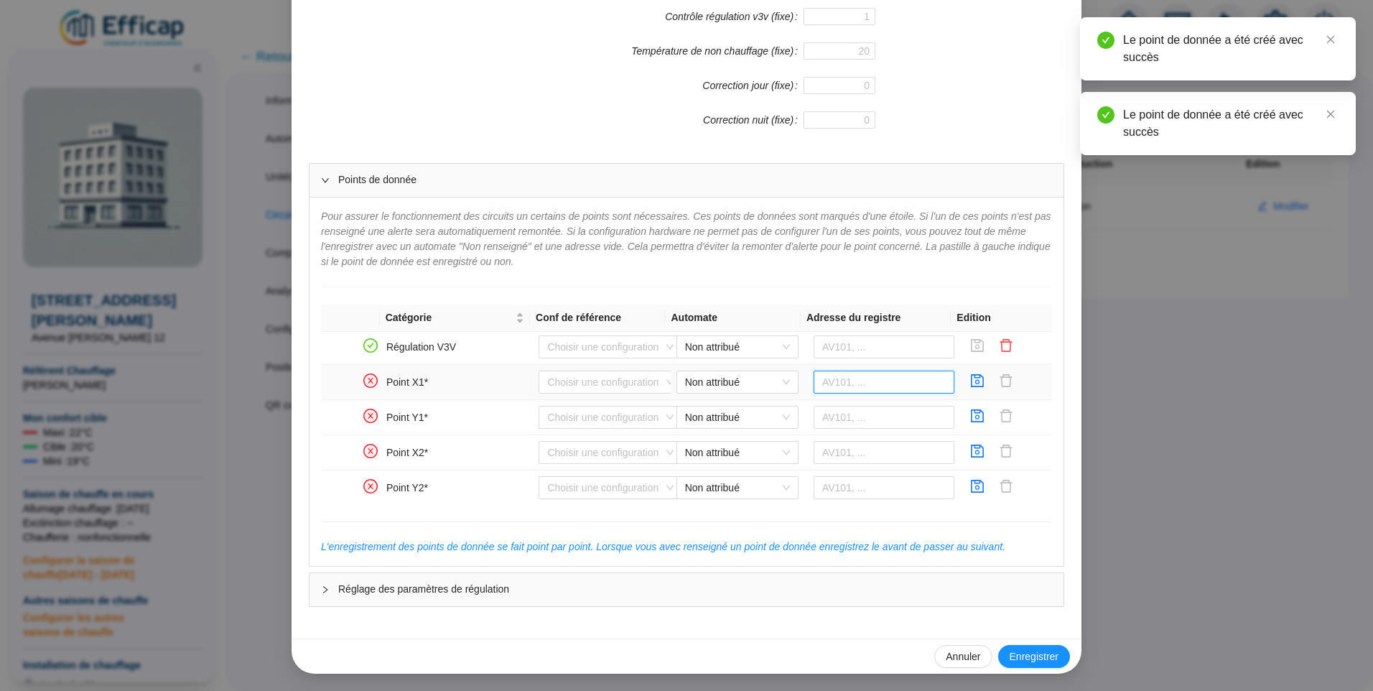
click at [855, 380] on input "text" at bounding box center [884, 382] width 141 height 23
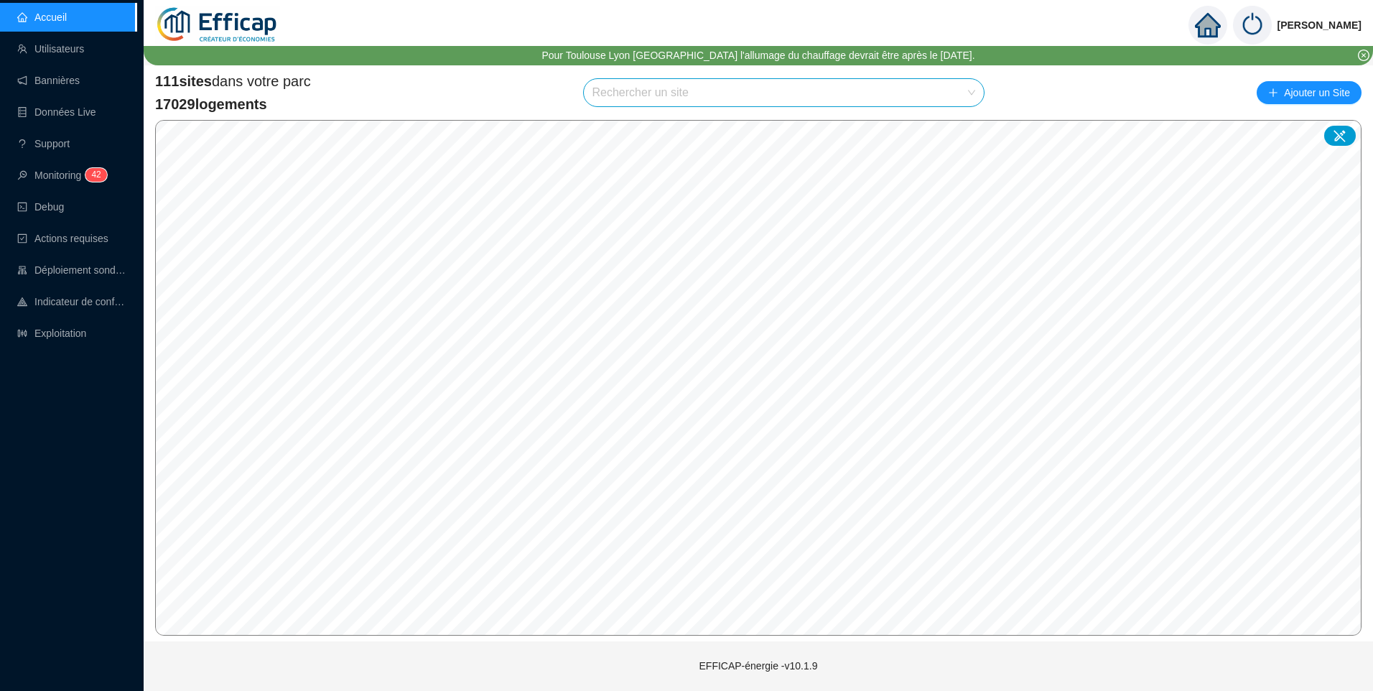
click at [643, 91] on input "search" at bounding box center [777, 92] width 371 height 27
type input "soret"
click at [954, 129] on icon at bounding box center [959, 127] width 10 height 10
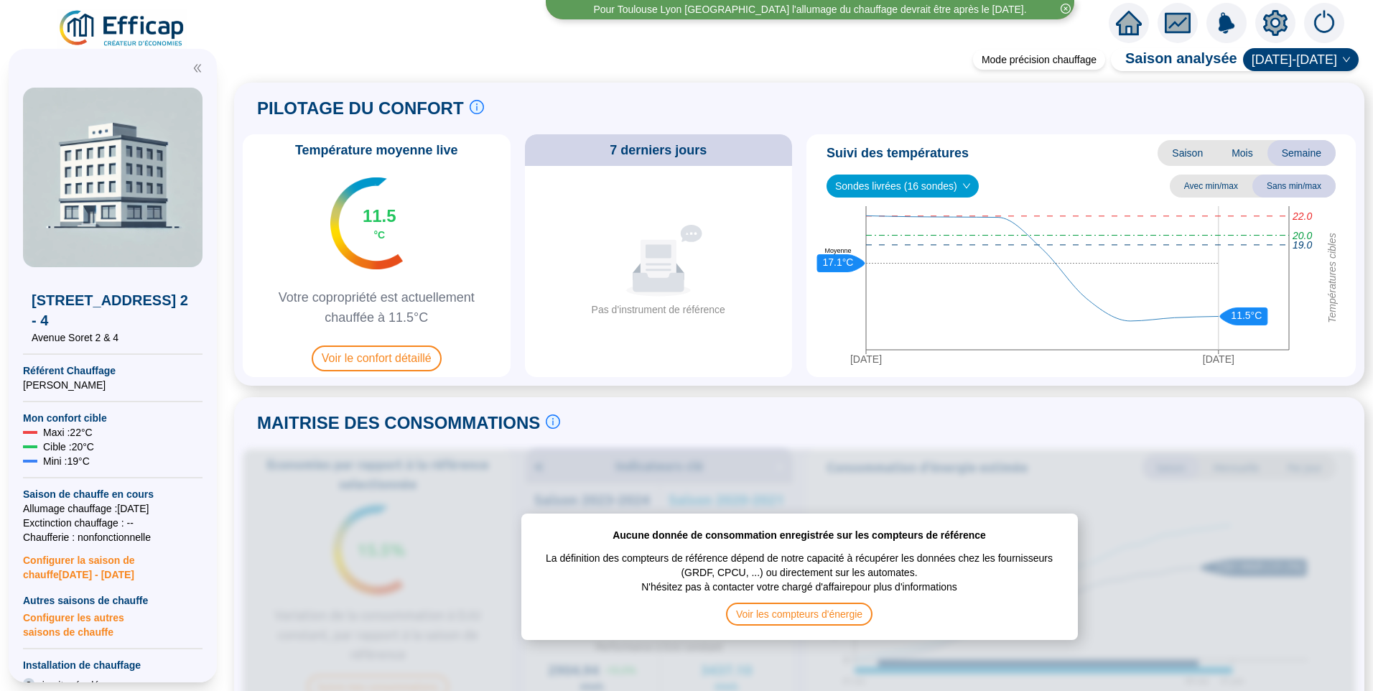
click at [1275, 26] on icon "setting" at bounding box center [1275, 23] width 10 height 10
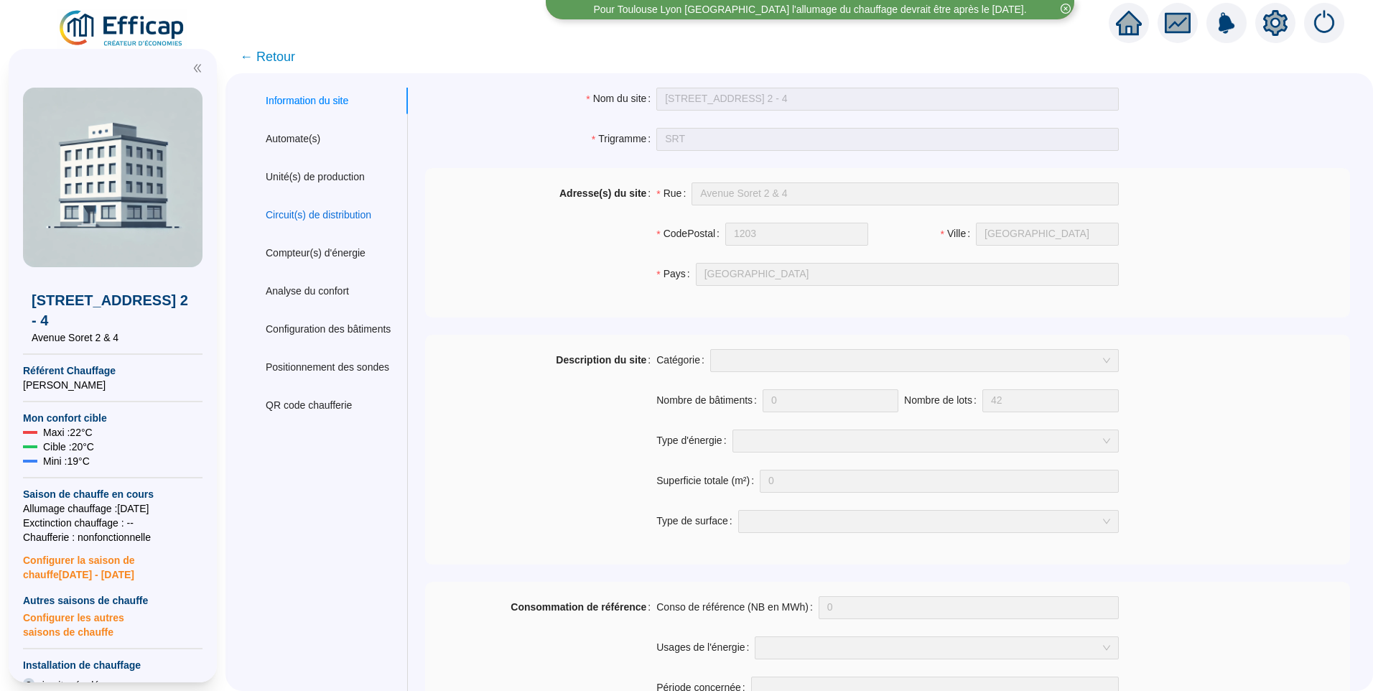
click at [356, 210] on div "Circuit(s) de distribution" at bounding box center [319, 215] width 106 height 15
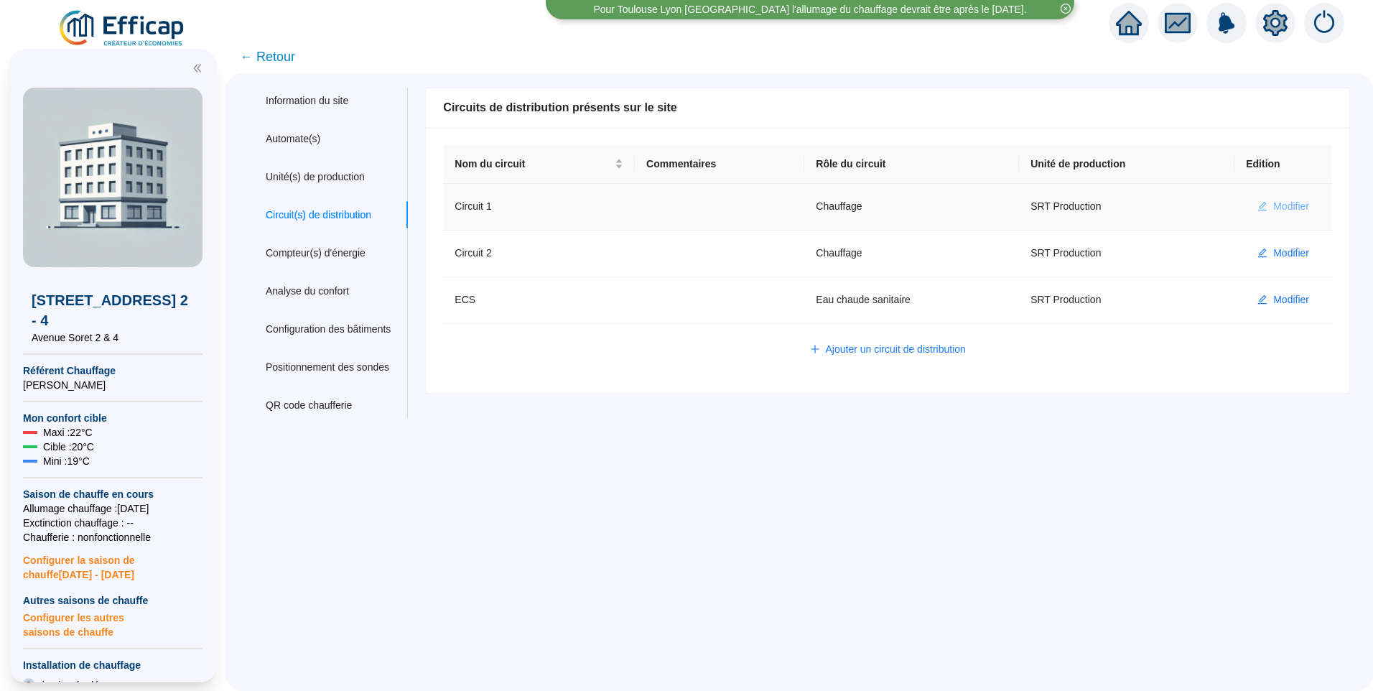
click at [1288, 203] on span "Modifier" at bounding box center [1291, 206] width 36 height 15
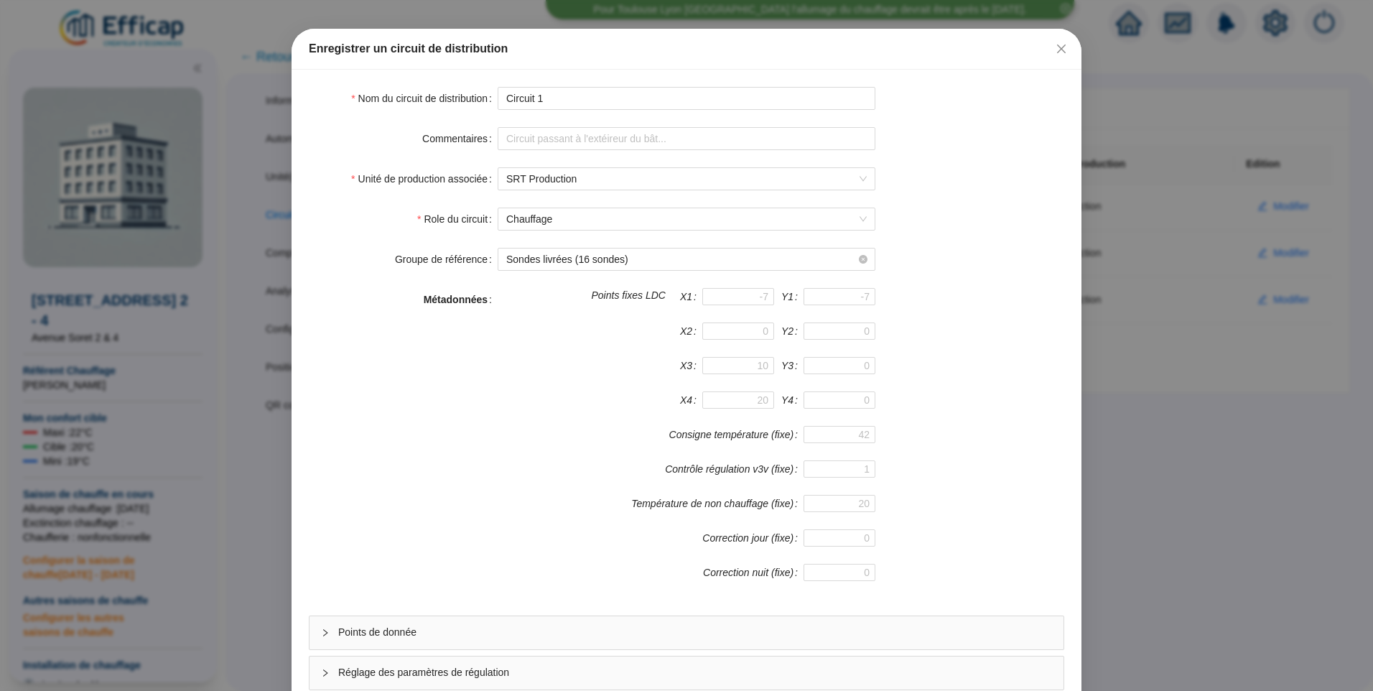
scroll to position [126, 0]
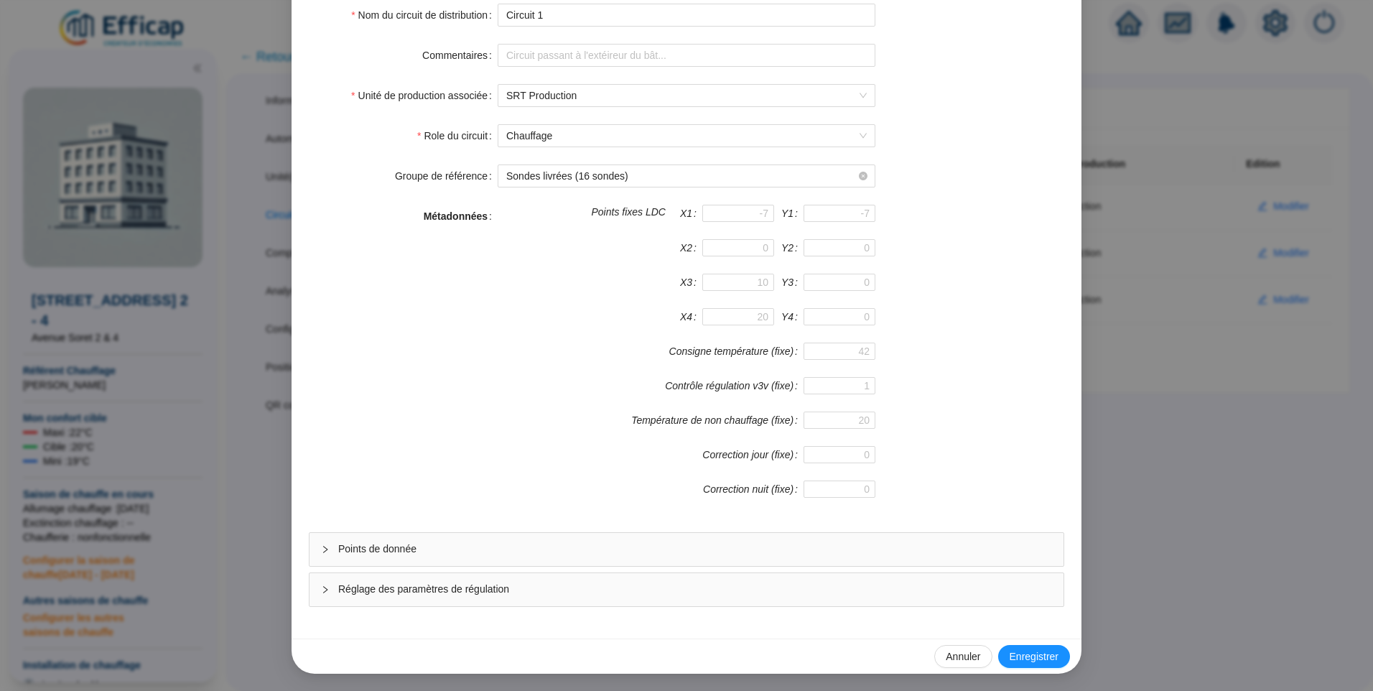
click at [441, 588] on span "Réglage des paramètres de régulation" at bounding box center [695, 589] width 714 height 15
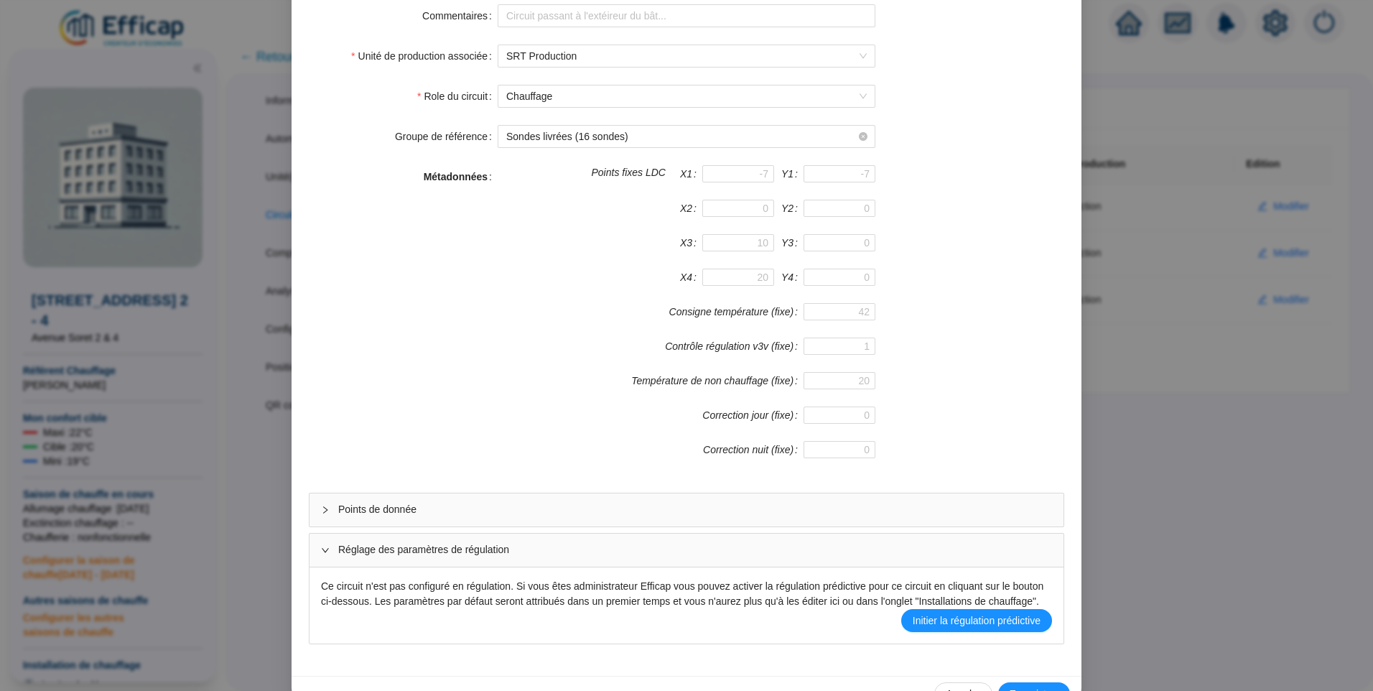
scroll to position [131, 0]
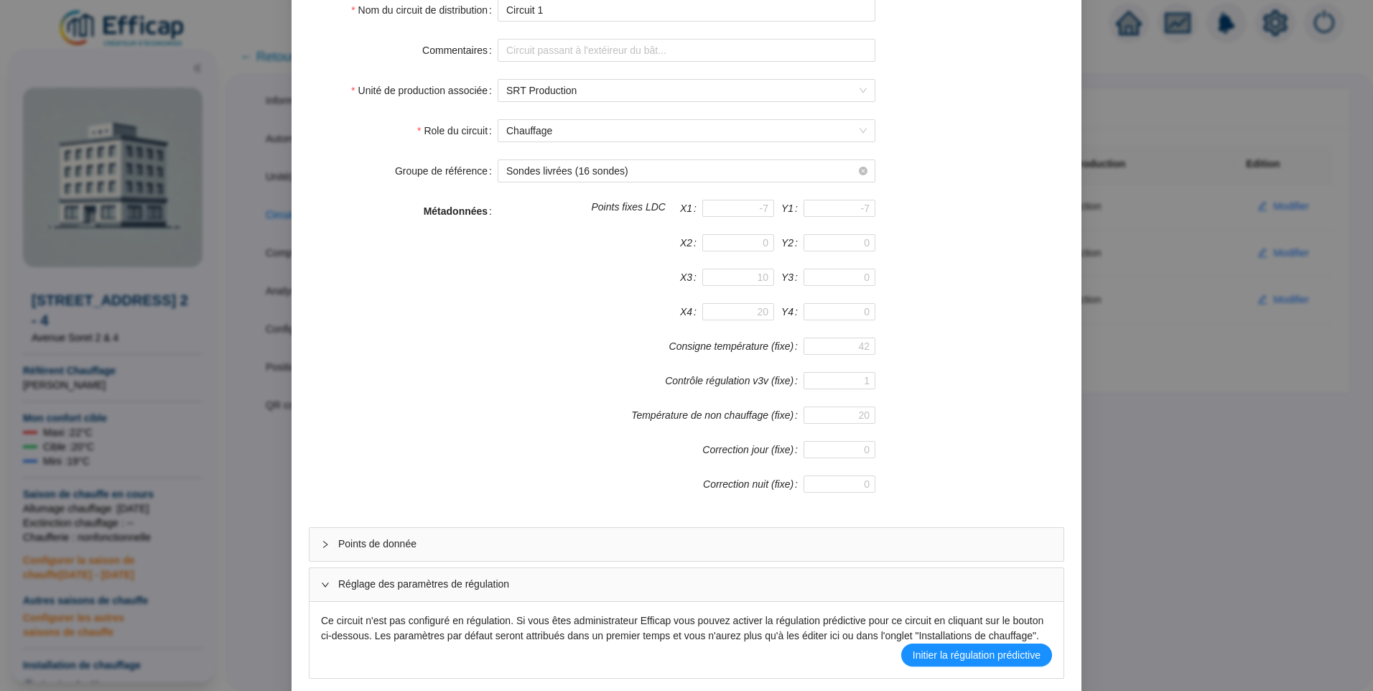
click at [427, 542] on span "Points de donnée" at bounding box center [695, 543] width 714 height 15
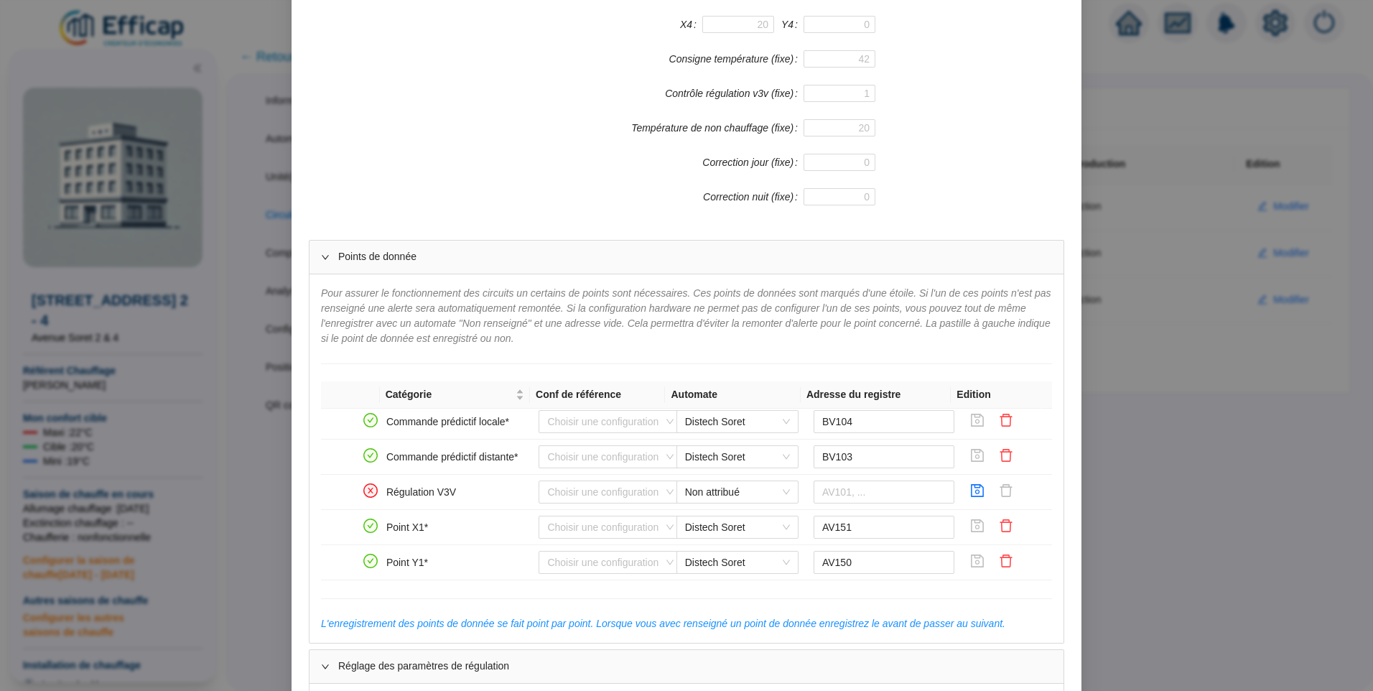
scroll to position [402, 0]
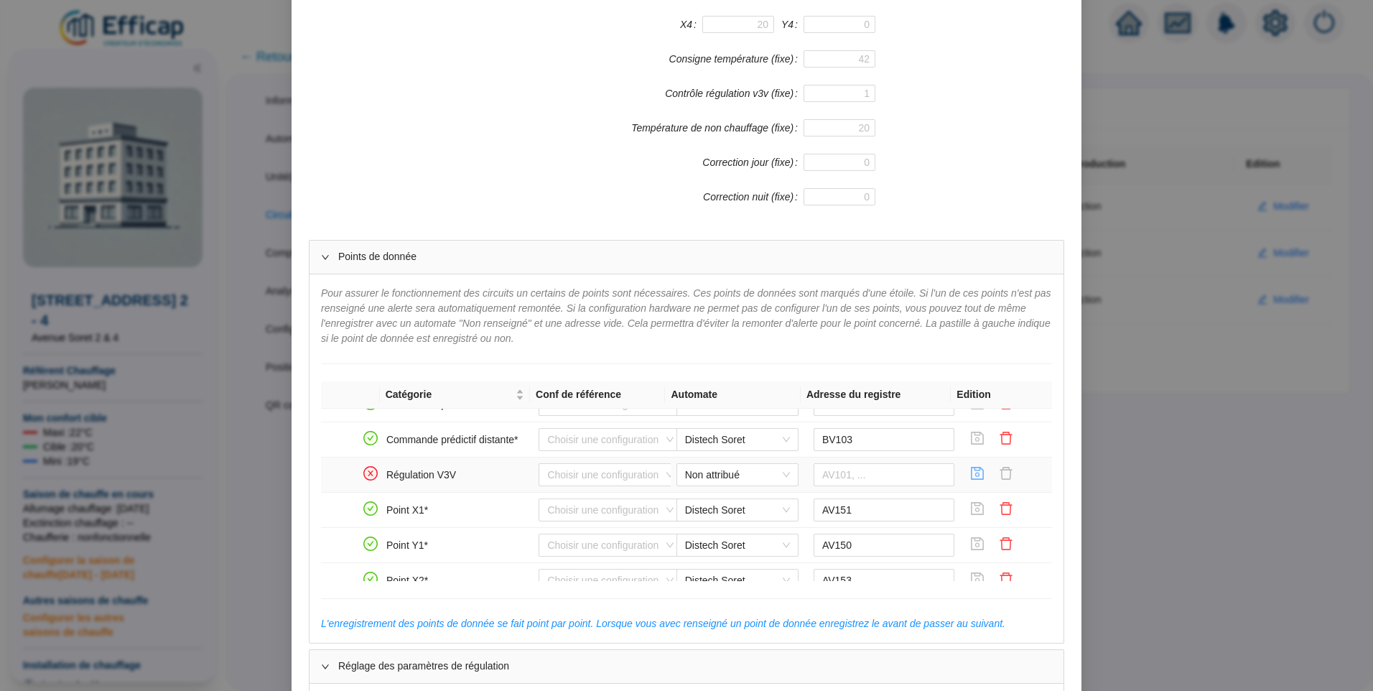
click at [970, 473] on icon "save" at bounding box center [977, 473] width 14 height 14
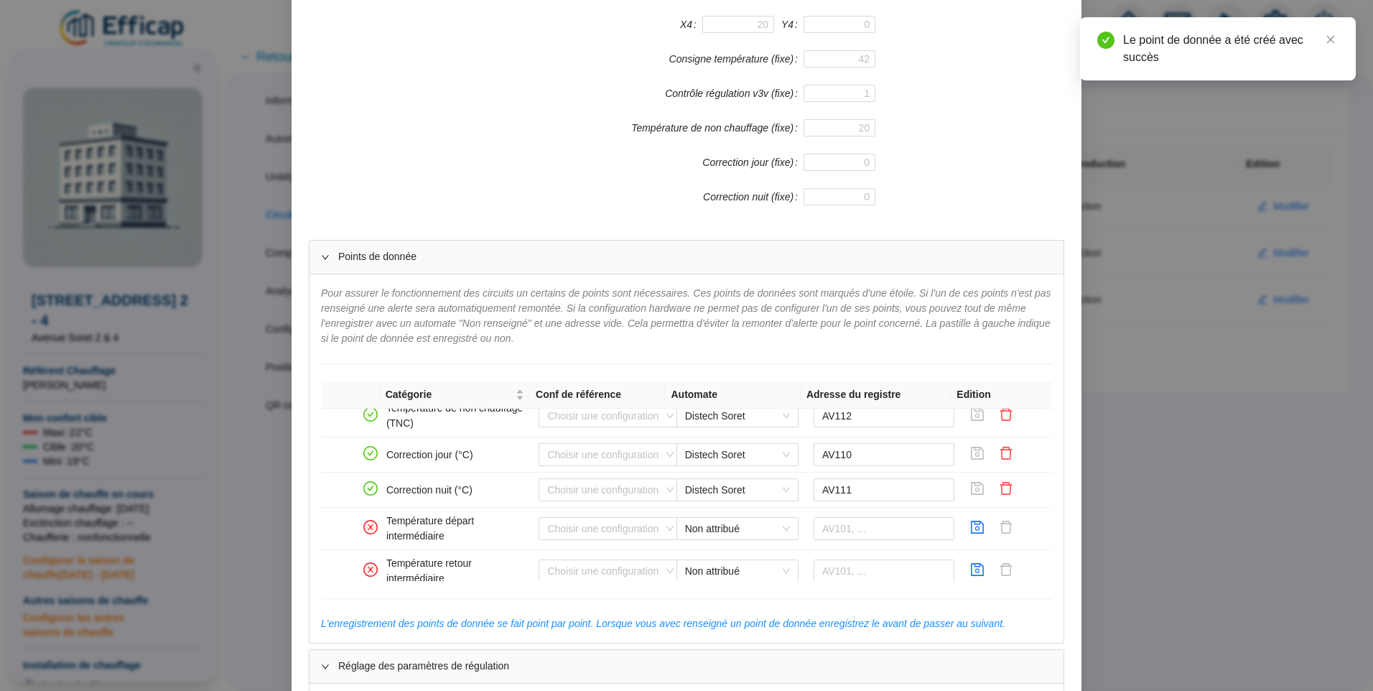
scroll to position [962, 0]
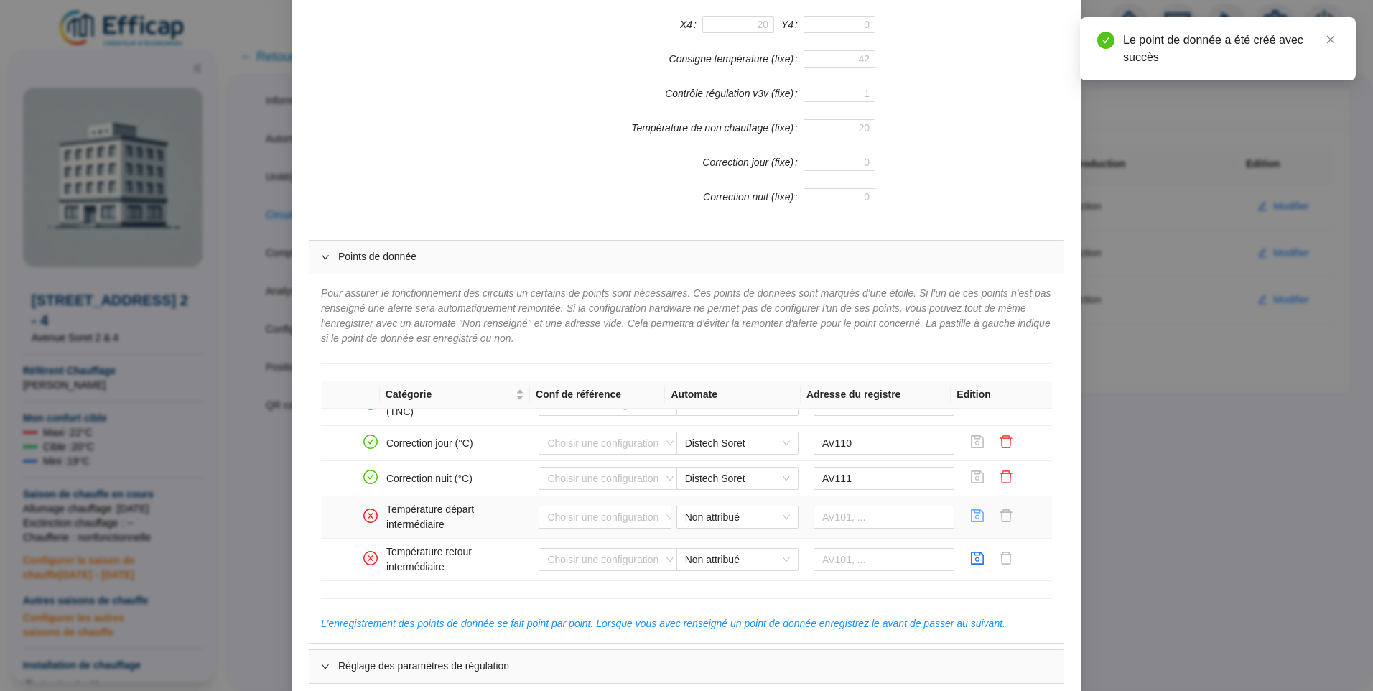
click at [970, 518] on icon "save" at bounding box center [977, 515] width 14 height 14
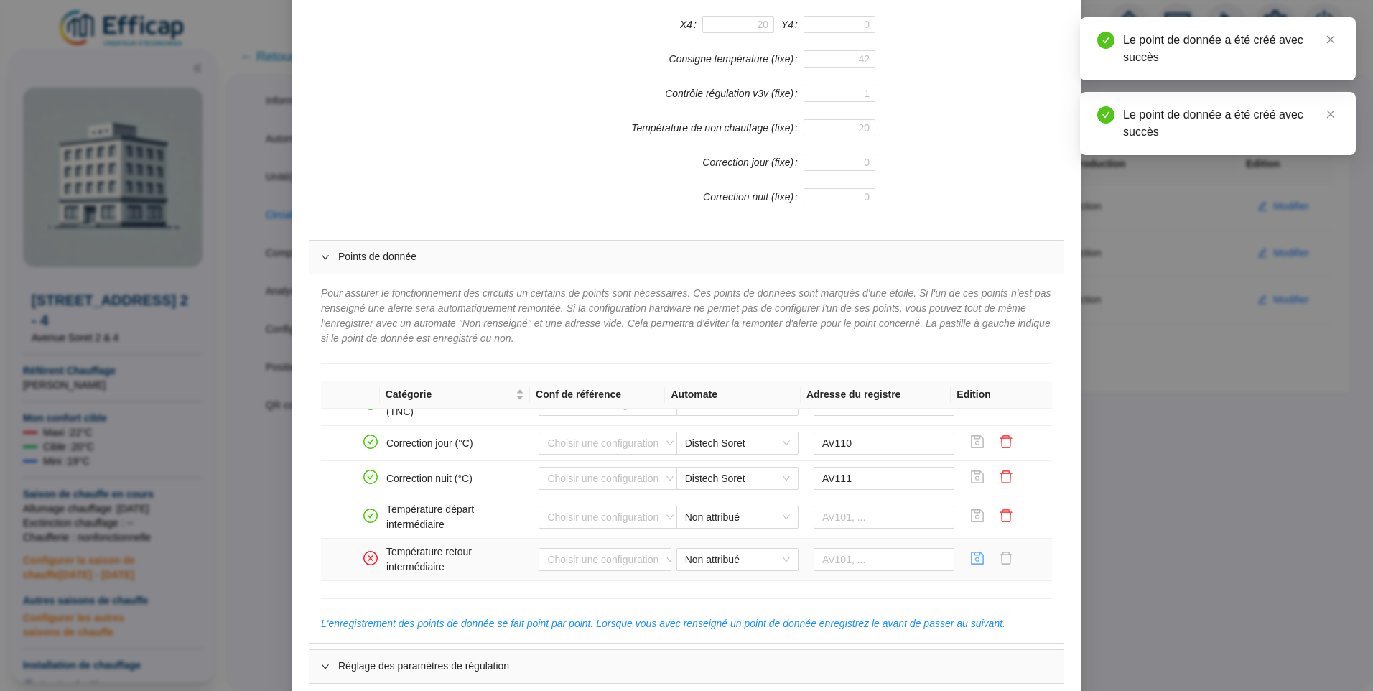
click at [972, 555] on icon "save" at bounding box center [978, 558] width 13 height 13
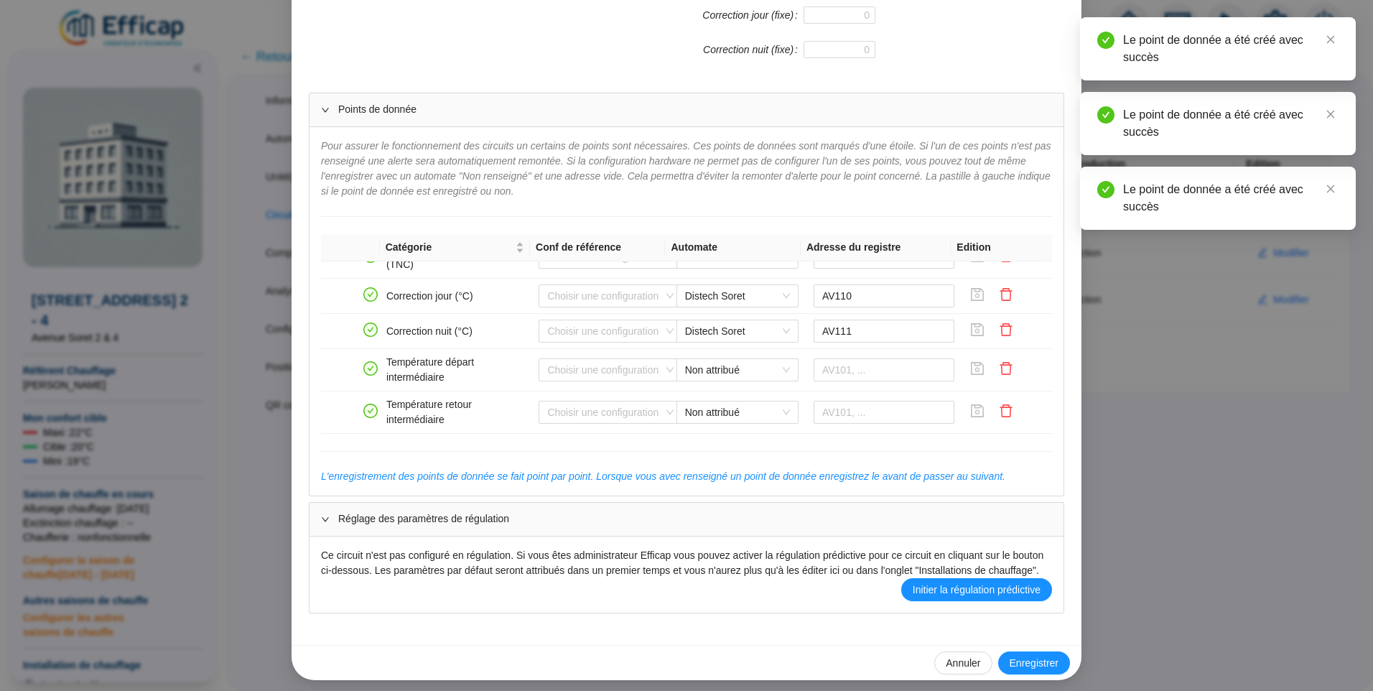
scroll to position [572, 0]
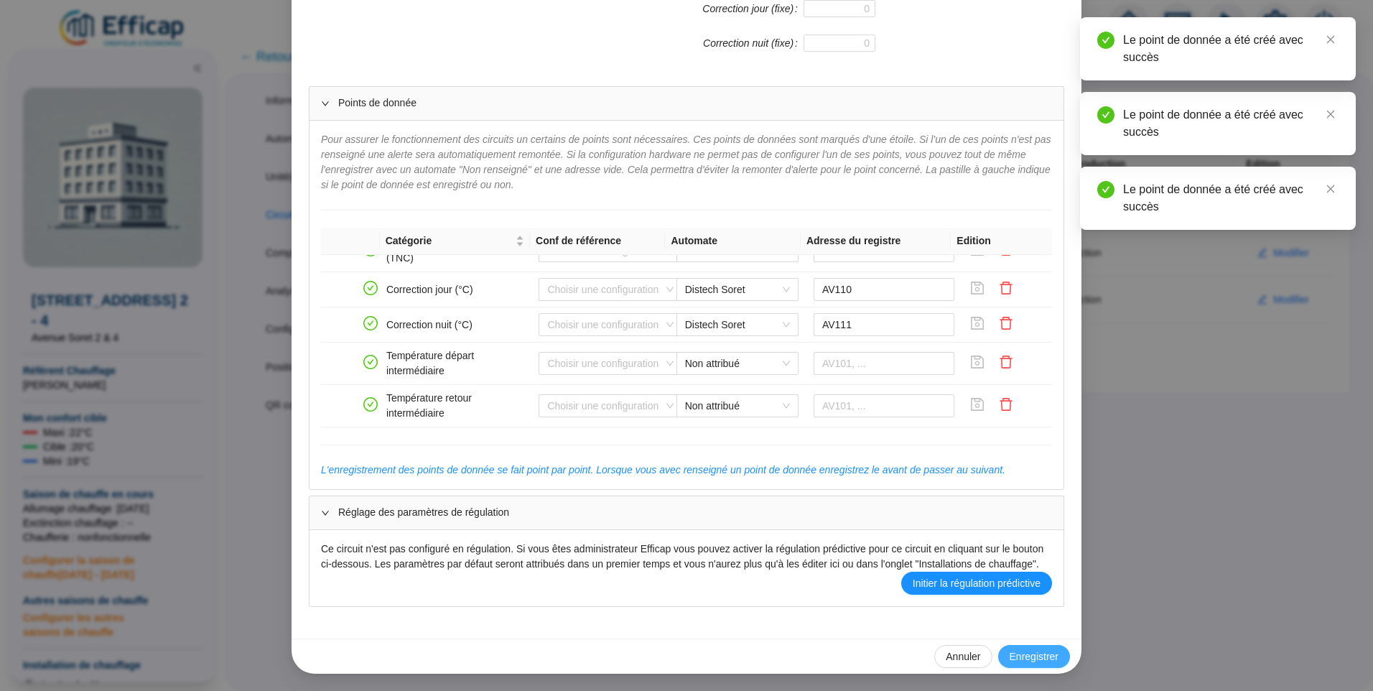
click at [1031, 659] on span "Enregistrer" at bounding box center [1034, 656] width 49 height 15
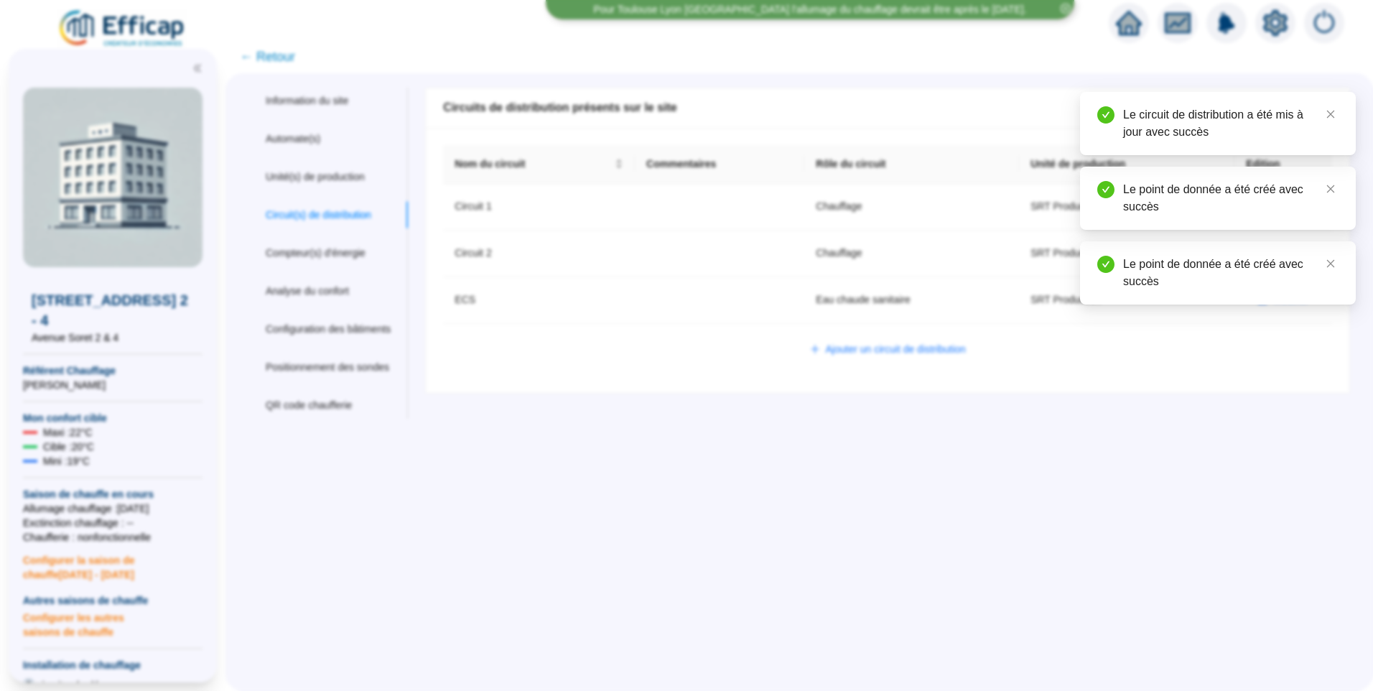
scroll to position [0, 0]
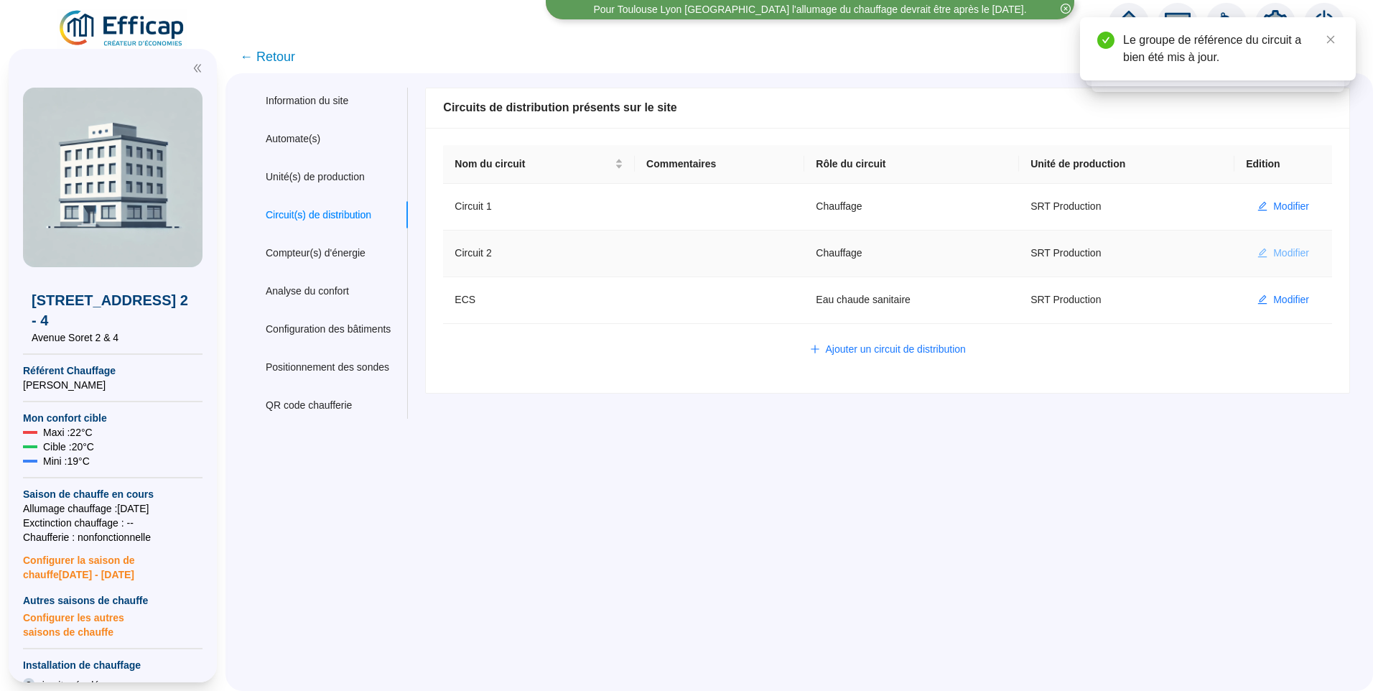
click at [1275, 256] on span "Modifier" at bounding box center [1291, 253] width 36 height 15
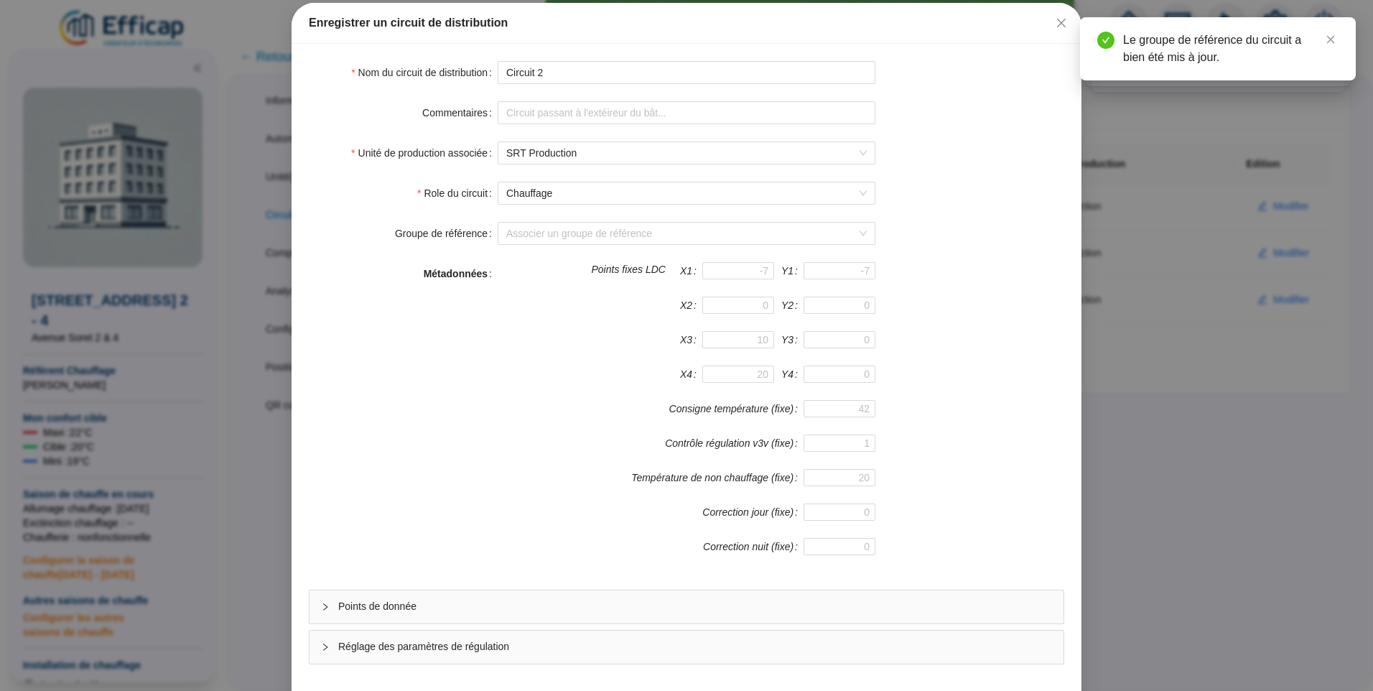
scroll to position [126, 0]
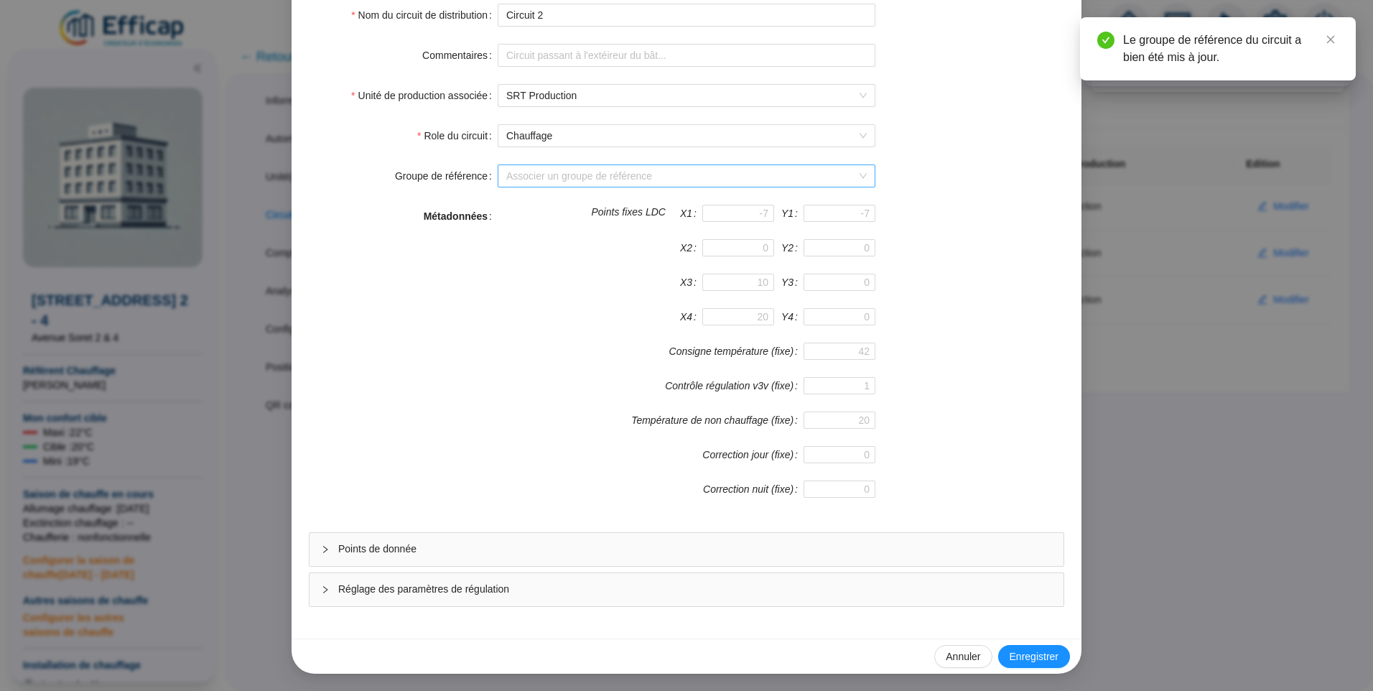
click at [565, 175] on input "Groupe de référence" at bounding box center [680, 176] width 348 height 22
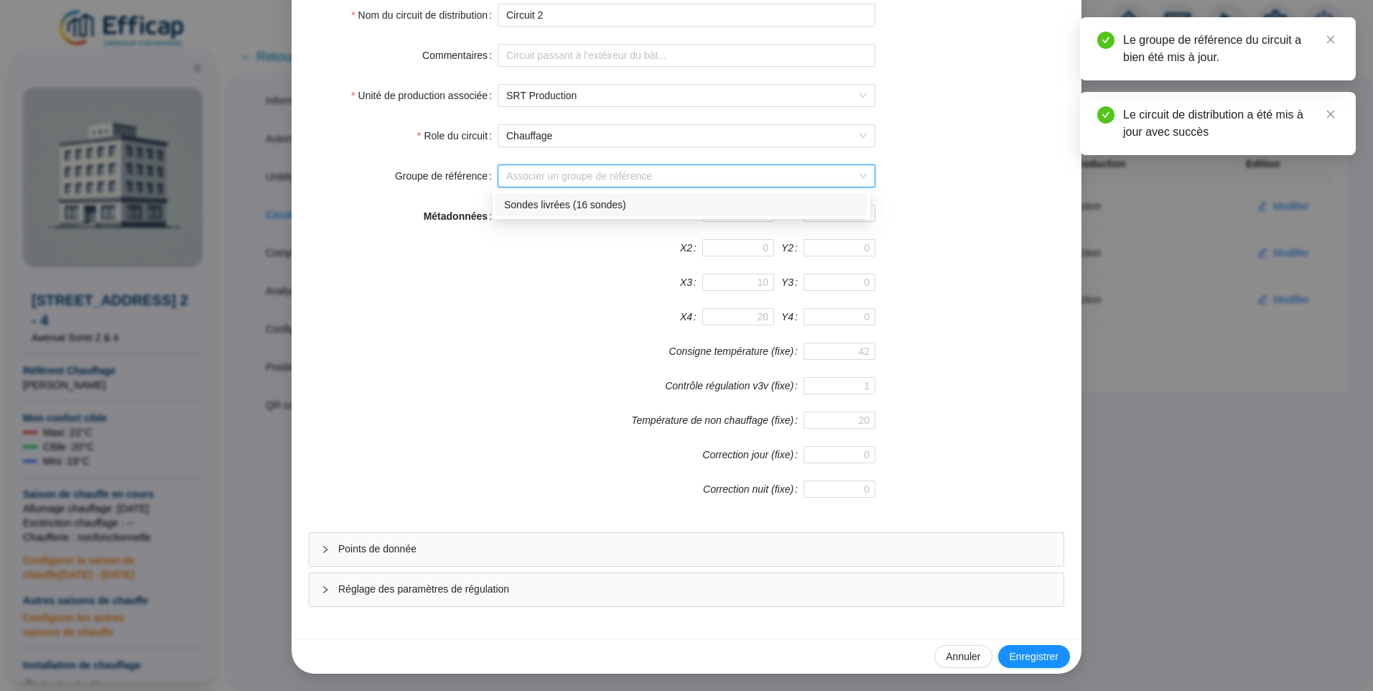
click at [537, 200] on div "Sondes livrées (16 sondes)" at bounding box center [681, 204] width 355 height 15
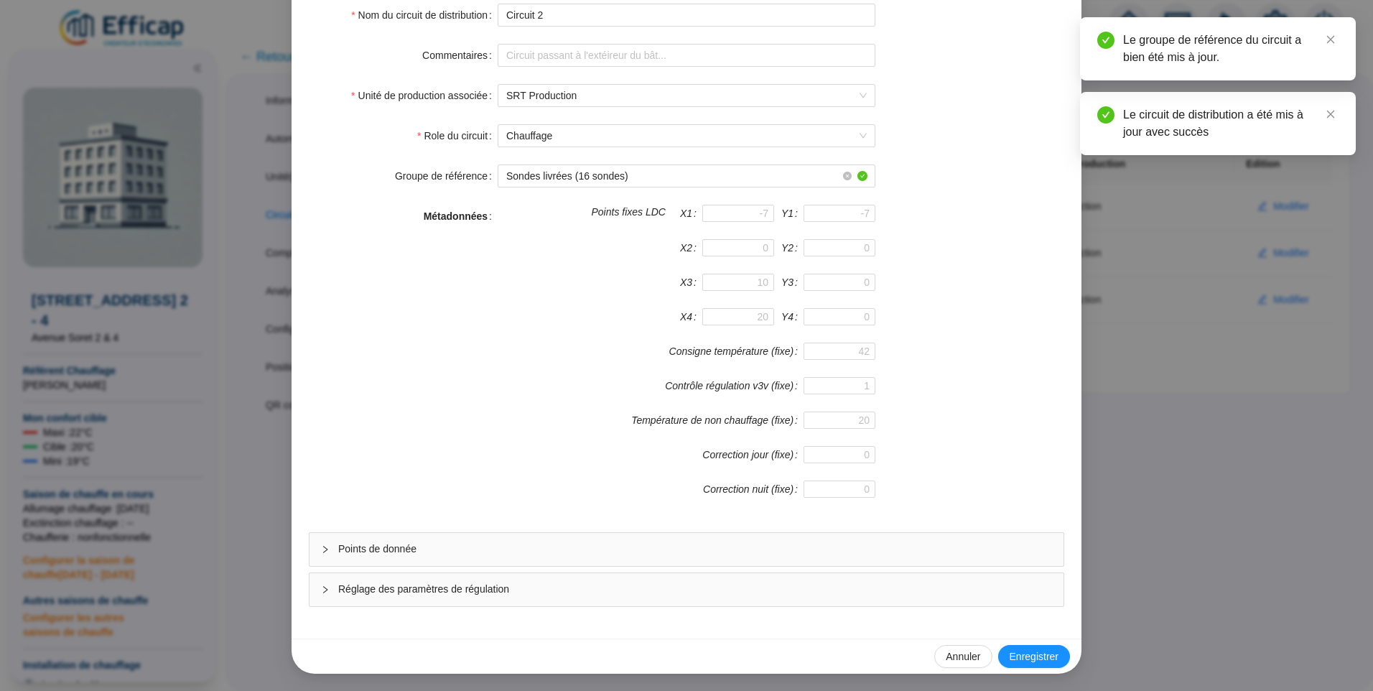
click at [441, 561] on div "Points de donnée" at bounding box center [687, 549] width 754 height 33
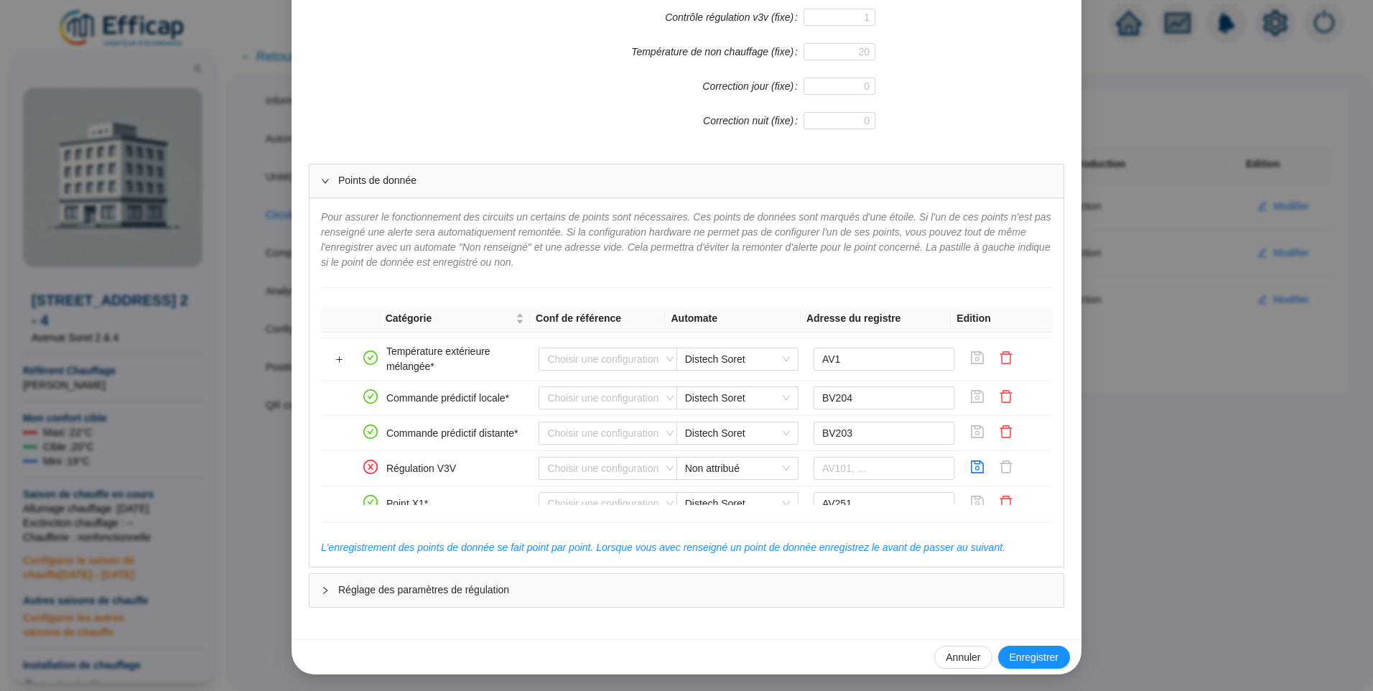
scroll to position [373, 0]
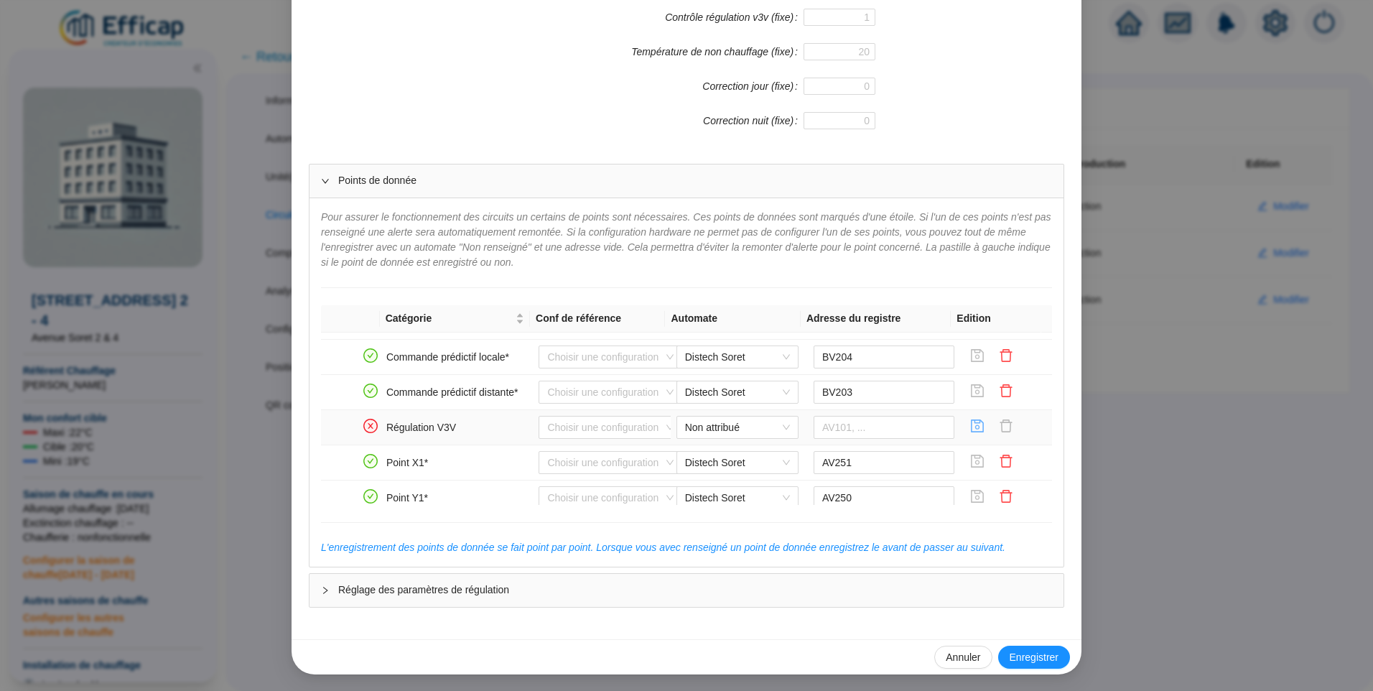
click at [970, 429] on icon "save" at bounding box center [977, 426] width 14 height 14
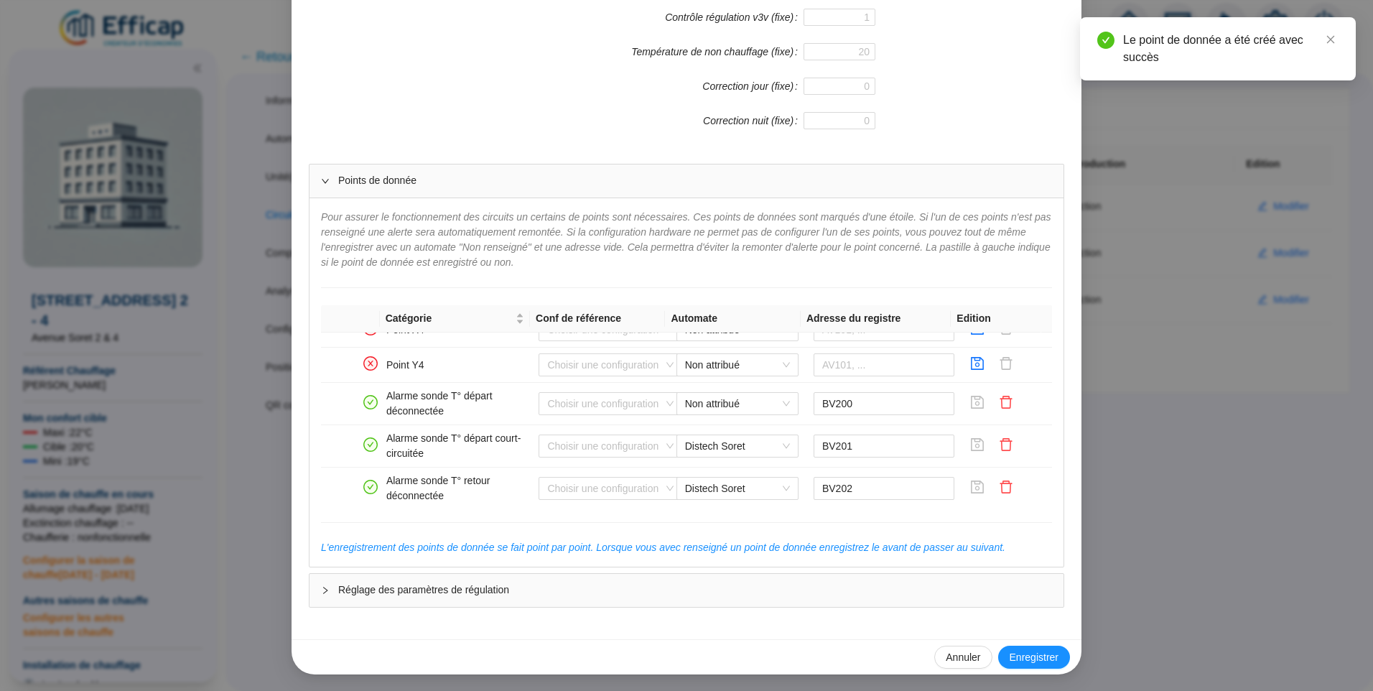
scroll to position [793, 0]
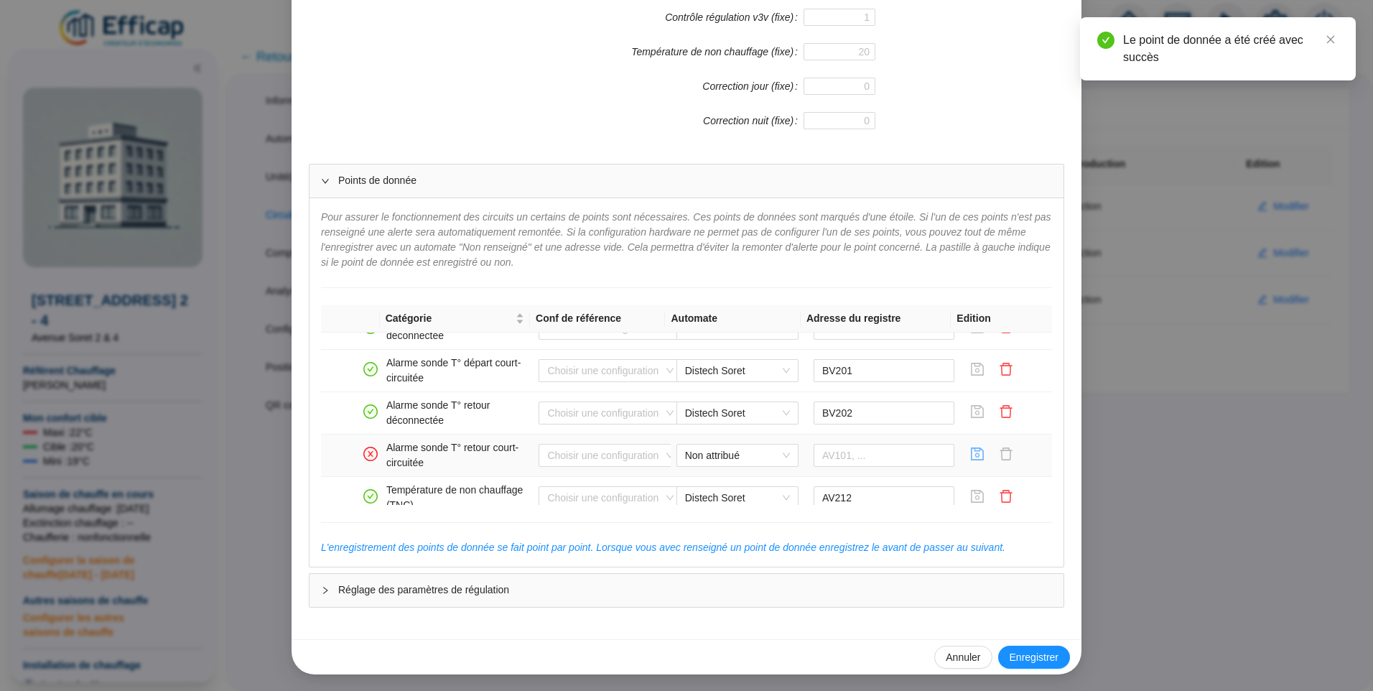
click at [970, 456] on icon "save" at bounding box center [977, 454] width 14 height 14
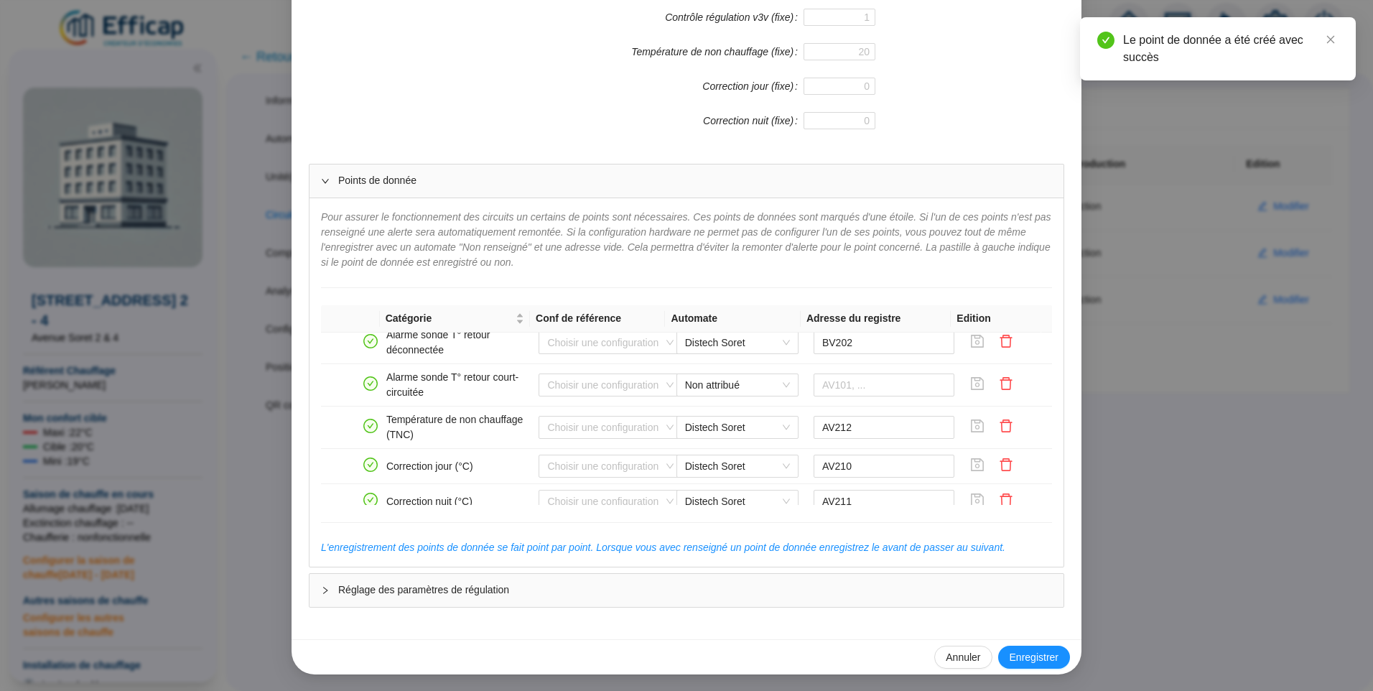
scroll to position [857, 0]
click at [999, 389] on icon "delete" at bounding box center [1006, 389] width 14 height 14
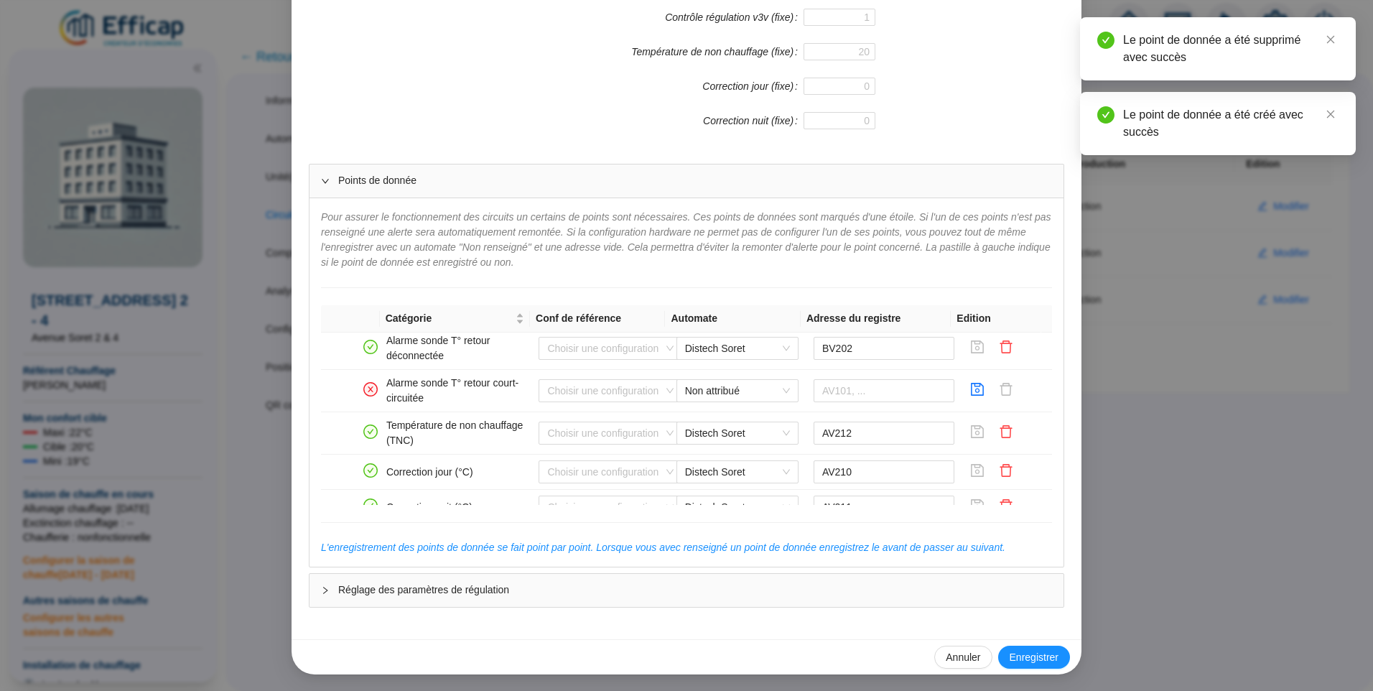
scroll to position [962, 0]
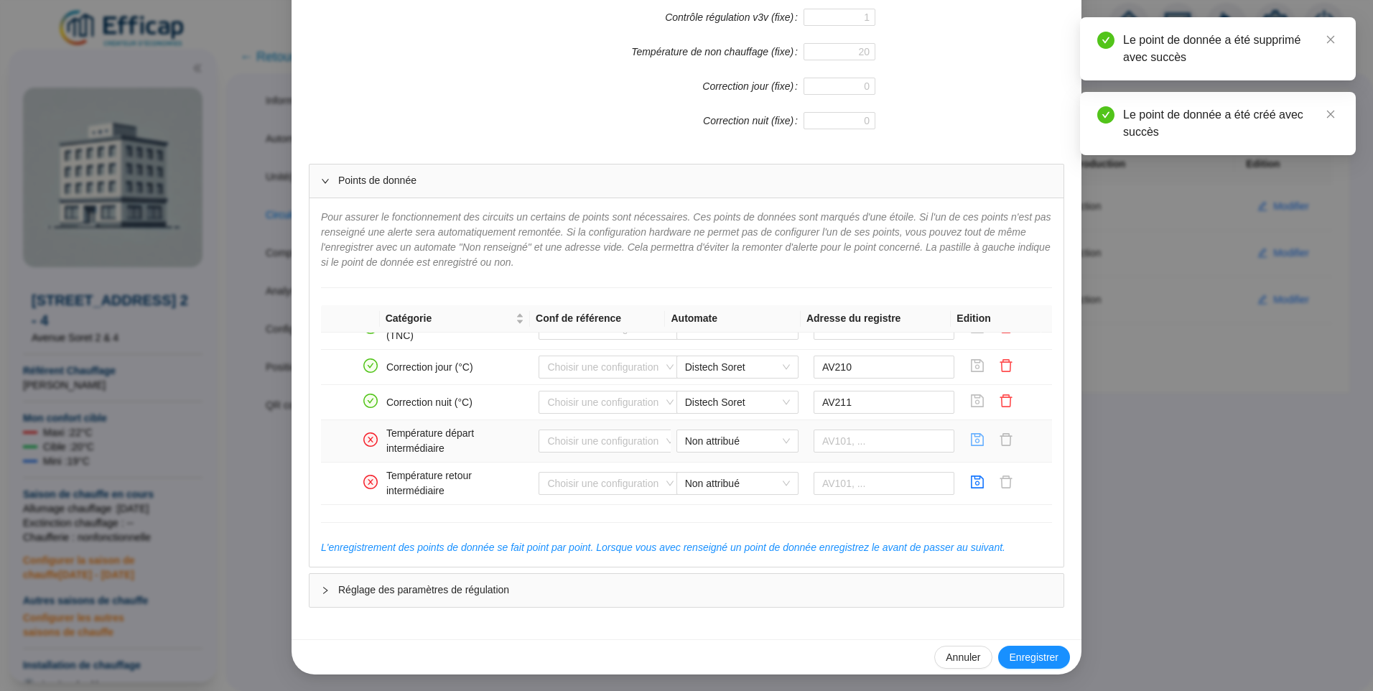
click at [972, 441] on icon "save" at bounding box center [978, 439] width 13 height 13
click at [972, 482] on icon "save" at bounding box center [978, 481] width 13 height 13
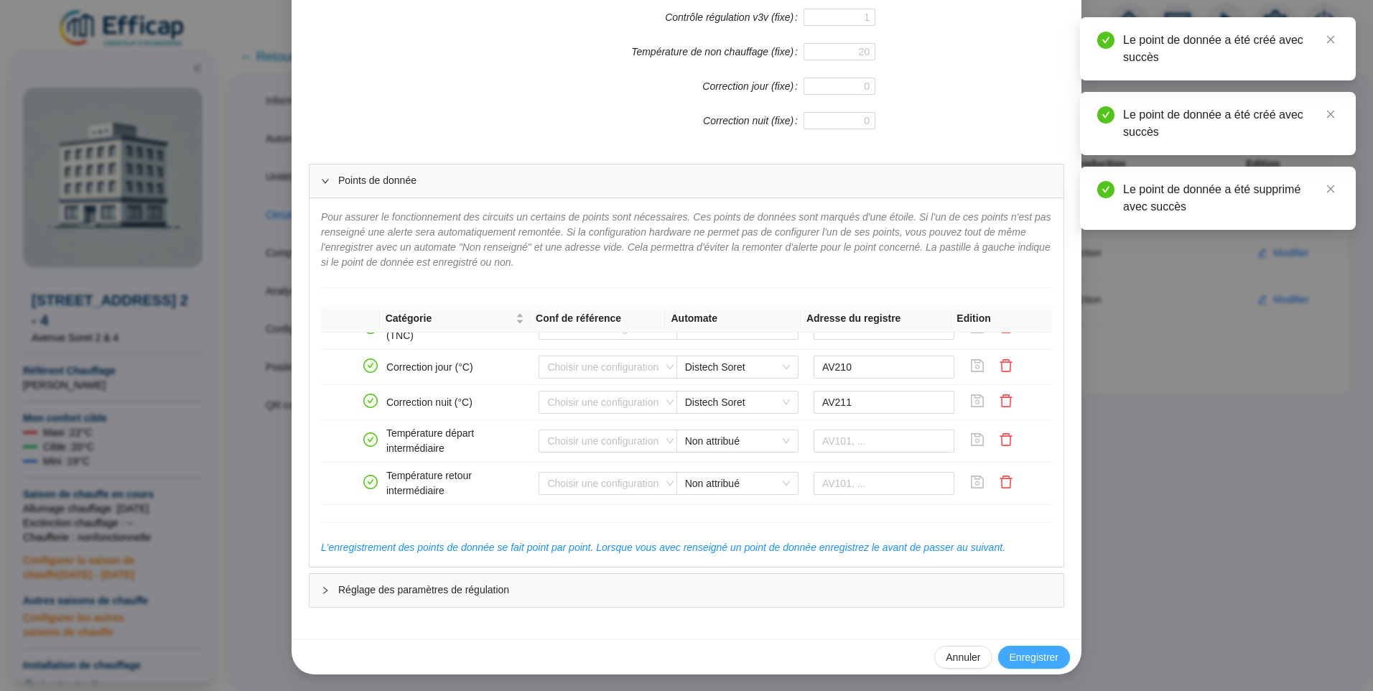
click at [1020, 656] on span "Enregistrer" at bounding box center [1034, 657] width 49 height 15
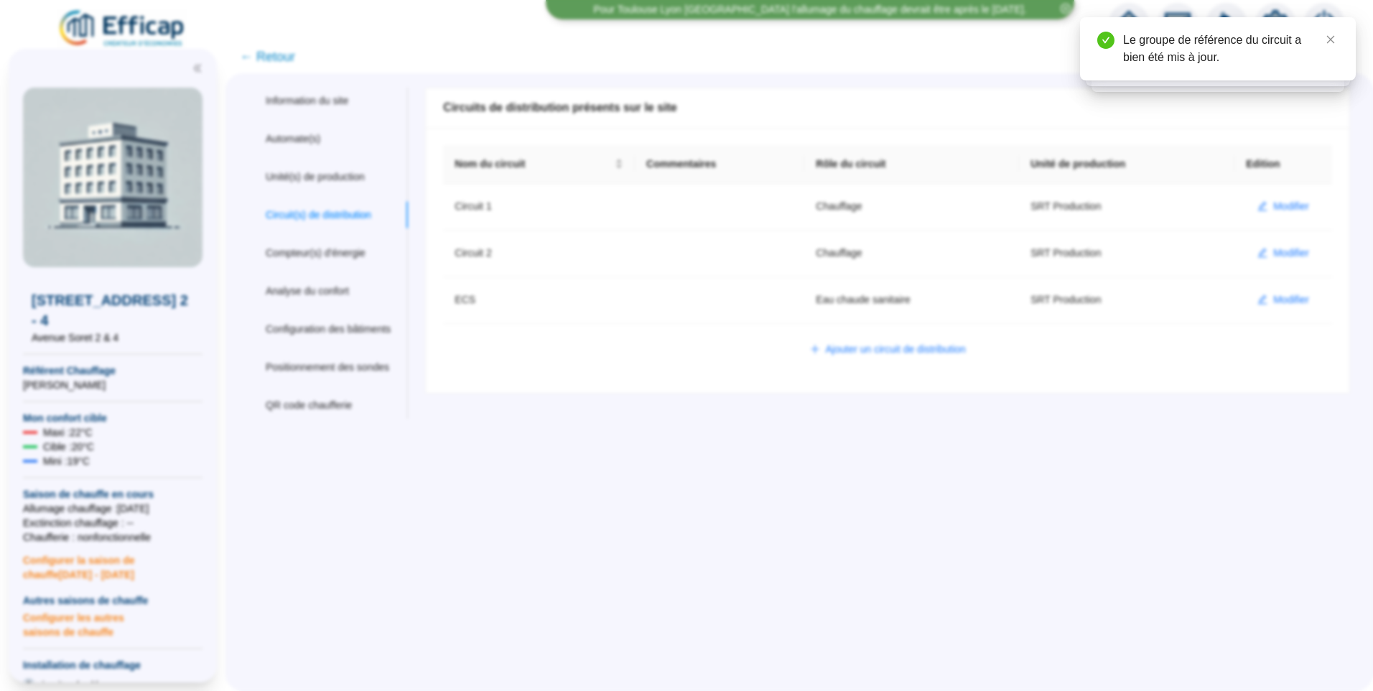
scroll to position [0, 0]
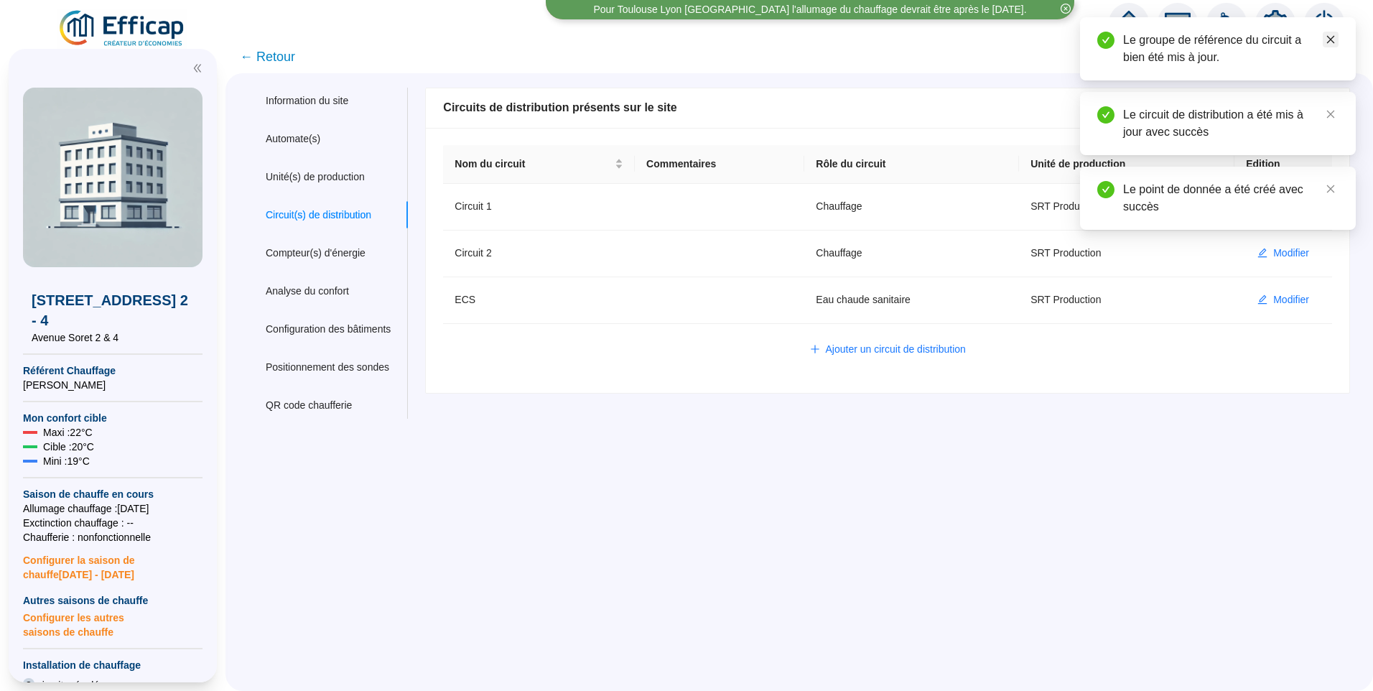
click at [1332, 36] on icon "close" at bounding box center [1331, 39] width 10 height 10
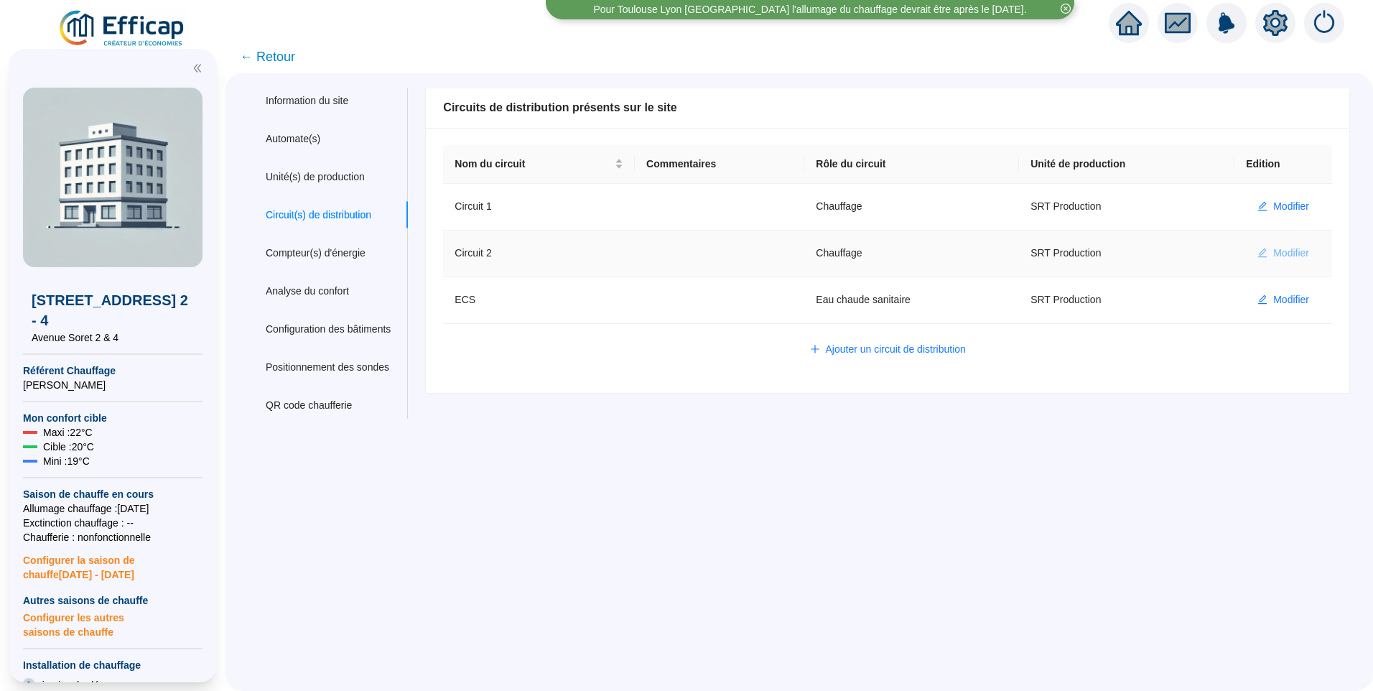
click at [1283, 260] on span "Modifier" at bounding box center [1291, 253] width 36 height 15
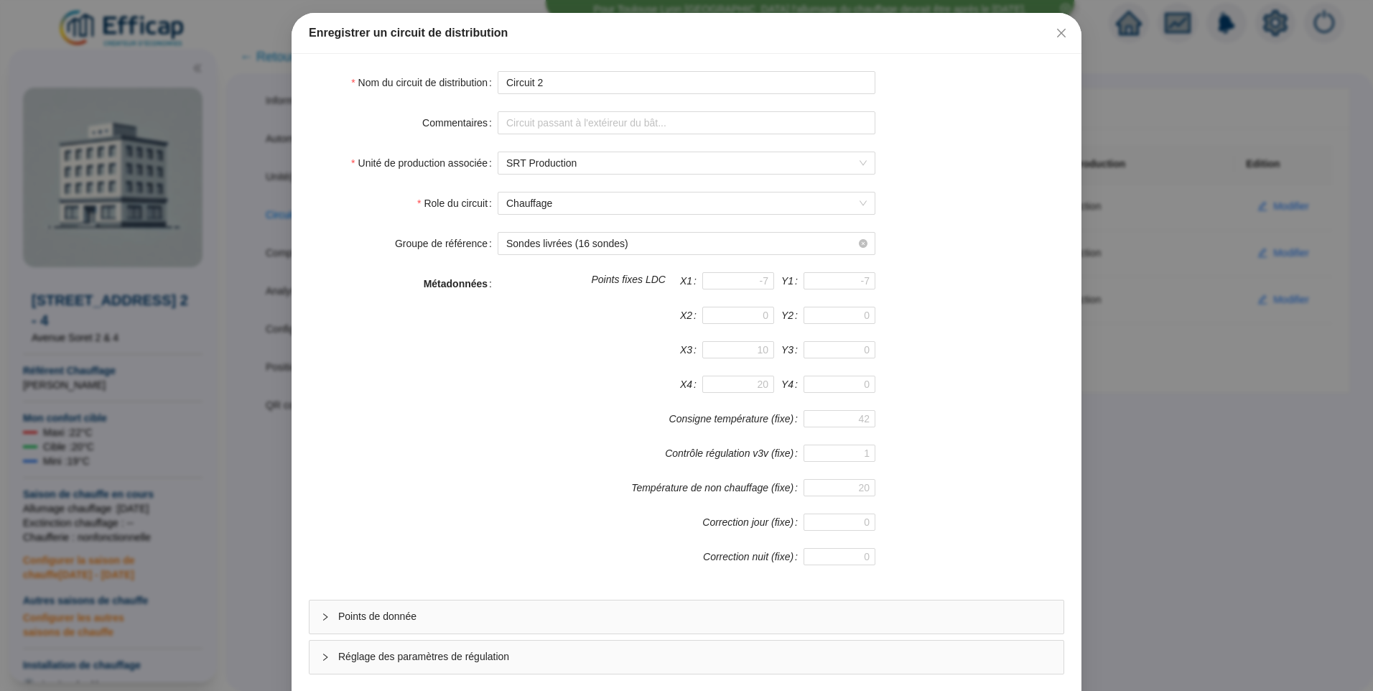
scroll to position [126, 0]
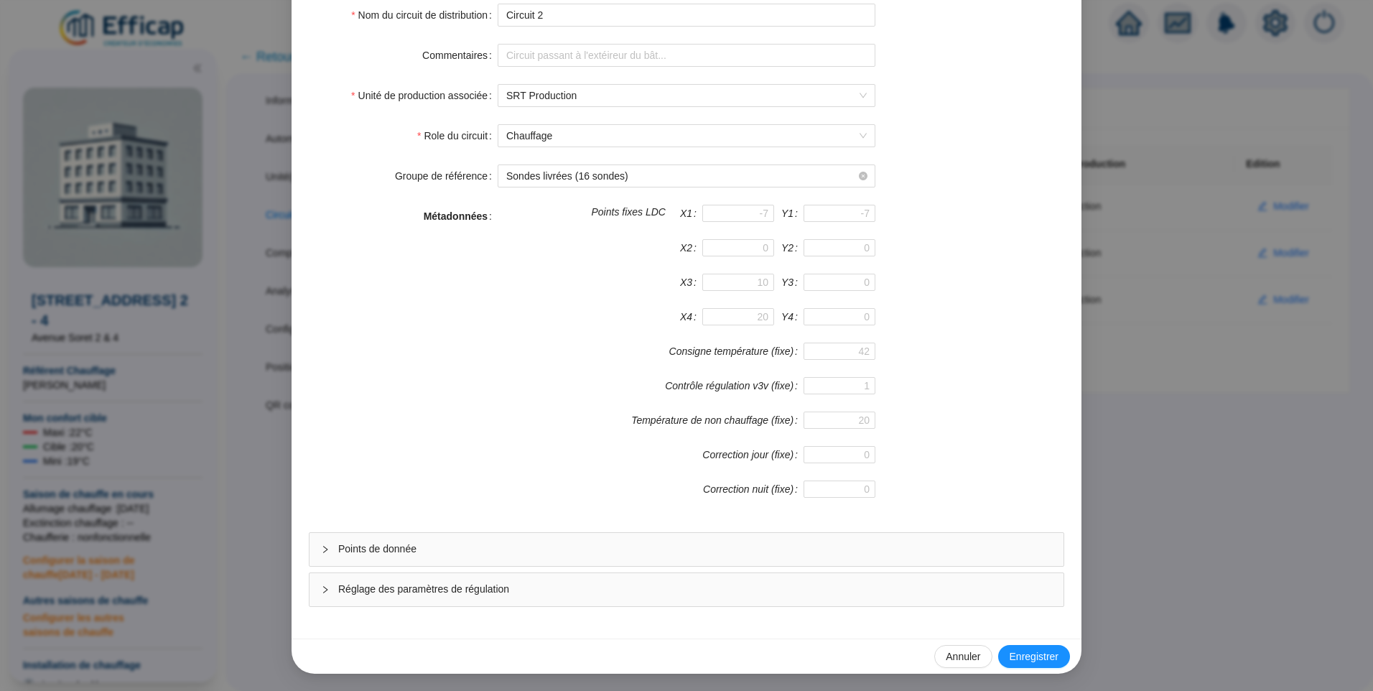
click at [412, 560] on div "Points de donnée" at bounding box center [687, 549] width 754 height 33
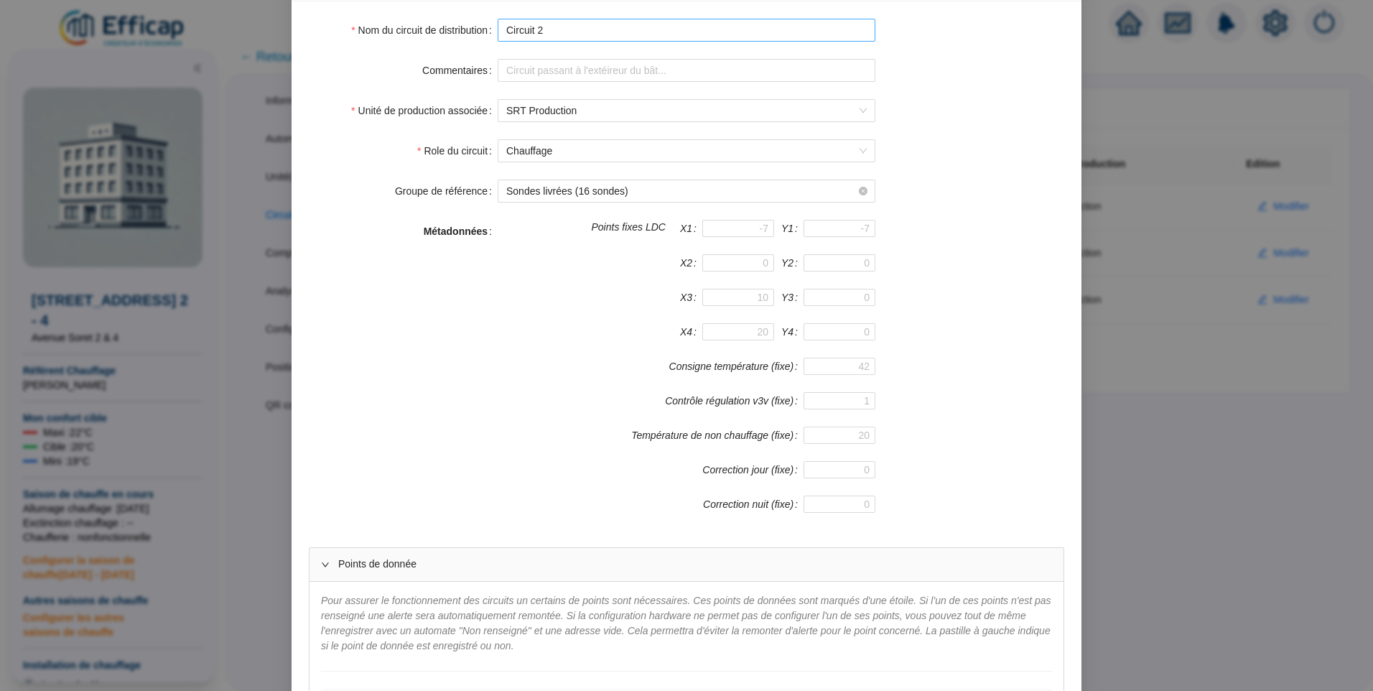
scroll to position [0, 0]
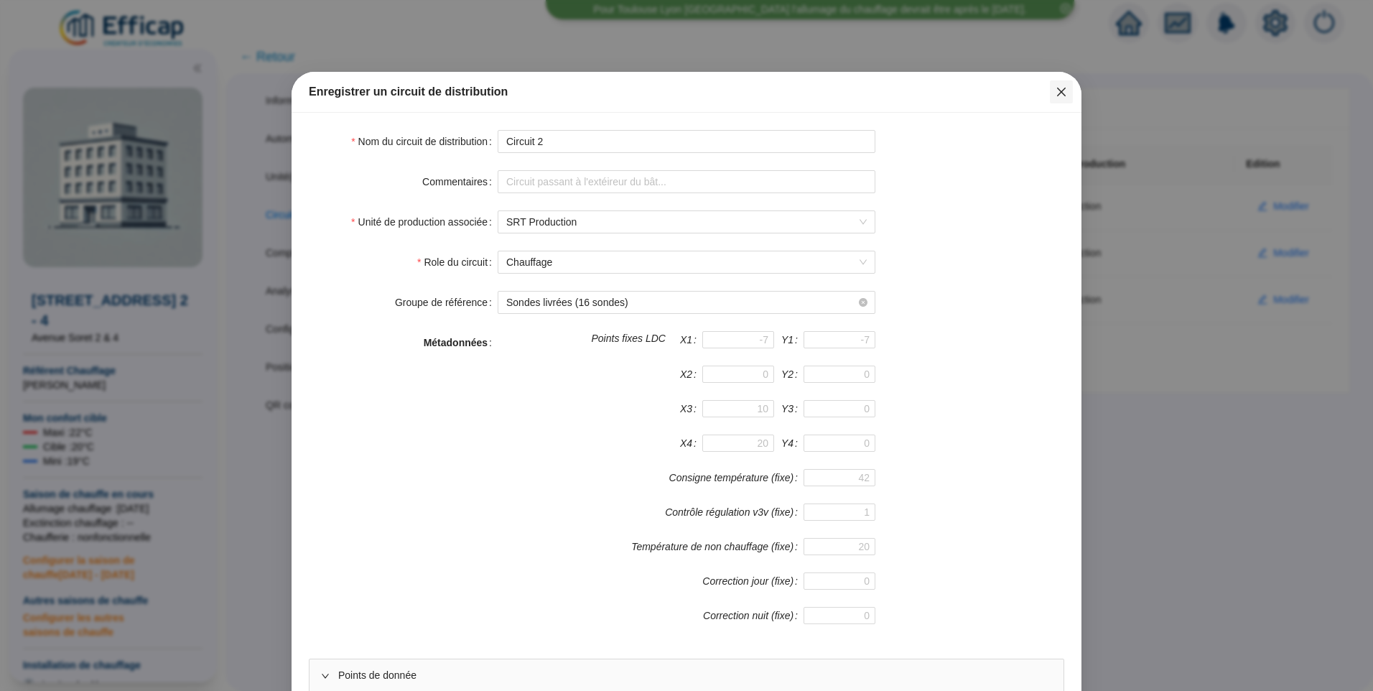
click at [1059, 90] on icon "close" at bounding box center [1061, 92] width 9 height 9
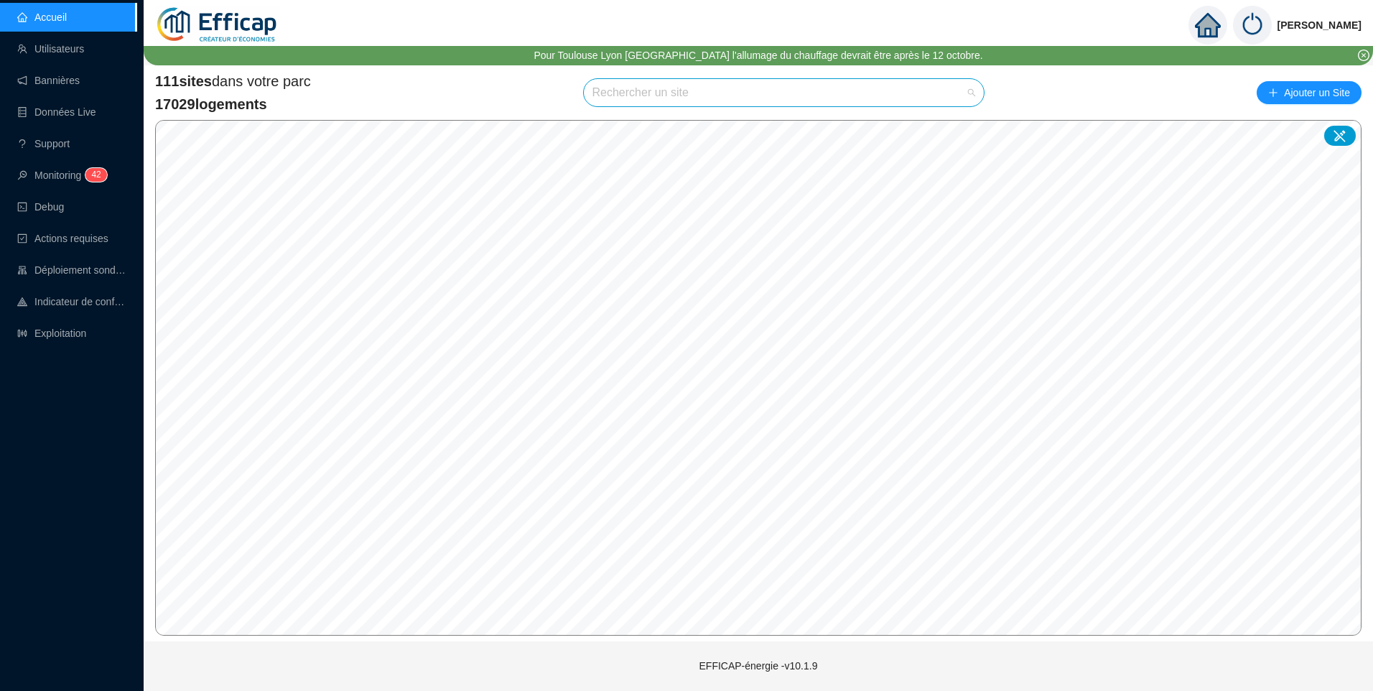
click at [641, 100] on input "search" at bounding box center [777, 92] width 371 height 27
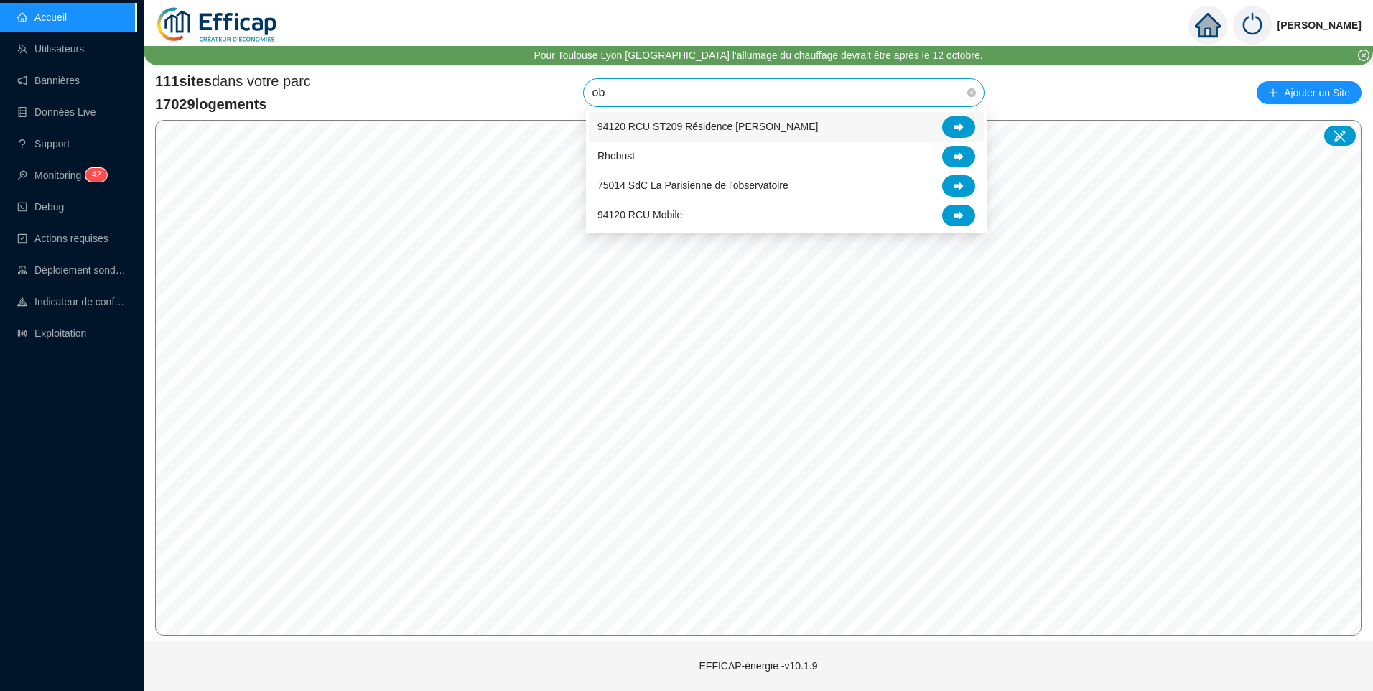
type input "obs"
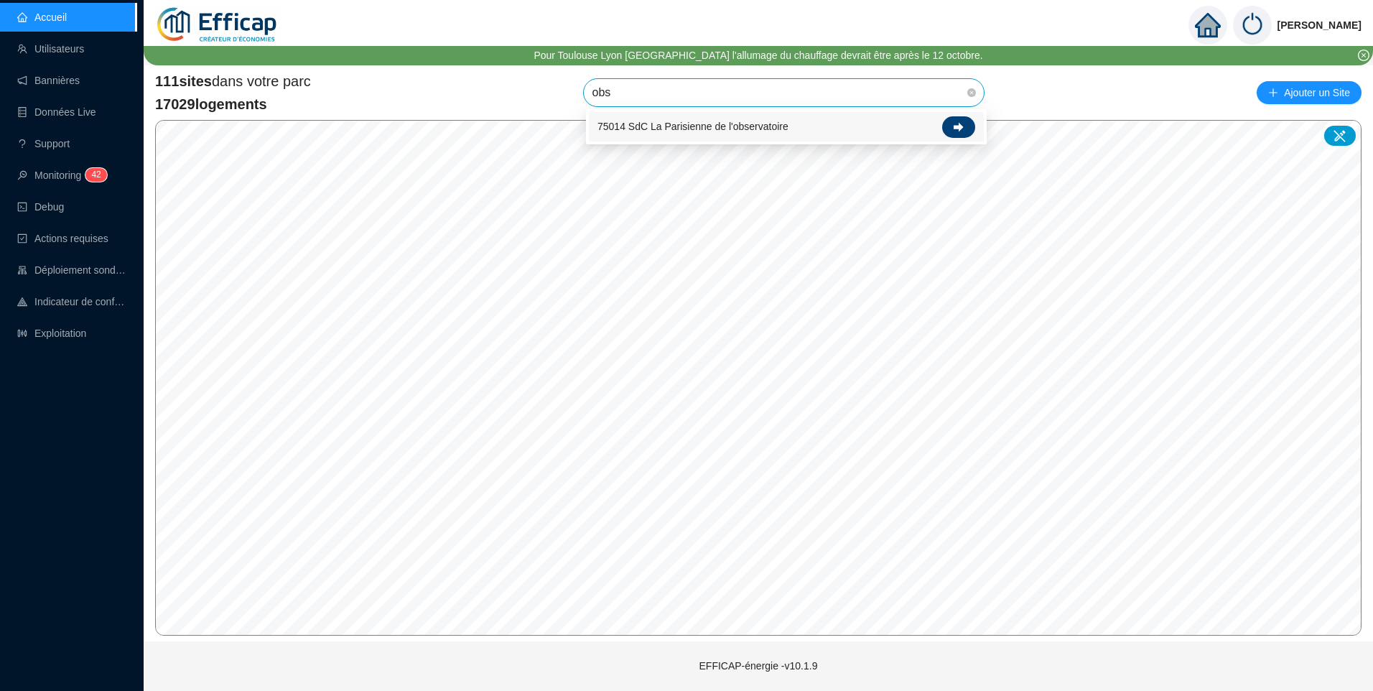
click at [955, 132] on div at bounding box center [958, 127] width 33 height 22
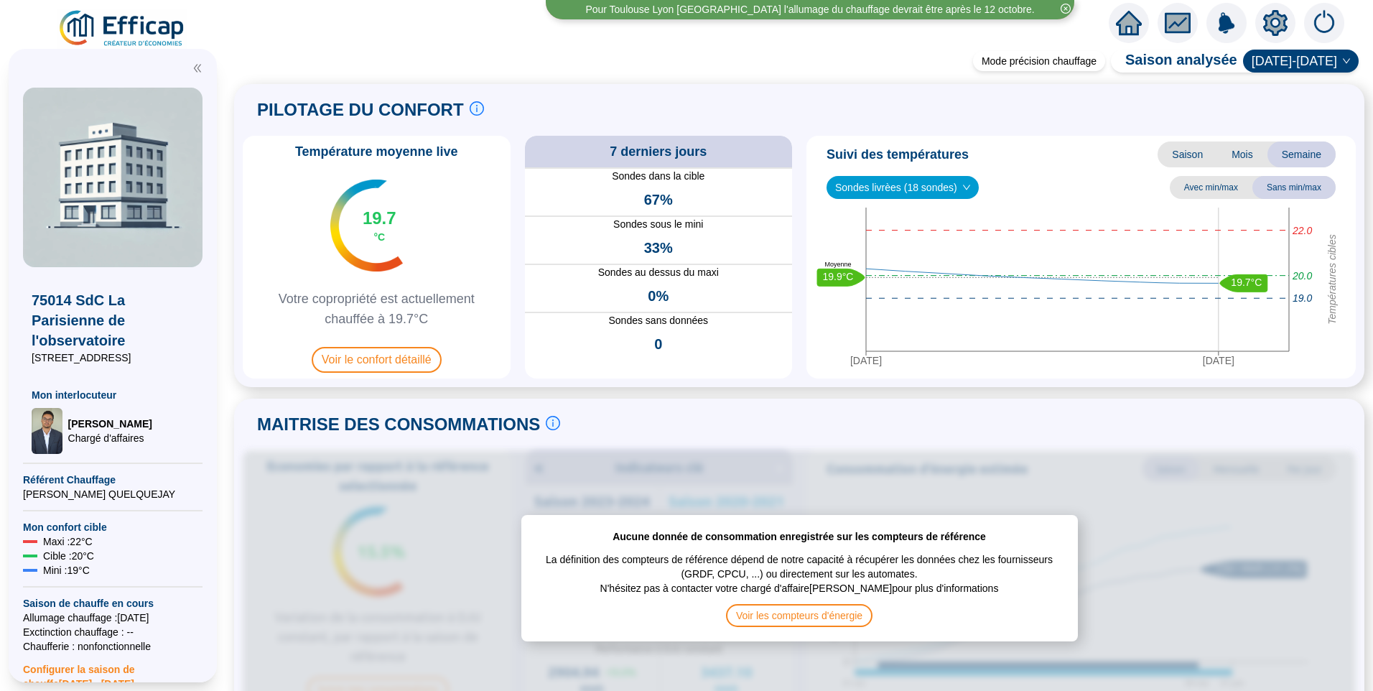
click at [1270, 26] on icon "setting" at bounding box center [1275, 22] width 24 height 23
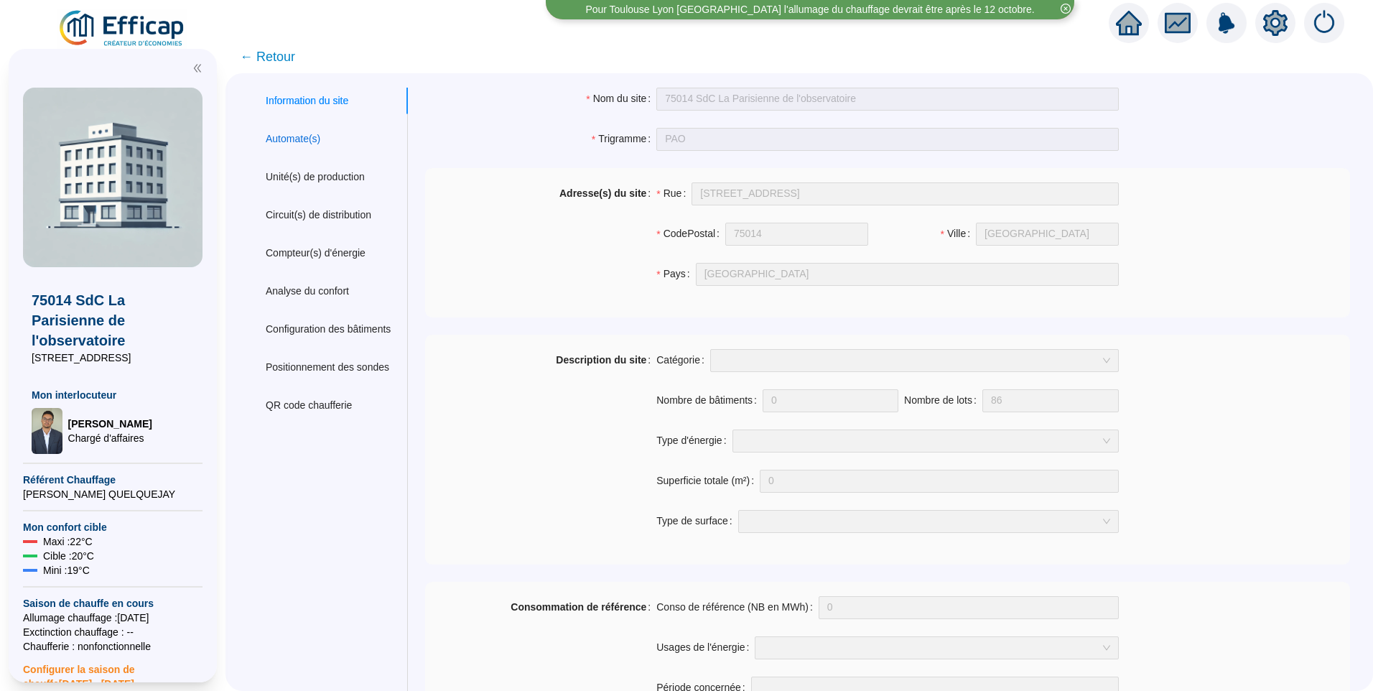
click at [320, 140] on div "Automate(s)" at bounding box center [293, 138] width 55 height 15
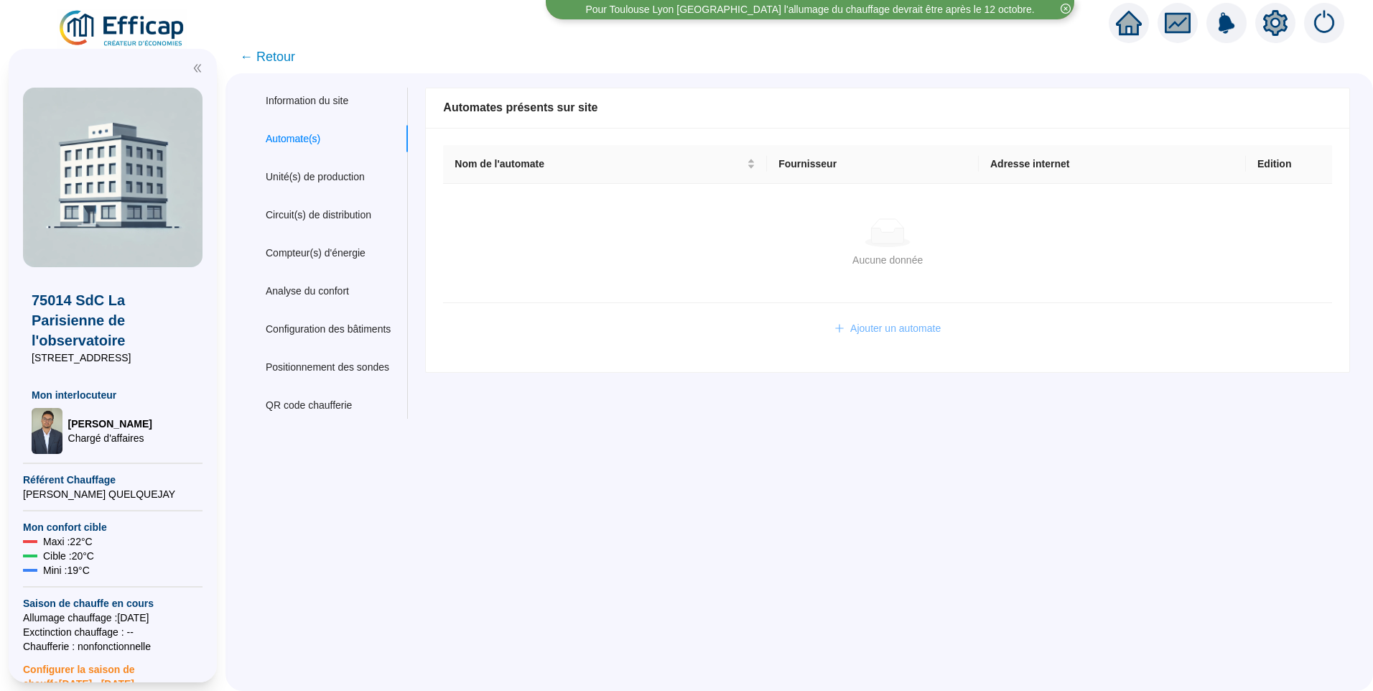
click at [891, 336] on span "Ajouter un automate" at bounding box center [895, 328] width 90 height 15
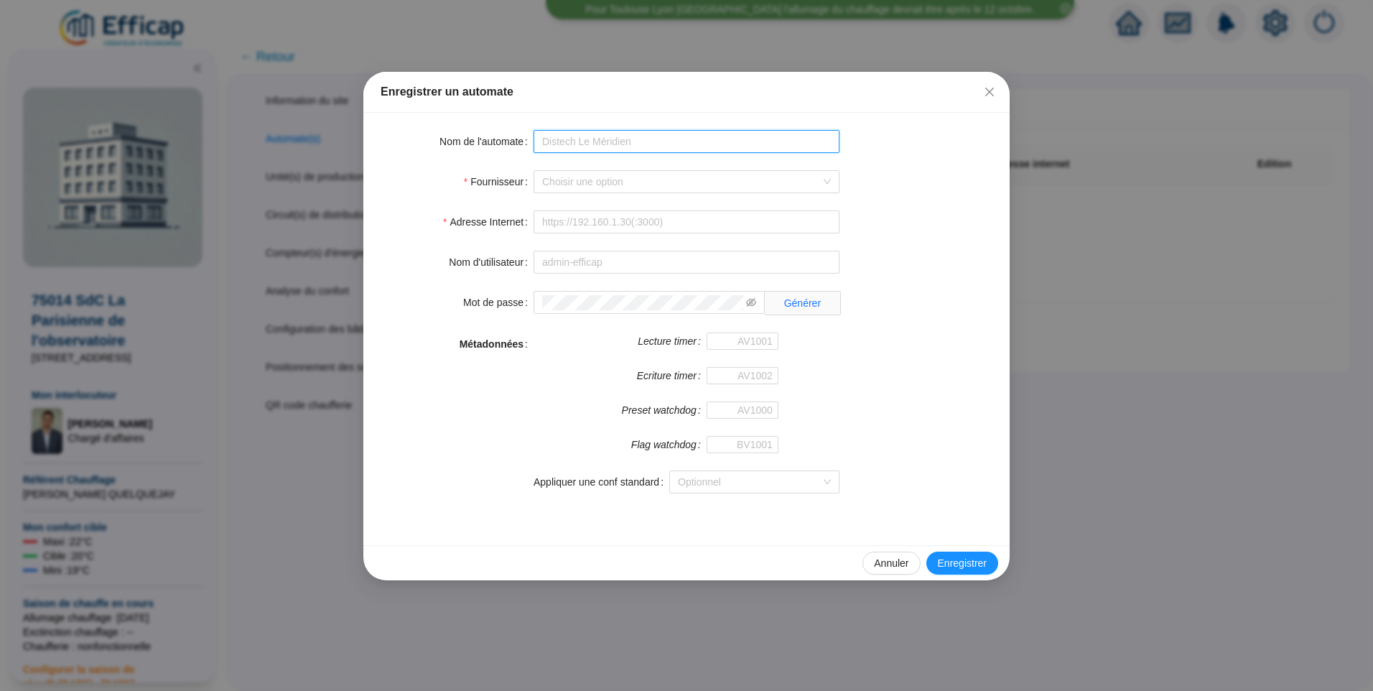
click at [592, 144] on input "Nom de l'automate" at bounding box center [687, 141] width 306 height 23
click at [610, 170] on div "Choisir une option" at bounding box center [687, 181] width 306 height 23
type input "PAO Distech"
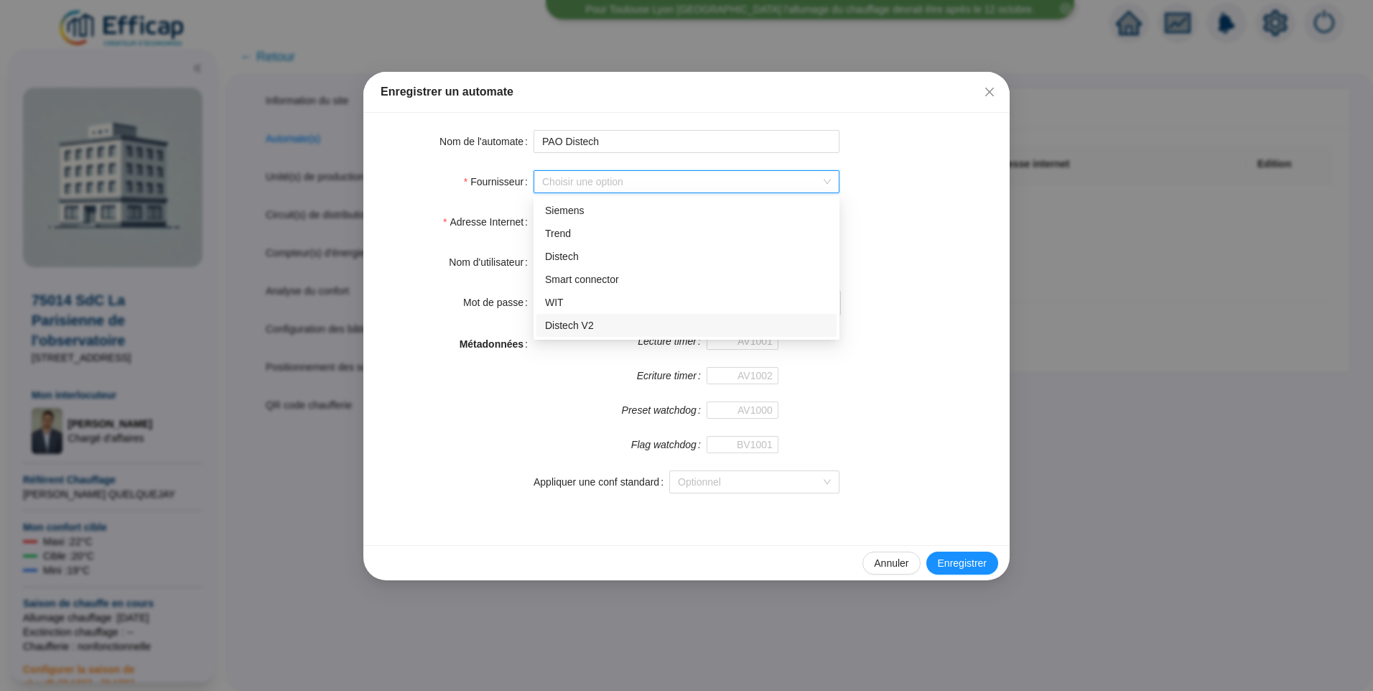
click at [578, 330] on div "Distech V2" at bounding box center [686, 325] width 283 height 15
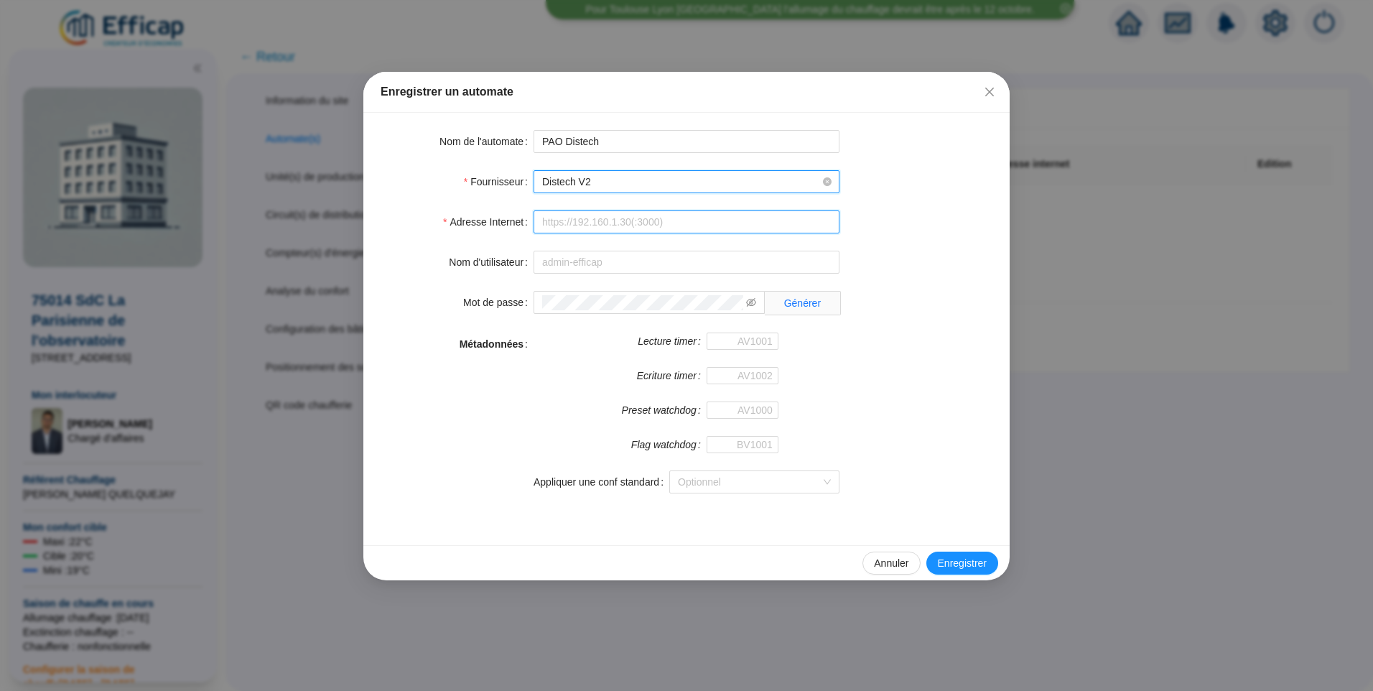
click at [588, 212] on input "Adresse Internet" at bounding box center [687, 221] width 306 height 23
type input "[URL][TECHNICAL_ID]"
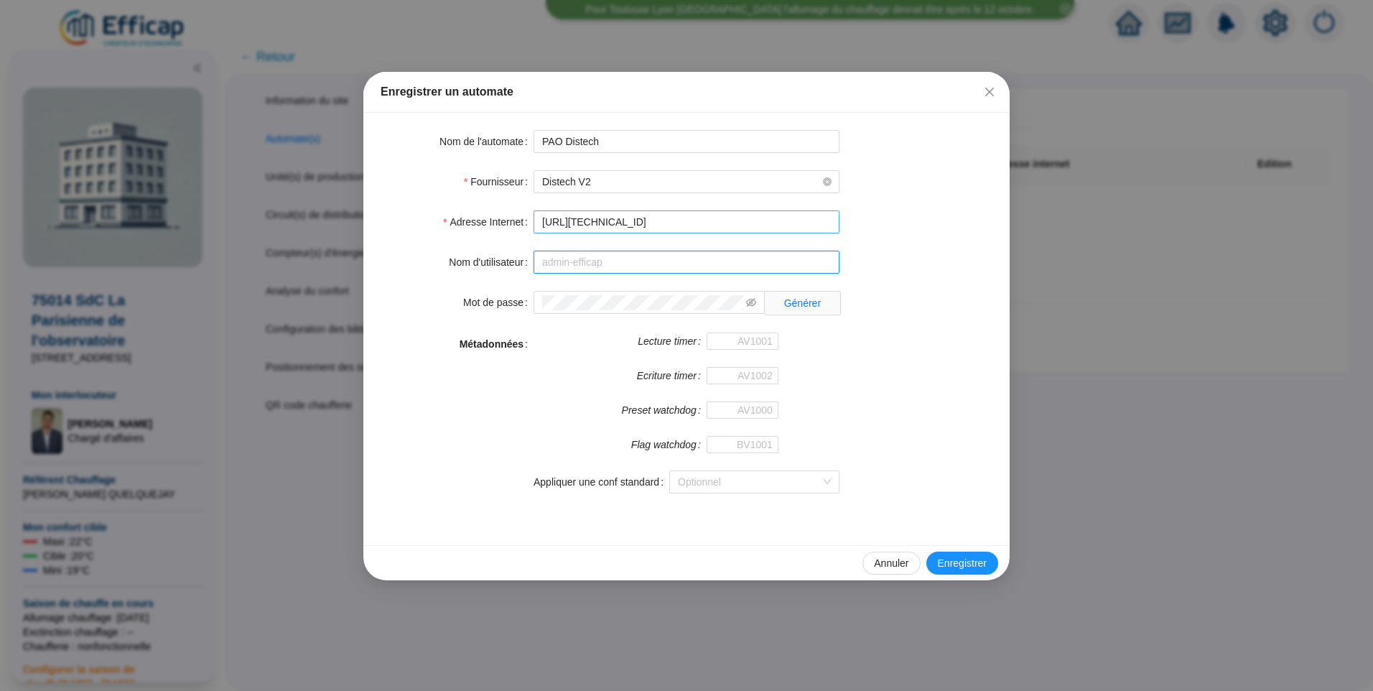
type input "admin-efficap"
type input "AV1001"
type input "AV1002"
type input "AV1000"
type input "BV1000"
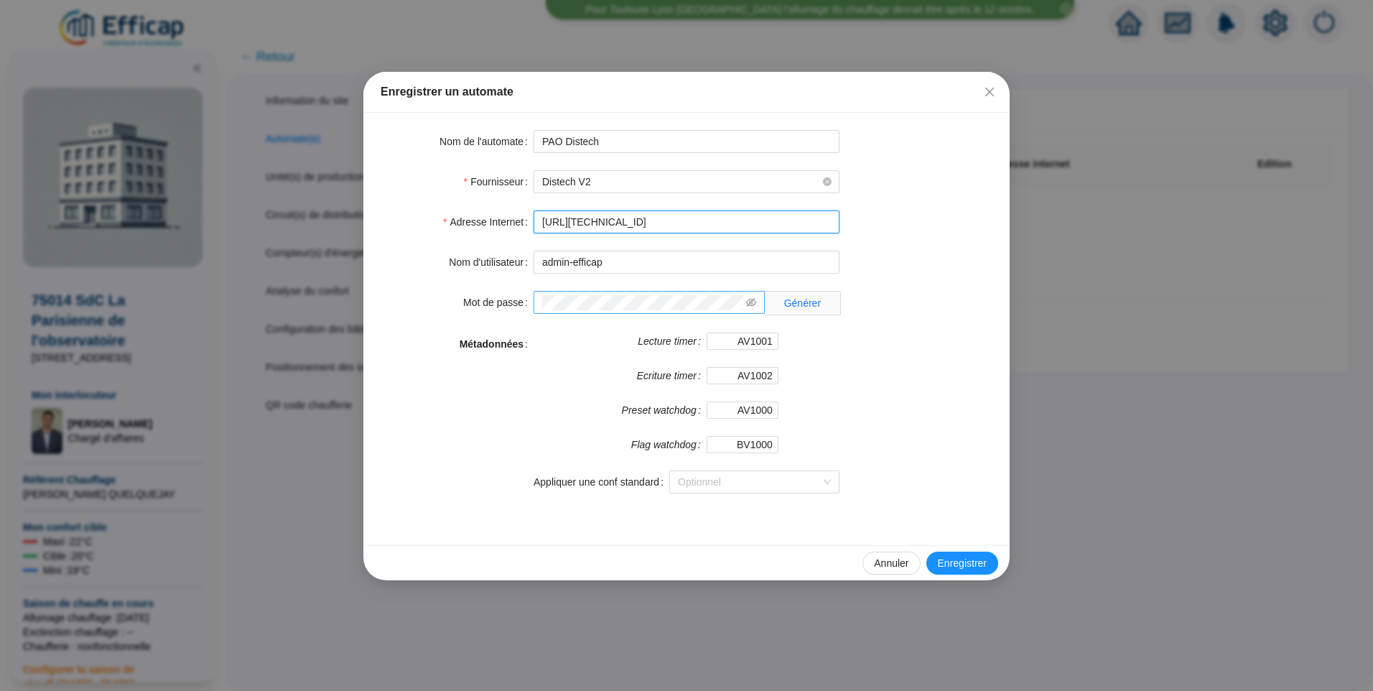
type input "[URL][TECHNICAL_ID]"
click at [968, 567] on span "Enregistrer" at bounding box center [962, 563] width 49 height 15
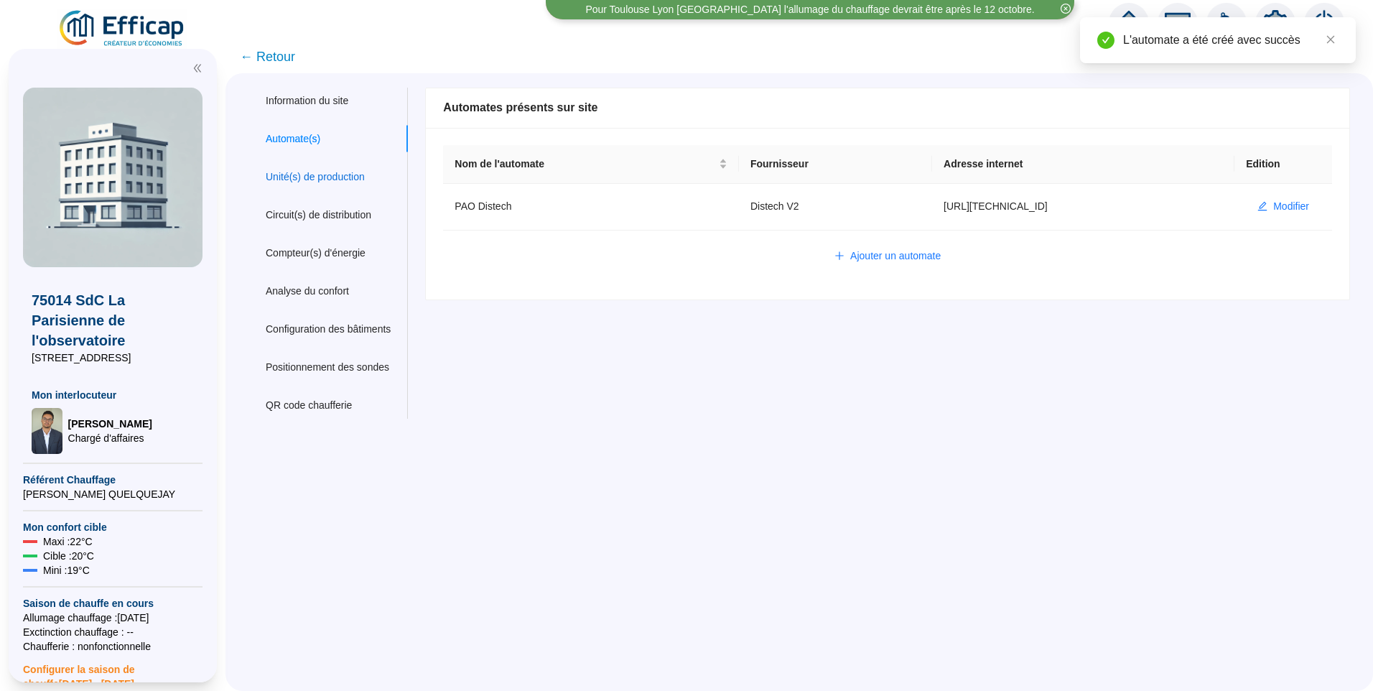
click at [326, 182] on div "Unité(s) de production" at bounding box center [315, 176] width 99 height 15
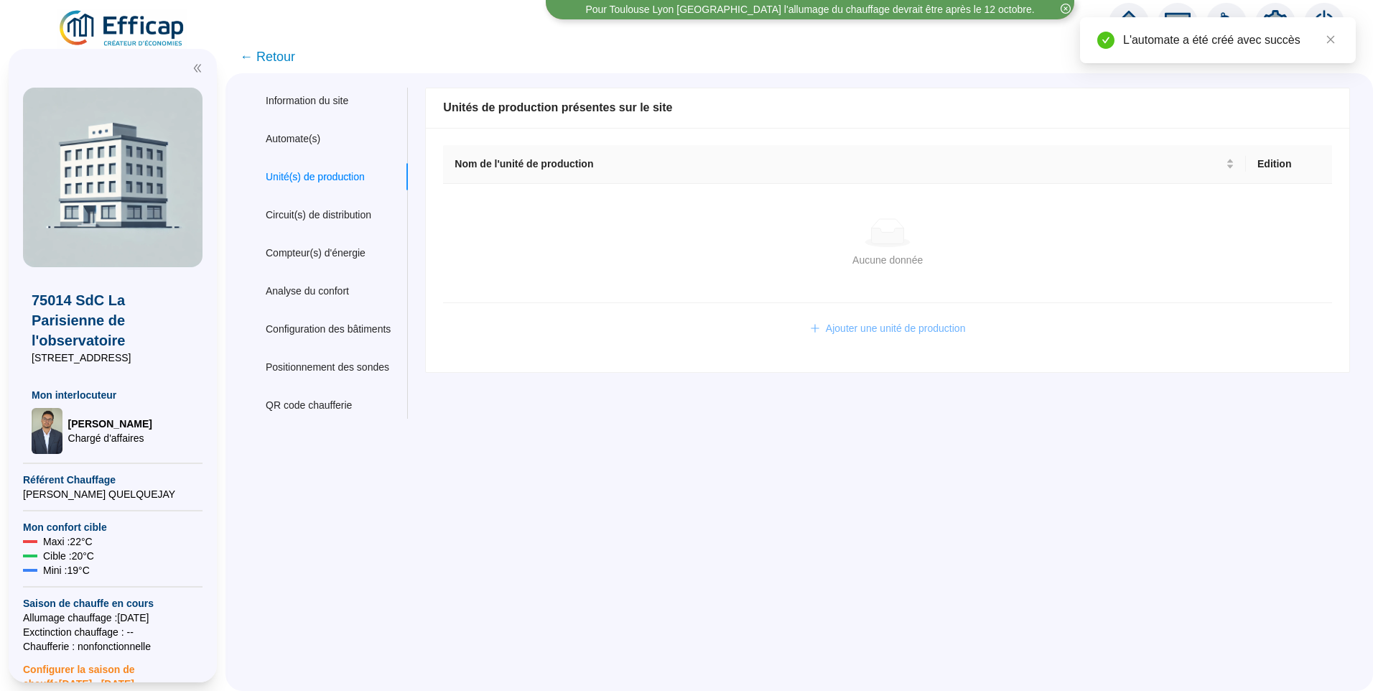
click at [942, 320] on button "Ajouter une unité de production" at bounding box center [888, 328] width 179 height 23
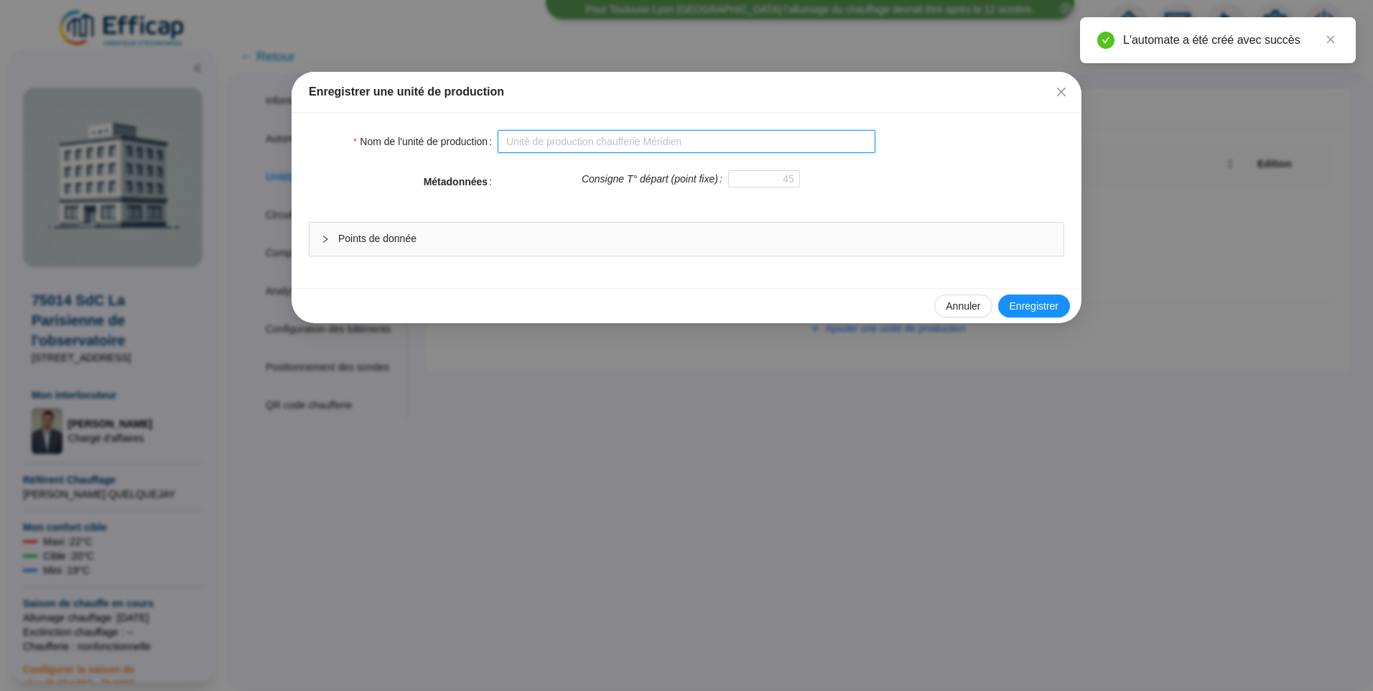
click at [613, 139] on input "Nom de l'unité de production" at bounding box center [687, 141] width 378 height 23
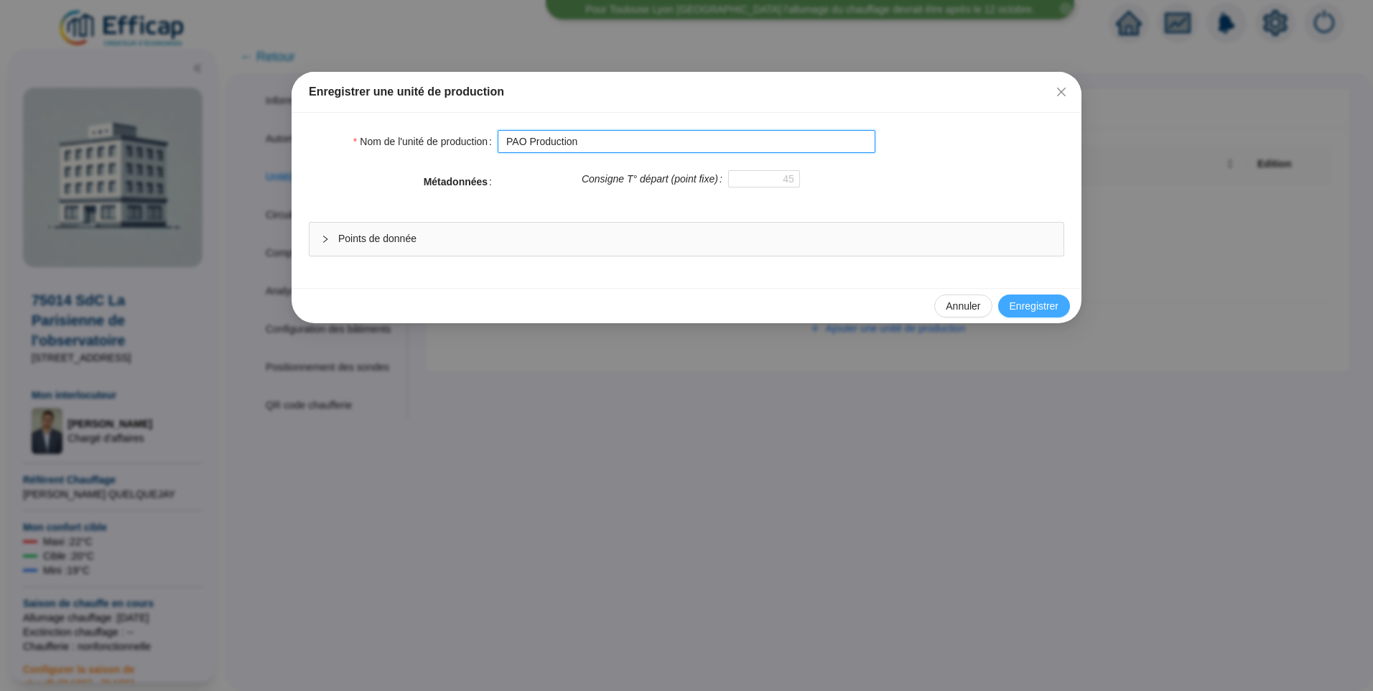
type input "PAO Production"
click at [1043, 305] on span "Enregistrer" at bounding box center [1034, 306] width 49 height 15
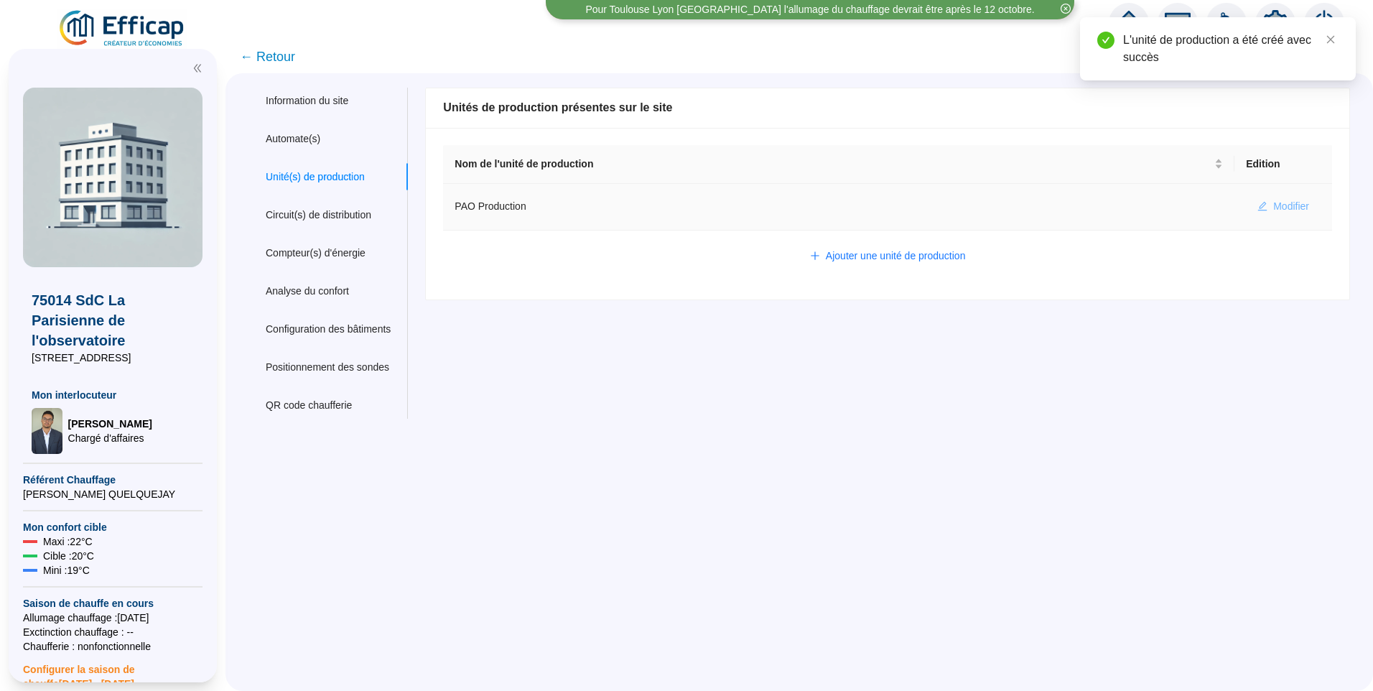
click at [1273, 205] on span "Modifier" at bounding box center [1291, 206] width 36 height 15
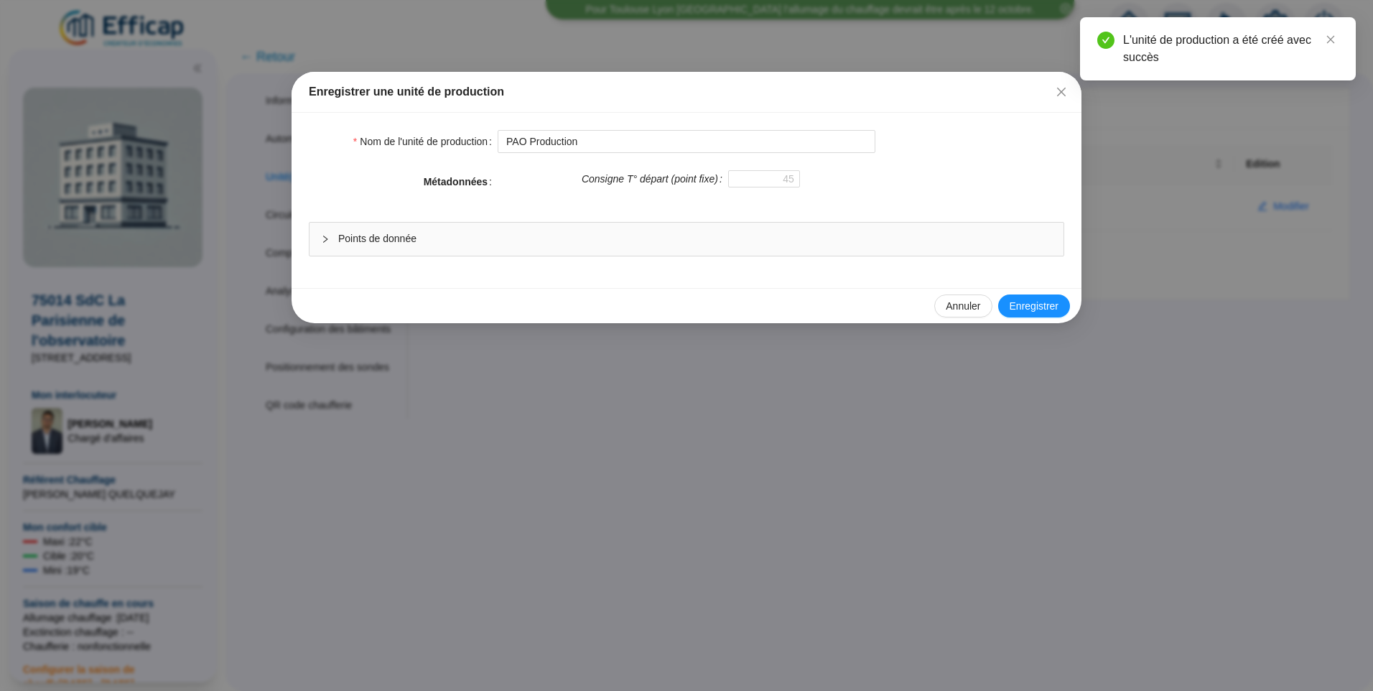
click at [401, 237] on span "Points de donnée" at bounding box center [695, 238] width 714 height 15
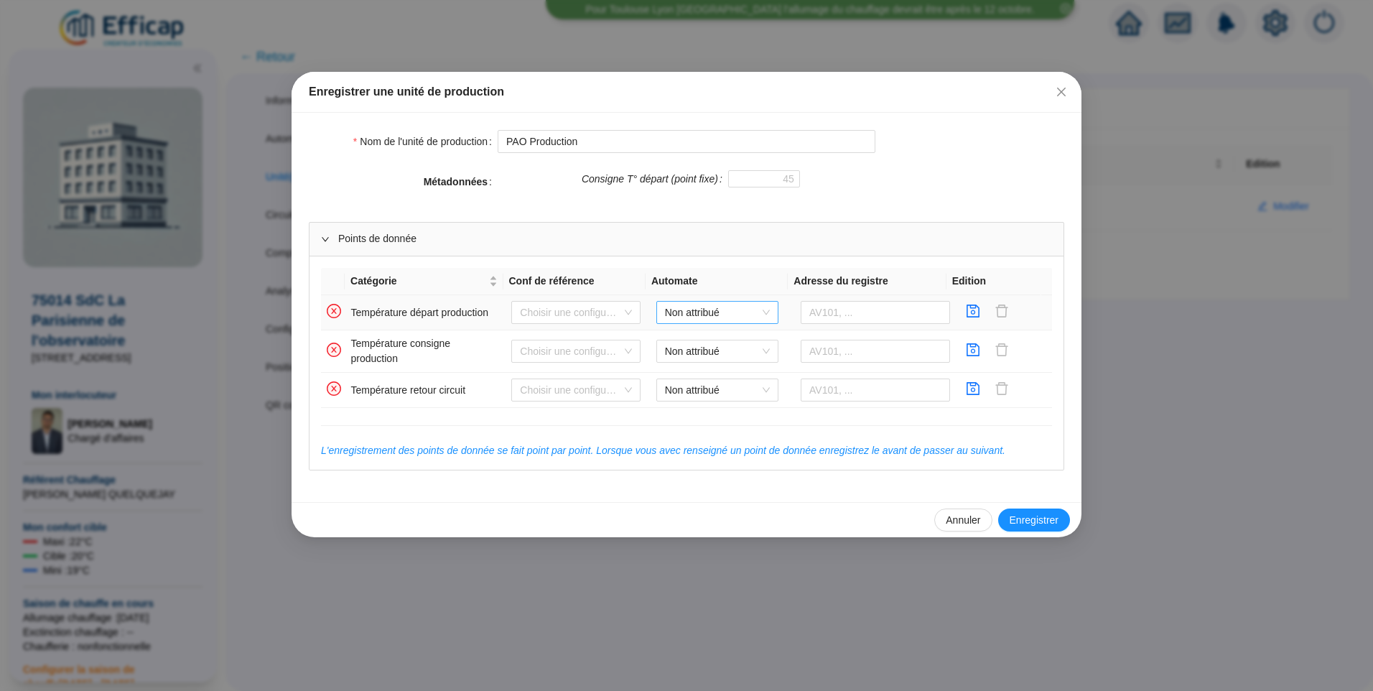
click at [737, 310] on span "Non attribué" at bounding box center [717, 313] width 105 height 22
click at [692, 343] on div "PAO Distech" at bounding box center [712, 341] width 99 height 15
click at [852, 309] on input "text" at bounding box center [875, 312] width 149 height 23
type input "AV10"
drag, startPoint x: 962, startPoint y: 312, endPoint x: 916, endPoint y: 327, distance: 47.7
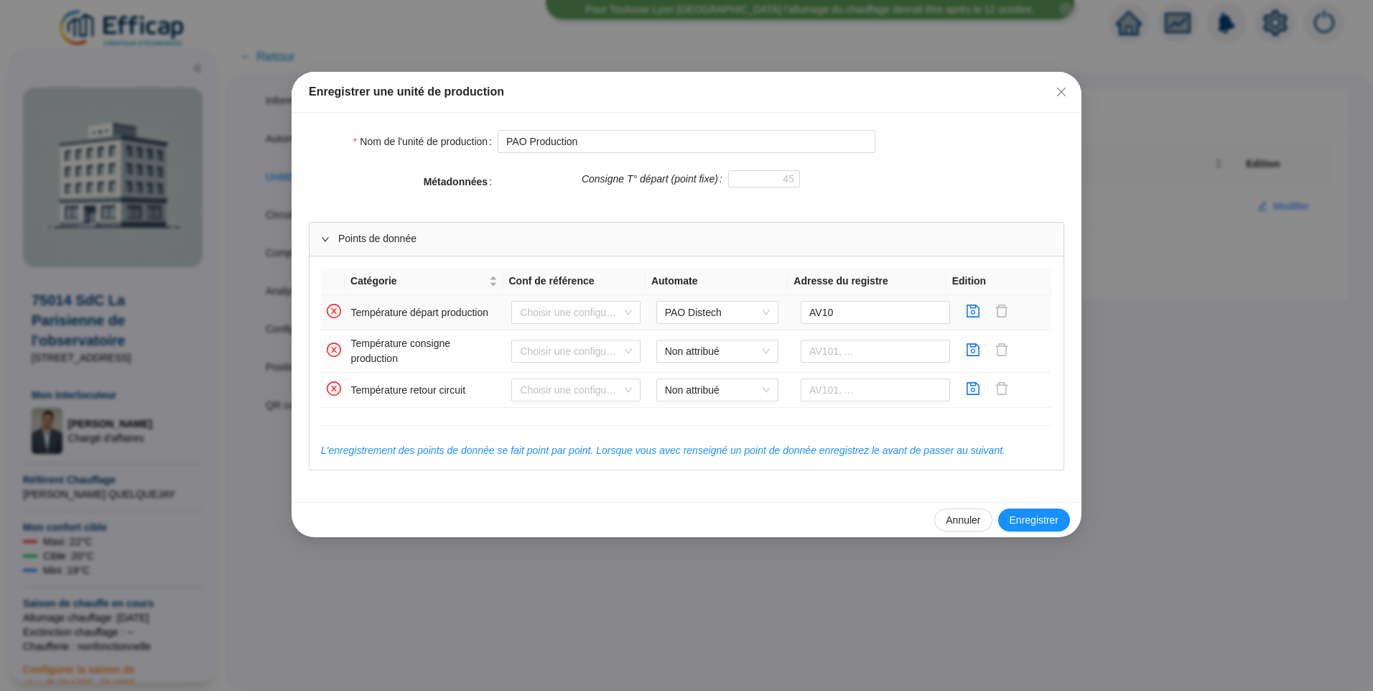
click at [966, 312] on icon "save" at bounding box center [973, 311] width 14 height 14
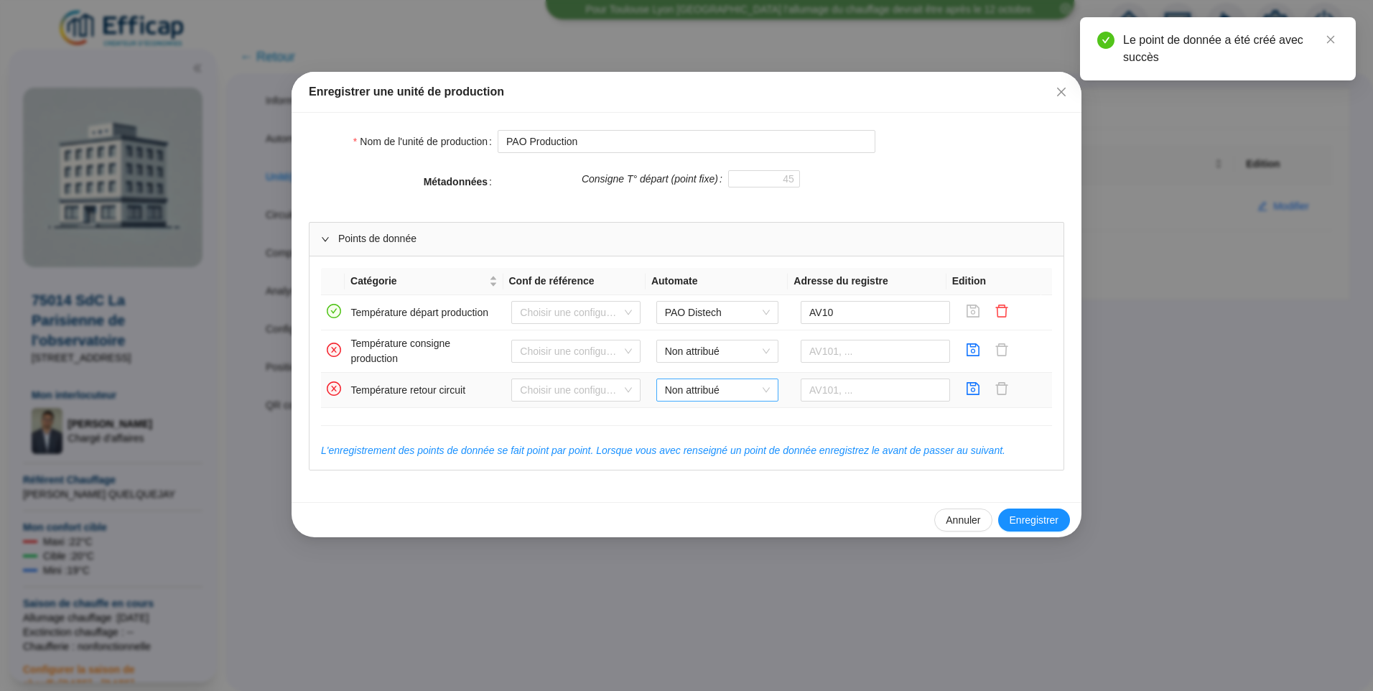
click at [715, 393] on span "Non attribué" at bounding box center [717, 390] width 105 height 22
drag, startPoint x: 697, startPoint y: 425, endPoint x: 798, endPoint y: 408, distance: 102.7
click at [698, 425] on div "PAO Distech" at bounding box center [712, 419] width 99 height 15
click at [837, 391] on input "text" at bounding box center [875, 389] width 149 height 23
type input "AV11"
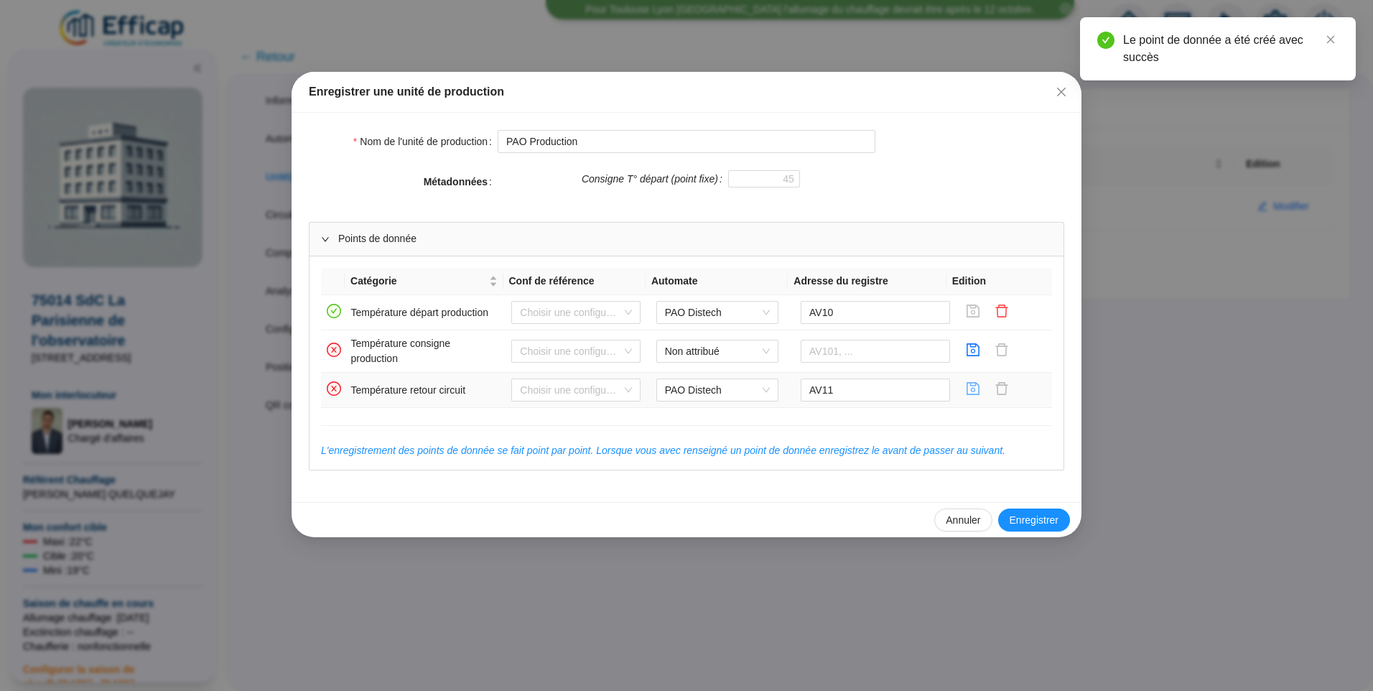
click at [967, 391] on icon "save" at bounding box center [973, 388] width 14 height 14
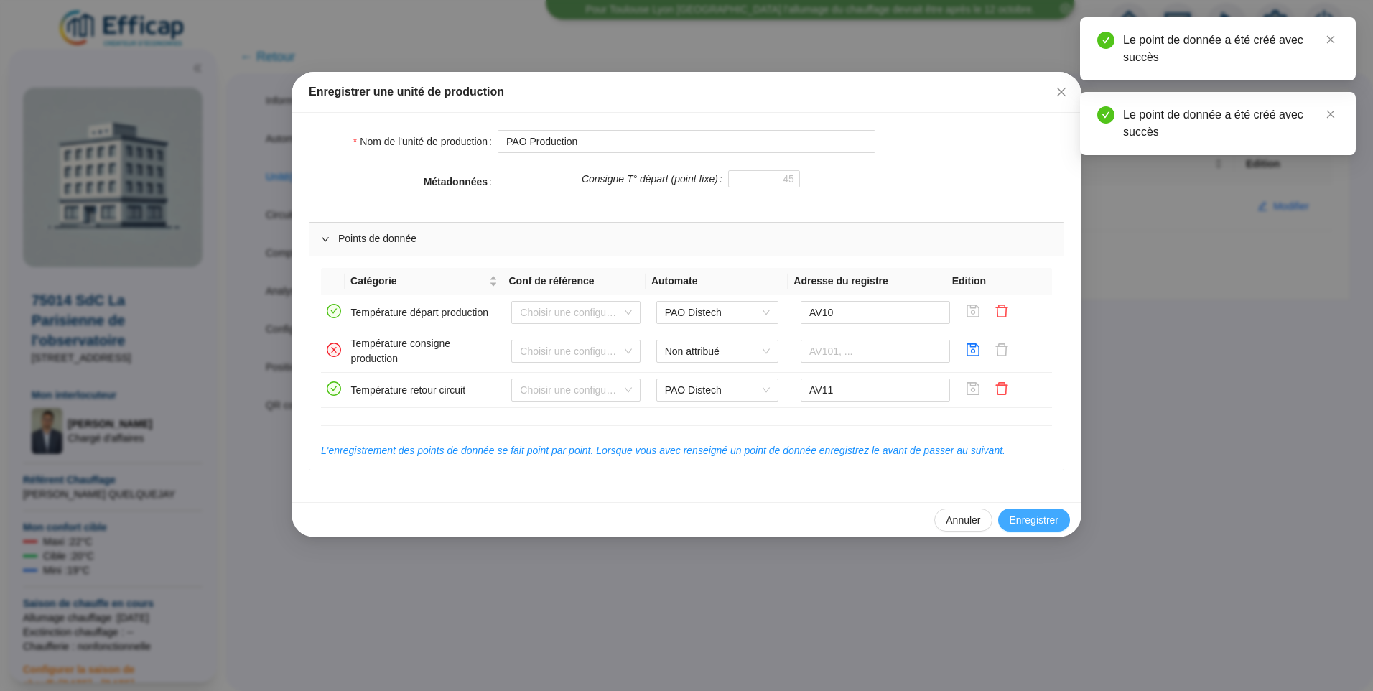
click at [1039, 523] on span "Enregistrer" at bounding box center [1034, 520] width 49 height 15
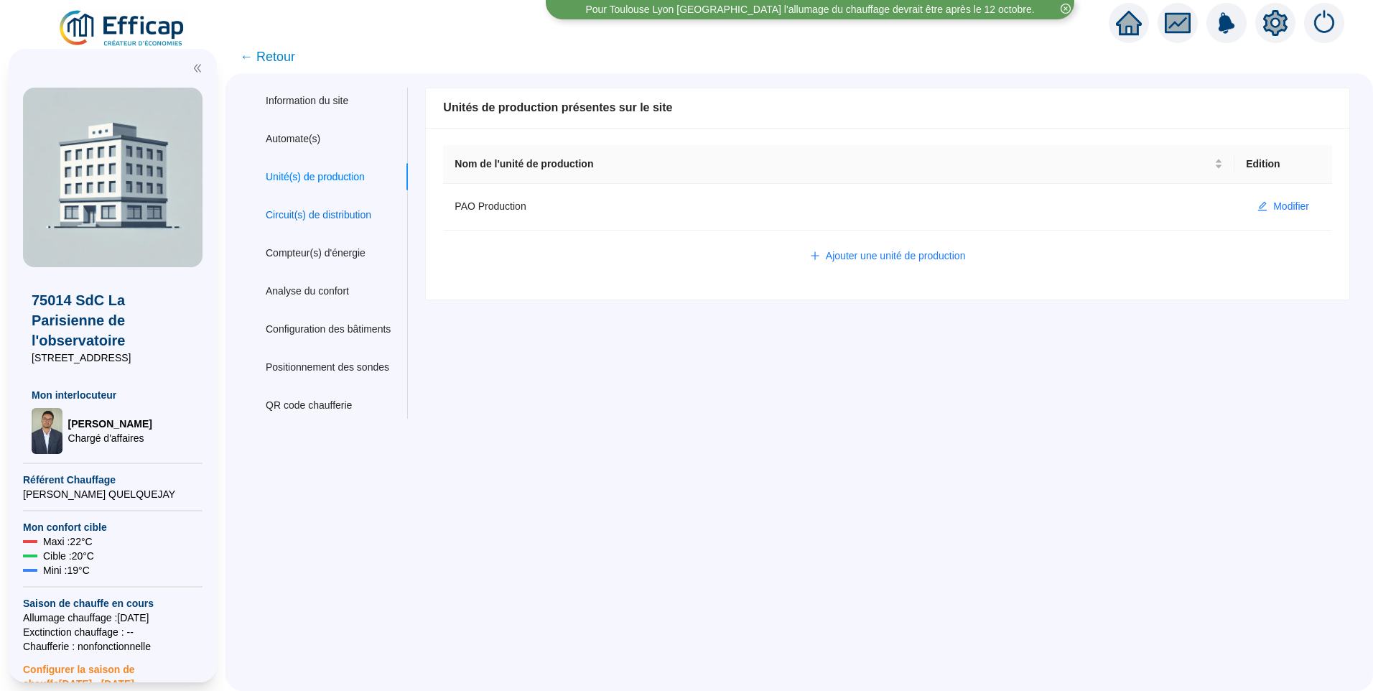
click at [327, 221] on div "Circuit(s) de distribution" at bounding box center [319, 215] width 106 height 15
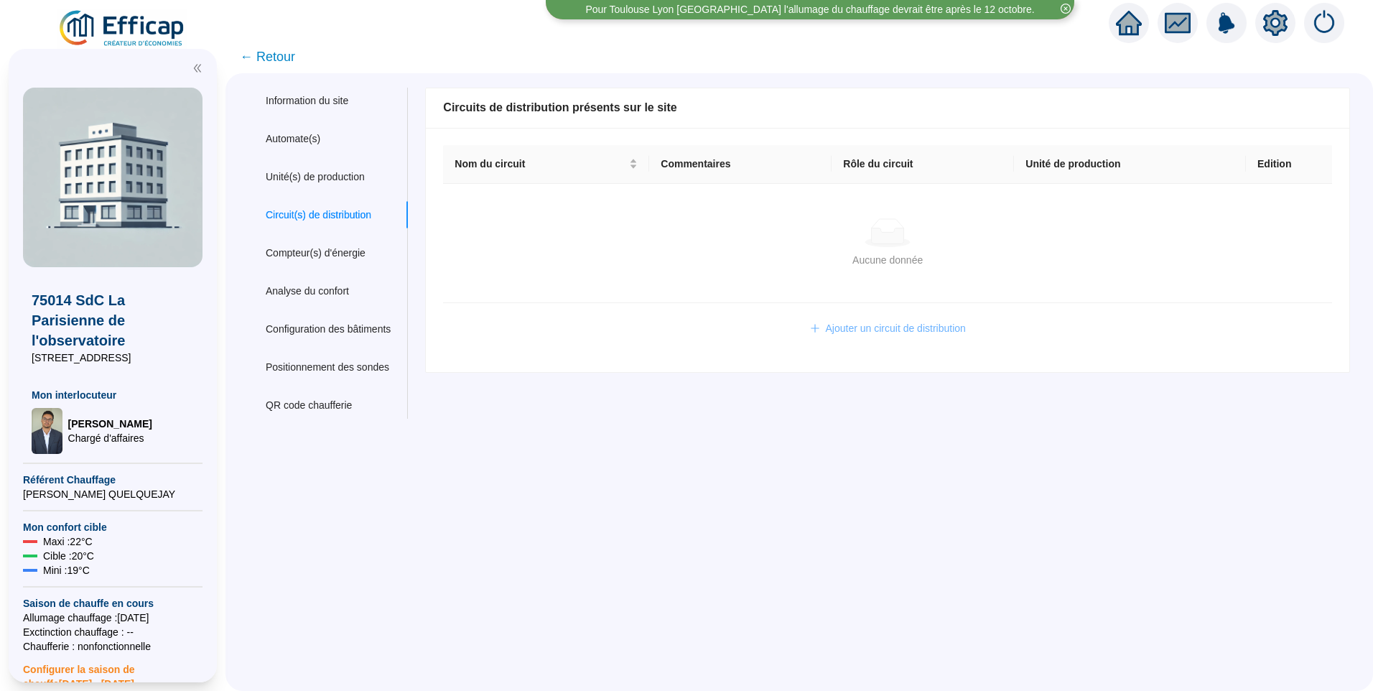
click at [849, 337] on button "Ajouter un circuit de distribution" at bounding box center [888, 328] width 179 height 23
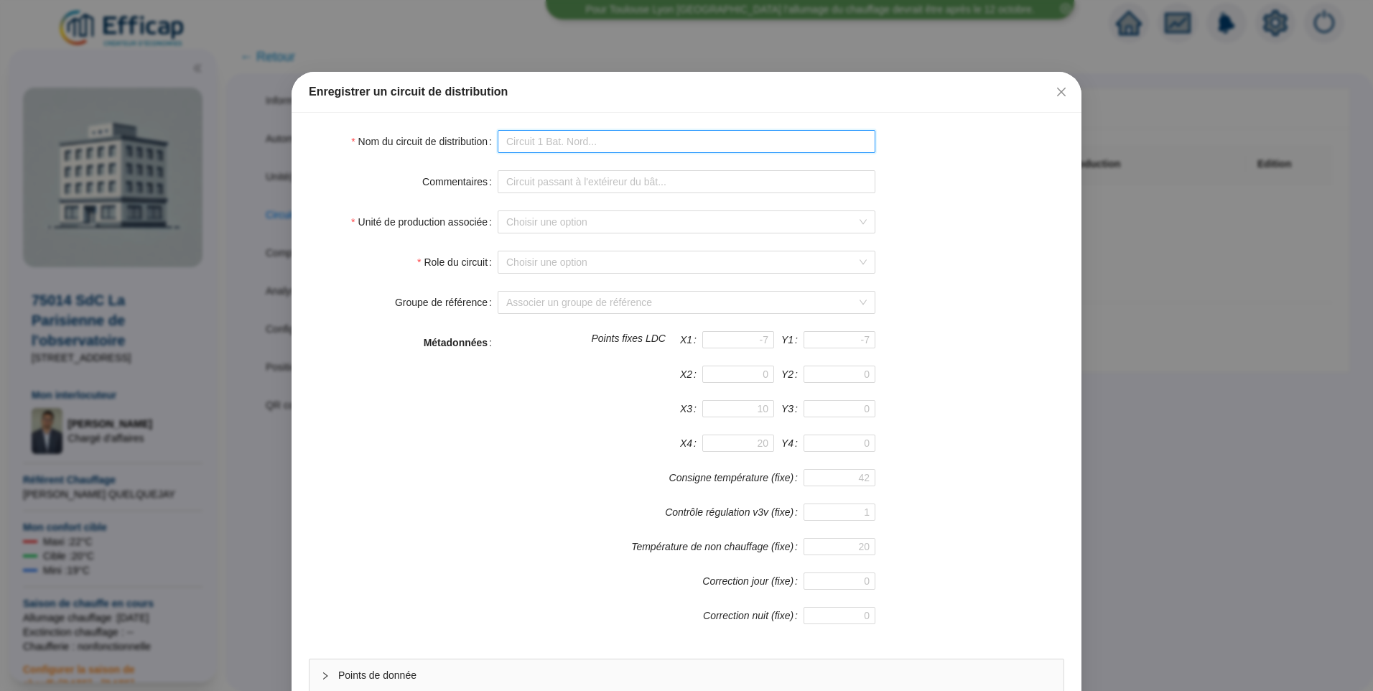
click at [546, 138] on input "Nom du circuit de distribution" at bounding box center [687, 141] width 378 height 23
drag, startPoint x: 1058, startPoint y: 96, endPoint x: 1047, endPoint y: 93, distance: 11.0
click at [1058, 96] on icon "close" at bounding box center [1061, 91] width 11 height 11
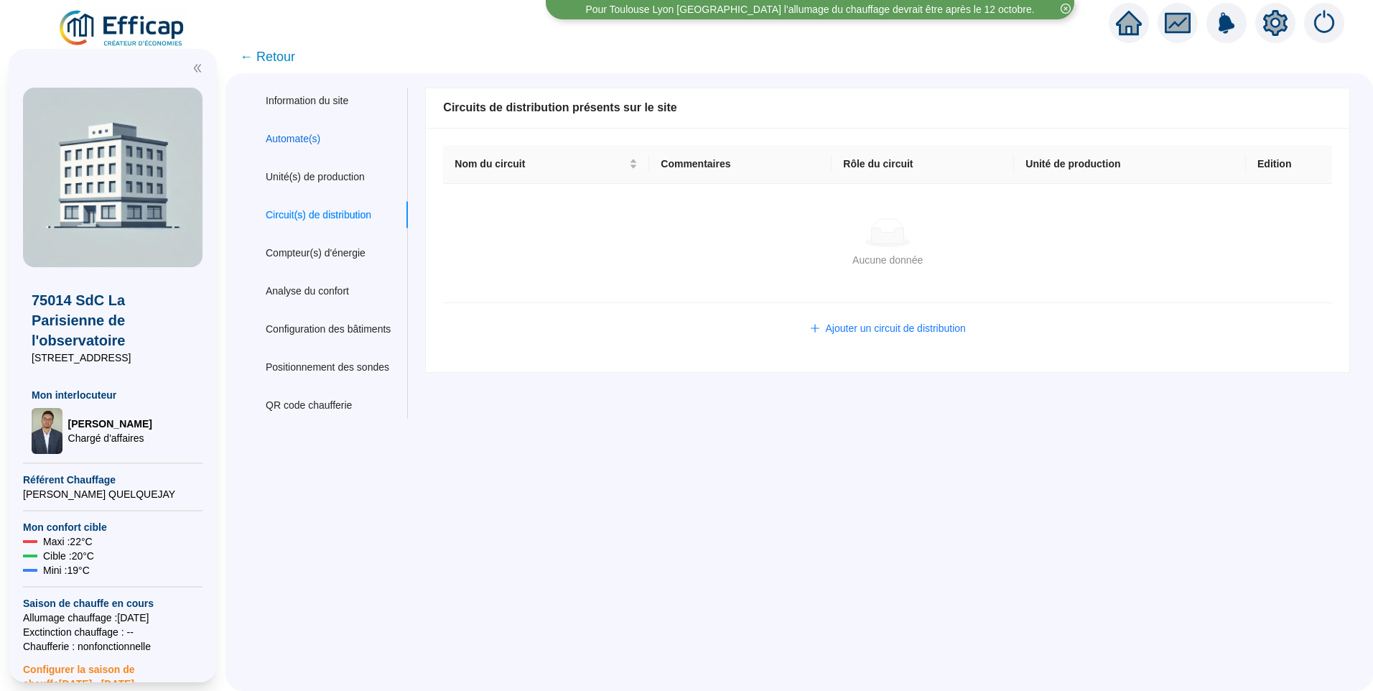
click at [288, 144] on div "Automate(s)" at bounding box center [293, 138] width 55 height 15
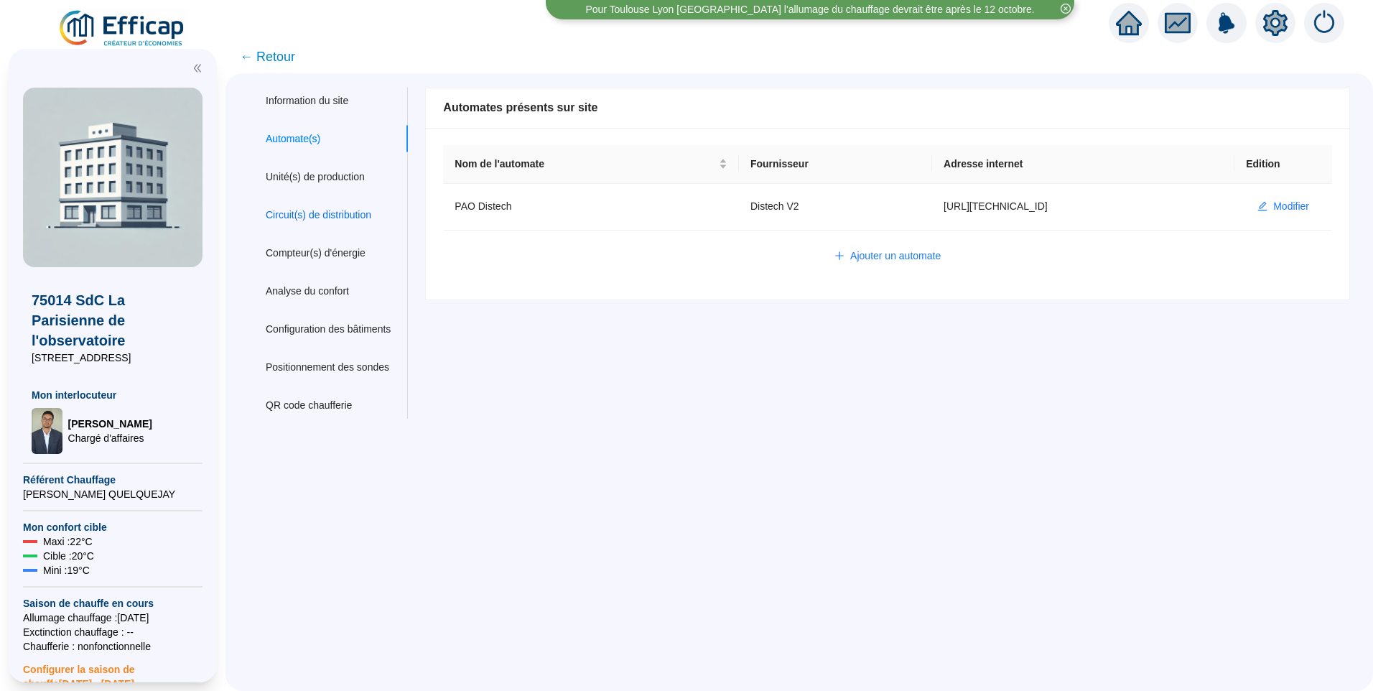
click at [340, 209] on div "Circuit(s) de distribution" at bounding box center [319, 215] width 106 height 15
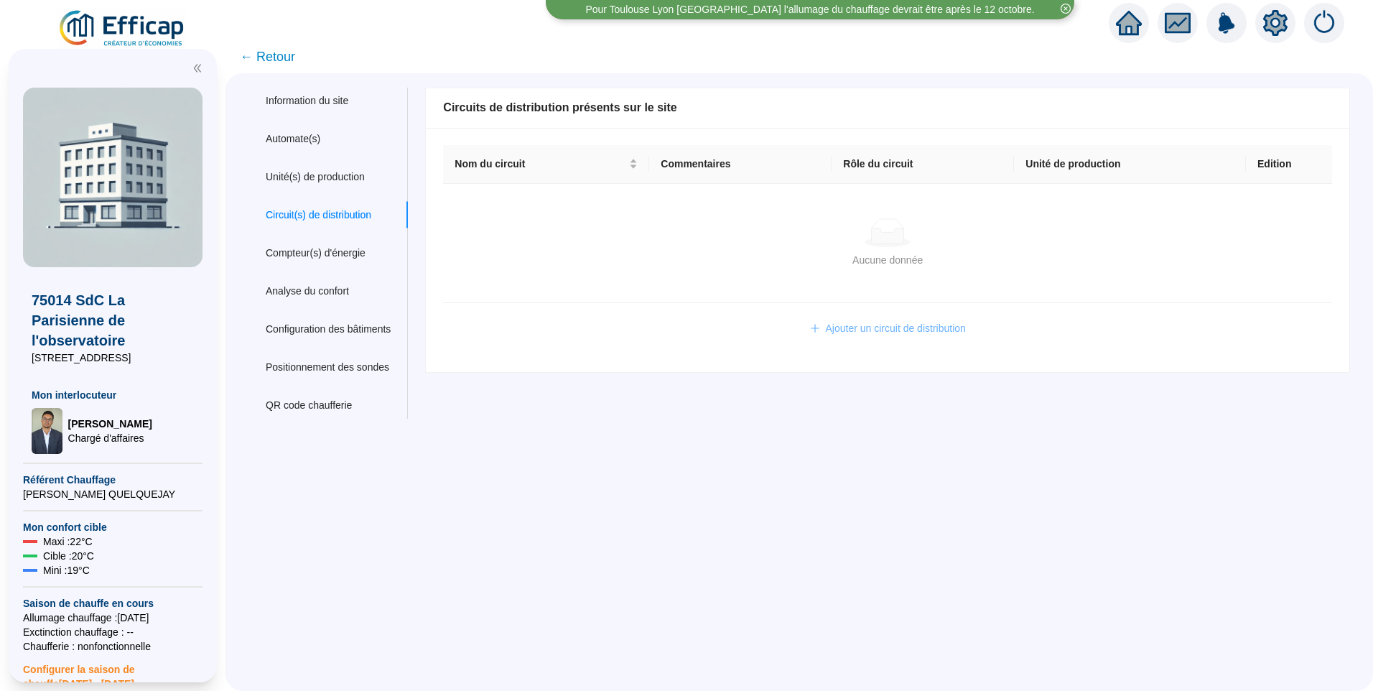
click at [936, 327] on span "Ajouter un circuit de distribution" at bounding box center [896, 328] width 140 height 15
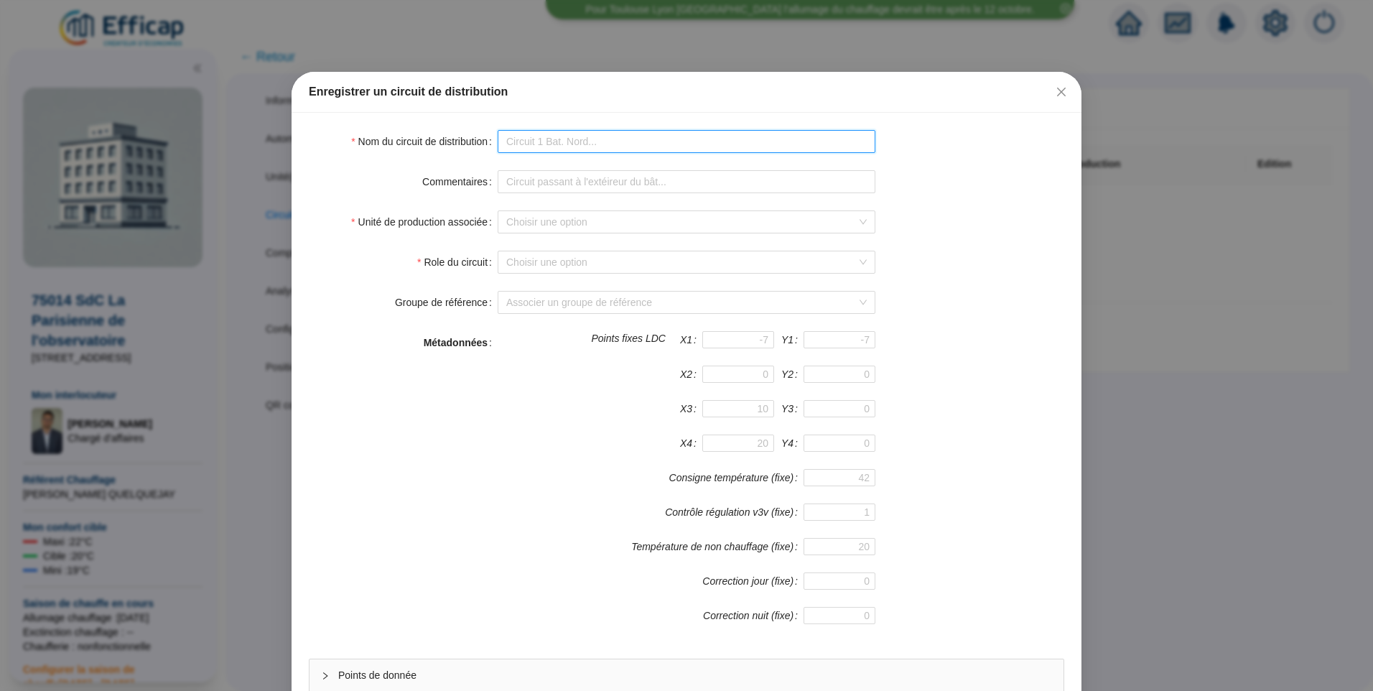
drag, startPoint x: 567, startPoint y: 144, endPoint x: 575, endPoint y: 141, distance: 7.7
click at [567, 144] on input "Nom du circuit de distribution" at bounding box center [687, 141] width 378 height 23
type input "PAO Chauffage"
click at [554, 220] on input "Unité de production associée" at bounding box center [680, 222] width 348 height 22
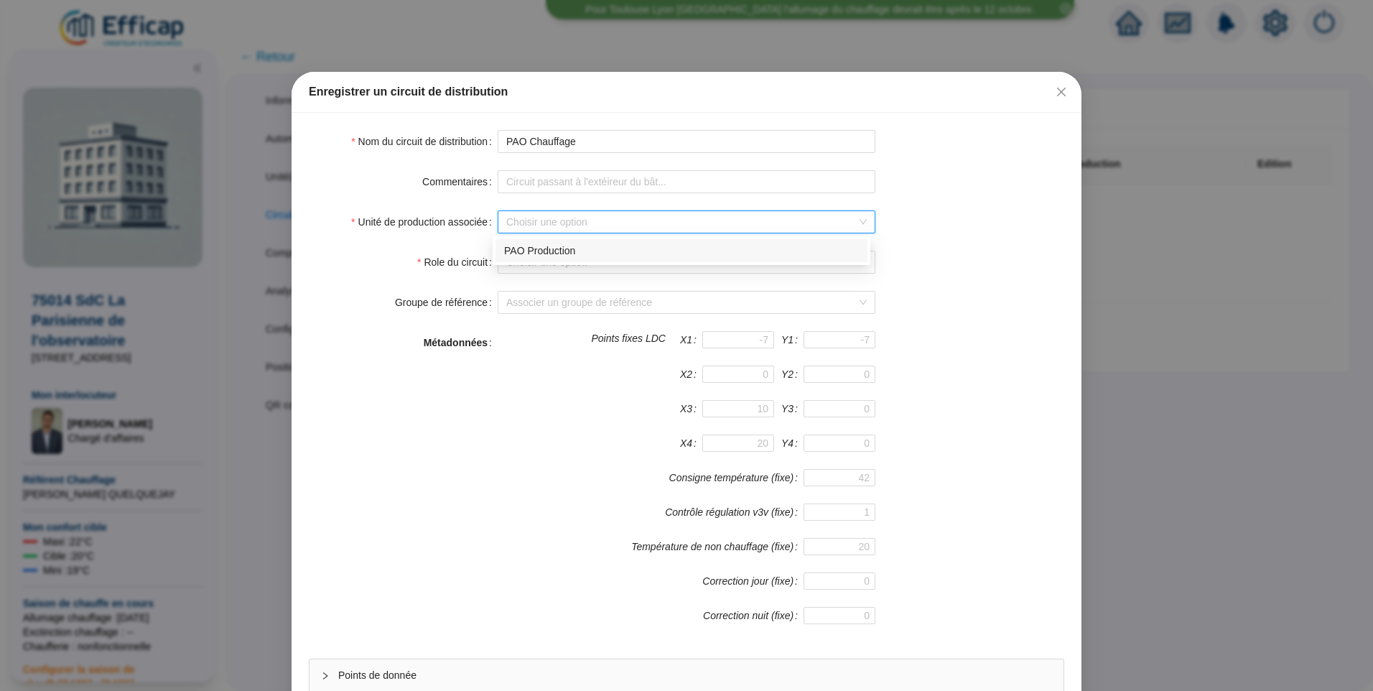
click at [554, 251] on div "PAO Production" at bounding box center [681, 250] width 355 height 15
click at [538, 265] on input "Role du circuit" at bounding box center [680, 262] width 348 height 22
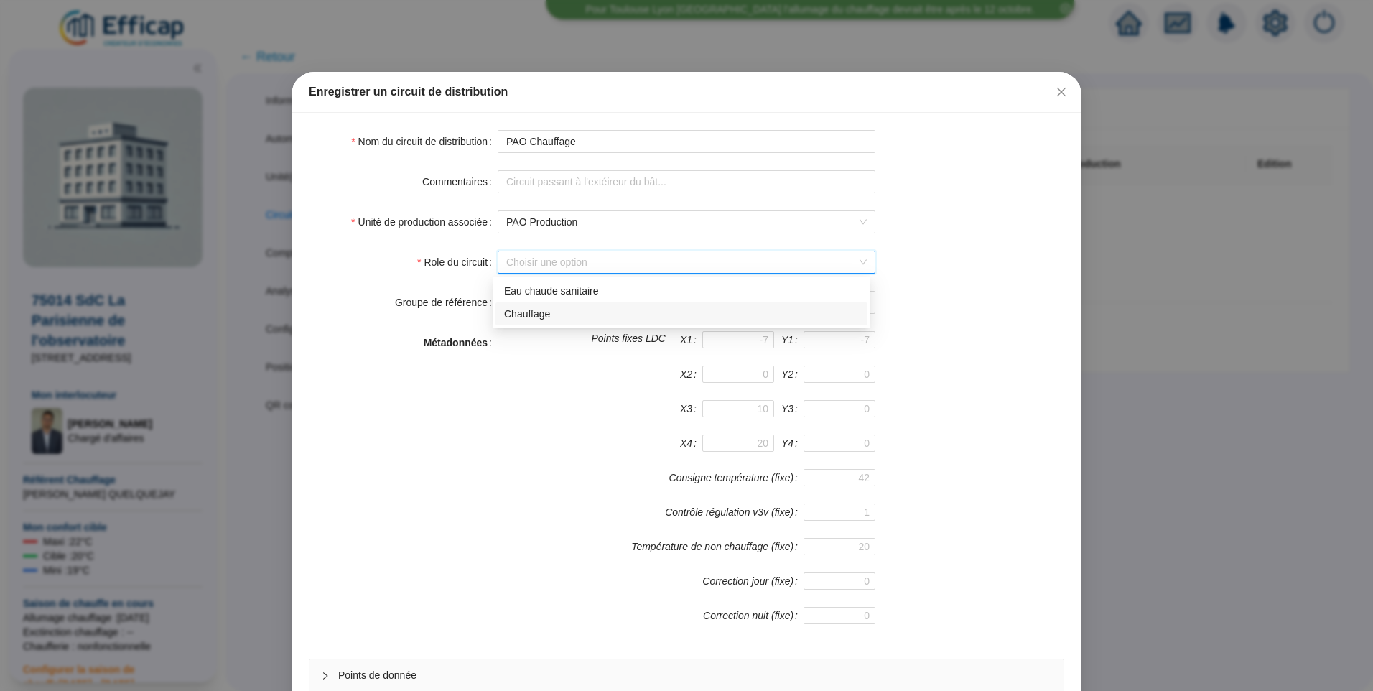
click at [548, 315] on div "Chauffage" at bounding box center [681, 314] width 355 height 15
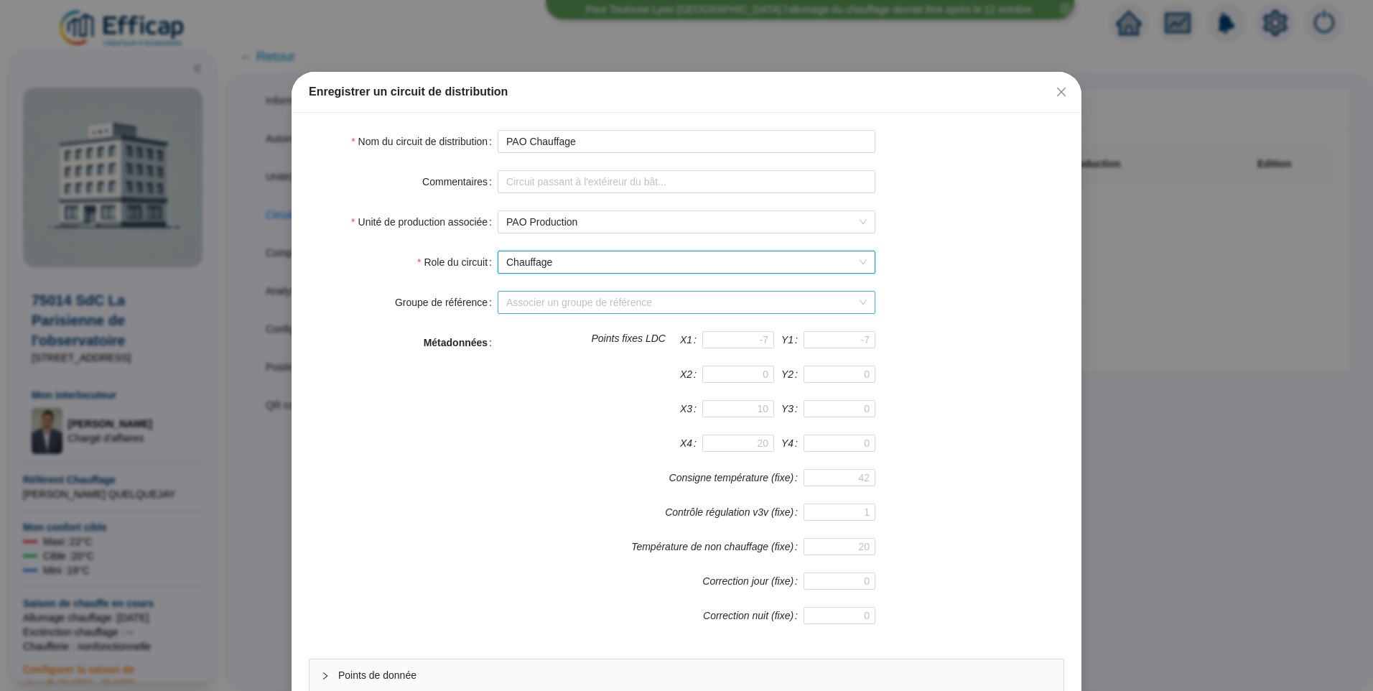
click at [555, 302] on input "Groupe de référence" at bounding box center [680, 303] width 348 height 22
click at [564, 334] on div "Sondes livrèes (18 sondes)" at bounding box center [681, 331] width 355 height 15
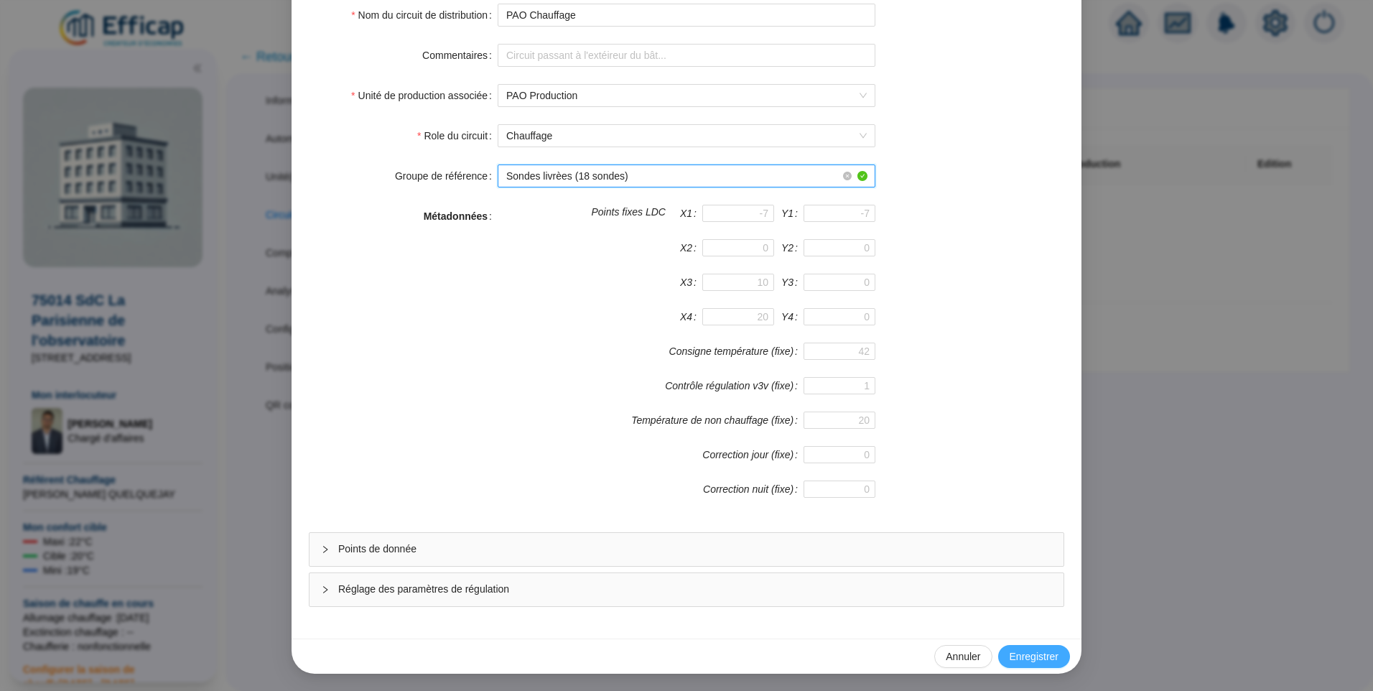
click at [1027, 651] on span "Enregistrer" at bounding box center [1034, 656] width 49 height 15
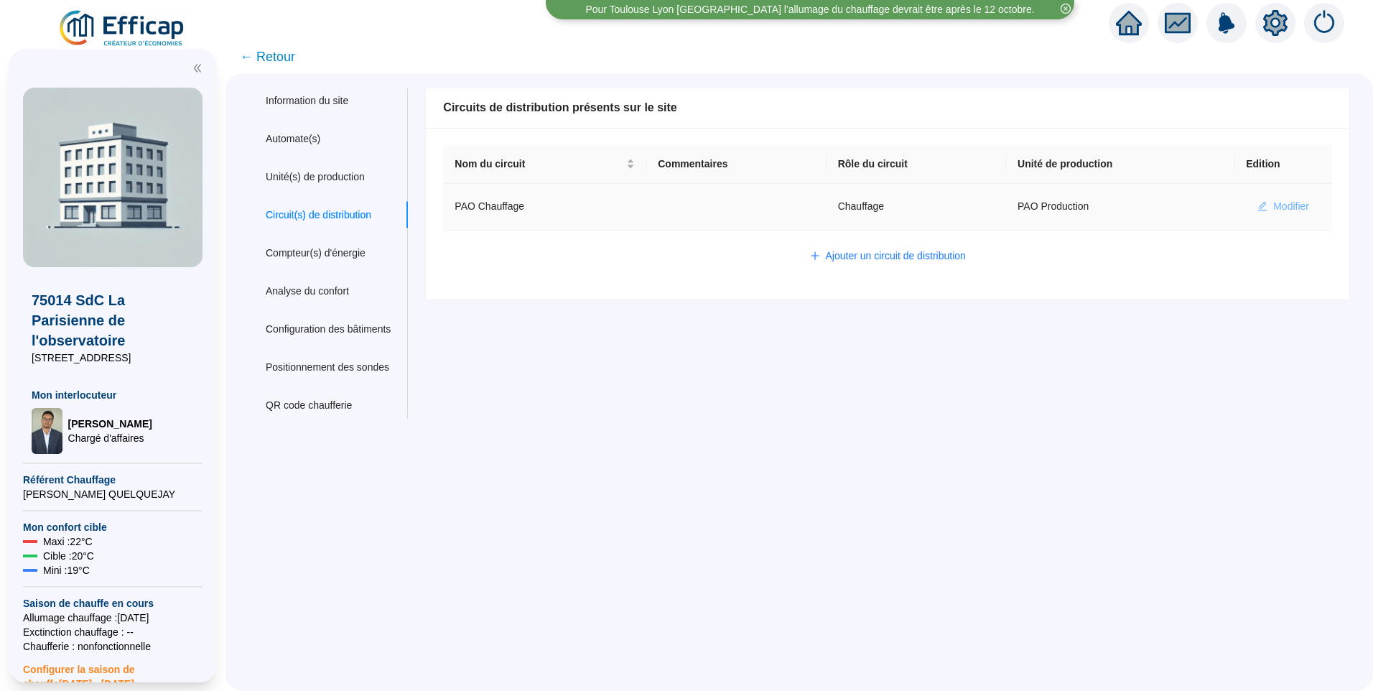
click at [1273, 208] on span "Modifier" at bounding box center [1291, 206] width 36 height 15
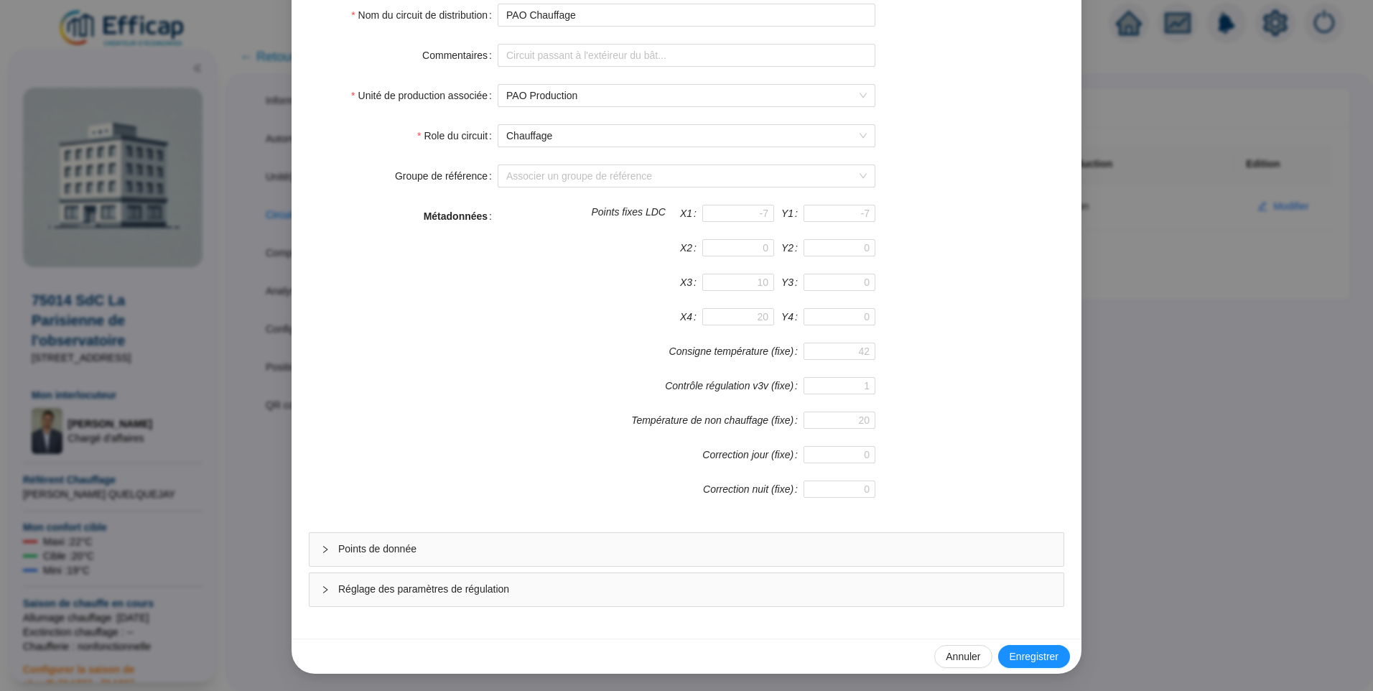
click at [406, 546] on span "Points de donnée" at bounding box center [695, 548] width 714 height 15
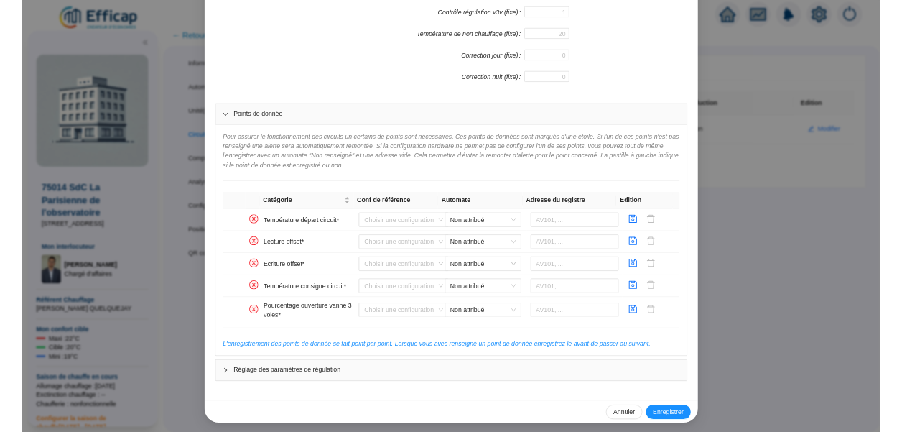
scroll to position [496, 0]
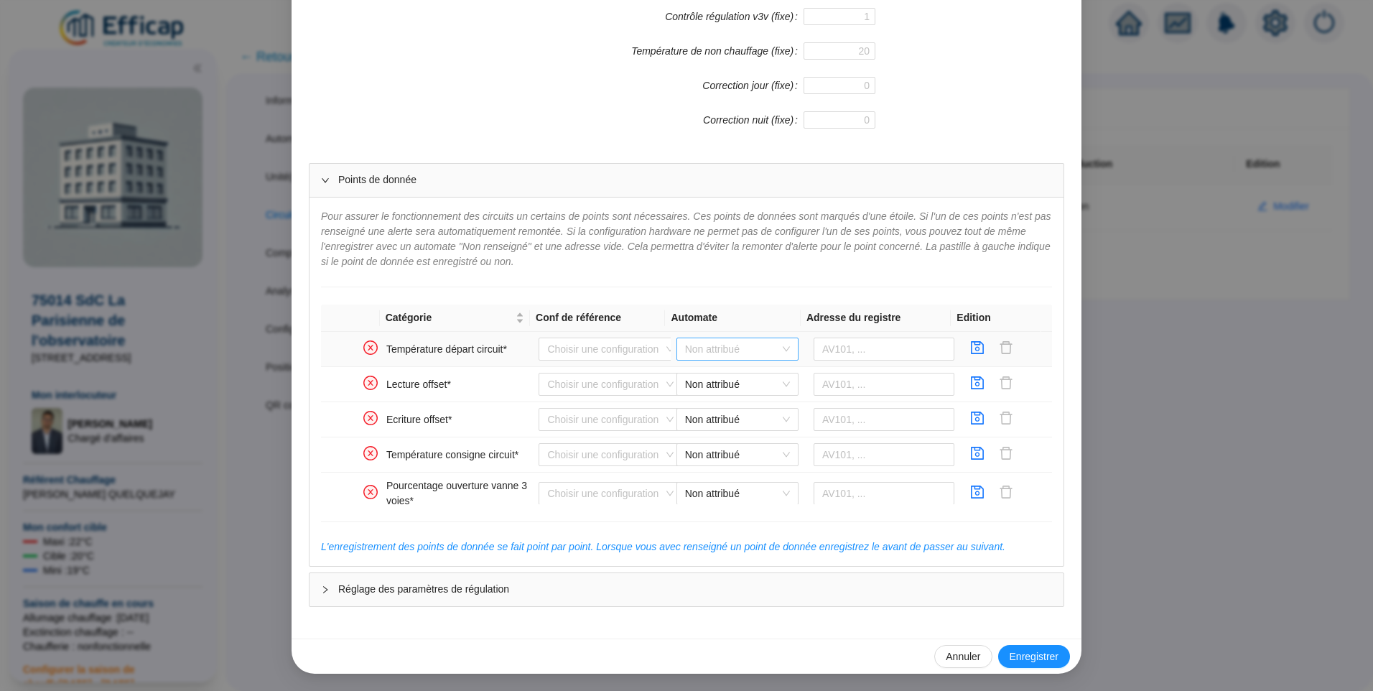
click at [721, 344] on span "Non attribué" at bounding box center [737, 349] width 105 height 22
click at [707, 375] on div "PAO Distech" at bounding box center [726, 378] width 99 height 15
click at [870, 350] on input "text" at bounding box center [884, 349] width 141 height 23
type input "AV101"
click at [970, 350] on icon "save" at bounding box center [977, 347] width 14 height 14
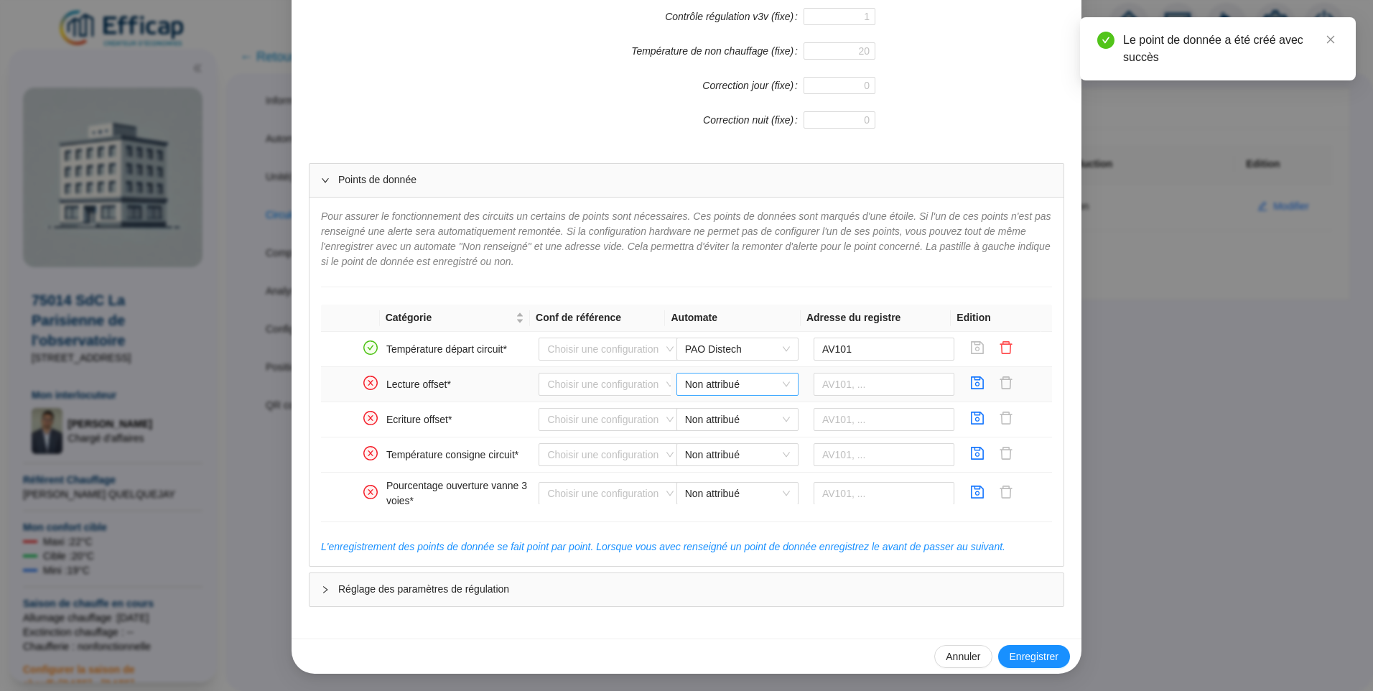
click at [735, 386] on span "Non attribué" at bounding box center [737, 384] width 105 height 22
drag, startPoint x: 734, startPoint y: 412, endPoint x: 852, endPoint y: 385, distance: 121.4
click at [735, 412] on div "PAO Distech" at bounding box center [726, 413] width 99 height 15
click at [852, 379] on input "text" at bounding box center [884, 384] width 141 height 23
type input "AV103"
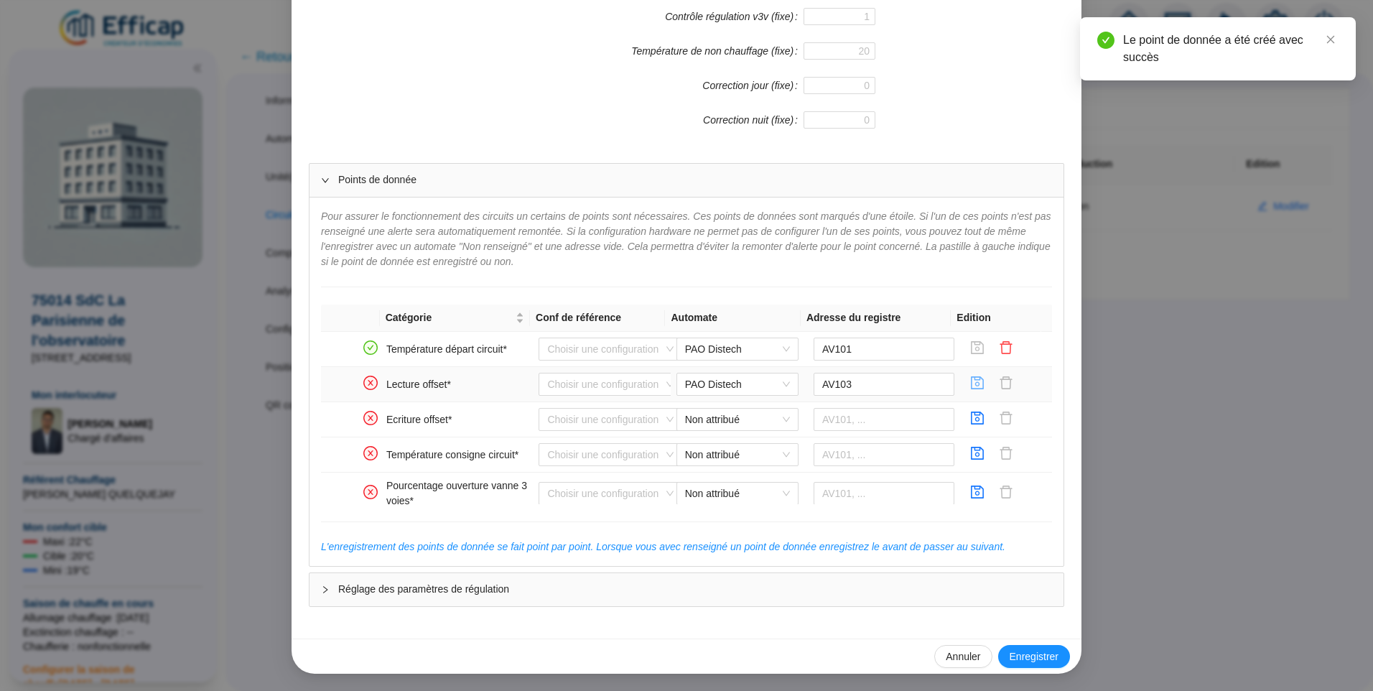
click at [970, 389] on icon "save" at bounding box center [977, 383] width 14 height 14
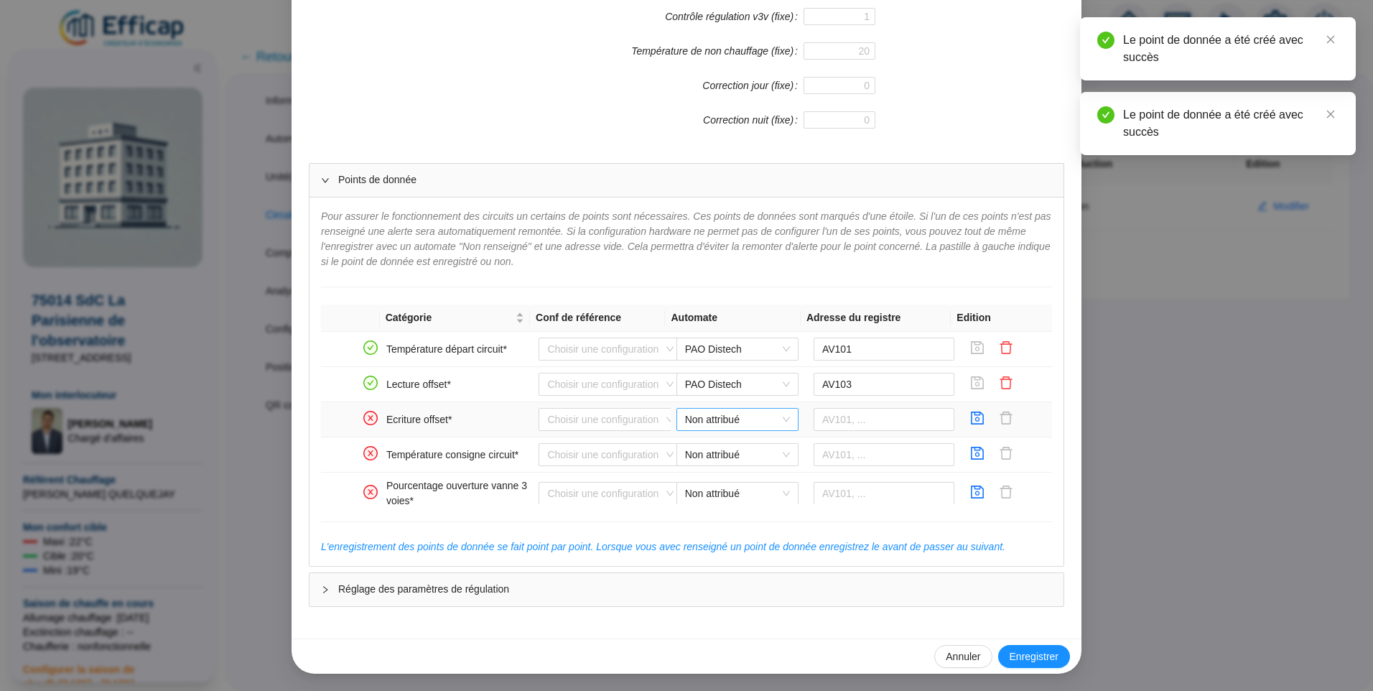
click at [713, 424] on span "Non attribué" at bounding box center [737, 420] width 105 height 22
click at [721, 452] on div "PAO Distech" at bounding box center [726, 448] width 99 height 15
click at [847, 422] on input "text" at bounding box center [884, 419] width 141 height 23
type input "AV103"
click at [970, 420] on icon "save" at bounding box center [977, 418] width 14 height 14
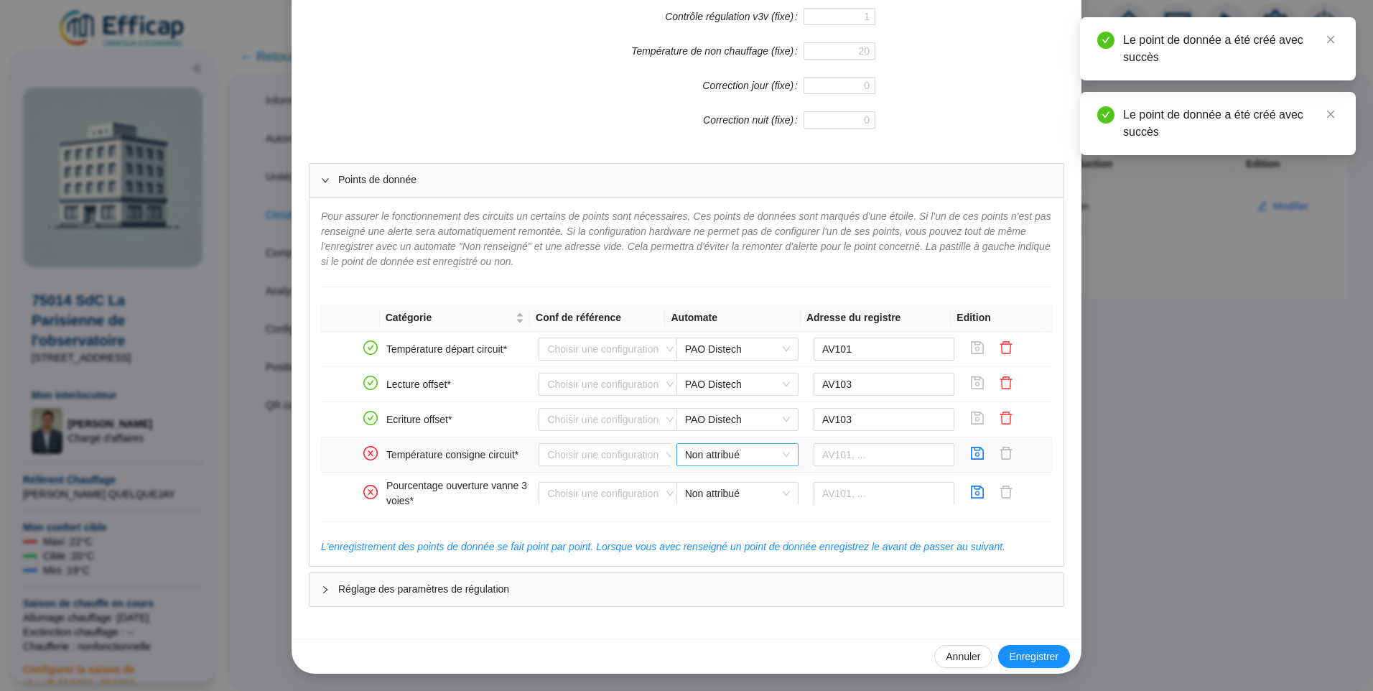
click at [707, 450] on span "Non attribué" at bounding box center [737, 455] width 105 height 22
click at [717, 485] on div "PAO Distech" at bounding box center [726, 483] width 99 height 15
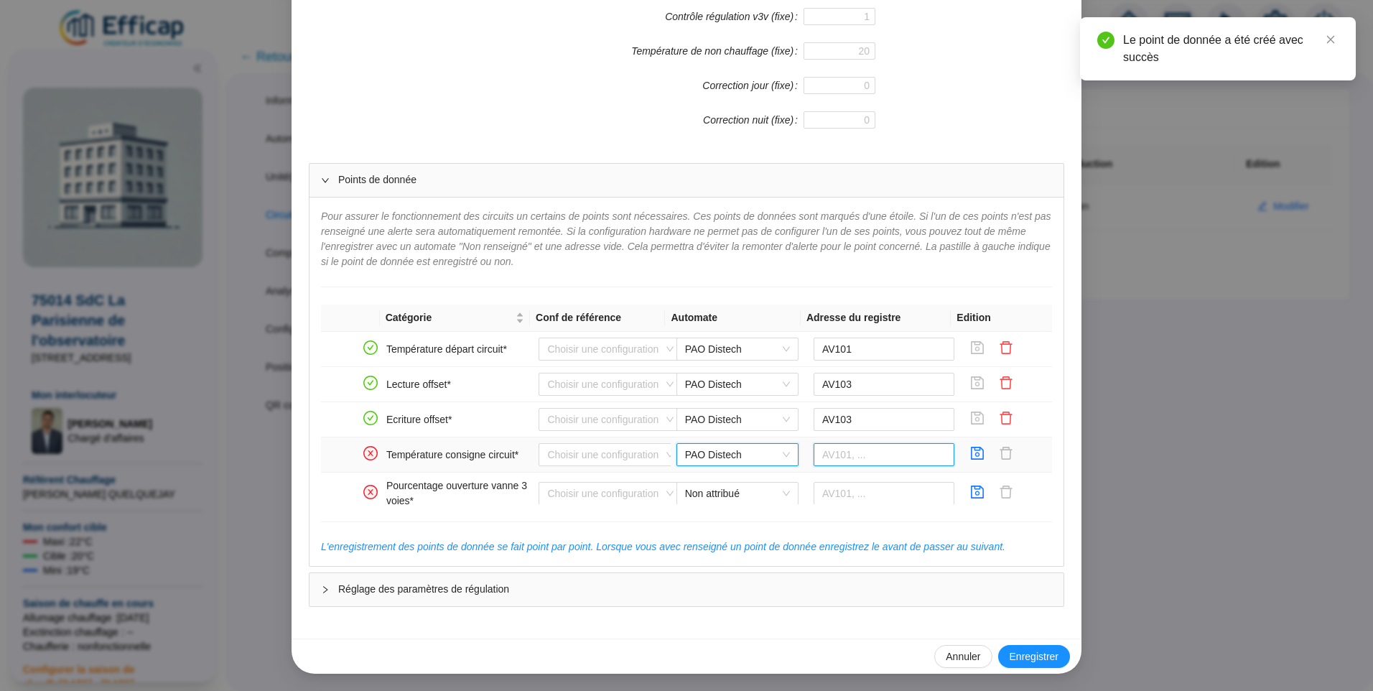
click at [834, 460] on input "text" at bounding box center [884, 454] width 141 height 23
type input "AV114"
drag, startPoint x: 964, startPoint y: 454, endPoint x: 240, endPoint y: 3, distance: 853.5
click at [972, 454] on icon "save" at bounding box center [978, 453] width 13 height 13
click at [709, 495] on span "Non attribué" at bounding box center [737, 494] width 105 height 22
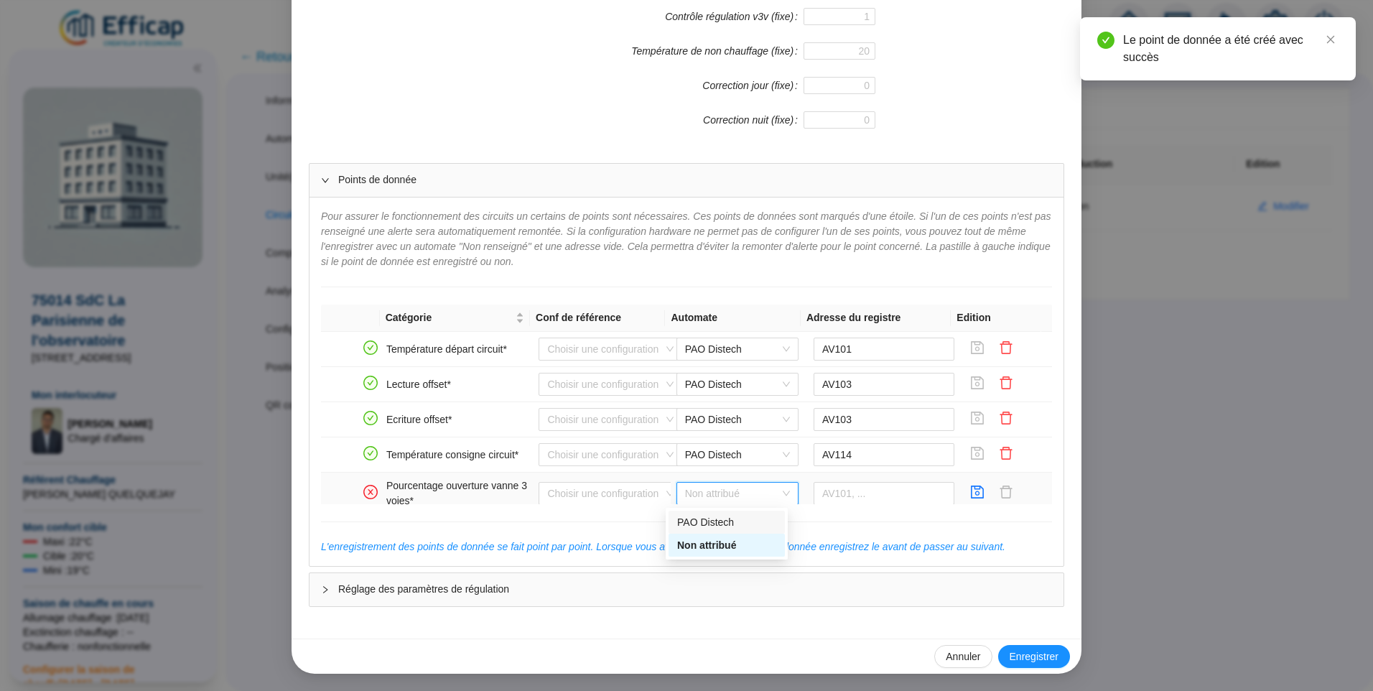
click at [717, 526] on div "PAO Distech" at bounding box center [726, 522] width 99 height 15
click at [830, 495] on input "text" at bounding box center [884, 493] width 141 height 23
type input "AV115"
click at [972, 494] on icon "save" at bounding box center [978, 491] width 13 height 13
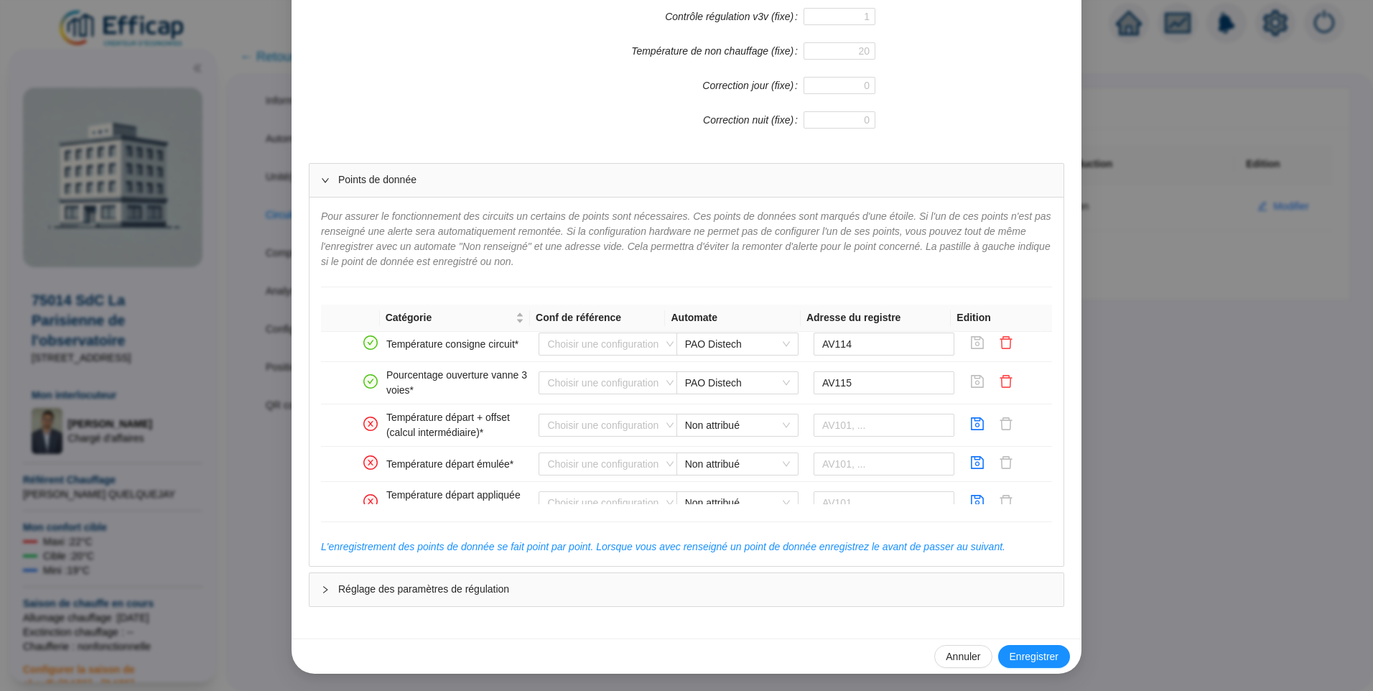
scroll to position [139, 0]
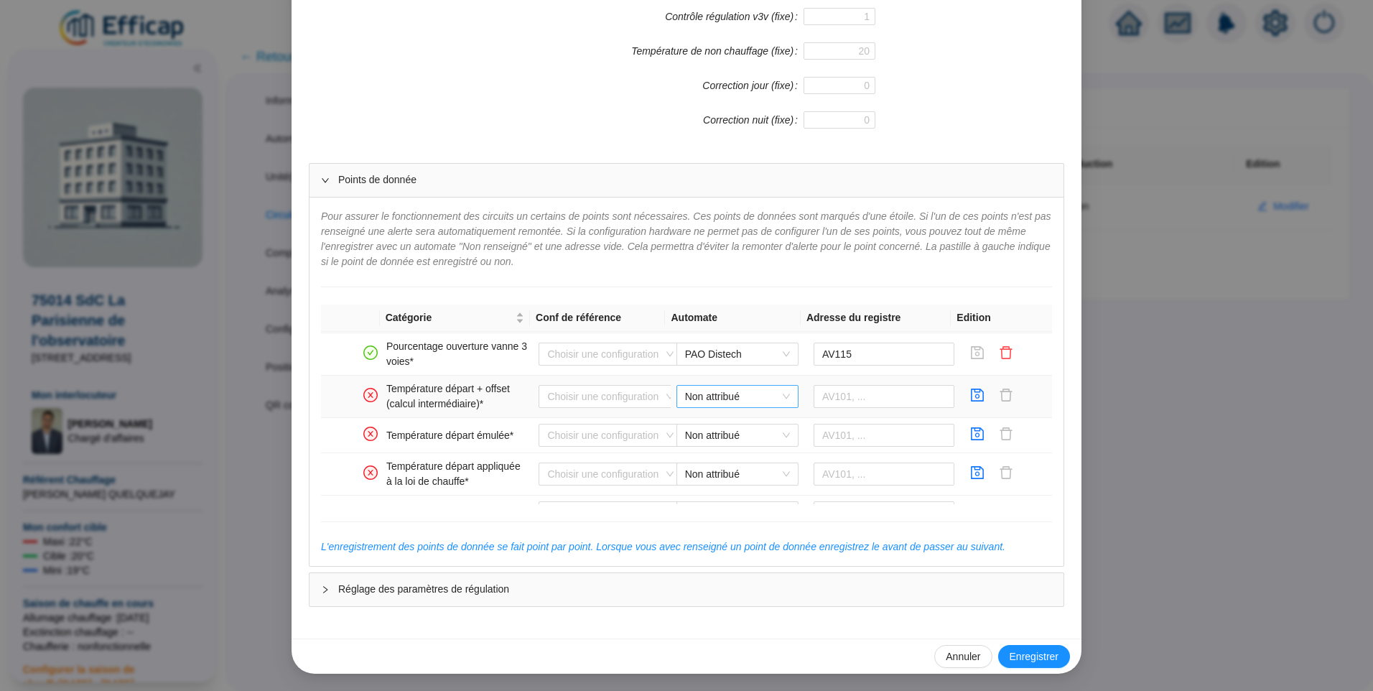
click at [715, 392] on span "Non attribué" at bounding box center [737, 397] width 105 height 22
click at [714, 418] on div "PAO Distech" at bounding box center [726, 425] width 99 height 15
click at [830, 393] on input "text" at bounding box center [884, 396] width 141 height 23
type input "AV104"
click at [970, 394] on icon "save" at bounding box center [977, 395] width 14 height 14
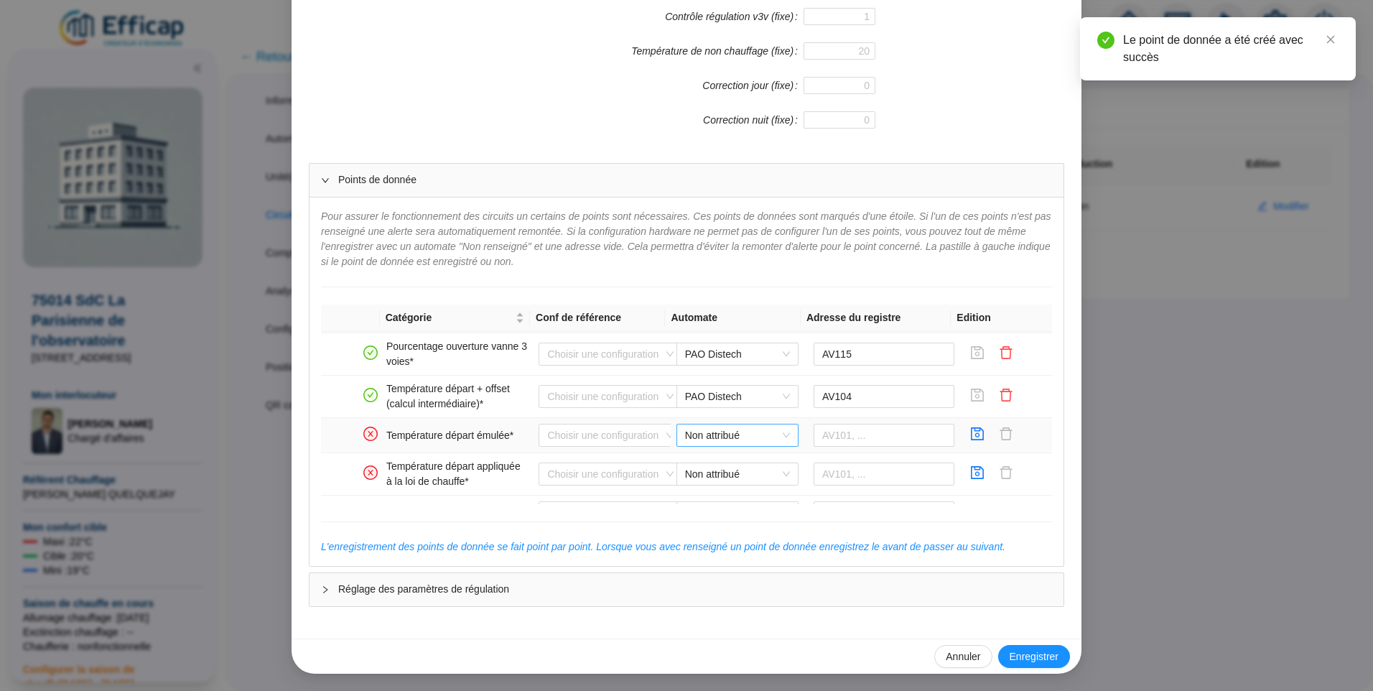
click at [731, 434] on span "Non attribué" at bounding box center [737, 435] width 105 height 22
click at [735, 462] on div "PAO Distech" at bounding box center [726, 464] width 99 height 15
click at [836, 436] on input "text" at bounding box center [884, 435] width 141 height 23
type input "AV105"
click at [970, 432] on icon "save" at bounding box center [977, 434] width 14 height 14
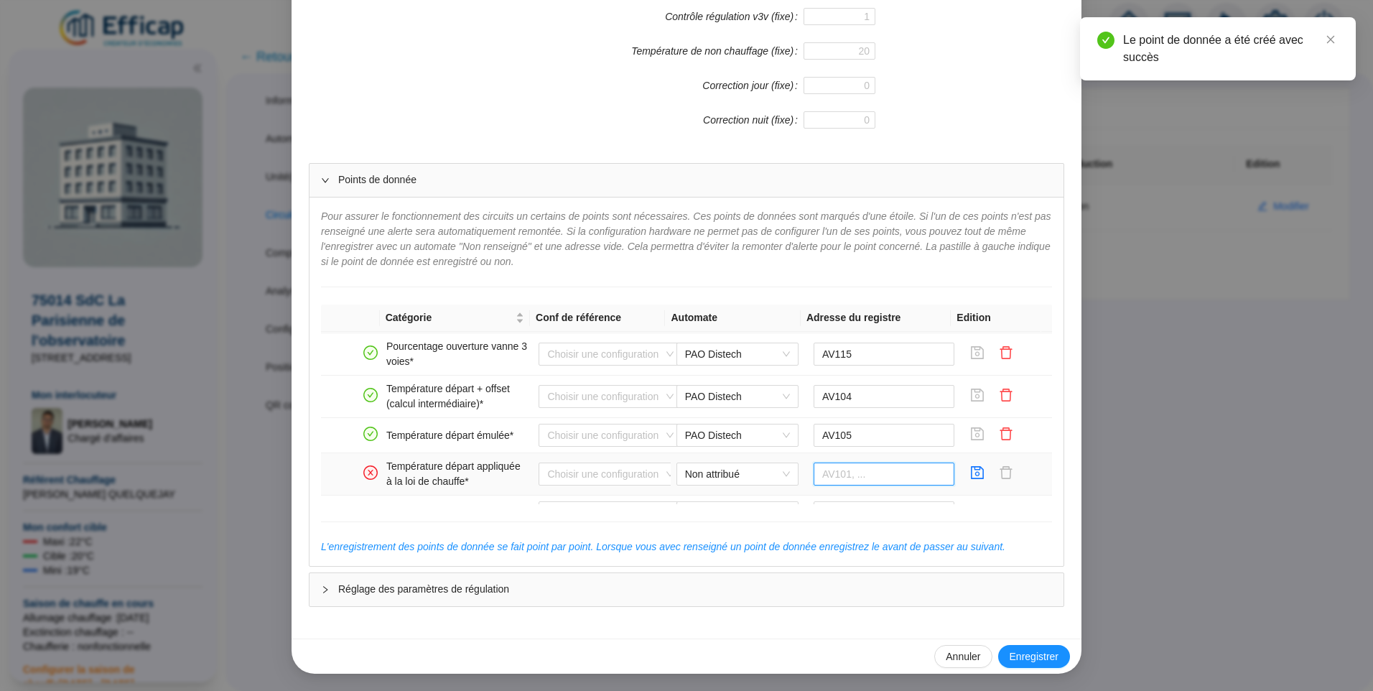
click at [842, 475] on input "text" at bounding box center [884, 473] width 141 height 23
click at [707, 468] on span "Non attribué" at bounding box center [737, 474] width 105 height 22
click at [712, 499] on div "PAO Distech" at bounding box center [726, 503] width 99 height 15
click at [852, 473] on input "text" at bounding box center [884, 473] width 141 height 23
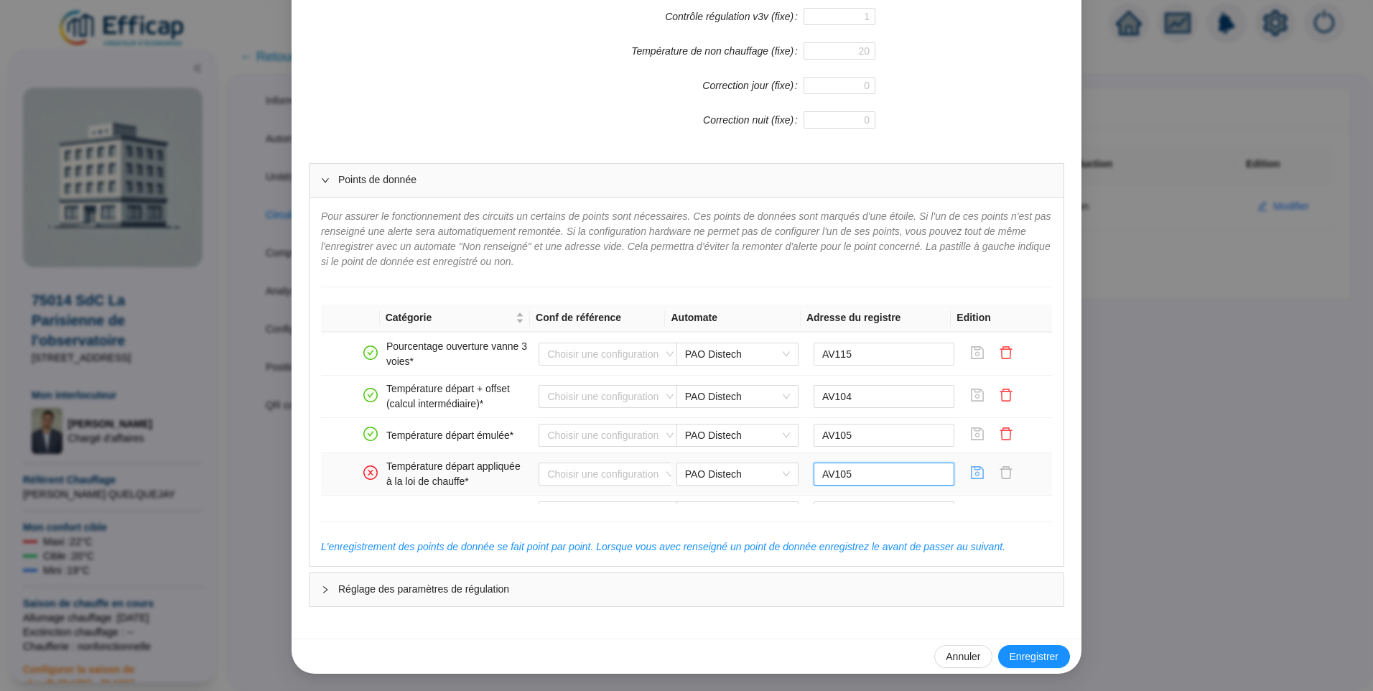
type input "AV105"
click at [970, 476] on icon "save" at bounding box center [977, 472] width 14 height 14
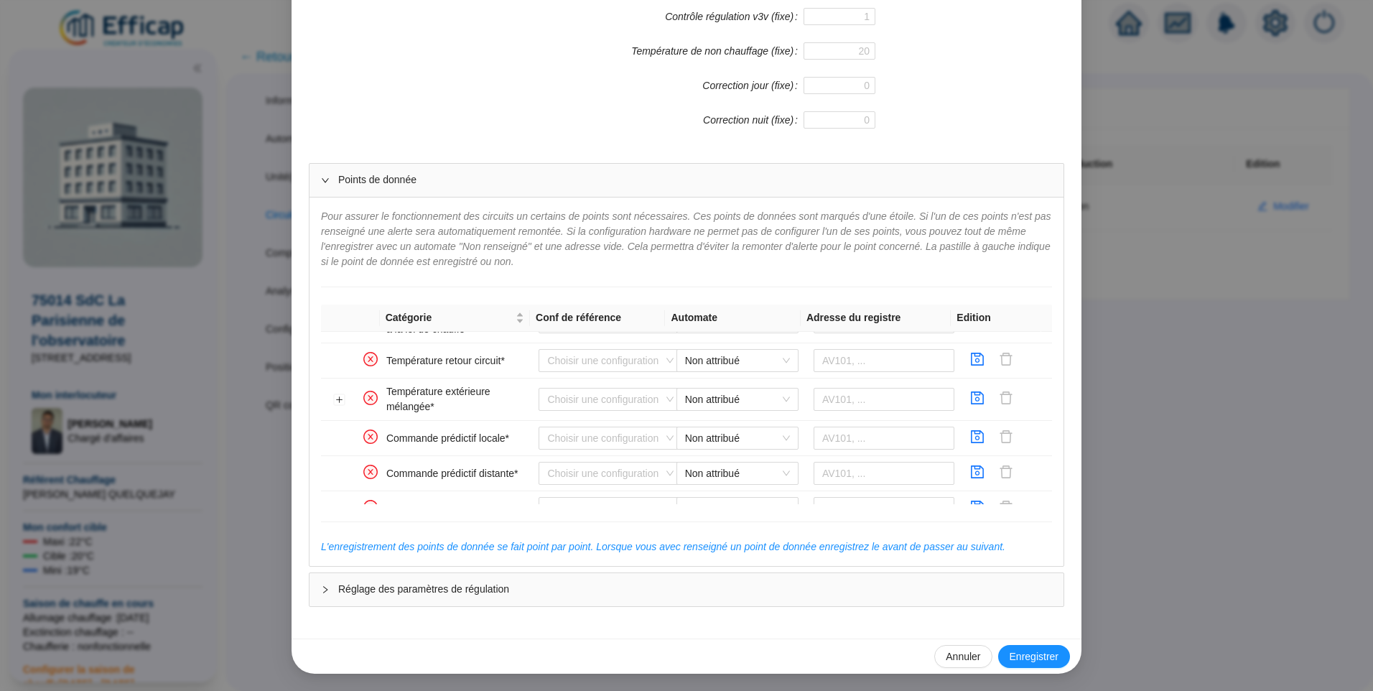
scroll to position [297, 0]
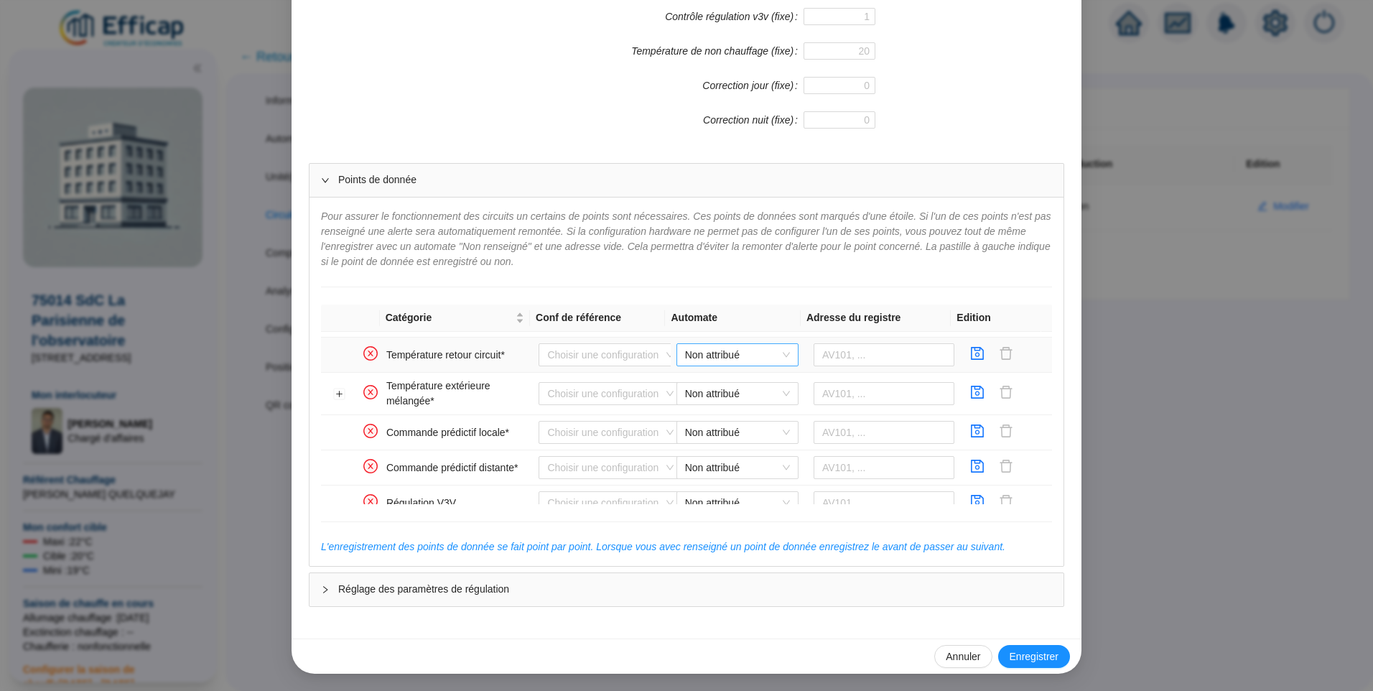
click at [736, 353] on span "Non attribué" at bounding box center [737, 355] width 105 height 22
click at [738, 379] on div "PAO Distech" at bounding box center [726, 383] width 99 height 15
click at [831, 358] on input "text" at bounding box center [884, 354] width 141 height 23
type input "AV102"
click at [970, 355] on icon "save" at bounding box center [977, 353] width 14 height 14
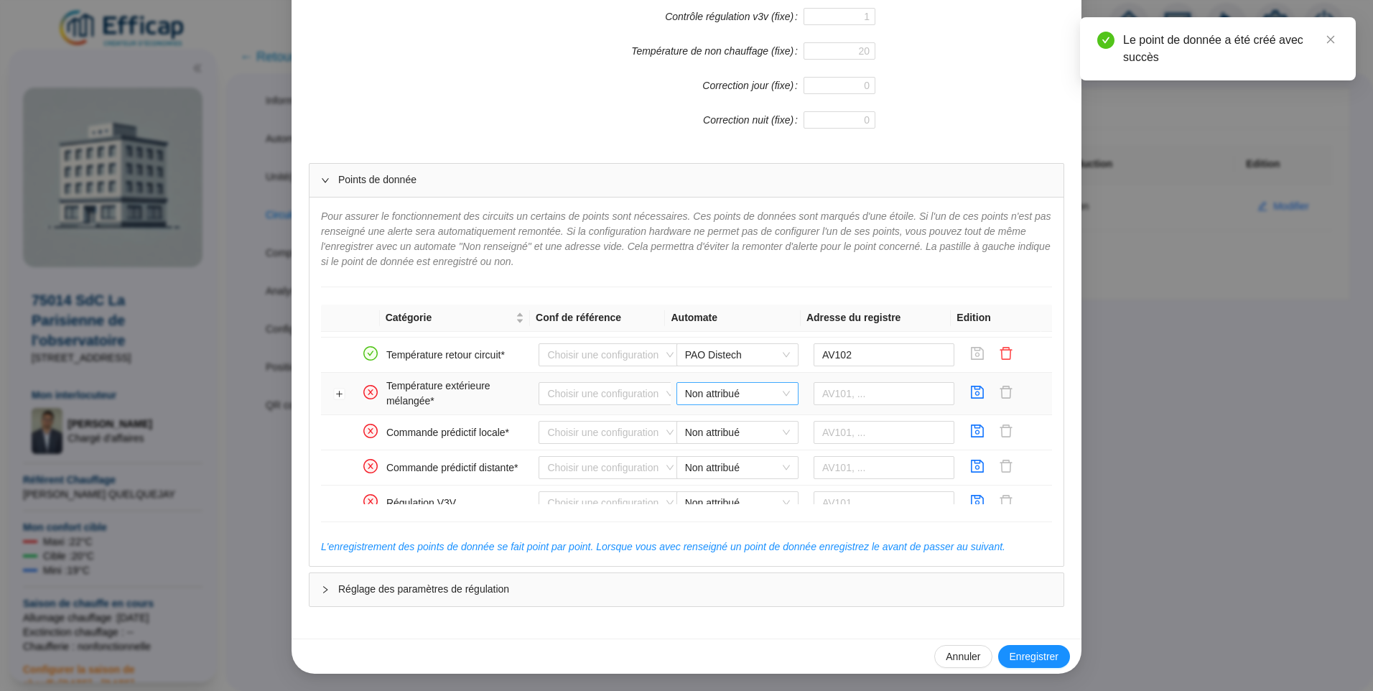
click at [699, 395] on span "Non attribué" at bounding box center [737, 394] width 105 height 22
click at [707, 419] on div "PAO Distech" at bounding box center [726, 422] width 99 height 15
click at [859, 392] on input "text" at bounding box center [884, 393] width 141 height 23
type input "AV1"
click at [972, 394] on icon "save" at bounding box center [978, 392] width 13 height 13
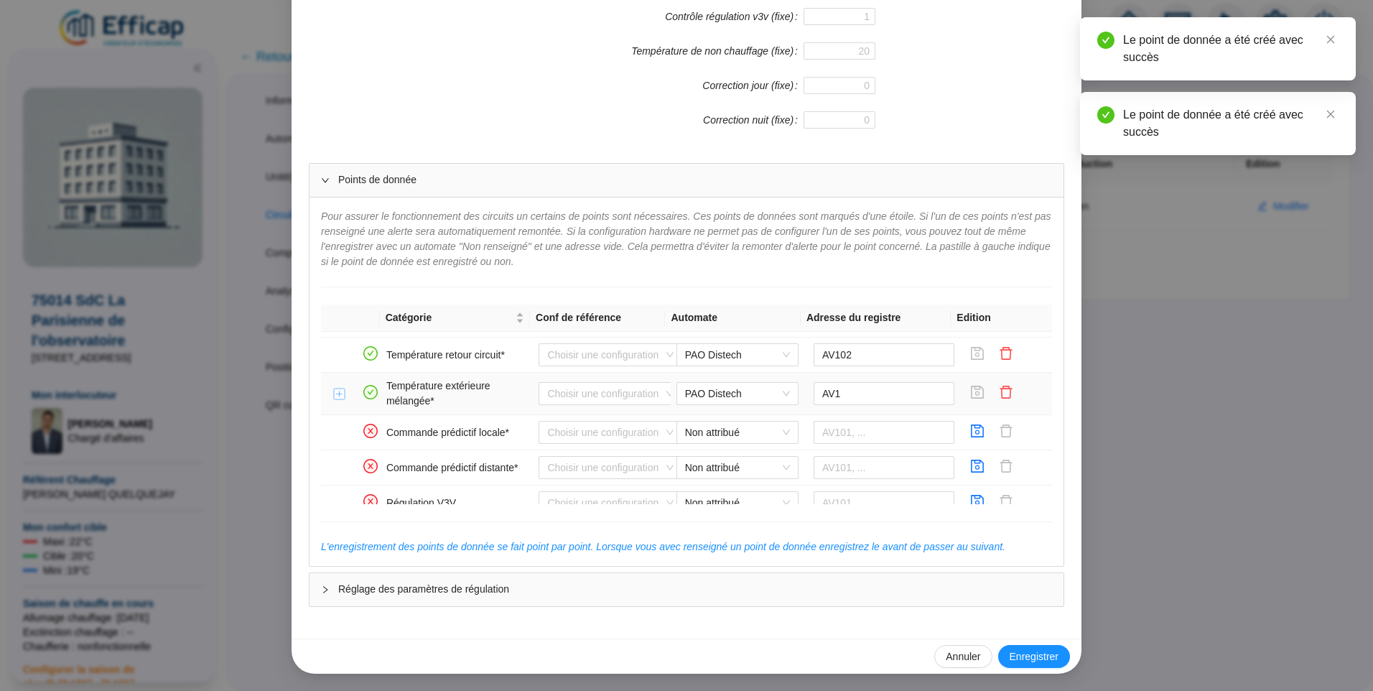
click at [336, 396] on button "Développer la ligne" at bounding box center [339, 394] width 11 height 11
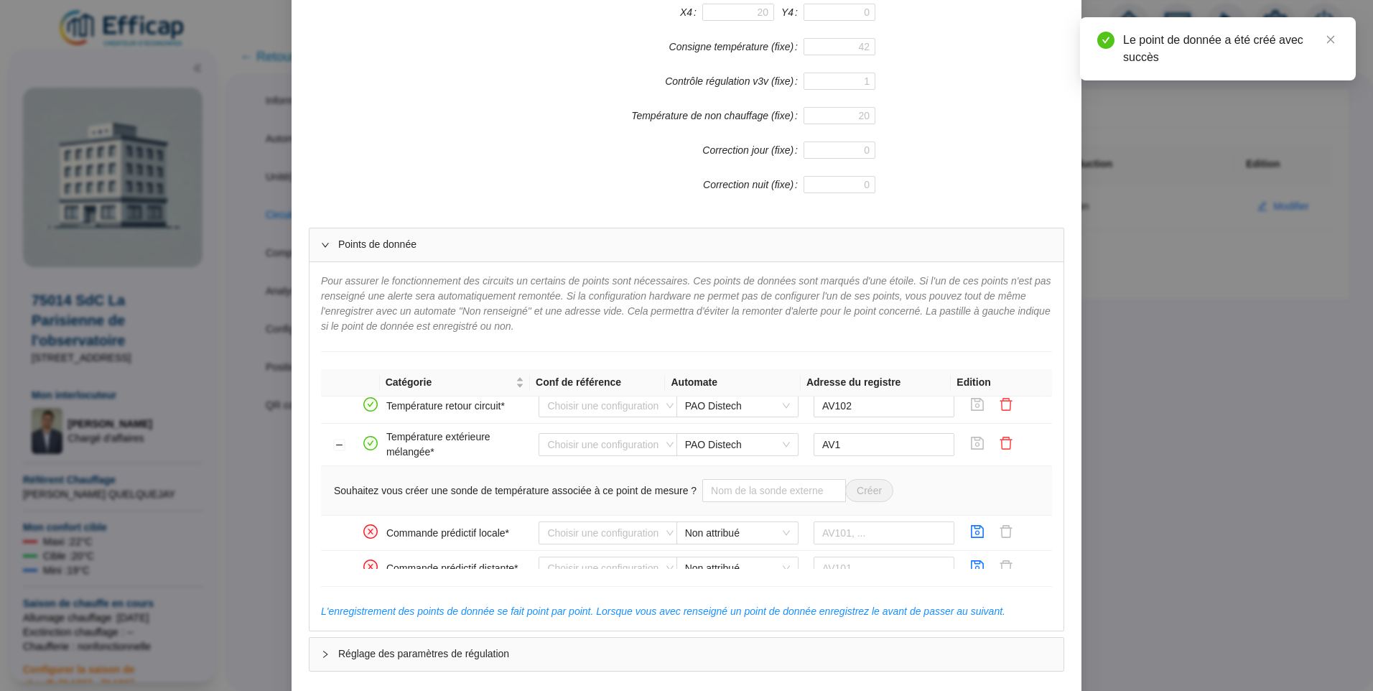
scroll to position [335, 0]
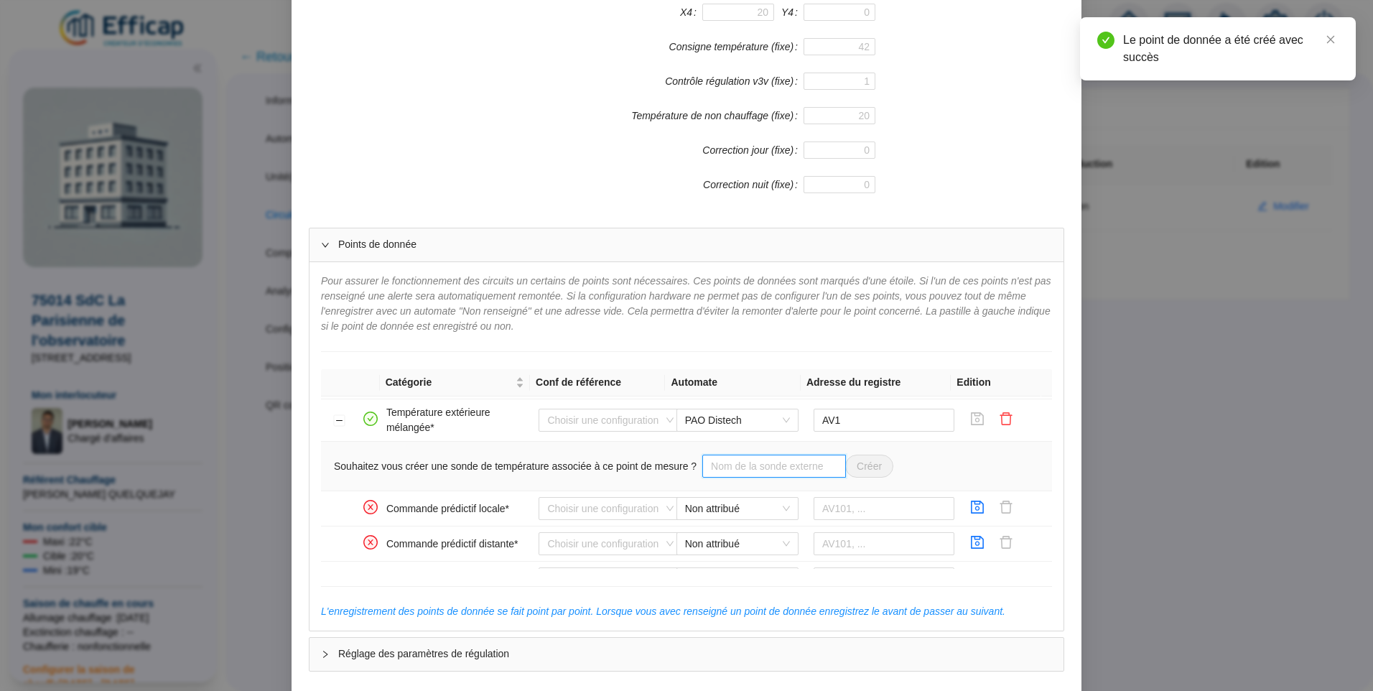
click at [771, 470] on input "text" at bounding box center [774, 466] width 144 height 23
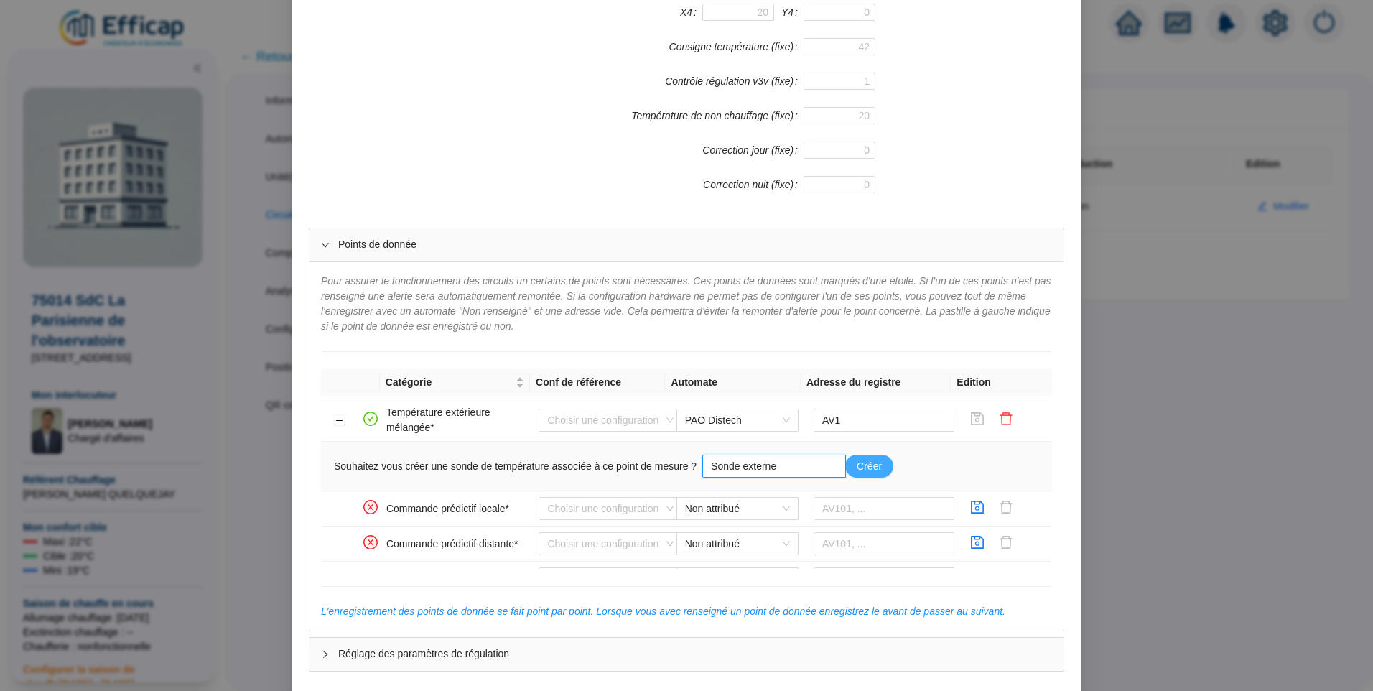
type input "Sonde externe"
click at [857, 459] on span "Créer" at bounding box center [869, 466] width 25 height 15
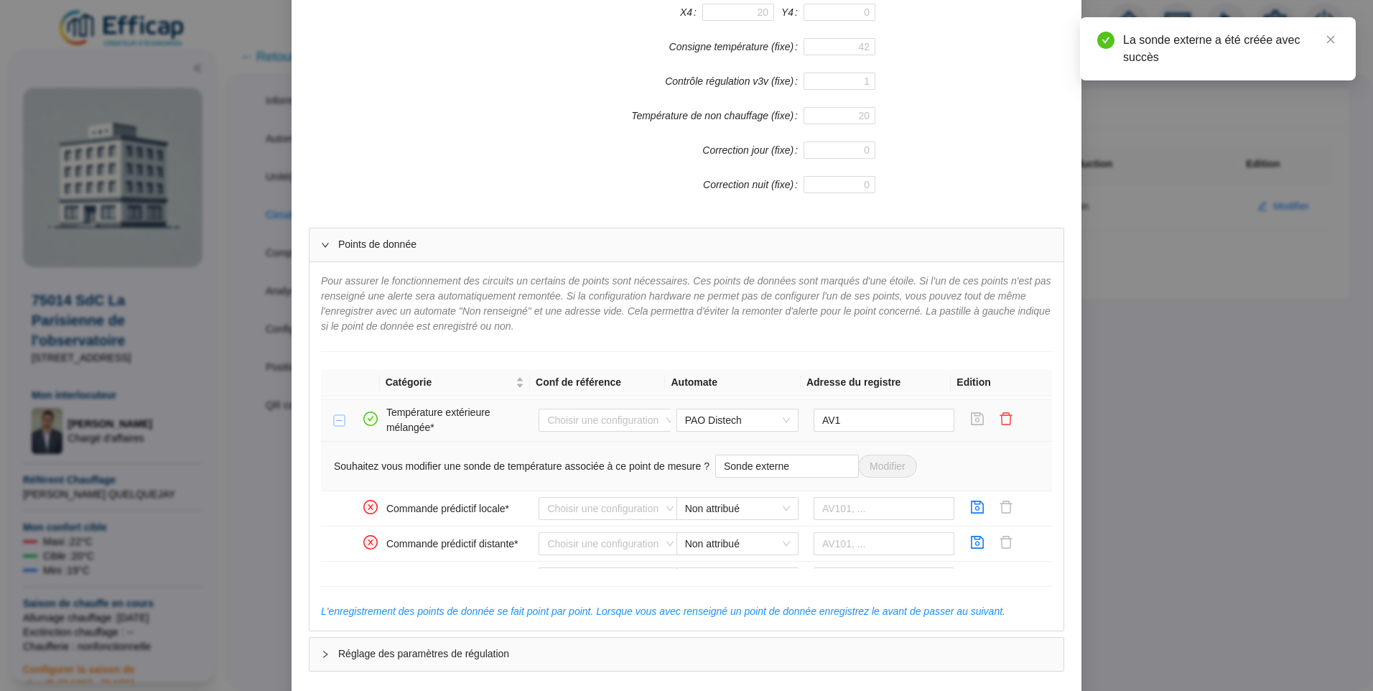
click at [335, 424] on button "Réduire la ligne" at bounding box center [339, 420] width 11 height 11
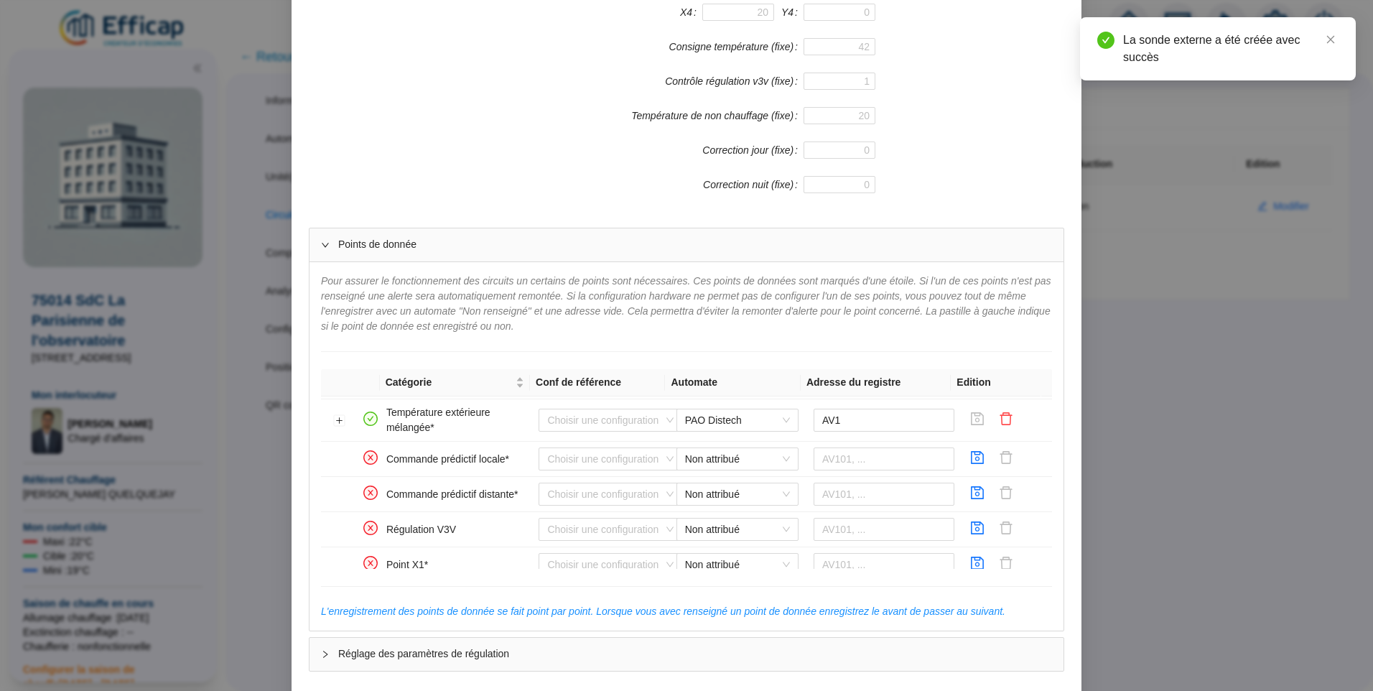
scroll to position [364, 0]
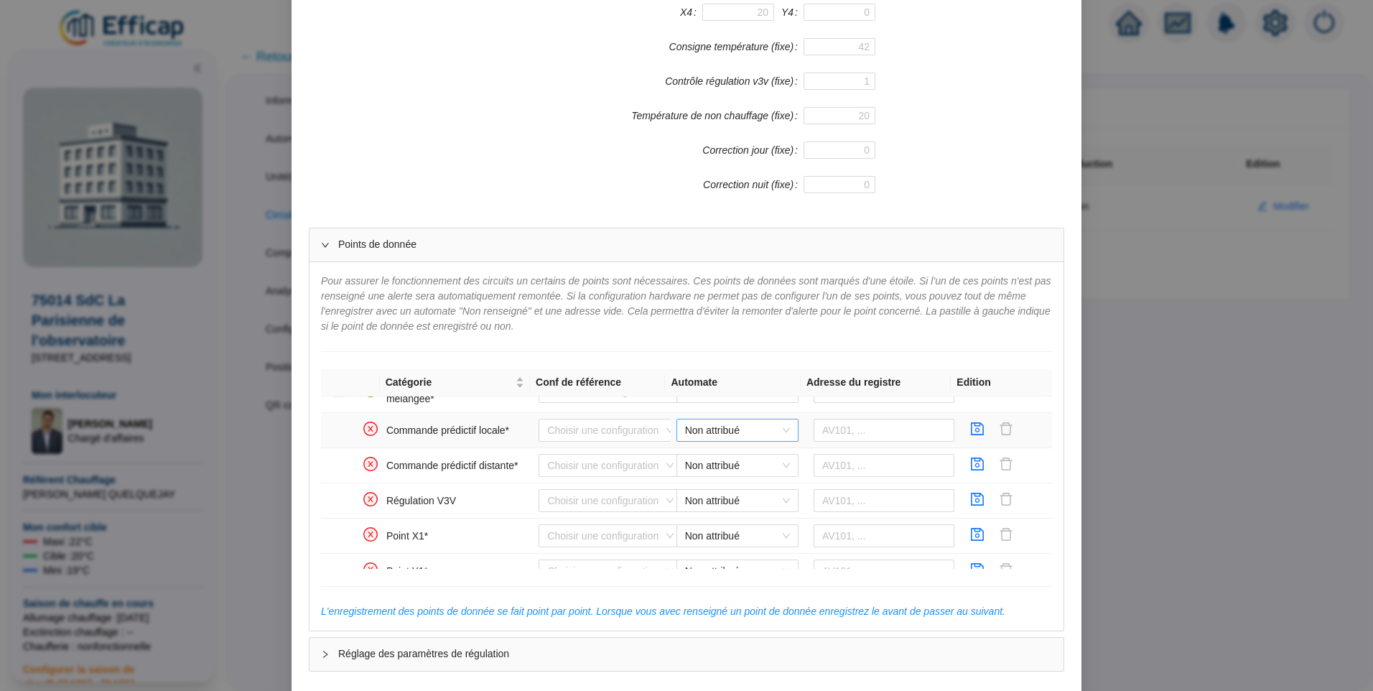
click at [720, 432] on span "Non attribué" at bounding box center [737, 430] width 105 height 22
click at [716, 458] on div "PAO Distech" at bounding box center [726, 459] width 99 height 15
click at [855, 430] on input "text" at bounding box center [884, 430] width 141 height 23
type input "BV104"
click at [972, 426] on icon "save" at bounding box center [978, 428] width 13 height 13
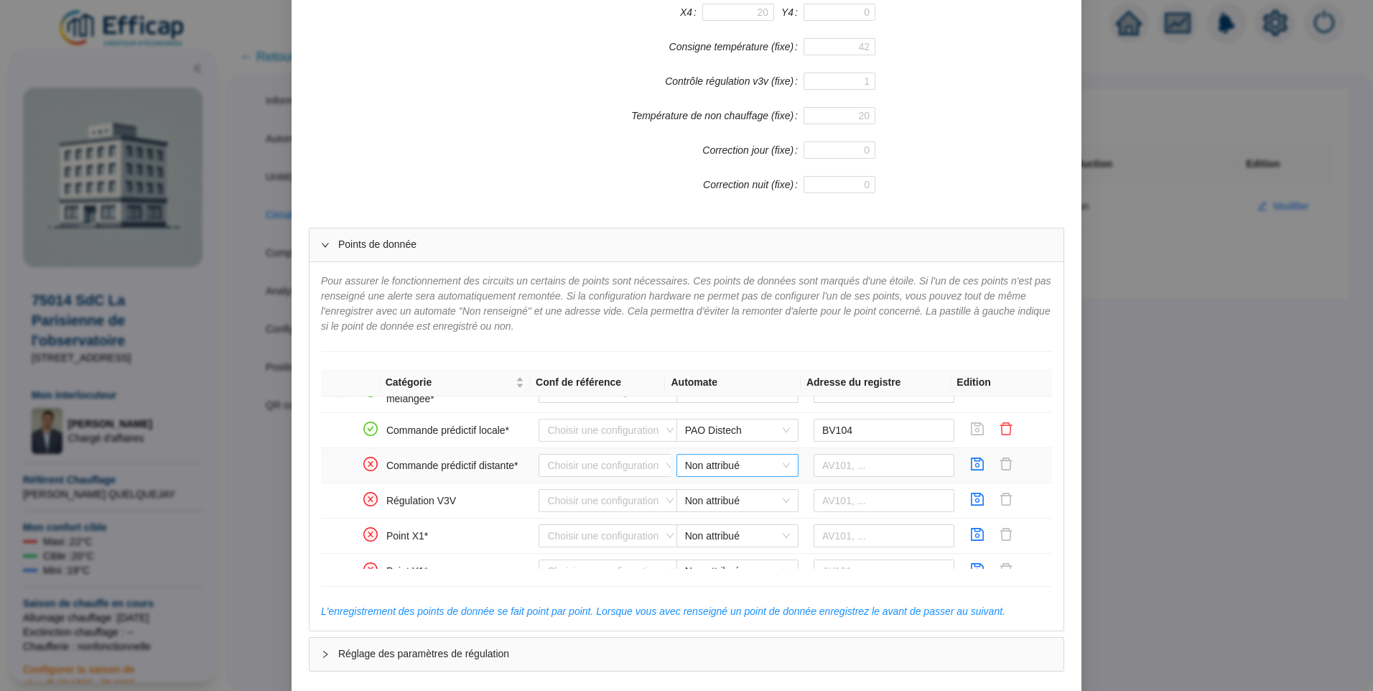
click at [741, 460] on span "Non attribué" at bounding box center [737, 466] width 105 height 22
click at [732, 489] on div "PAO Distech" at bounding box center [726, 494] width 99 height 15
click at [842, 461] on input "text" at bounding box center [884, 465] width 141 height 23
type input "BV103"
click at [970, 463] on icon "save" at bounding box center [977, 464] width 14 height 14
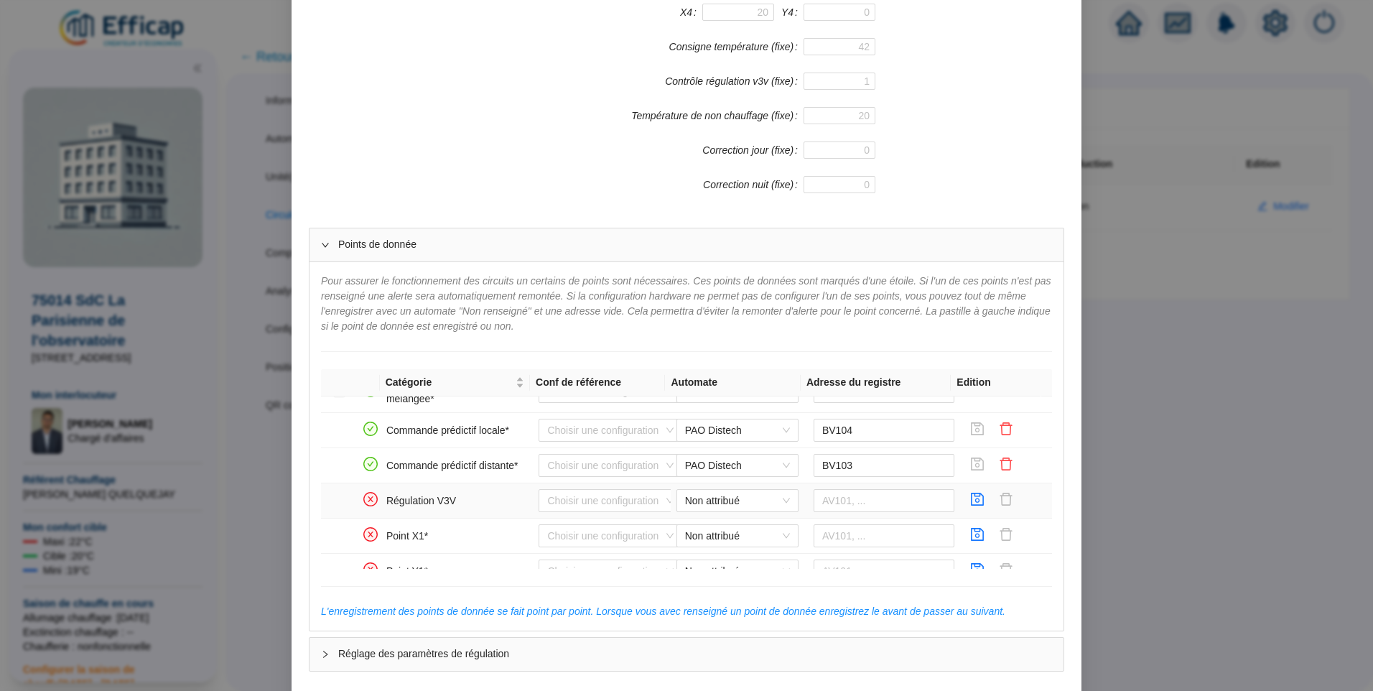
click at [970, 501] on icon "save" at bounding box center [977, 499] width 14 height 14
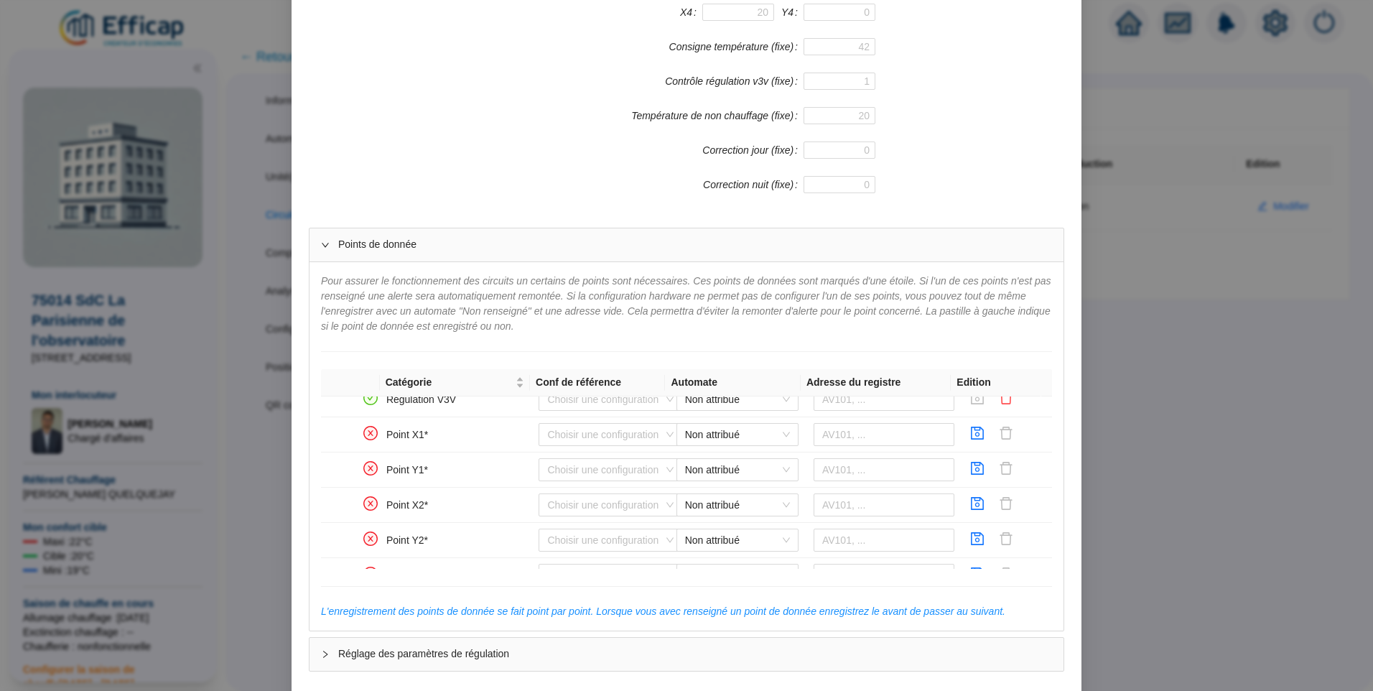
scroll to position [489, 0]
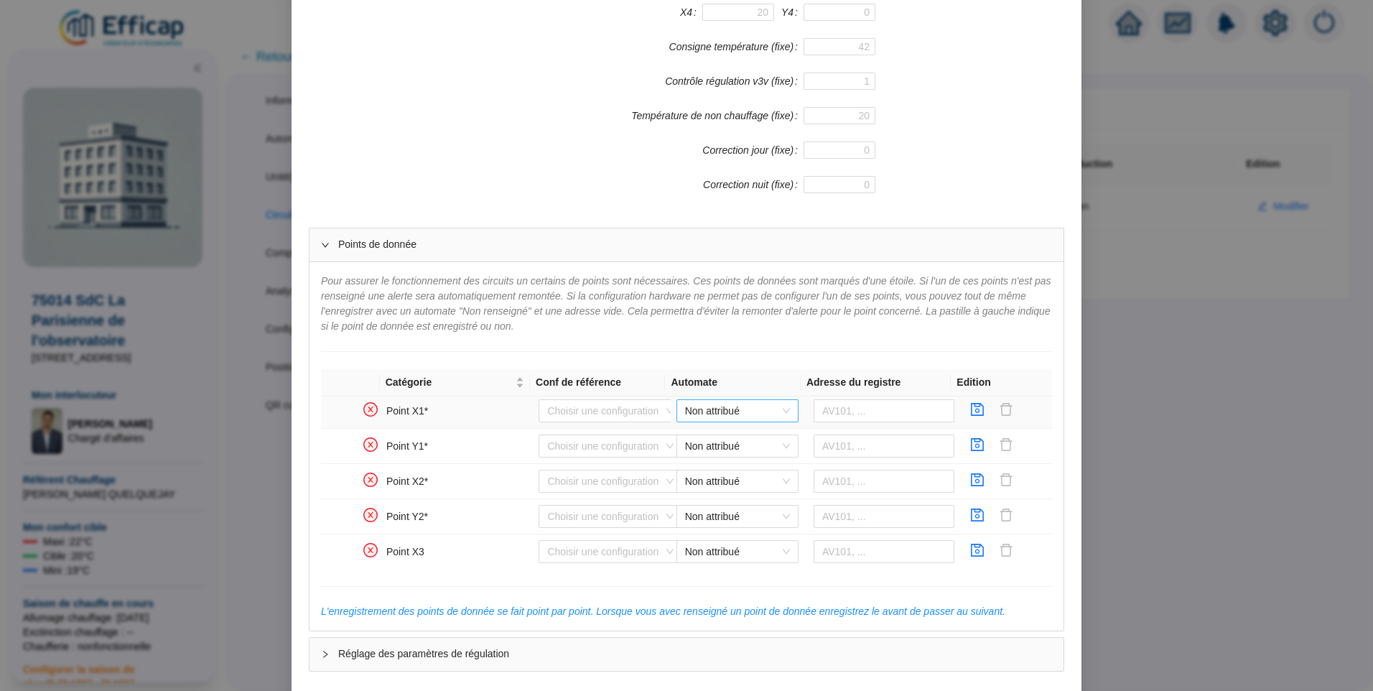
click at [710, 411] on span "Non attribué" at bounding box center [737, 411] width 105 height 22
click at [719, 442] on div "PAO Distech" at bounding box center [726, 439] width 99 height 15
click at [865, 410] on input "text" at bounding box center [884, 410] width 141 height 23
type input "AV151"
click at [970, 415] on icon "save" at bounding box center [977, 409] width 14 height 14
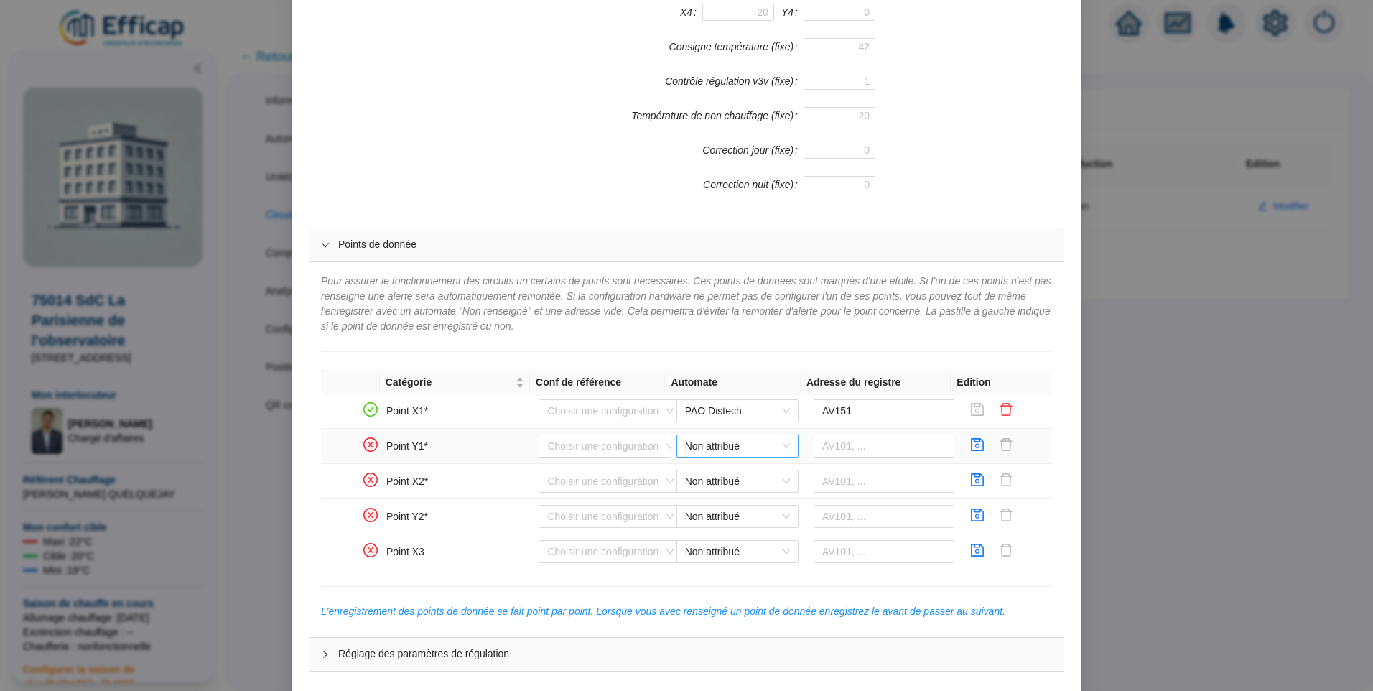
click at [697, 445] on span "Non attribué" at bounding box center [737, 446] width 105 height 22
click at [716, 480] on div "PAO Distech" at bounding box center [726, 475] width 99 height 15
click at [822, 455] on input "text" at bounding box center [884, 445] width 141 height 23
click at [870, 449] on input "text" at bounding box center [884, 445] width 141 height 23
type input "AV150"
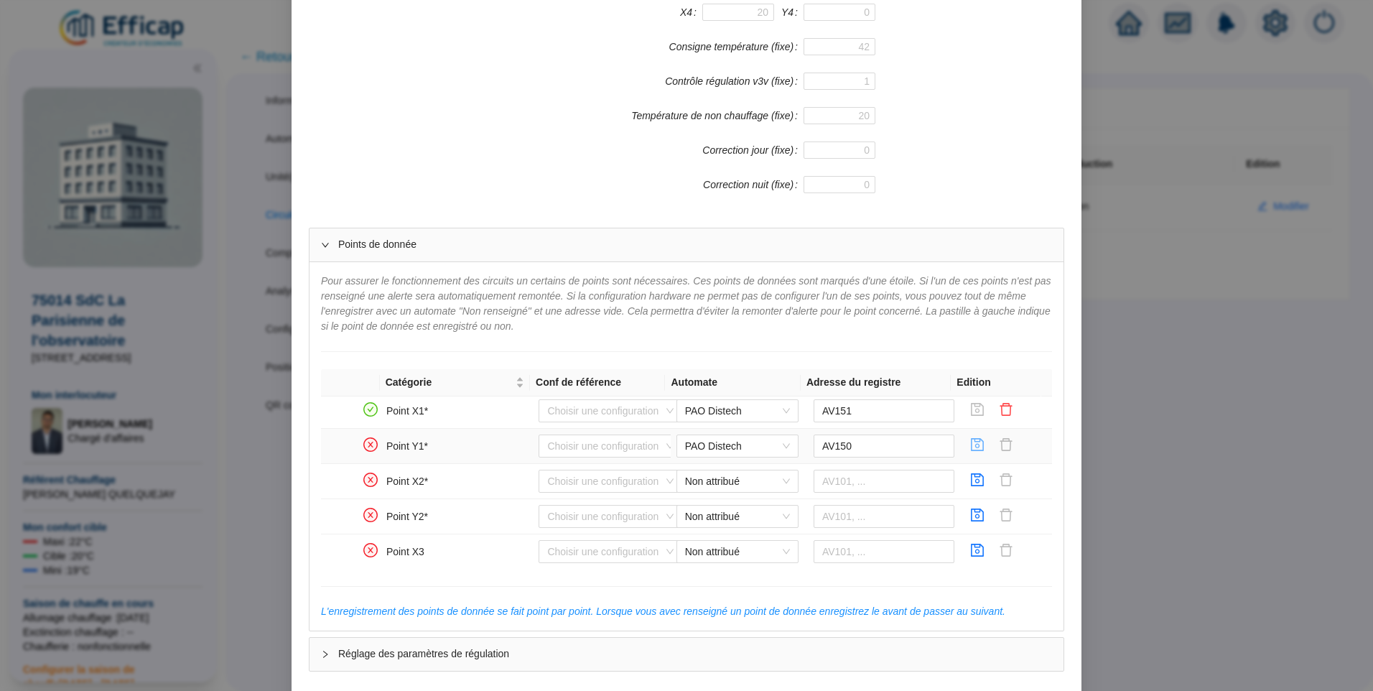
click at [972, 447] on icon "save" at bounding box center [978, 444] width 13 height 13
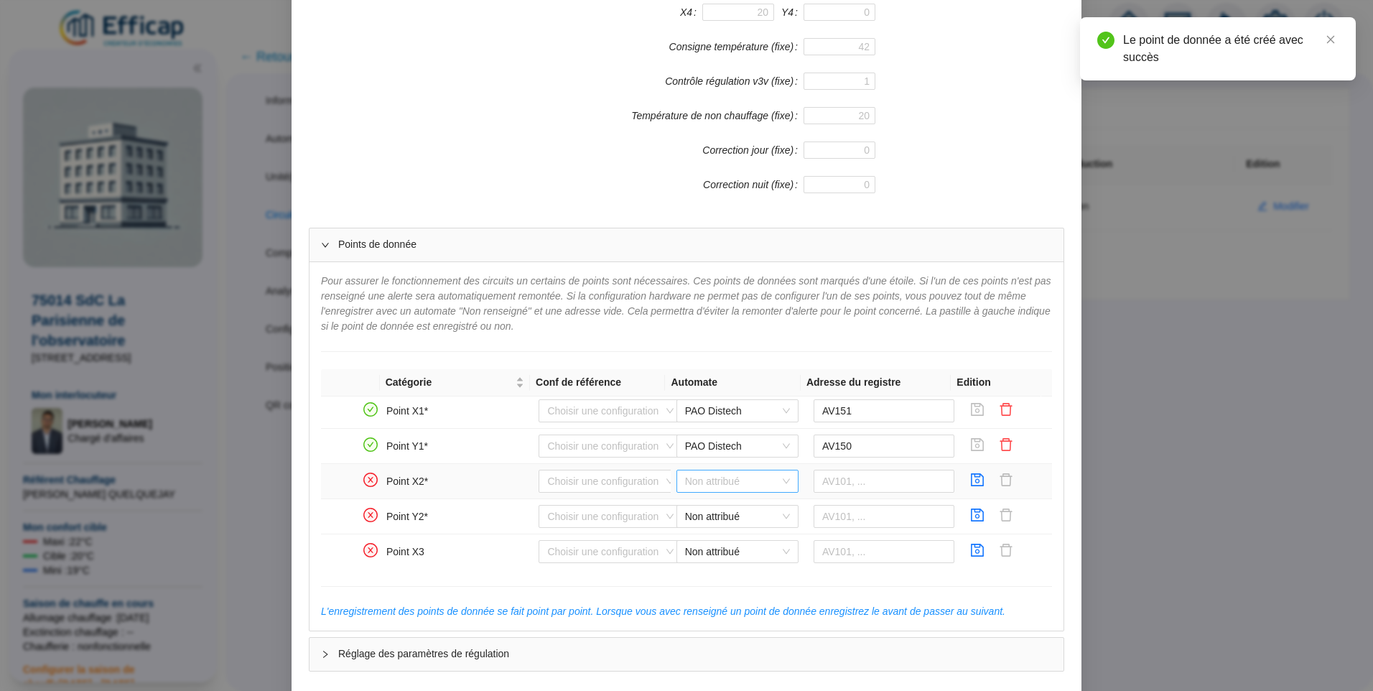
click at [694, 477] on span "Non attribué" at bounding box center [737, 481] width 105 height 22
click at [699, 505] on div "PAO Distech" at bounding box center [726, 510] width 99 height 15
click at [827, 478] on input "text" at bounding box center [884, 481] width 141 height 23
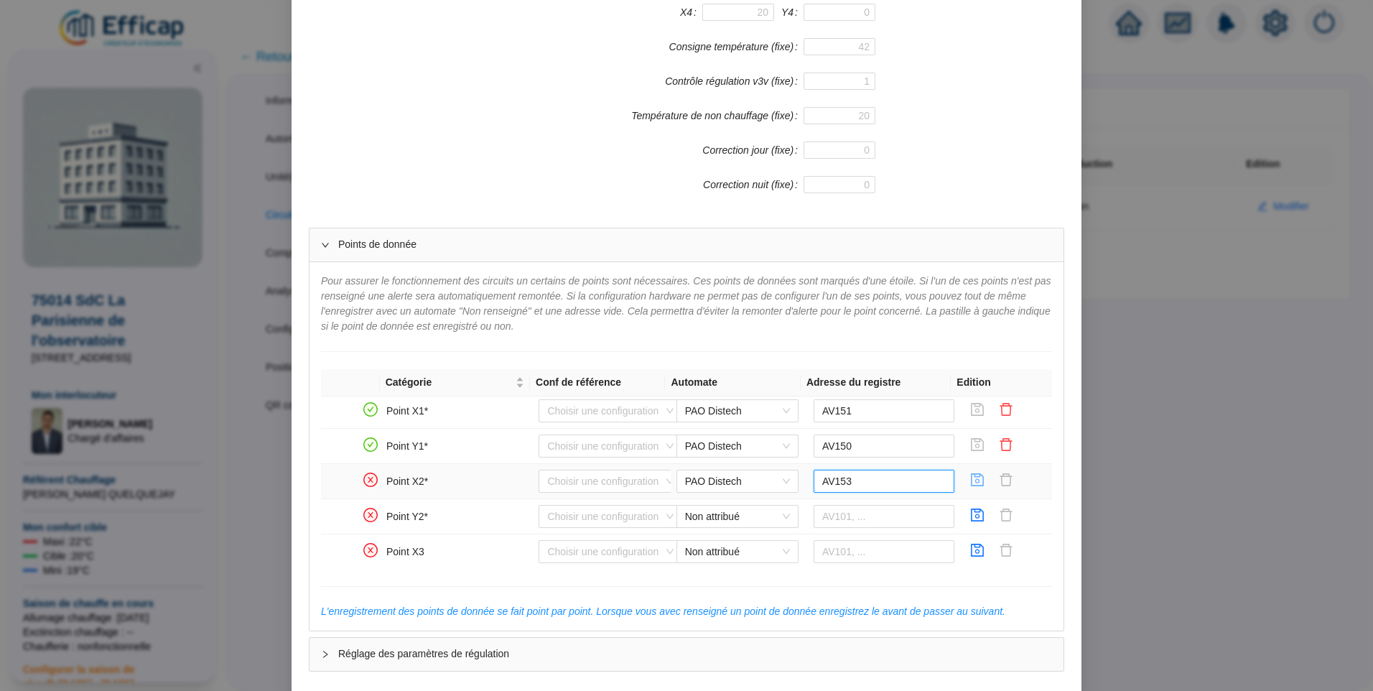
type input "AV153"
click at [970, 475] on icon "save" at bounding box center [977, 480] width 14 height 14
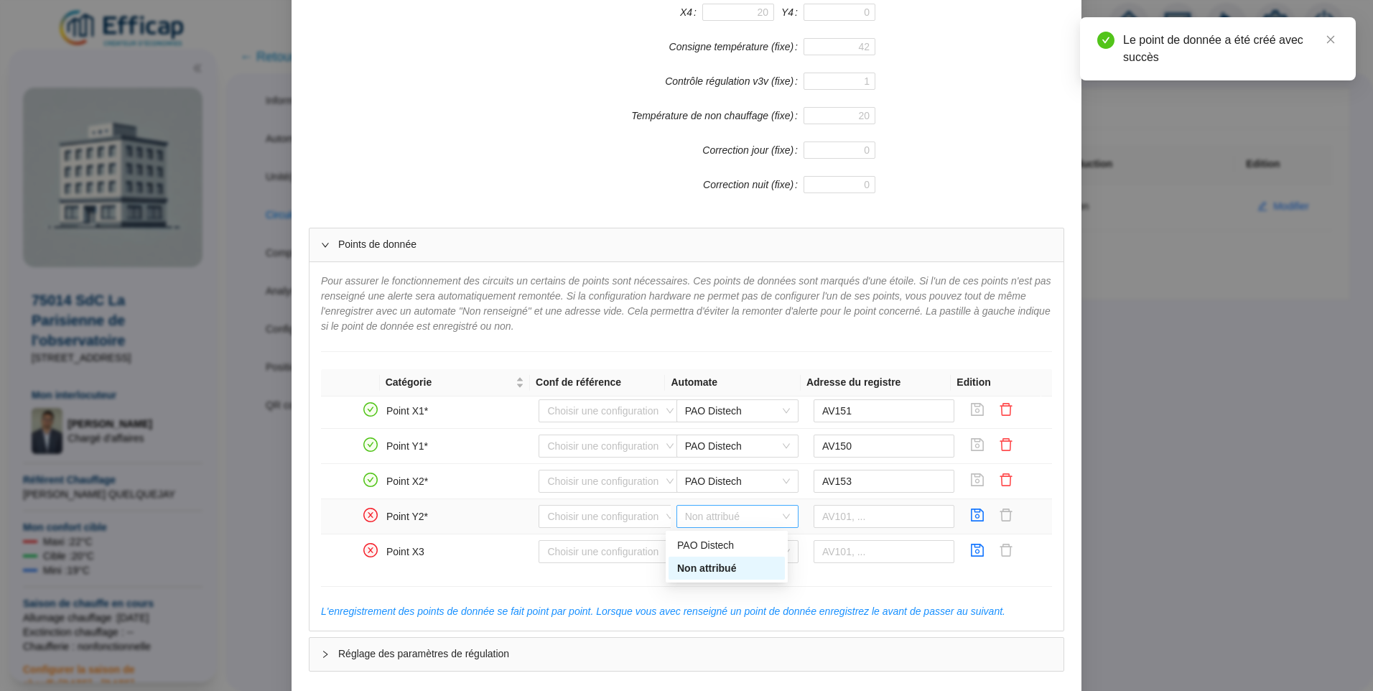
click at [708, 524] on span "Non attribué" at bounding box center [737, 517] width 105 height 22
click at [715, 545] on div "PAO Distech" at bounding box center [726, 545] width 99 height 15
drag, startPoint x: 829, startPoint y: 518, endPoint x: 400, endPoint y: 159, distance: 559.8
click at [831, 518] on input "text" at bounding box center [884, 516] width 141 height 23
type input "AV152"
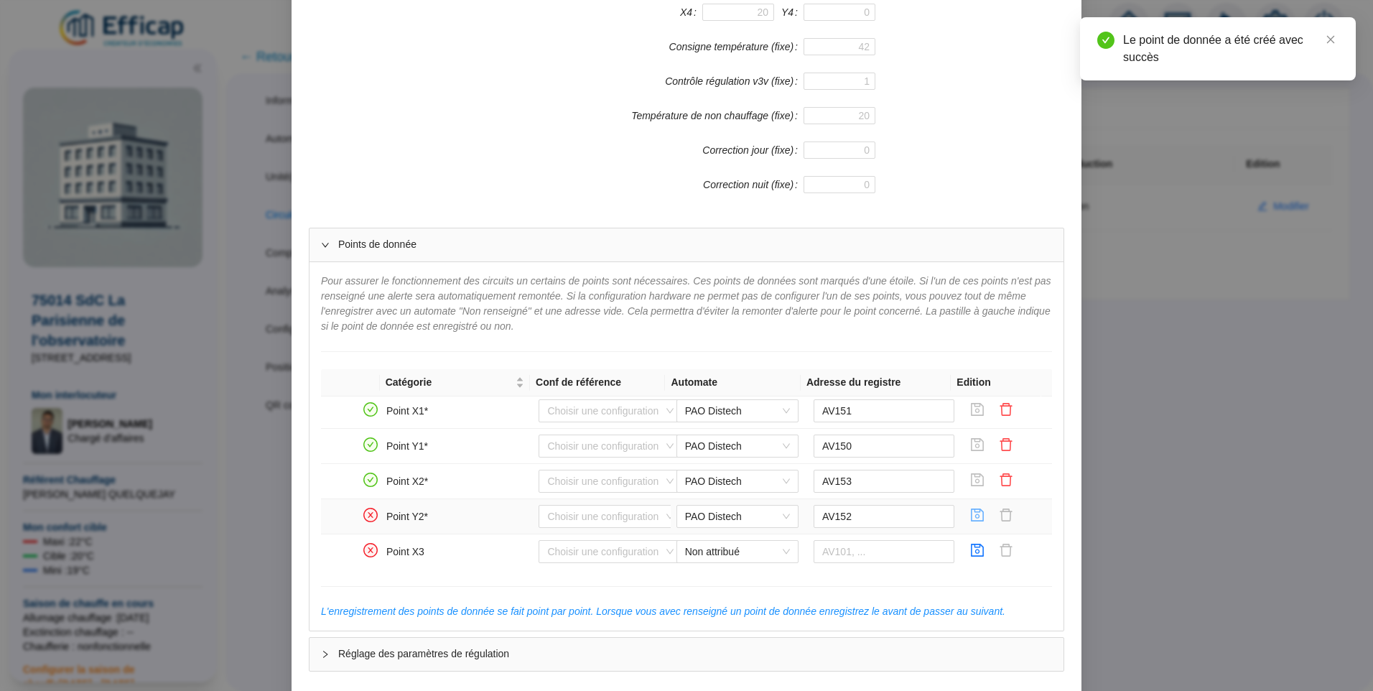
click at [972, 516] on icon "save" at bounding box center [978, 514] width 13 height 13
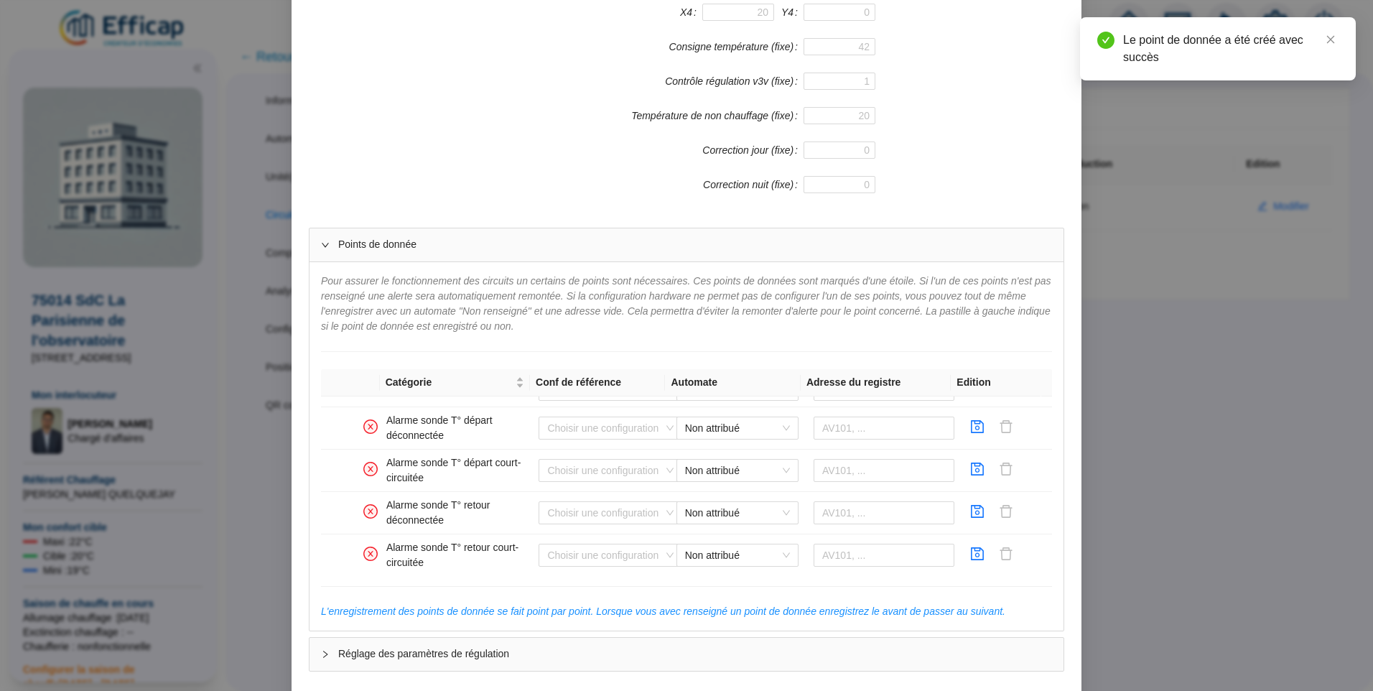
scroll to position [774, 0]
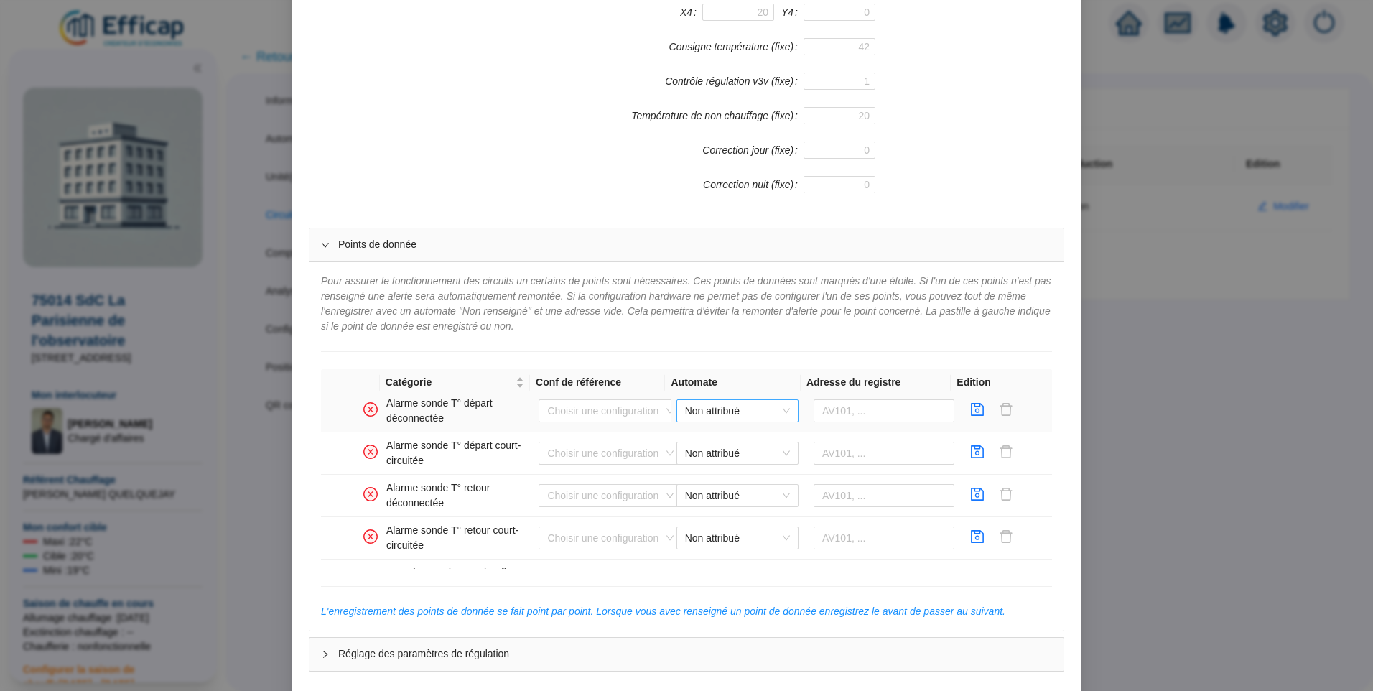
click at [703, 408] on span "Non attribué" at bounding box center [737, 411] width 105 height 22
click at [721, 445] on div "PAO Distech" at bounding box center [726, 439] width 99 height 15
click at [864, 406] on input "text" at bounding box center [884, 410] width 141 height 23
type input "BV100"
drag, startPoint x: 964, startPoint y: 413, endPoint x: 677, endPoint y: 211, distance: 351.6
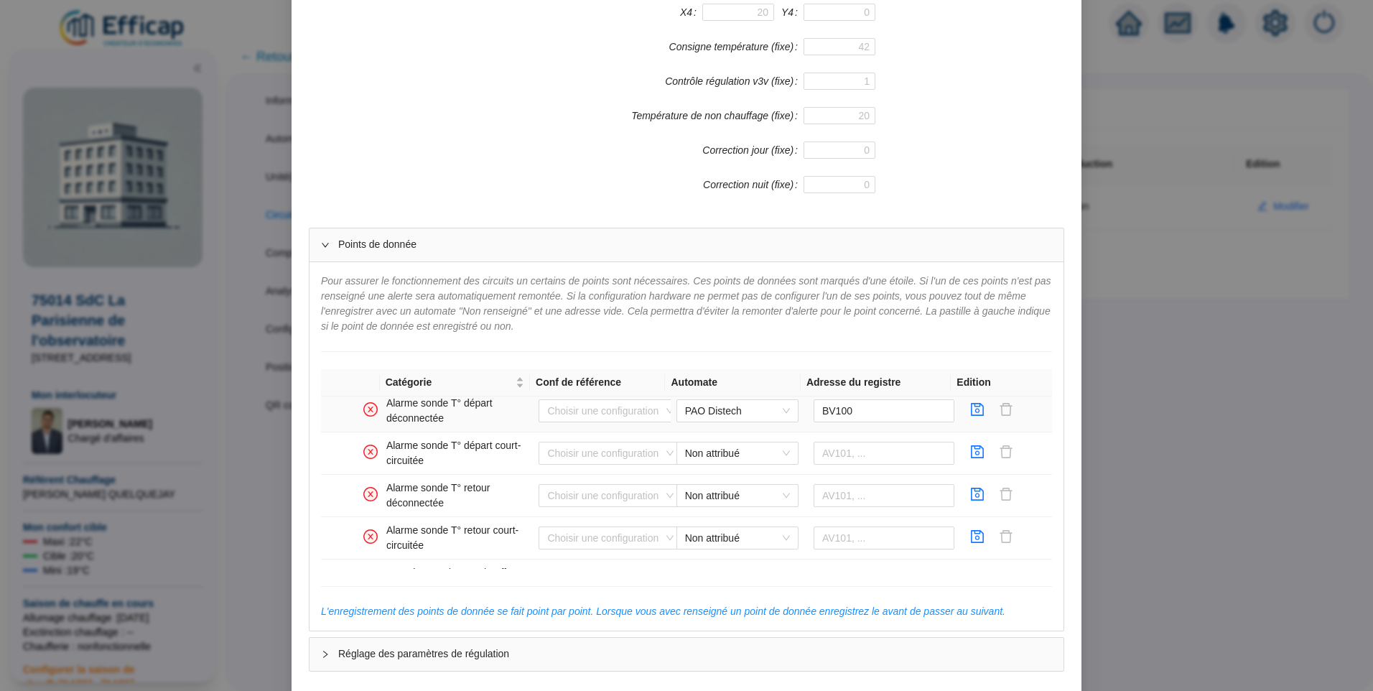
click at [970, 414] on icon "save" at bounding box center [977, 409] width 14 height 14
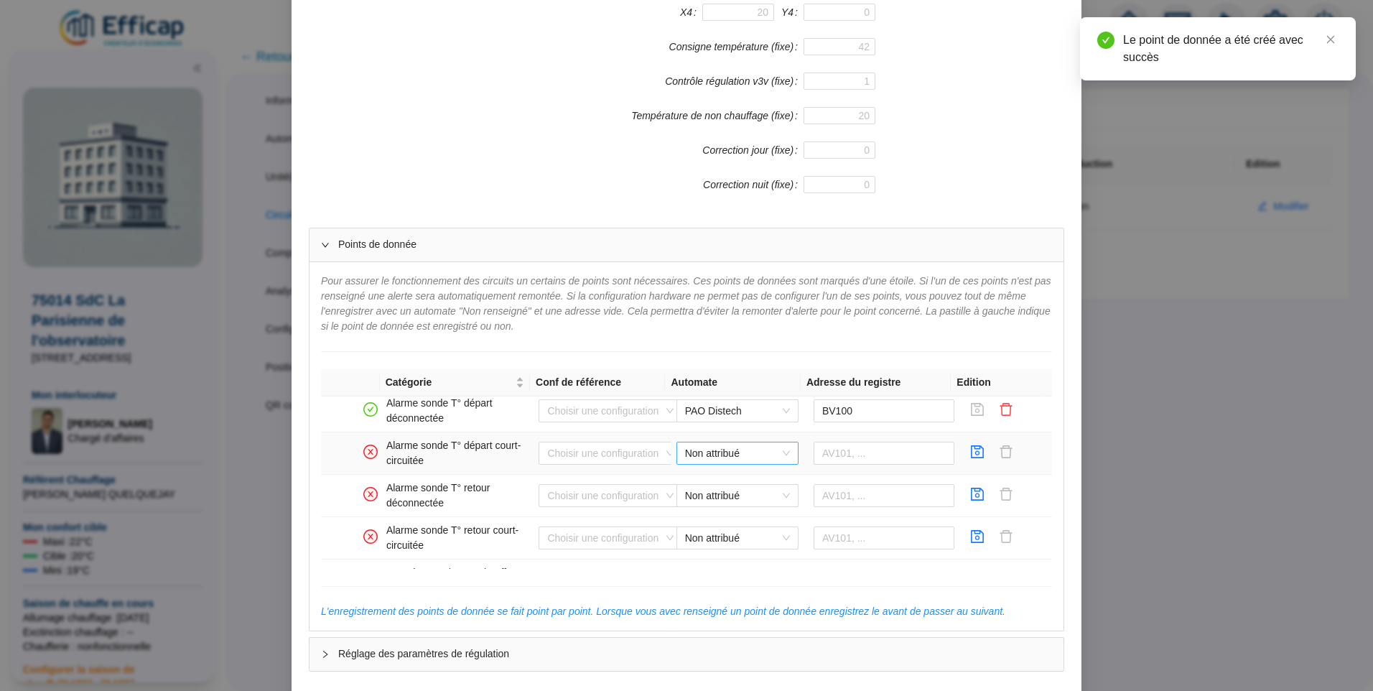
click at [691, 450] on span "Non attribué" at bounding box center [737, 453] width 105 height 22
click at [698, 478] on div "PAO Distech" at bounding box center [726, 482] width 99 height 15
click at [824, 452] on input "text" at bounding box center [884, 453] width 141 height 23
type input "BV101"
click at [970, 451] on icon "save" at bounding box center [977, 452] width 14 height 14
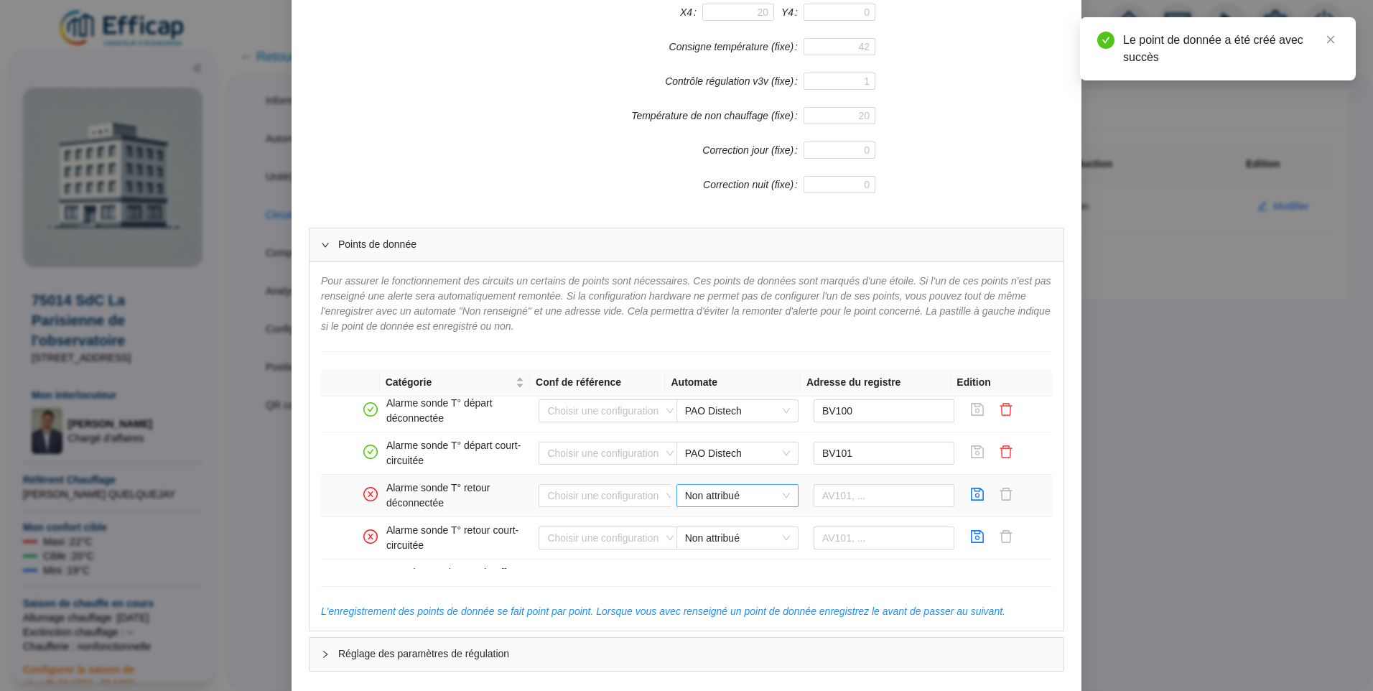
click at [685, 497] on span "Non attribué" at bounding box center [737, 496] width 105 height 22
click at [703, 519] on div "PAO Distech" at bounding box center [726, 524] width 99 height 15
click at [845, 489] on input "text" at bounding box center [884, 495] width 141 height 23
type input "BV102"
click at [970, 499] on icon "save" at bounding box center [977, 494] width 14 height 14
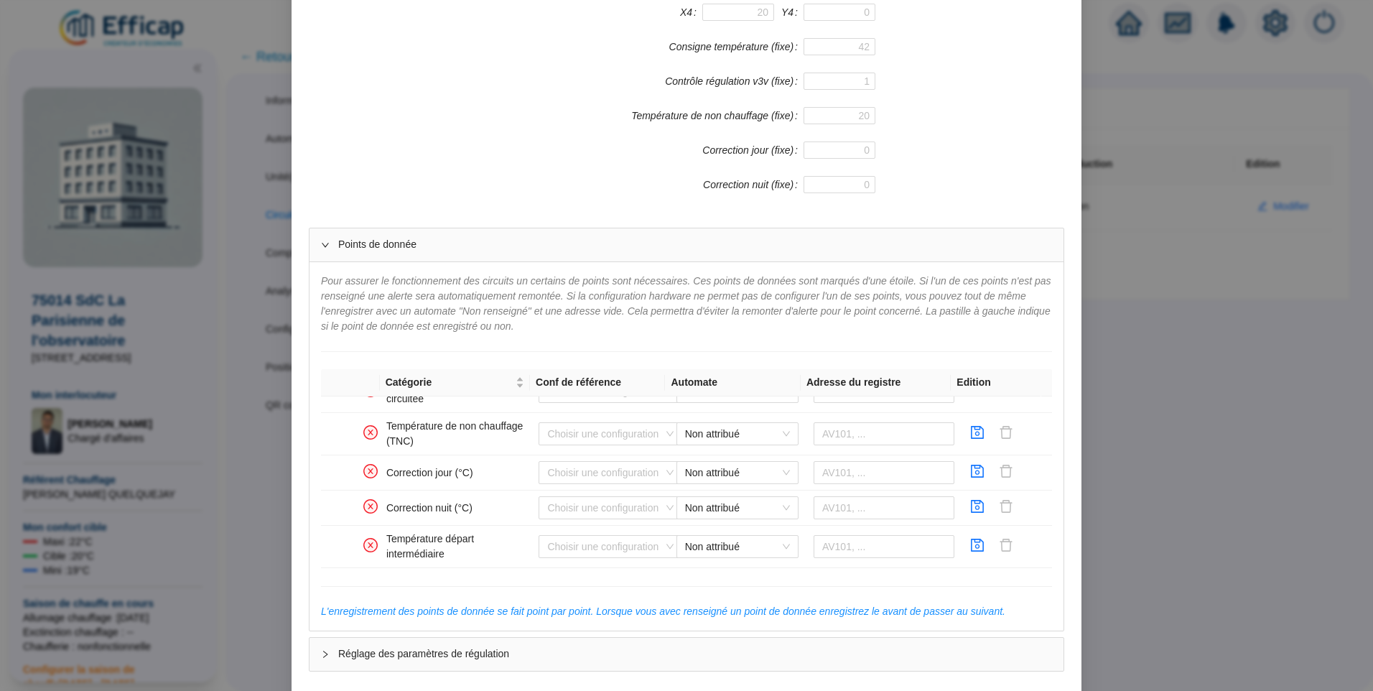
scroll to position [926, 0]
click at [714, 433] on span "Non attribué" at bounding box center [737, 428] width 105 height 22
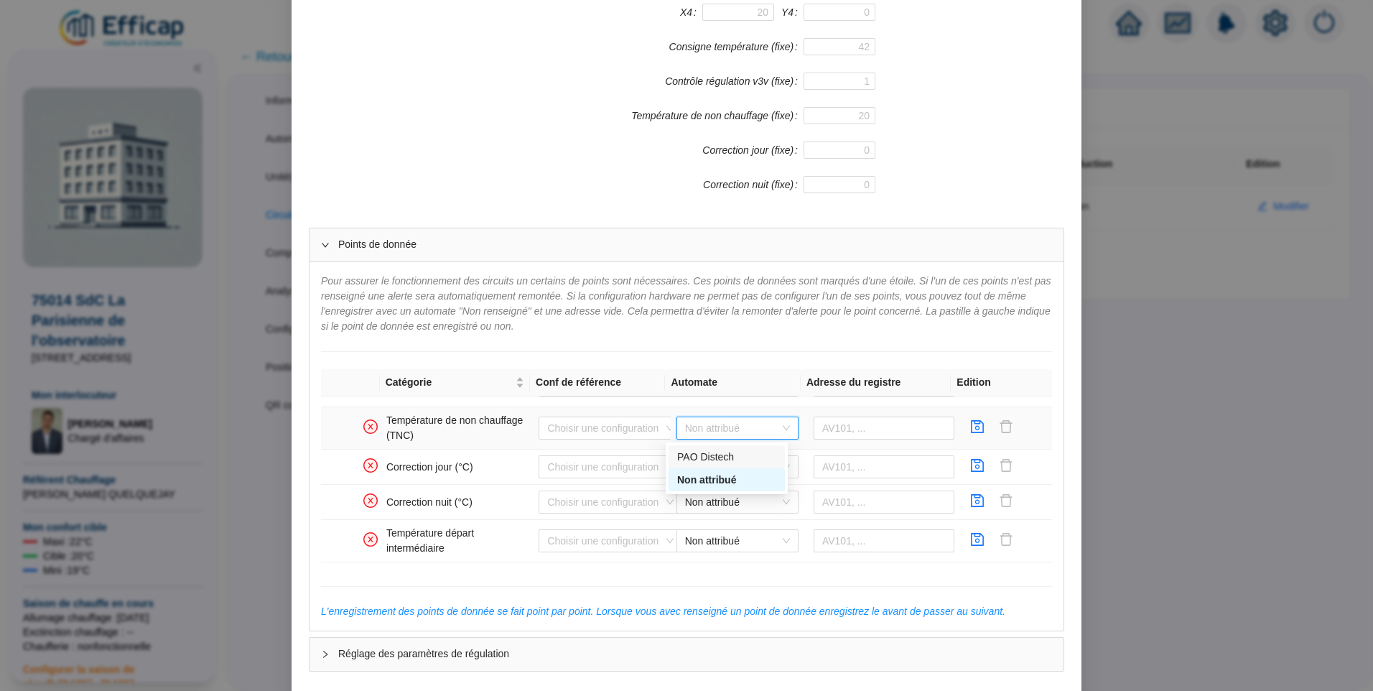
click at [716, 456] on div "PAO Distech" at bounding box center [726, 457] width 99 height 15
click at [830, 432] on input "text" at bounding box center [884, 428] width 141 height 23
type input "AV112"
click at [972, 422] on icon "save" at bounding box center [978, 426] width 13 height 13
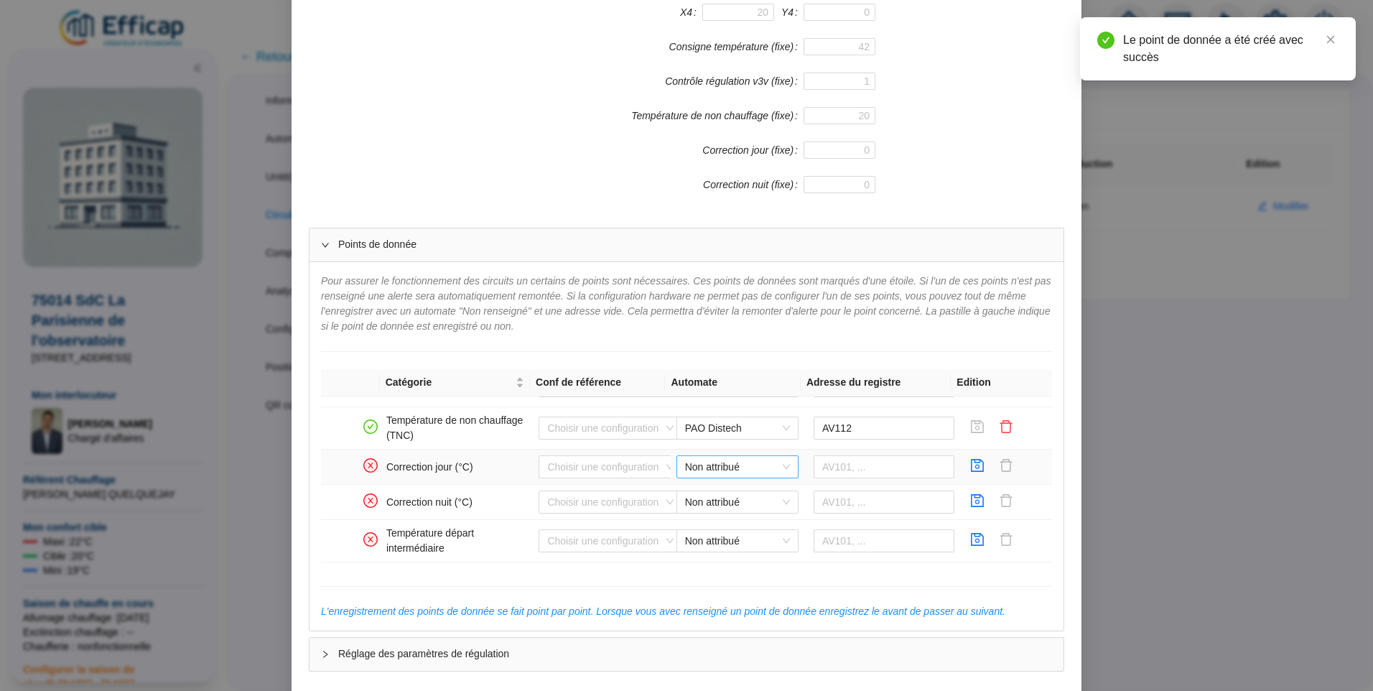
click at [706, 465] on span "Non attribué" at bounding box center [737, 467] width 105 height 22
click at [709, 493] on div "PAO Distech" at bounding box center [726, 495] width 99 height 15
click at [888, 468] on input "text" at bounding box center [884, 466] width 141 height 23
type input "AV110"
click at [970, 470] on icon "save" at bounding box center [977, 465] width 14 height 14
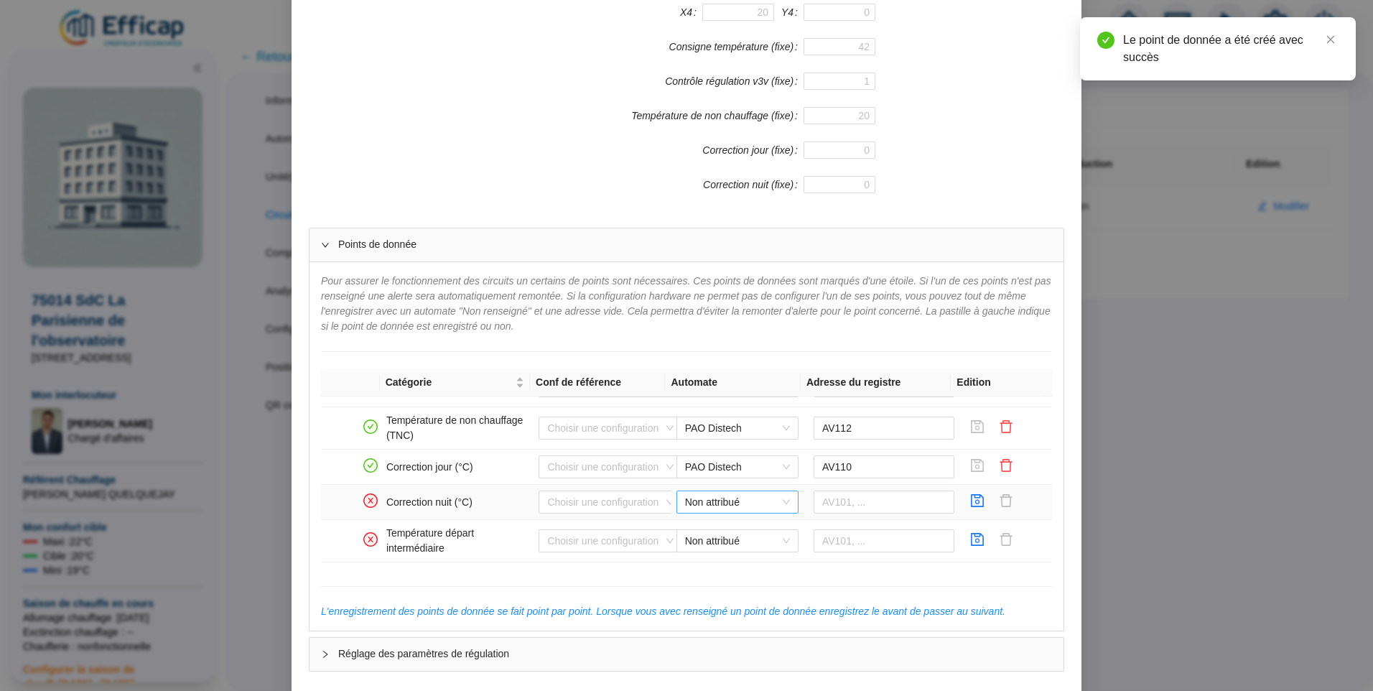
click at [726, 499] on span "Non attribué" at bounding box center [737, 502] width 105 height 22
click at [736, 530] on div "PAO Distech" at bounding box center [726, 531] width 99 height 15
click at [848, 502] on input "text" at bounding box center [884, 501] width 141 height 23
type input "AV111"
click at [970, 505] on icon "save" at bounding box center [977, 500] width 14 height 14
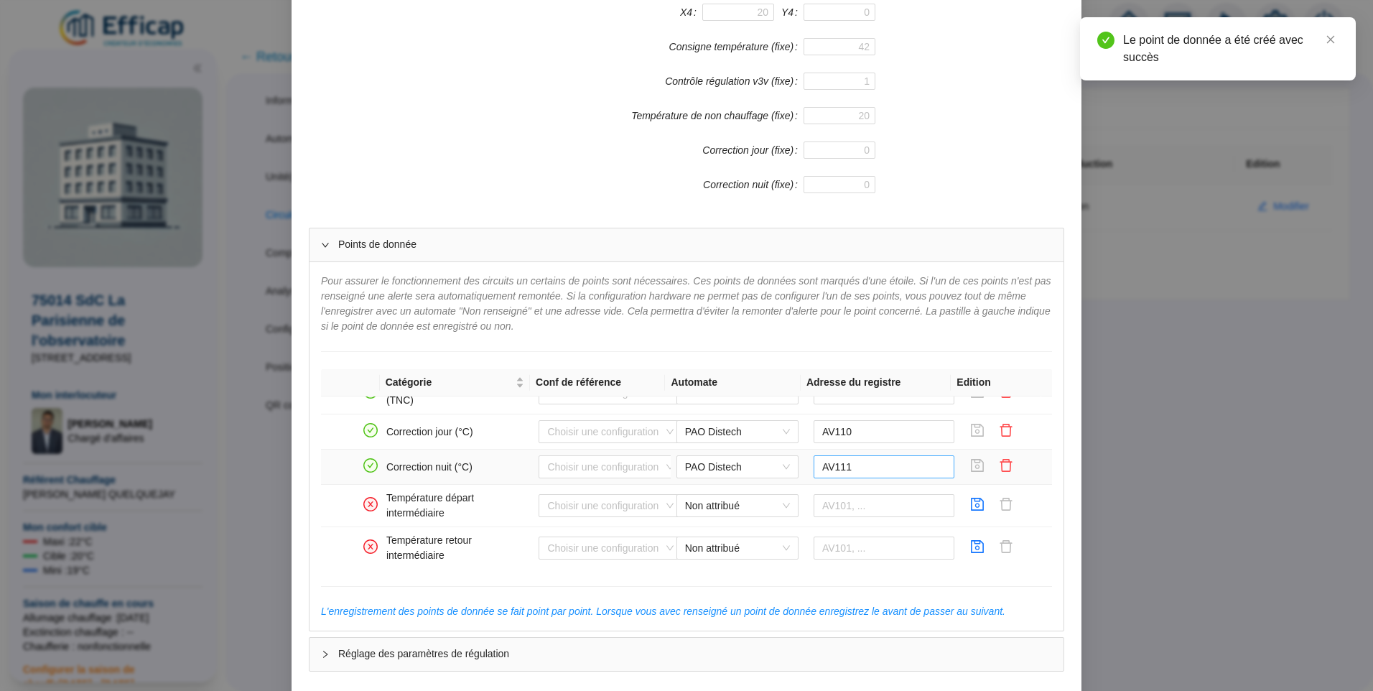
scroll to position [962, 0]
click at [970, 504] on icon "save" at bounding box center [977, 503] width 14 height 14
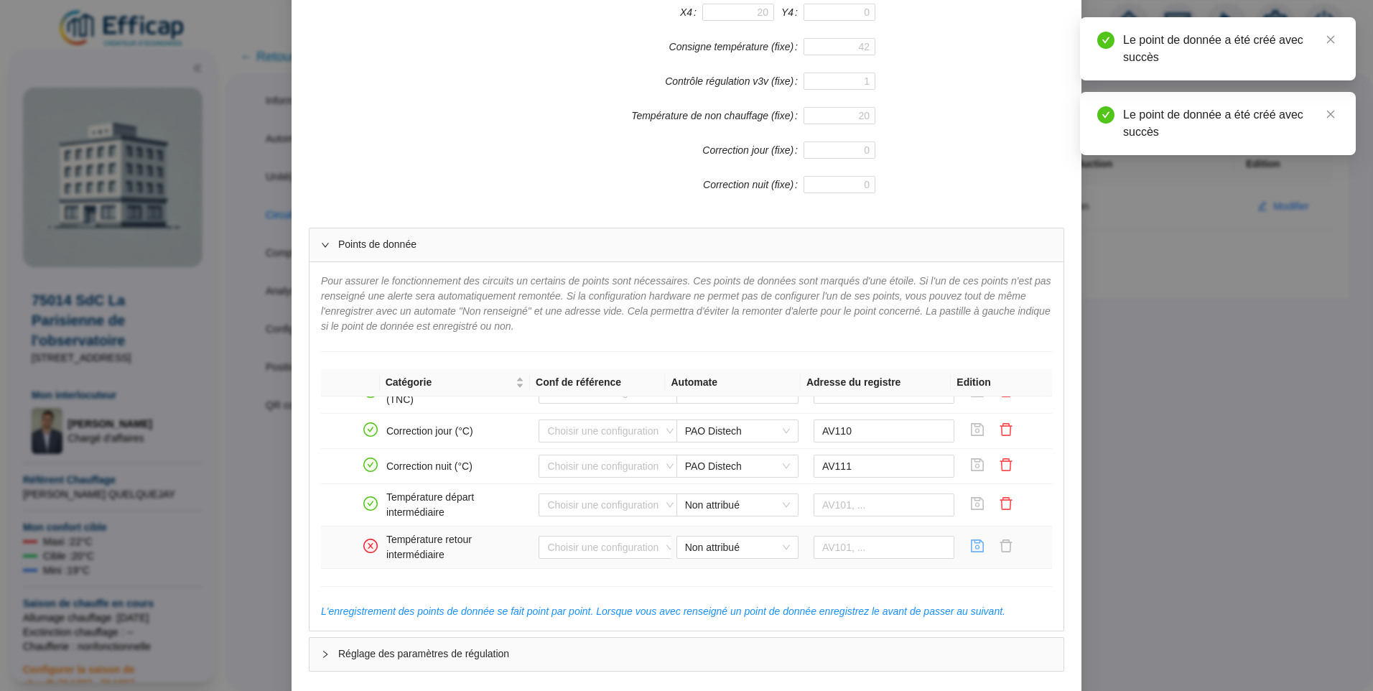
click at [970, 546] on icon "save" at bounding box center [977, 546] width 14 height 14
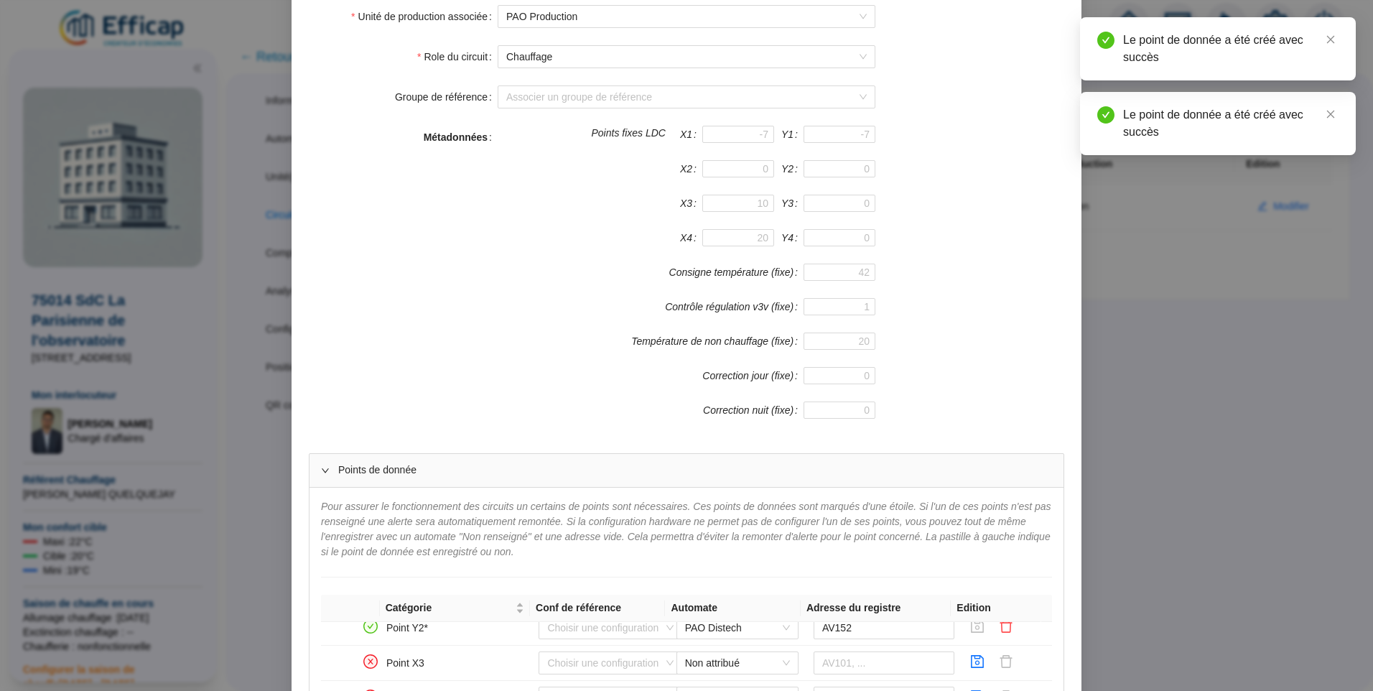
scroll to position [65, 0]
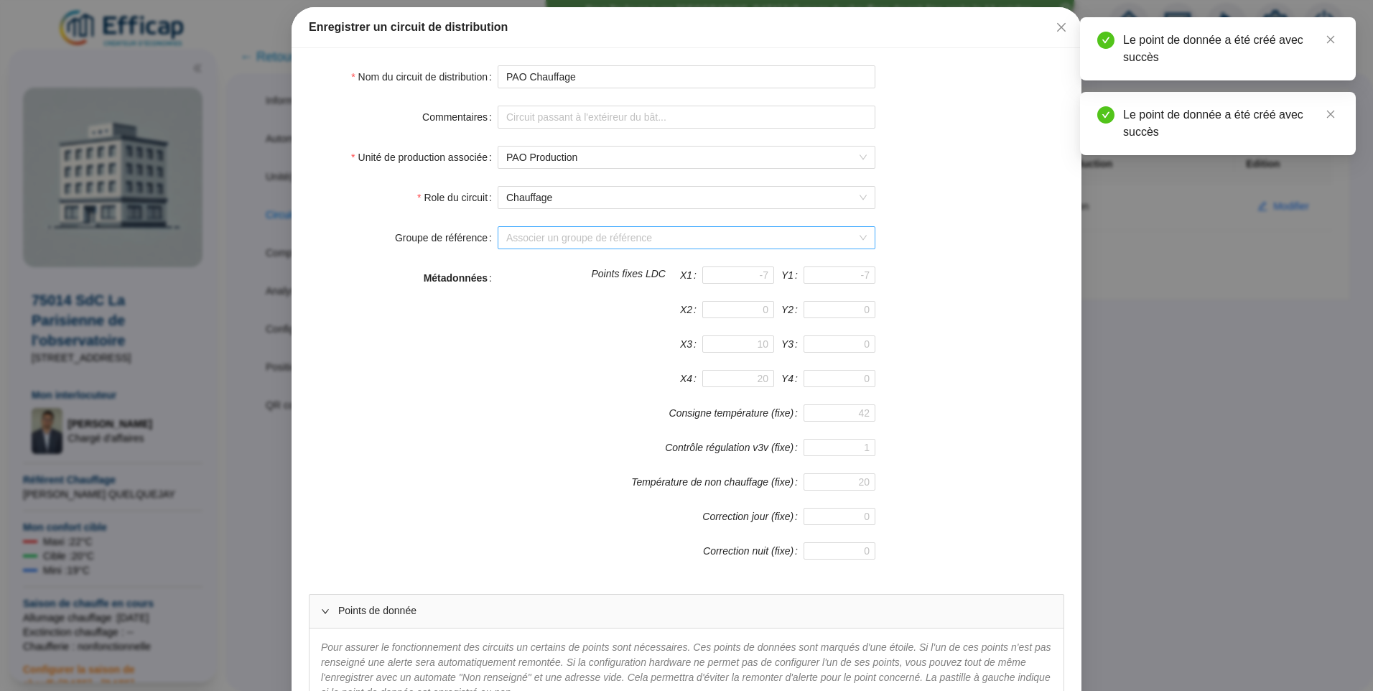
click at [570, 242] on input "Groupe de référence" at bounding box center [680, 238] width 348 height 22
click at [557, 269] on div "Sondes livrèes (18 sondes)" at bounding box center [681, 266] width 355 height 15
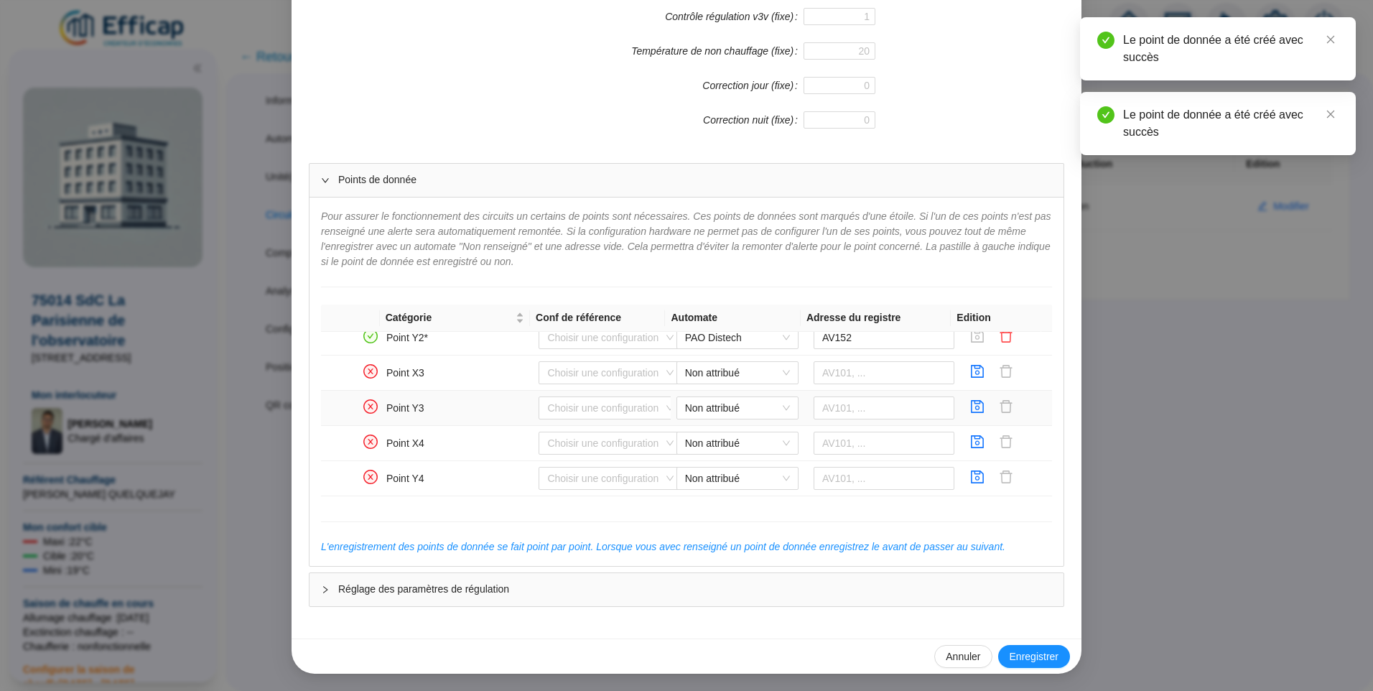
scroll to position [962, 0]
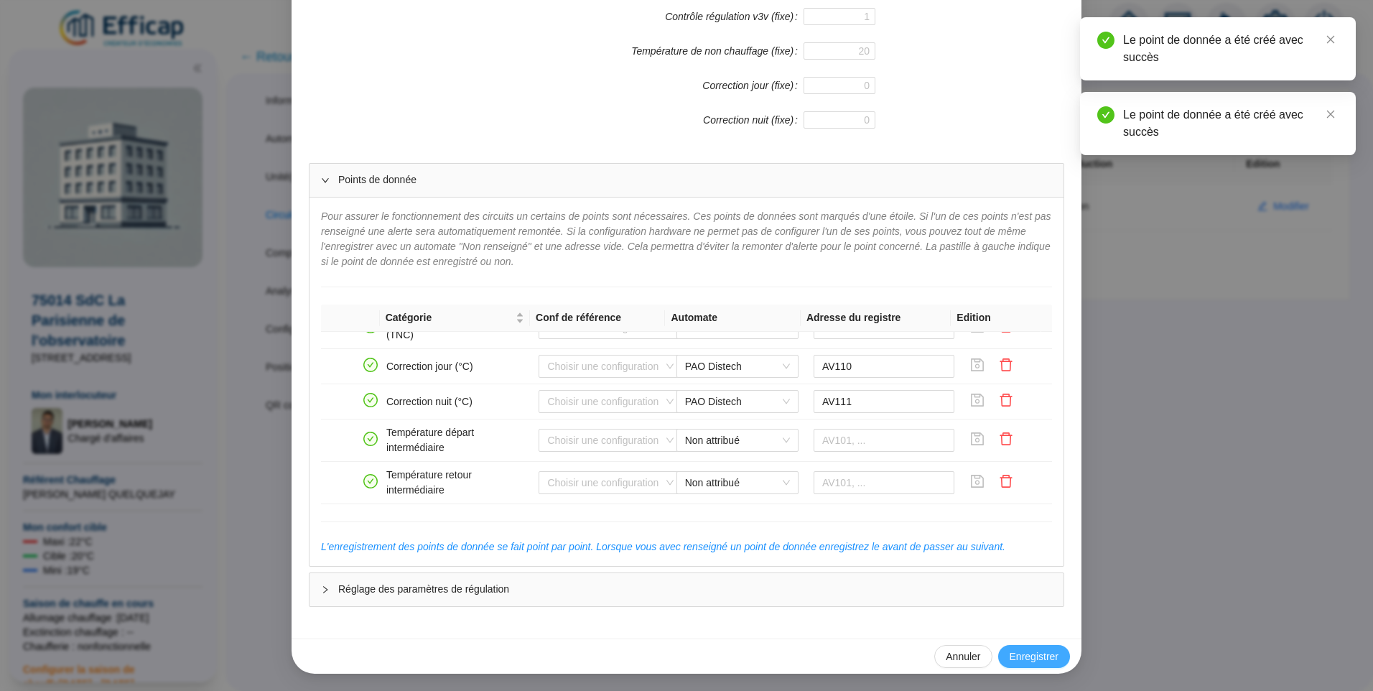
click at [1049, 656] on span "Enregistrer" at bounding box center [1034, 656] width 49 height 15
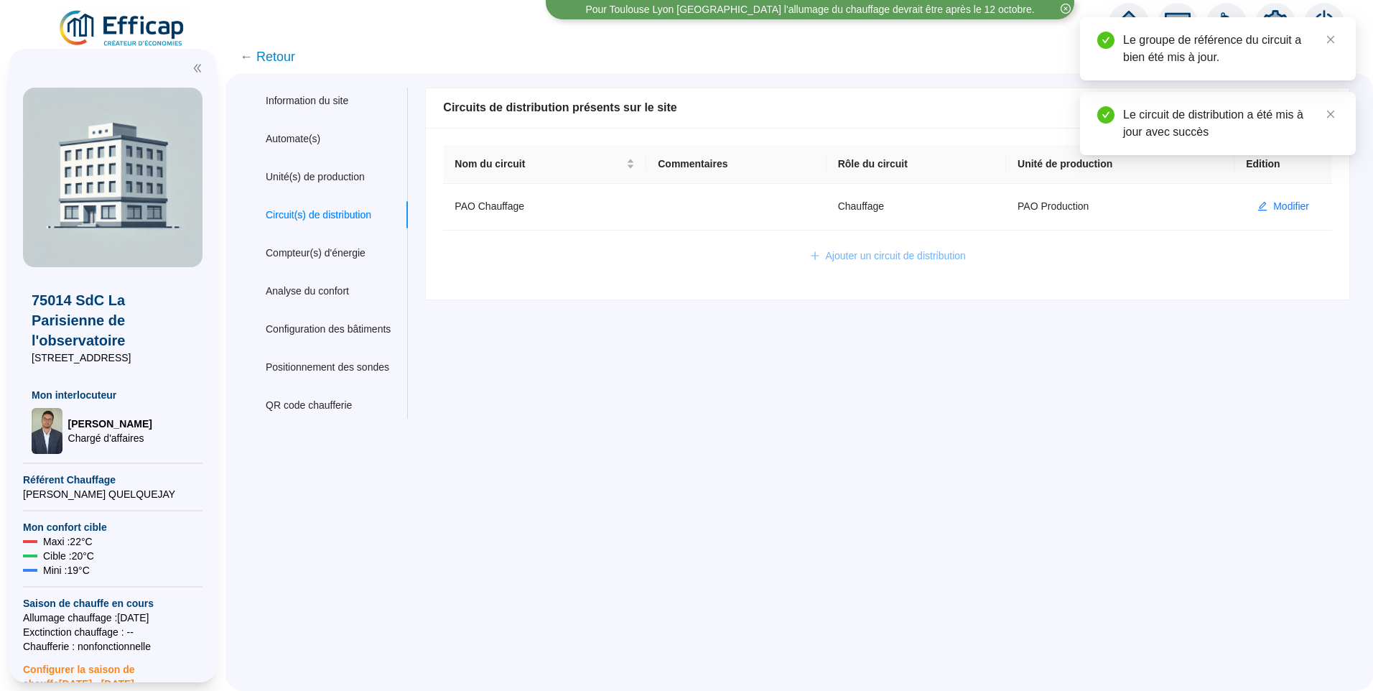
click at [872, 265] on button "Ajouter un circuit de distribution" at bounding box center [888, 256] width 179 height 23
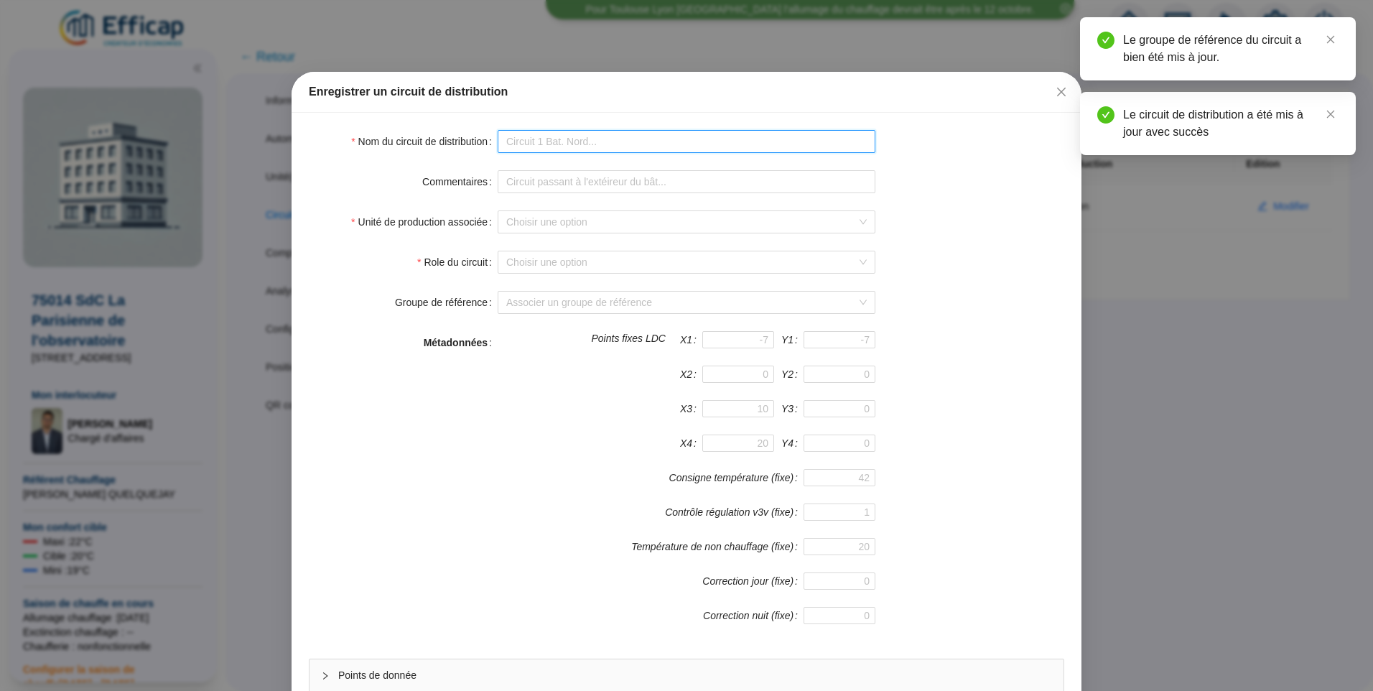
click at [547, 143] on input "Nom du circuit de distribution" at bounding box center [687, 141] width 378 height 23
type input "PAO ECS"
click at [565, 227] on input "Unité de production associée" at bounding box center [680, 222] width 348 height 22
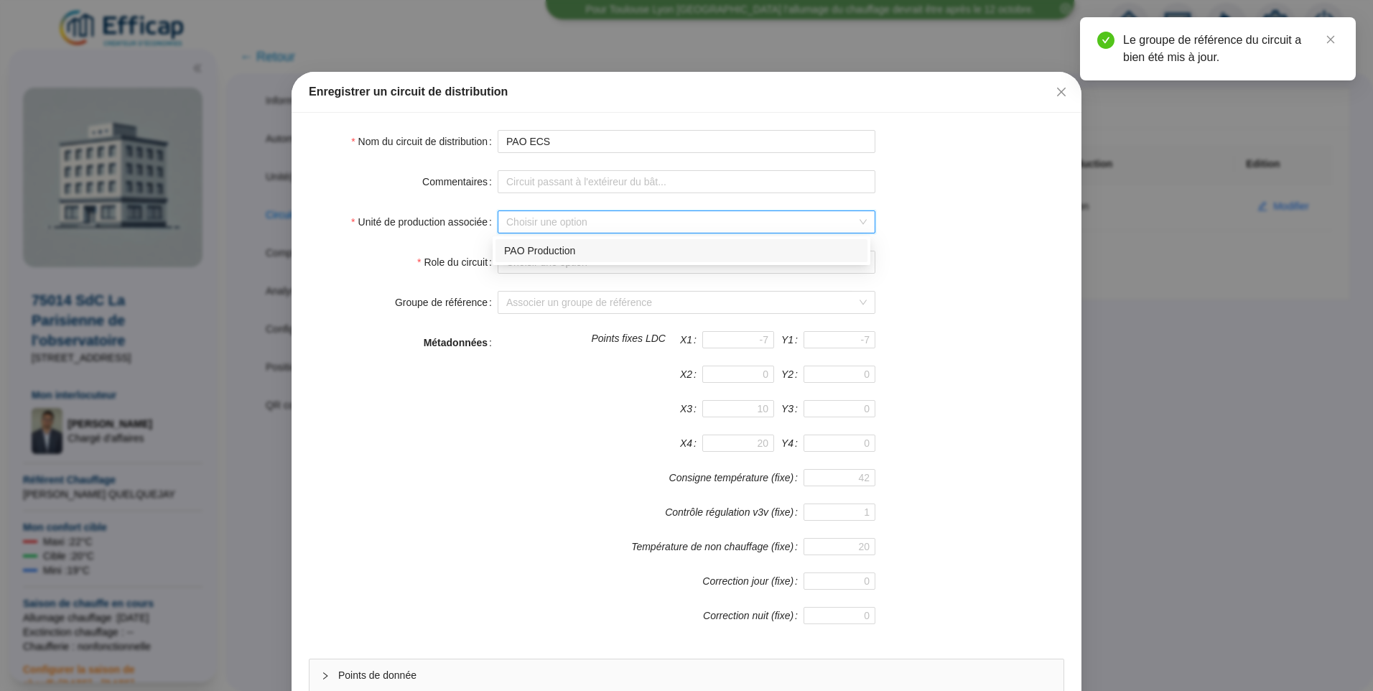
click at [539, 248] on div "PAO Production" at bounding box center [681, 250] width 355 height 15
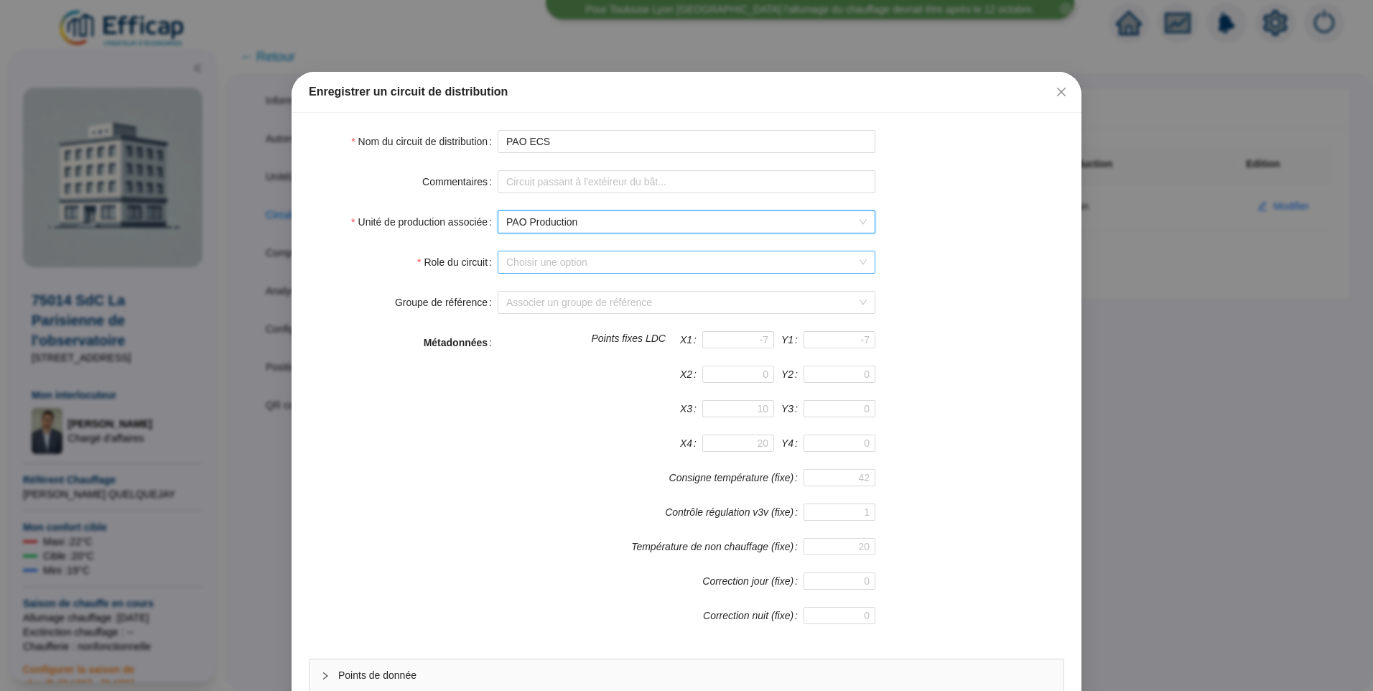
click at [529, 265] on input "Role du circuit" at bounding box center [680, 262] width 348 height 22
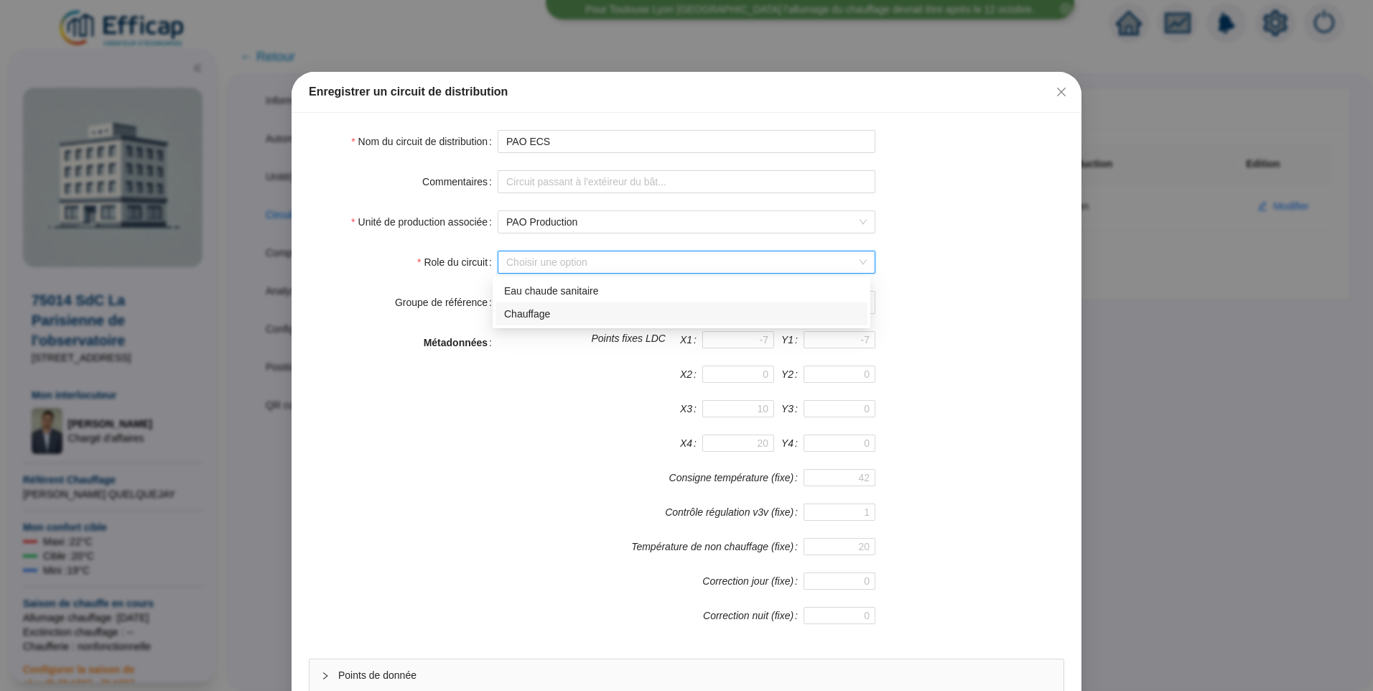
click at [532, 315] on div "Chauffage" at bounding box center [681, 314] width 355 height 15
click at [559, 264] on span "Chauffage" at bounding box center [686, 262] width 361 height 22
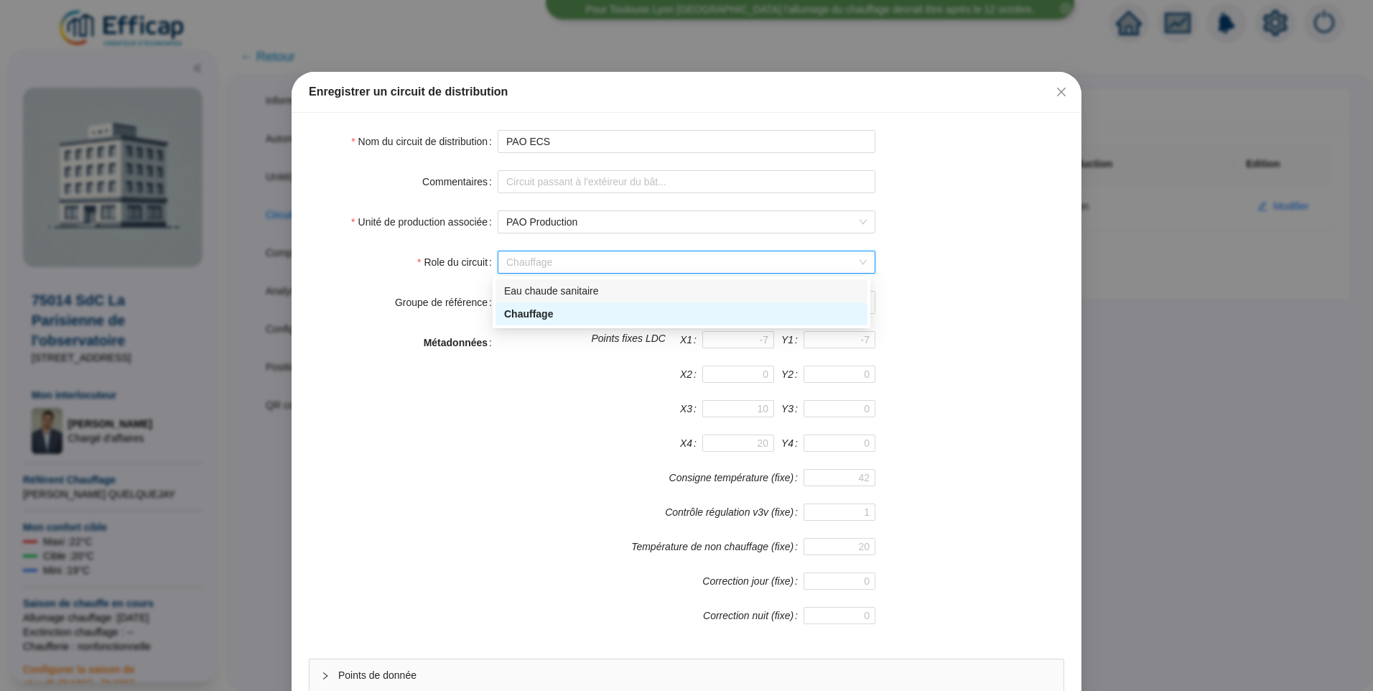
click at [528, 287] on div "Eau chaude sanitaire" at bounding box center [681, 291] width 355 height 15
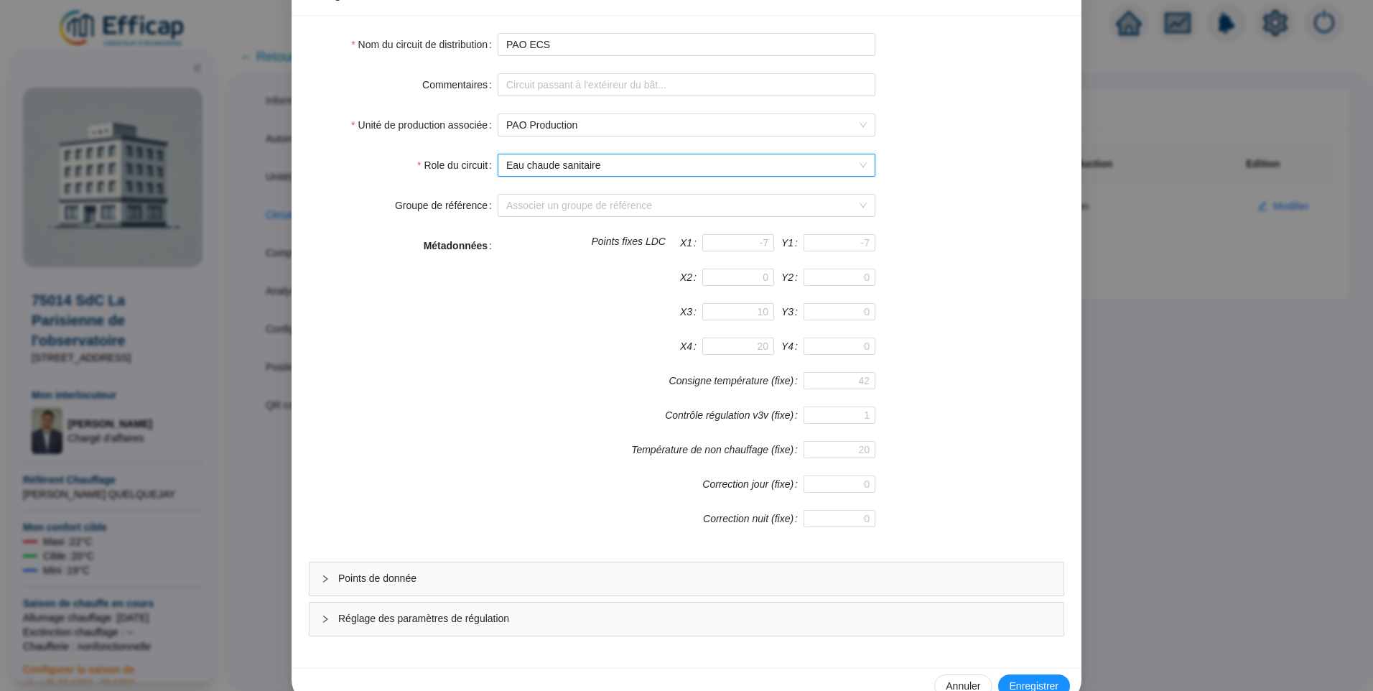
scroll to position [126, 0]
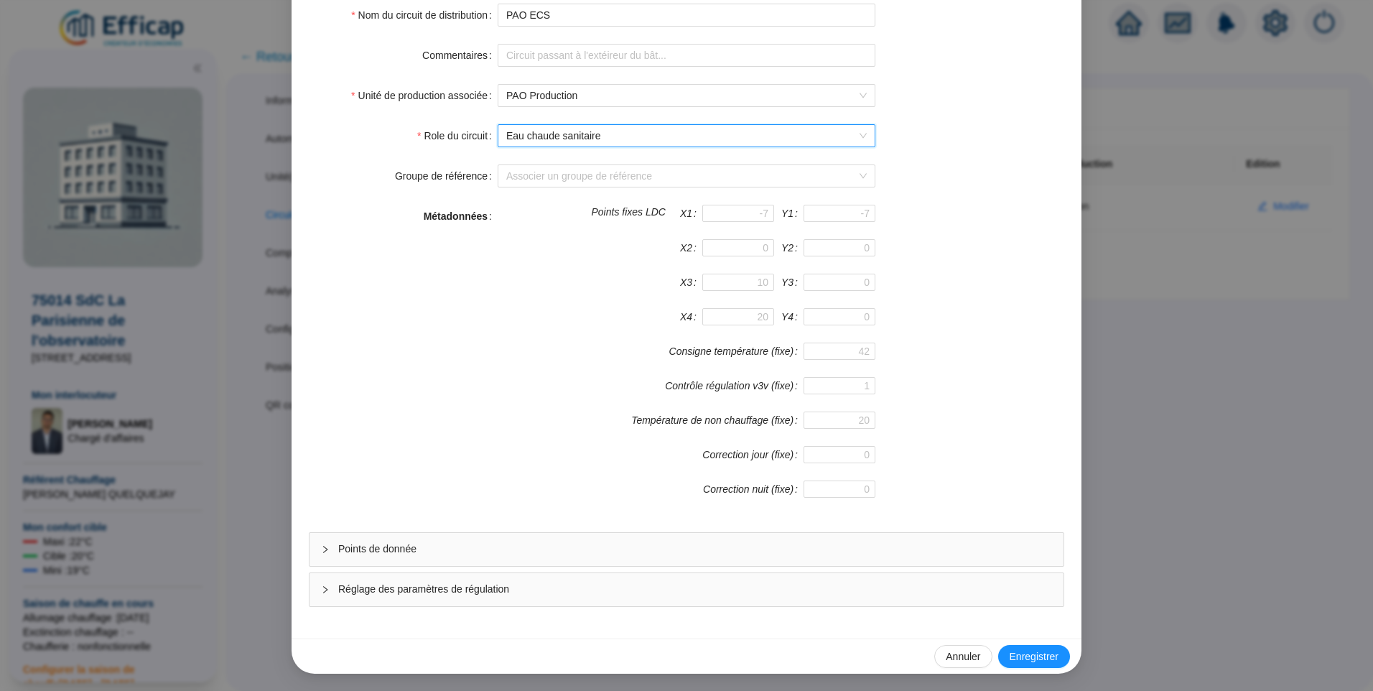
click at [401, 554] on span "Points de donnée" at bounding box center [695, 548] width 714 height 15
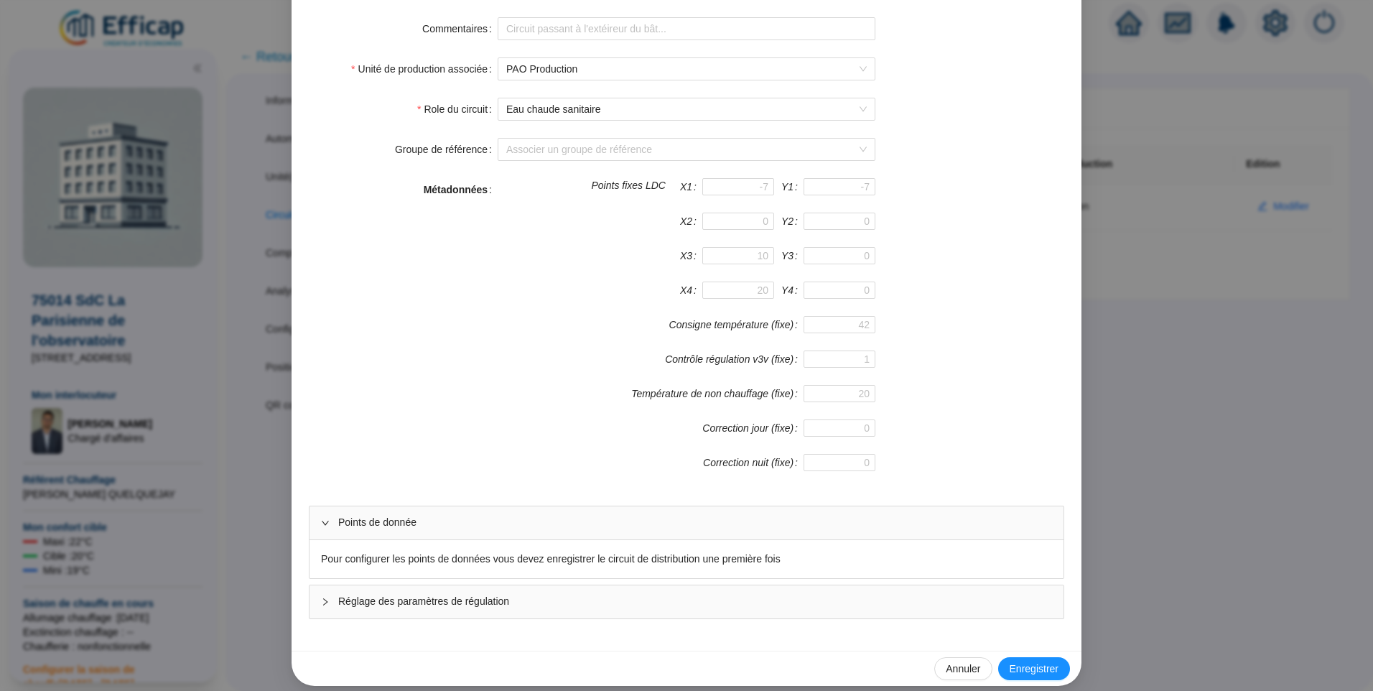
scroll to position [165, 0]
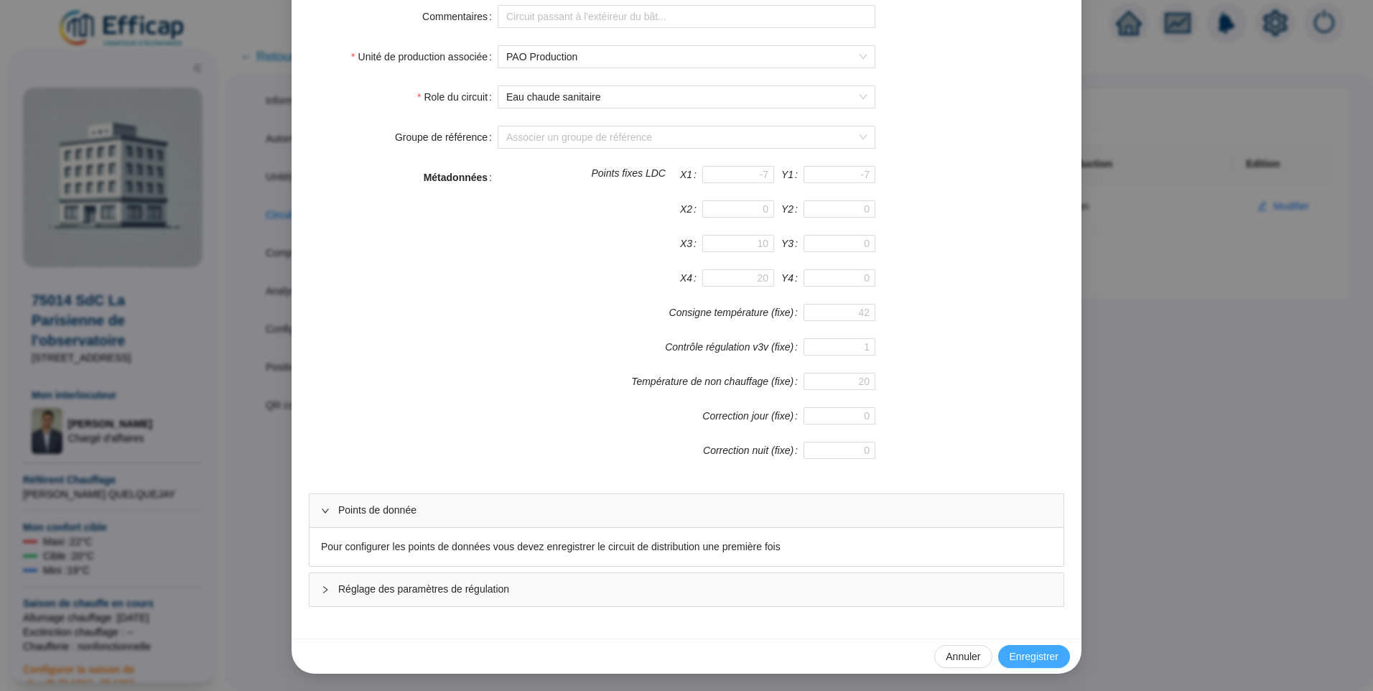
click at [1047, 648] on button "Enregistrer" at bounding box center [1034, 656] width 72 height 23
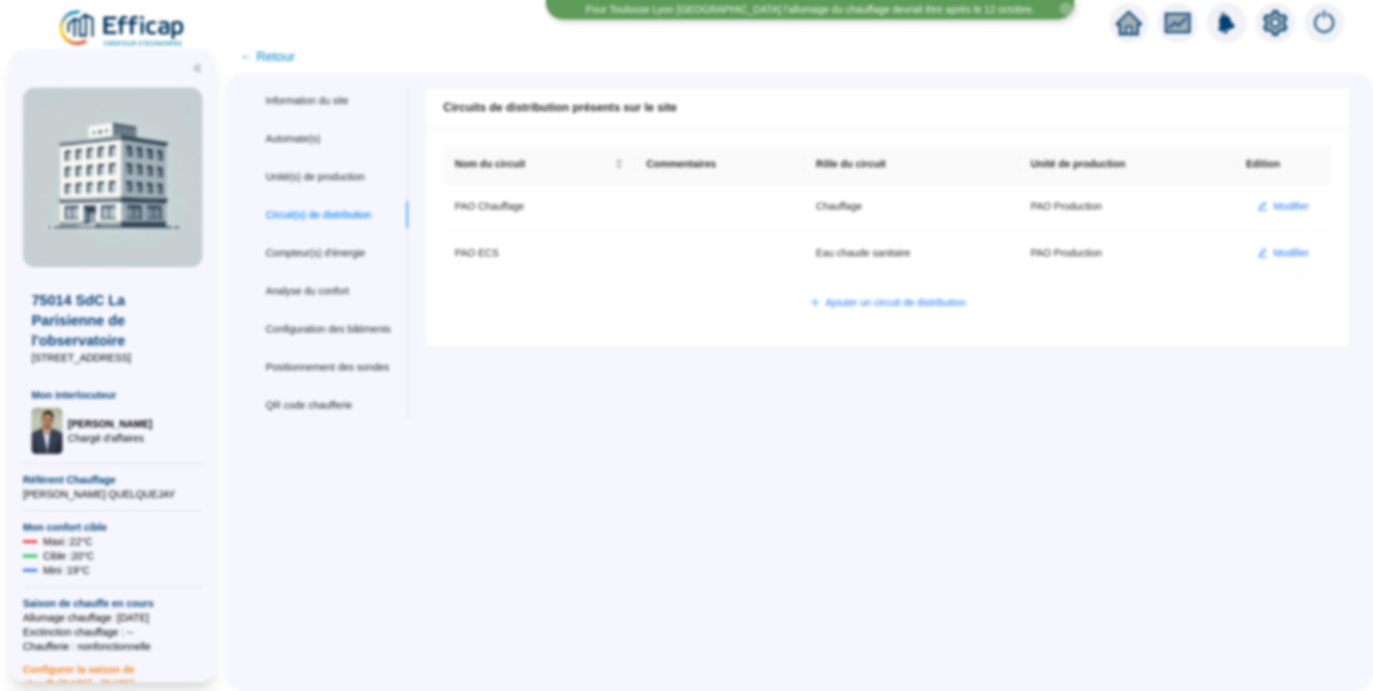
scroll to position [93, 0]
click at [1273, 255] on span "Modifier" at bounding box center [1291, 253] width 36 height 15
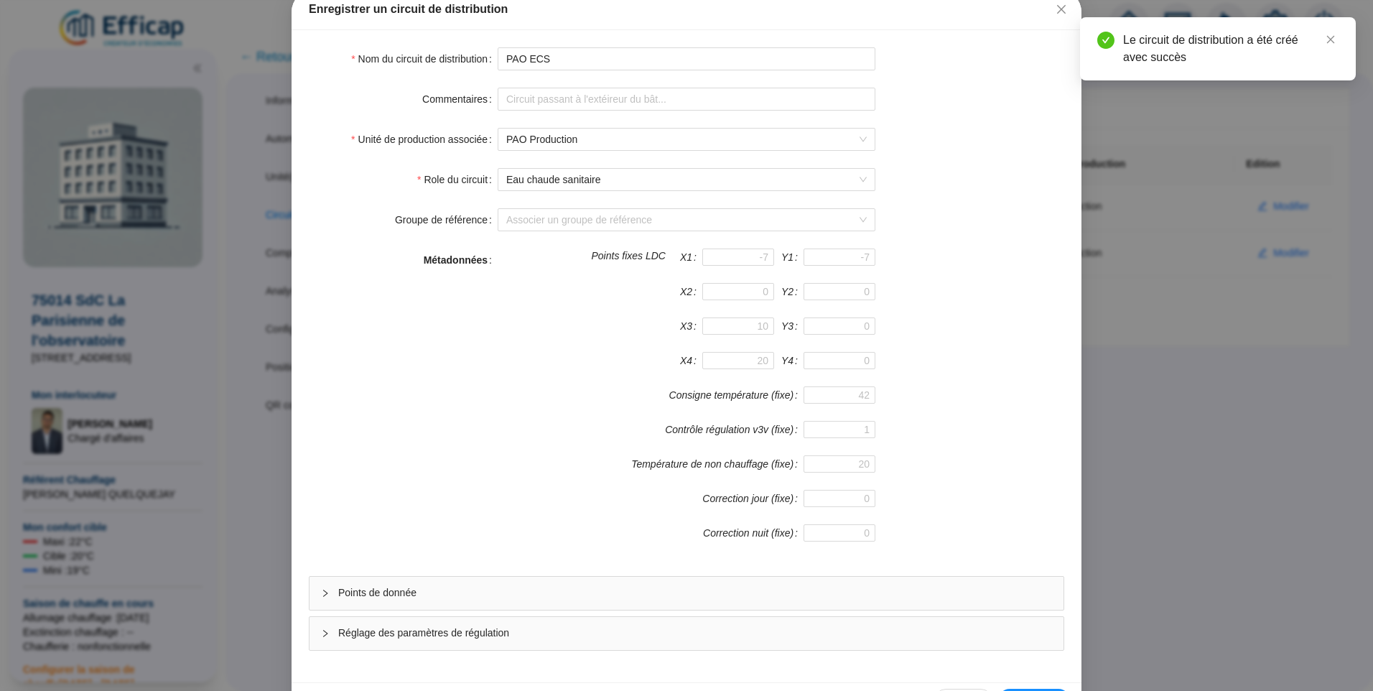
scroll to position [126, 0]
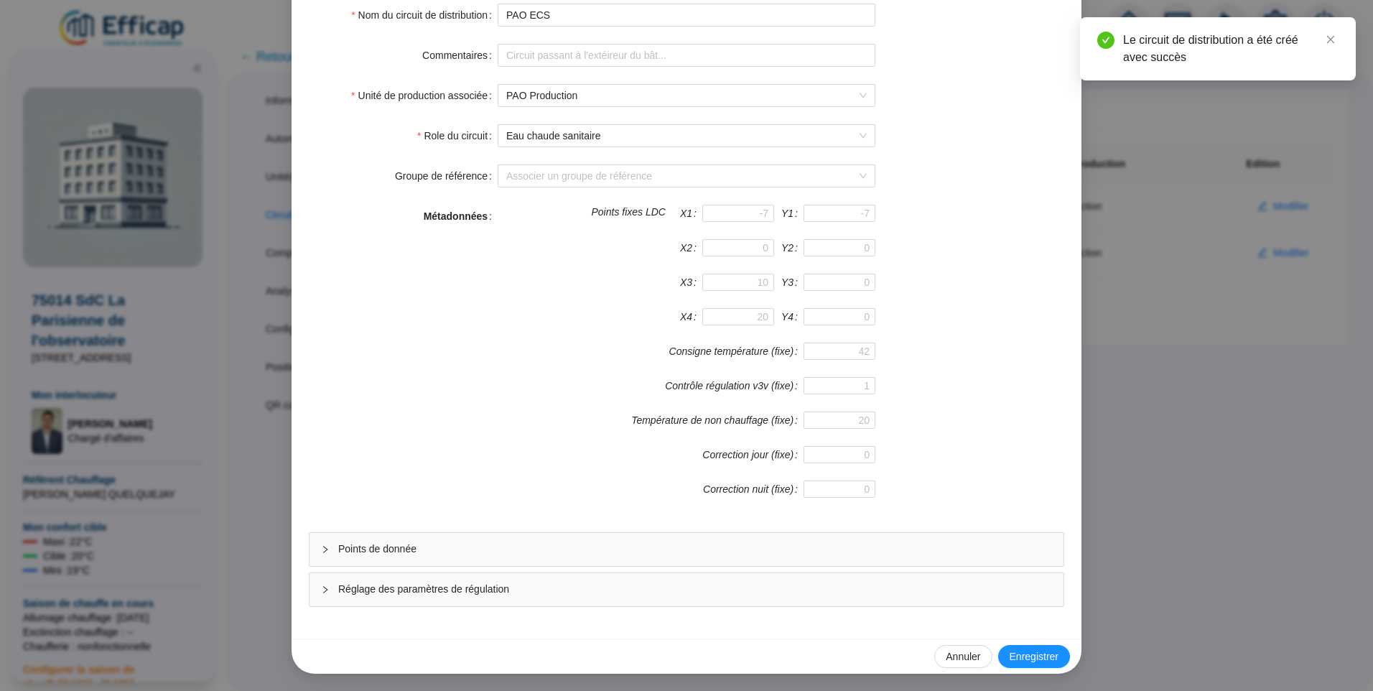
click at [462, 549] on span "Points de donnée" at bounding box center [695, 548] width 714 height 15
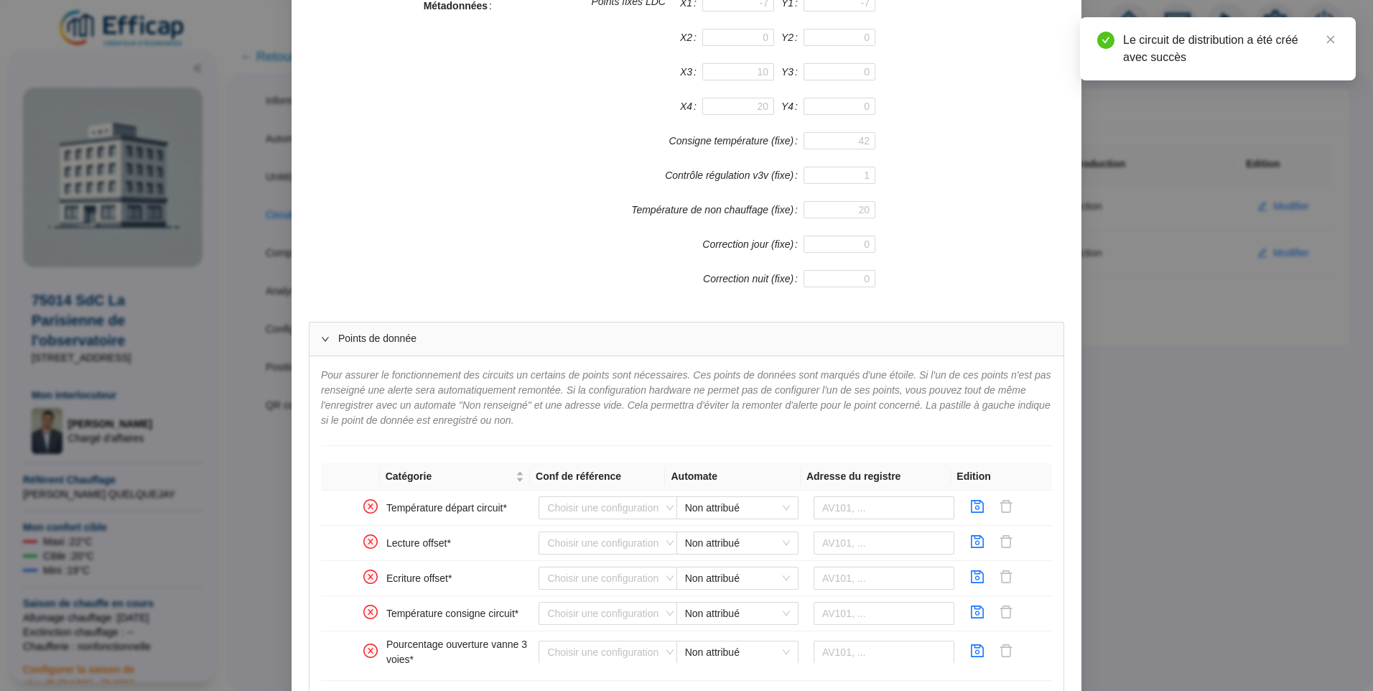
scroll to position [486, 0]
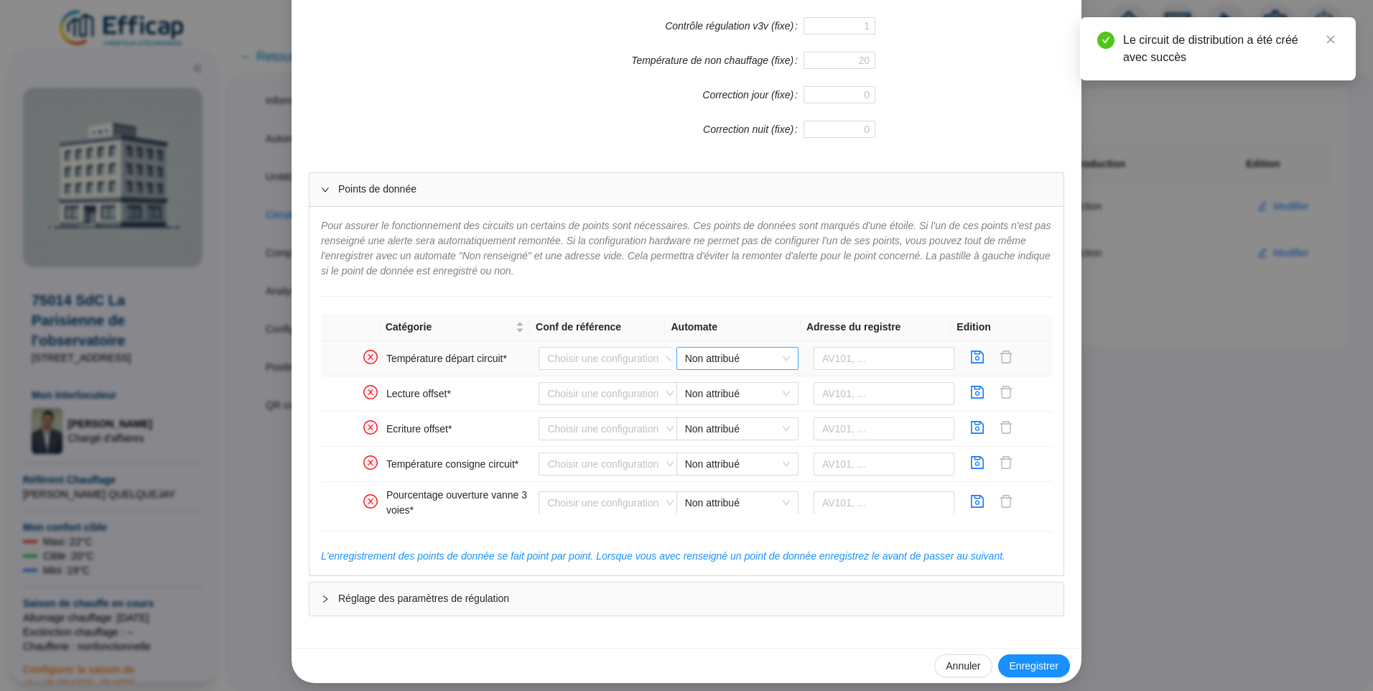
click at [730, 359] on span "Non attribué" at bounding box center [737, 359] width 105 height 22
click at [726, 388] on div "PAO Distech" at bounding box center [726, 387] width 99 height 15
click at [834, 366] on input "text" at bounding box center [884, 358] width 141 height 23
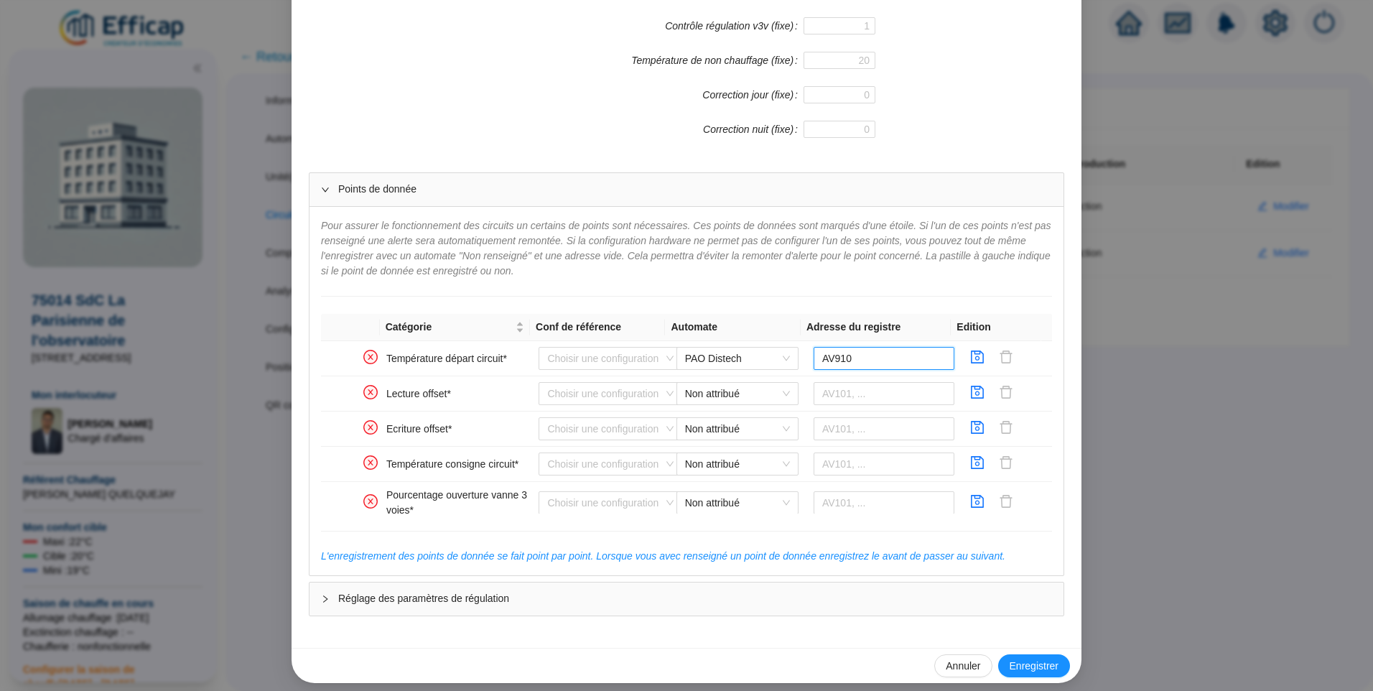
type input "AV910"
click at [970, 355] on icon "save" at bounding box center [977, 357] width 14 height 14
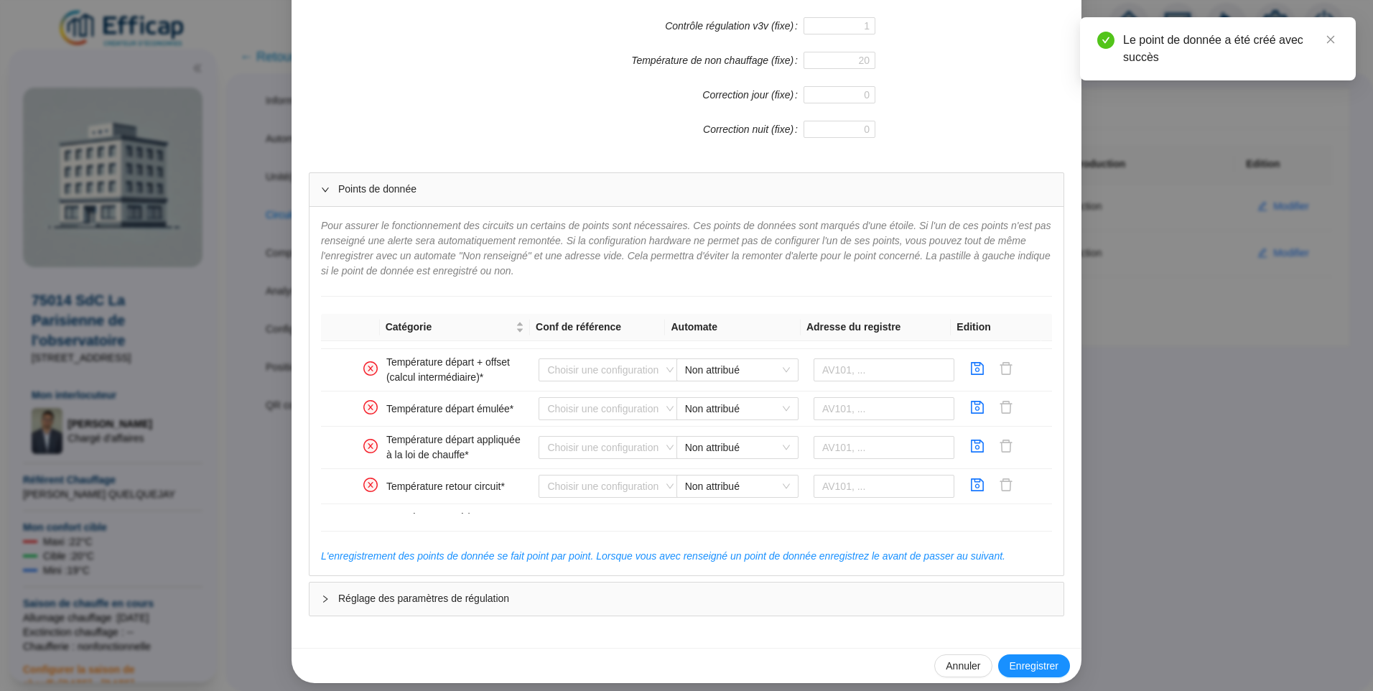
scroll to position [233, 0]
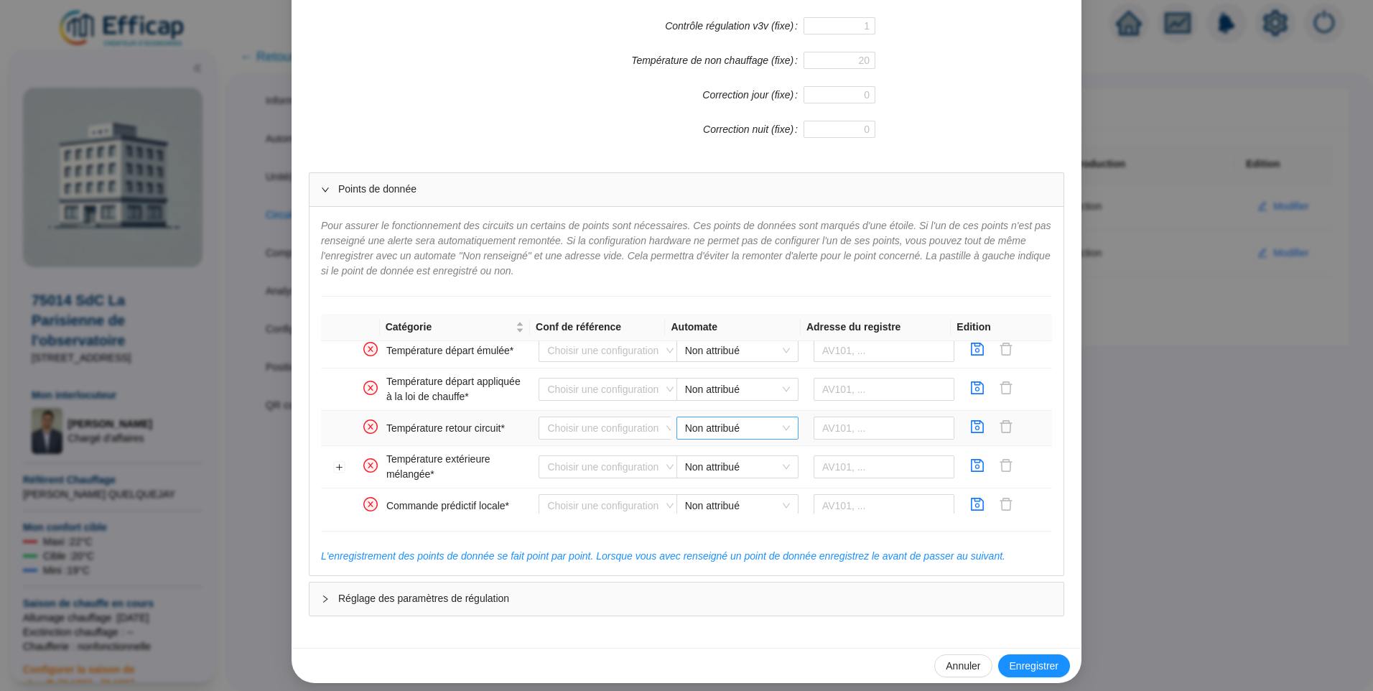
click at [743, 425] on span "Non attribué" at bounding box center [737, 428] width 105 height 22
click at [733, 454] on div "PAO Distech" at bounding box center [726, 457] width 99 height 15
click at [842, 432] on input "text" at bounding box center [884, 428] width 141 height 23
type input "AV911"
drag, startPoint x: 962, startPoint y: 426, endPoint x: 1049, endPoint y: 407, distance: 88.2
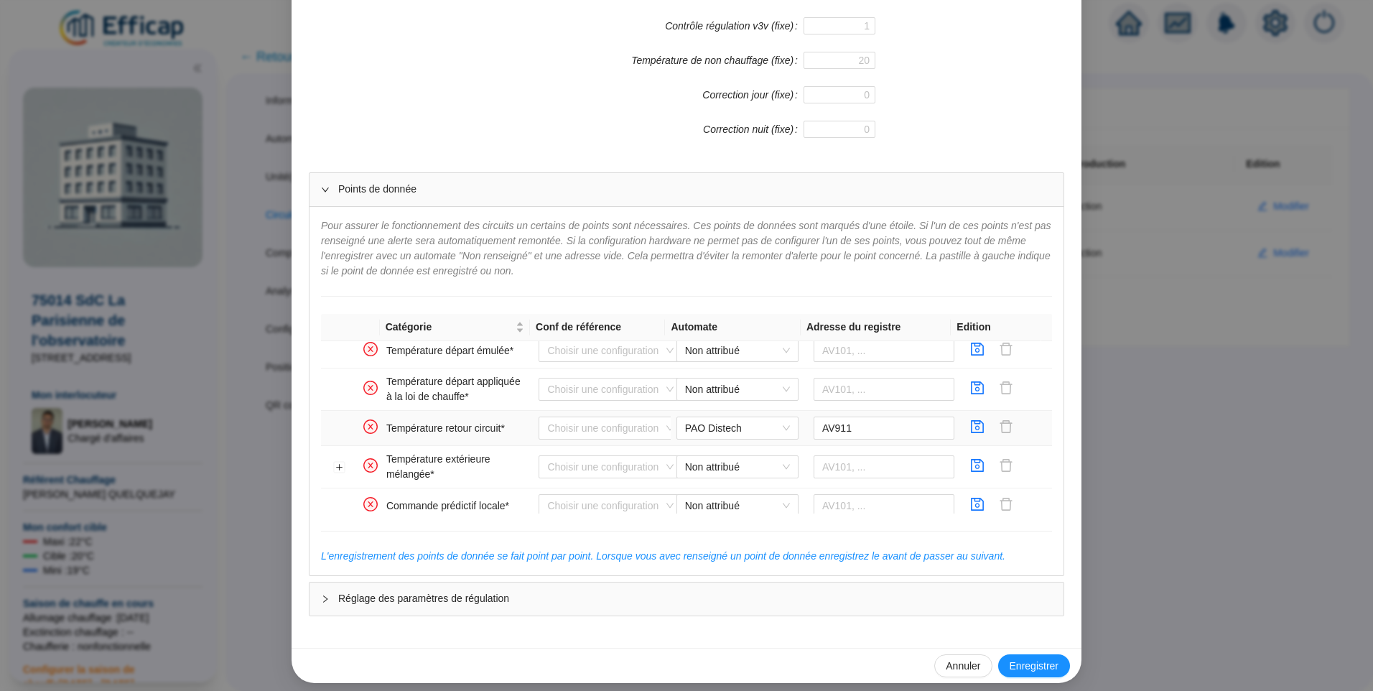
click at [970, 426] on icon "save" at bounding box center [977, 426] width 14 height 14
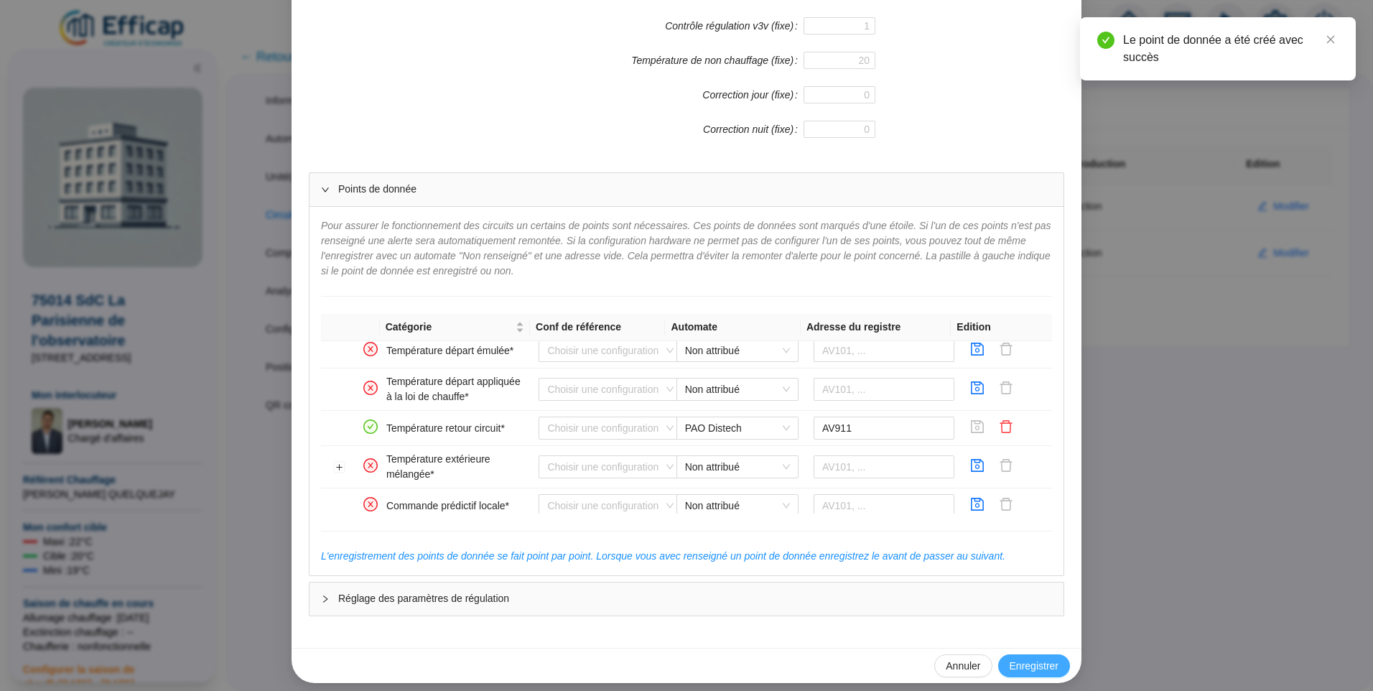
click at [1045, 659] on span "Enregistrer" at bounding box center [1034, 666] width 49 height 15
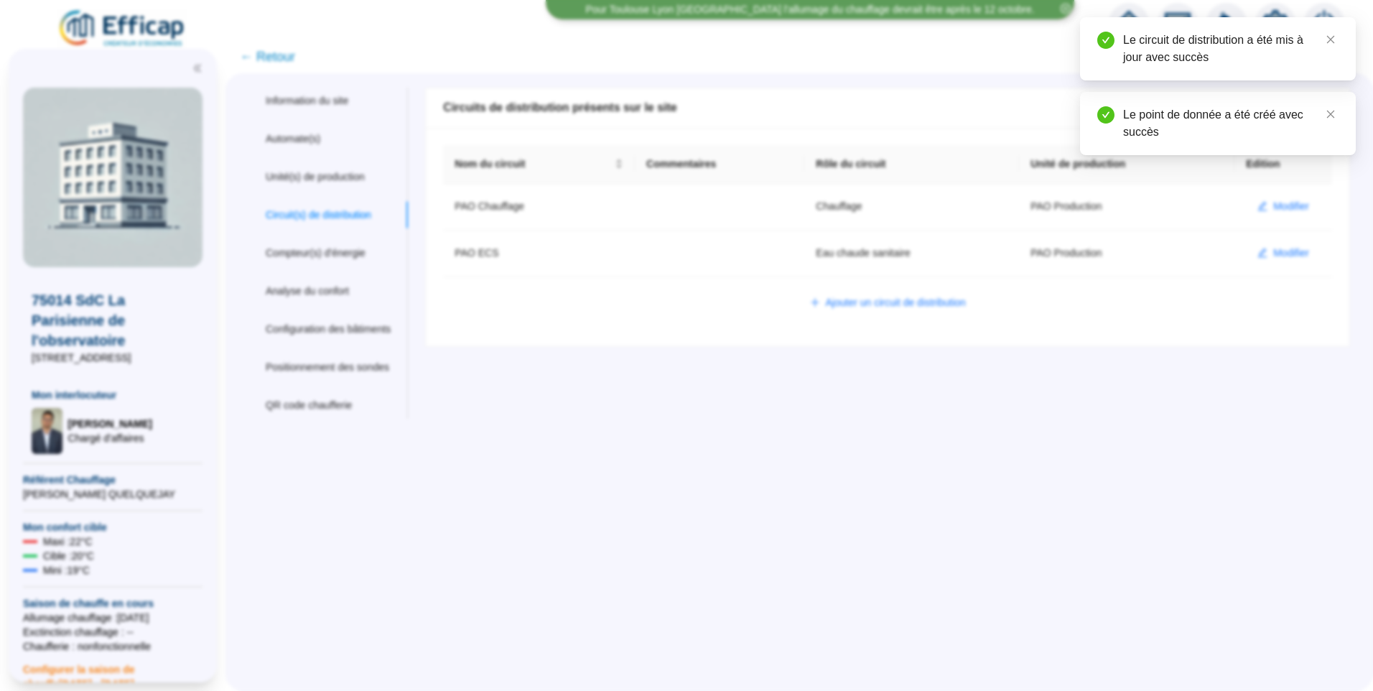
scroll to position [0, 0]
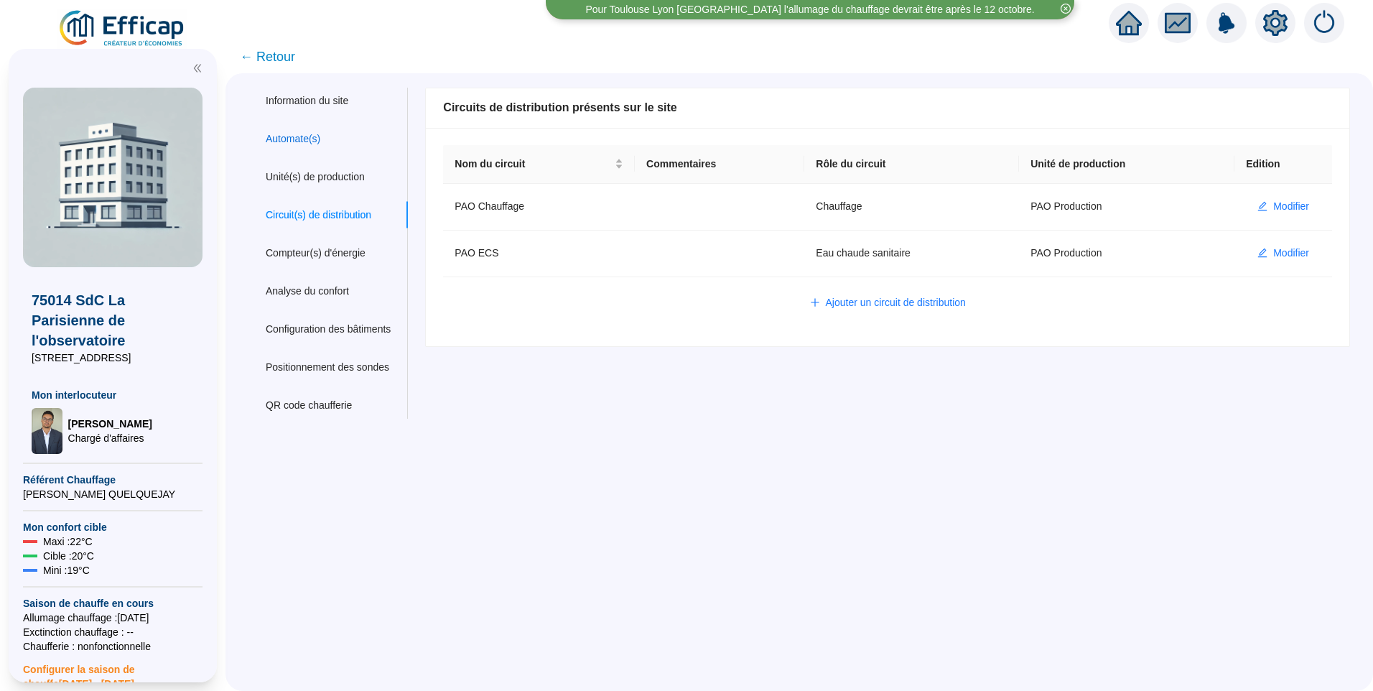
click at [307, 145] on div "Automate(s)" at bounding box center [293, 138] width 55 height 15
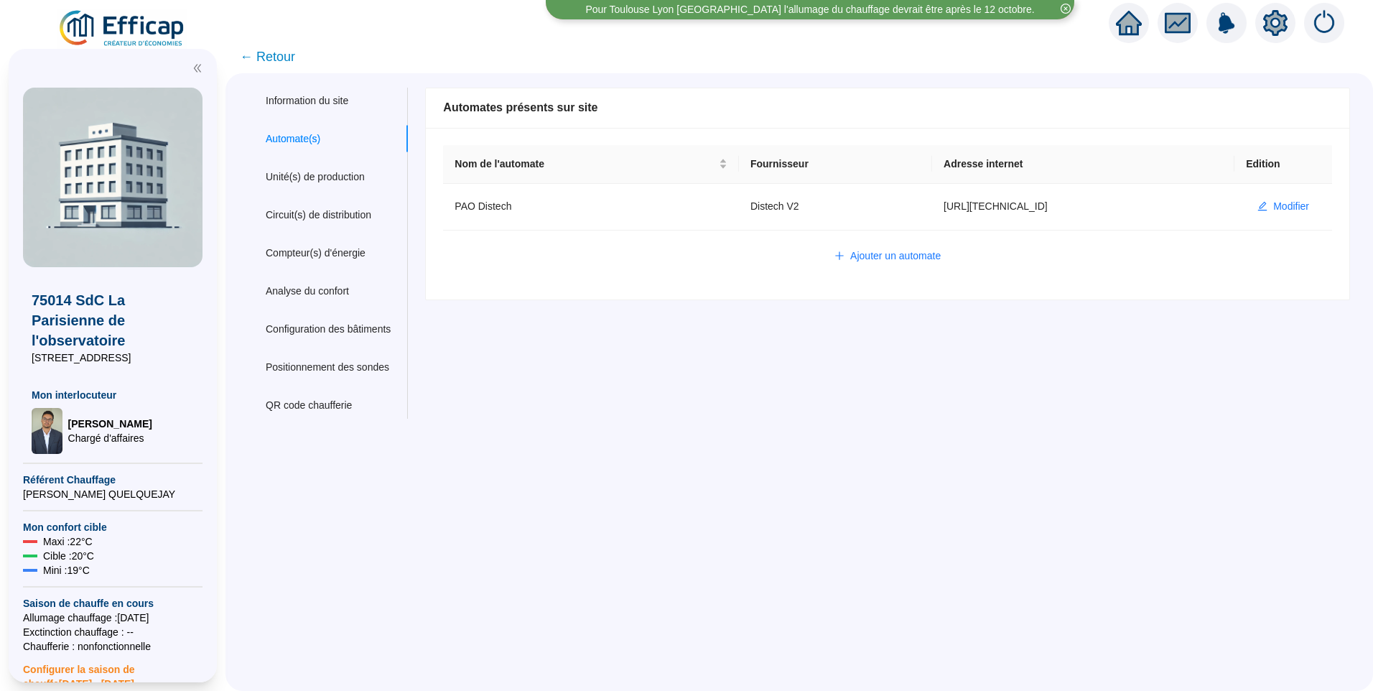
click at [279, 60] on span "← Retour" at bounding box center [267, 57] width 55 height 20
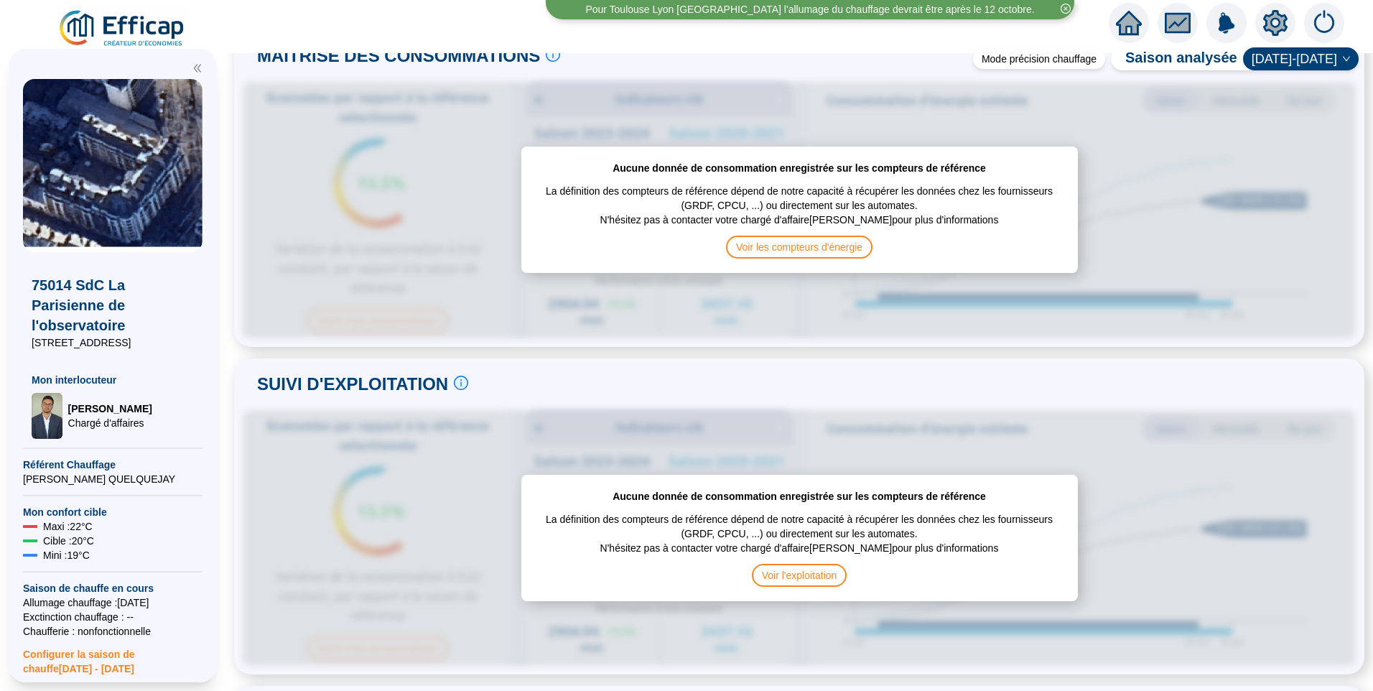
scroll to position [503, 0]
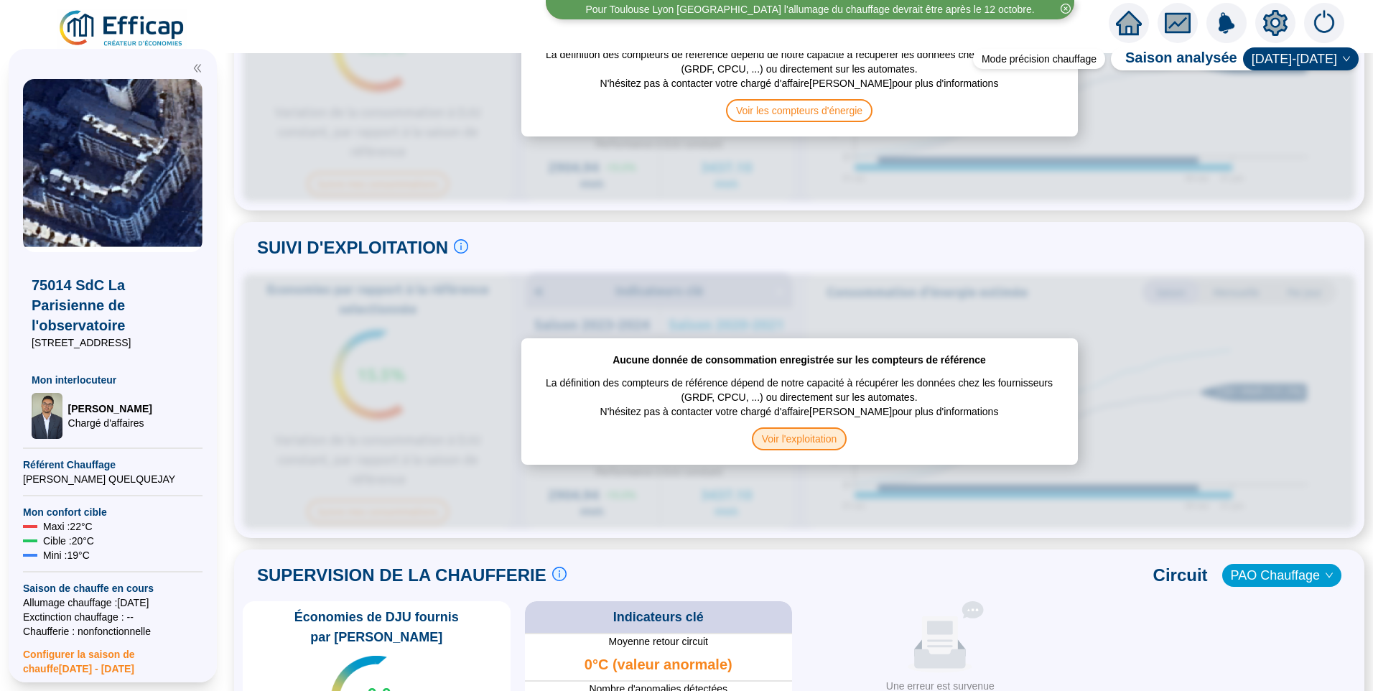
click at [810, 434] on span "Voir l'exploitation" at bounding box center [800, 438] width 96 height 23
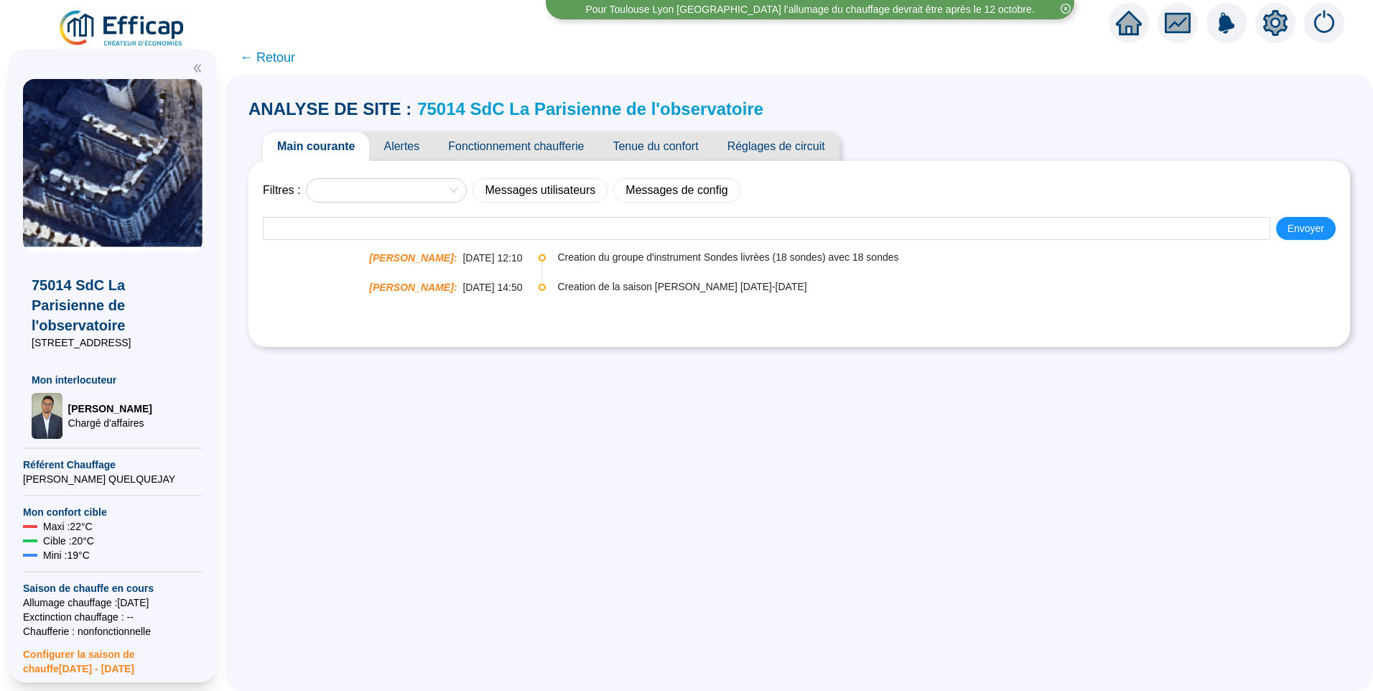
click at [558, 146] on span "Fonctionnement chaufferie" at bounding box center [516, 146] width 164 height 29
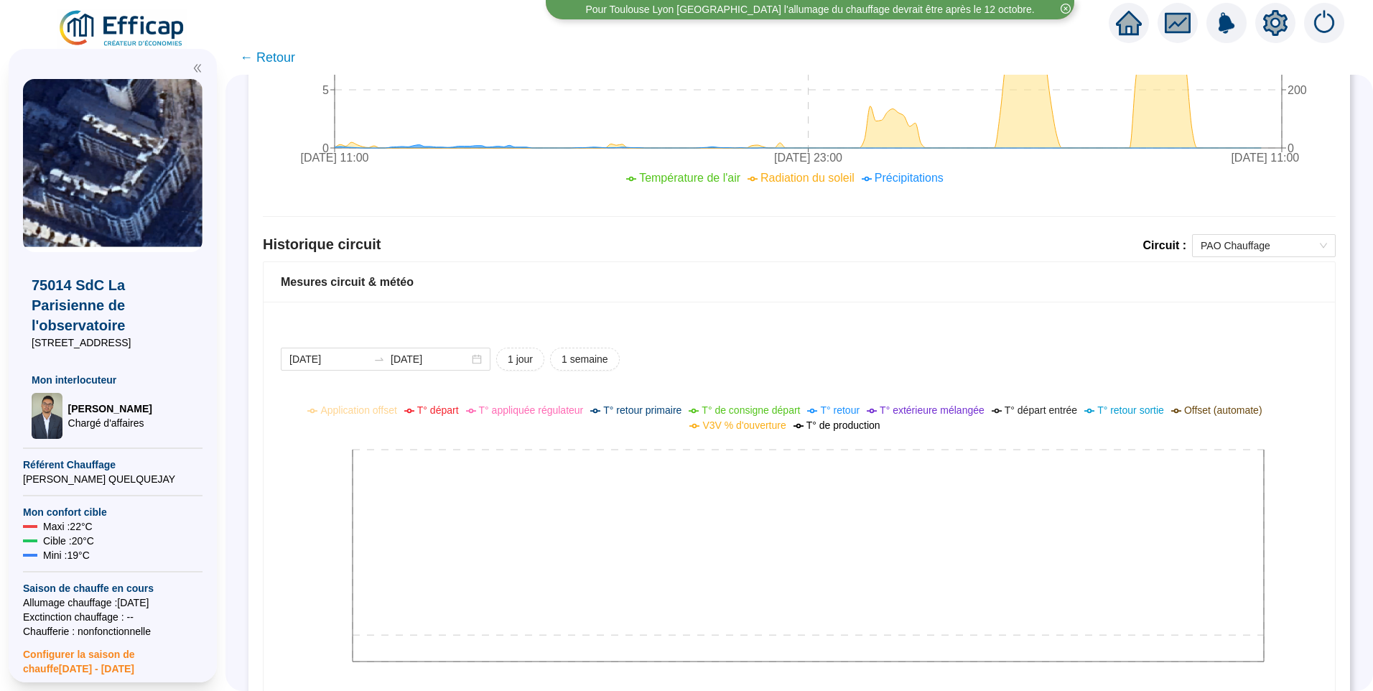
scroll to position [862, 0]
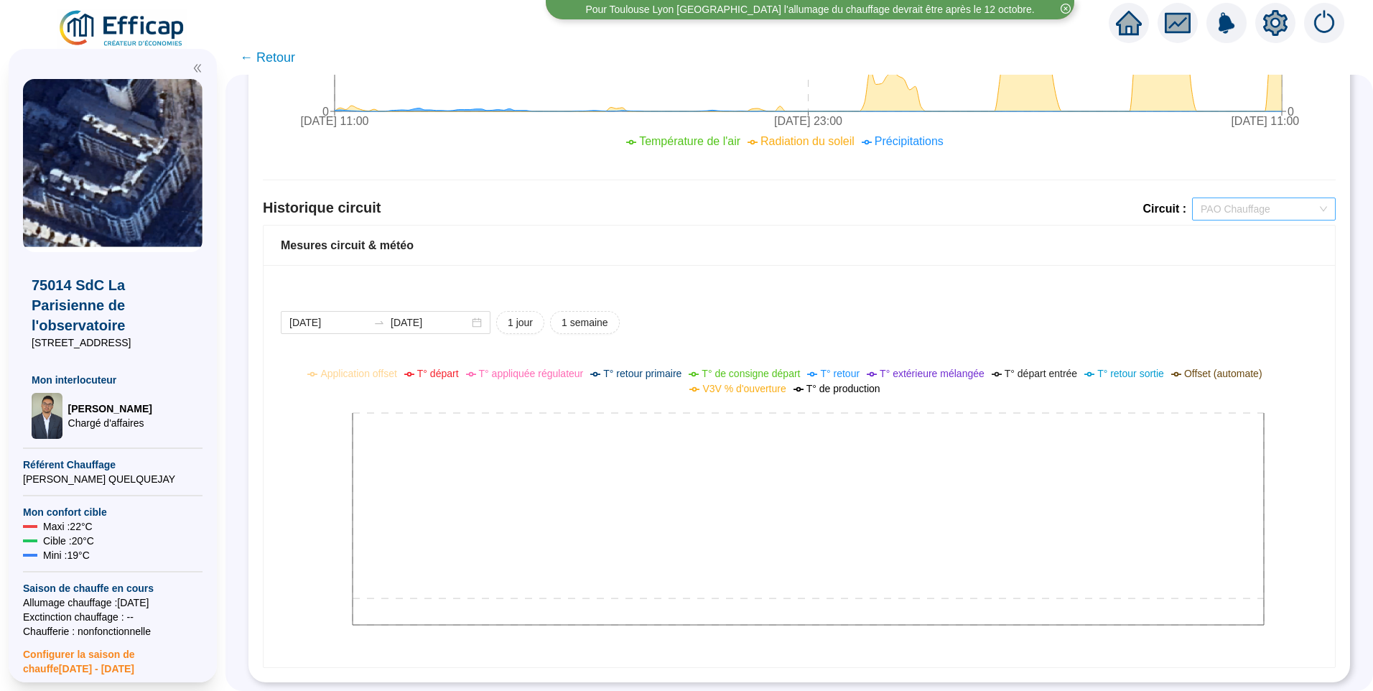
click at [1242, 200] on span "PAO Chauffage" at bounding box center [1264, 209] width 126 height 22
click at [982, 282] on div "[DATE] [DATE] 1 jour 1 semaine Application offset T° départ T° appliquée régula…" at bounding box center [799, 466] width 1071 height 402
click at [727, 311] on div "[DATE] [DATE] 1 jour 1 semaine" at bounding box center [799, 322] width 1037 height 23
click at [859, 241] on div "Mesures circuit & météo" at bounding box center [799, 245] width 1037 height 17
drag, startPoint x: 1268, startPoint y: 19, endPoint x: 990, endPoint y: 59, distance: 280.7
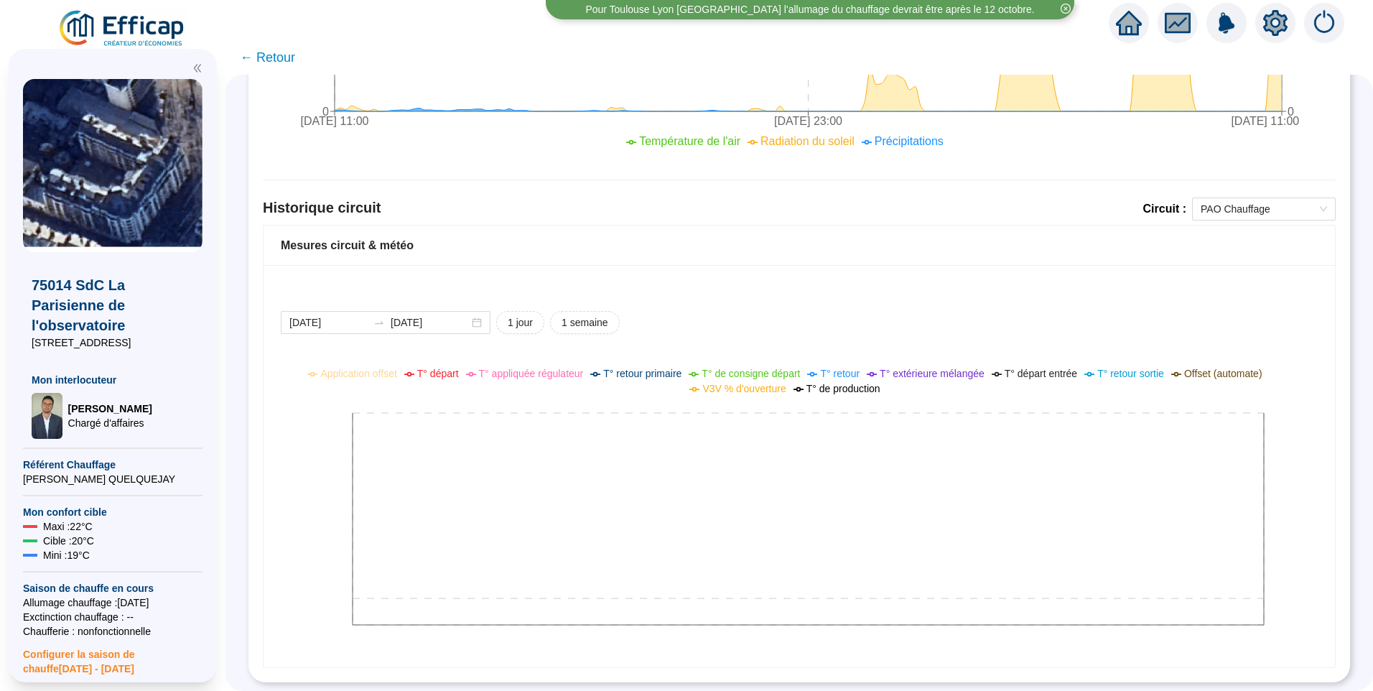
click at [1269, 19] on icon "setting" at bounding box center [1275, 22] width 24 height 23
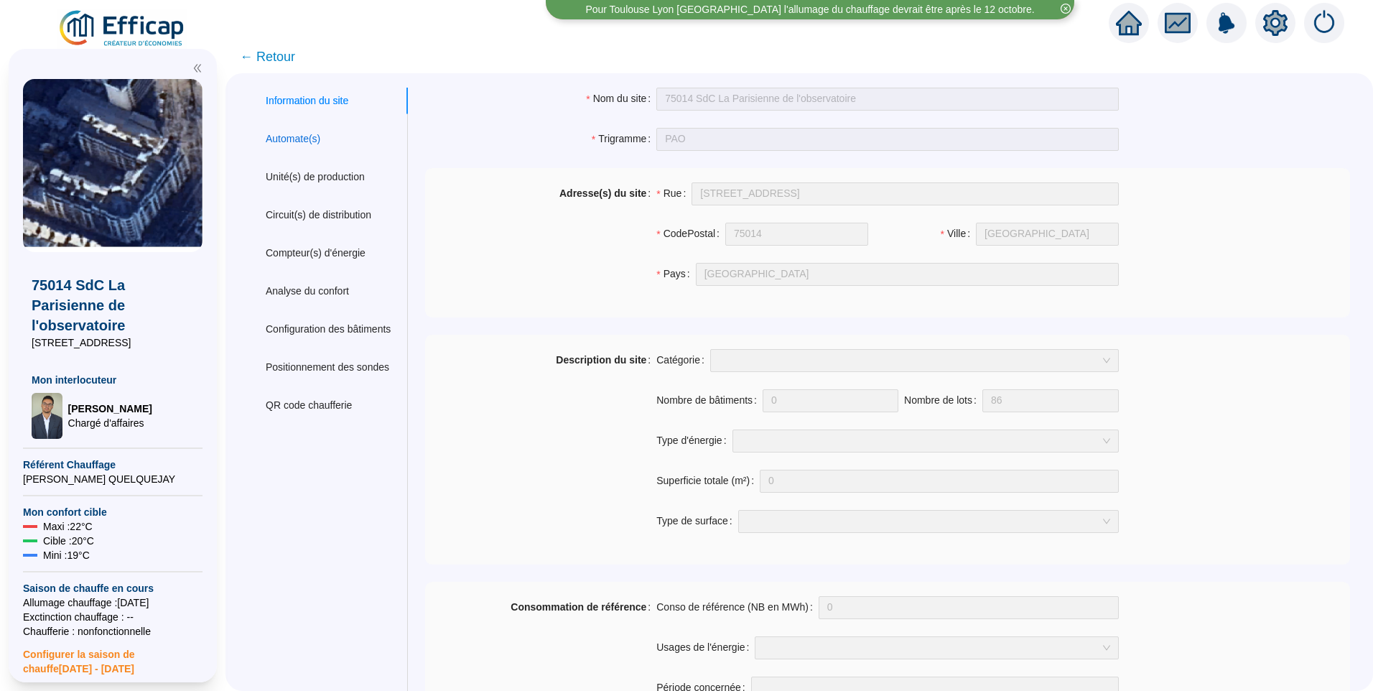
click at [320, 140] on div "Automate(s)" at bounding box center [293, 138] width 55 height 15
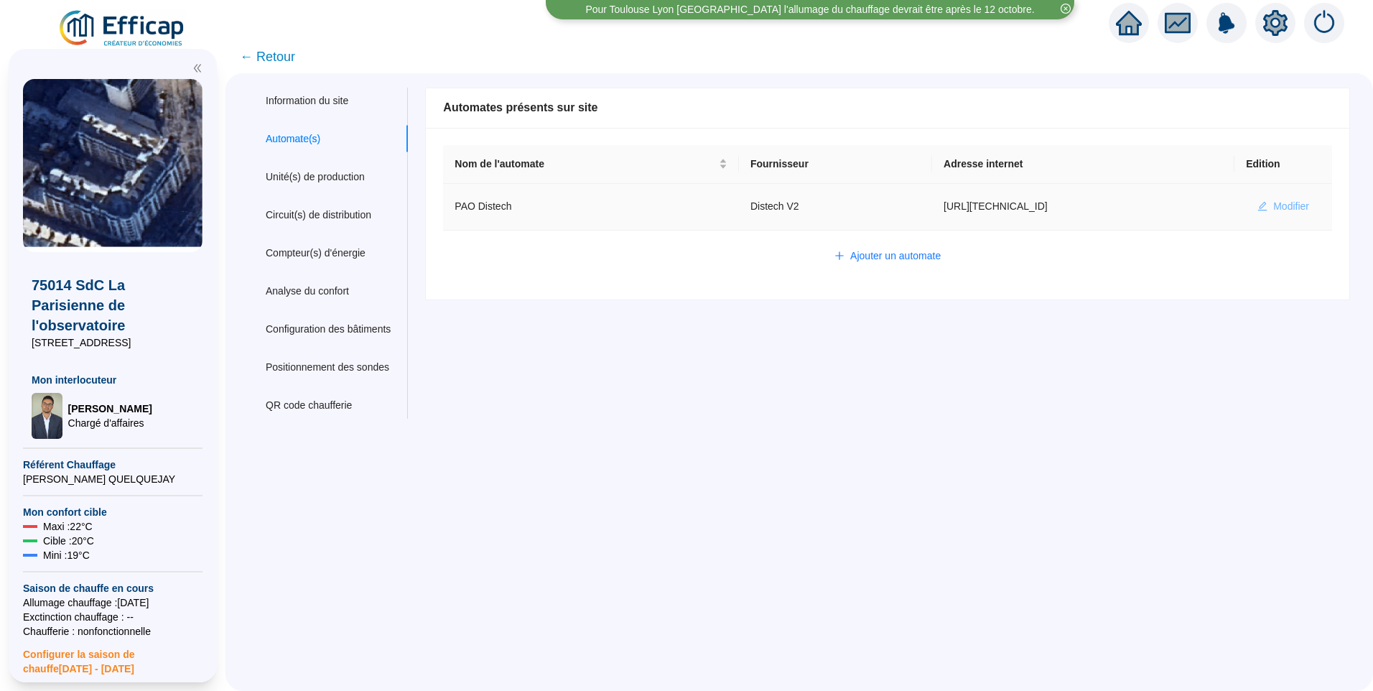
click at [1279, 203] on span "Modifier" at bounding box center [1291, 206] width 36 height 15
type input "PAO Distech"
type input "[URL][TECHNICAL_ID]"
type input "admin-efficap"
type input "AV1001"
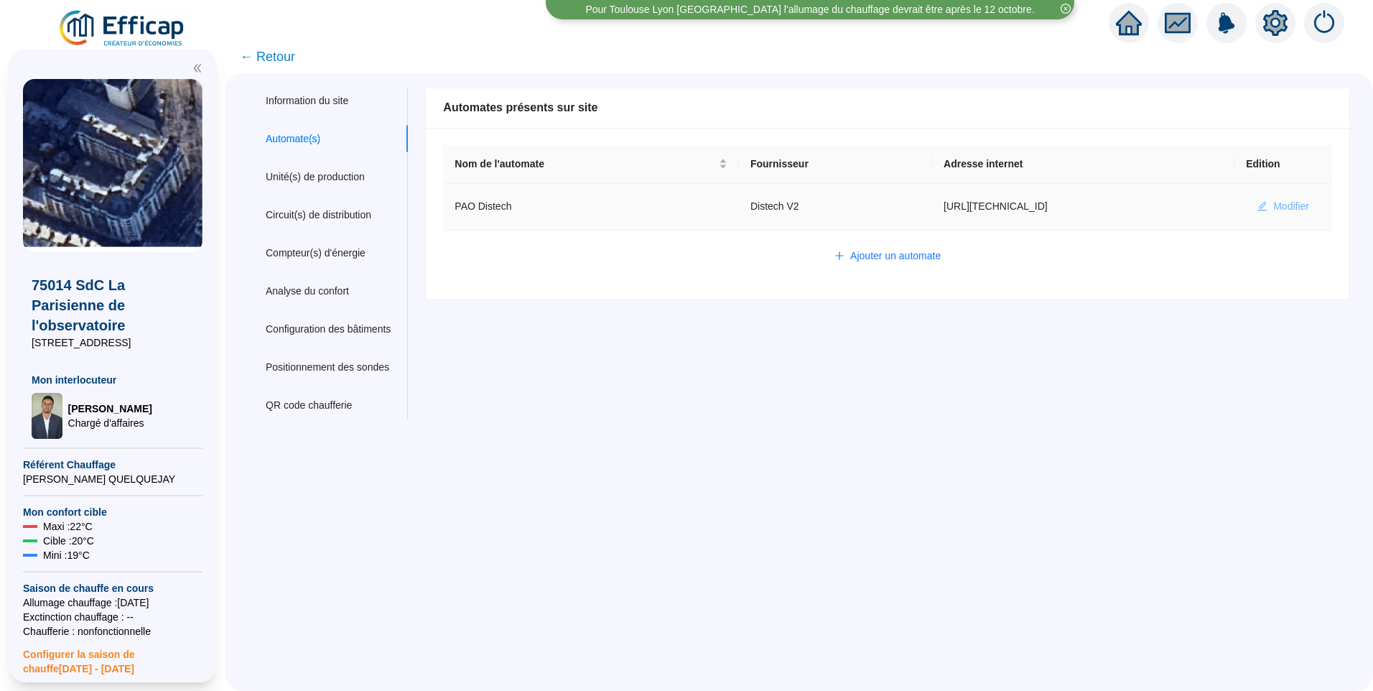
type input "AV1002"
type input "AV1000"
type input "BV1000"
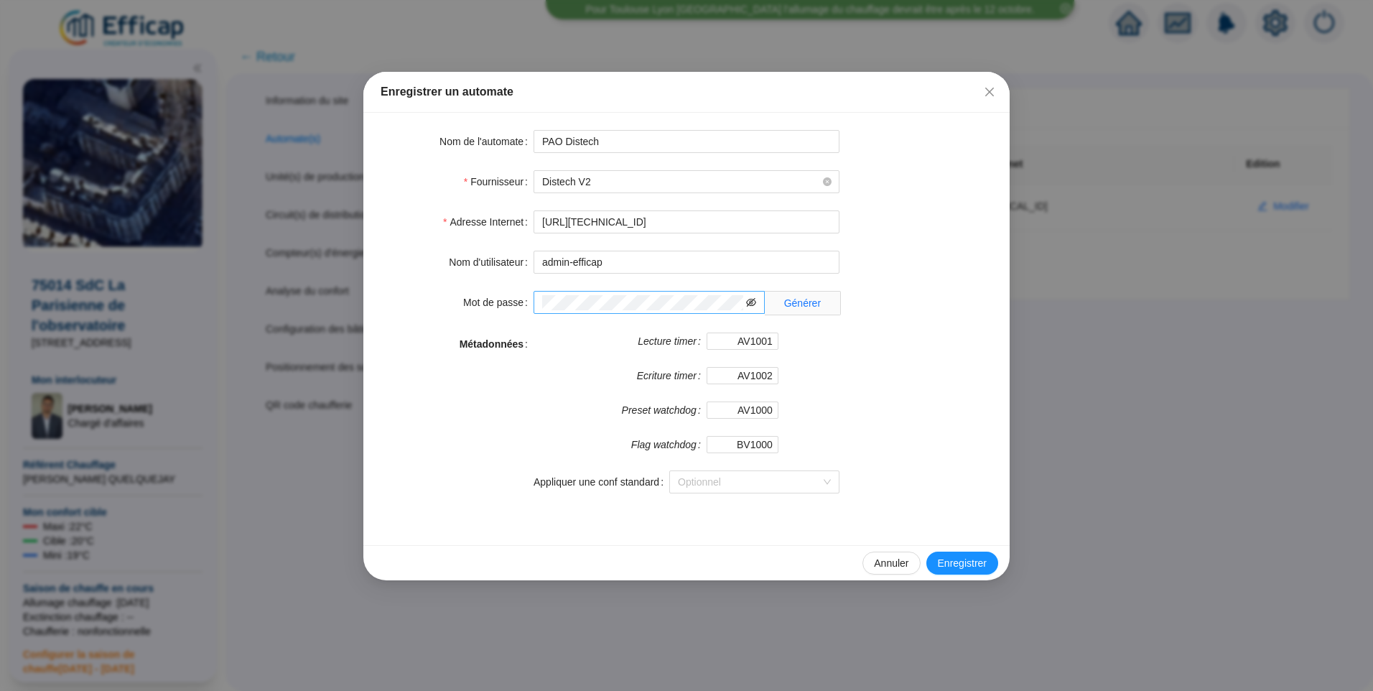
click at [753, 304] on icon "eye-invisible" at bounding box center [751, 302] width 10 height 10
click at [985, 87] on icon "close" at bounding box center [989, 91] width 11 height 11
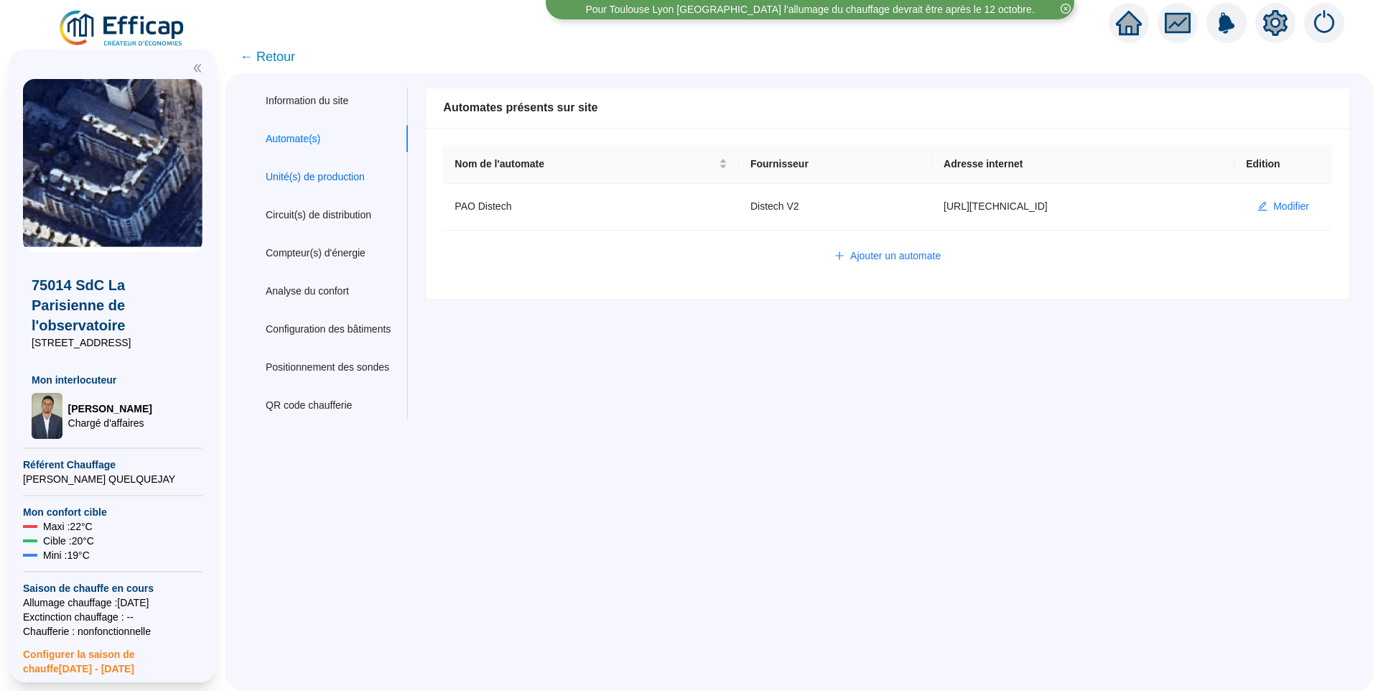
click at [335, 176] on div "Unité(s) de production" at bounding box center [315, 176] width 99 height 15
click at [310, 208] on div "Circuit(s) de distribution" at bounding box center [319, 215] width 106 height 15
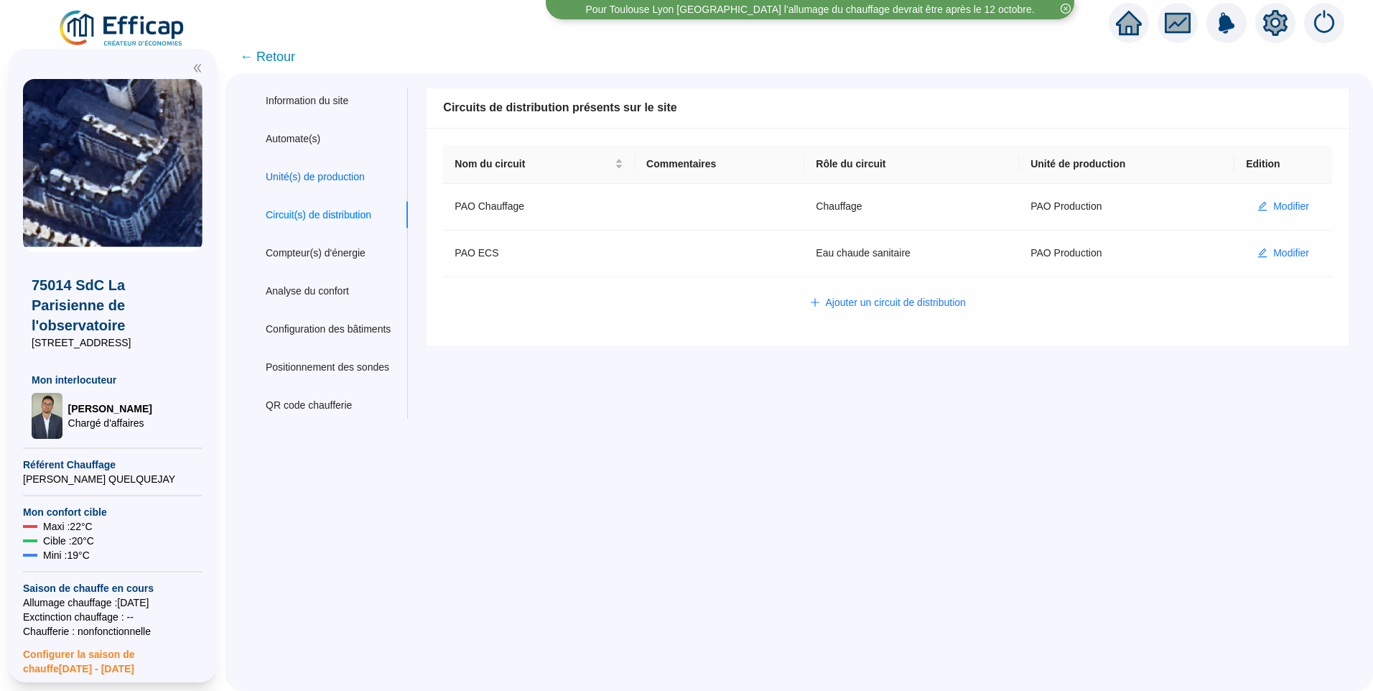
click at [340, 182] on div "Unité(s) de production" at bounding box center [315, 176] width 99 height 15
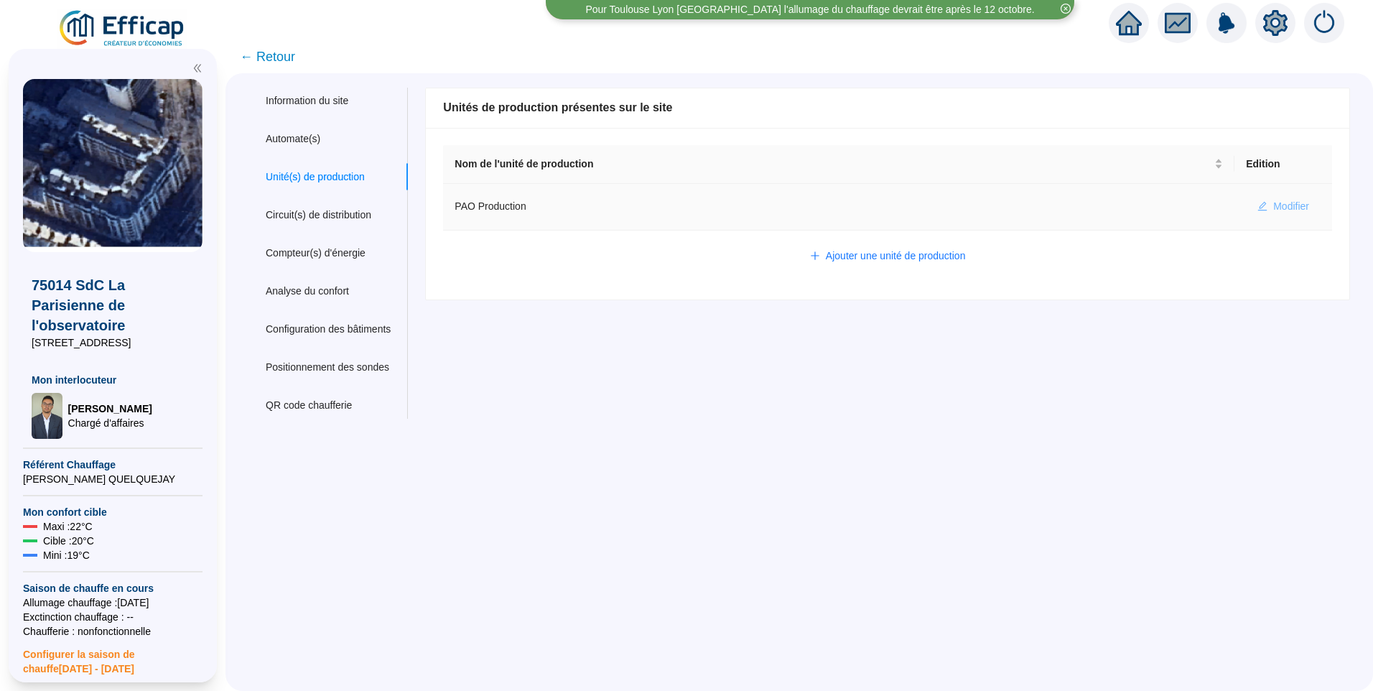
click at [1283, 203] on span "Modifier" at bounding box center [1291, 206] width 36 height 15
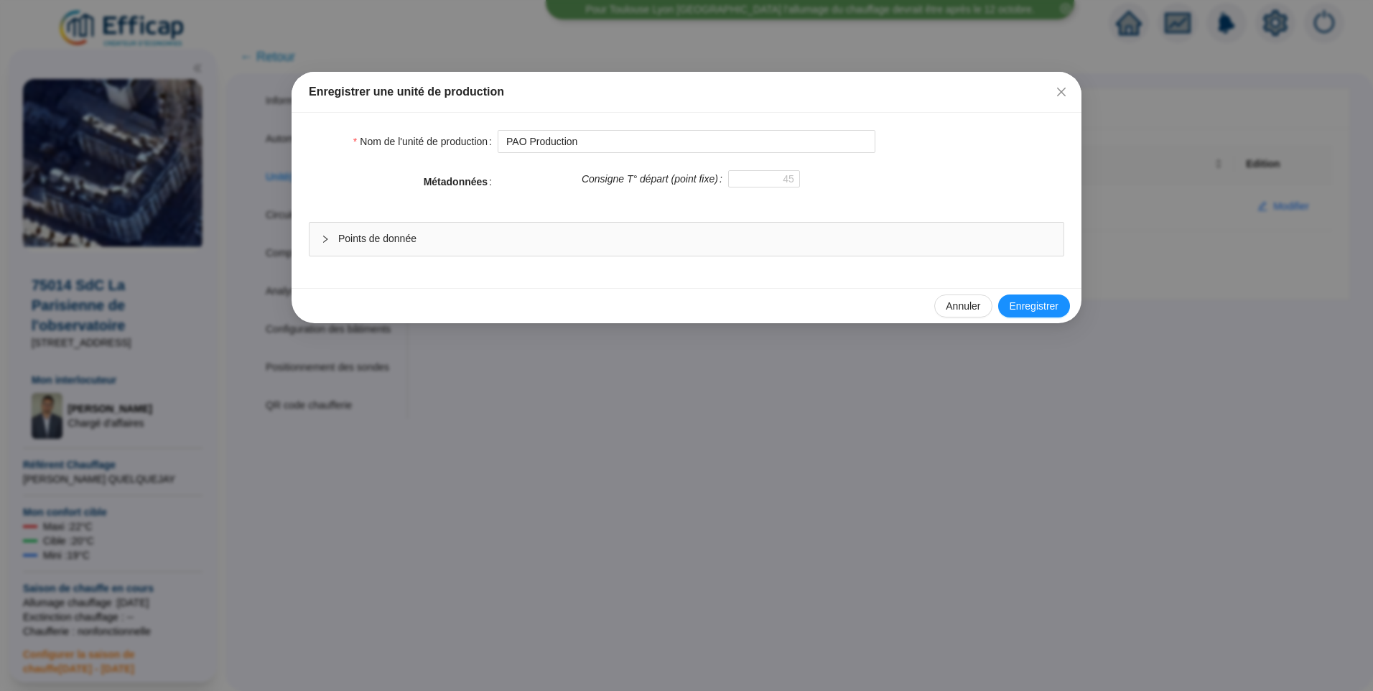
click at [378, 237] on span "Points de donnée" at bounding box center [695, 238] width 714 height 15
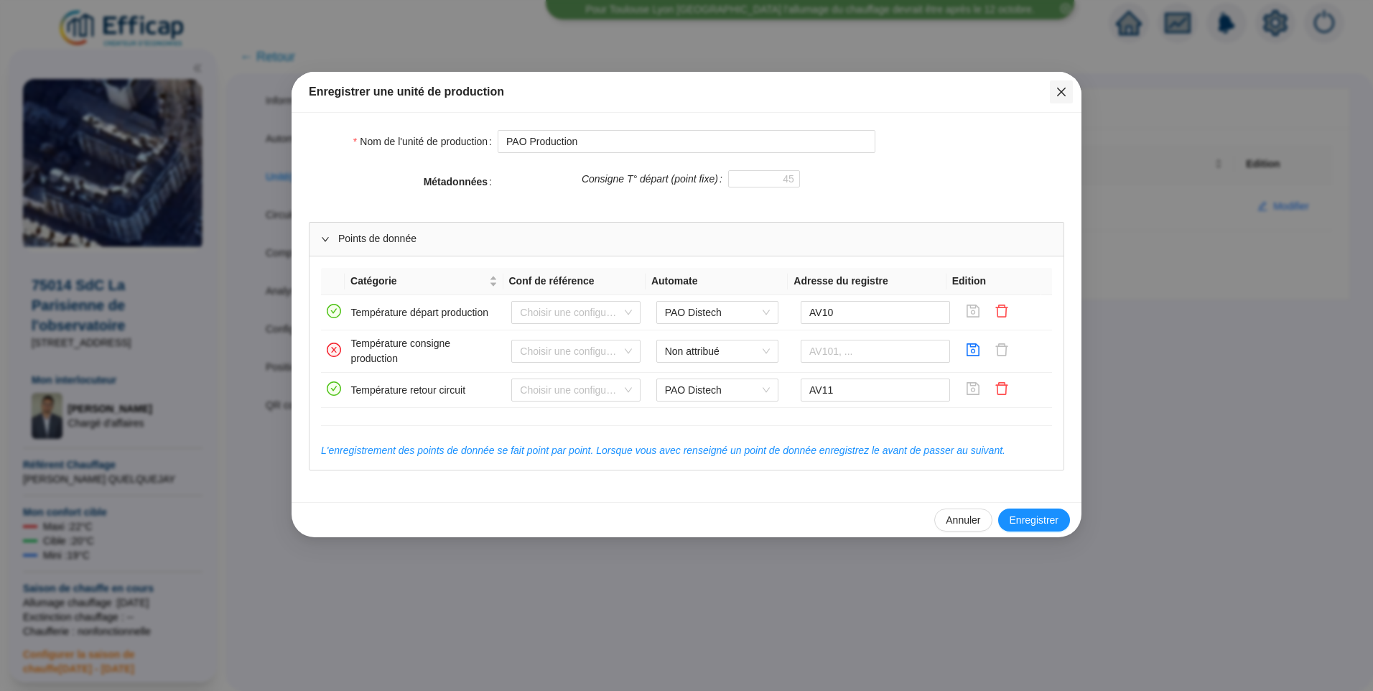
click at [1062, 90] on icon "close" at bounding box center [1061, 91] width 11 height 11
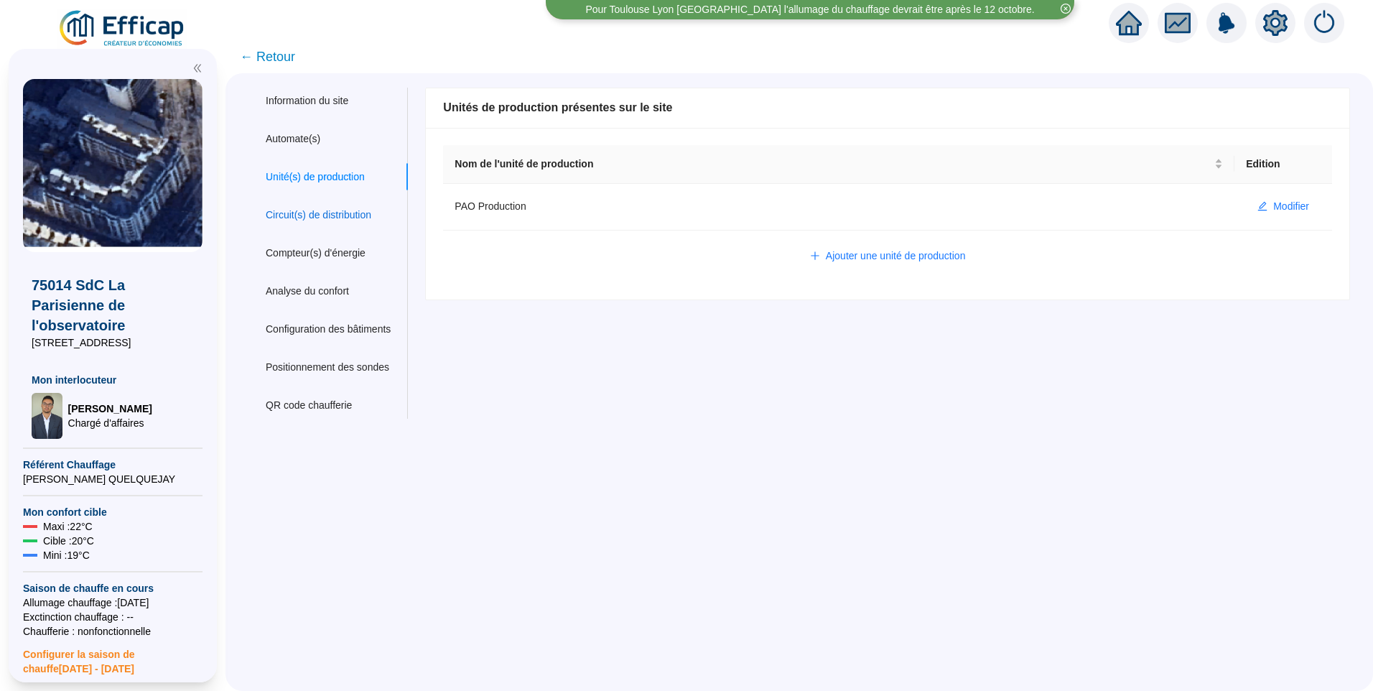
click at [349, 213] on div "Circuit(s) de distribution" at bounding box center [319, 215] width 106 height 15
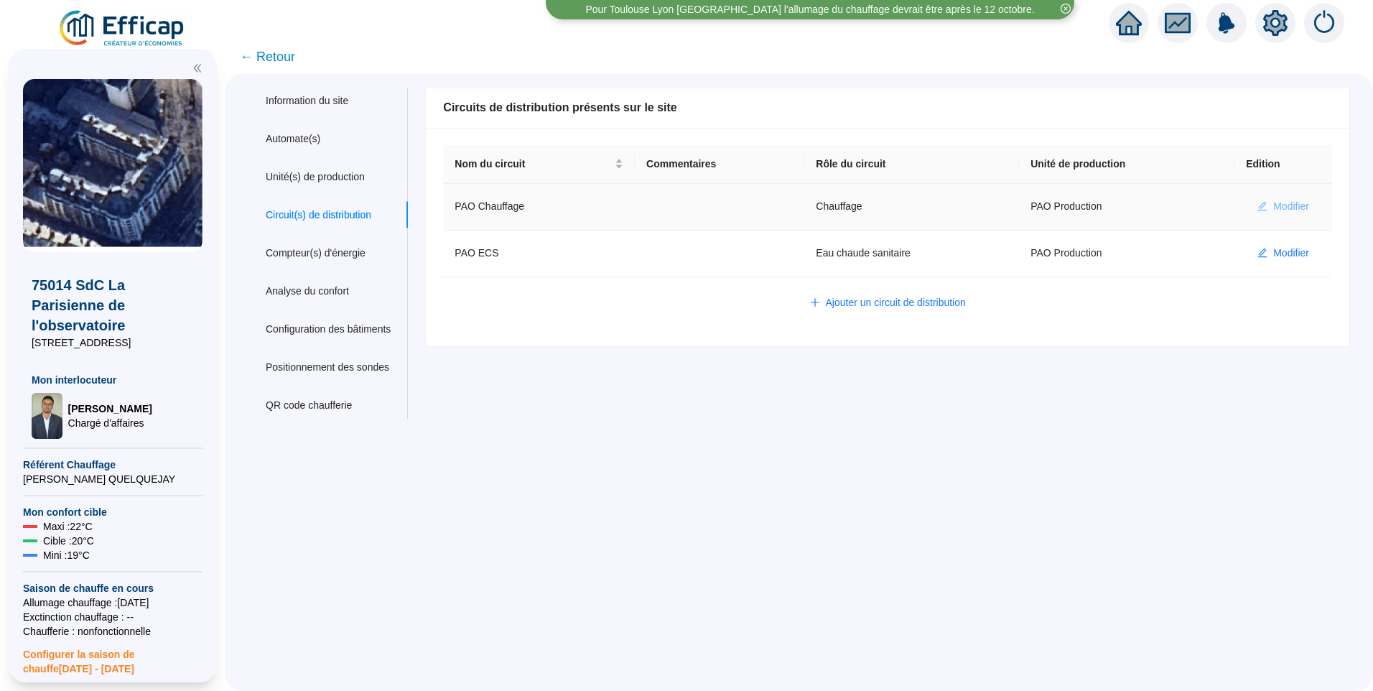
click at [1273, 212] on span "Modifier" at bounding box center [1291, 206] width 36 height 15
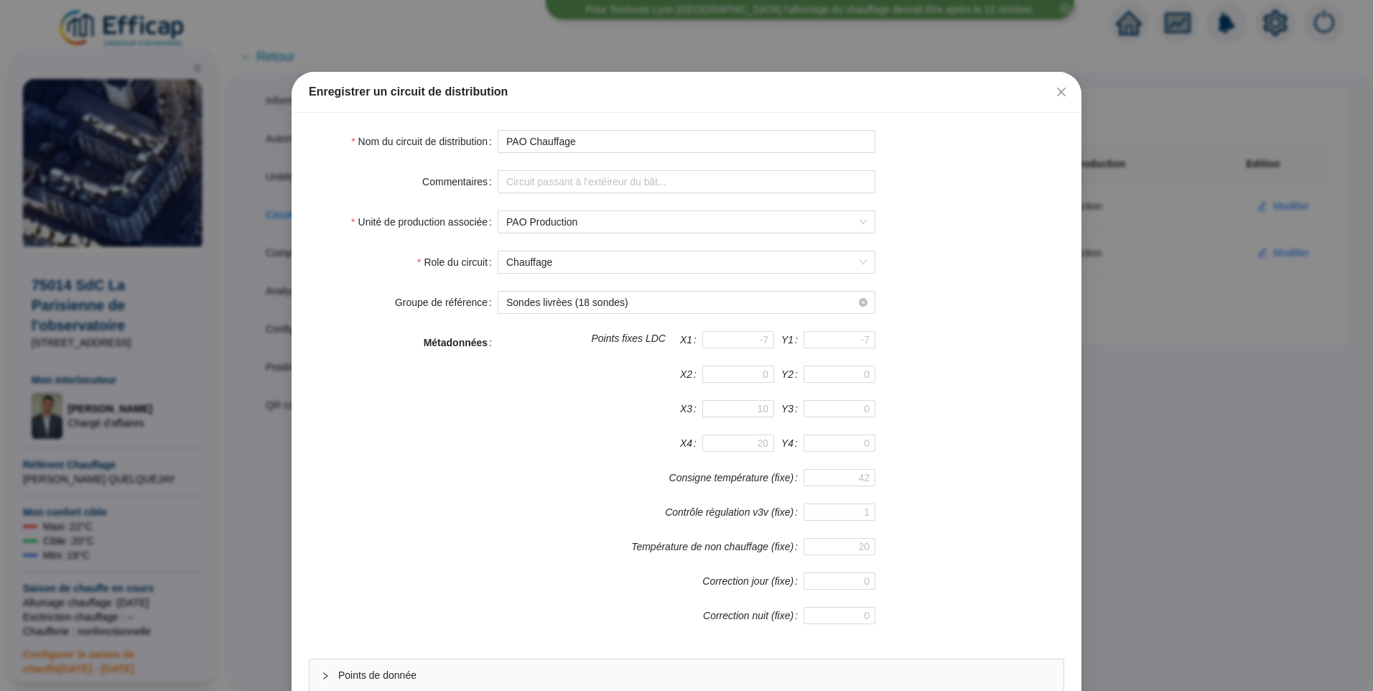
click at [1057, 93] on icon "close" at bounding box center [1061, 92] width 9 height 9
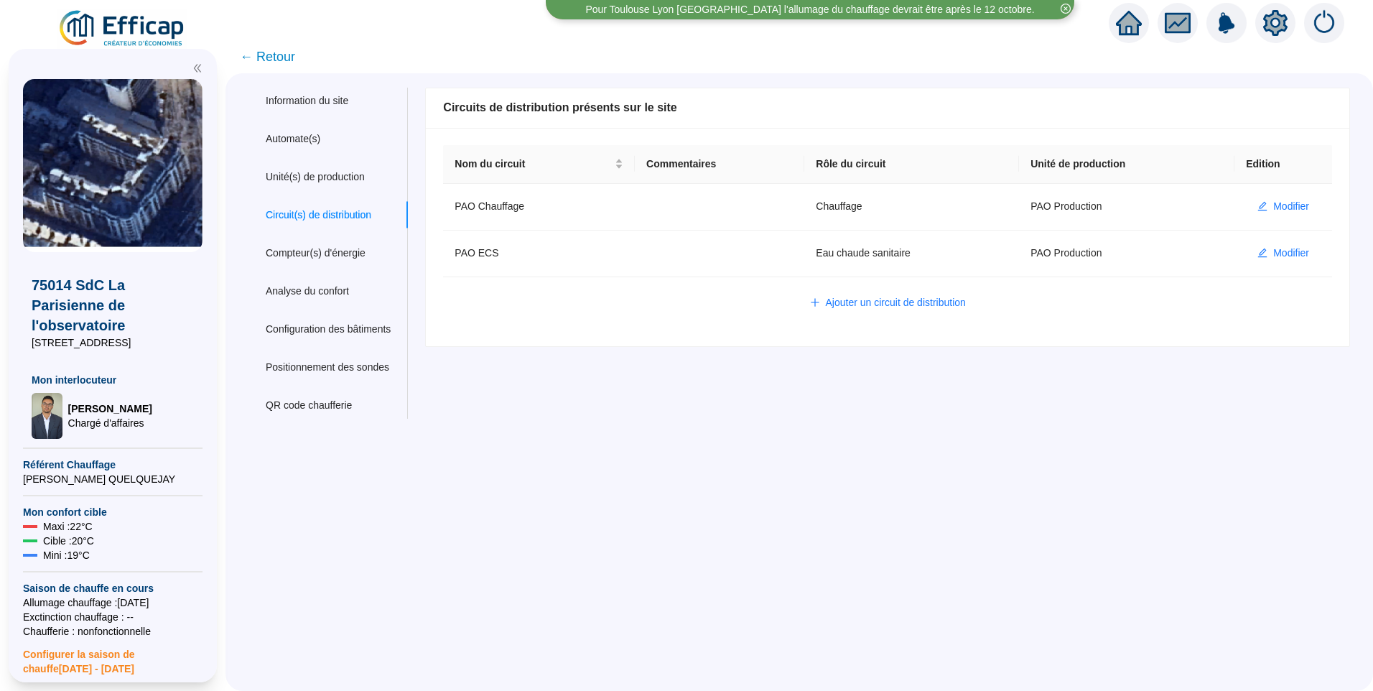
click at [133, 28] on img at bounding box center [122, 29] width 130 height 40
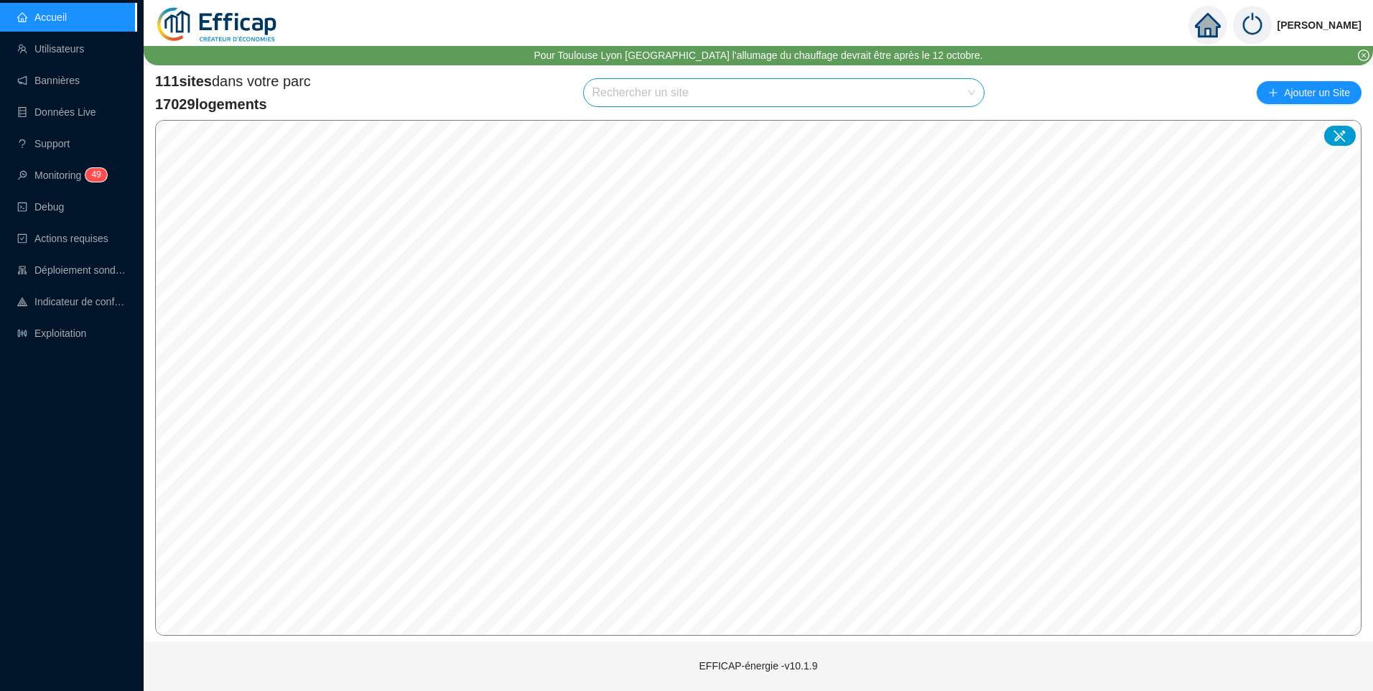
click at [662, 85] on input "search" at bounding box center [777, 92] width 371 height 27
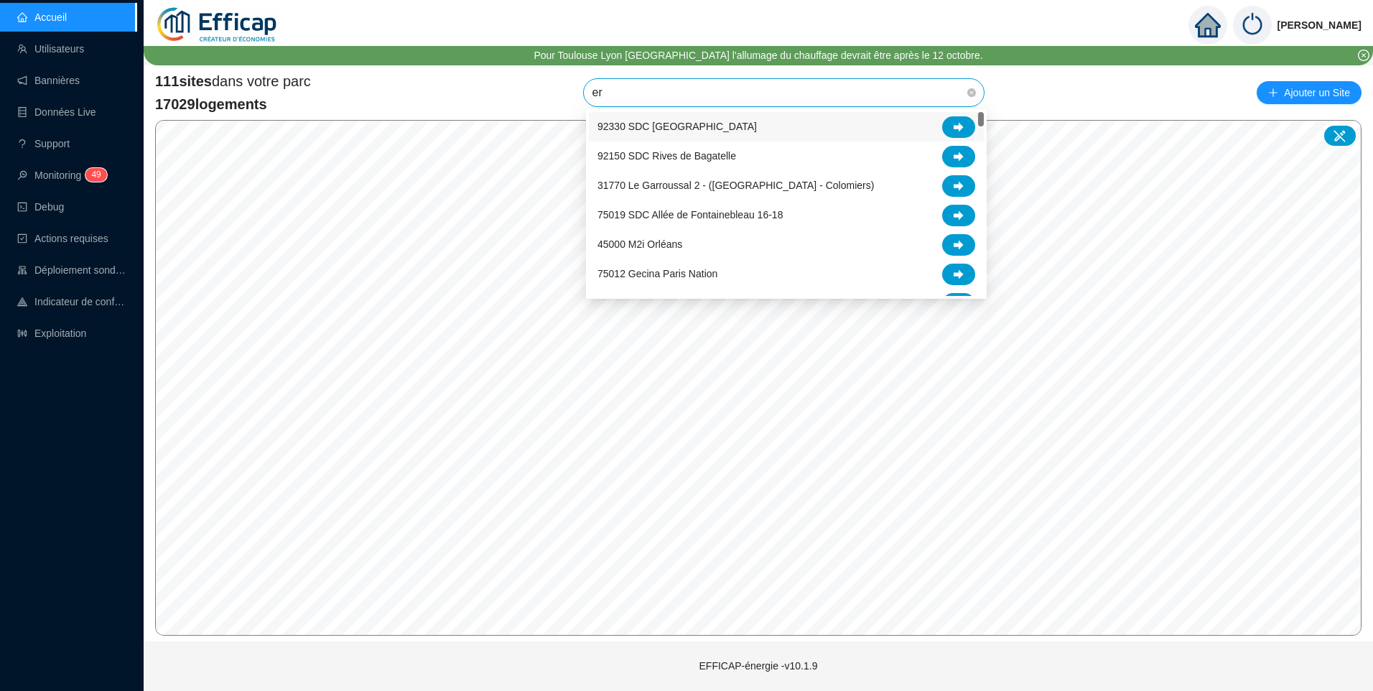
type input "era"
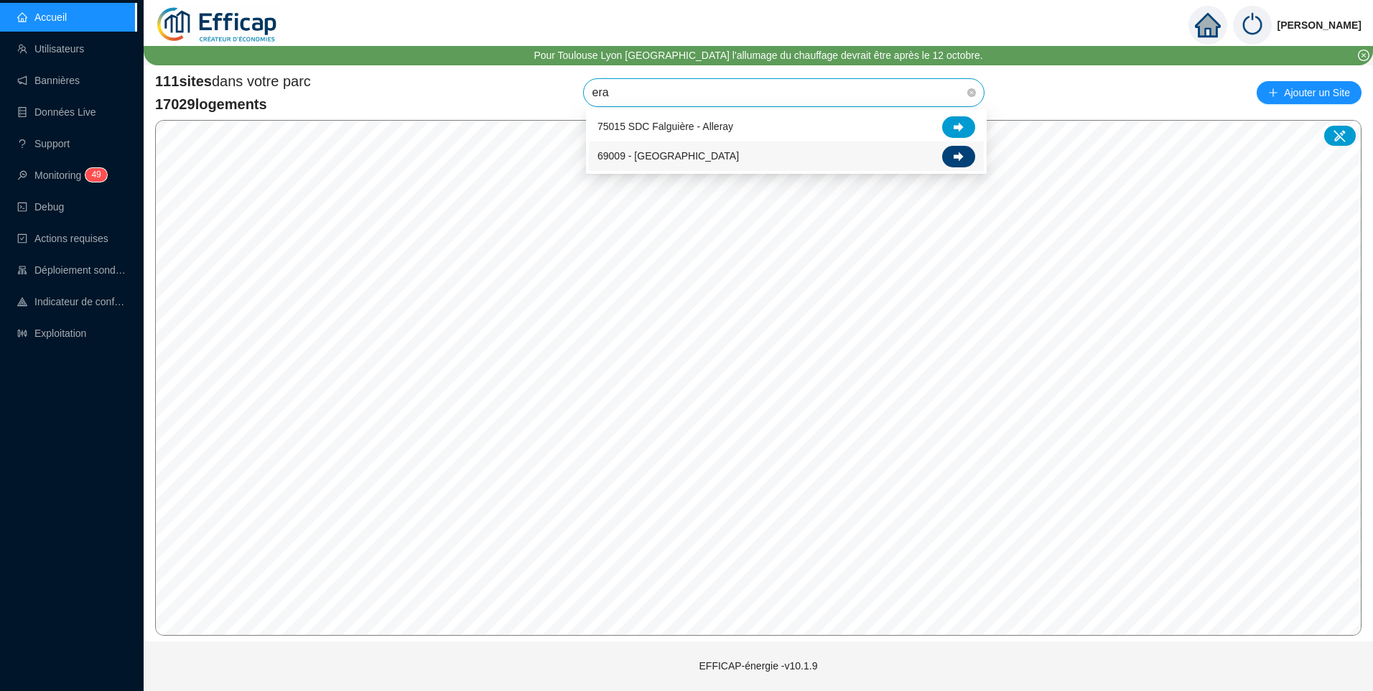
click at [959, 154] on icon at bounding box center [959, 156] width 10 height 9
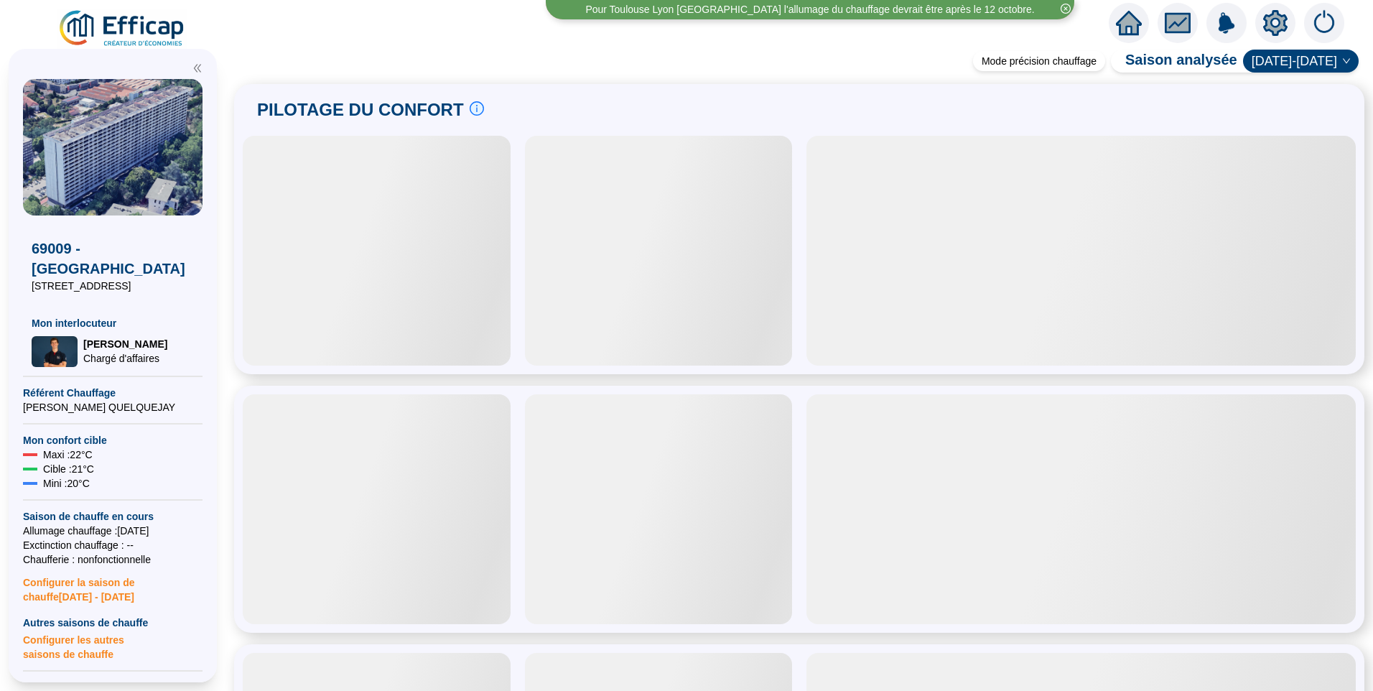
click at [1274, 19] on icon "setting" at bounding box center [1275, 23] width 10 height 10
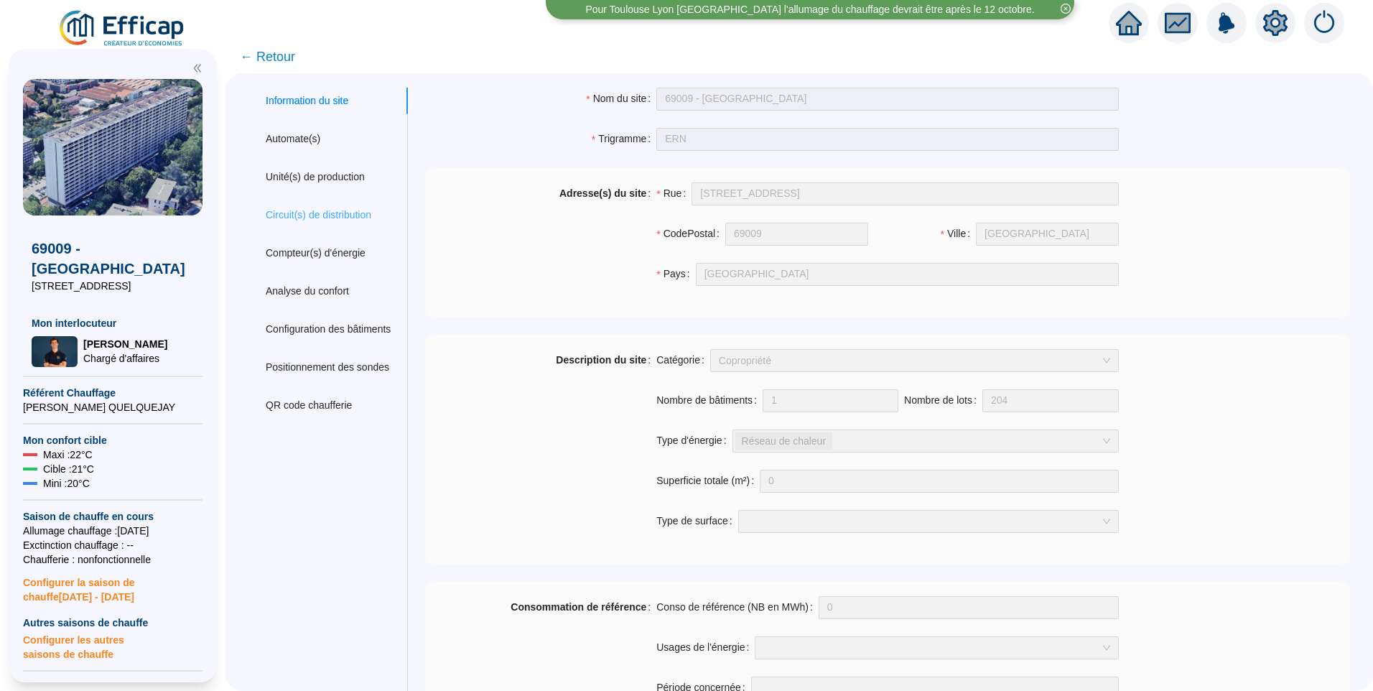
click at [335, 205] on div "Circuit(s) de distribution" at bounding box center [327, 215] width 159 height 27
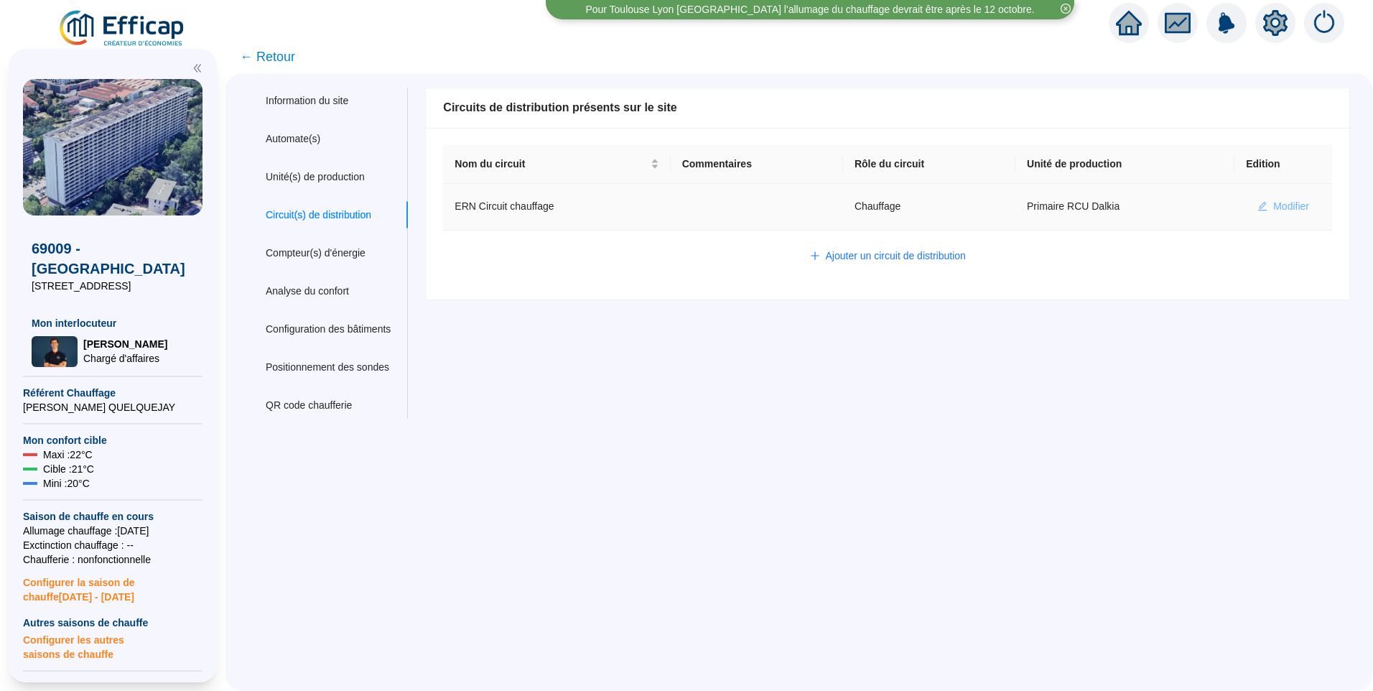
click at [1276, 203] on span "Modifier" at bounding box center [1291, 206] width 36 height 15
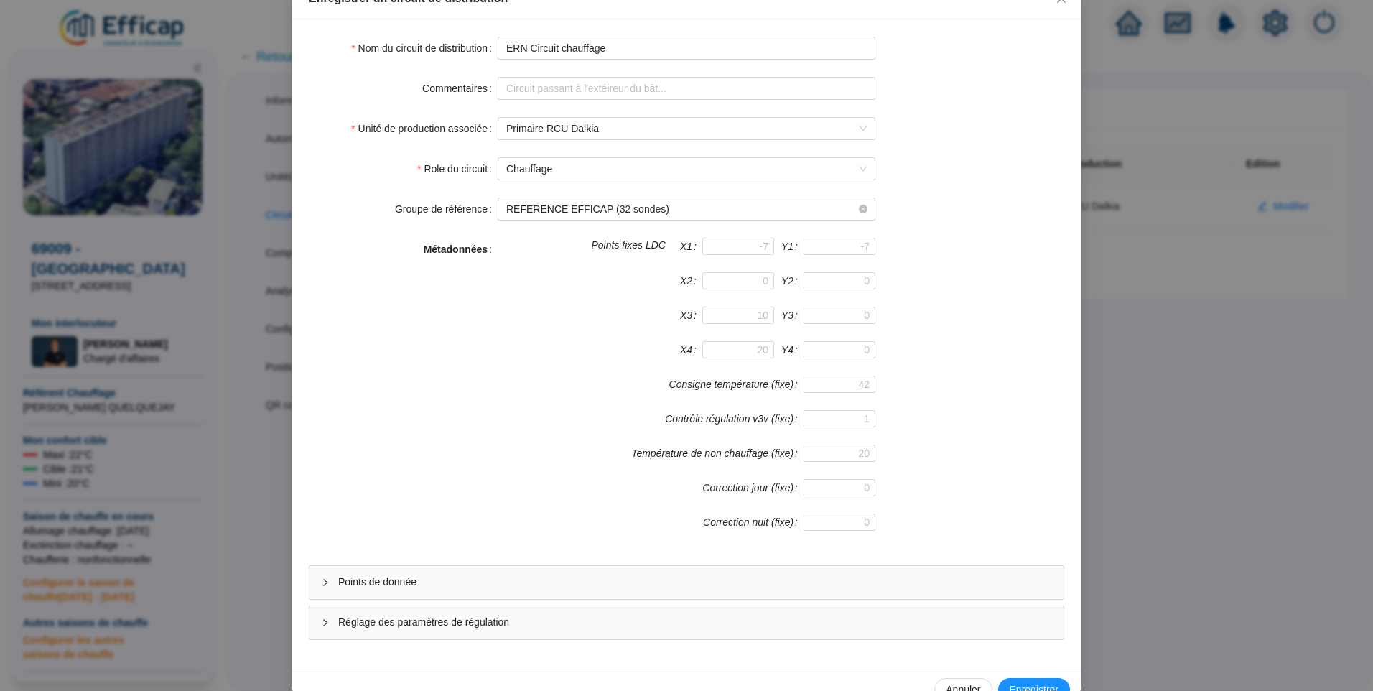
scroll to position [126, 0]
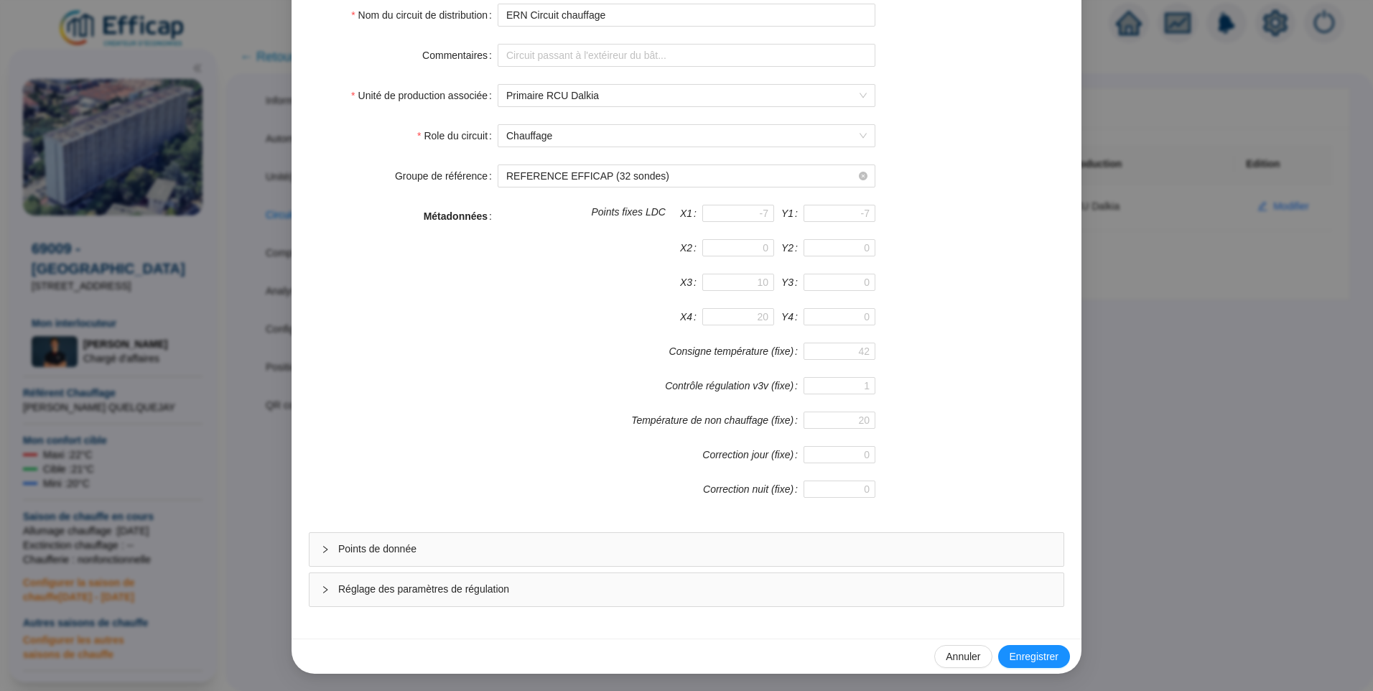
click at [419, 544] on span "Points de donnée" at bounding box center [695, 548] width 714 height 15
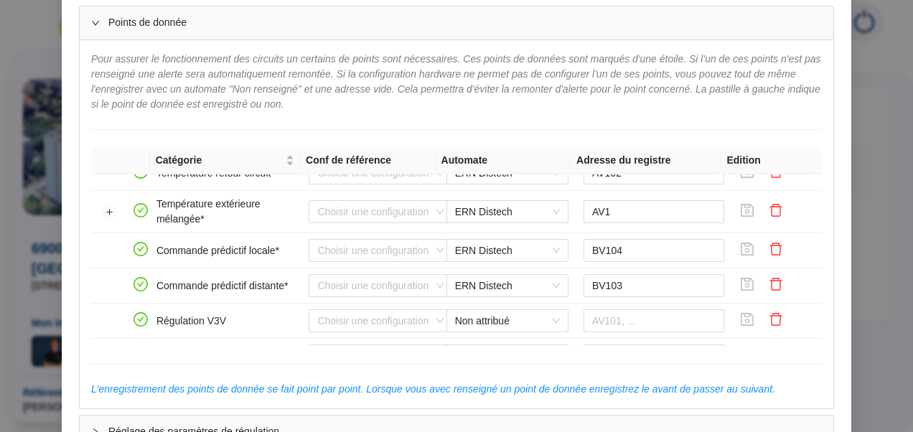
scroll to position [330, 0]
